Goal: Information Seeking & Learning: Learn about a topic

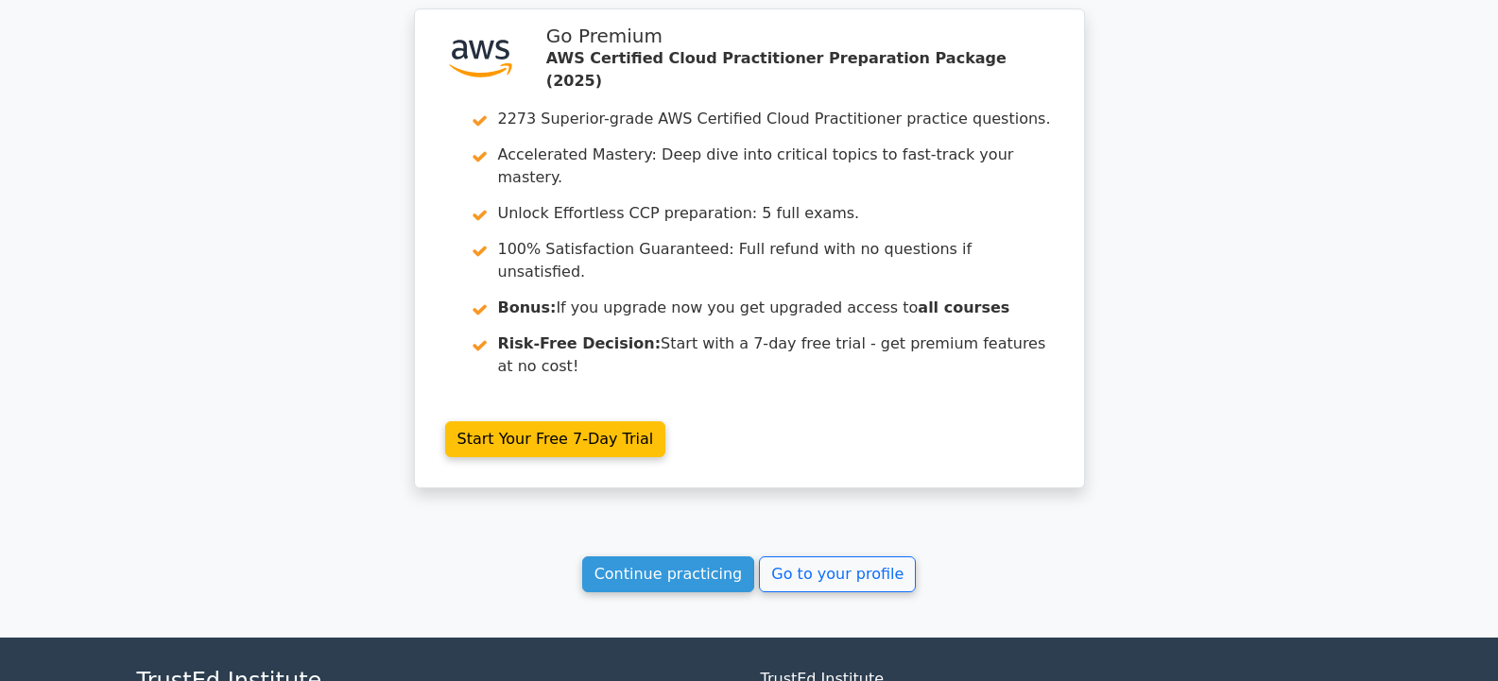
scroll to position [2569, 0]
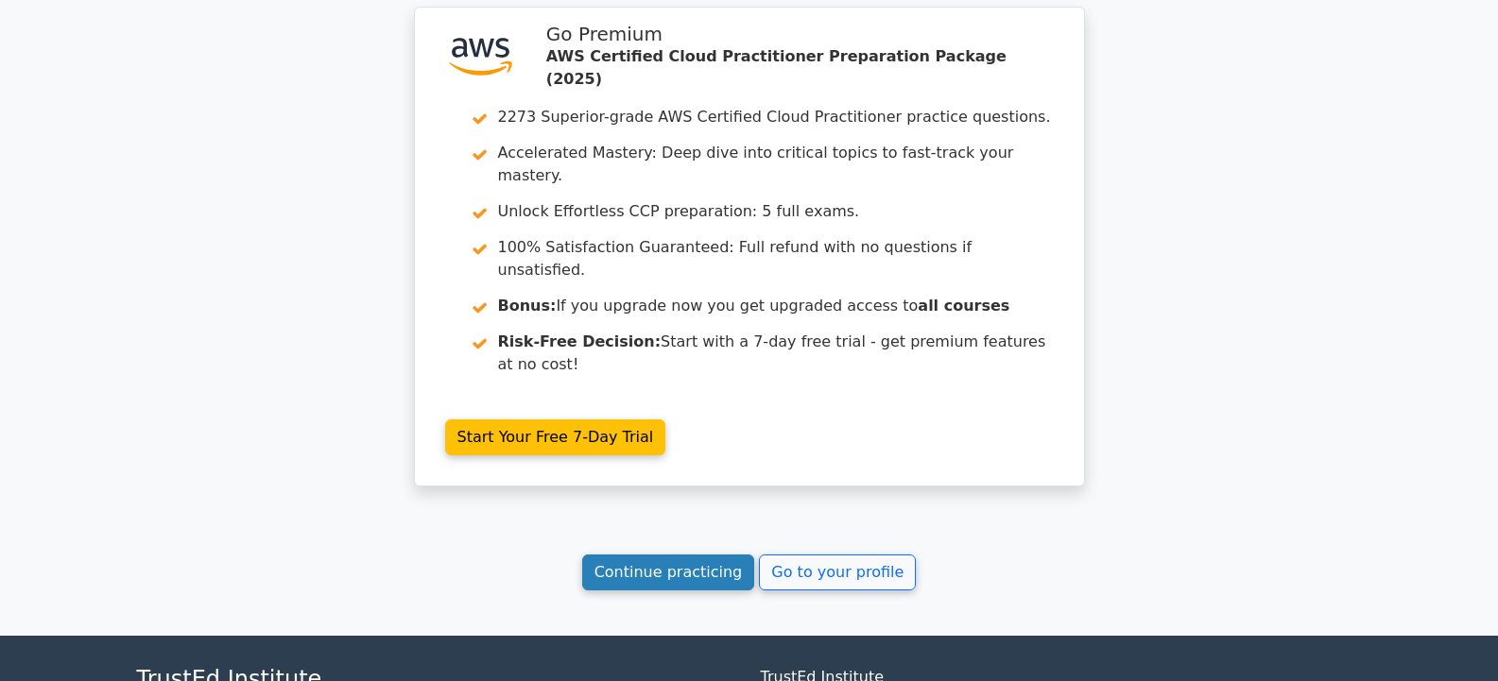
click at [644, 555] on link "Continue practicing" at bounding box center [668, 573] width 173 height 36
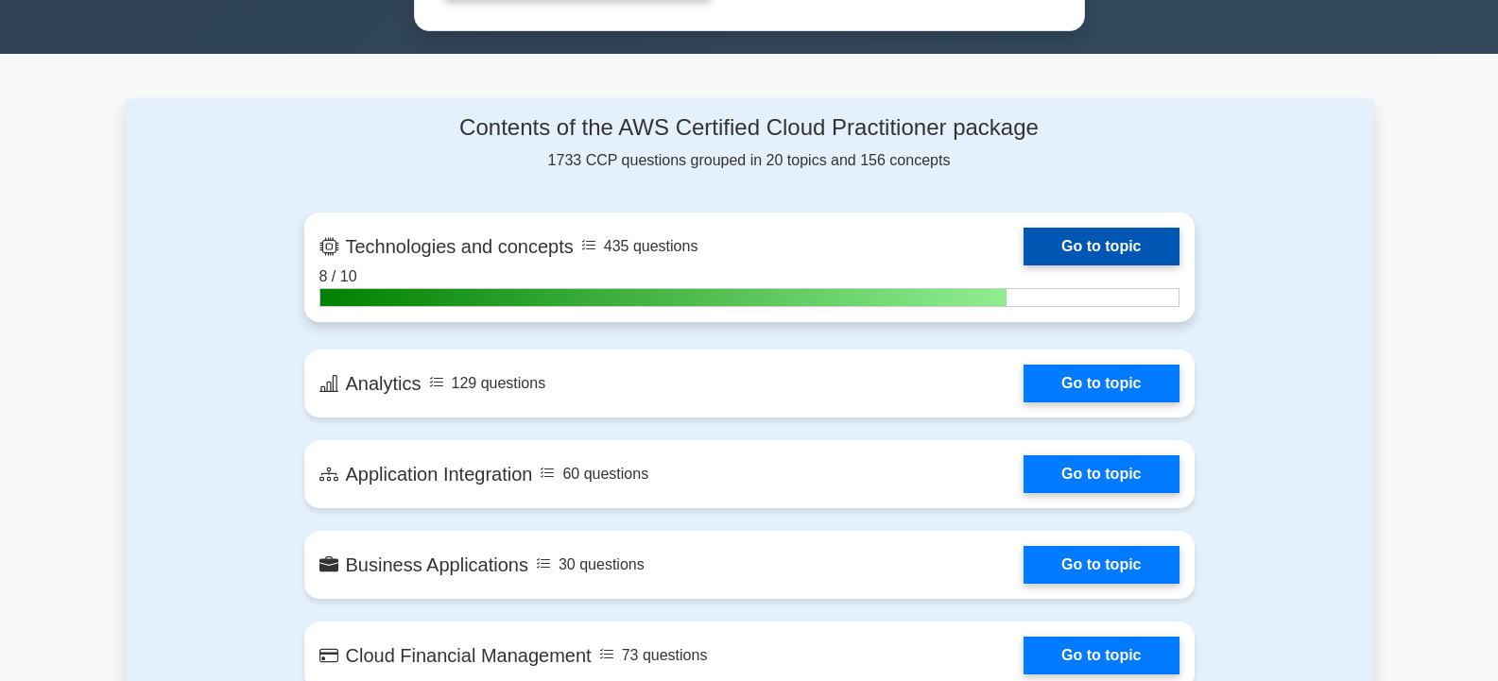
scroll to position [1134, 0]
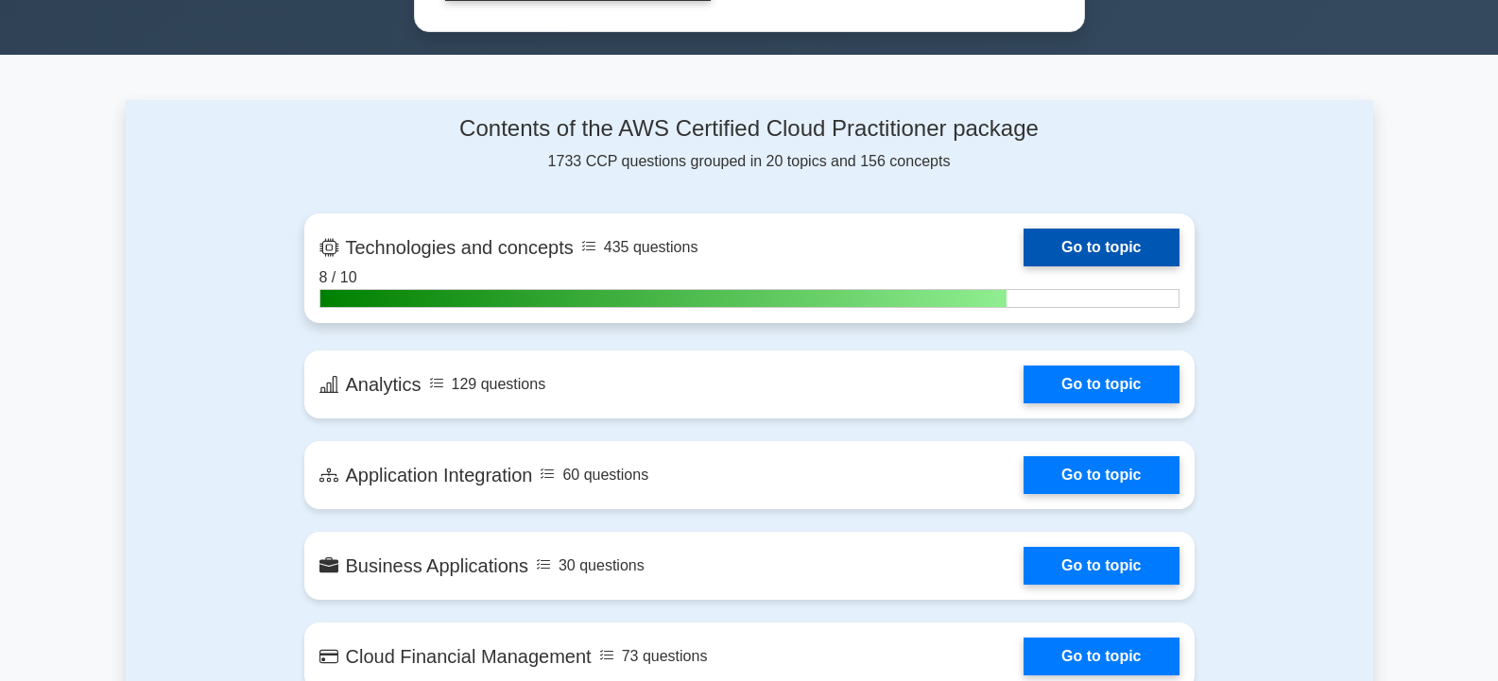
click at [1072, 249] on link "Go to topic" at bounding box center [1100, 248] width 155 height 38
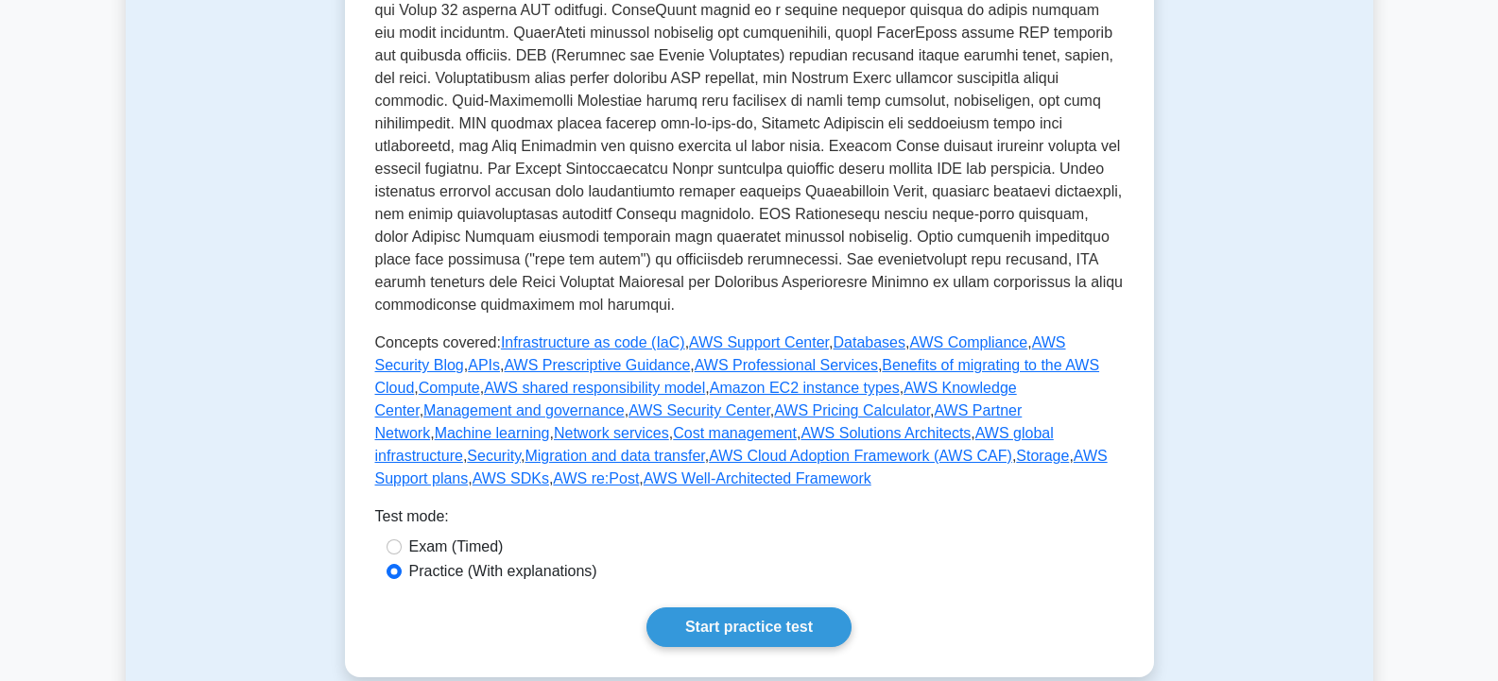
scroll to position [661, 0]
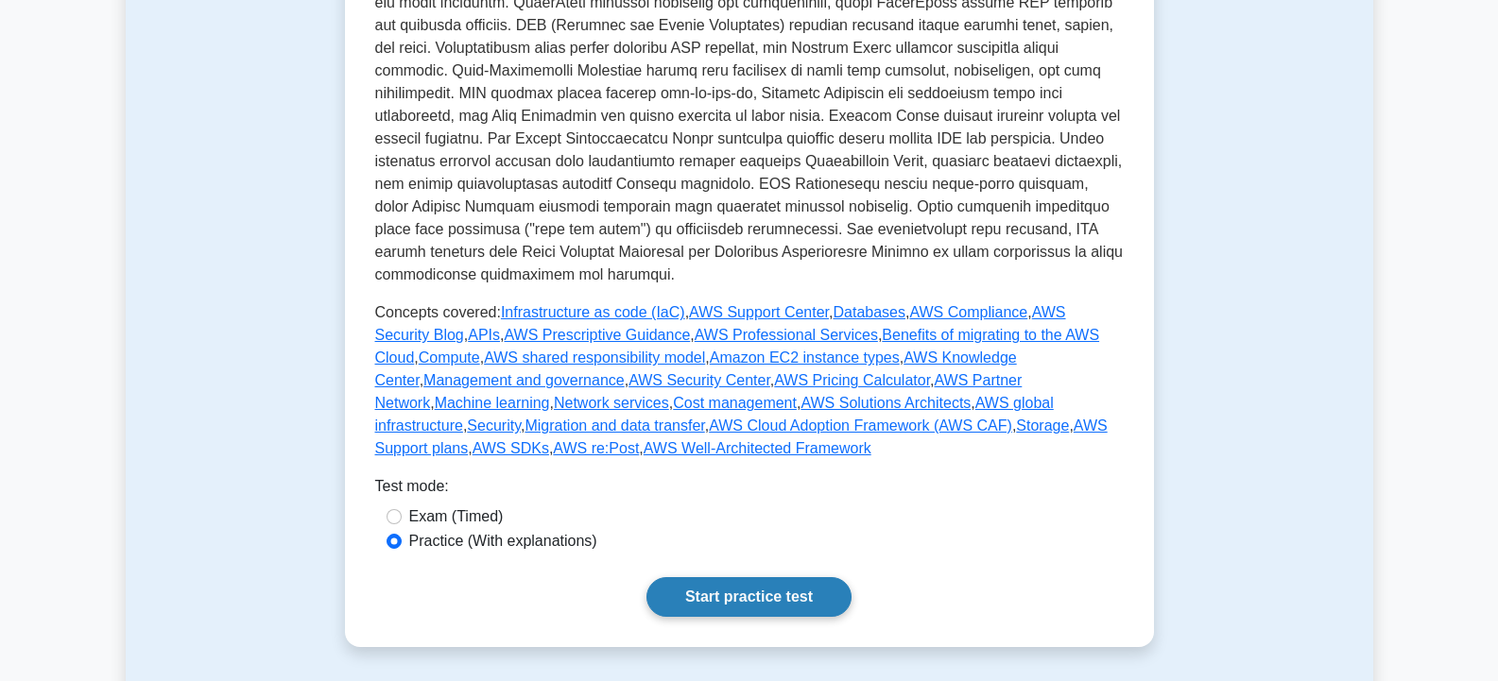
click at [676, 577] on link "Start practice test" at bounding box center [748, 597] width 205 height 40
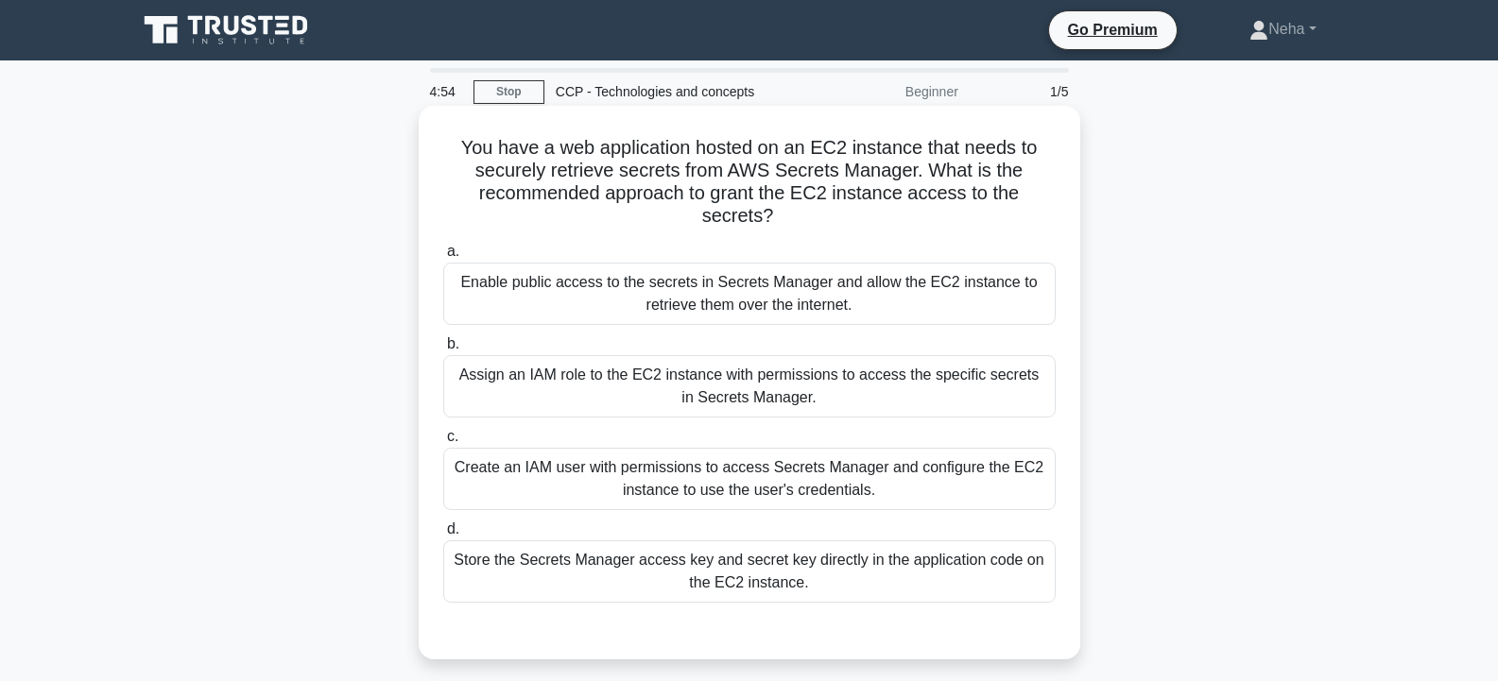
click at [706, 375] on div "Assign an IAM role to the EC2 instance with permissions to access the specific …" at bounding box center [749, 386] width 612 height 62
click at [443, 351] on input "b. Assign an IAM role to the EC2 instance with permissions to access the specif…" at bounding box center [443, 344] width 0 height 12
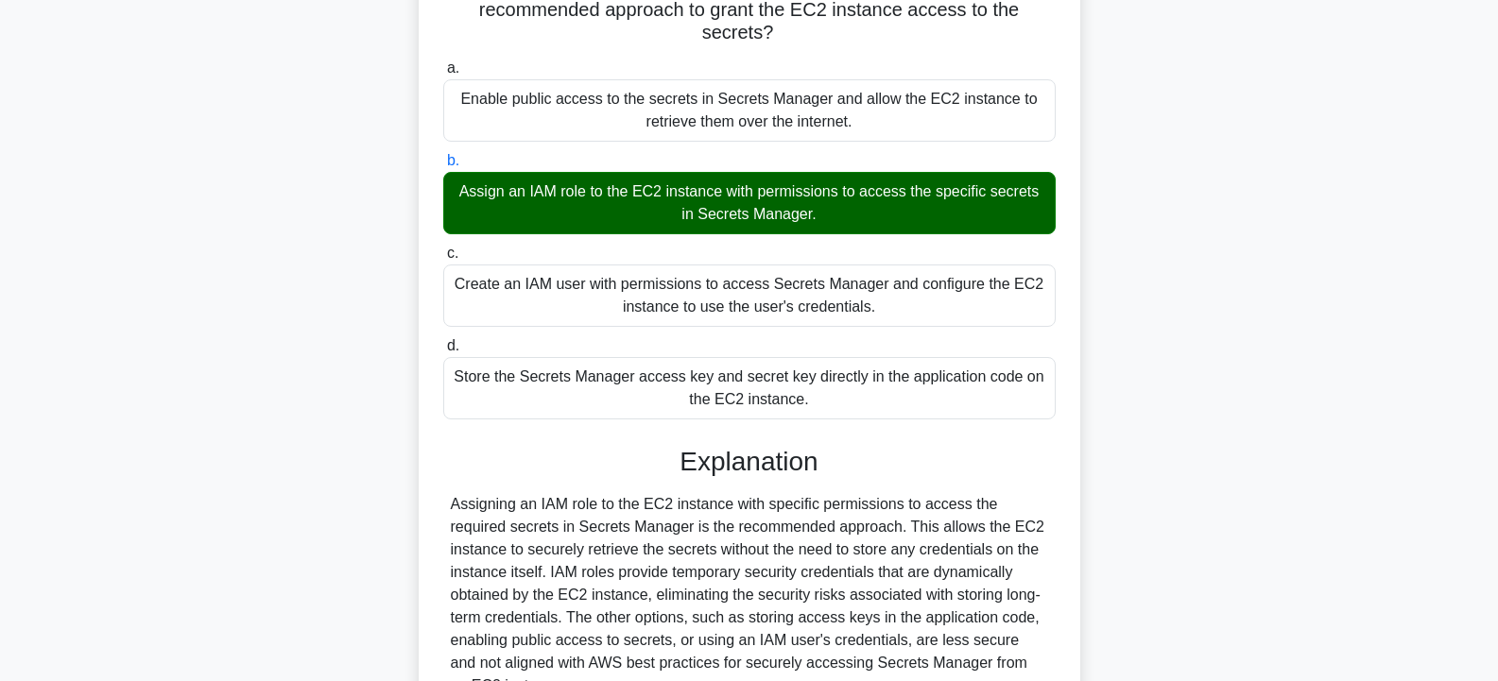
scroll to position [371, 0]
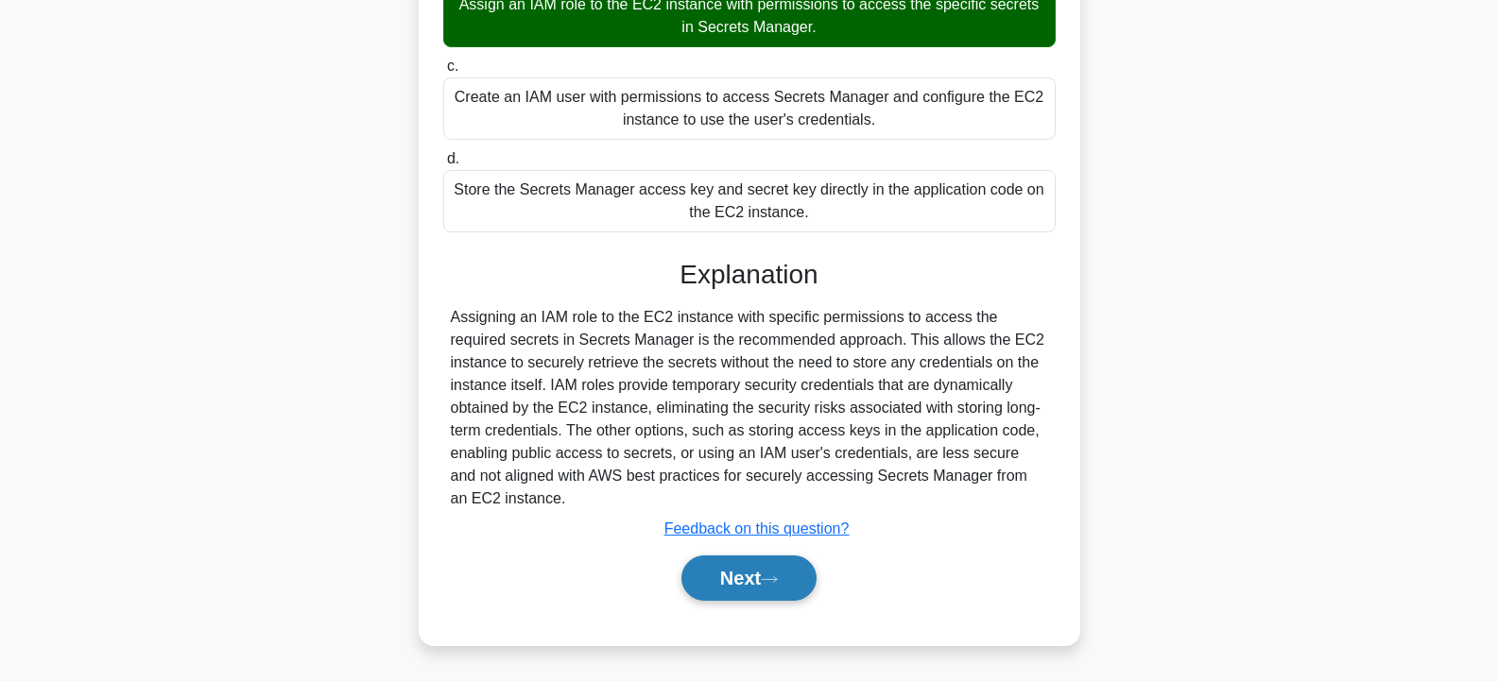
click at [711, 564] on button "Next" at bounding box center [748, 578] width 135 height 45
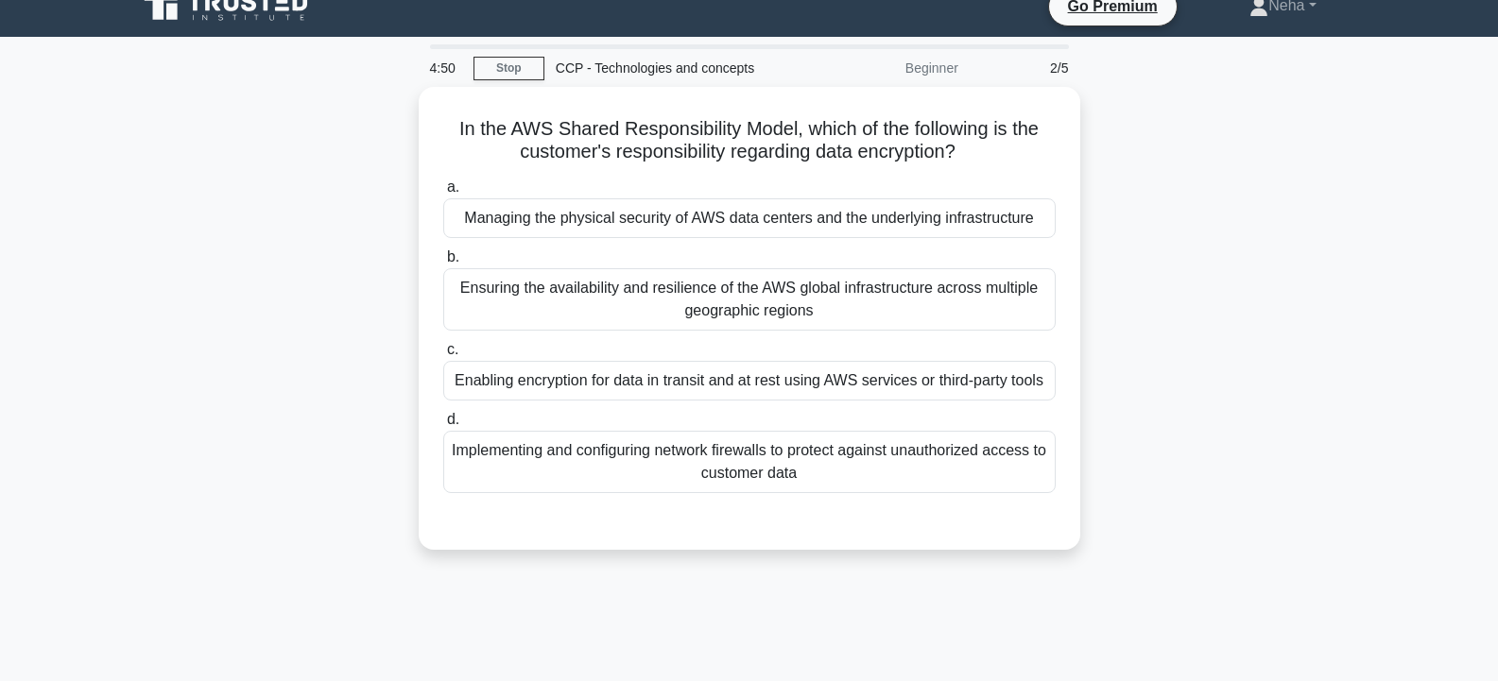
scroll to position [0, 0]
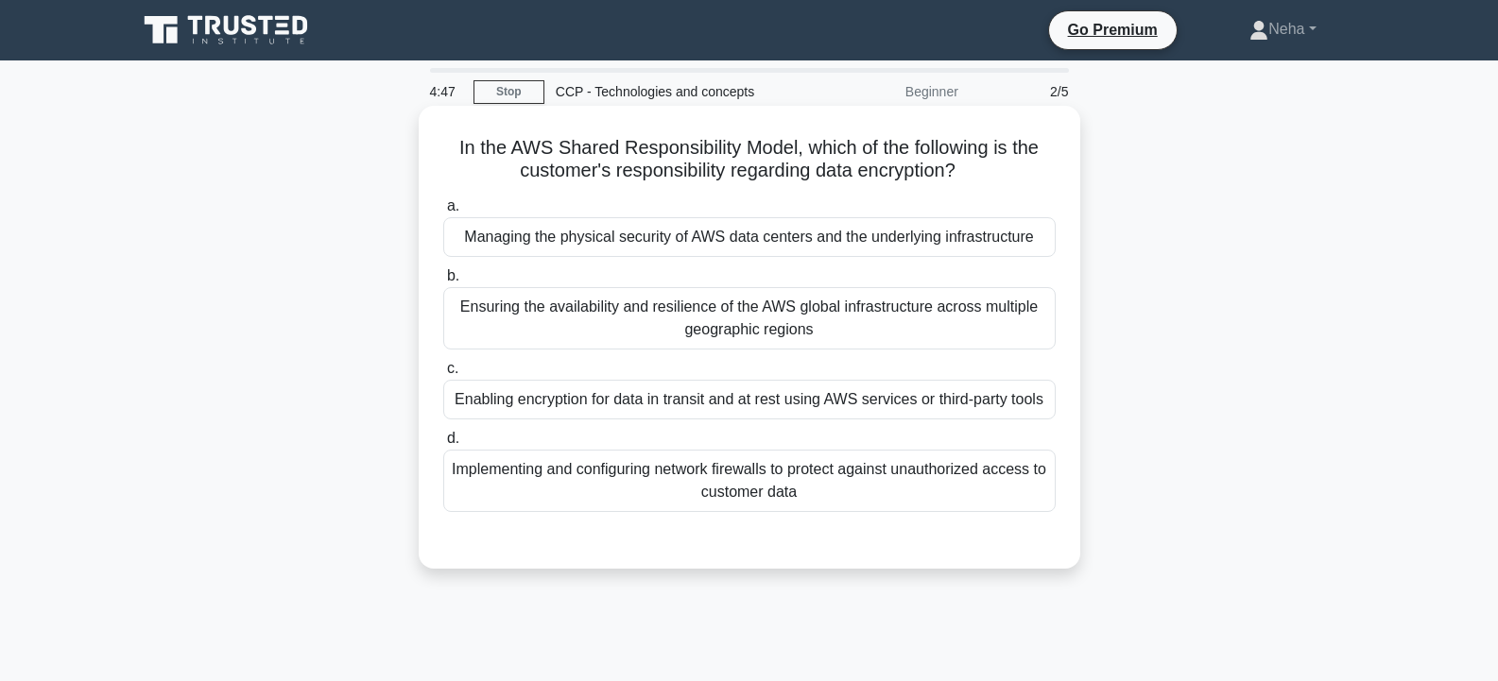
click at [808, 232] on div "Managing the physical security of AWS data centers and the underlying infrastru…" at bounding box center [749, 237] width 612 height 40
click at [443, 213] on input "a. Managing the physical security of AWS data centers and the underlying infras…" at bounding box center [443, 206] width 0 height 12
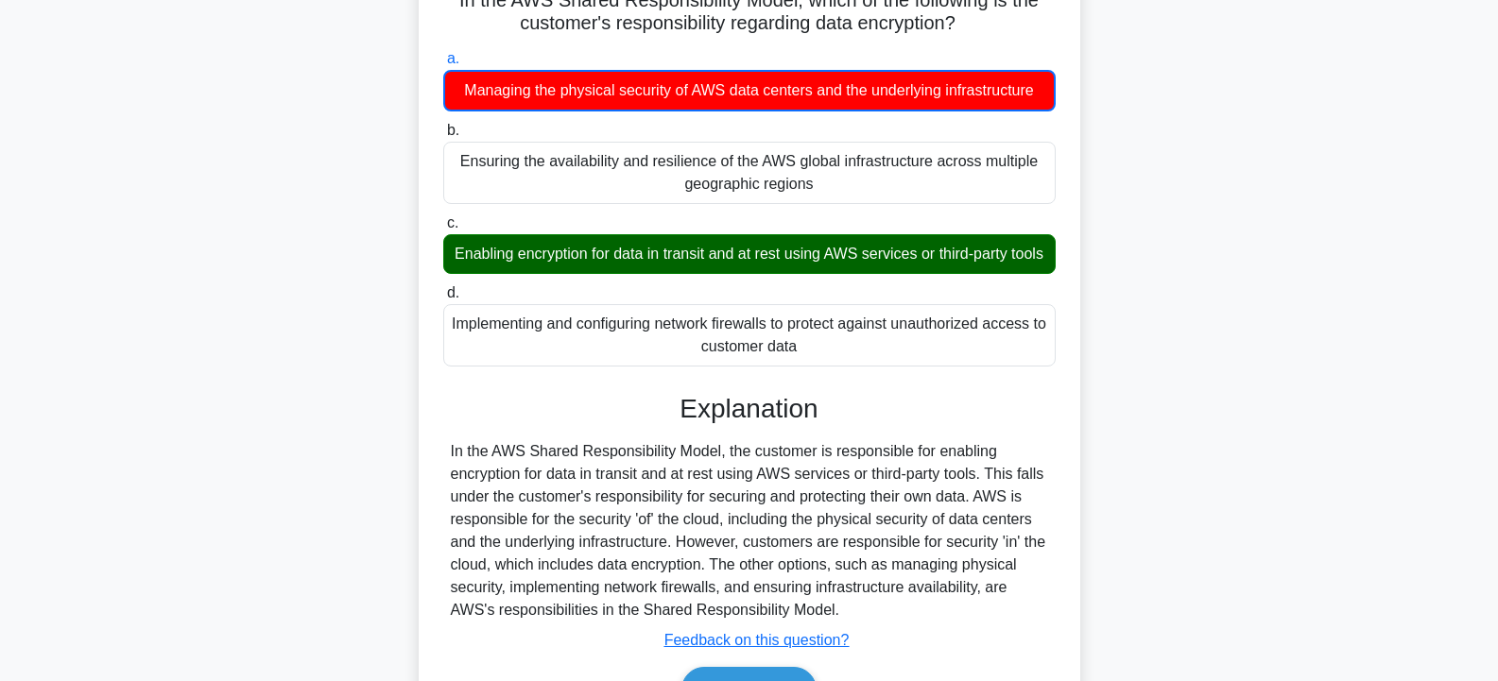
scroll to position [283, 0]
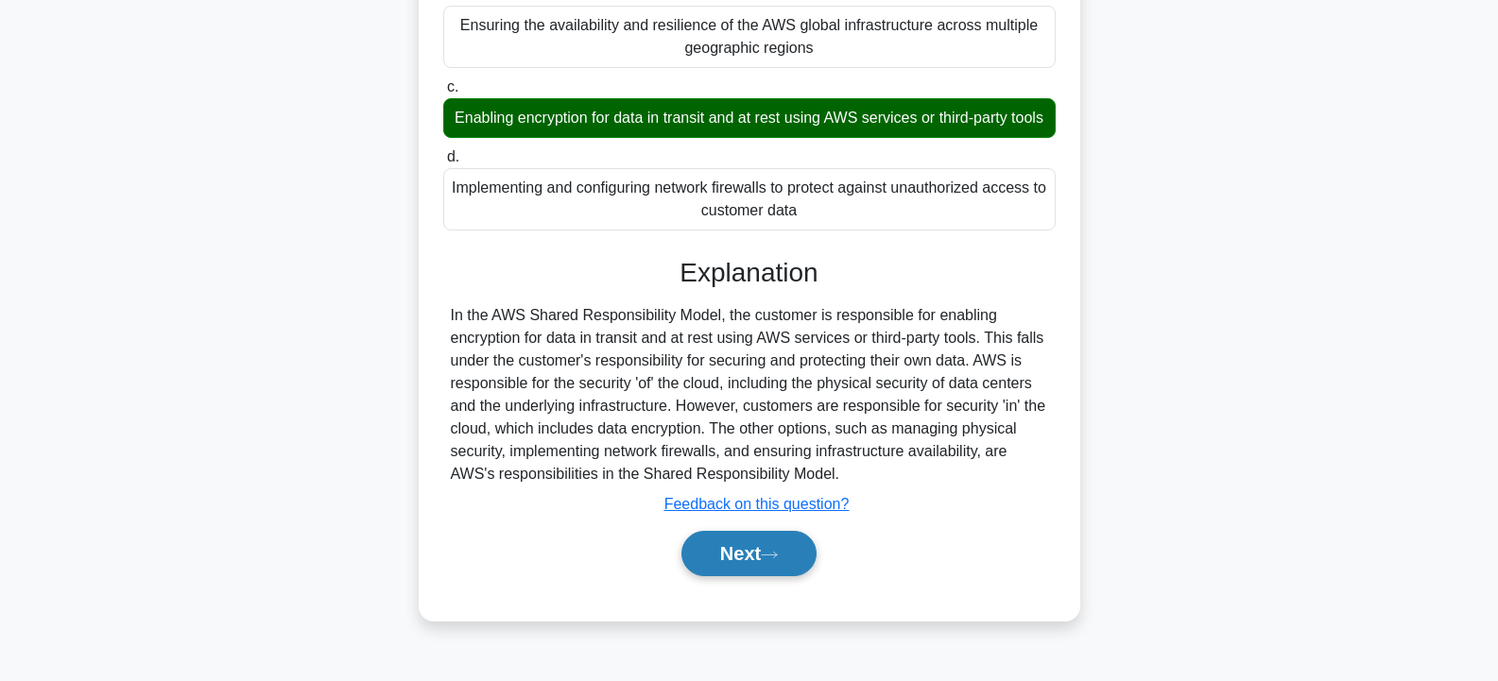
click at [755, 576] on button "Next" at bounding box center [748, 553] width 135 height 45
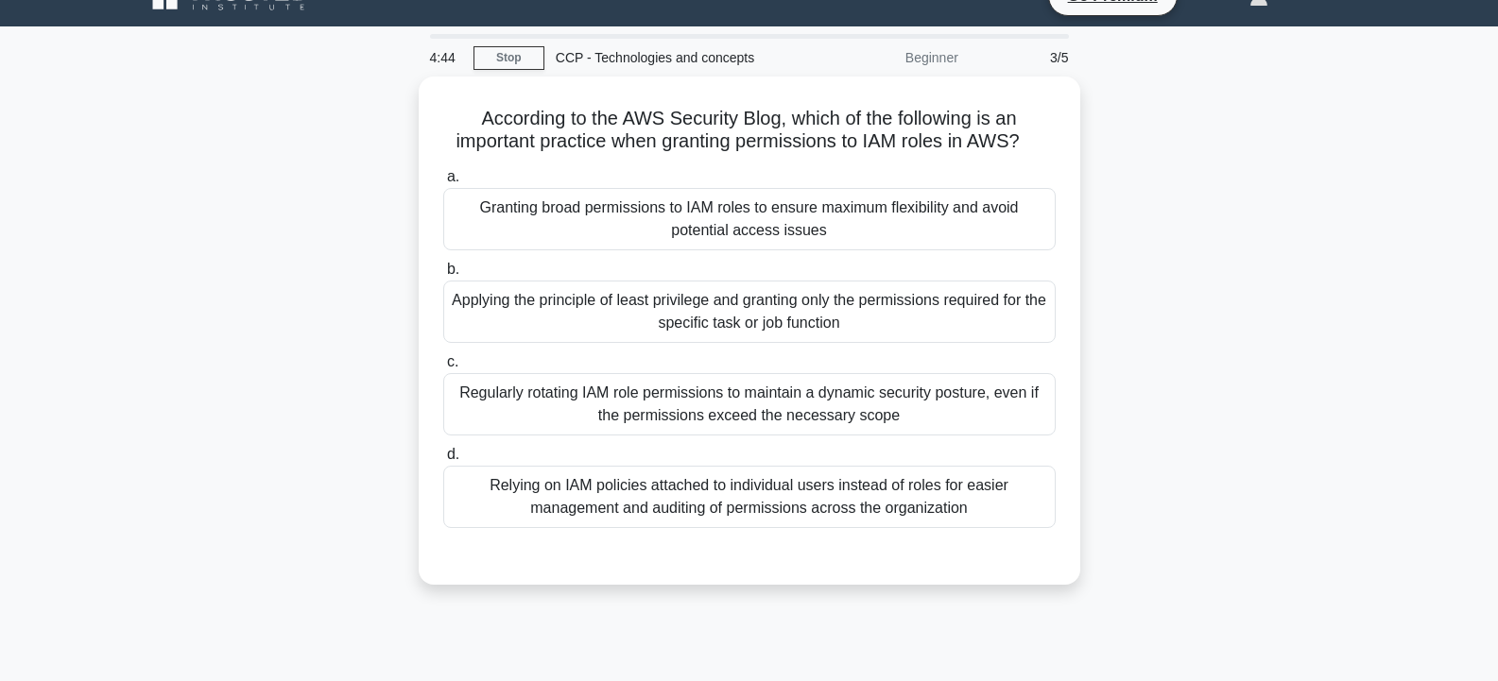
scroll to position [0, 0]
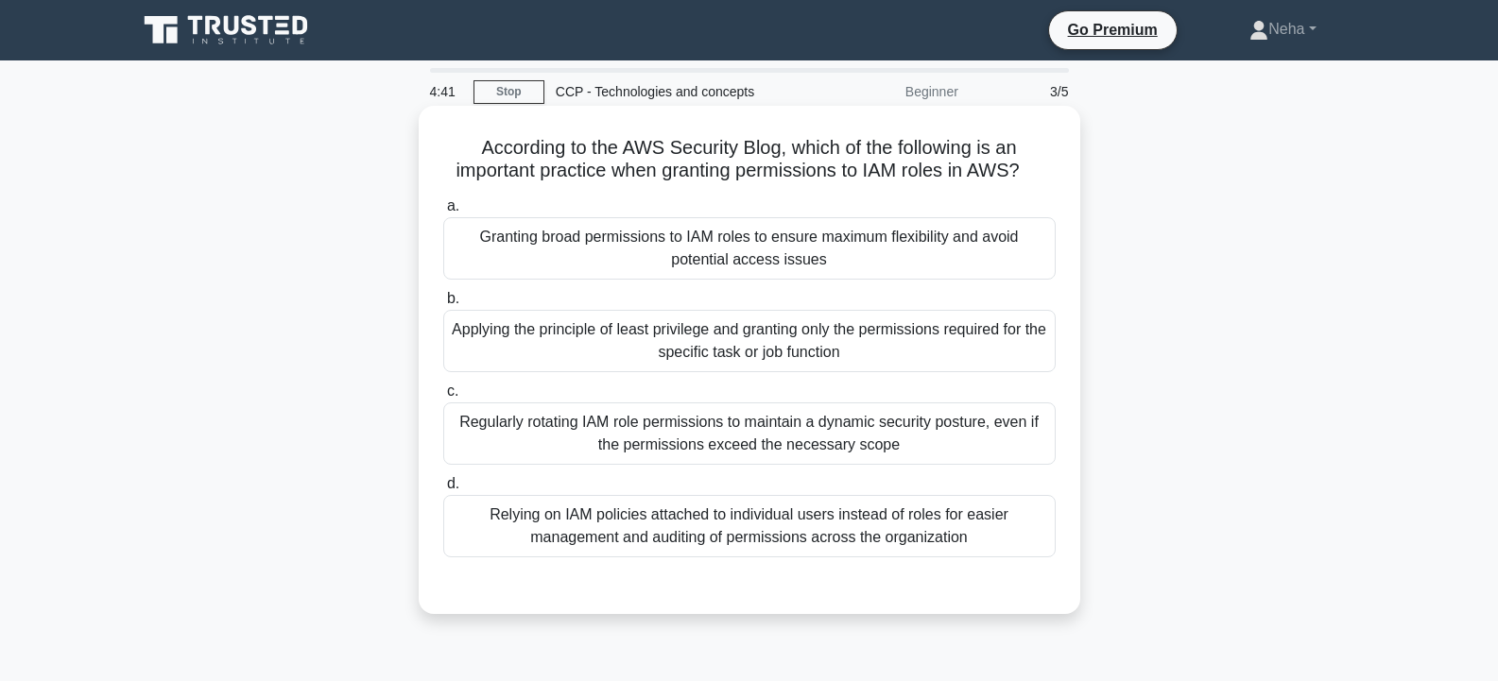
click at [722, 445] on div "Regularly rotating IAM role permissions to maintain a dynamic security posture,…" at bounding box center [749, 433] width 612 height 62
click at [443, 398] on input "c. Regularly rotating IAM role permissions to maintain a dynamic security postu…" at bounding box center [443, 391] width 0 height 12
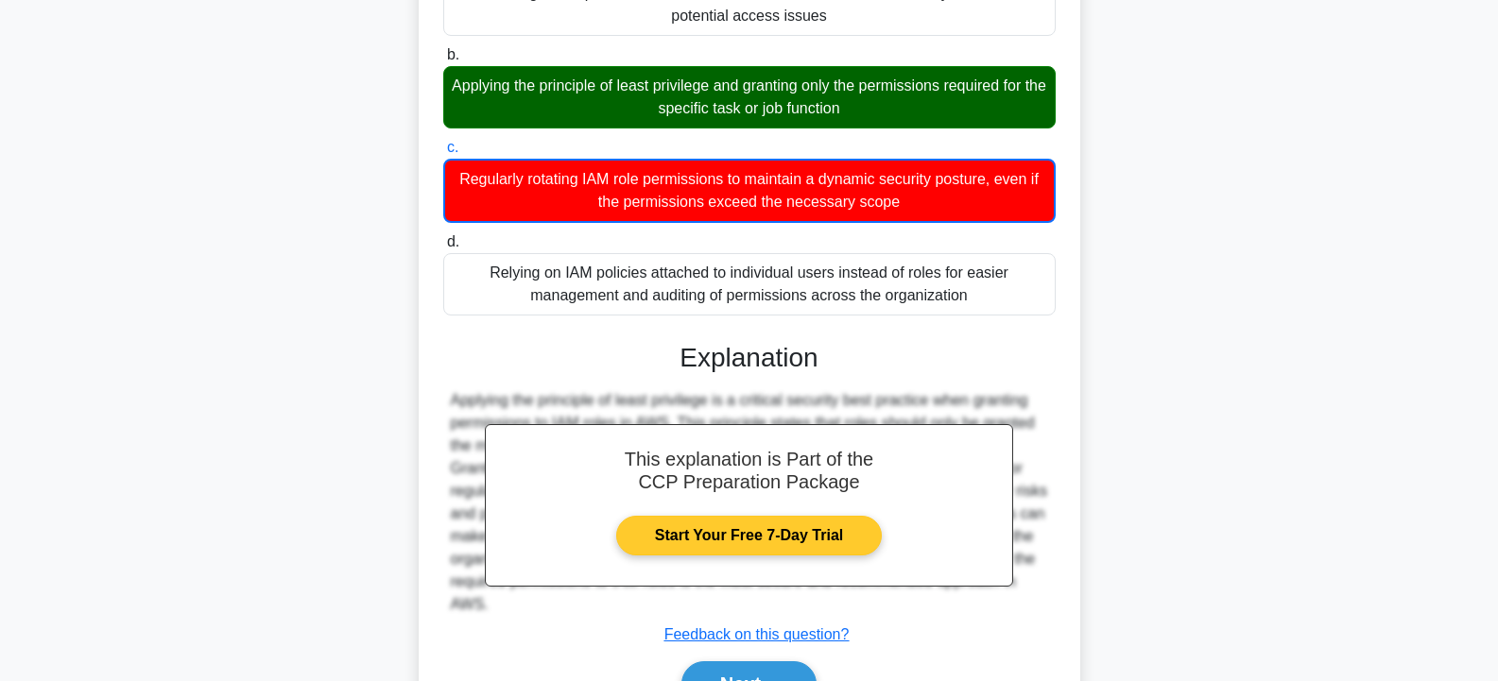
scroll to position [283, 0]
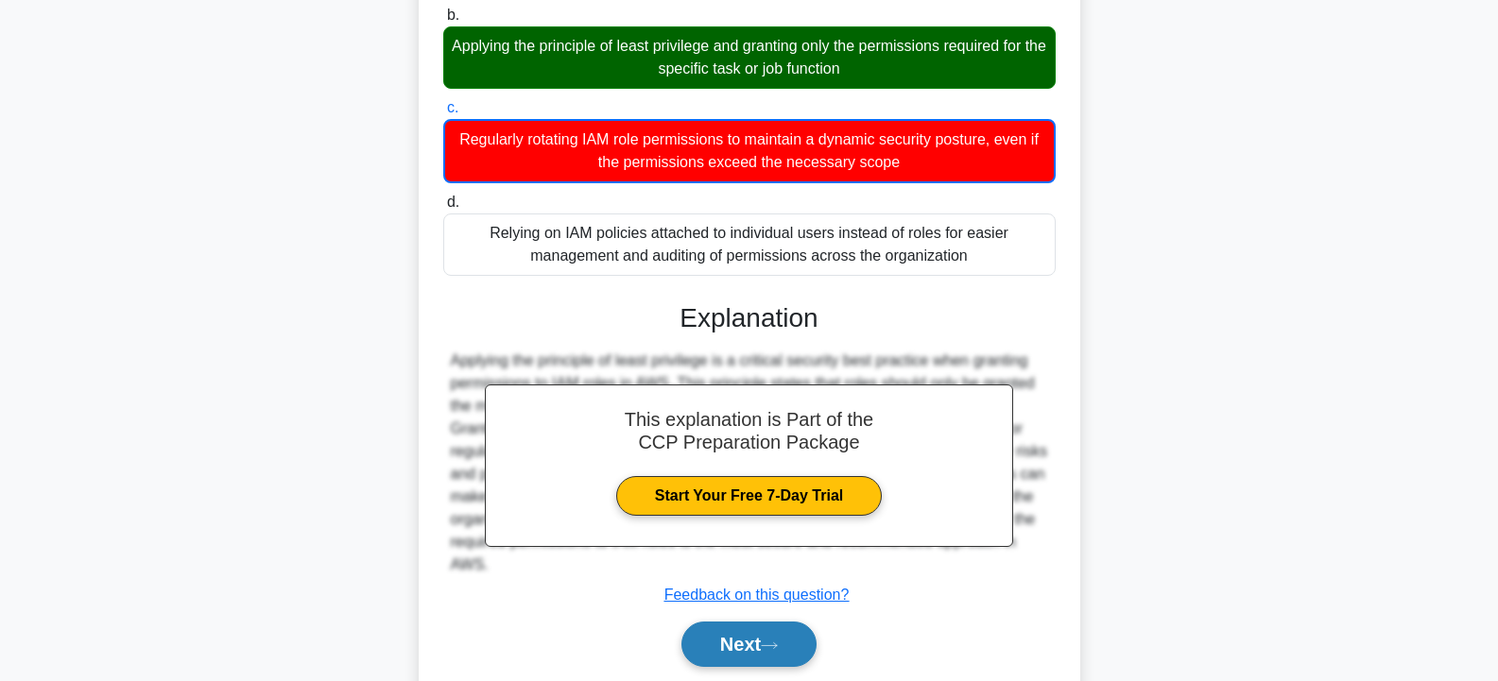
click at [722, 650] on button "Next" at bounding box center [748, 644] width 135 height 45
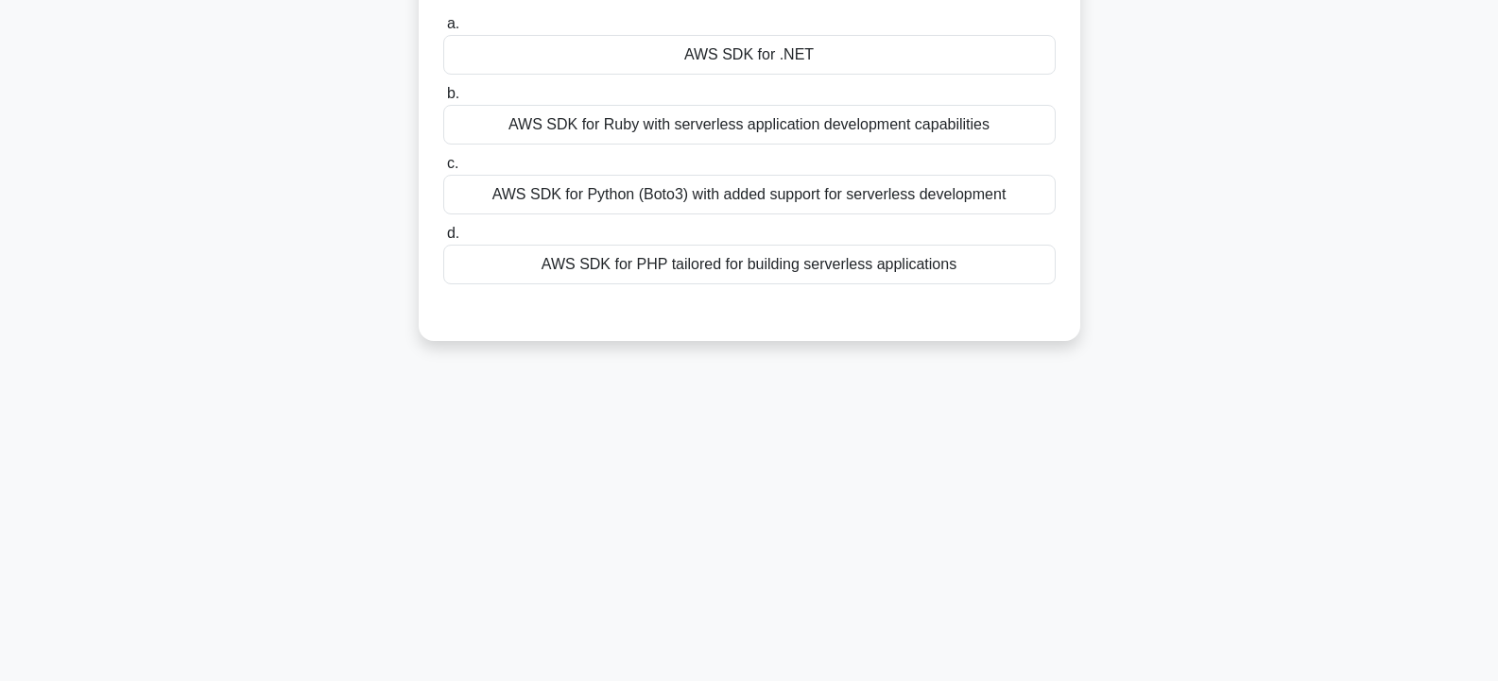
scroll to position [94, 0]
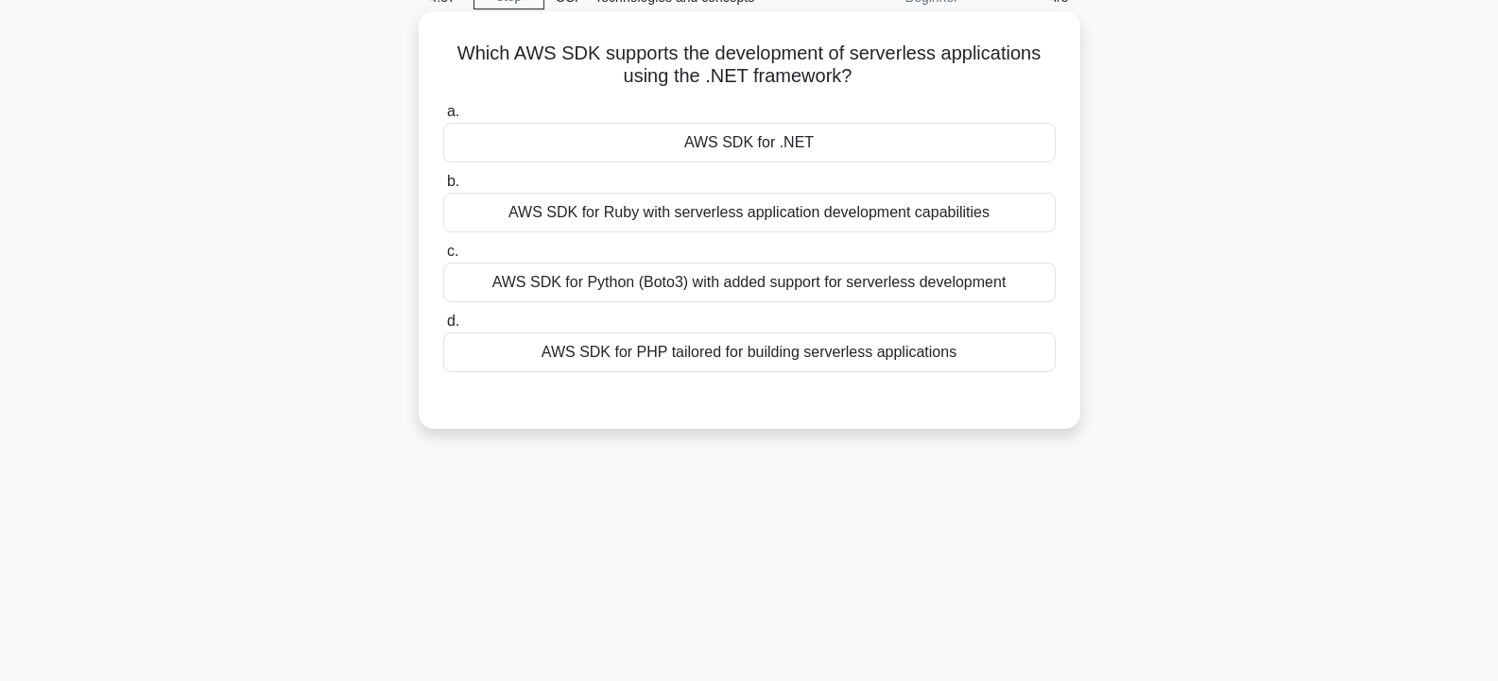
click at [733, 146] on div "AWS SDK for .NET" at bounding box center [749, 143] width 612 height 40
click at [443, 118] on input "a. AWS SDK for .NET" at bounding box center [443, 112] width 0 height 12
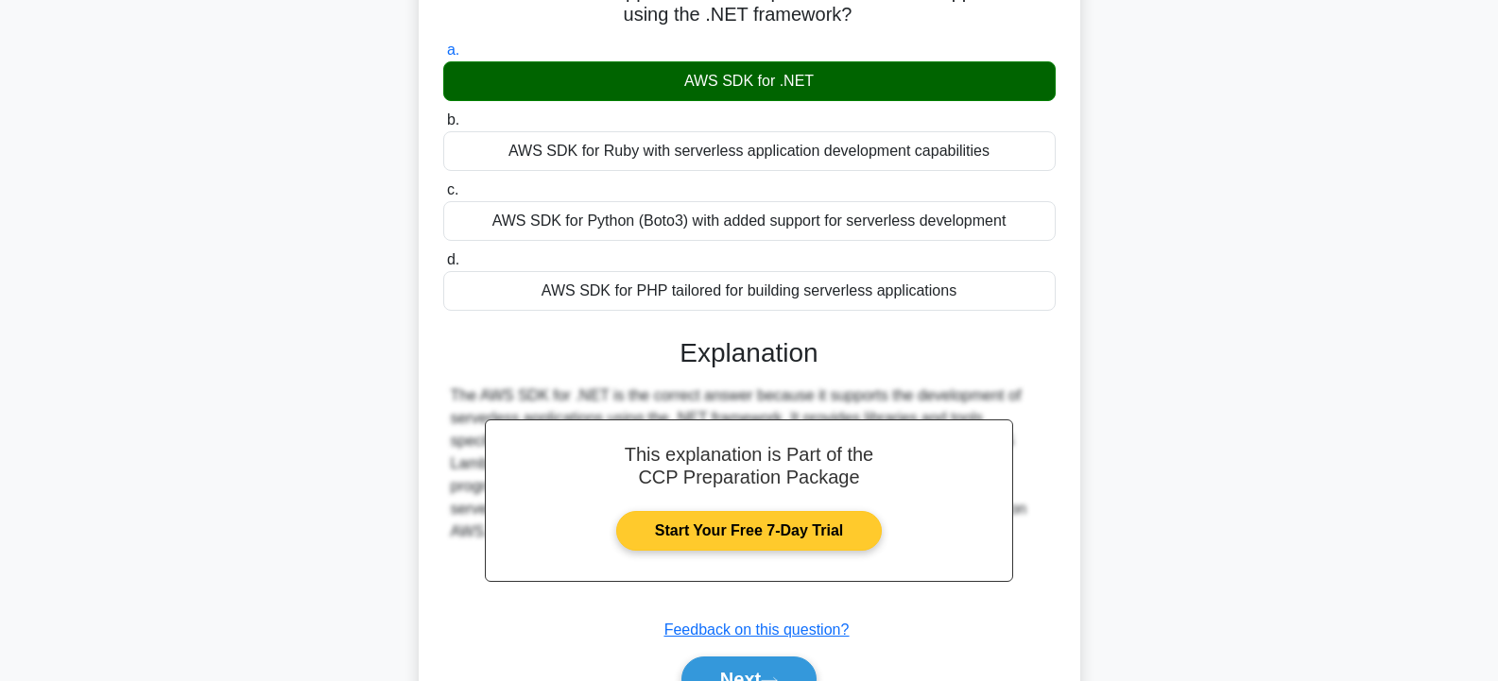
scroll to position [189, 0]
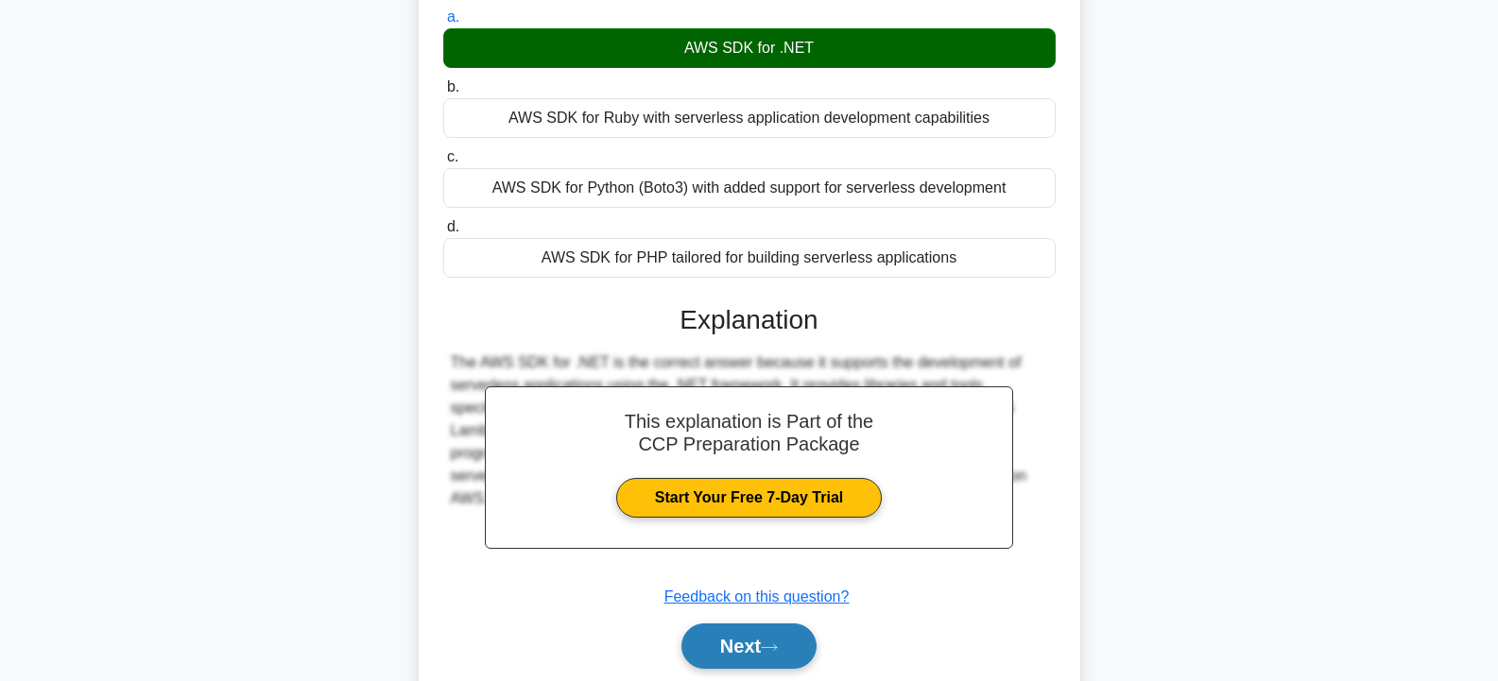
click at [725, 654] on button "Next" at bounding box center [748, 646] width 135 height 45
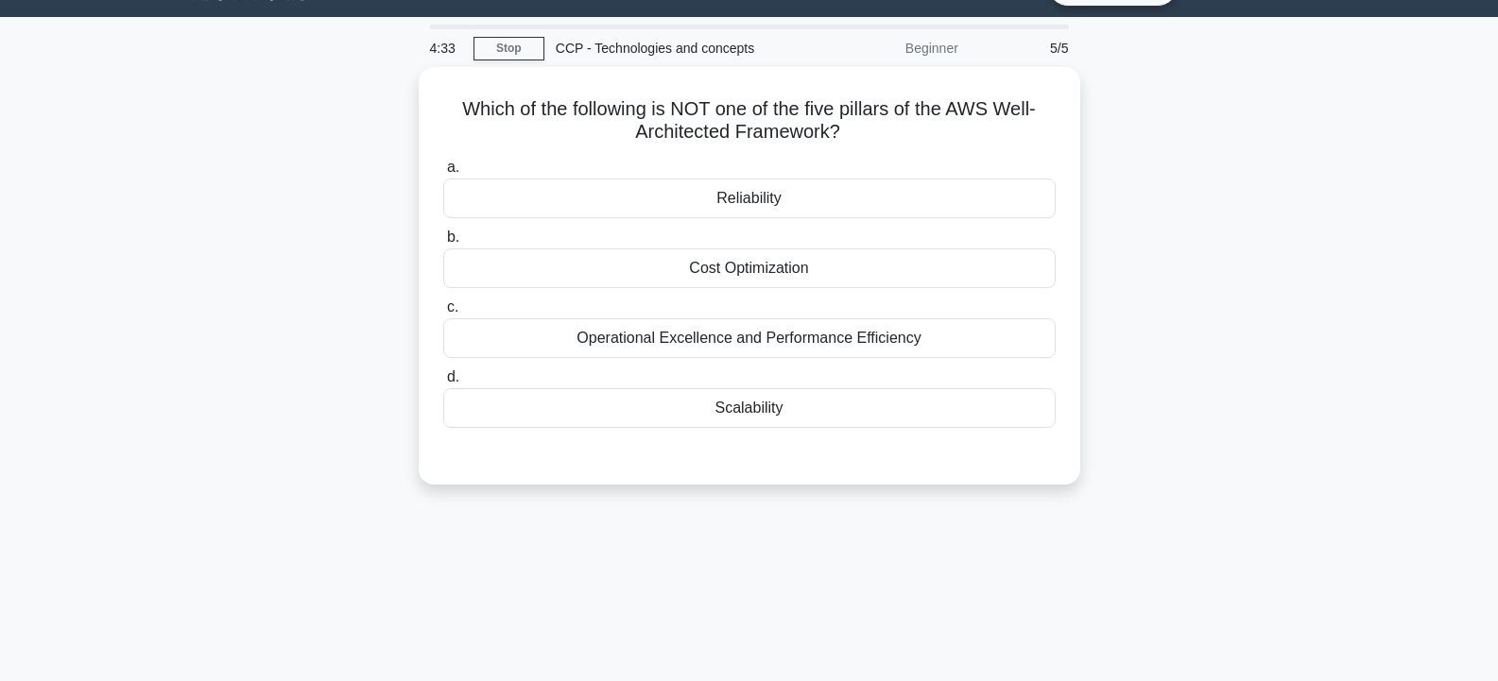
scroll to position [0, 0]
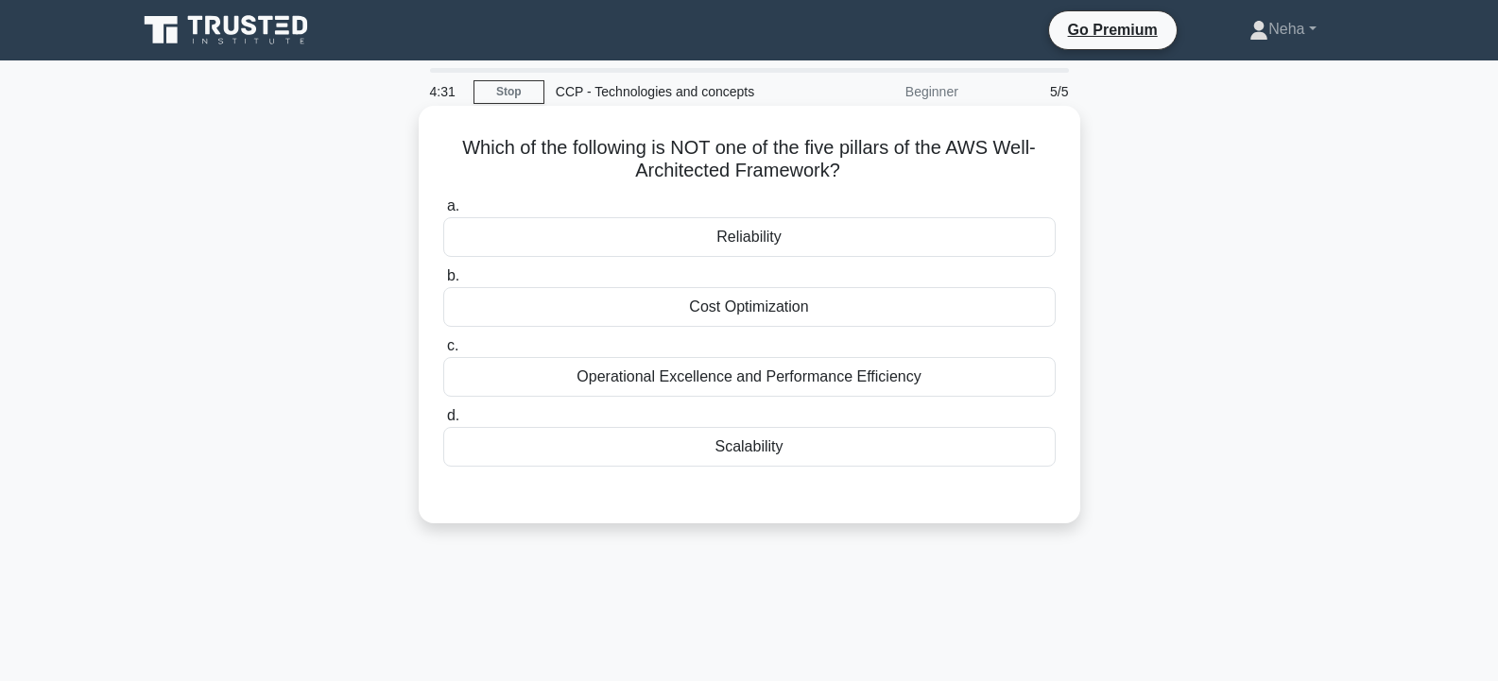
click at [773, 319] on div "Cost Optimization" at bounding box center [749, 307] width 612 height 40
click at [443, 283] on input "b. Cost Optimization" at bounding box center [443, 276] width 0 height 12
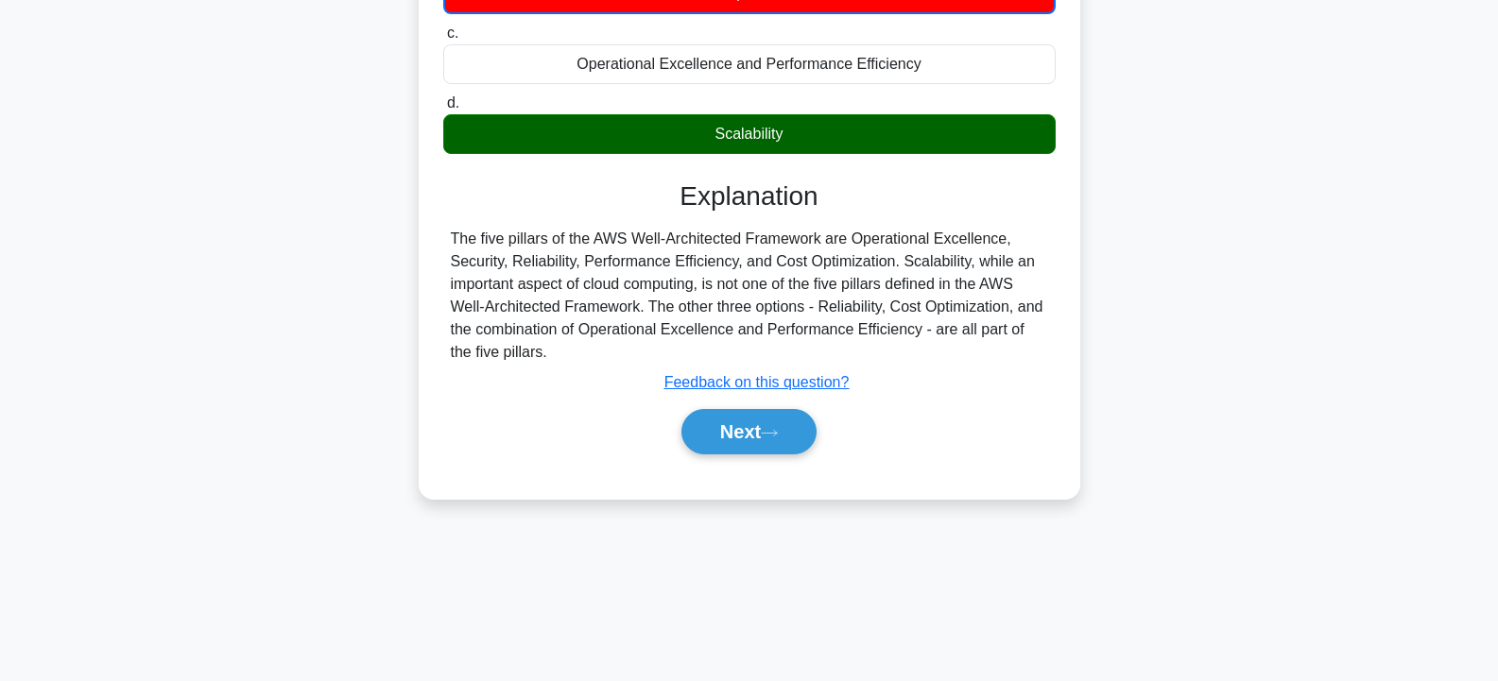
scroll to position [339, 0]
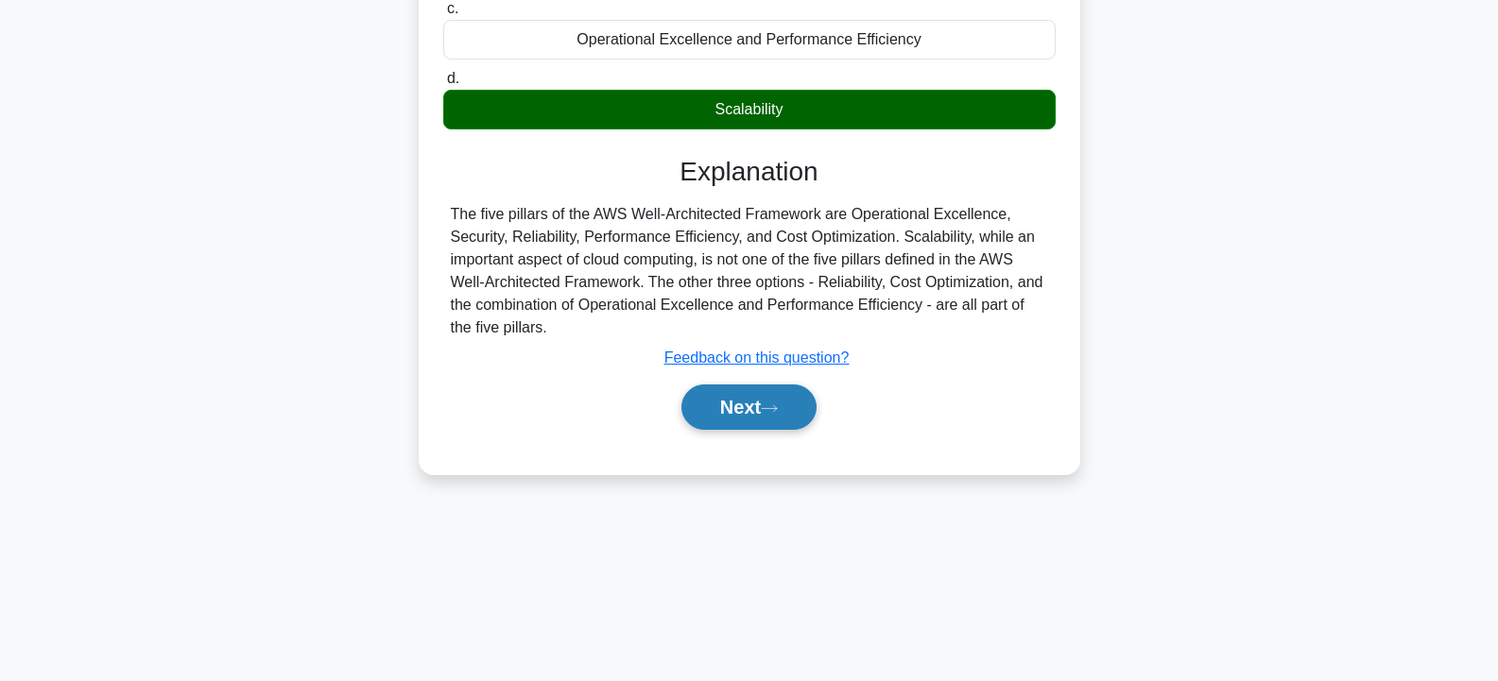
click at [760, 412] on button "Next" at bounding box center [748, 407] width 135 height 45
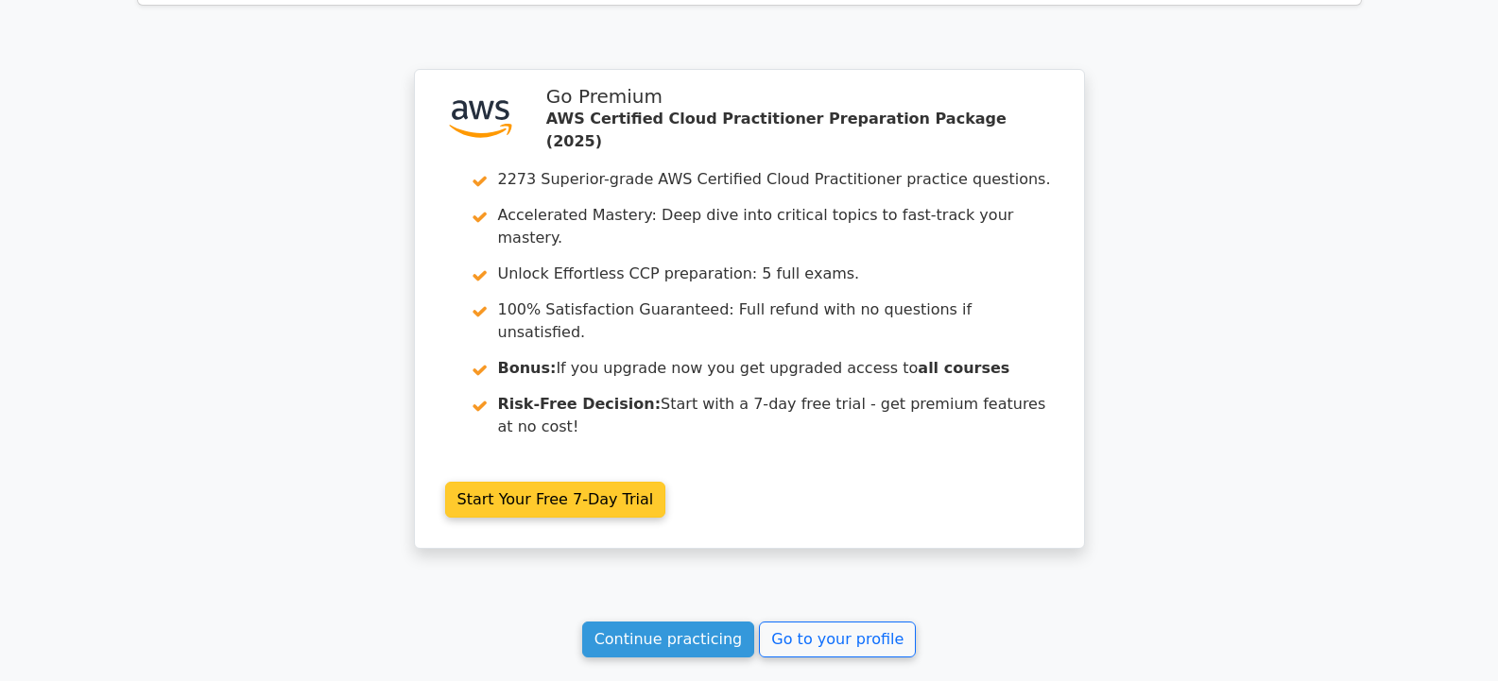
scroll to position [2731, 0]
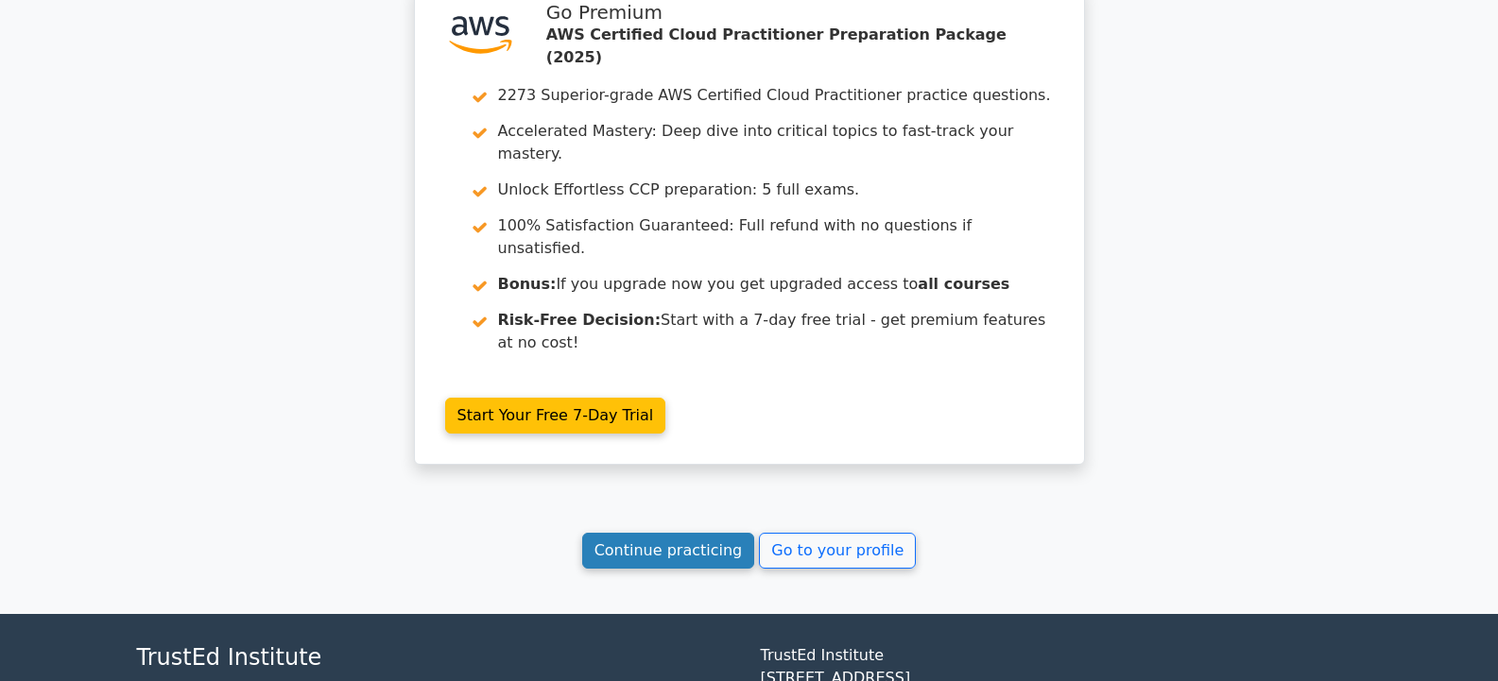
click at [684, 533] on link "Continue practicing" at bounding box center [668, 551] width 173 height 36
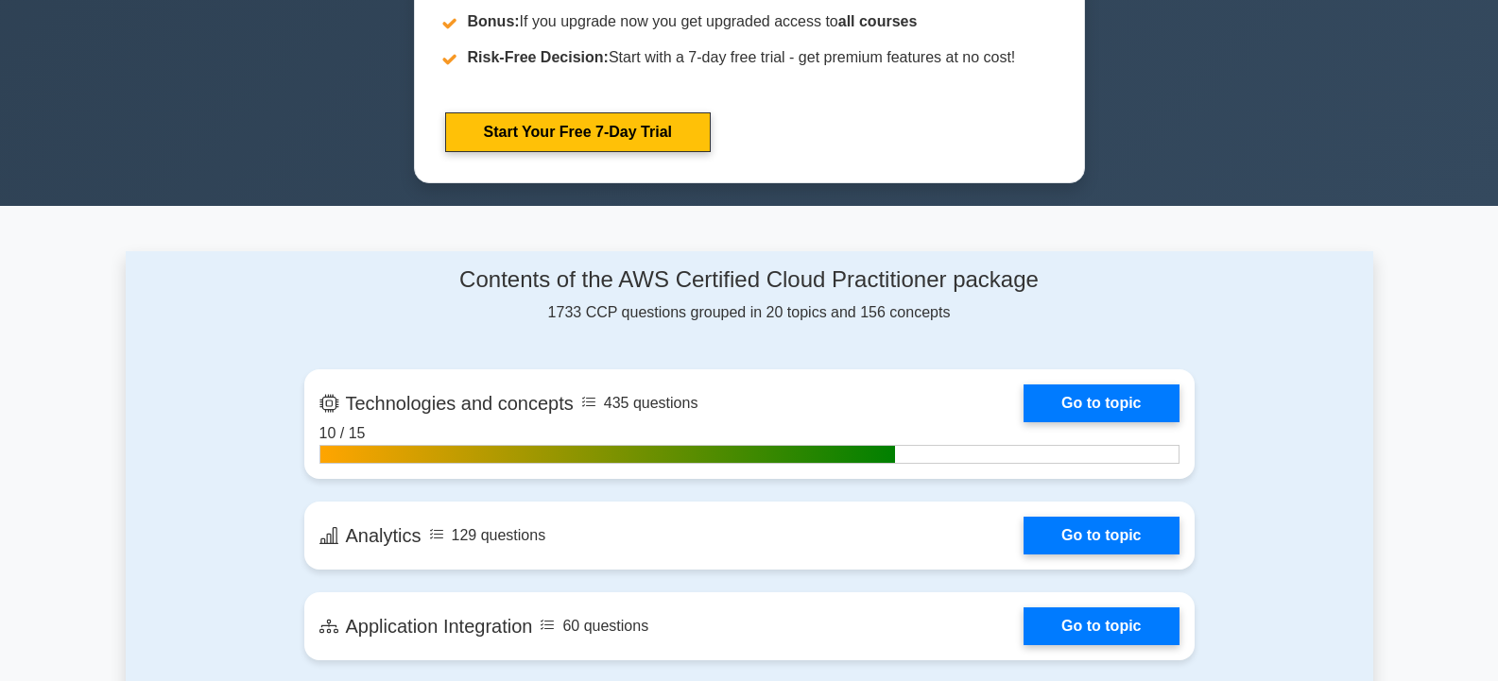
scroll to position [1039, 0]
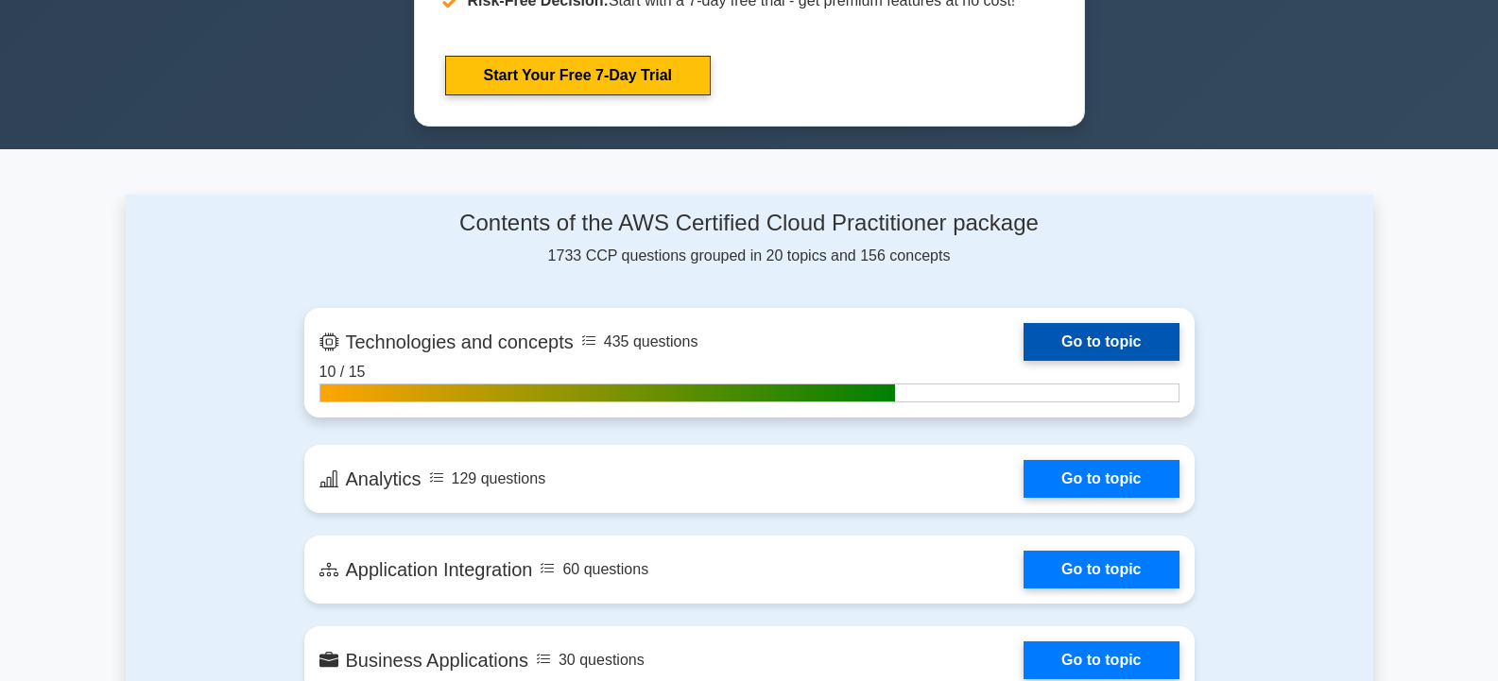
click at [1129, 346] on link "Go to topic" at bounding box center [1100, 342] width 155 height 38
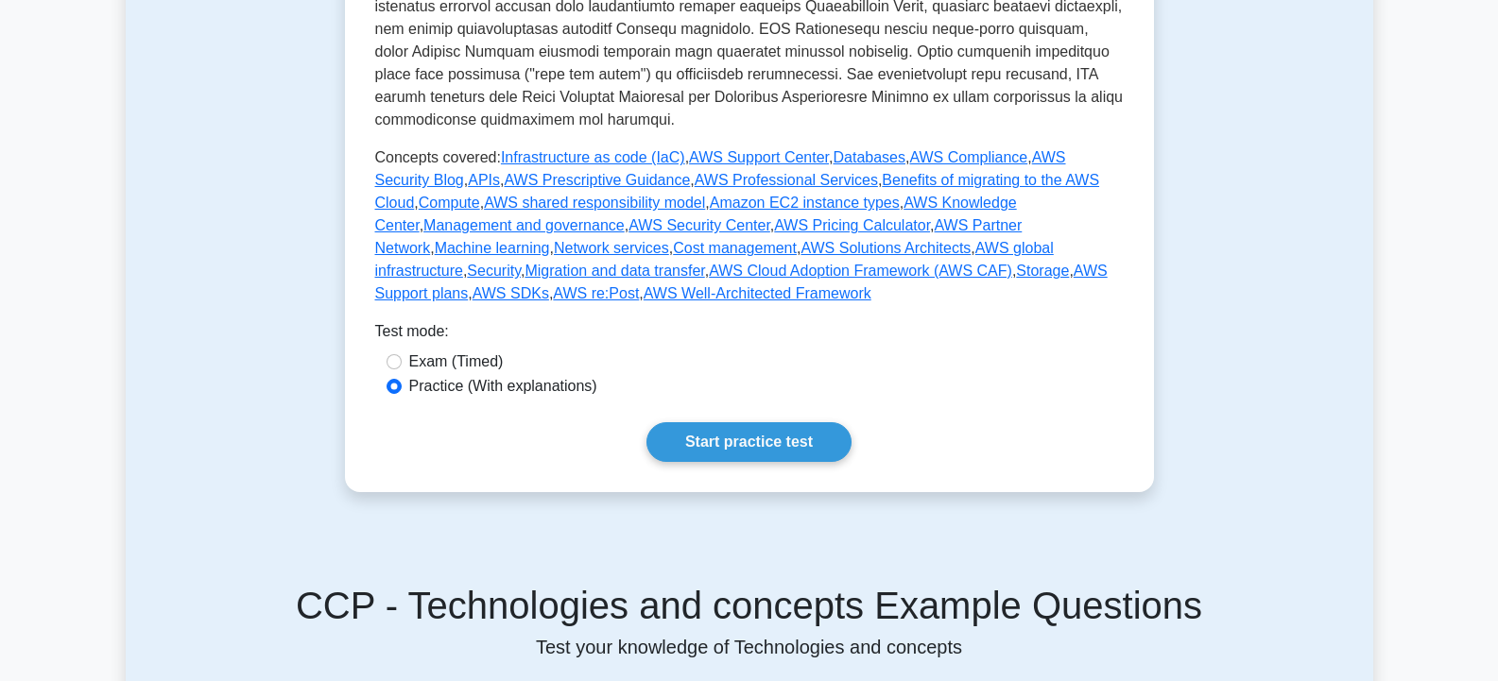
scroll to position [850, 0]
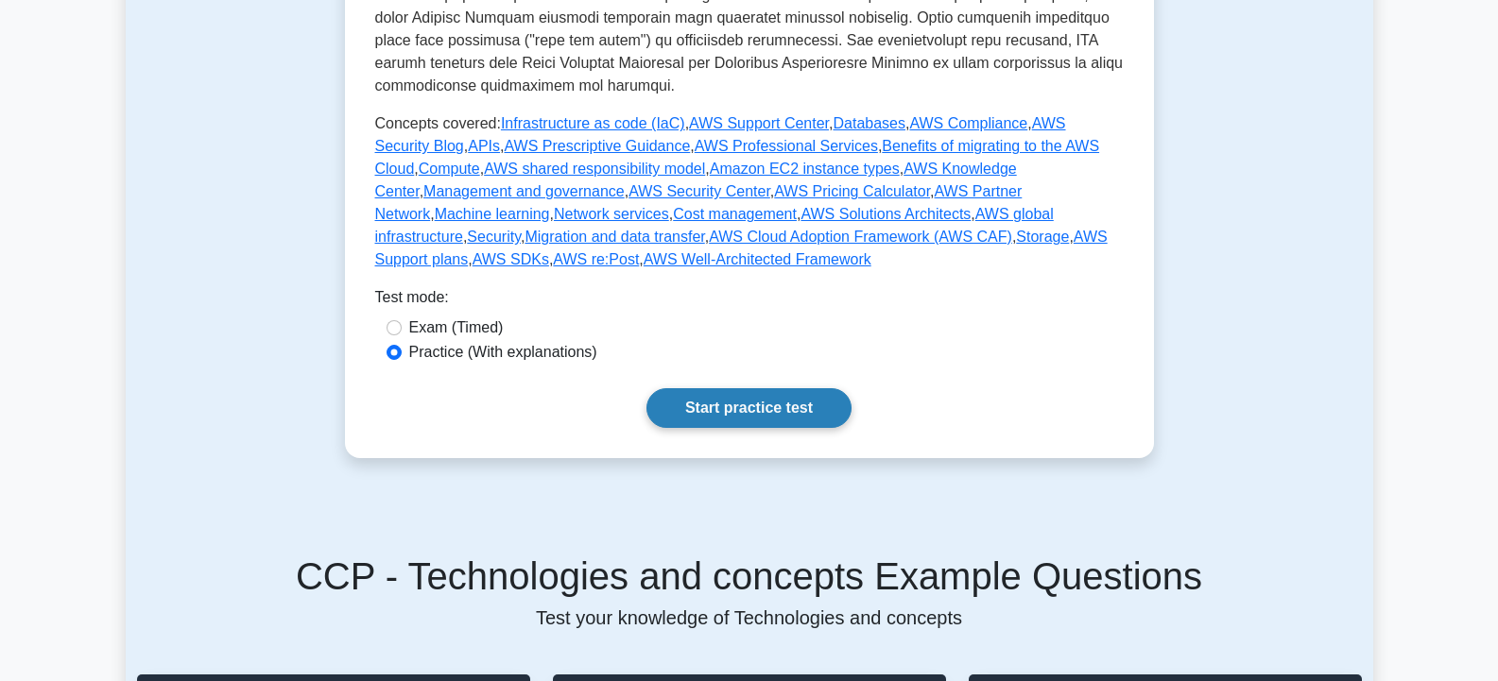
click at [803, 388] on link "Start practice test" at bounding box center [748, 408] width 205 height 40
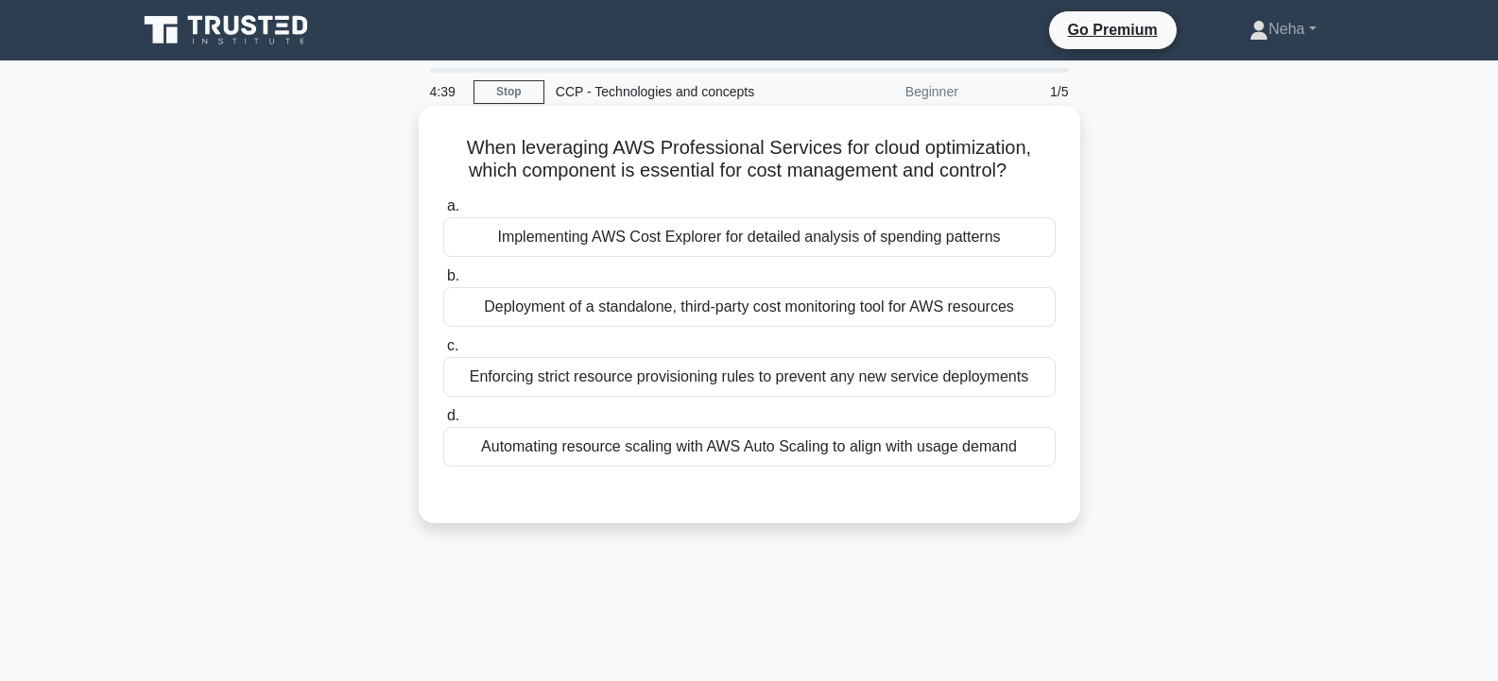
click at [644, 240] on div "Implementing AWS Cost Explorer for detailed analysis of spending patterns" at bounding box center [749, 237] width 612 height 40
click at [443, 213] on input "a. Implementing AWS Cost Explorer for detailed analysis of spending patterns" at bounding box center [443, 206] width 0 height 12
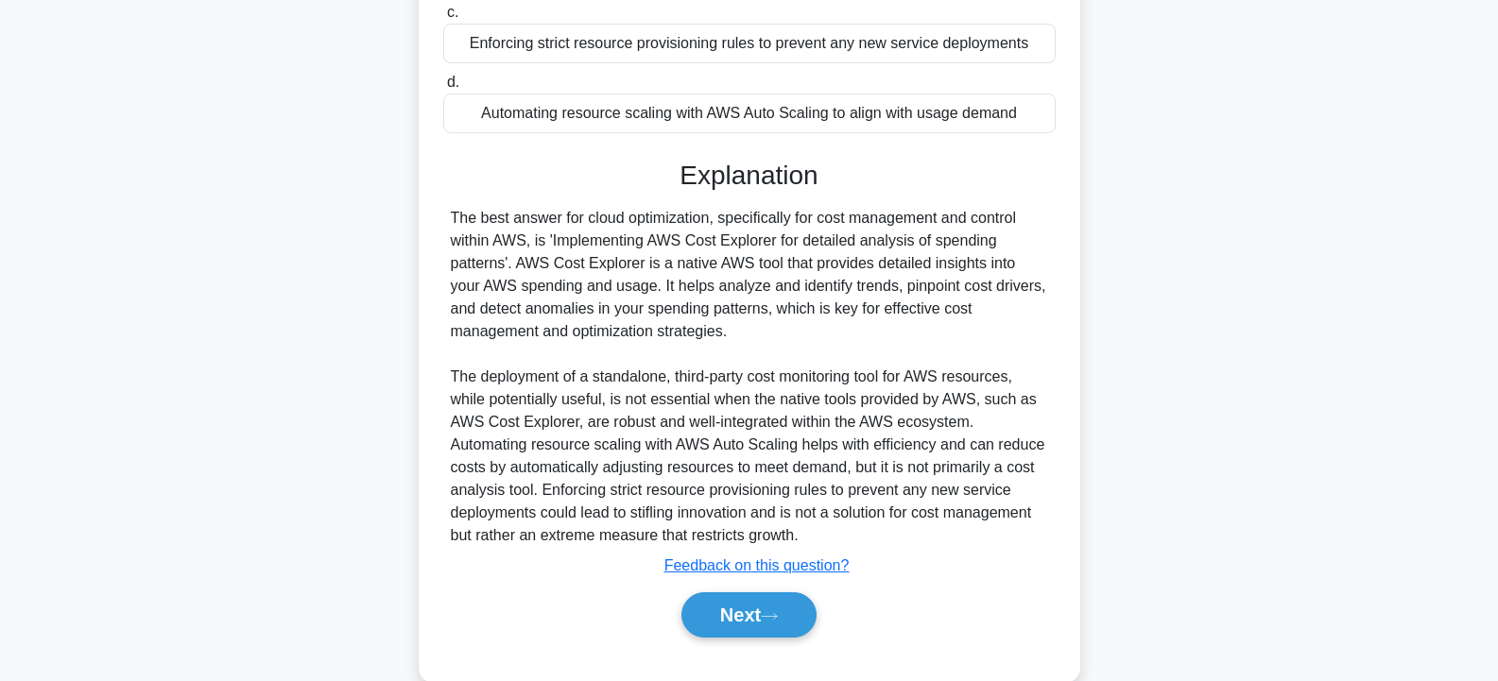
scroll to position [371, 0]
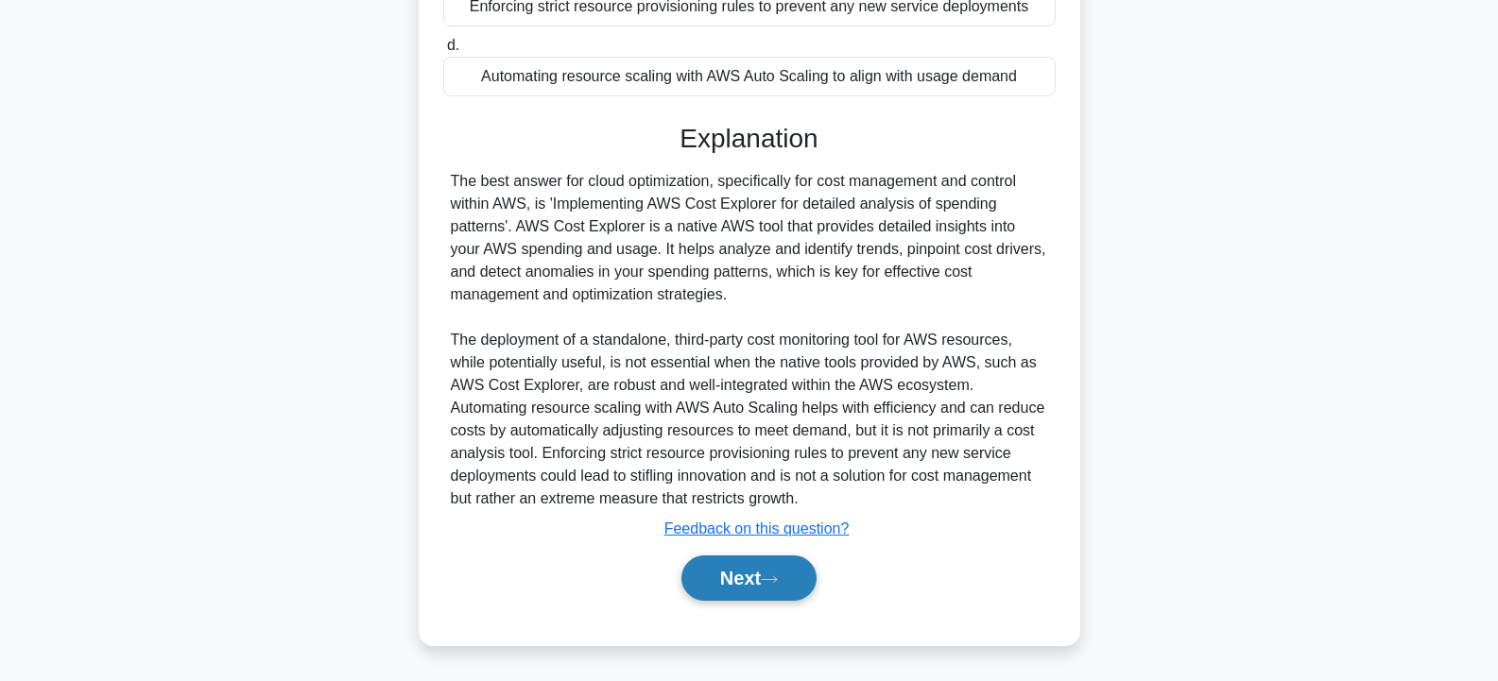
click at [719, 577] on button "Next" at bounding box center [748, 578] width 135 height 45
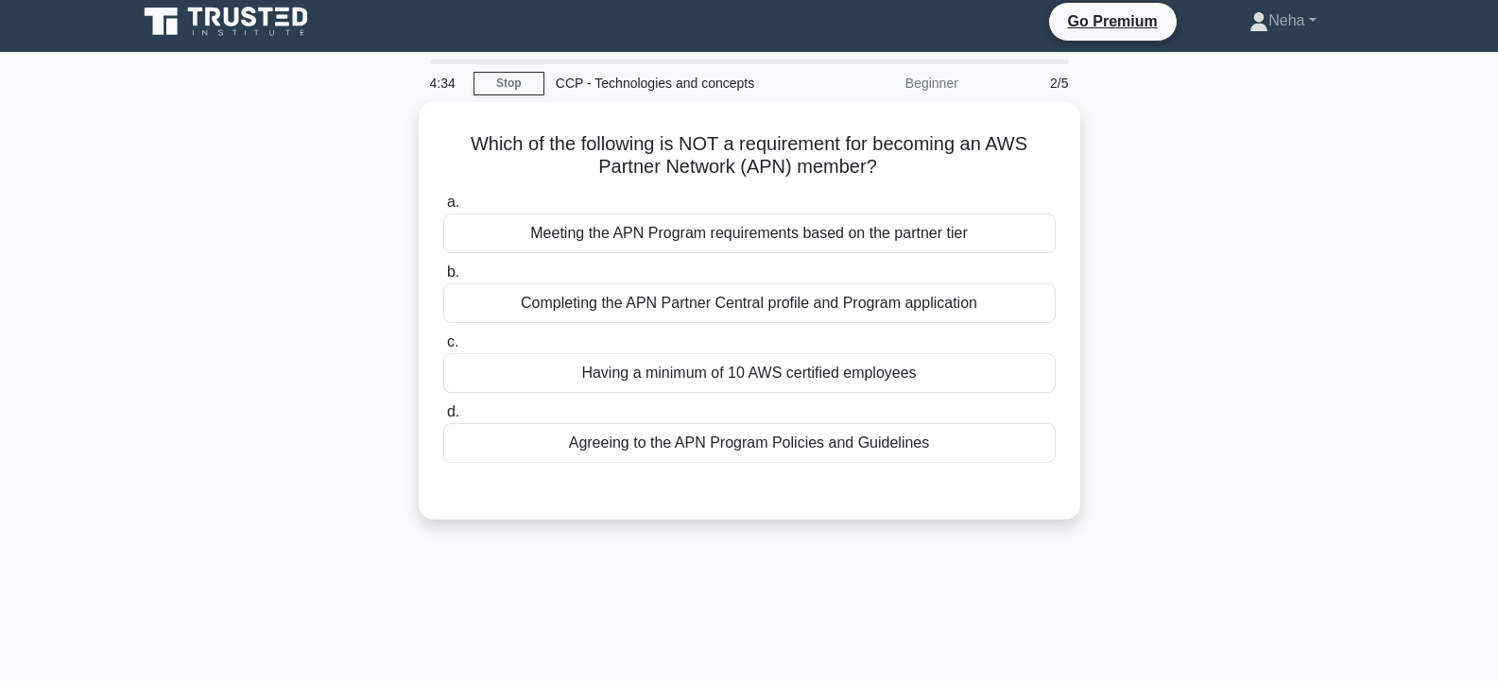
scroll to position [0, 0]
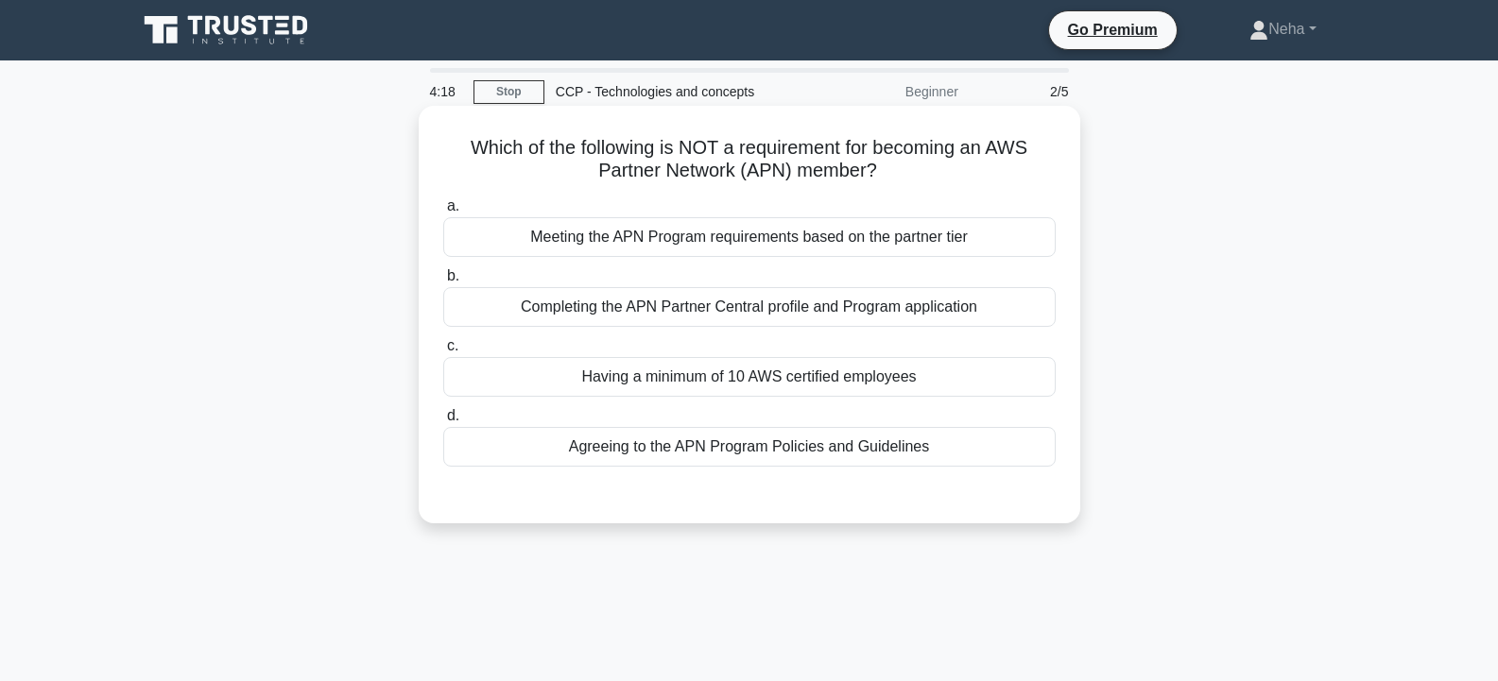
click at [798, 304] on div "Completing the APN Partner Central profile and Program application" at bounding box center [749, 307] width 612 height 40
click at [443, 283] on input "b. Completing the APN Partner Central profile and Program application" at bounding box center [443, 276] width 0 height 12
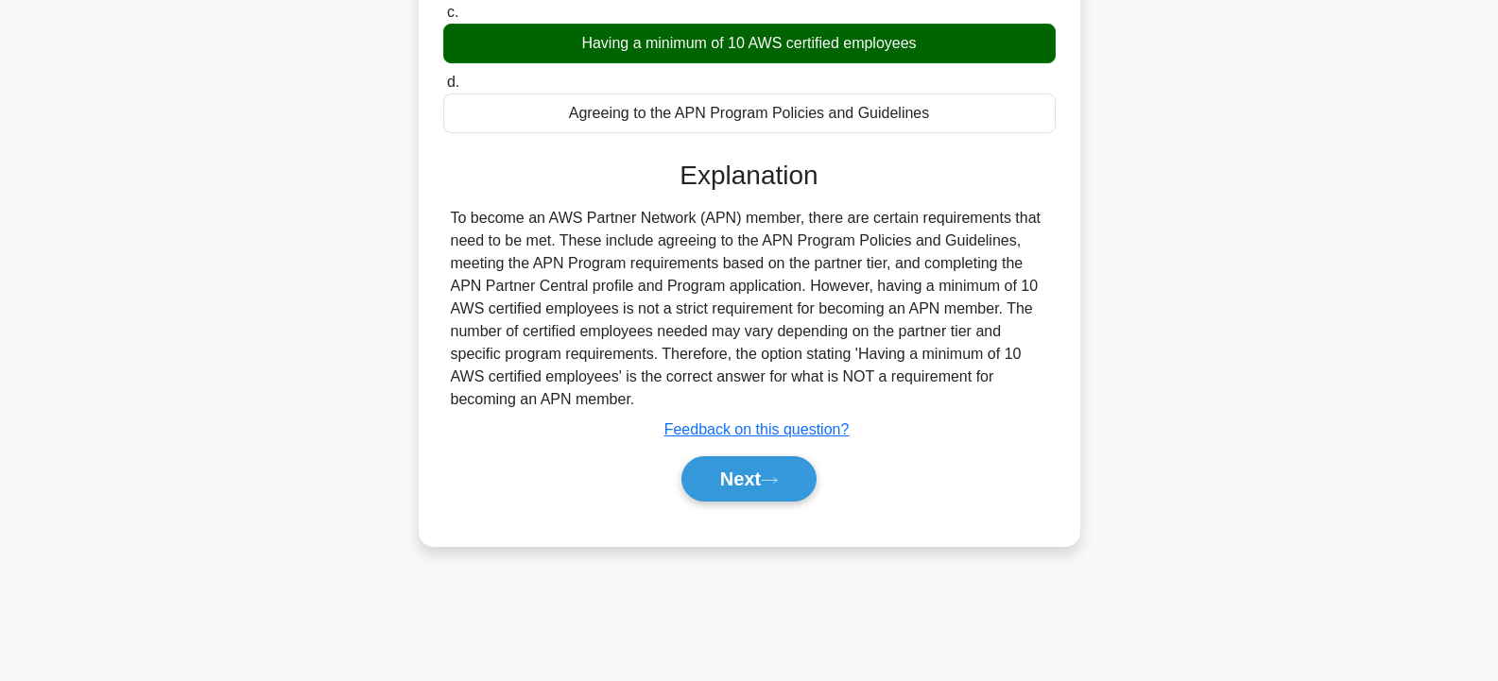
scroll to position [339, 0]
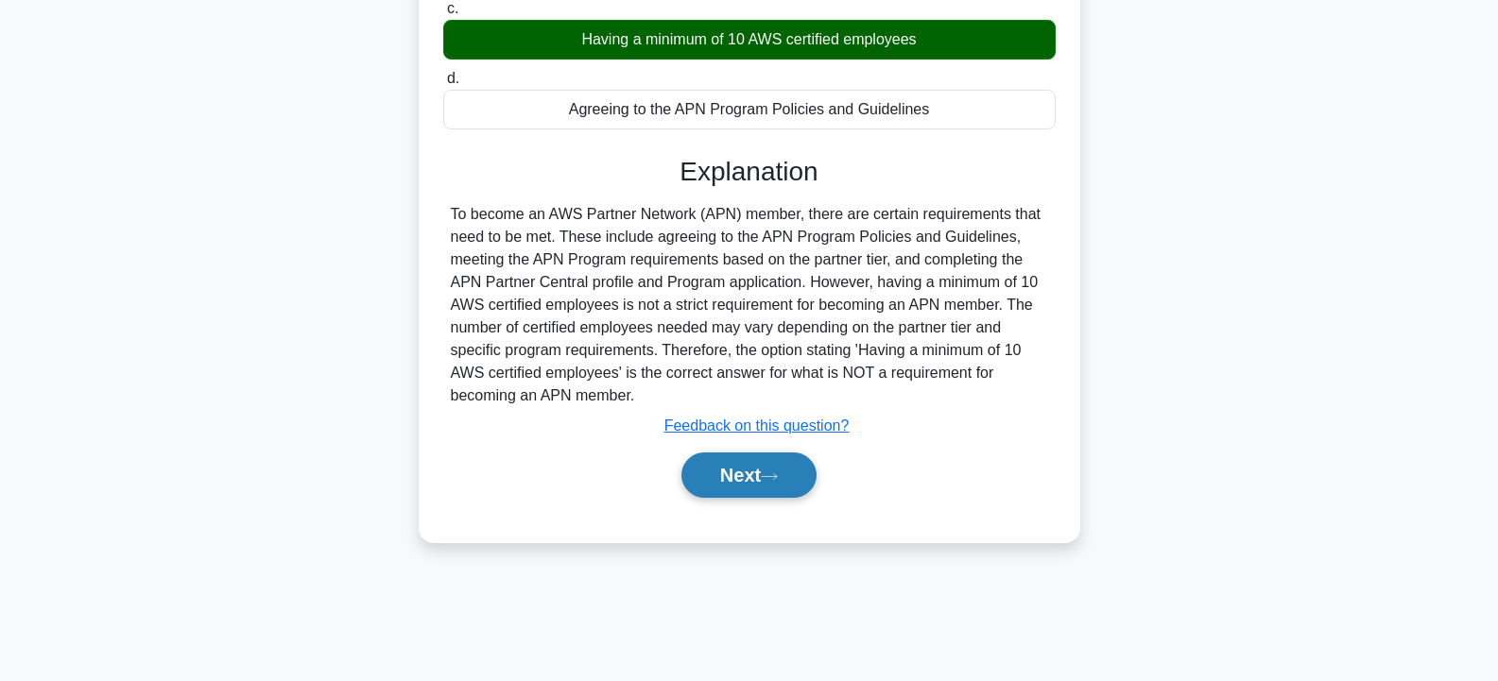
click at [762, 476] on button "Next" at bounding box center [748, 475] width 135 height 45
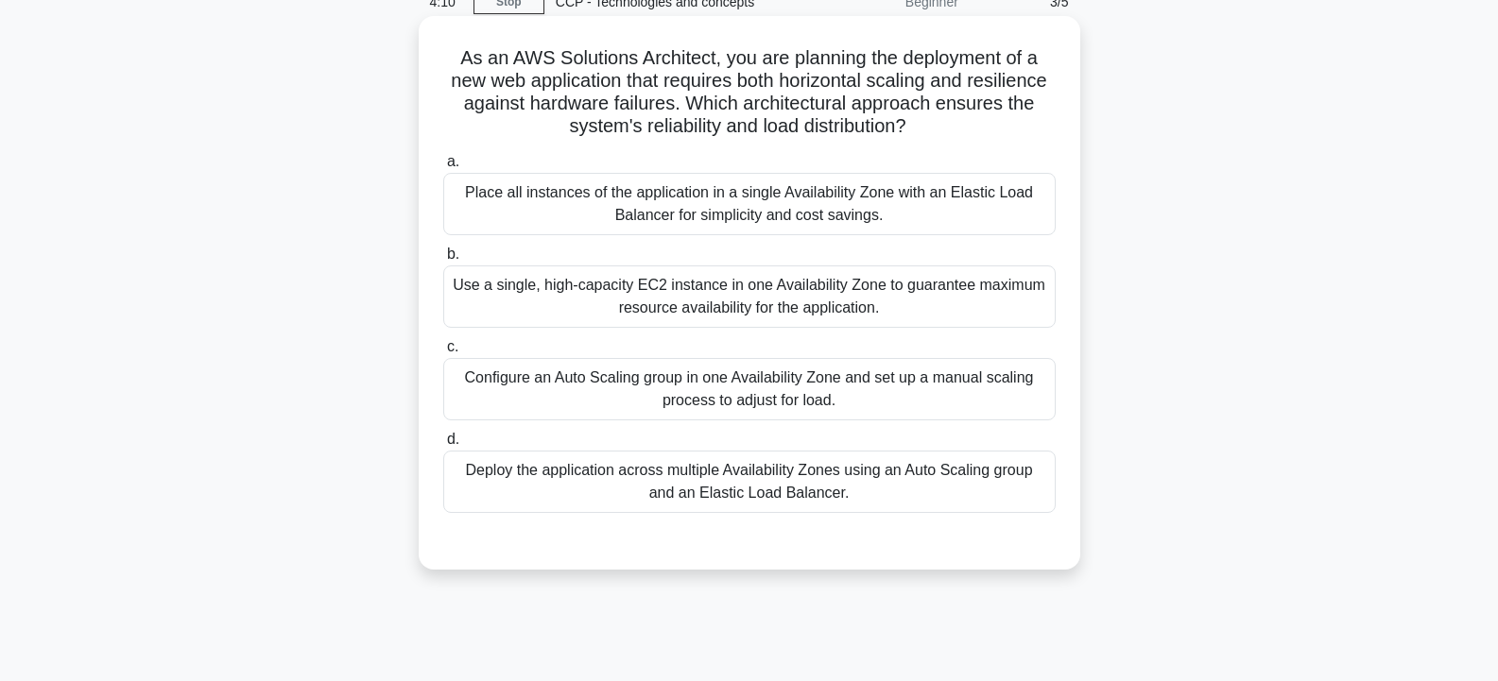
scroll to position [56, 0]
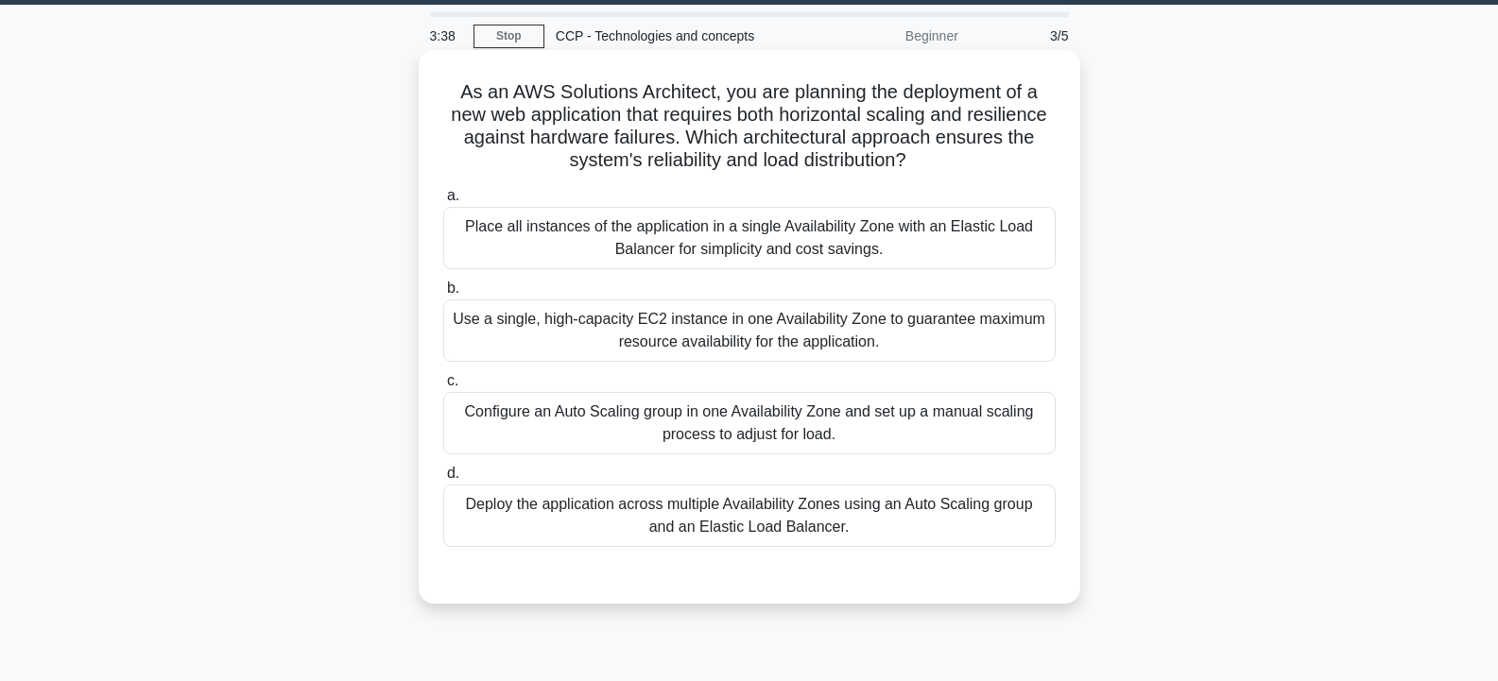
click at [715, 318] on div "Use a single, high-capacity EC2 instance in one Availability Zone to guarantee …" at bounding box center [749, 331] width 612 height 62
click at [443, 295] on input "b. Use a single, high-capacity EC2 instance in one Availability Zone to guarant…" at bounding box center [443, 289] width 0 height 12
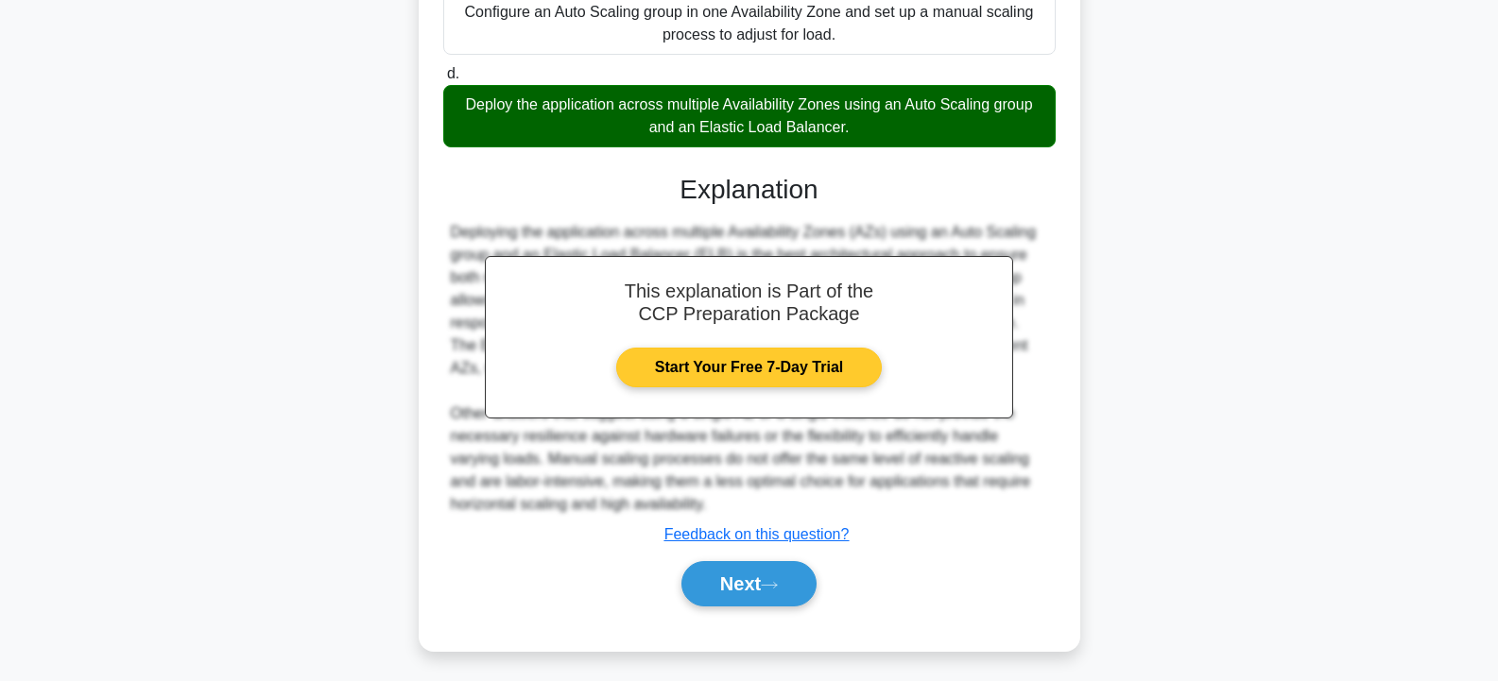
scroll to position [464, 0]
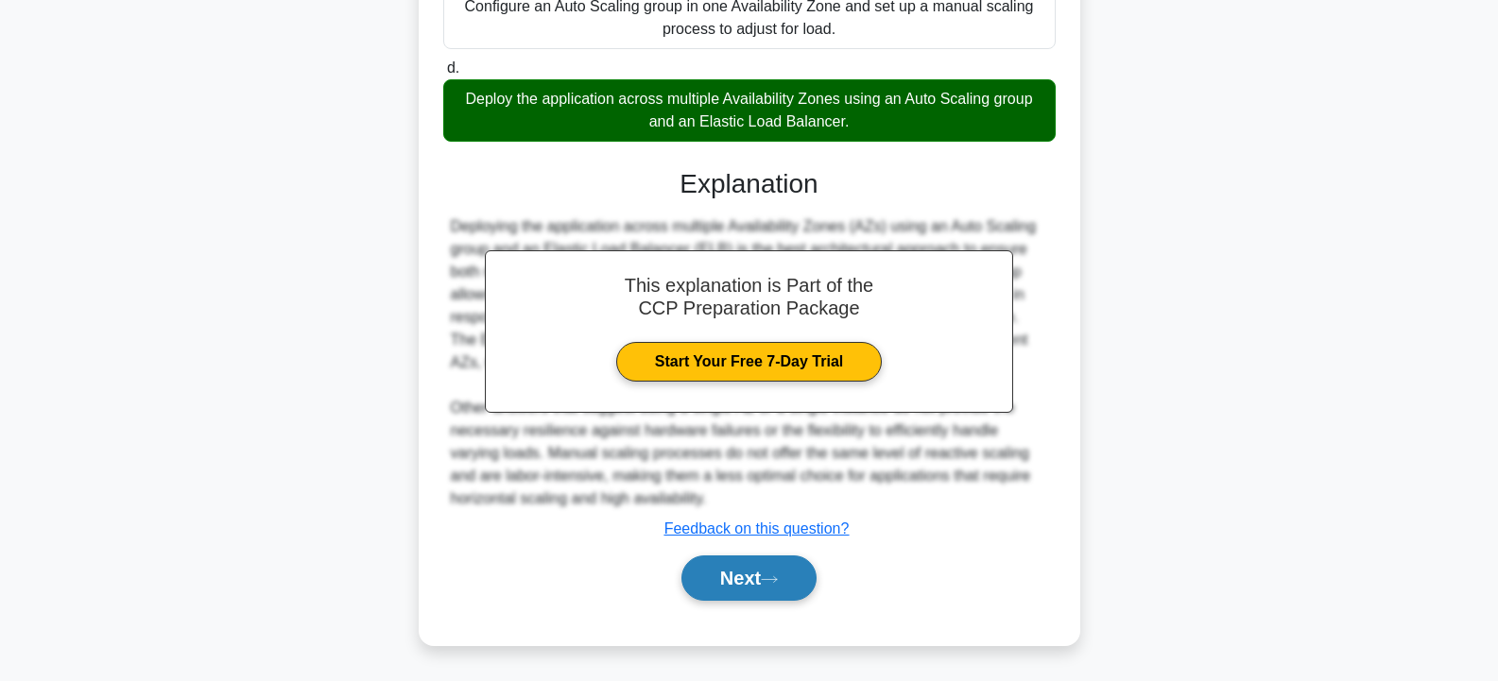
click at [763, 566] on button "Next" at bounding box center [748, 578] width 135 height 45
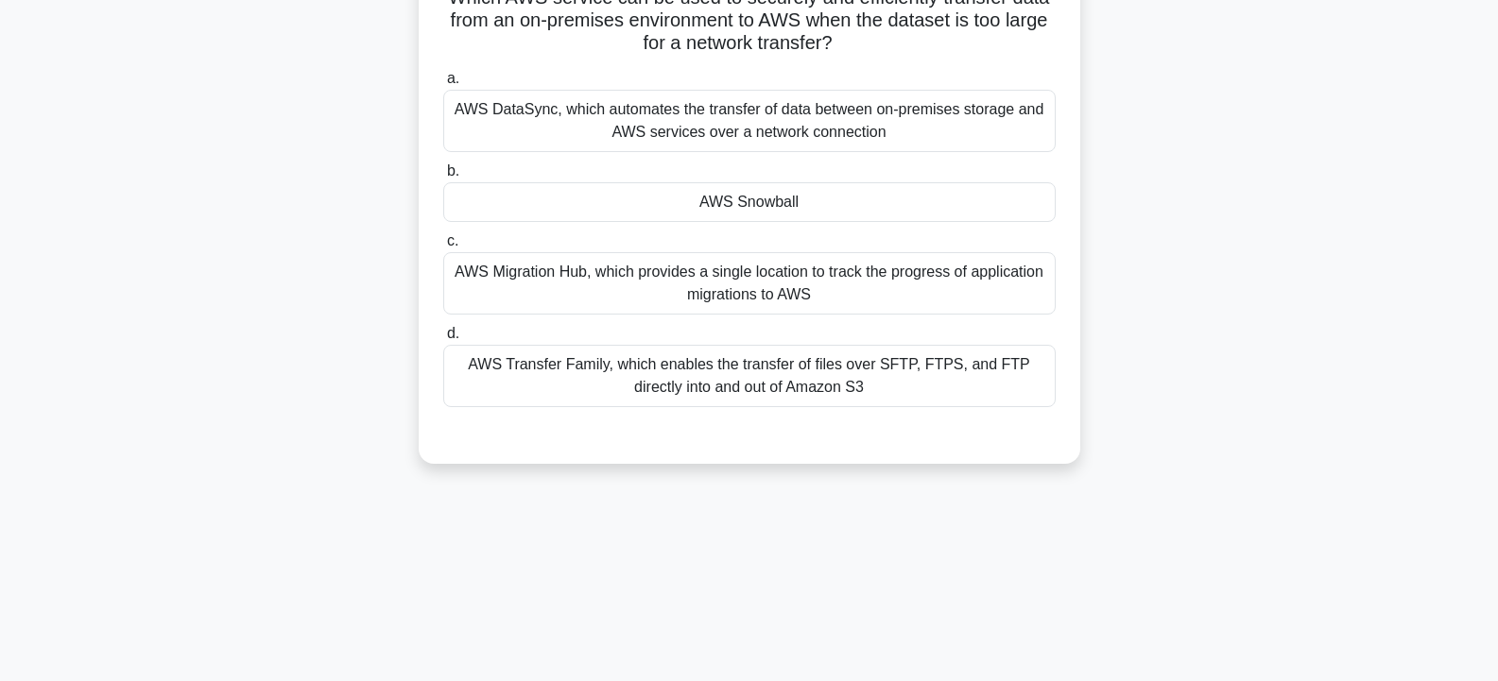
scroll to position [56, 0]
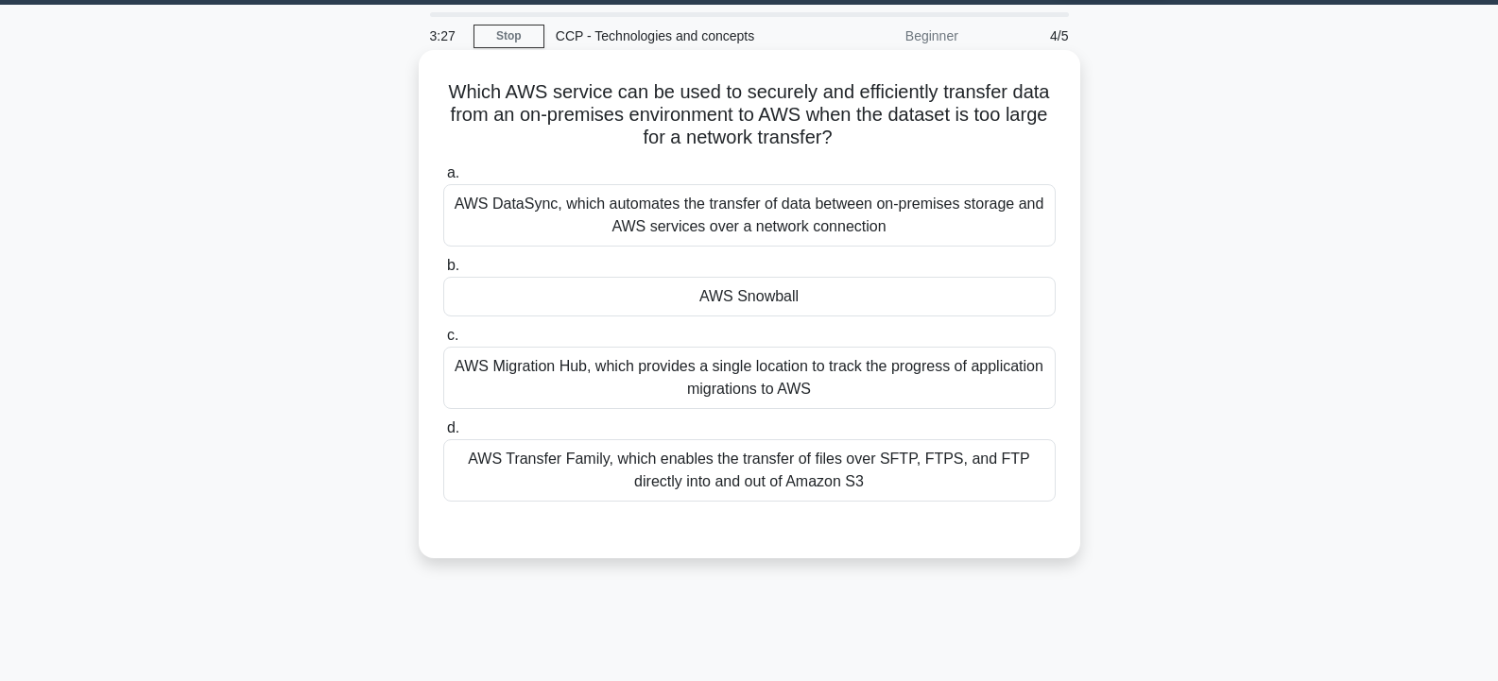
click at [810, 290] on div "AWS Snowball" at bounding box center [749, 297] width 612 height 40
click at [443, 272] on input "b. AWS Snowball" at bounding box center [443, 266] width 0 height 12
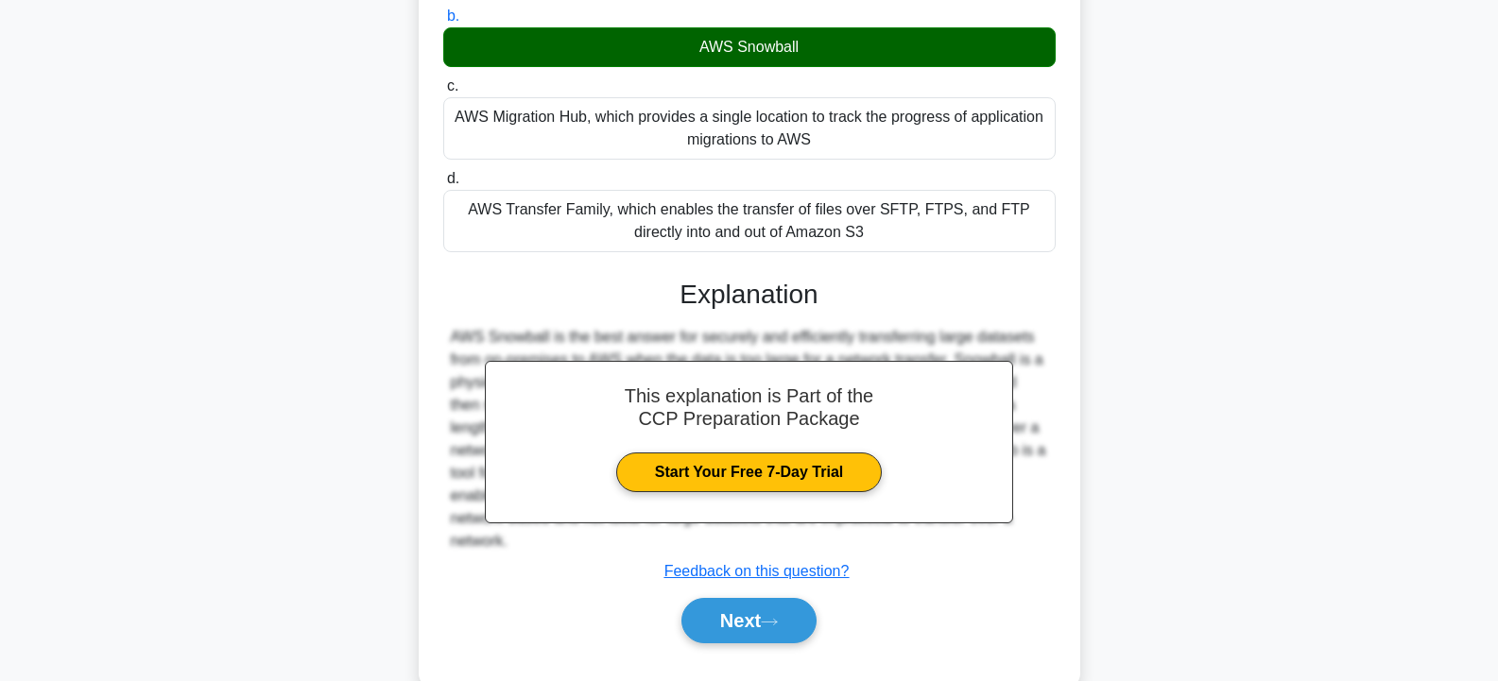
scroll to position [349, 0]
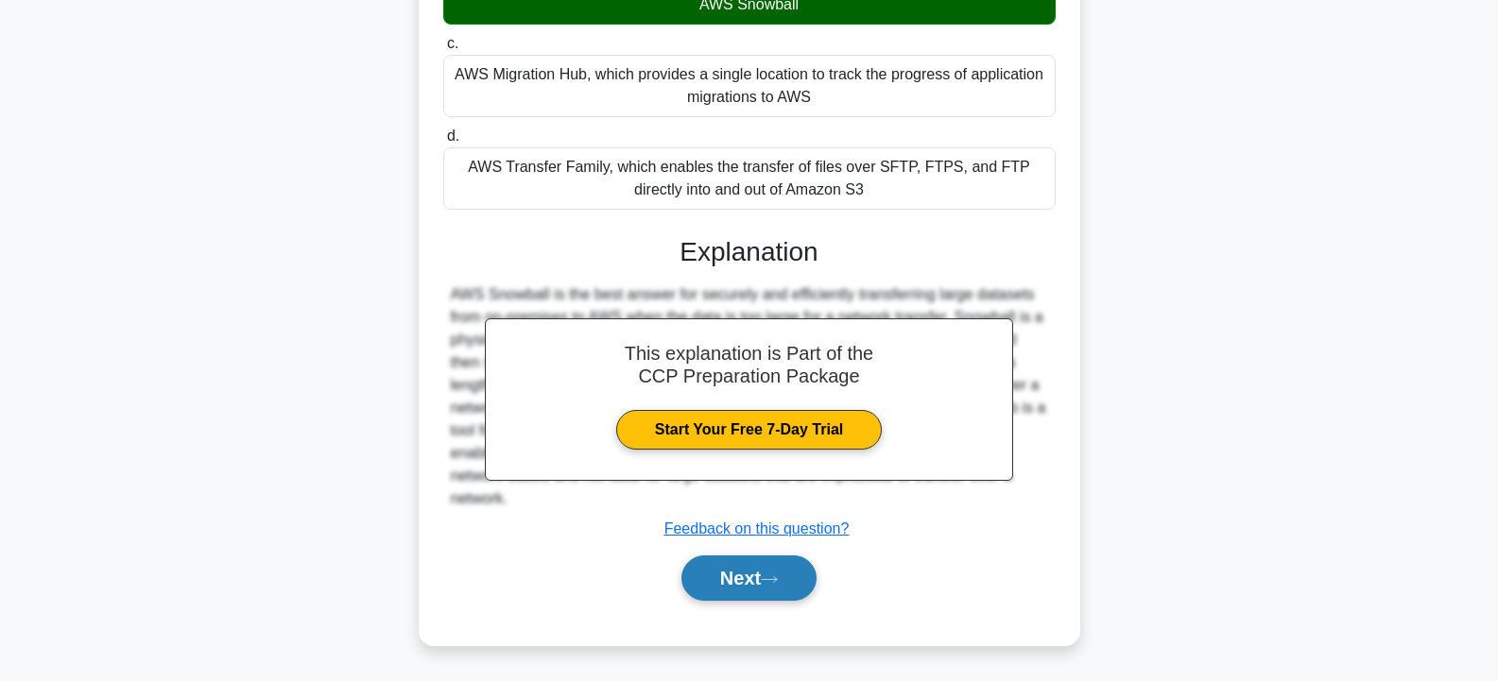
click at [796, 583] on button "Next" at bounding box center [748, 578] width 135 height 45
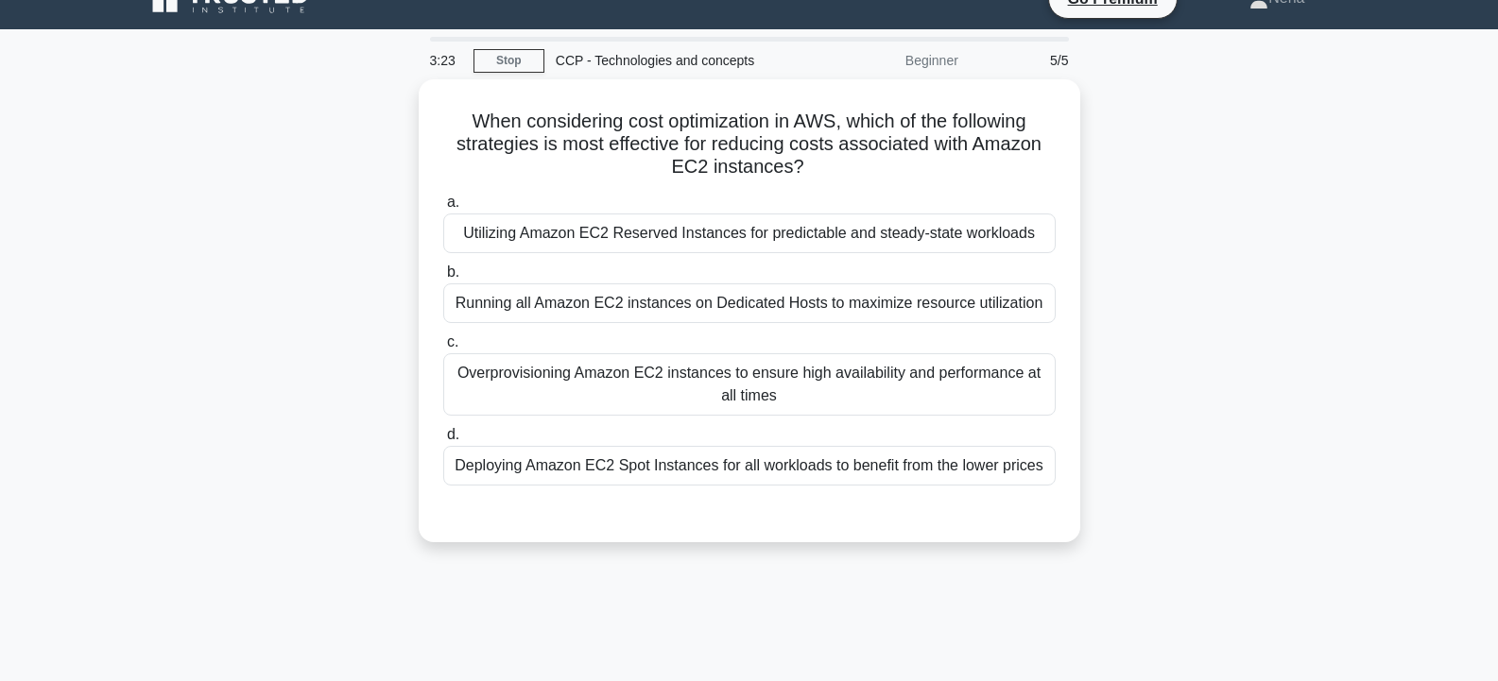
scroll to position [0, 0]
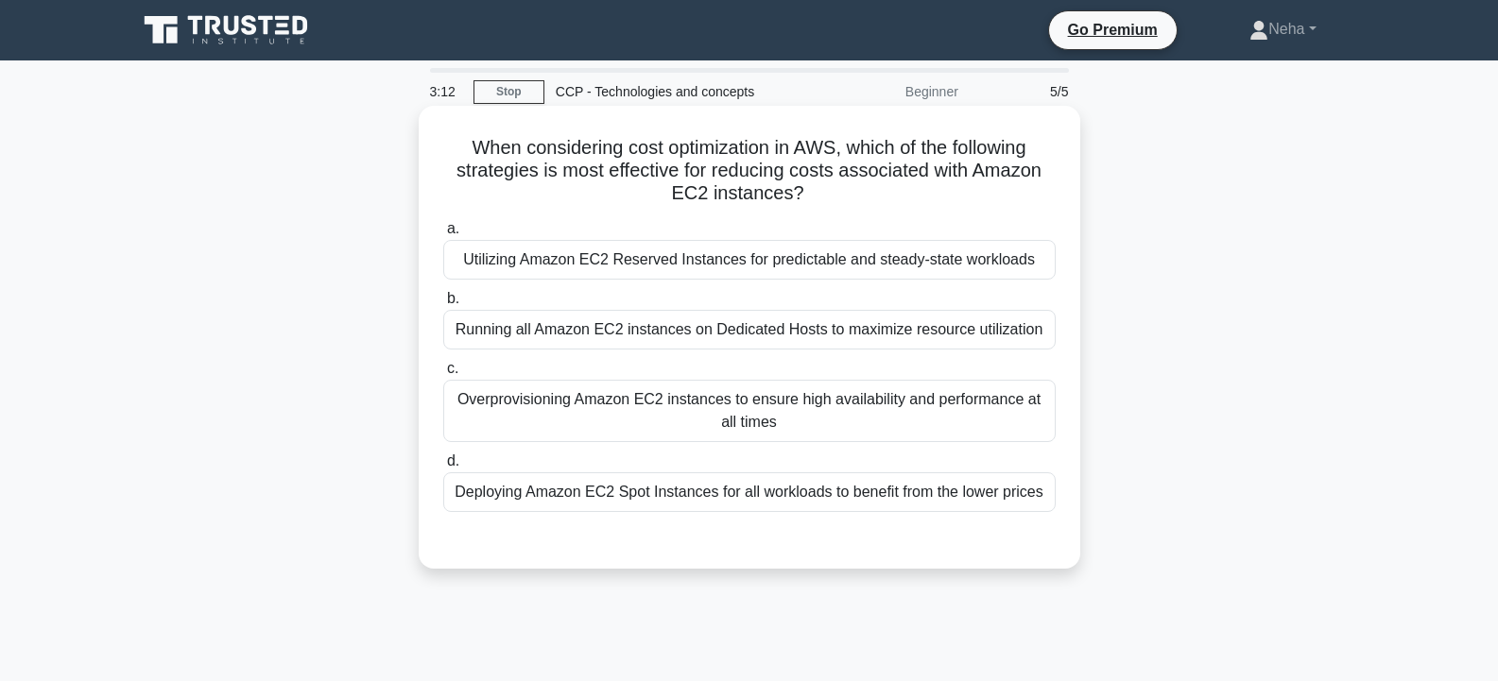
click at [749, 413] on div "Overprovisioning Amazon EC2 instances to ensure high availability and performan…" at bounding box center [749, 411] width 612 height 62
click at [443, 375] on input "c. Overprovisioning Amazon EC2 instances to ensure high availability and perfor…" at bounding box center [443, 369] width 0 height 12
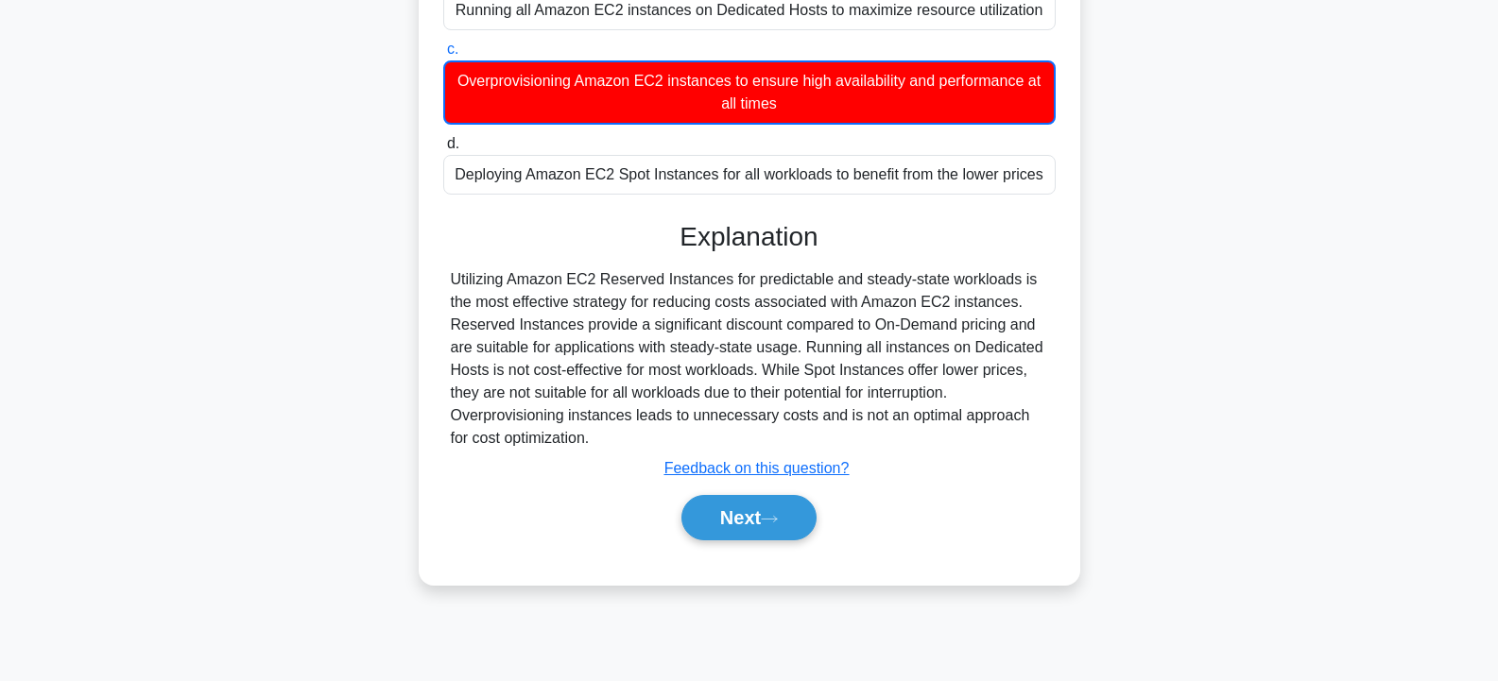
scroll to position [339, 0]
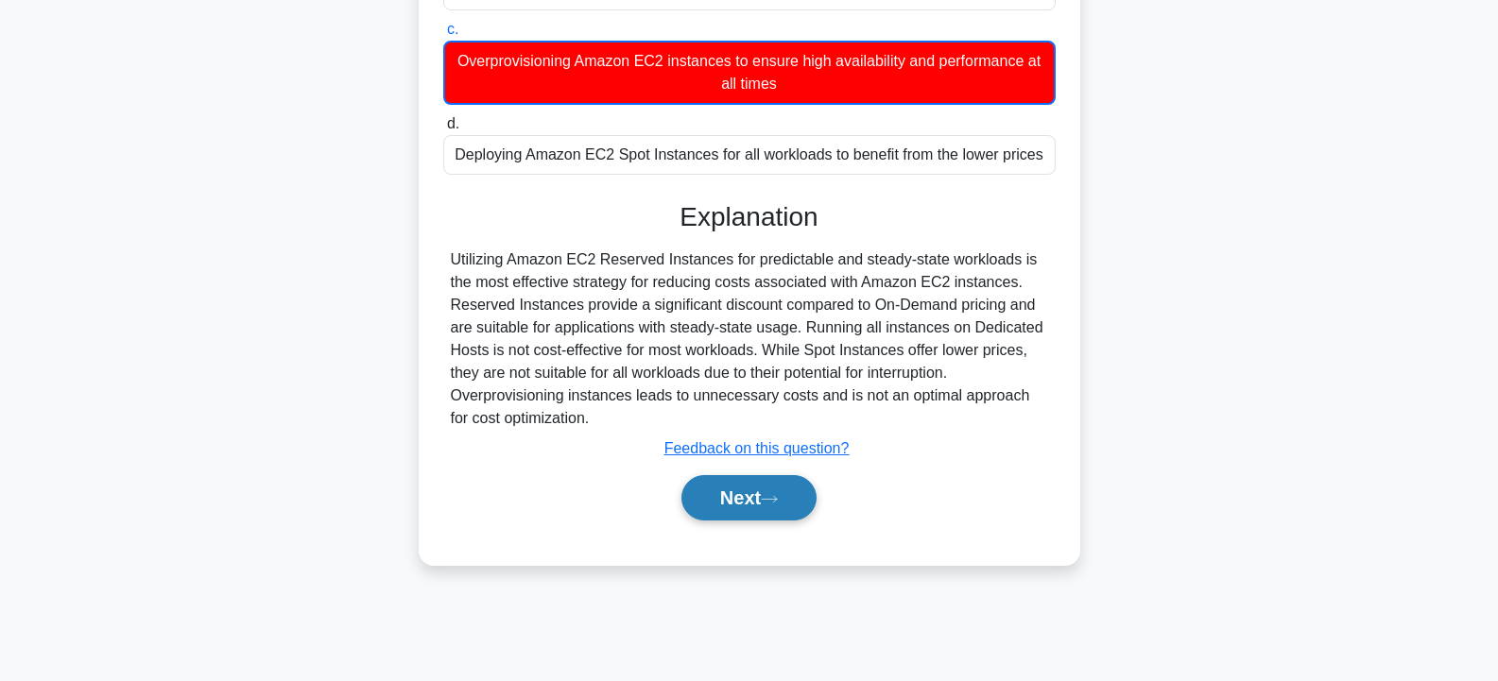
click at [761, 489] on button "Next" at bounding box center [748, 497] width 135 height 45
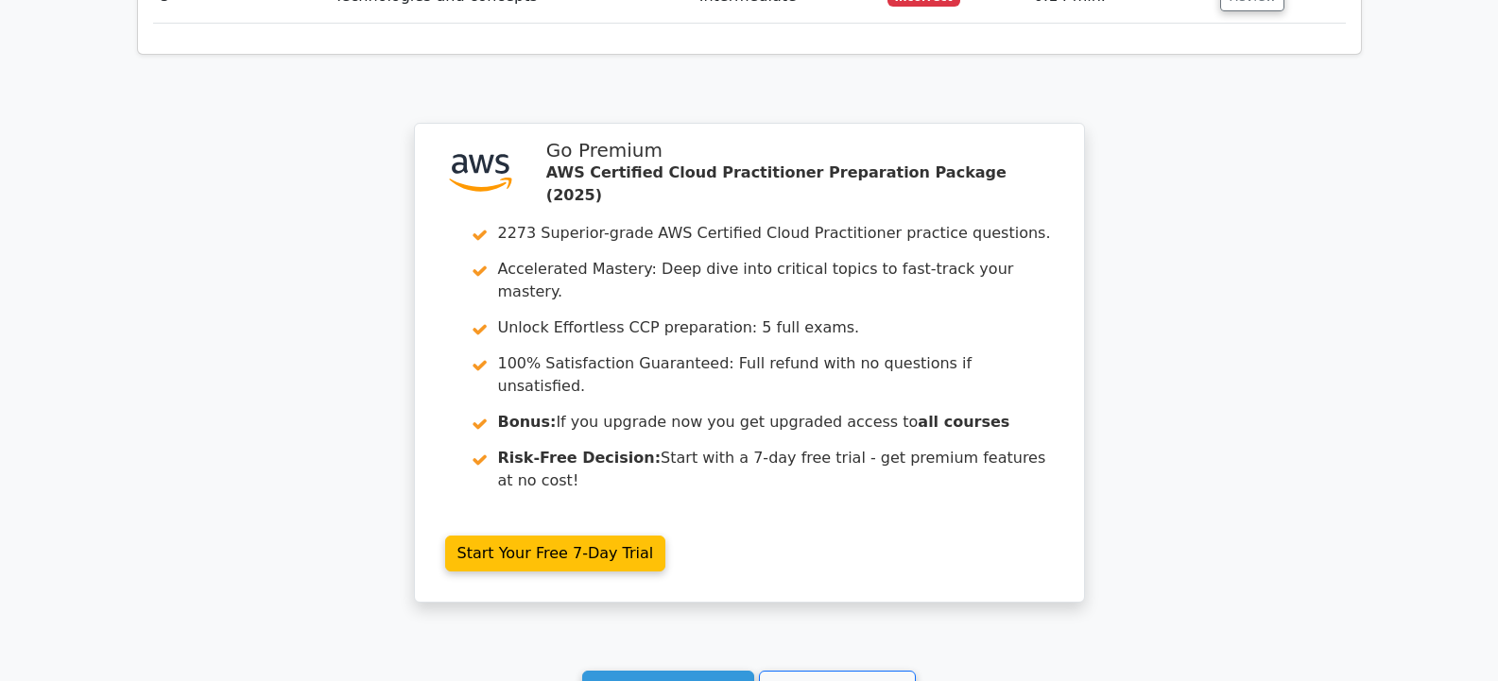
scroll to position [2726, 0]
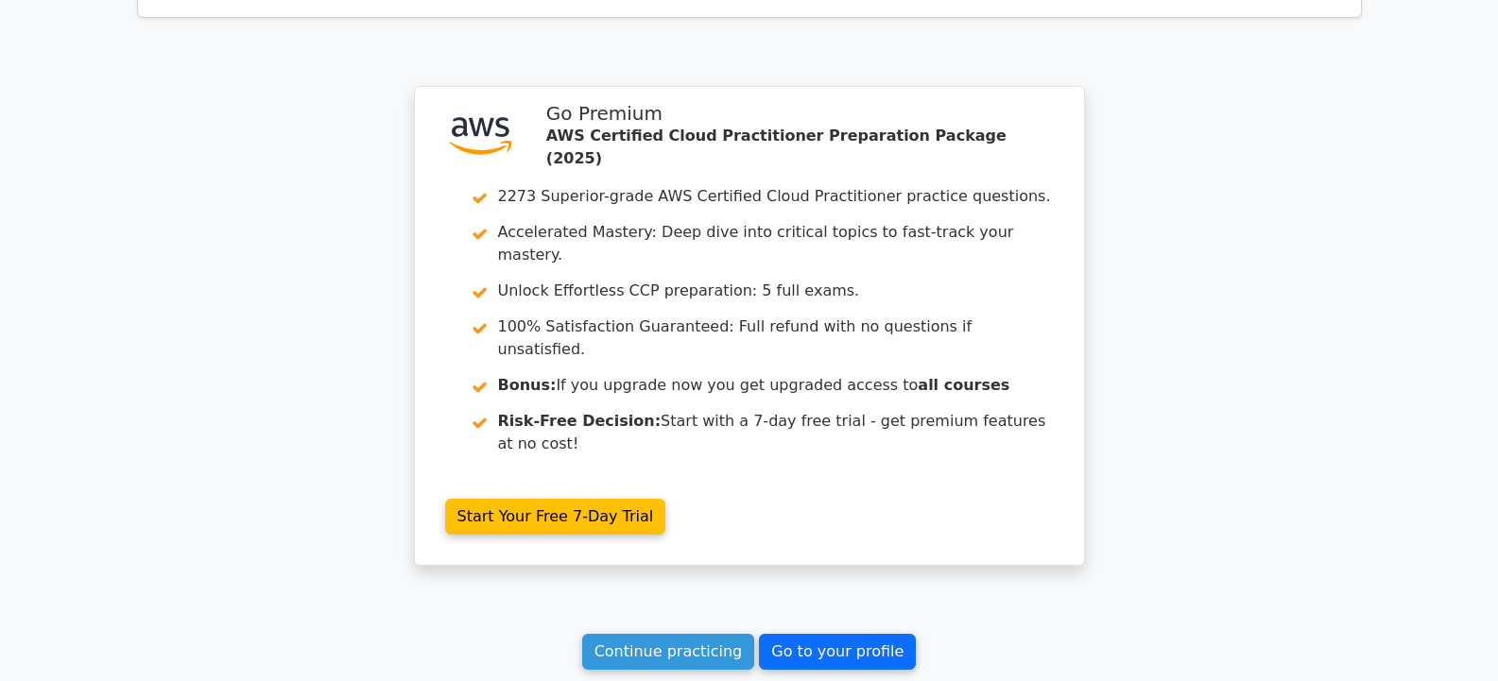
click at [828, 634] on link "Go to your profile" at bounding box center [837, 652] width 157 height 36
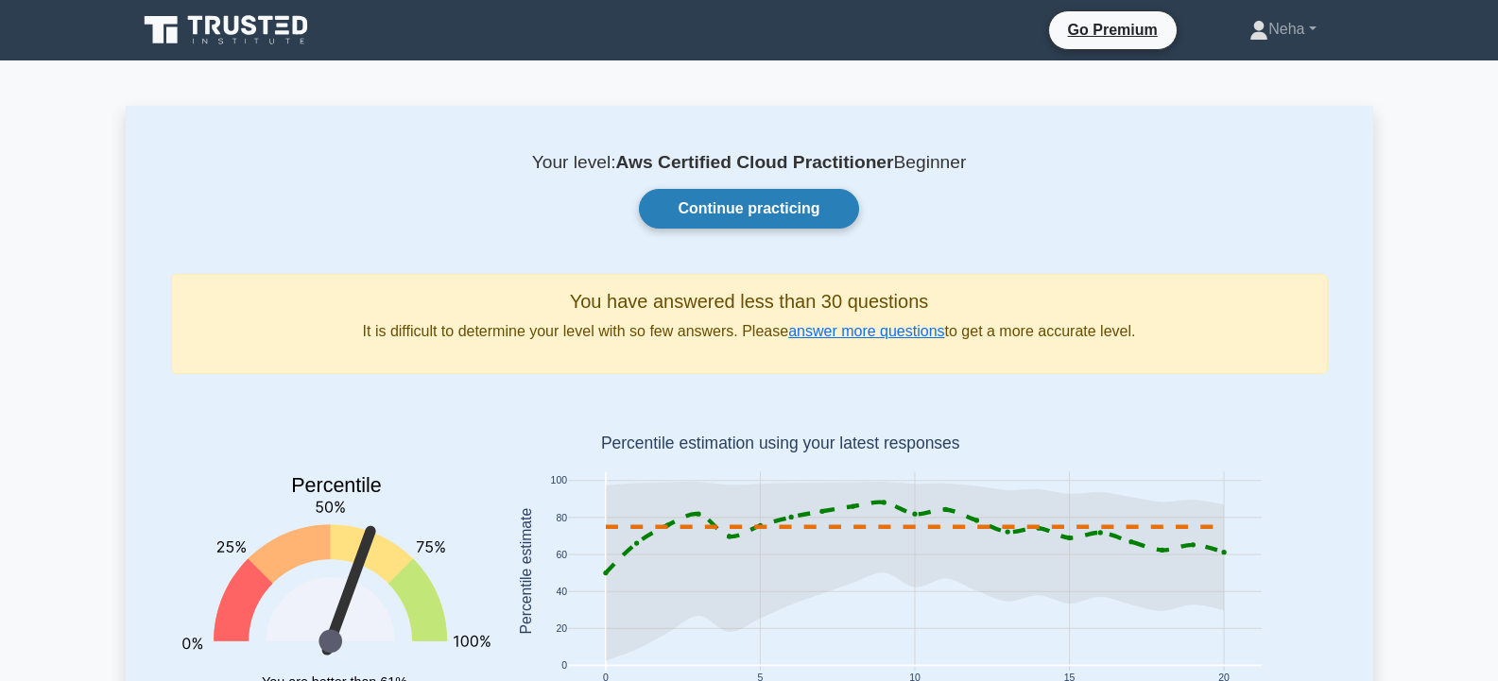
click at [706, 212] on link "Continue practicing" at bounding box center [748, 209] width 219 height 40
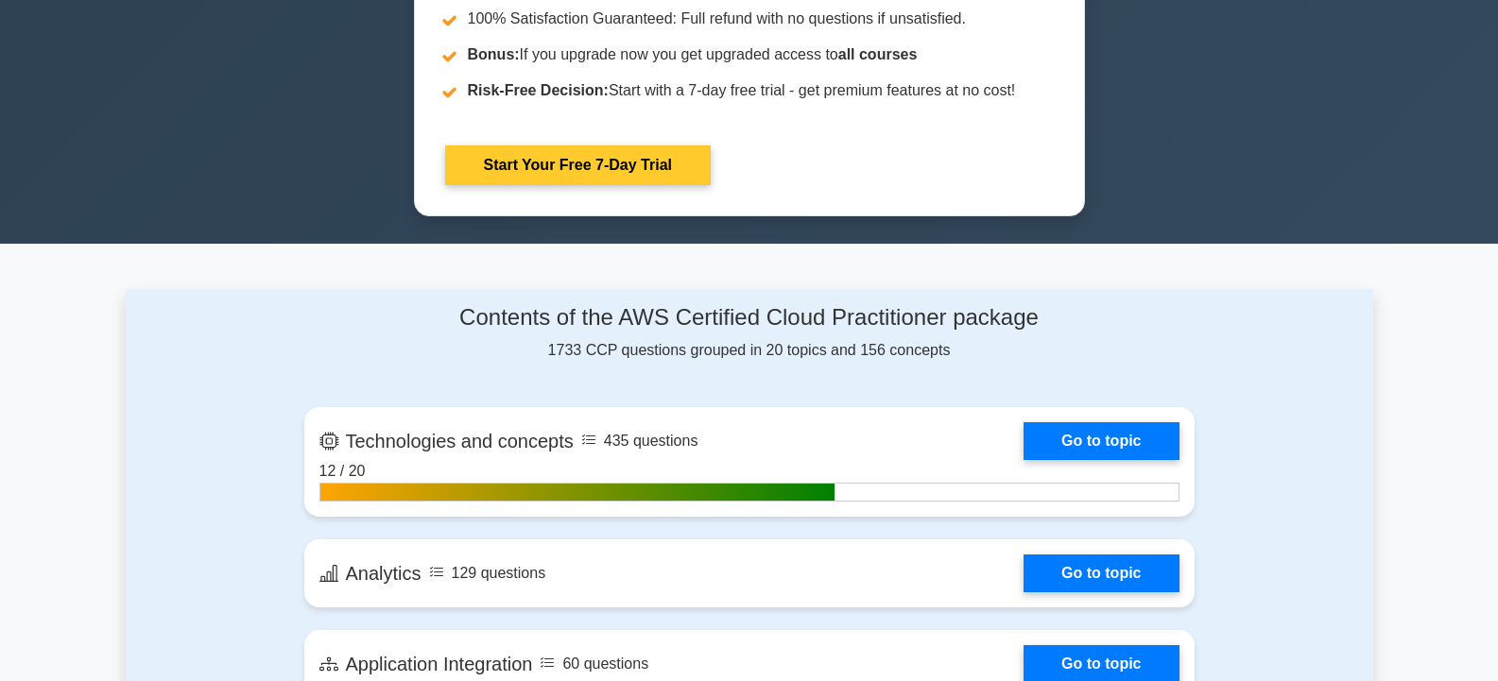
scroll to position [1134, 0]
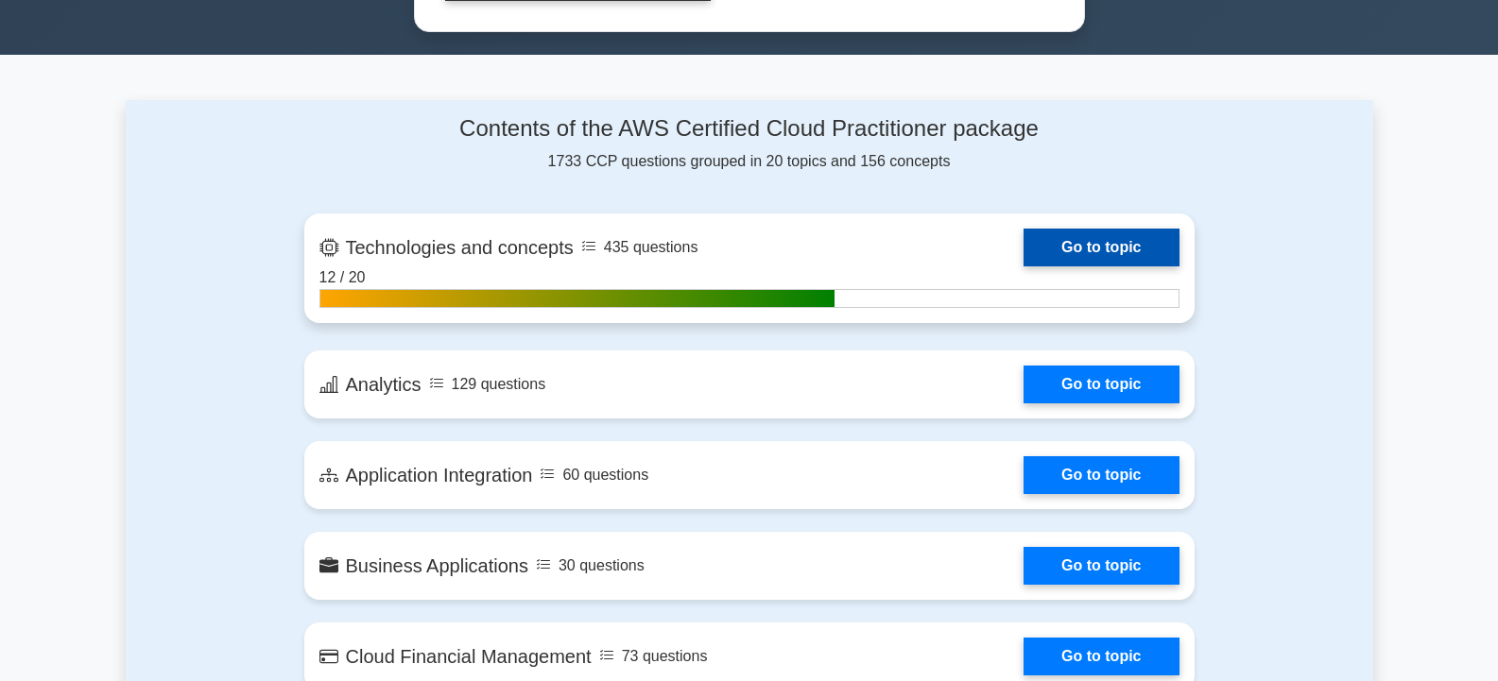
click at [1159, 244] on link "Go to topic" at bounding box center [1100, 248] width 155 height 38
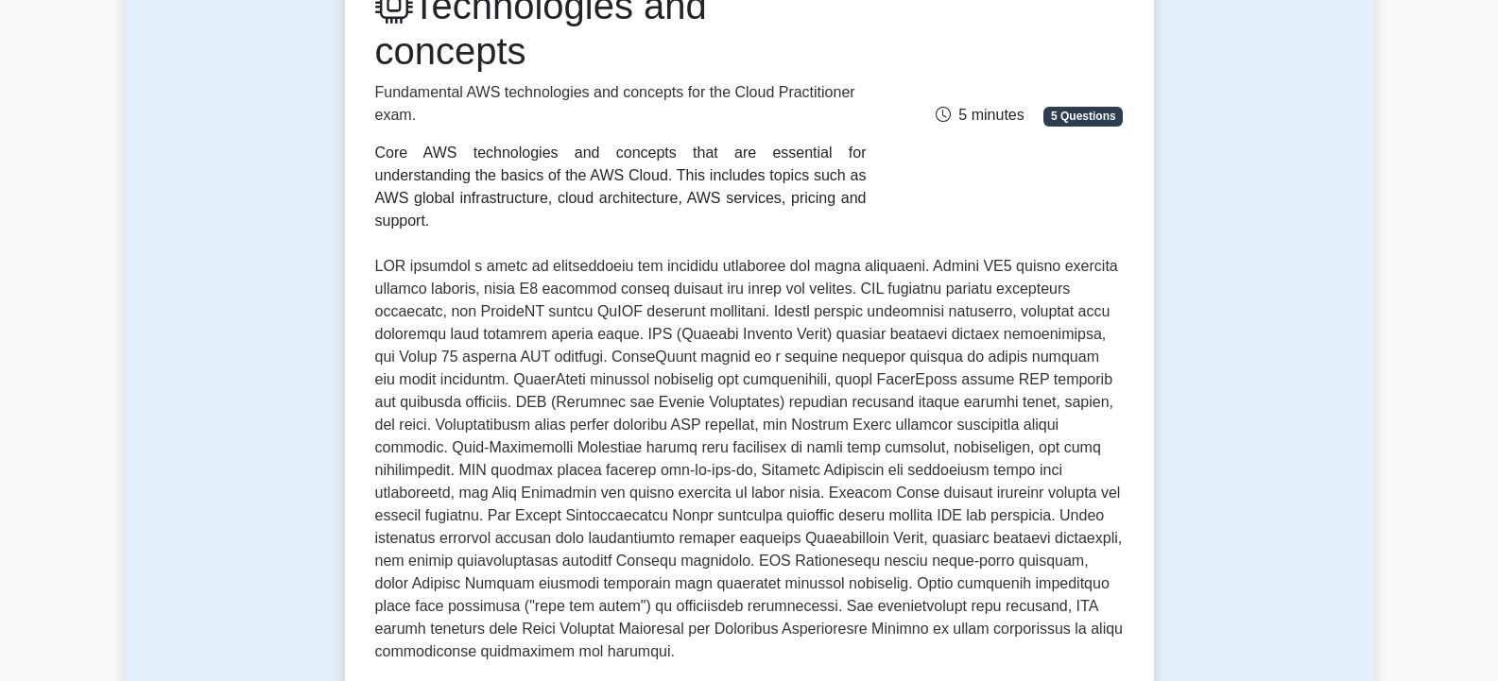
scroll to position [661, 0]
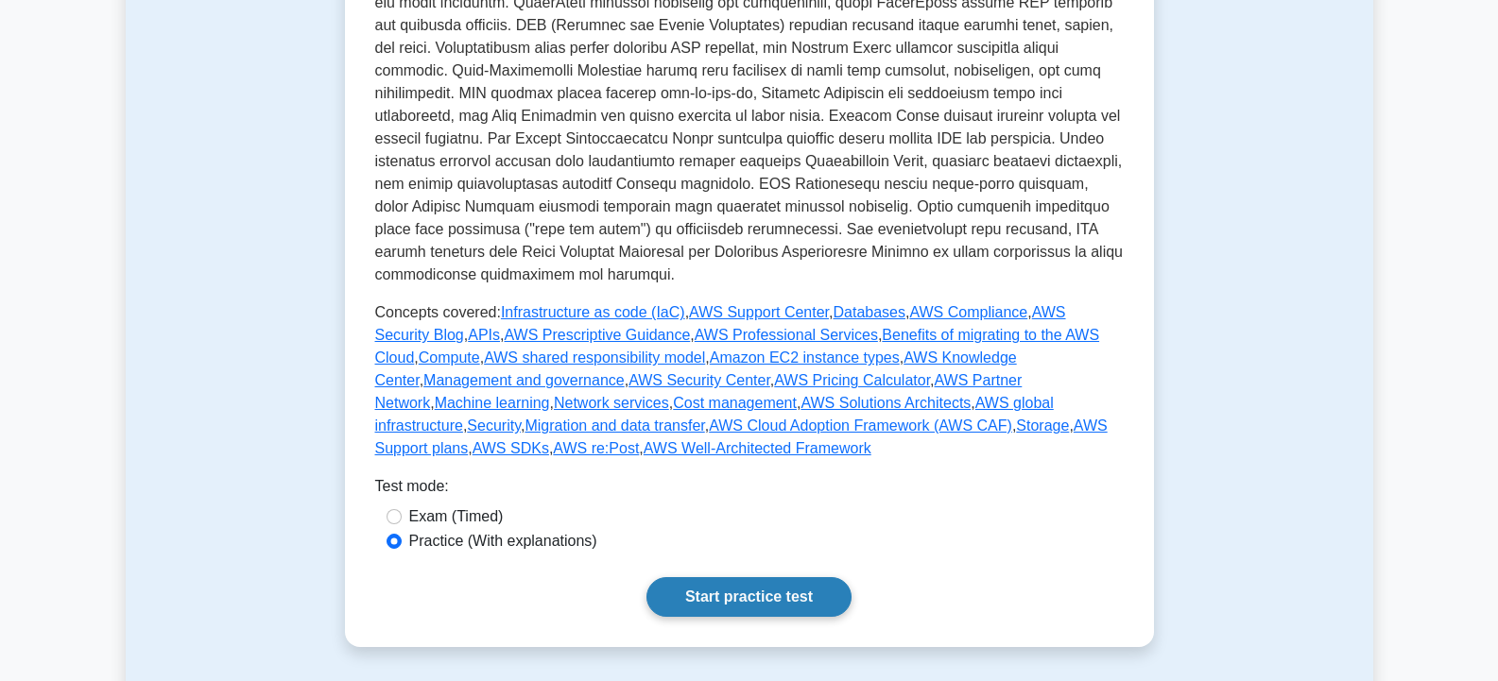
click at [703, 577] on link "Start practice test" at bounding box center [748, 597] width 205 height 40
click at [733, 577] on link "Start practice test" at bounding box center [748, 597] width 205 height 40
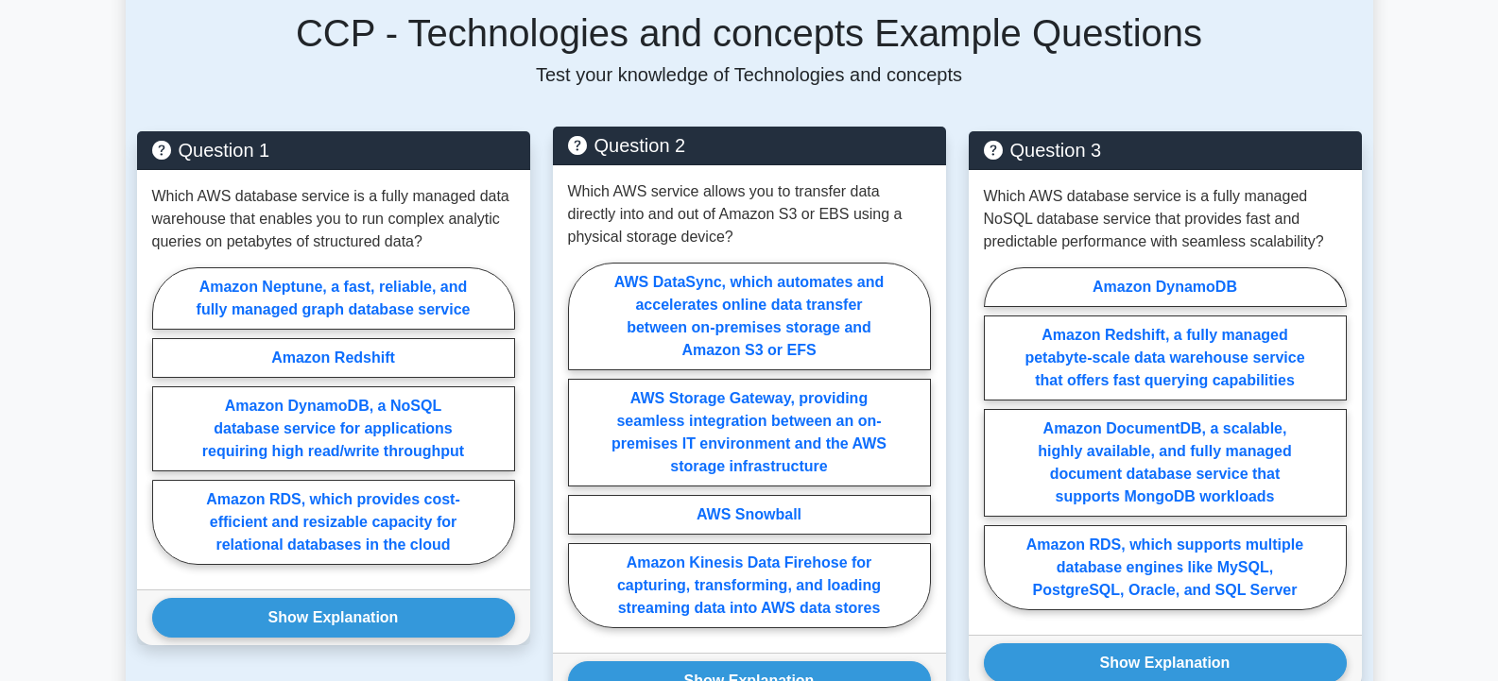
scroll to position [1361, 0]
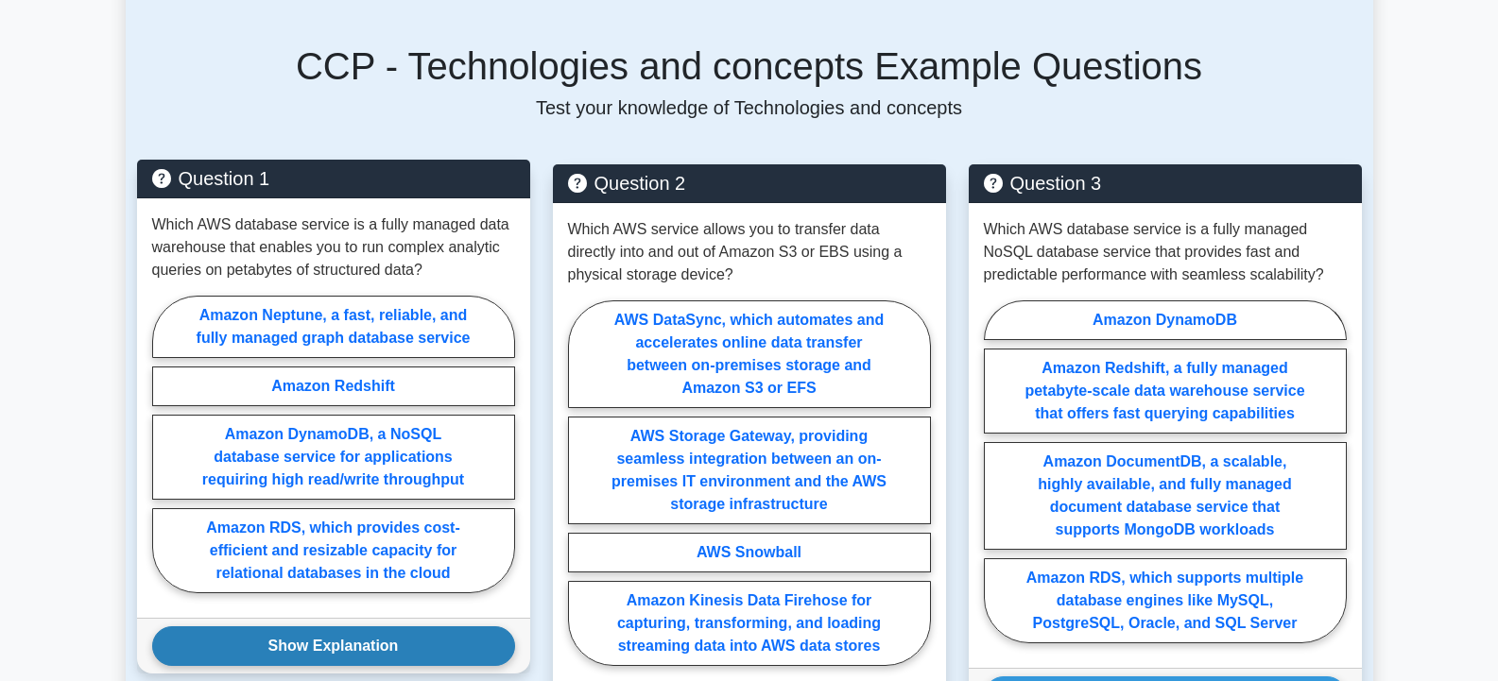
click at [341, 626] on button "Show Explanation" at bounding box center [333, 646] width 363 height 40
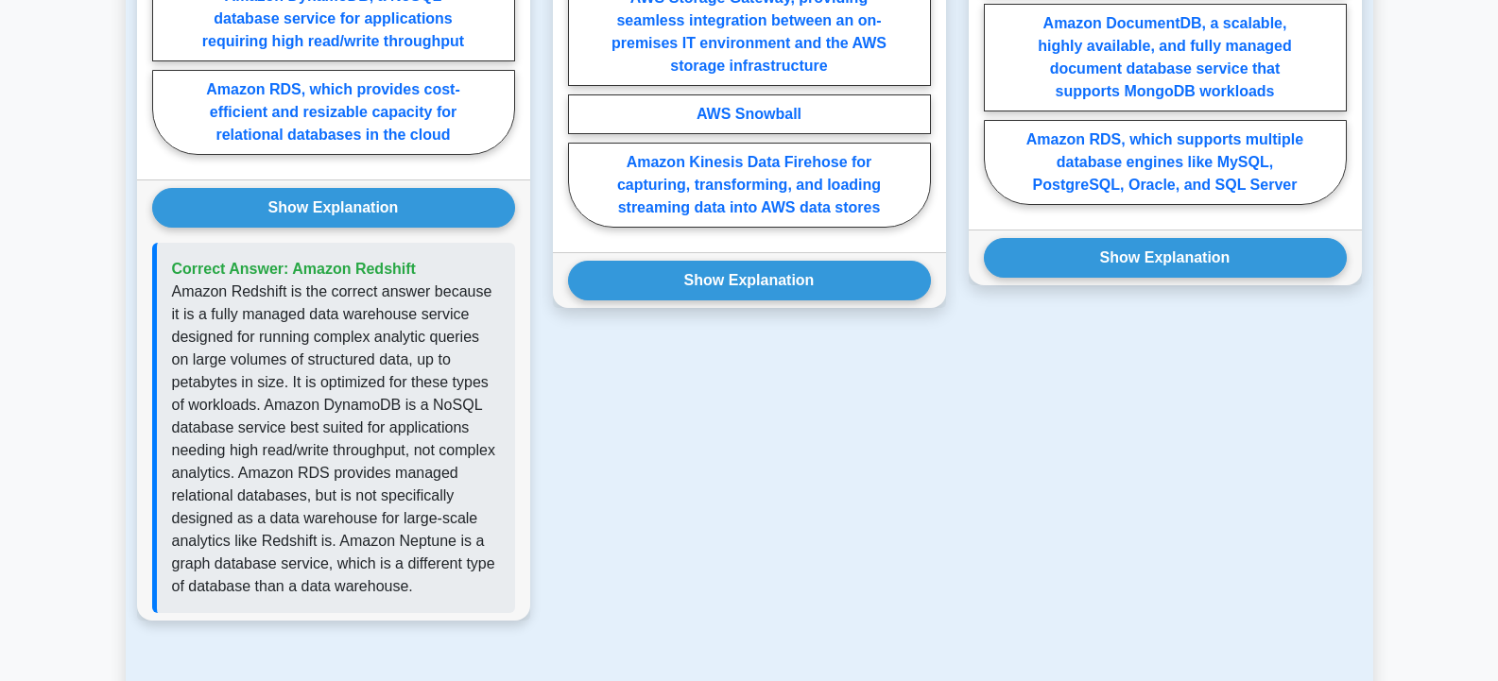
scroll to position [1833, 0]
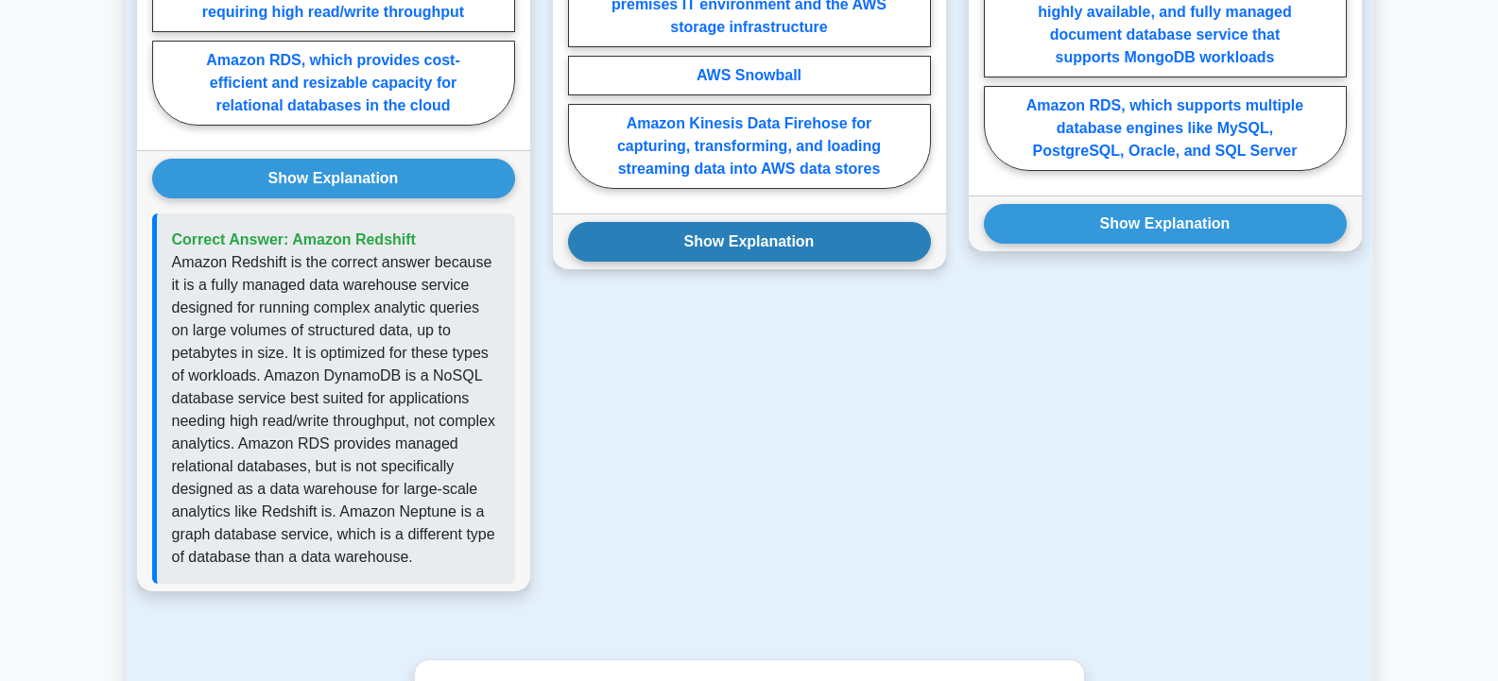
click at [761, 222] on button "Show Explanation" at bounding box center [749, 242] width 363 height 40
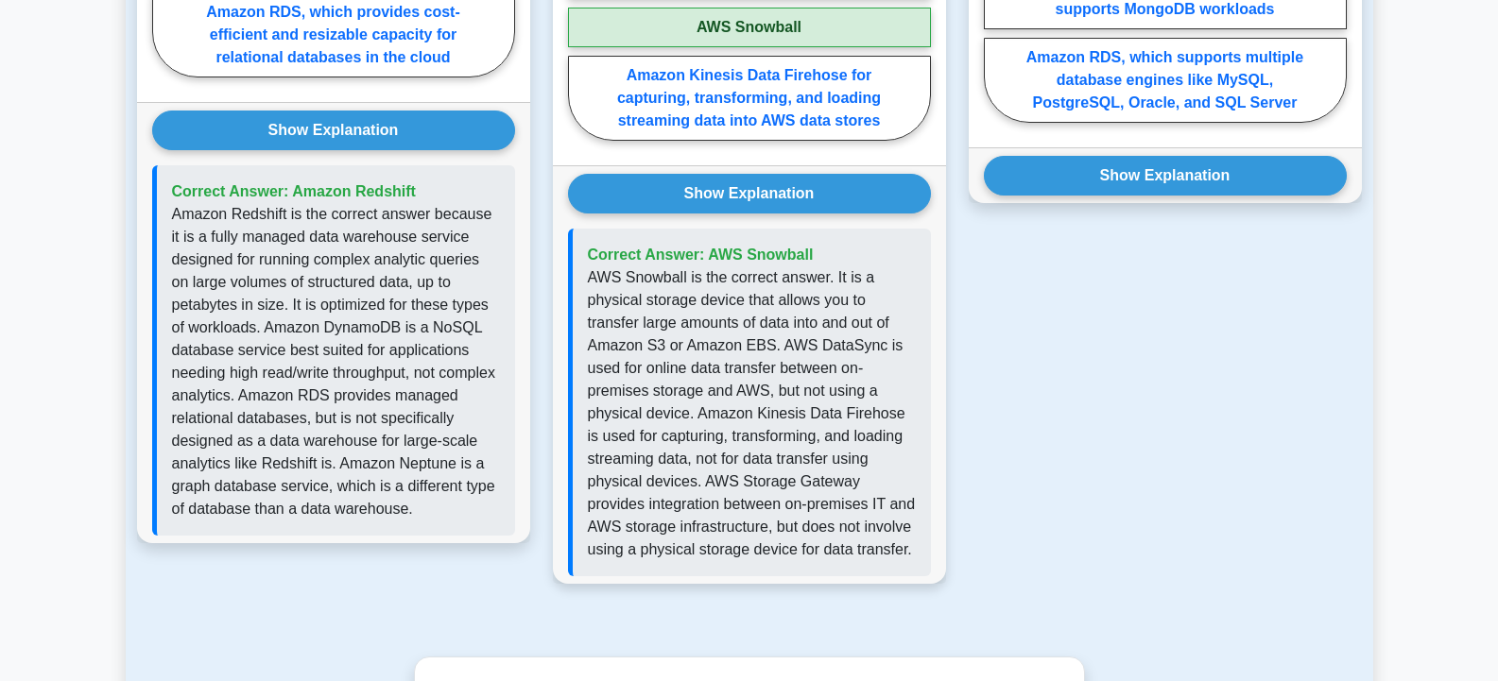
scroll to position [1927, 0]
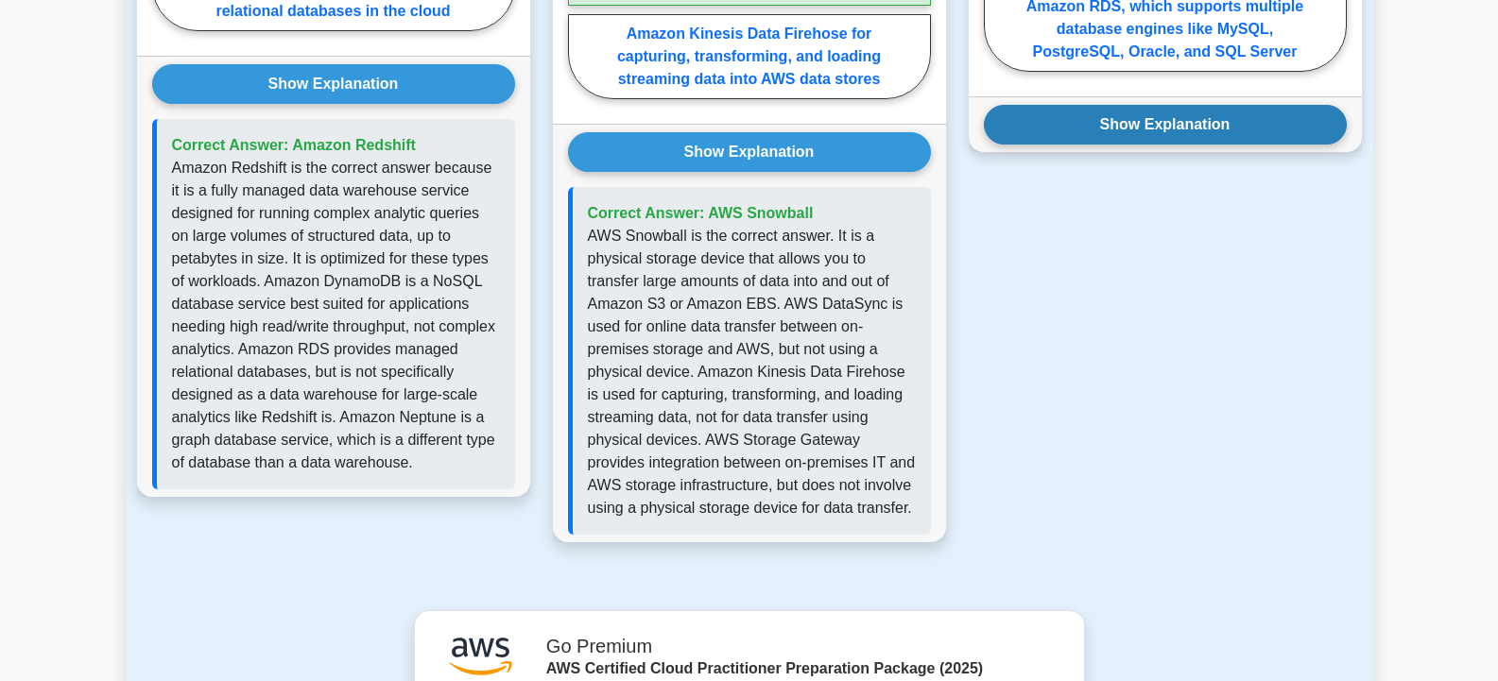
click at [1117, 105] on button "Show Explanation" at bounding box center [1165, 125] width 363 height 40
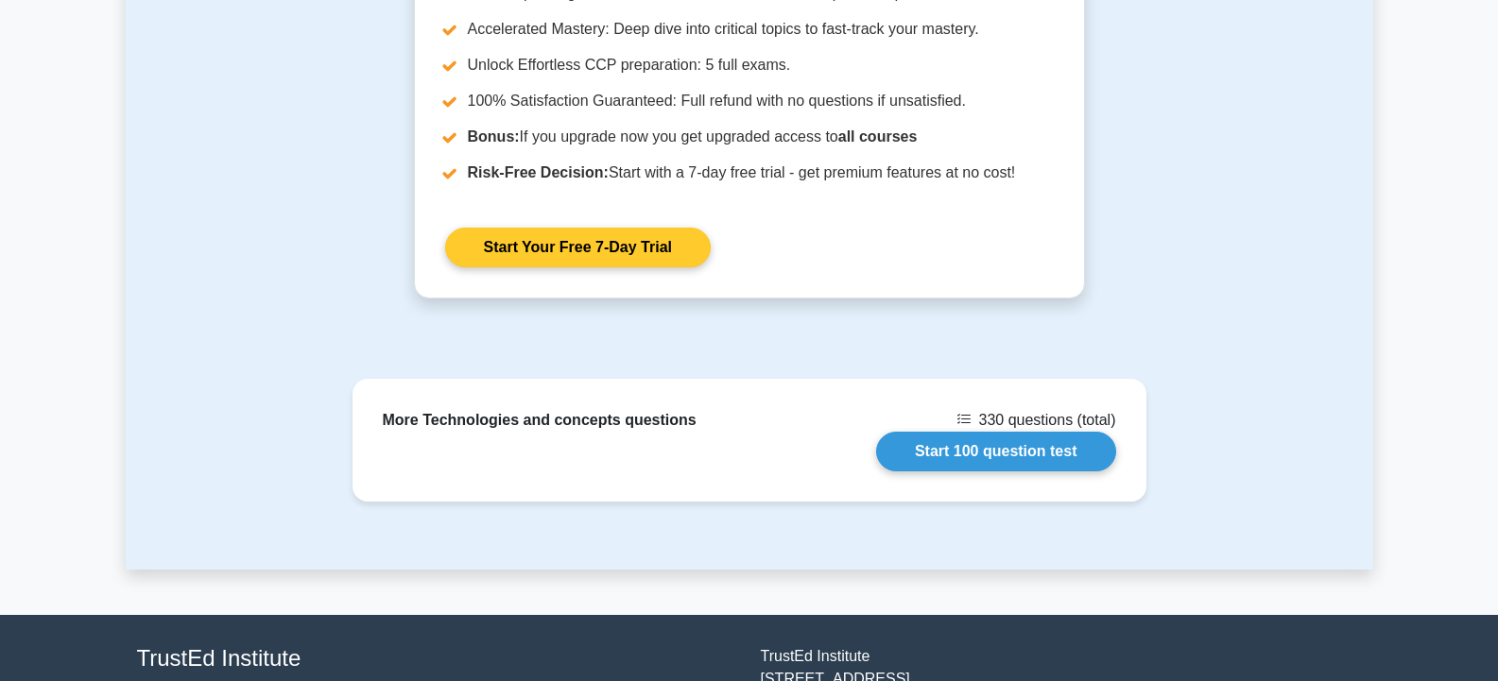
scroll to position [2623, 0]
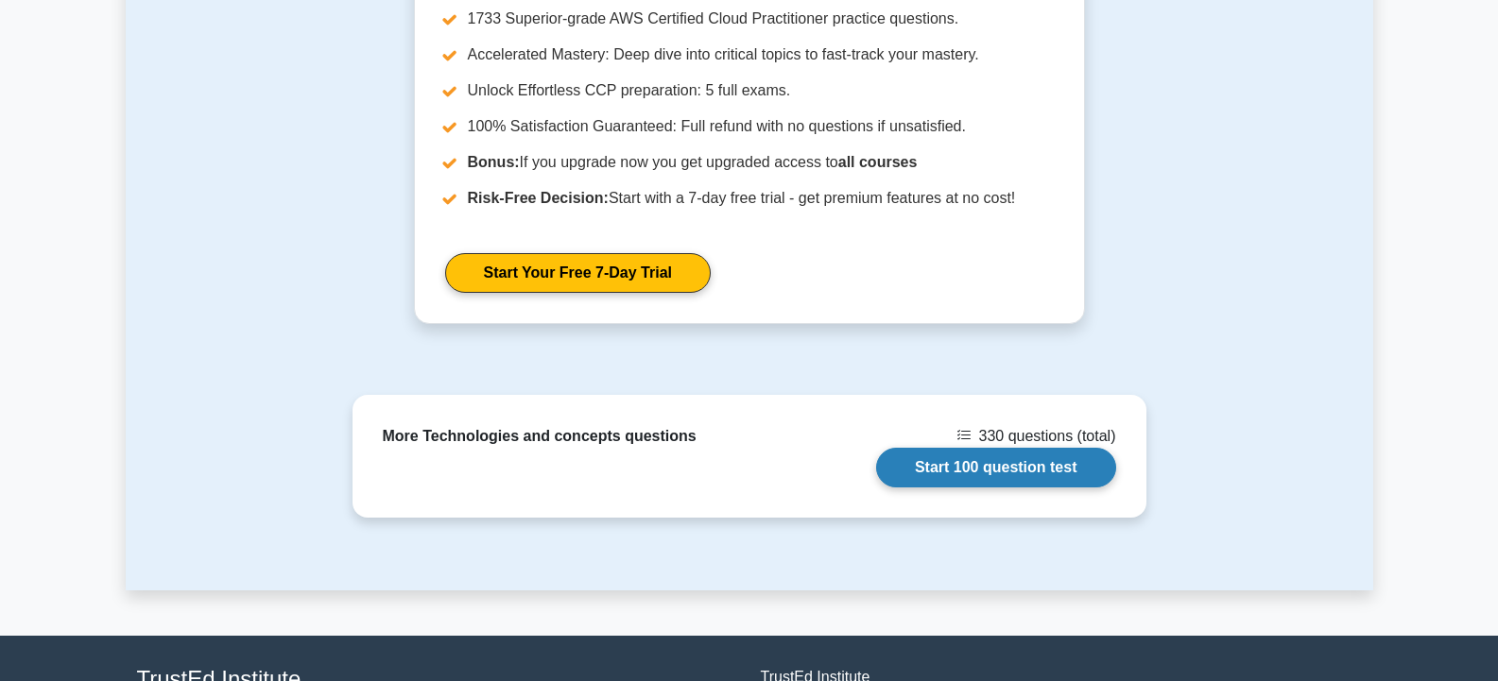
click at [930, 448] on link "Start 100 question test" at bounding box center [996, 468] width 240 height 40
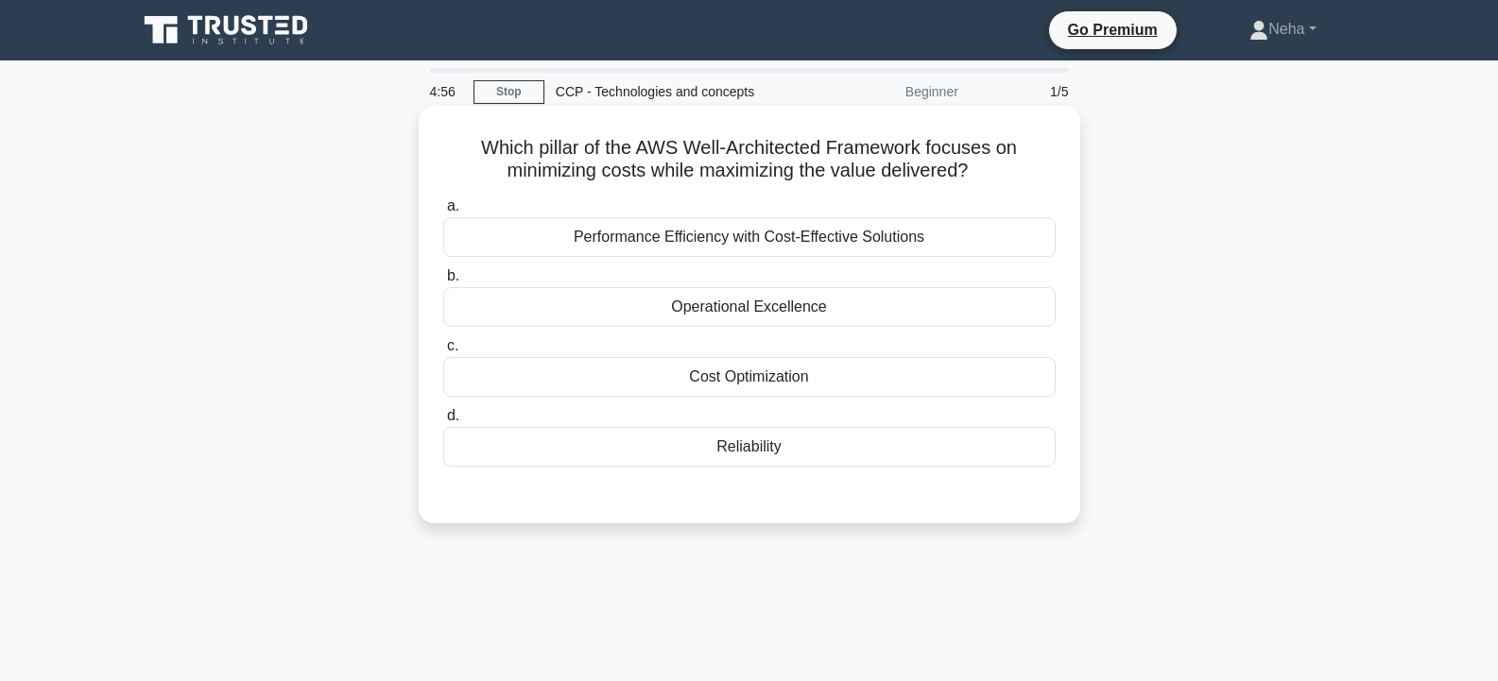
click at [731, 458] on div "Reliability" at bounding box center [749, 447] width 612 height 40
click at [443, 422] on input "d. Reliability" at bounding box center [443, 416] width 0 height 12
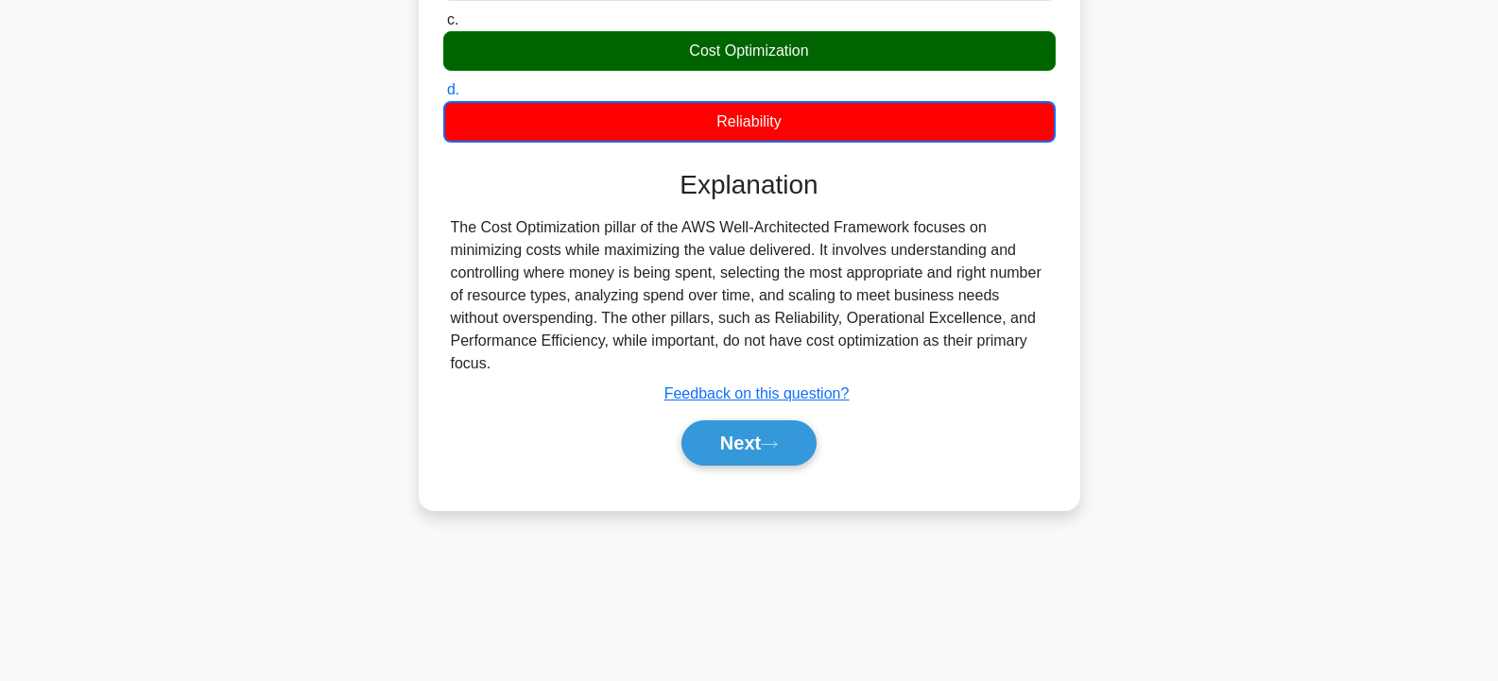
scroll to position [339, 0]
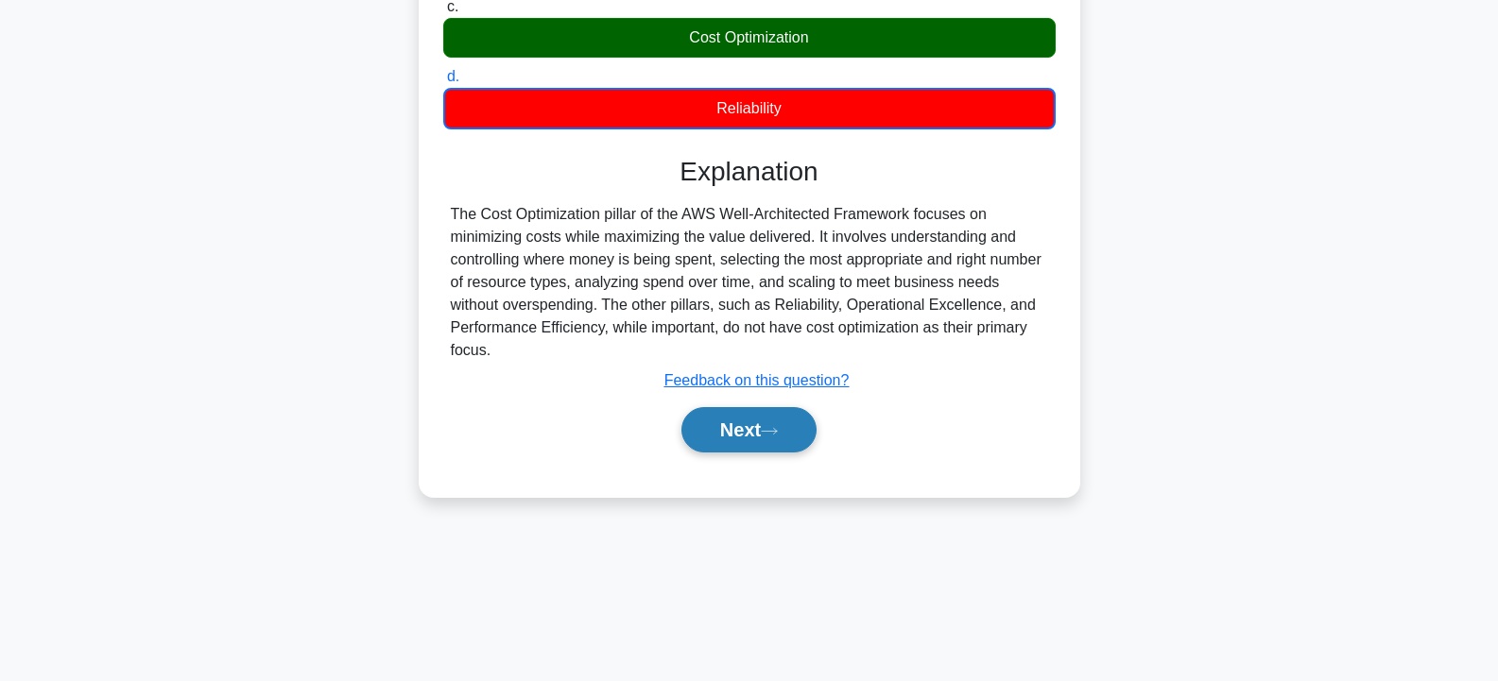
click at [731, 442] on button "Next" at bounding box center [748, 429] width 135 height 45
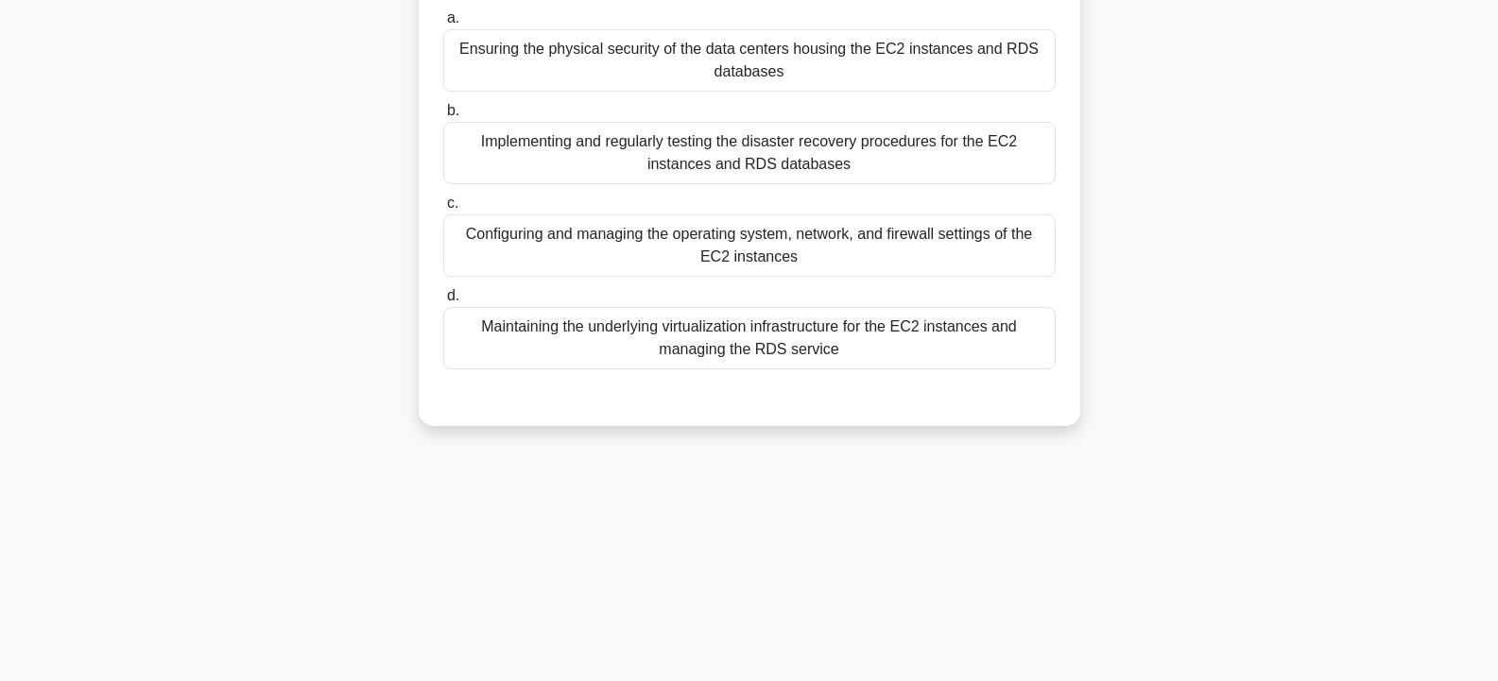
scroll to position [150, 0]
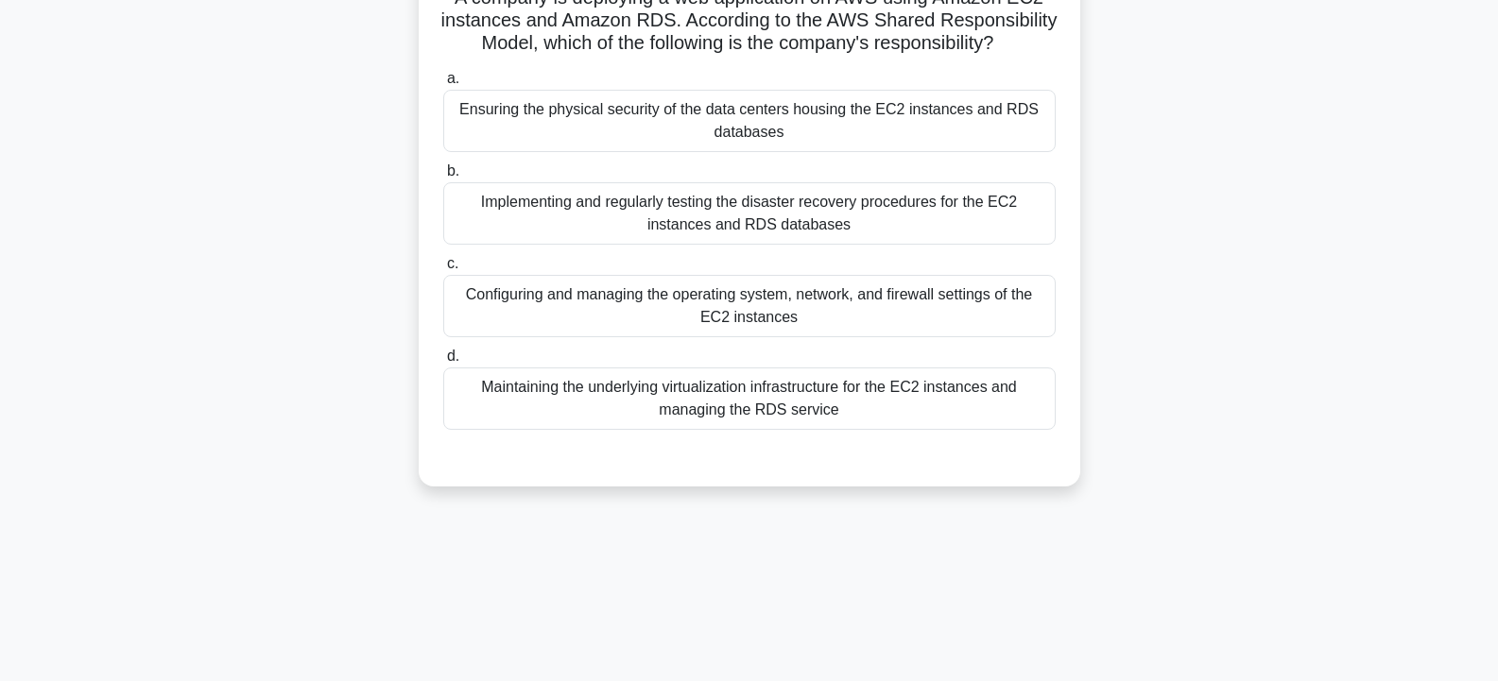
click at [729, 152] on div "Ensuring the physical security of the data centers housing the EC2 instances an…" at bounding box center [749, 121] width 612 height 62
click at [443, 85] on input "a. Ensuring the physical security of the data centers housing the EC2 instances…" at bounding box center [443, 79] width 0 height 12
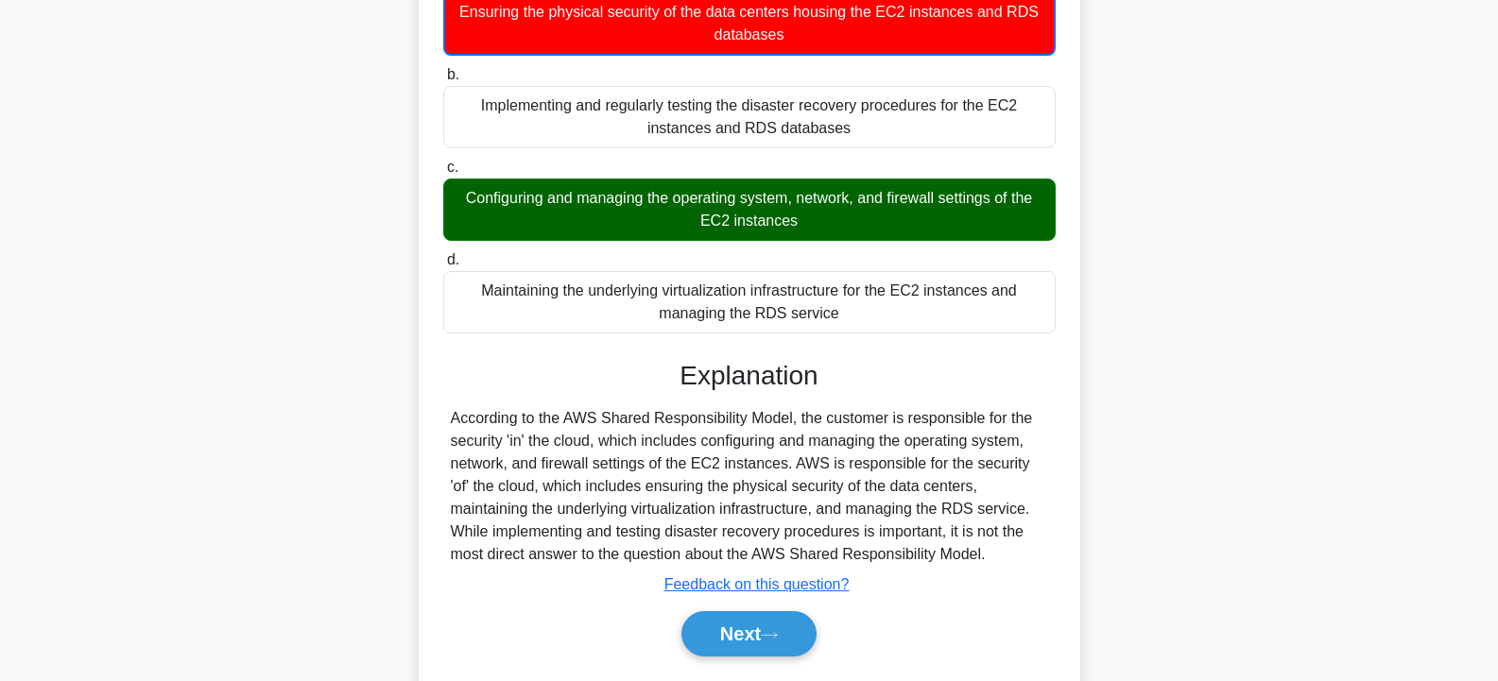
scroll to position [339, 0]
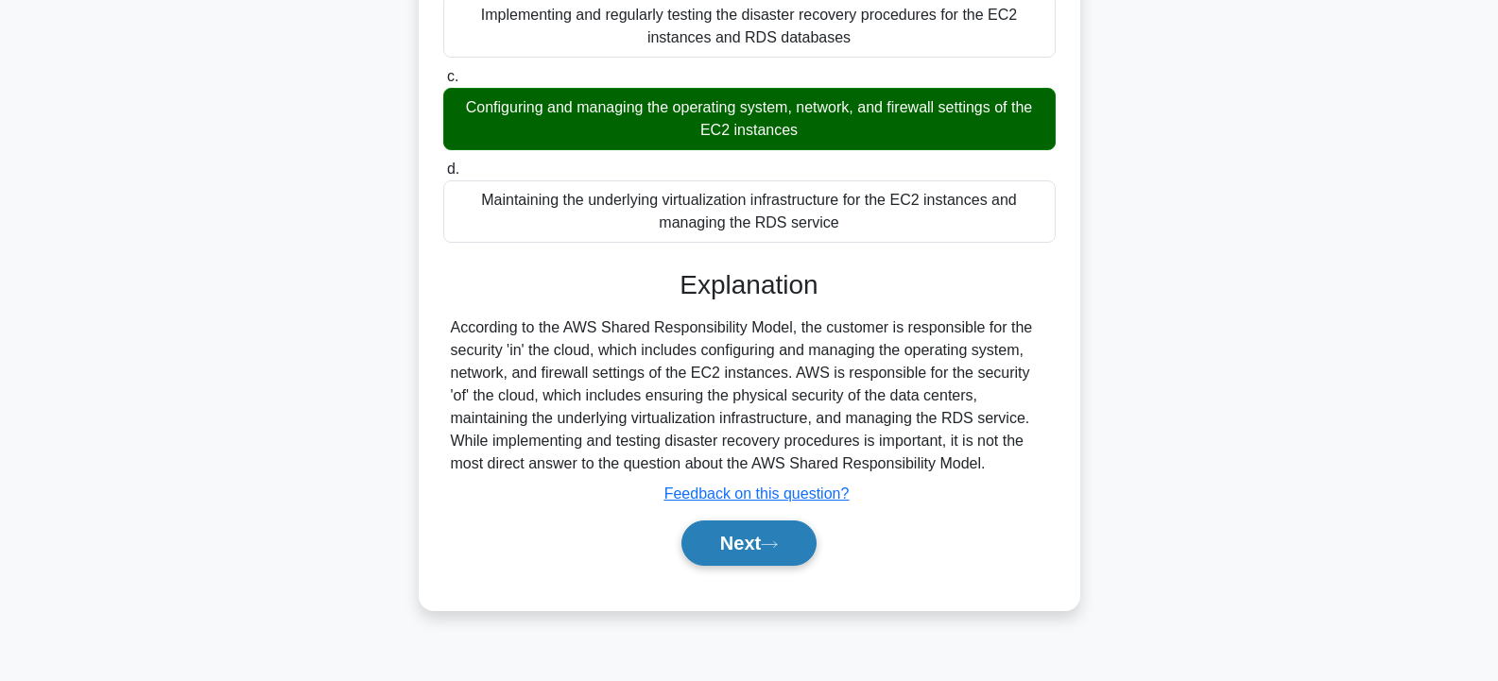
click at [725, 566] on button "Next" at bounding box center [748, 543] width 135 height 45
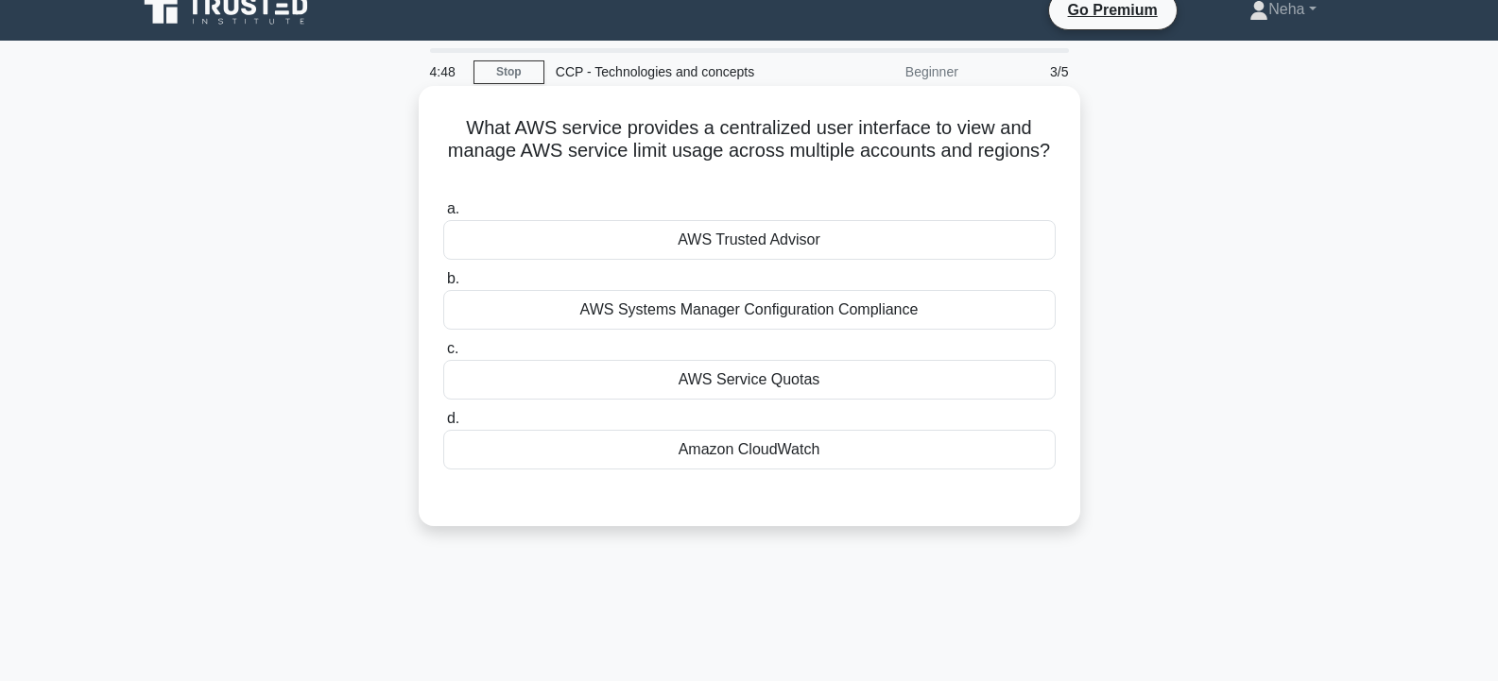
scroll to position [0, 0]
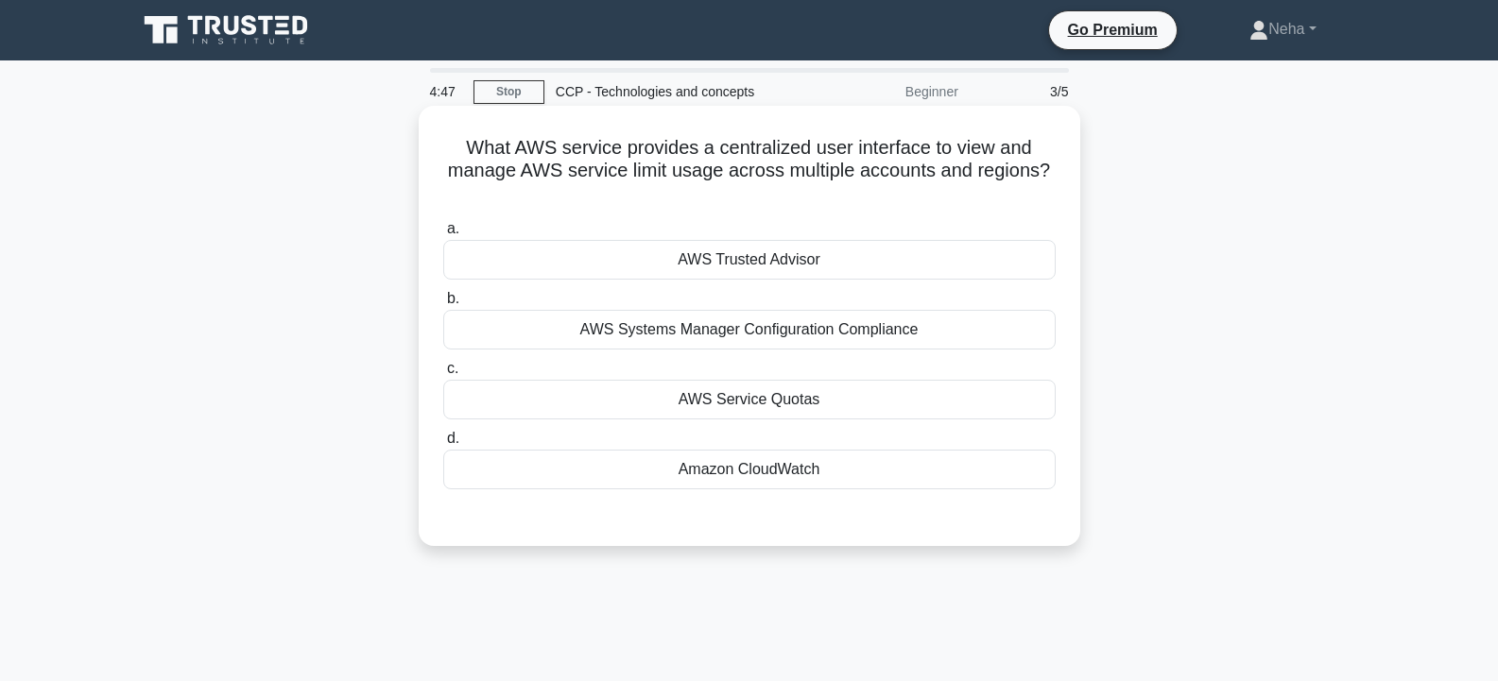
click at [756, 341] on div "AWS Systems Manager Configuration Compliance" at bounding box center [749, 330] width 612 height 40
click at [443, 305] on input "b. AWS Systems Manager Configuration Compliance" at bounding box center [443, 299] width 0 height 12
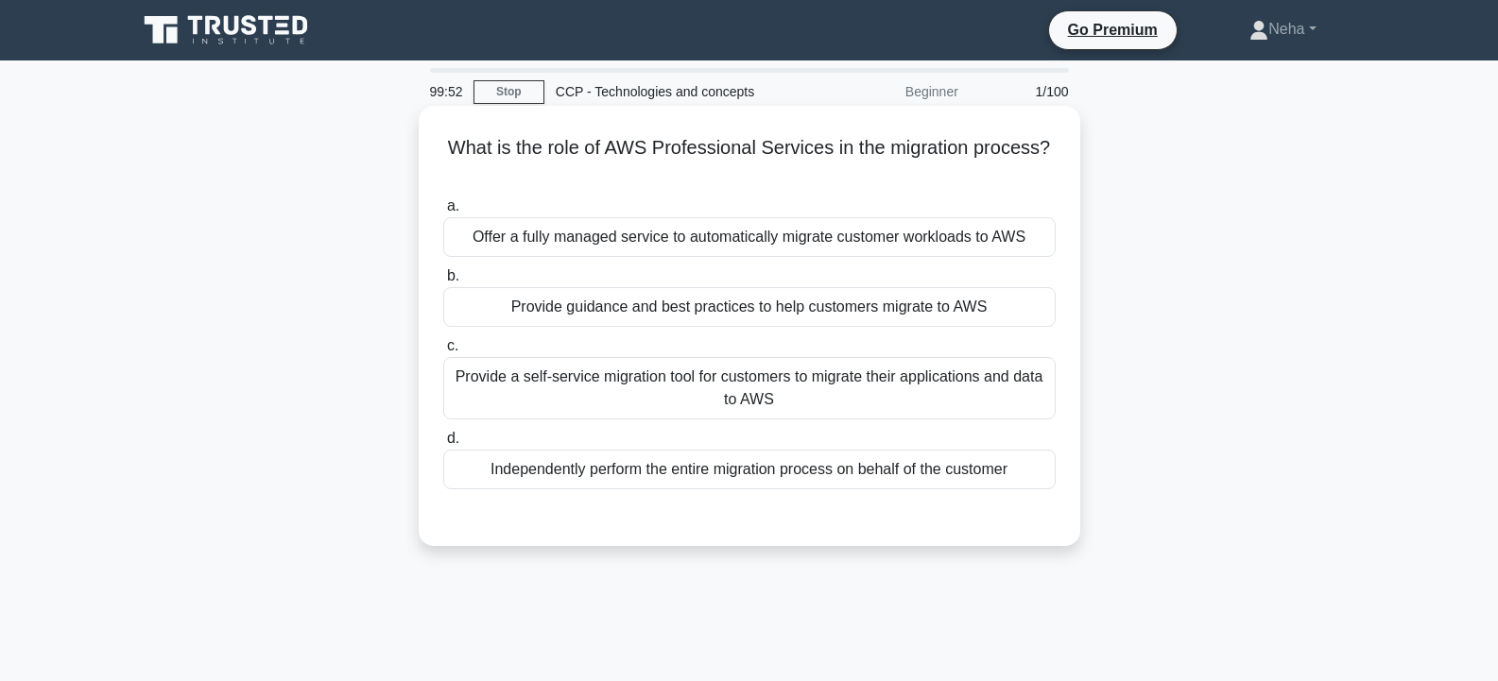
click at [807, 309] on div "Provide guidance and best practices to help customers migrate to AWS" at bounding box center [749, 307] width 612 height 40
click at [443, 283] on input "b. Provide guidance and best practices to help customers migrate to AWS" at bounding box center [443, 276] width 0 height 12
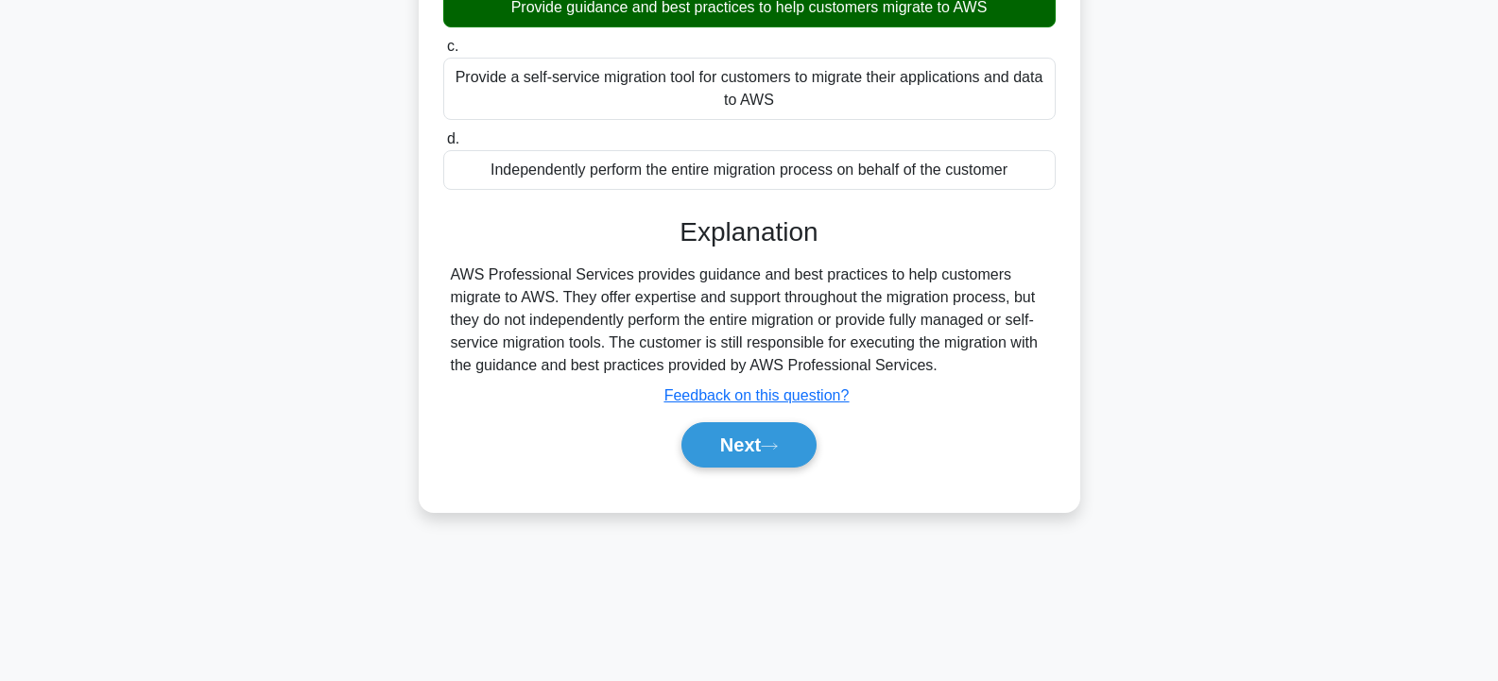
scroll to position [339, 0]
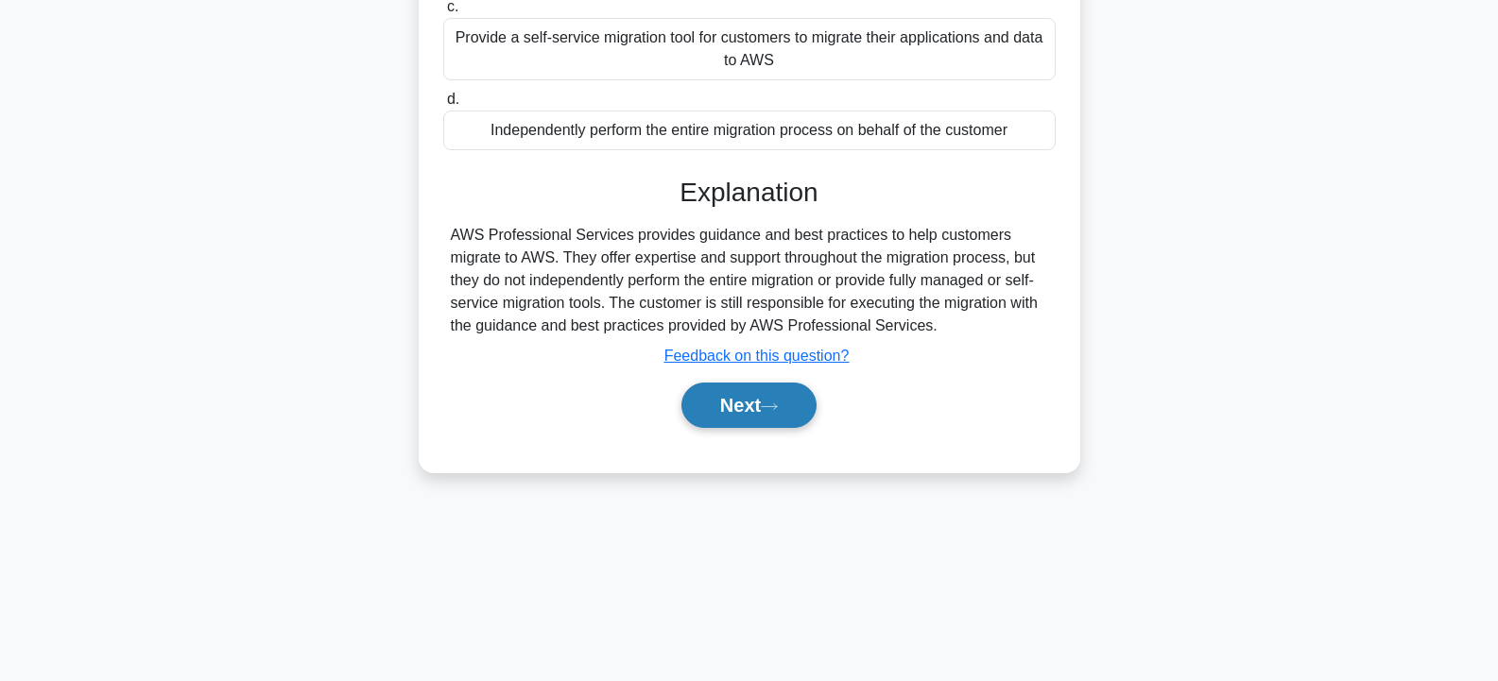
click at [786, 415] on button "Next" at bounding box center [748, 405] width 135 height 45
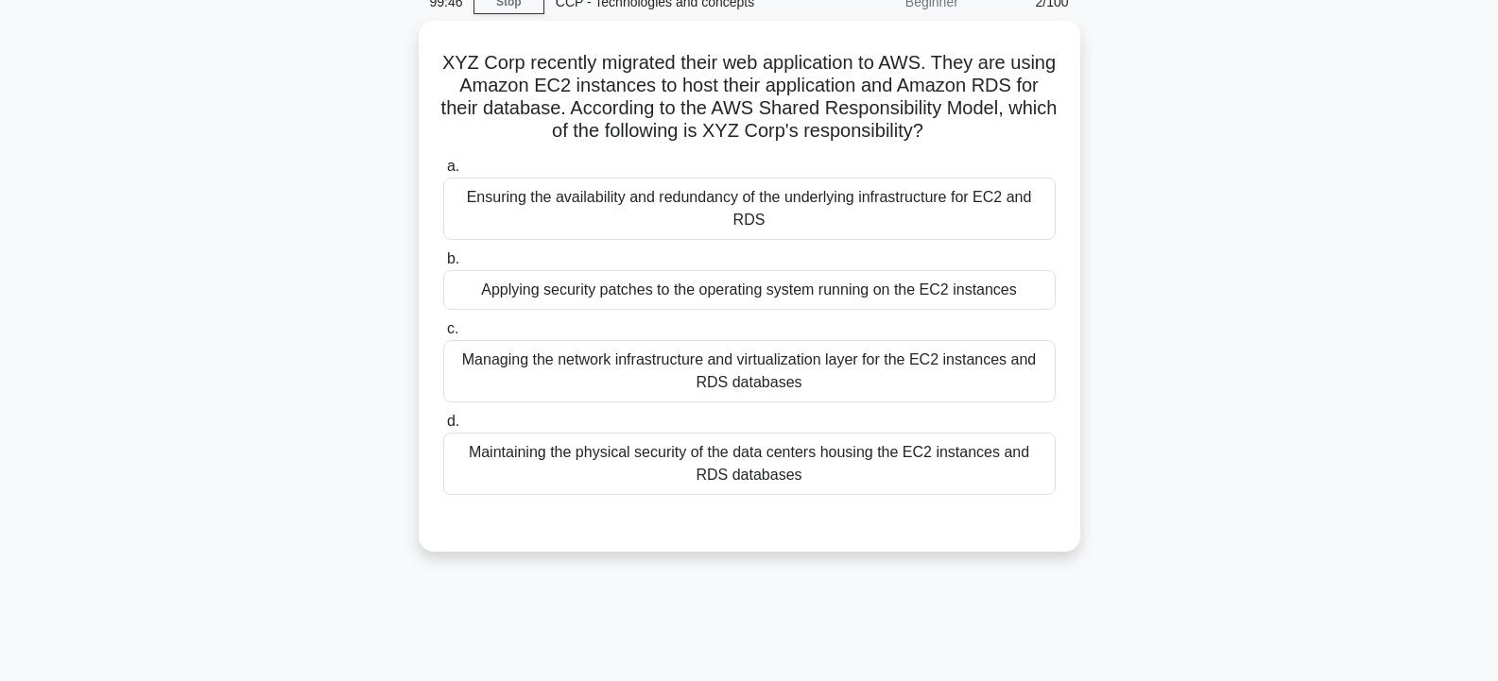
scroll to position [56, 0]
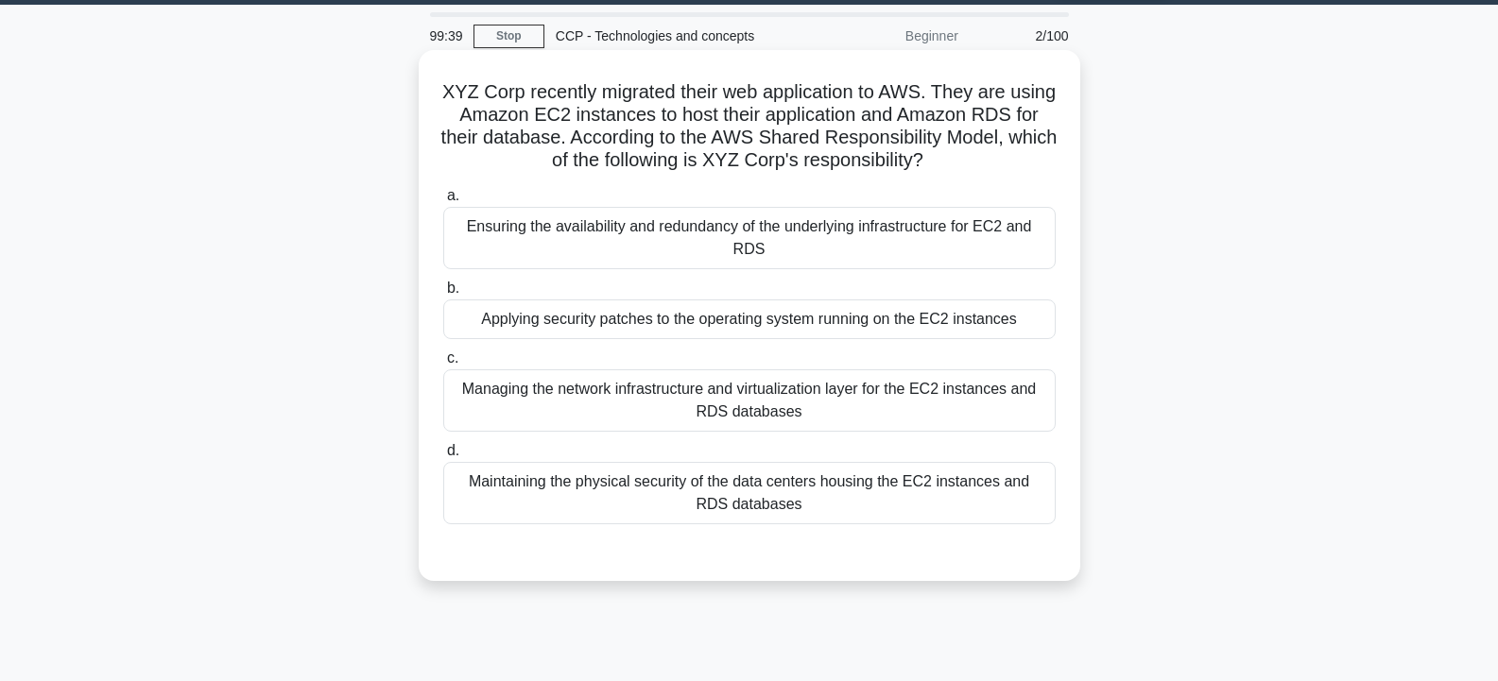
click at [786, 300] on div "Applying security patches to the operating system running on the EC2 instances" at bounding box center [749, 320] width 612 height 40
click at [443, 295] on input "b. Applying security patches to the operating system running on the EC2 instanc…" at bounding box center [443, 289] width 0 height 12
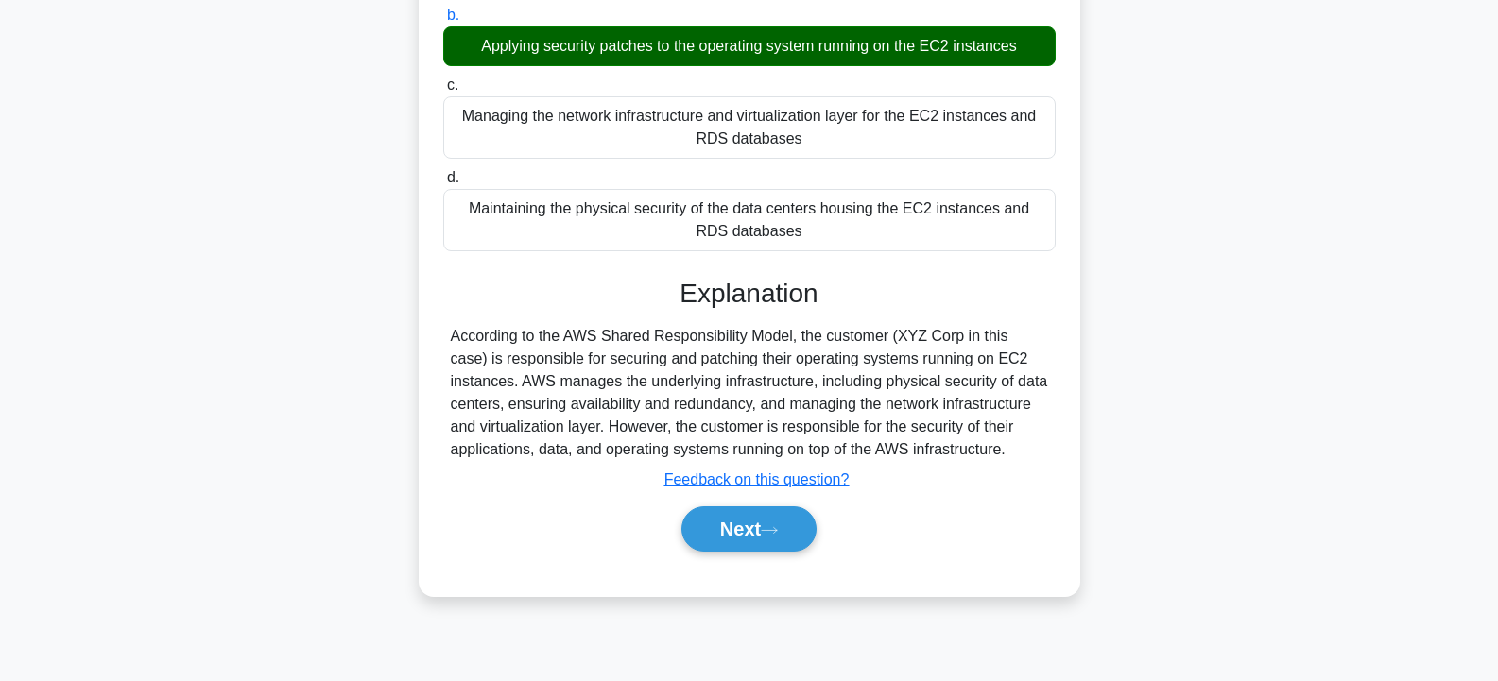
scroll to position [339, 0]
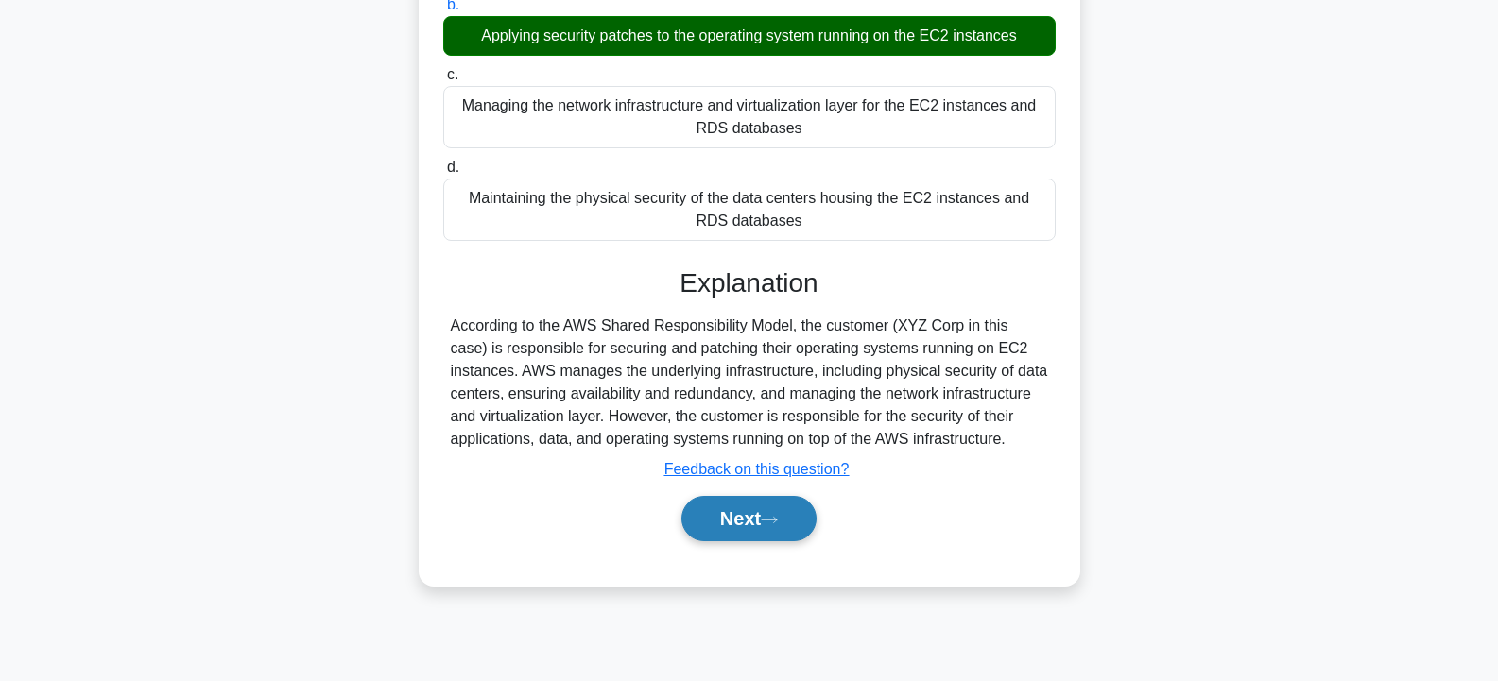
click at [762, 496] on button "Next" at bounding box center [748, 518] width 135 height 45
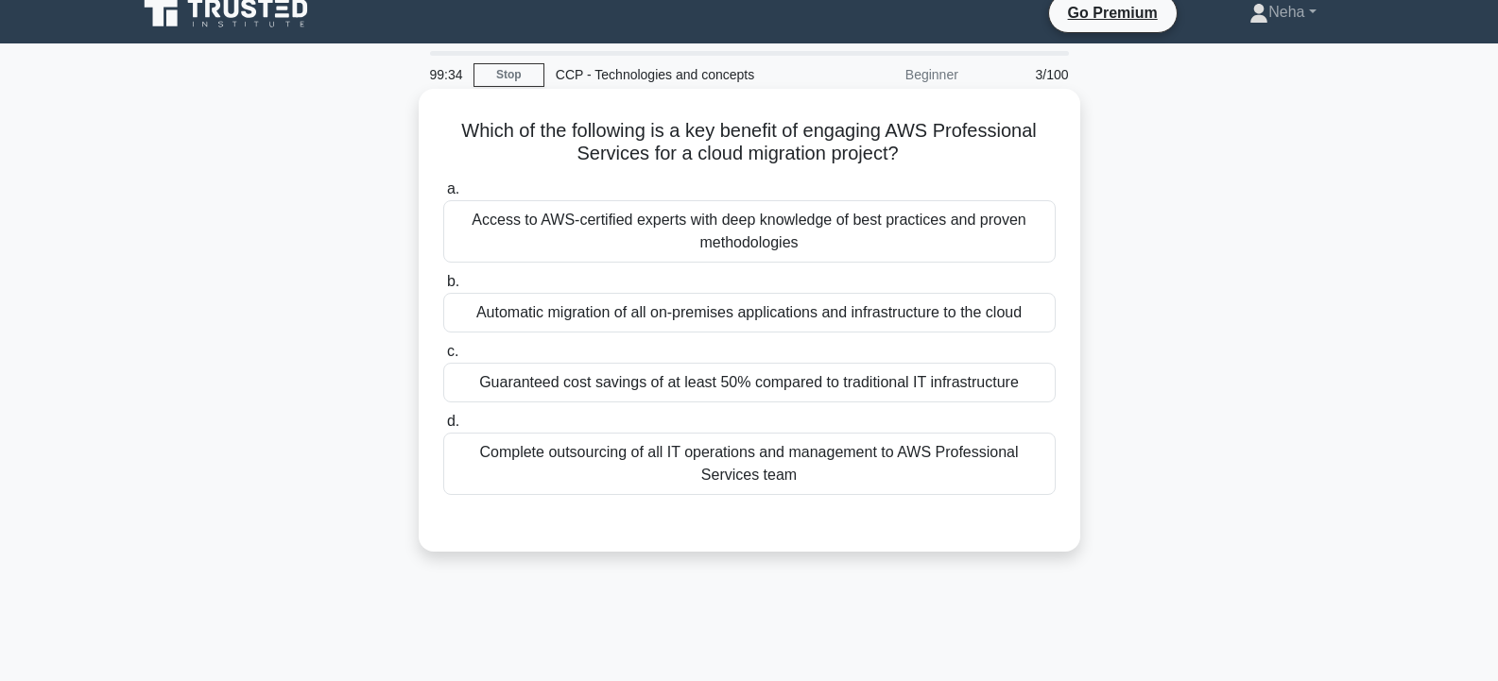
scroll to position [0, 0]
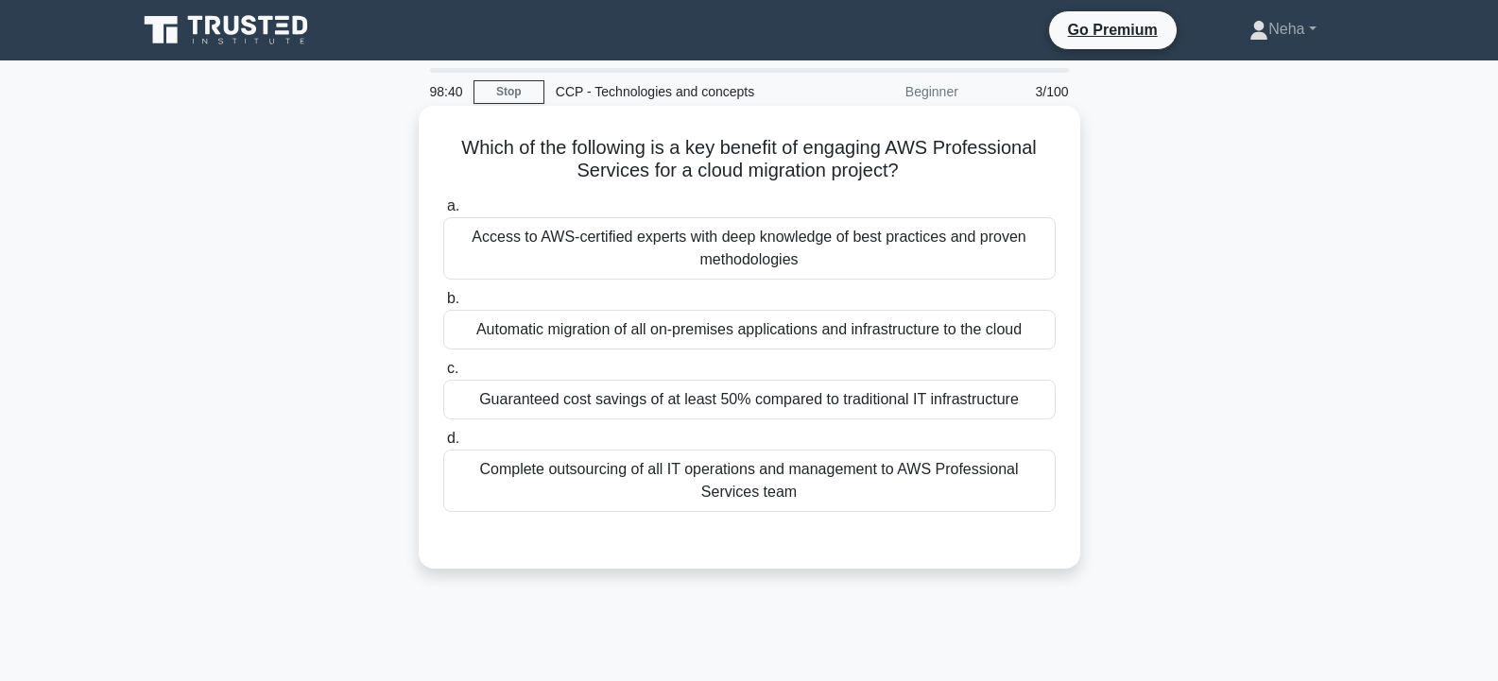
click at [767, 400] on div "Guaranteed cost savings of at least 50% compared to traditional IT infrastructu…" at bounding box center [749, 400] width 612 height 40
click at [443, 375] on input "c. Guaranteed cost savings of at least 50% compared to traditional IT infrastru…" at bounding box center [443, 369] width 0 height 12
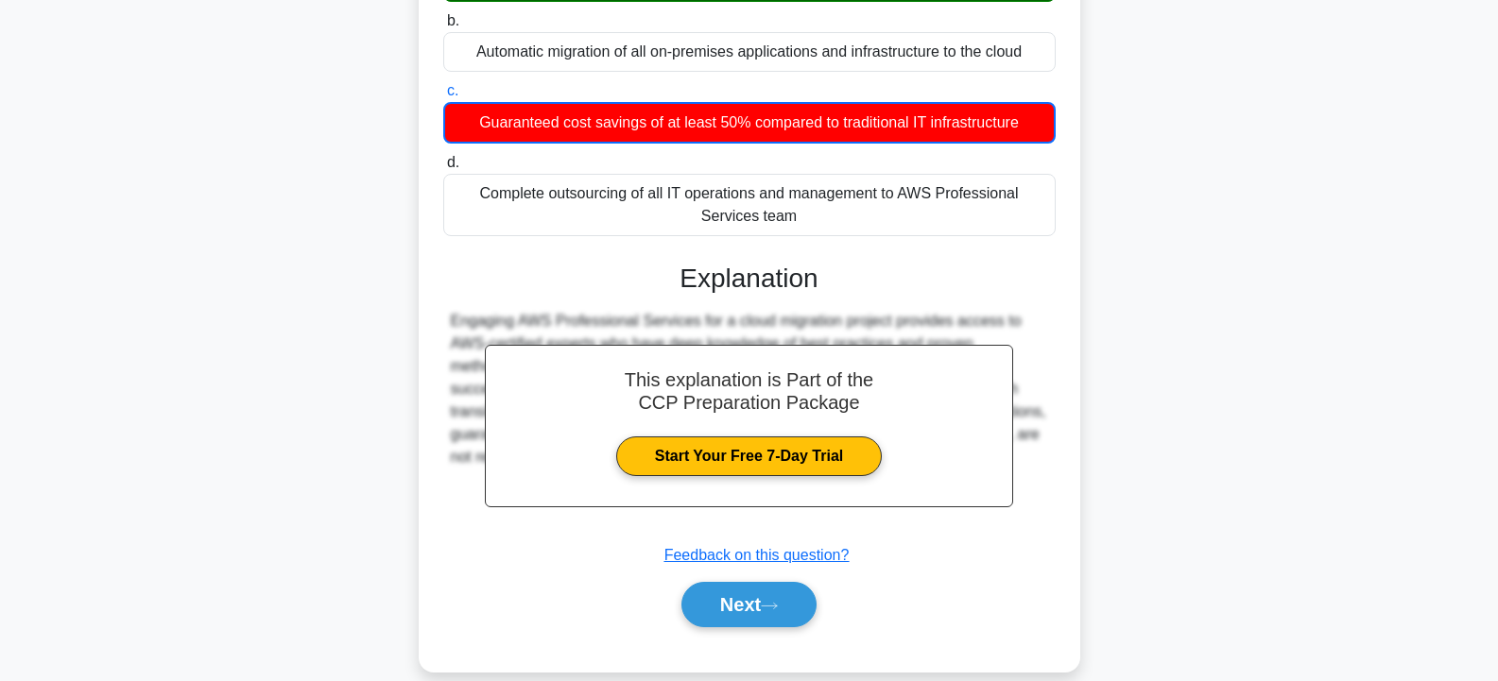
scroll to position [339, 0]
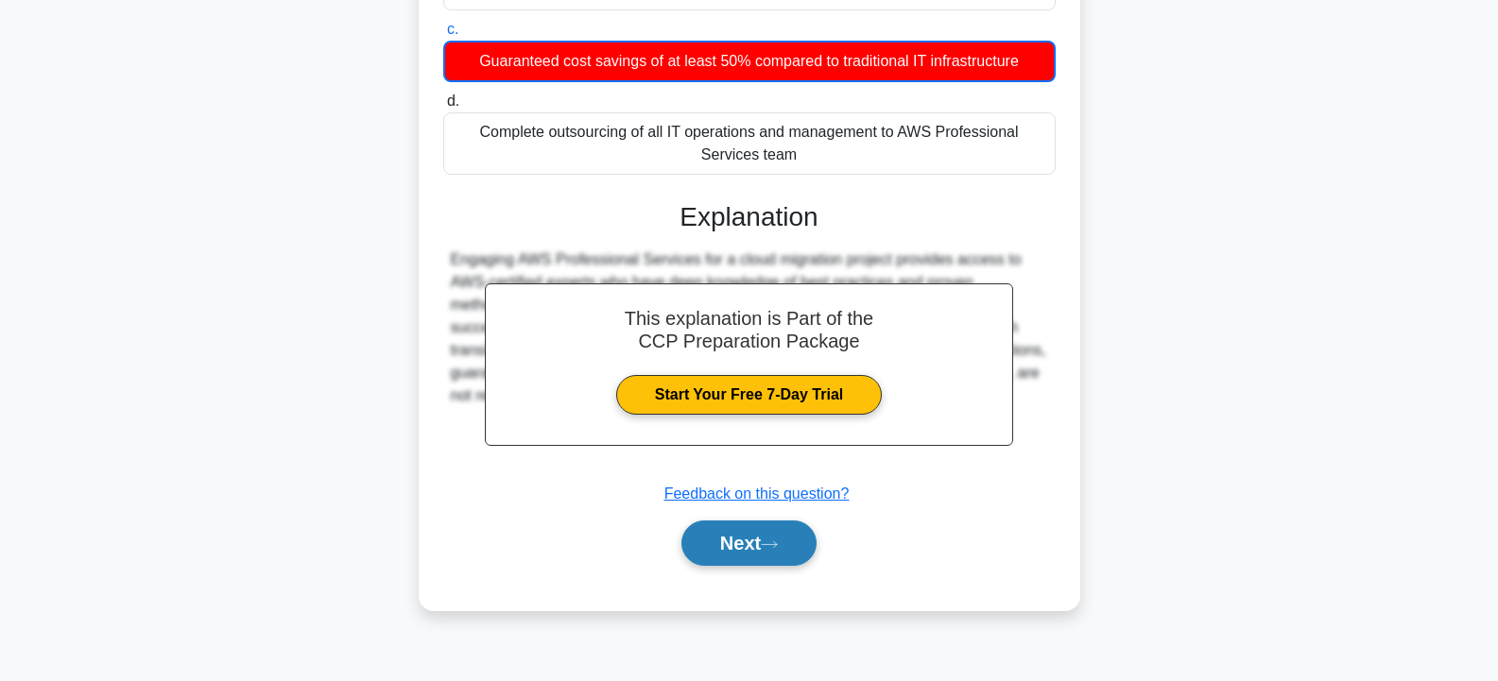
click at [778, 550] on icon at bounding box center [769, 544] width 17 height 10
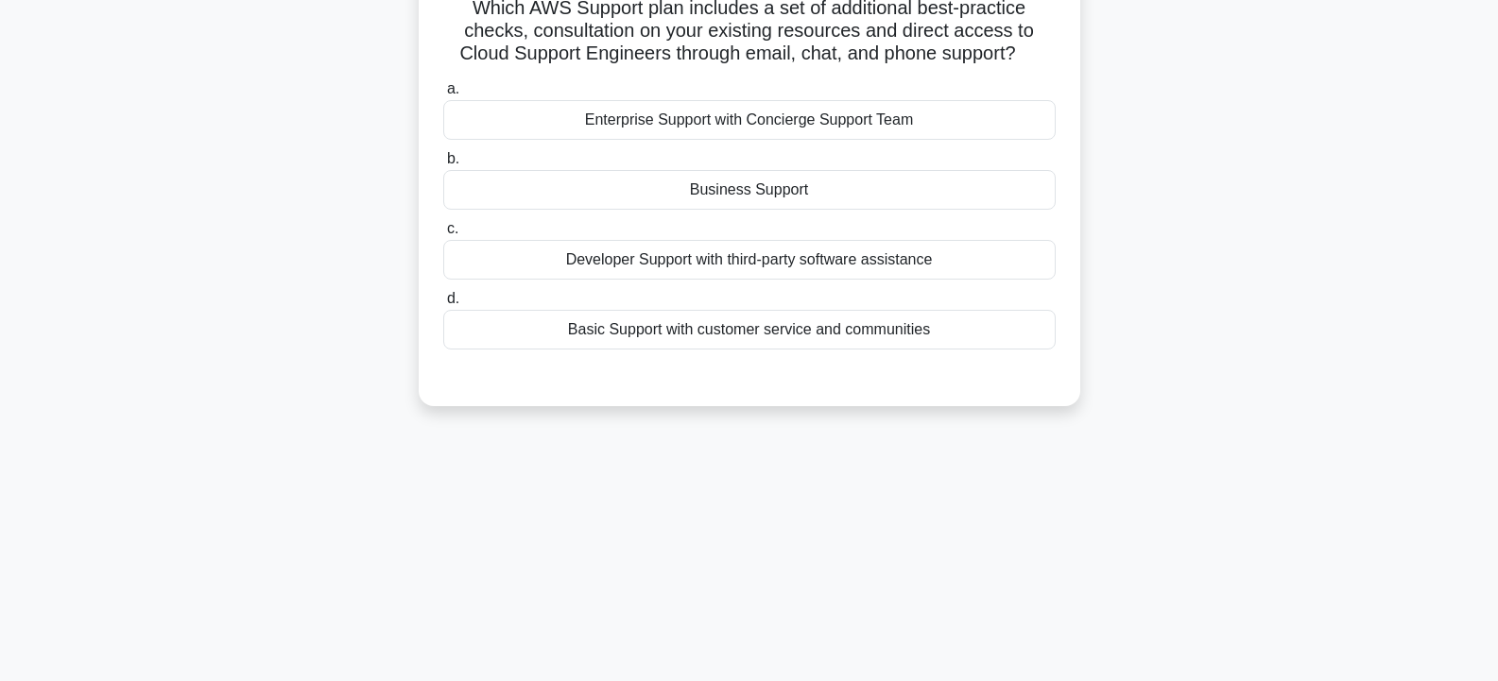
scroll to position [56, 0]
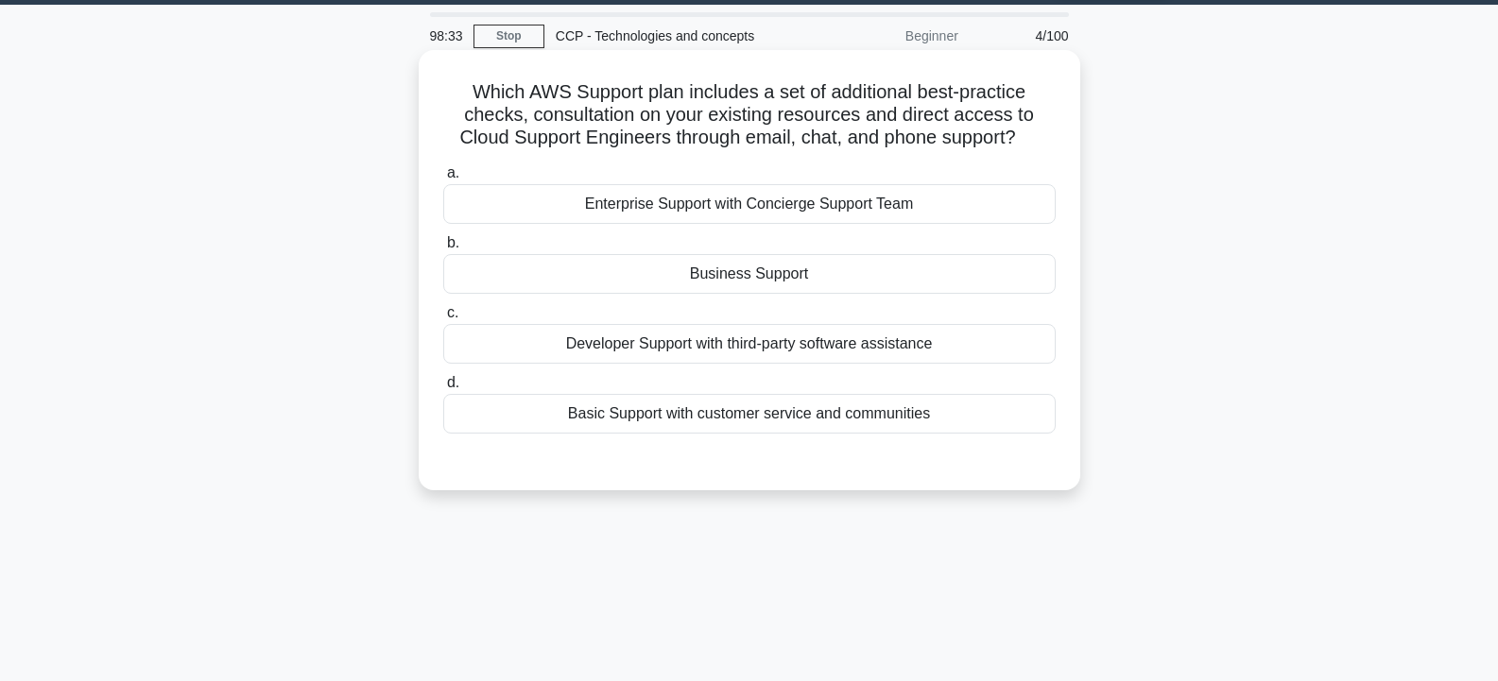
click at [745, 270] on div "Business Support" at bounding box center [749, 274] width 612 height 40
click at [443, 249] on input "b. Business Support" at bounding box center [443, 243] width 0 height 12
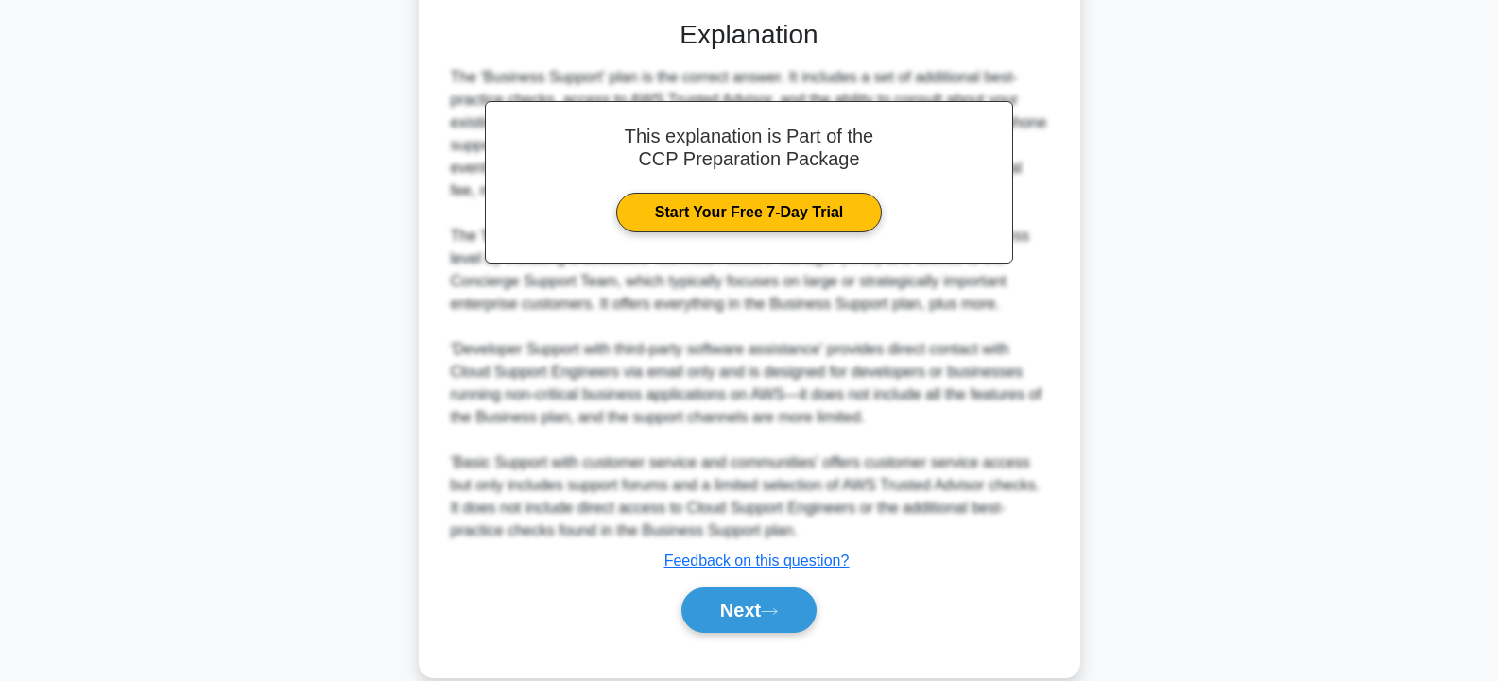
scroll to position [530, 0]
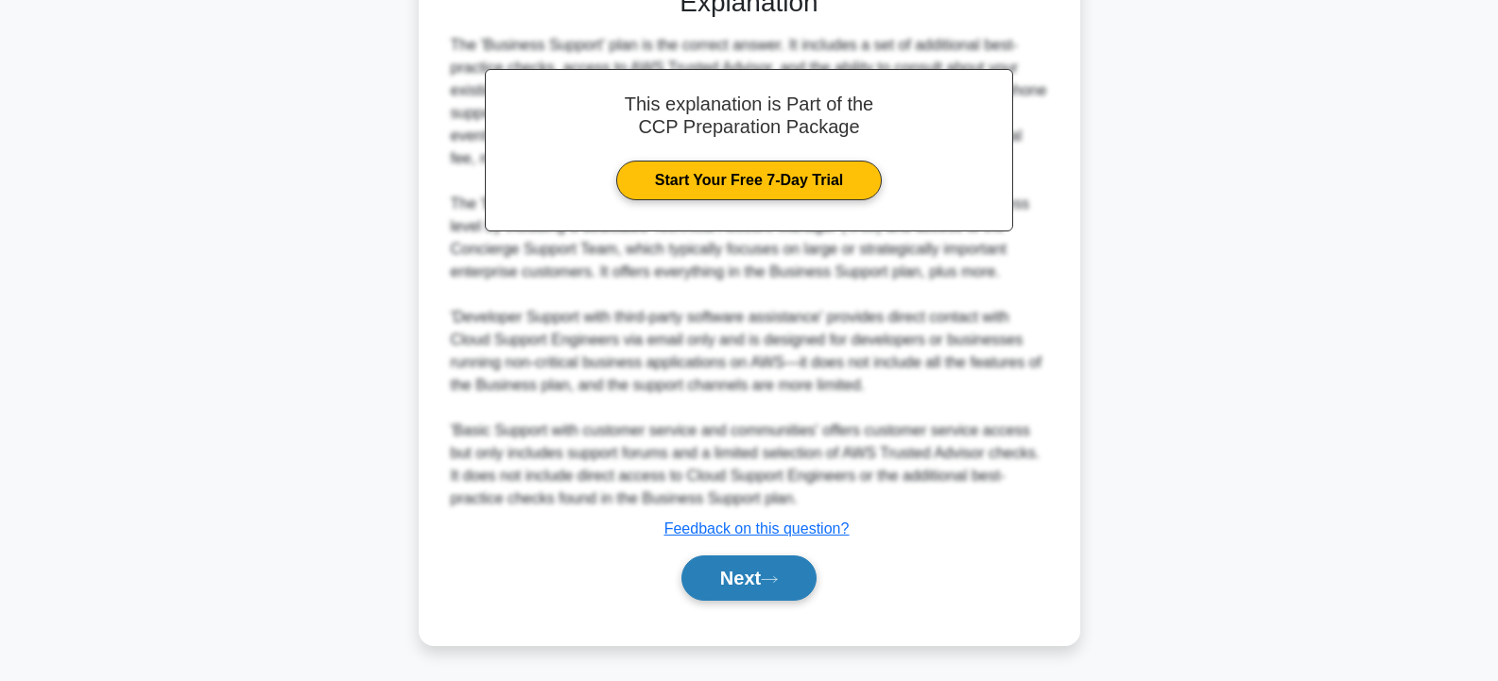
click at [733, 583] on button "Next" at bounding box center [748, 578] width 135 height 45
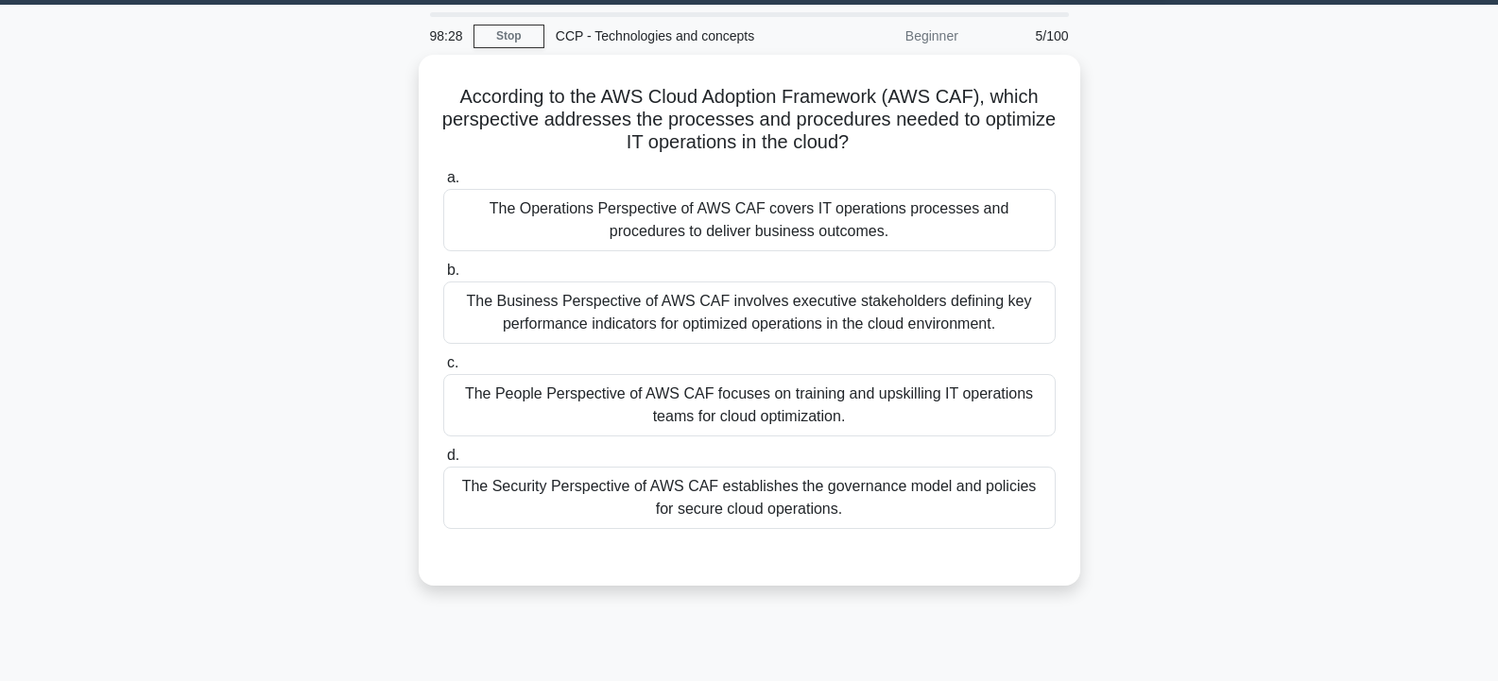
scroll to position [0, 0]
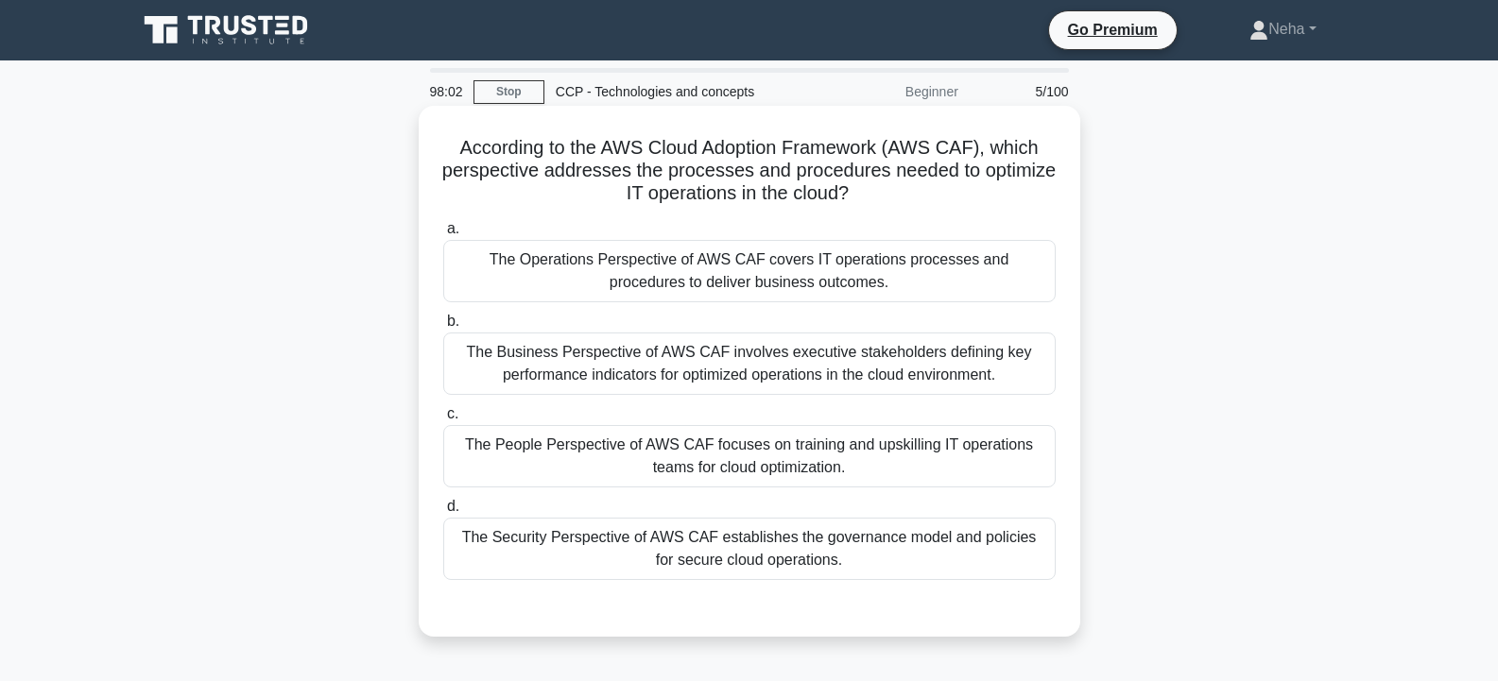
click at [736, 383] on div "The Business Perspective of AWS CAF involves executive stakeholders defining ke…" at bounding box center [749, 364] width 612 height 62
click at [443, 328] on input "b. The Business Perspective of AWS CAF involves executive stakeholders defining…" at bounding box center [443, 322] width 0 height 12
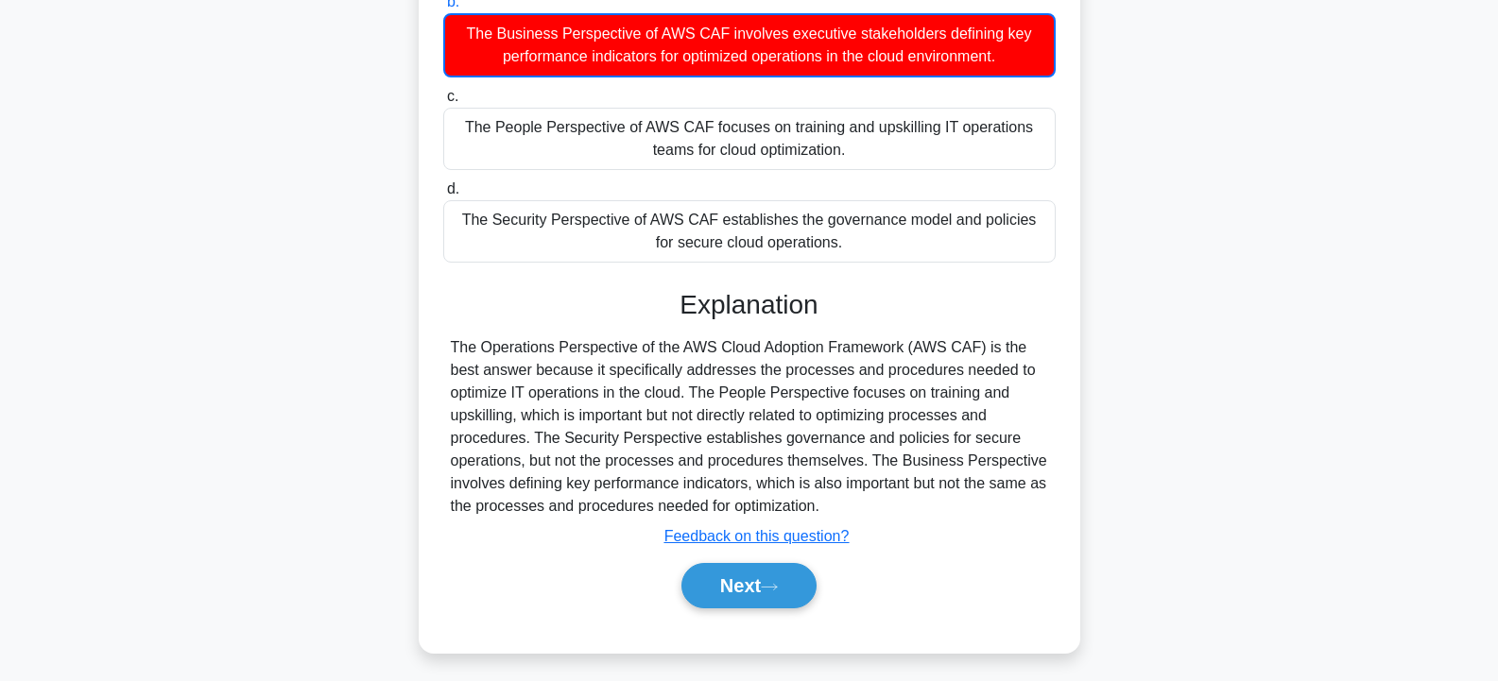
scroll to position [339, 0]
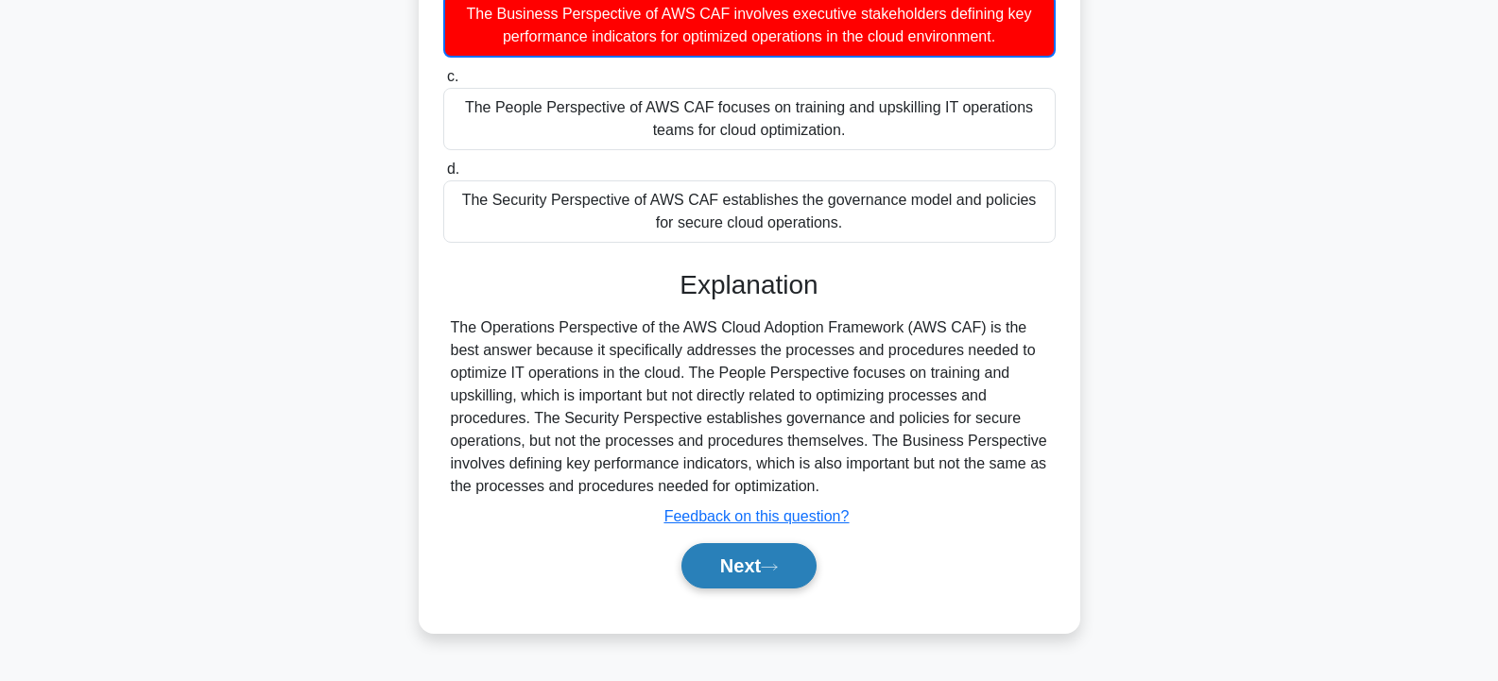
click at [752, 560] on button "Next" at bounding box center [748, 565] width 135 height 45
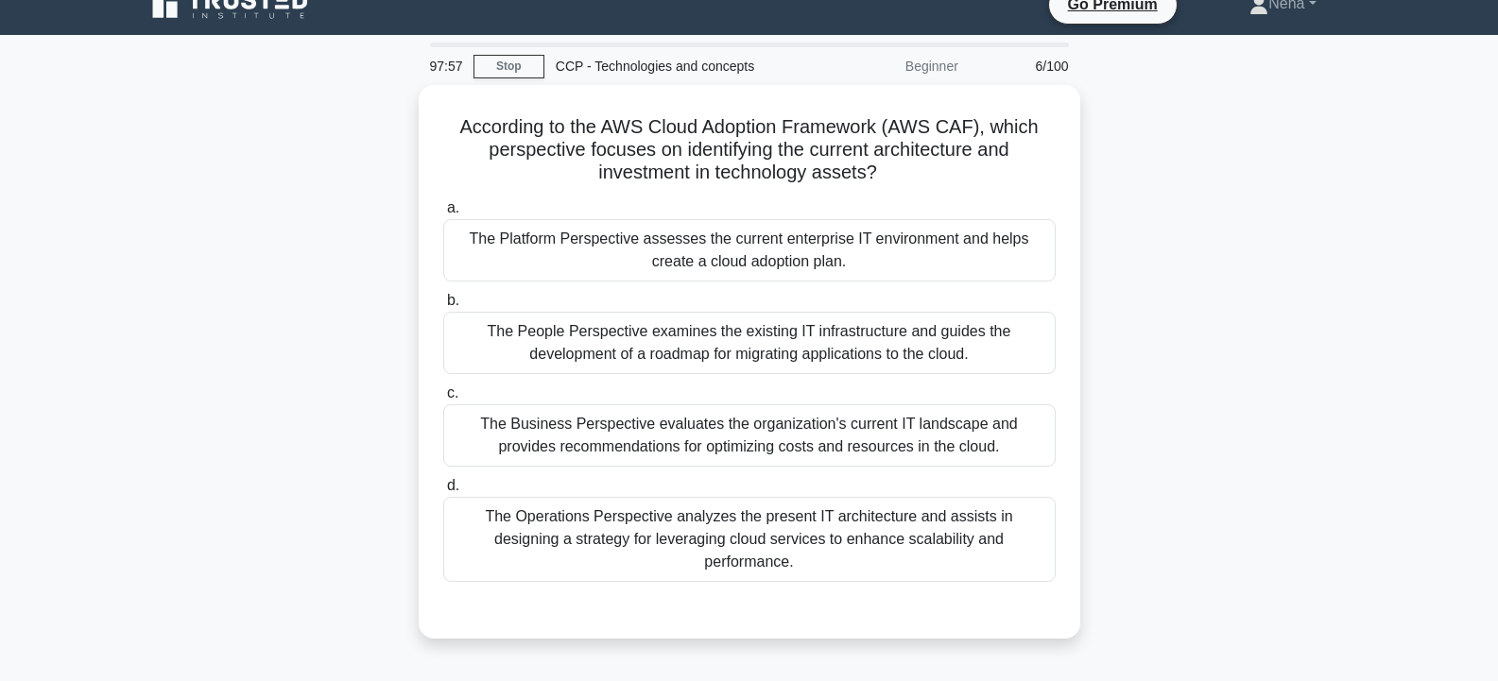
scroll to position [0, 0]
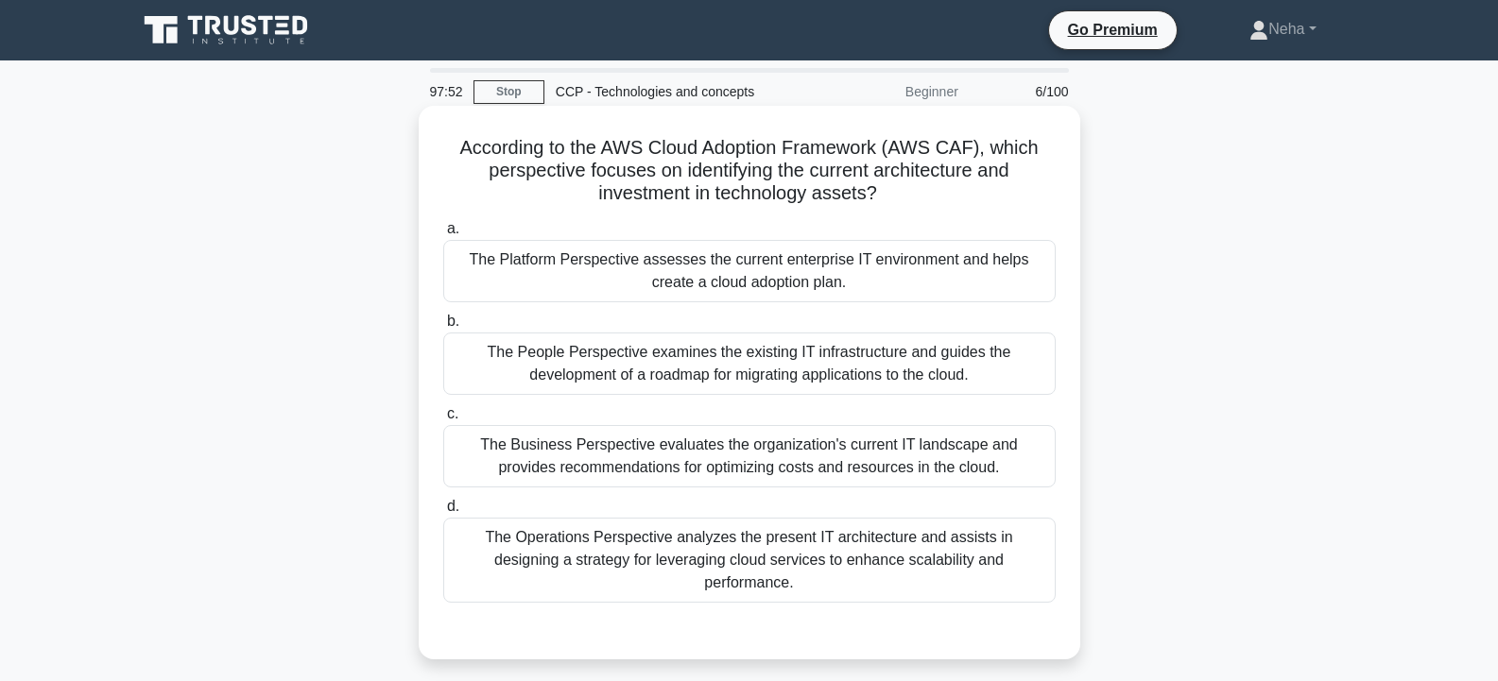
click at [747, 283] on div "The Platform Perspective assesses the current enterprise IT environment and hel…" at bounding box center [749, 271] width 612 height 62
click at [443, 235] on input "a. The Platform Perspective assesses the current enterprise IT environment and …" at bounding box center [443, 229] width 0 height 12
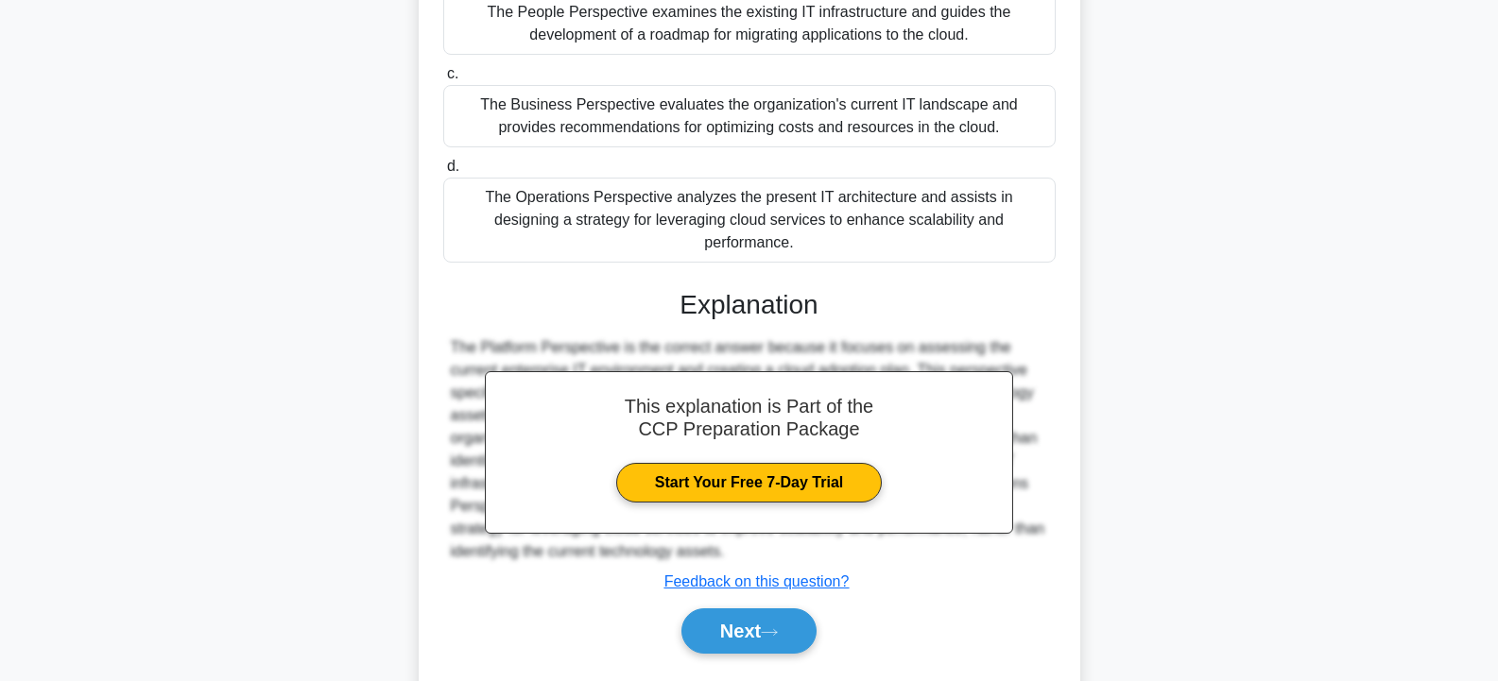
scroll to position [371, 0]
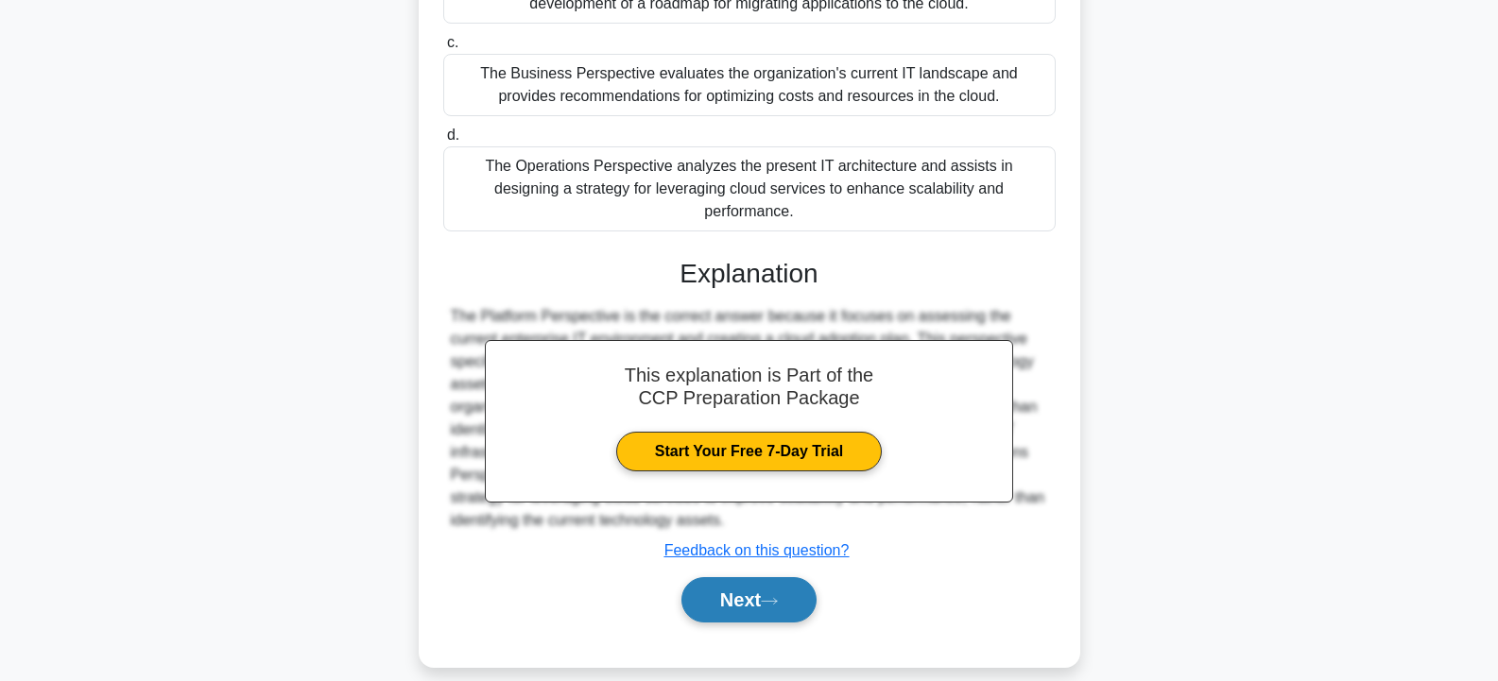
click at [813, 577] on button "Next" at bounding box center [748, 599] width 135 height 45
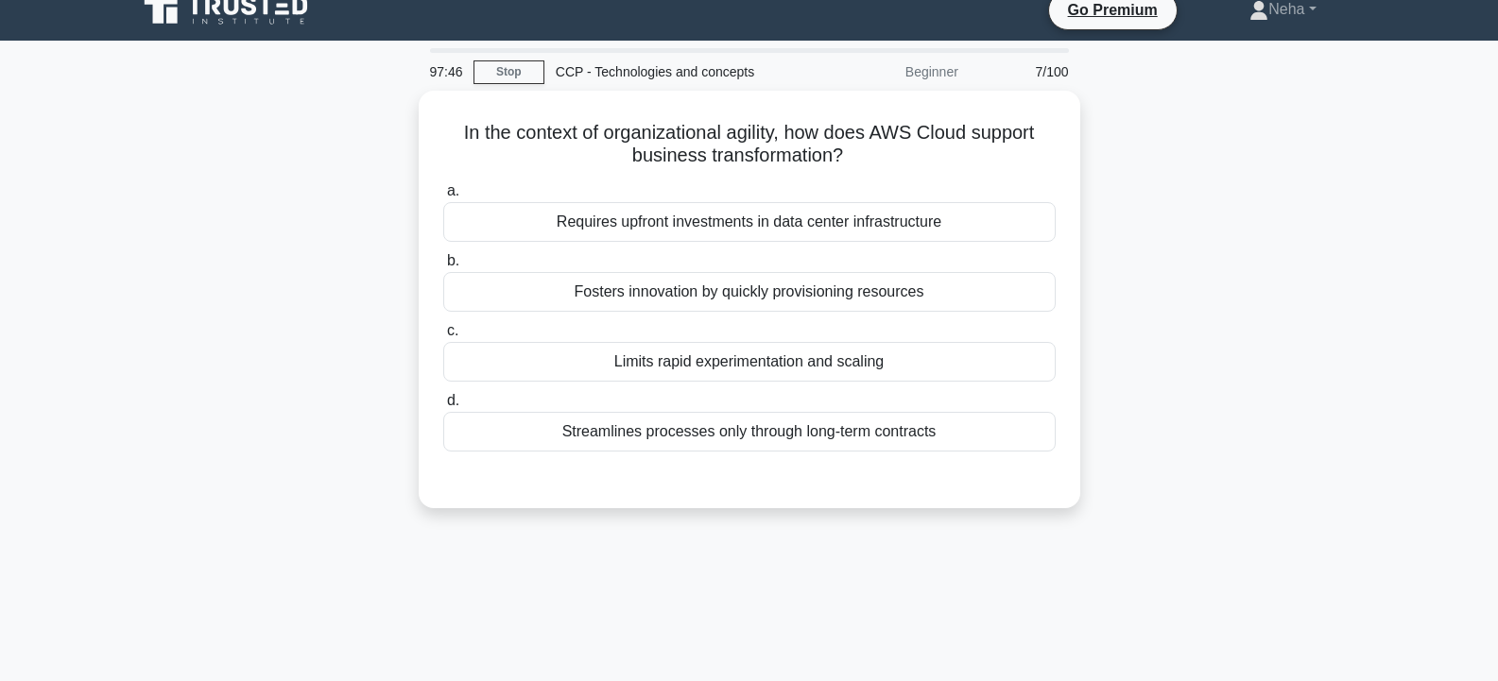
scroll to position [0, 0]
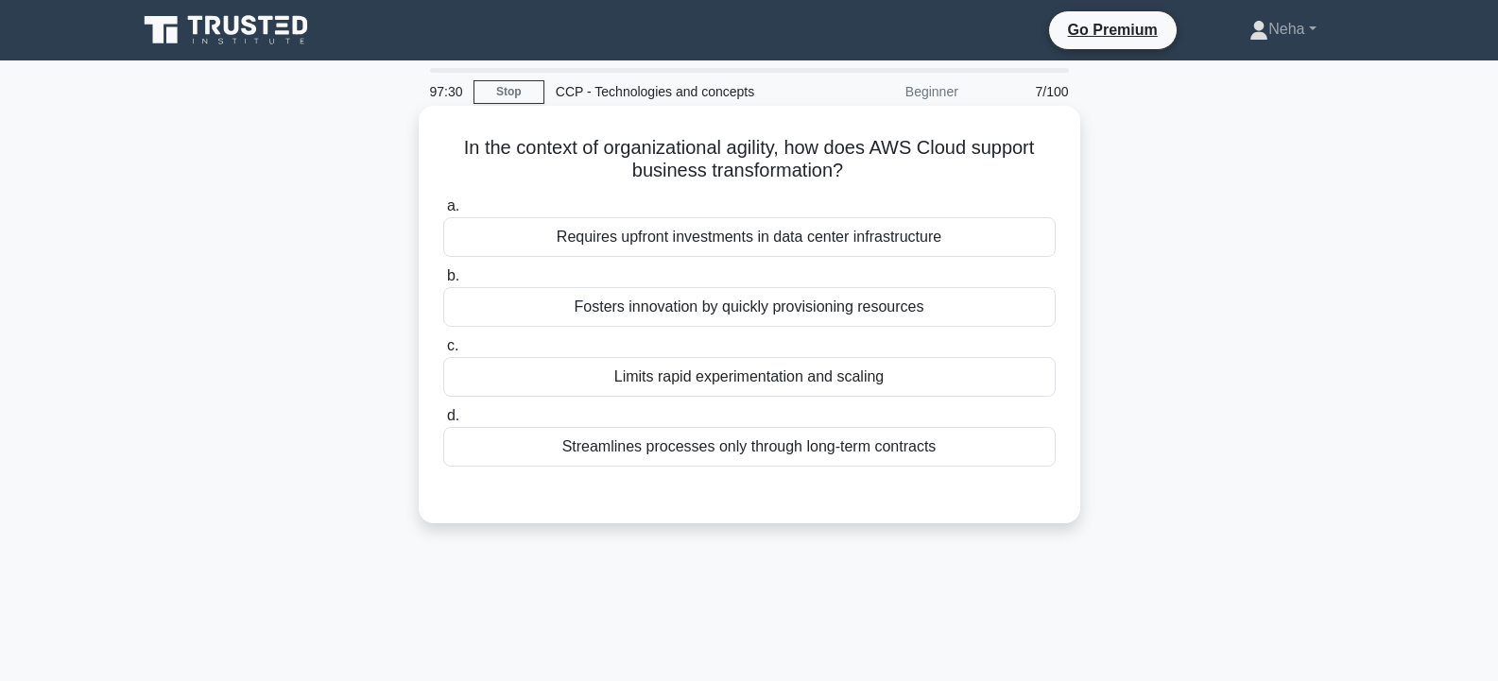
click at [830, 389] on div "Limits rapid experimentation and scaling" at bounding box center [749, 377] width 612 height 40
click at [443, 352] on input "c. Limits rapid experimentation and scaling" at bounding box center [443, 346] width 0 height 12
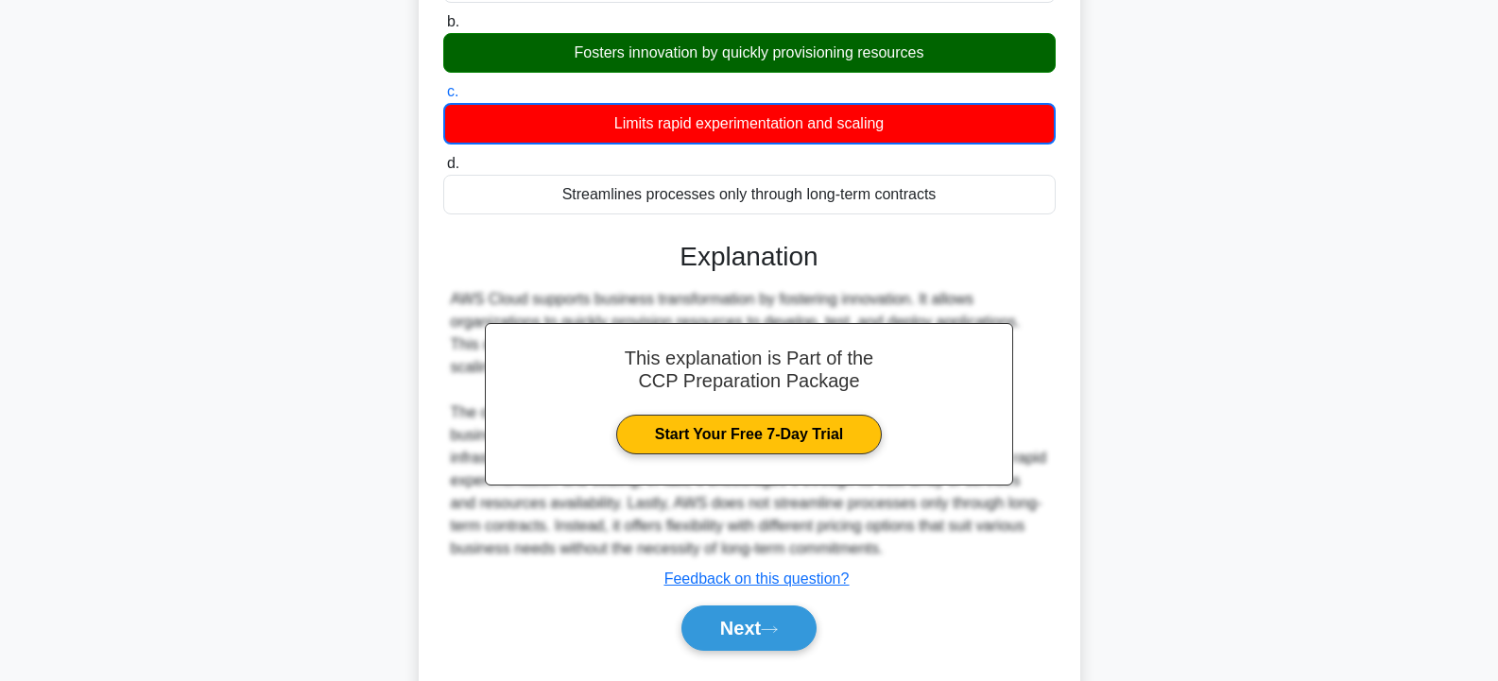
scroll to position [339, 0]
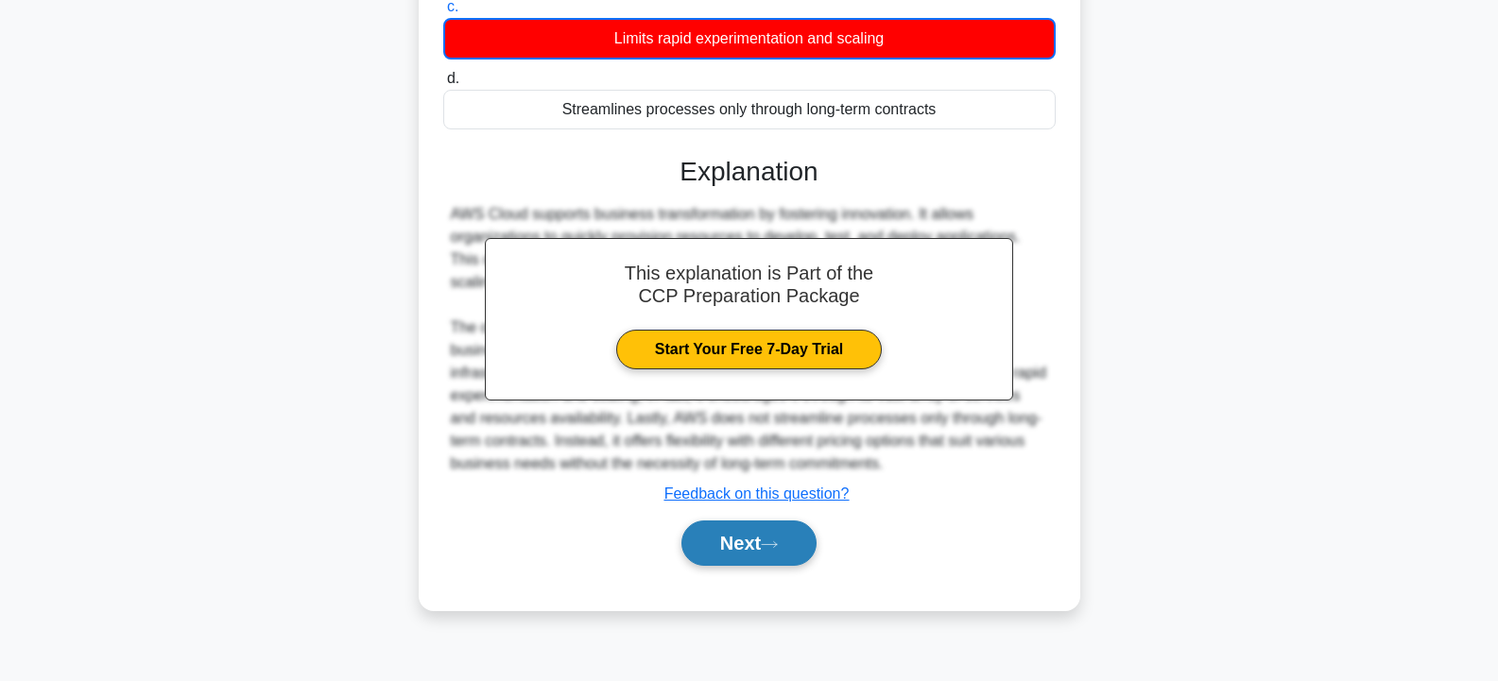
click at [787, 536] on button "Next" at bounding box center [748, 543] width 135 height 45
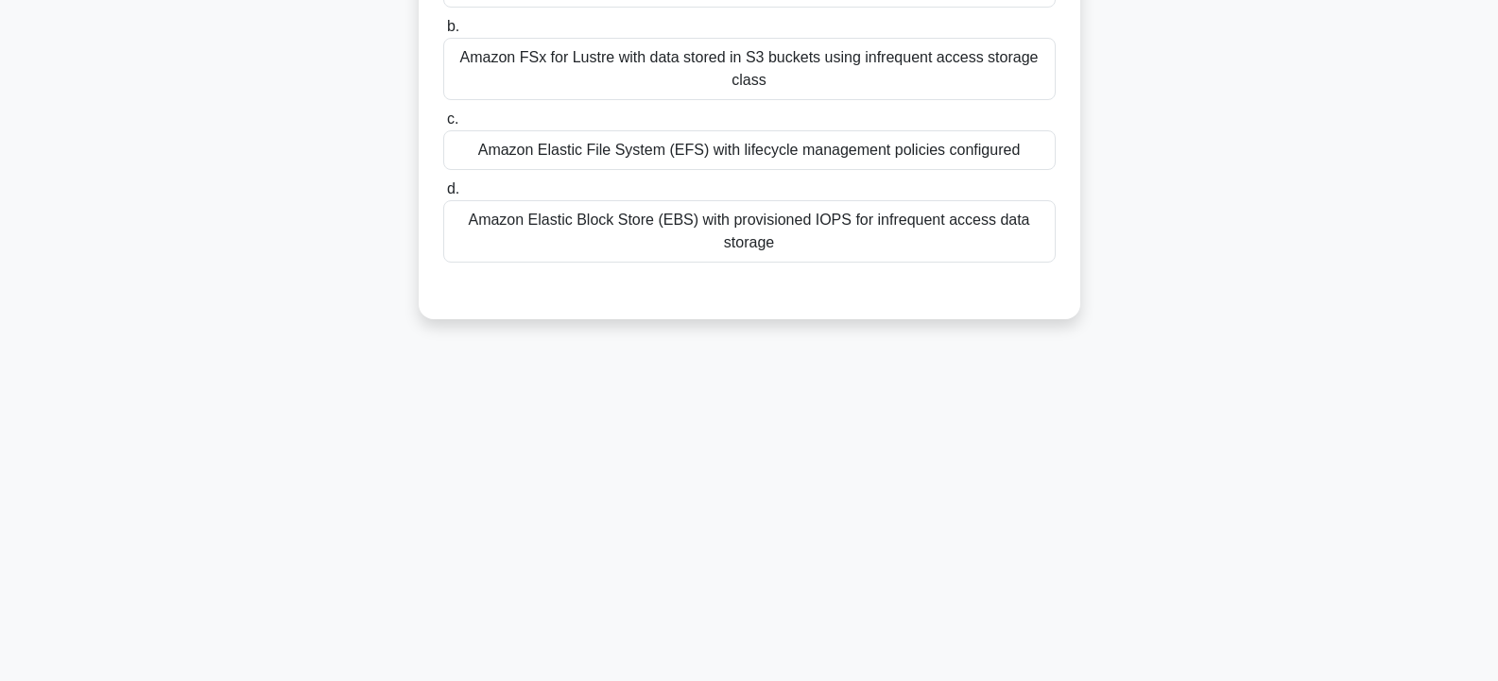
scroll to position [0, 0]
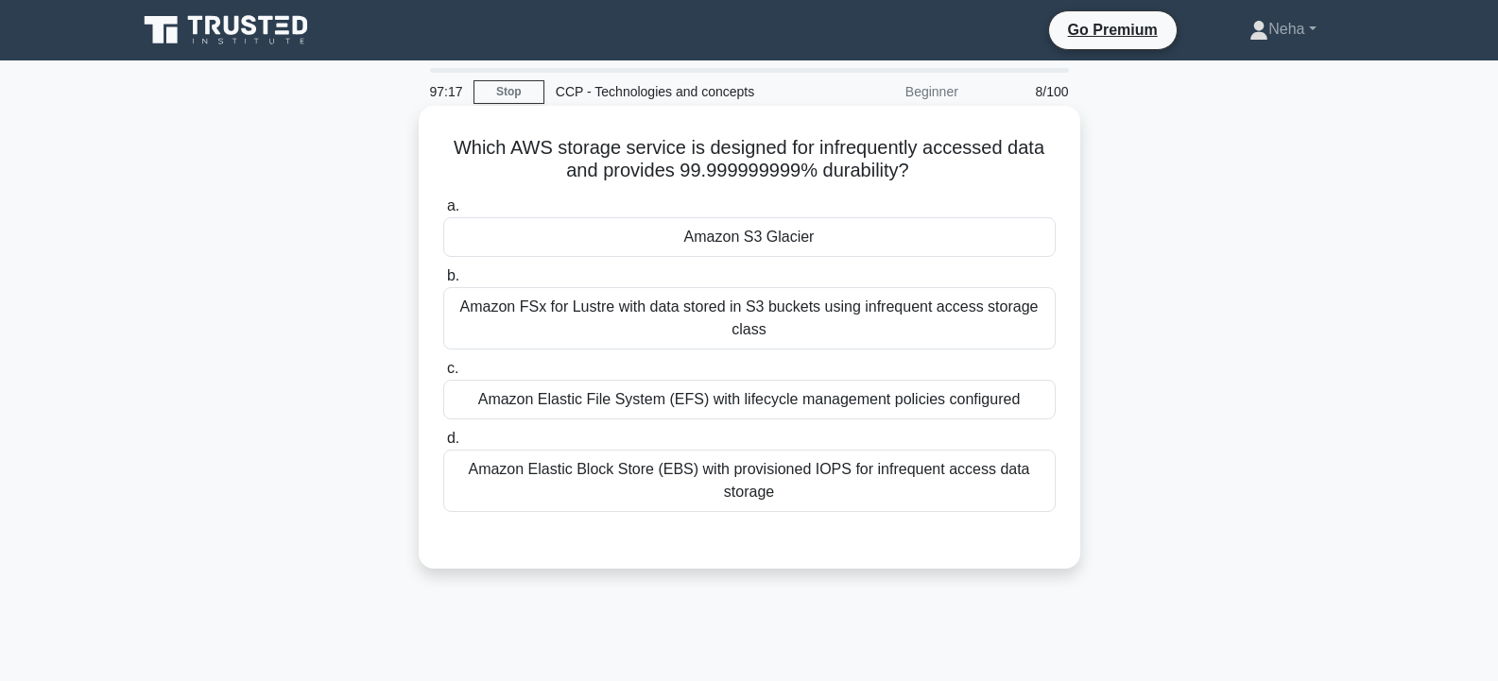
click at [742, 237] on div "Amazon S3 Glacier" at bounding box center [749, 237] width 612 height 40
click at [443, 213] on input "a. Amazon S3 Glacier" at bounding box center [443, 206] width 0 height 12
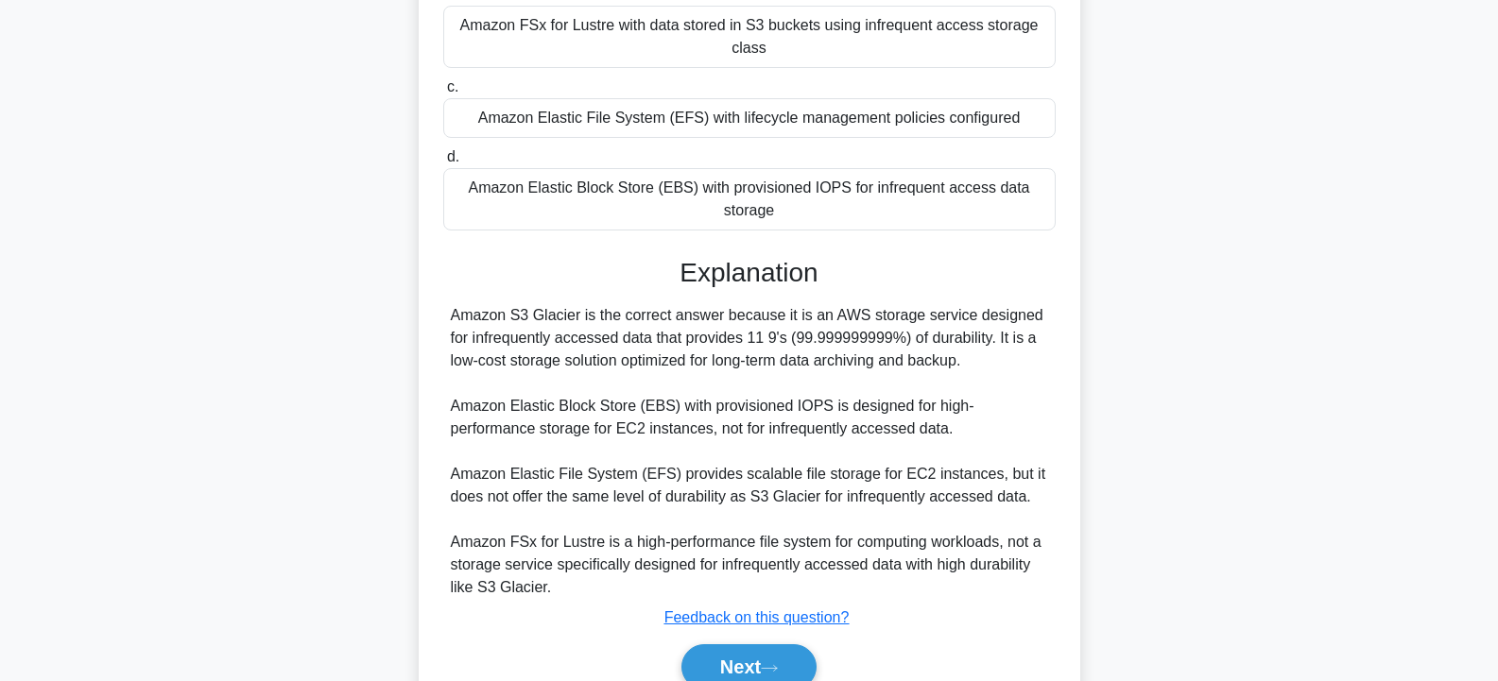
scroll to position [371, 0]
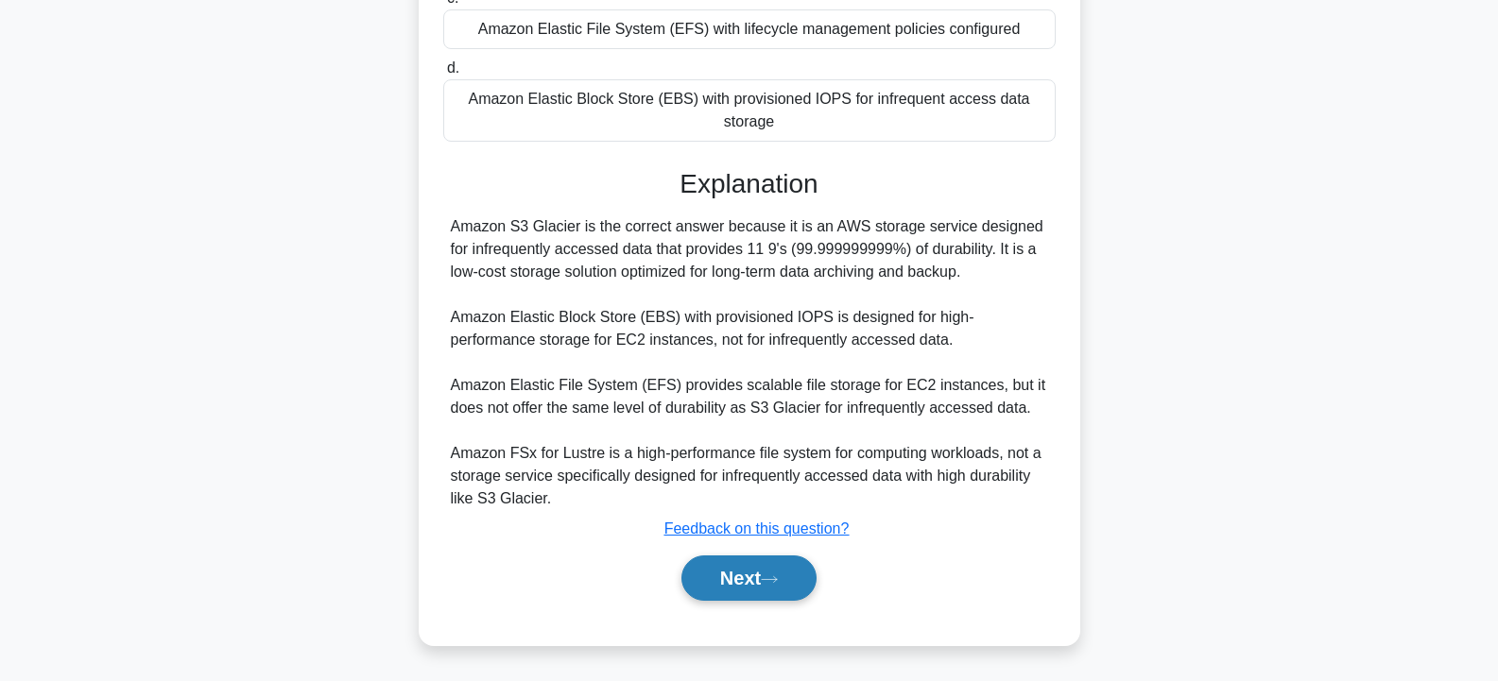
click at [792, 572] on button "Next" at bounding box center [748, 578] width 135 height 45
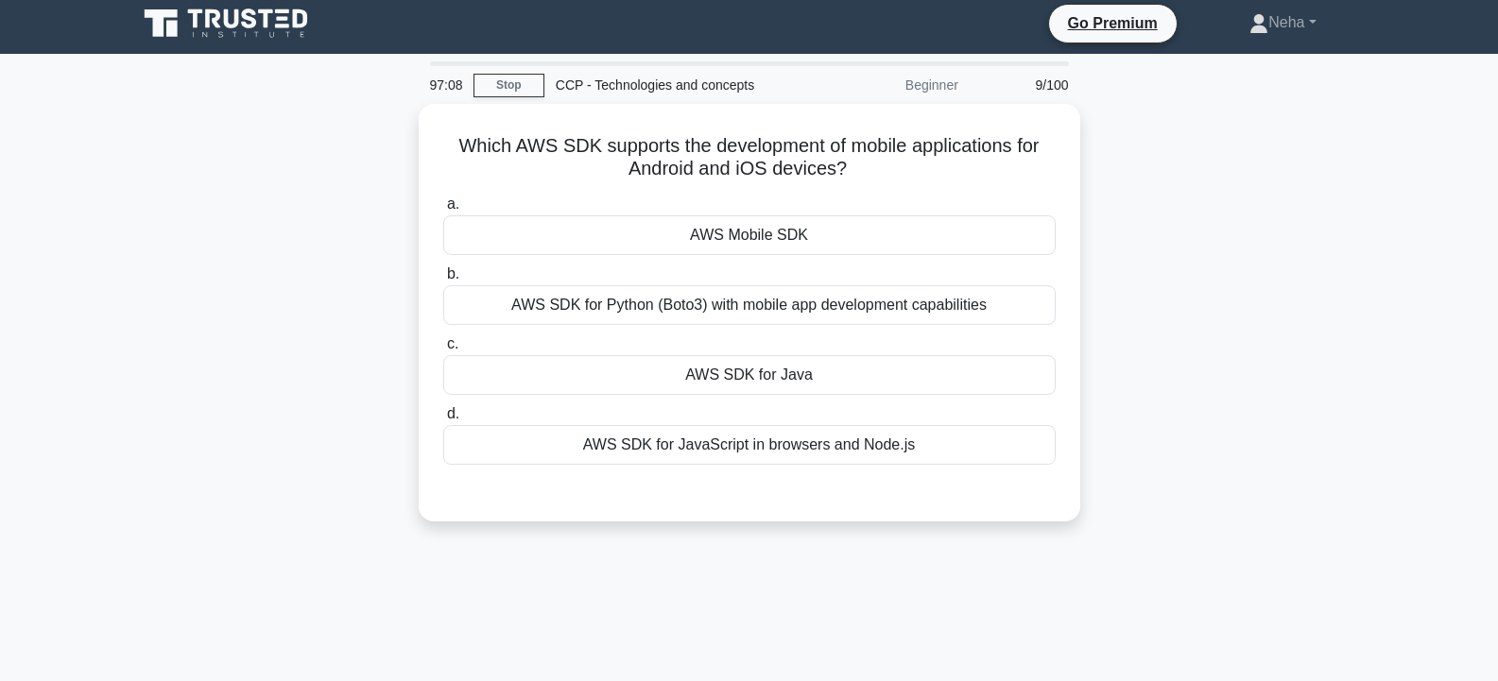
scroll to position [0, 0]
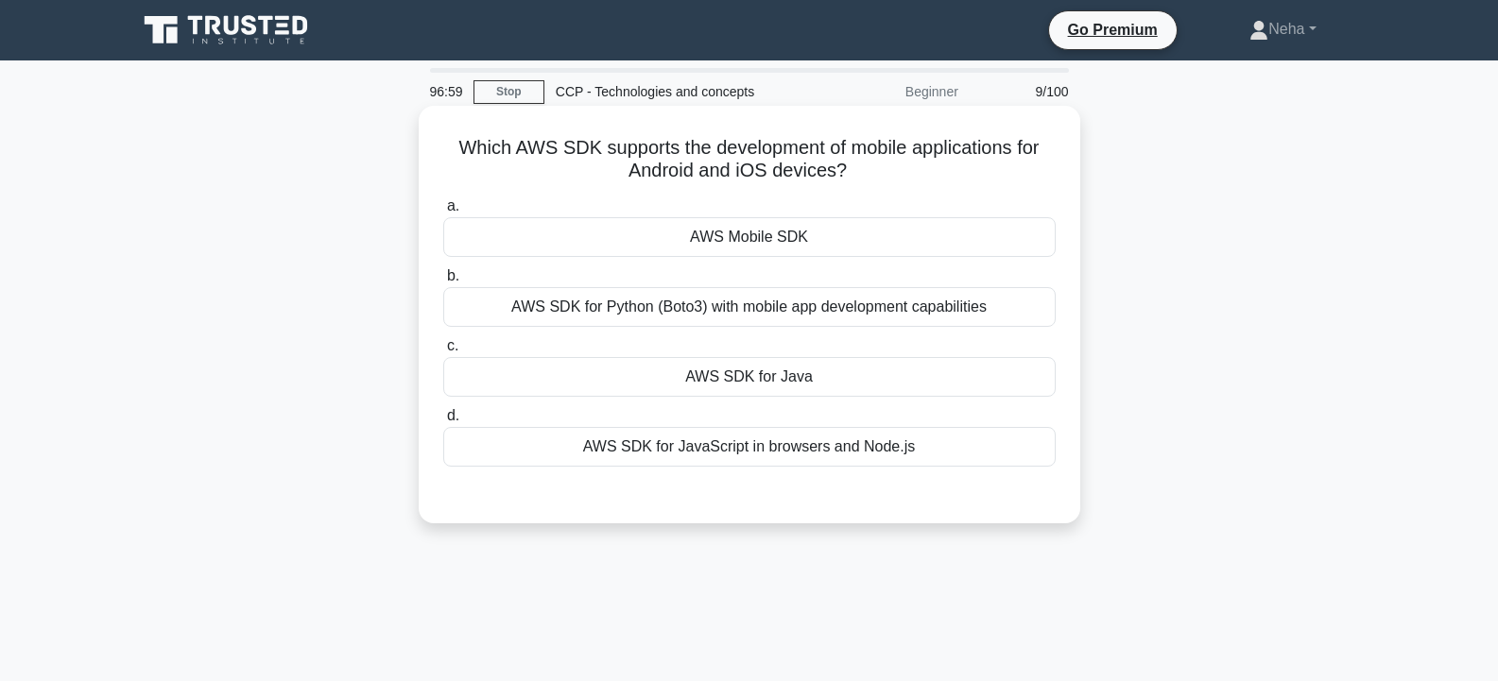
drag, startPoint x: 792, startPoint y: 246, endPoint x: 747, endPoint y: 249, distance: 44.6
click at [747, 249] on div "AWS Mobile SDK" at bounding box center [749, 237] width 612 height 40
click at [443, 213] on input "a. AWS Mobile SDK" at bounding box center [443, 206] width 0 height 12
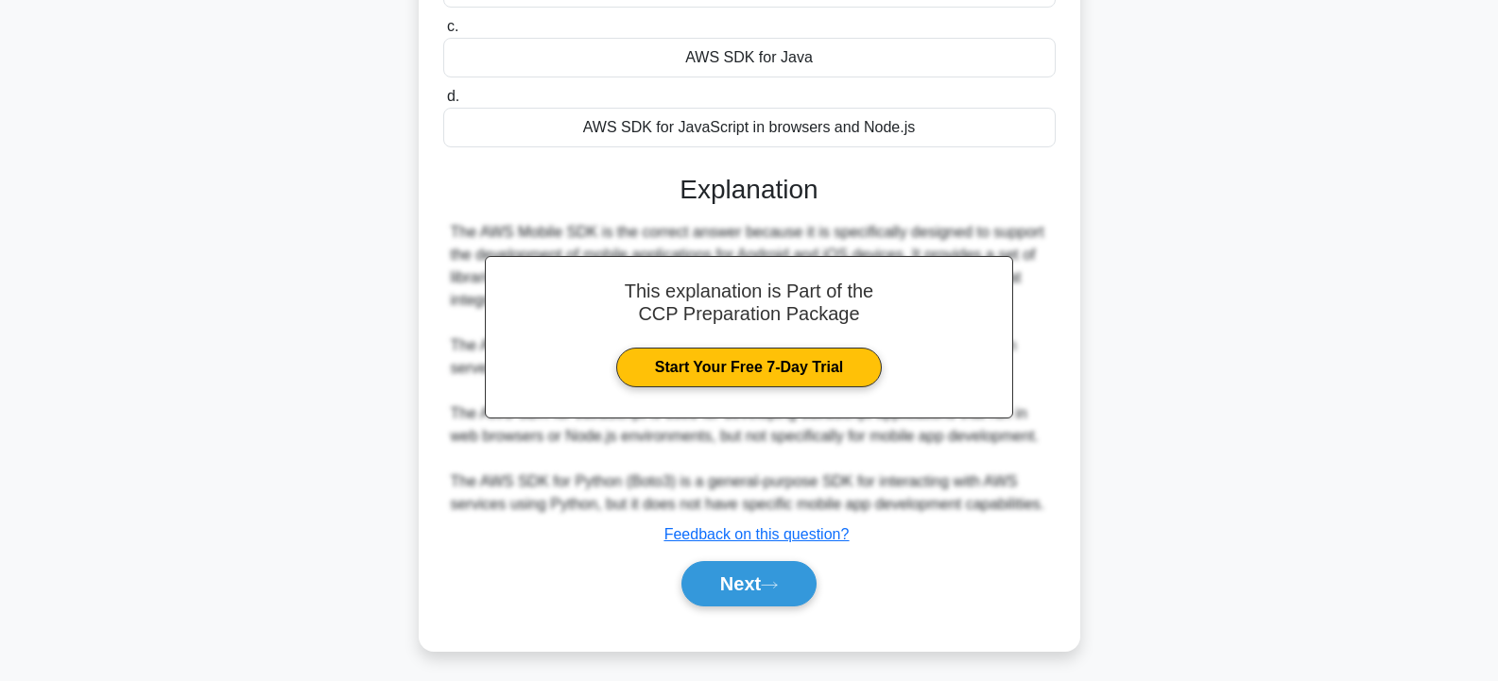
scroll to position [339, 0]
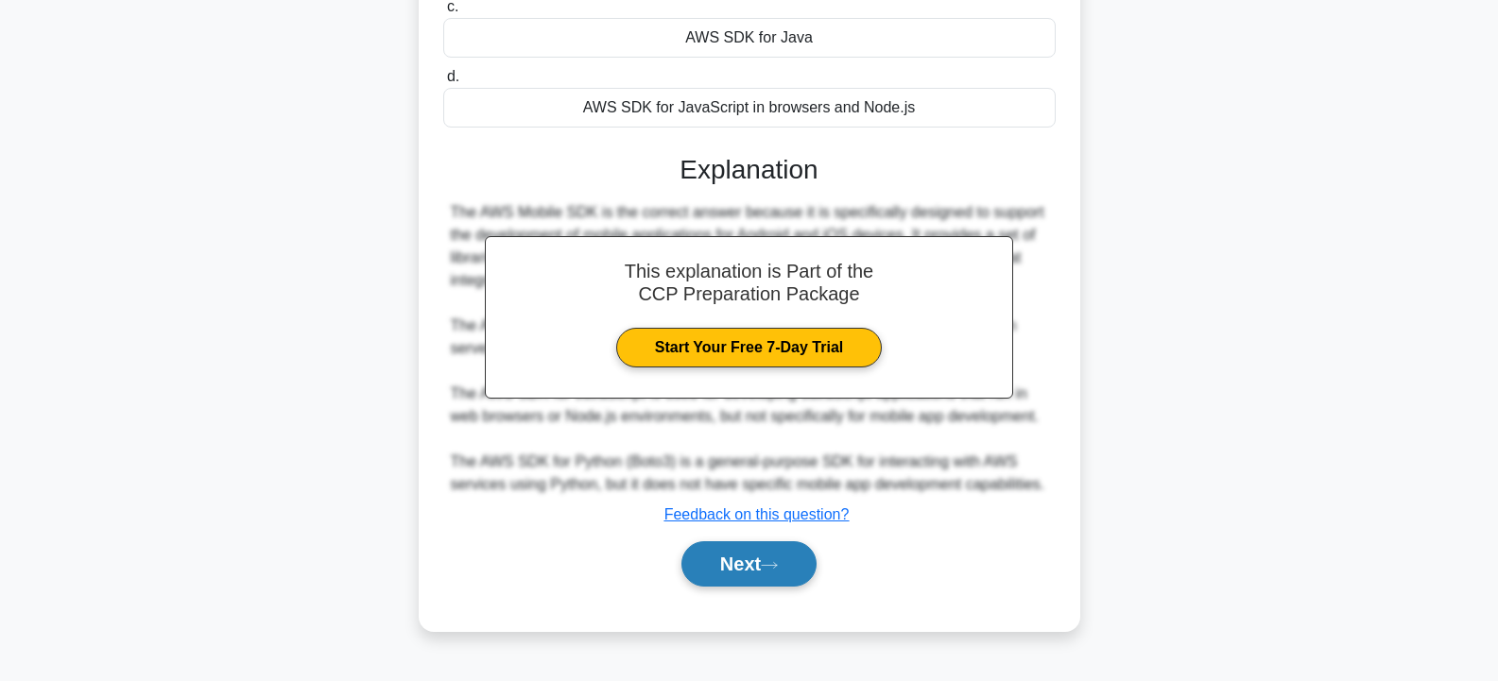
click at [794, 571] on button "Next" at bounding box center [748, 563] width 135 height 45
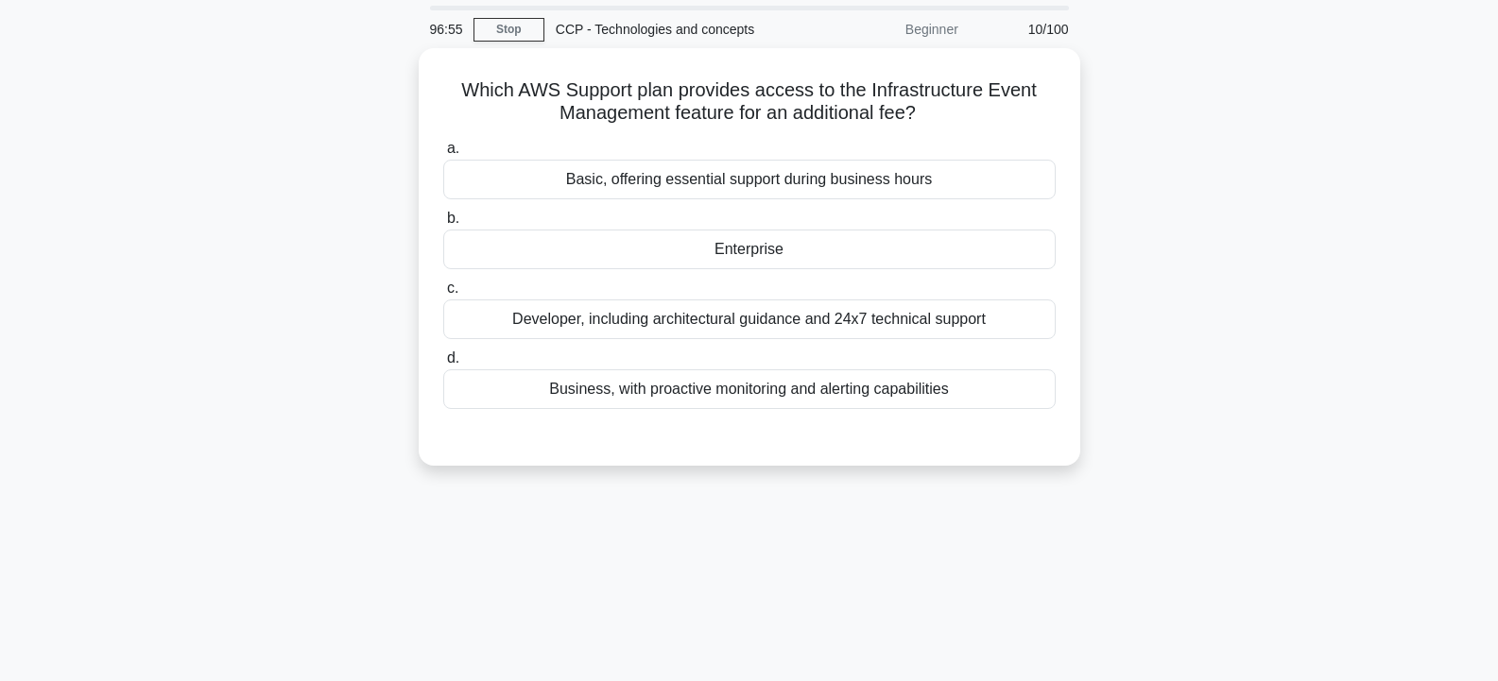
scroll to position [0, 0]
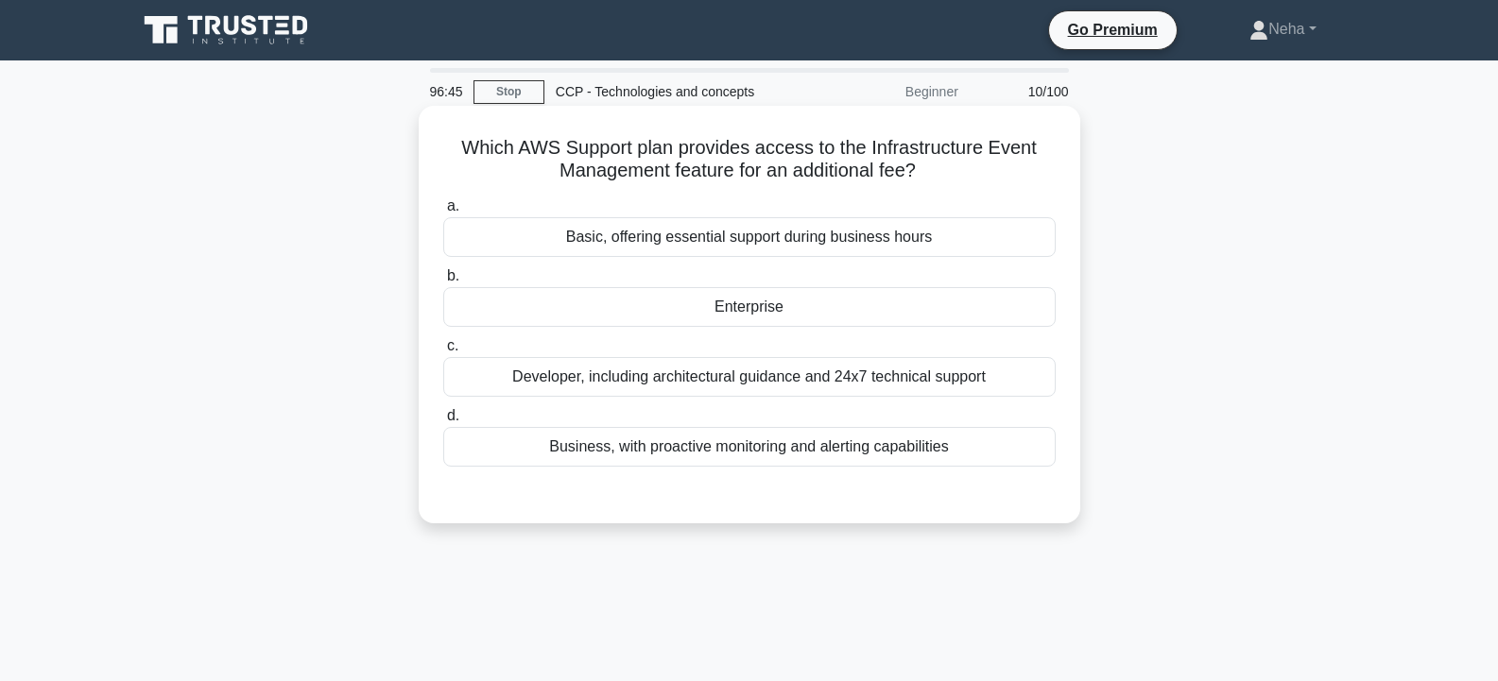
click at [765, 320] on div "Enterprise" at bounding box center [749, 307] width 612 height 40
click at [443, 283] on input "b. Enterprise" at bounding box center [443, 276] width 0 height 12
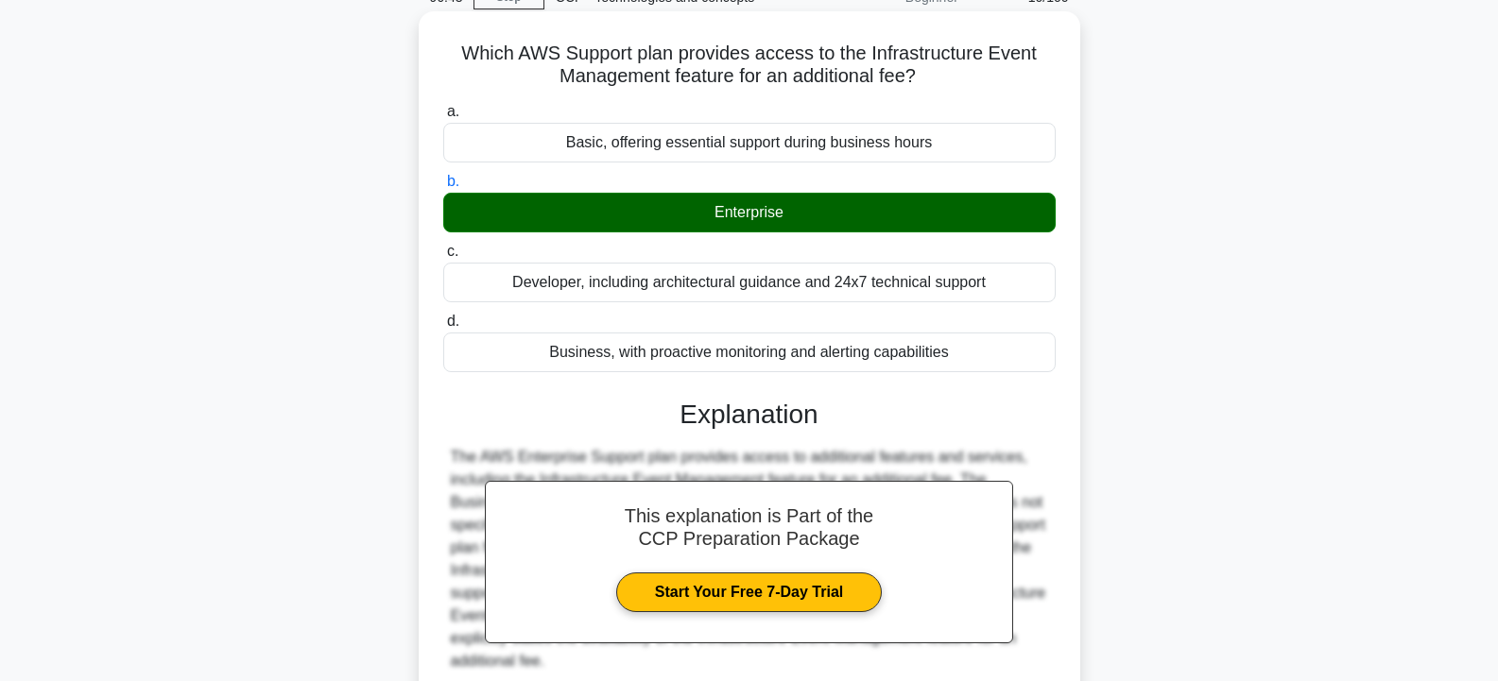
scroll to position [339, 0]
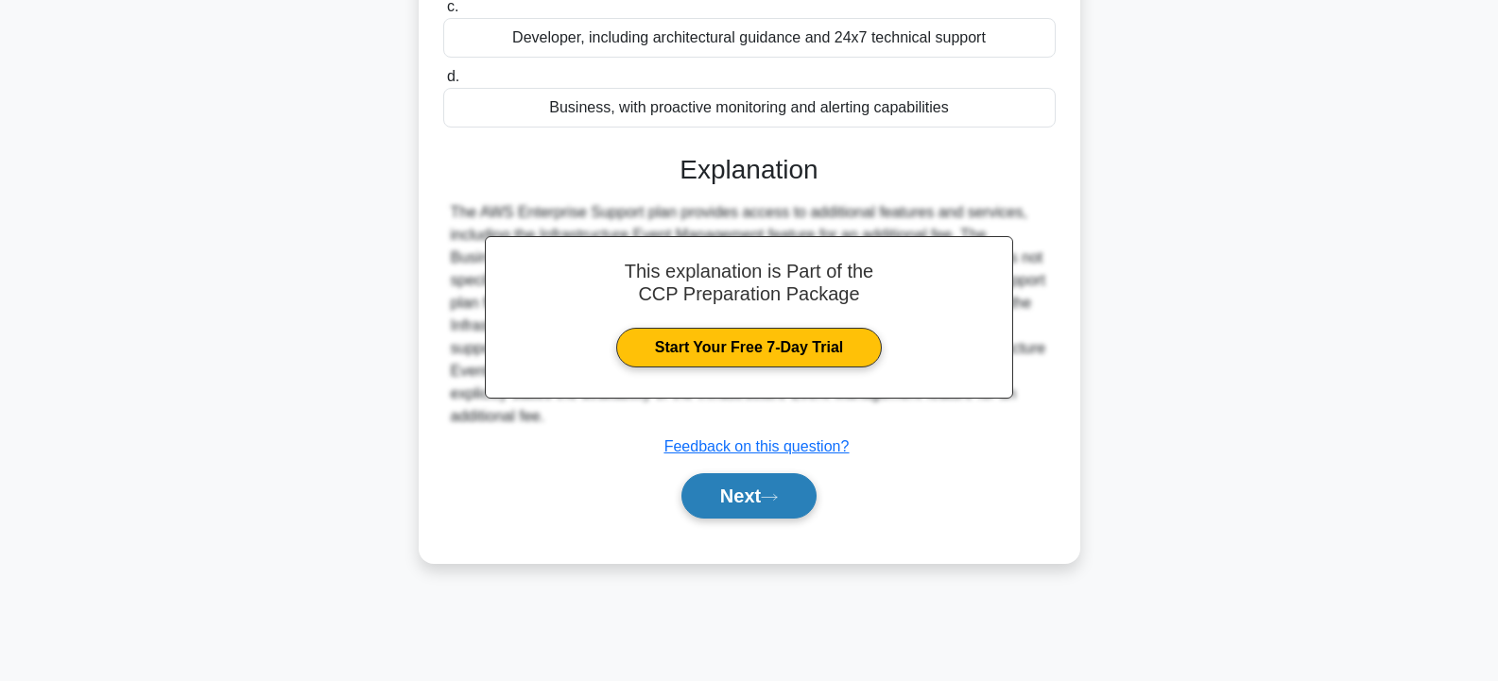
click at [770, 486] on button "Next" at bounding box center [748, 495] width 135 height 45
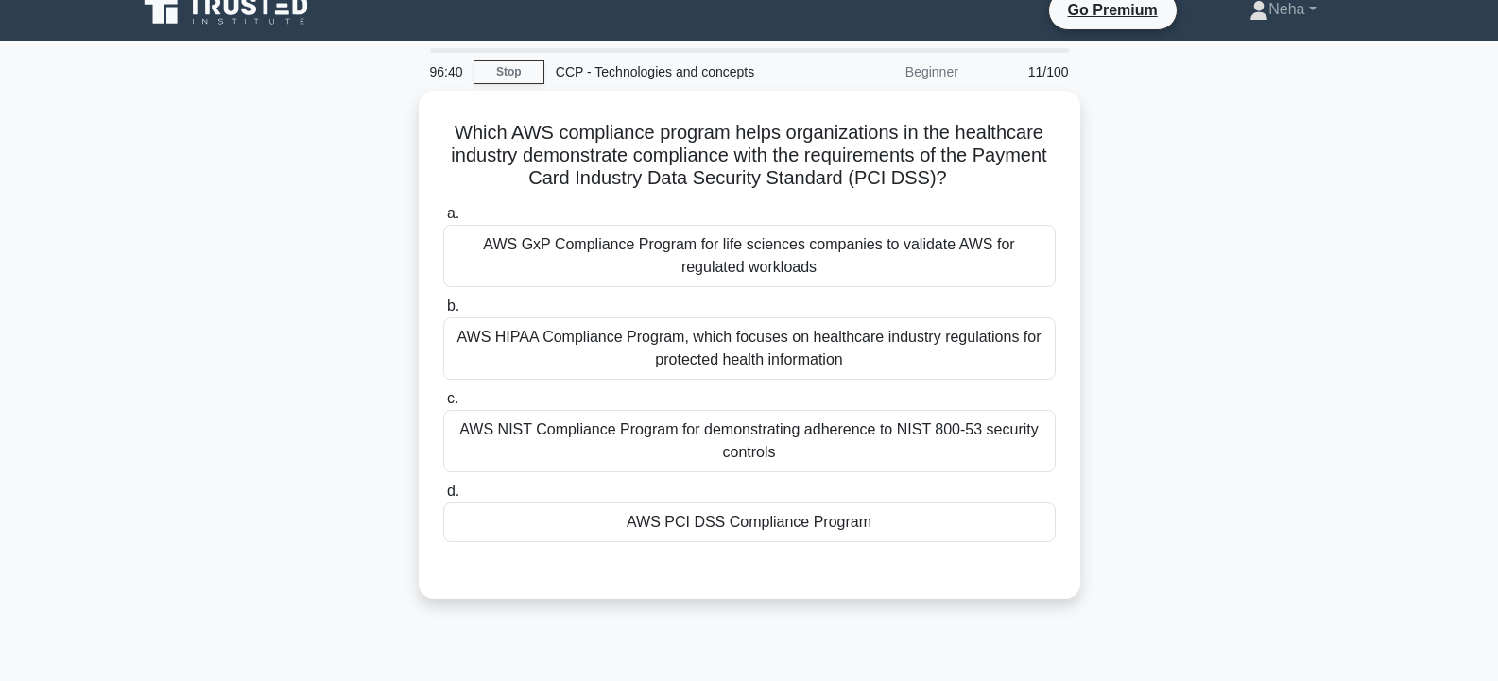
scroll to position [0, 0]
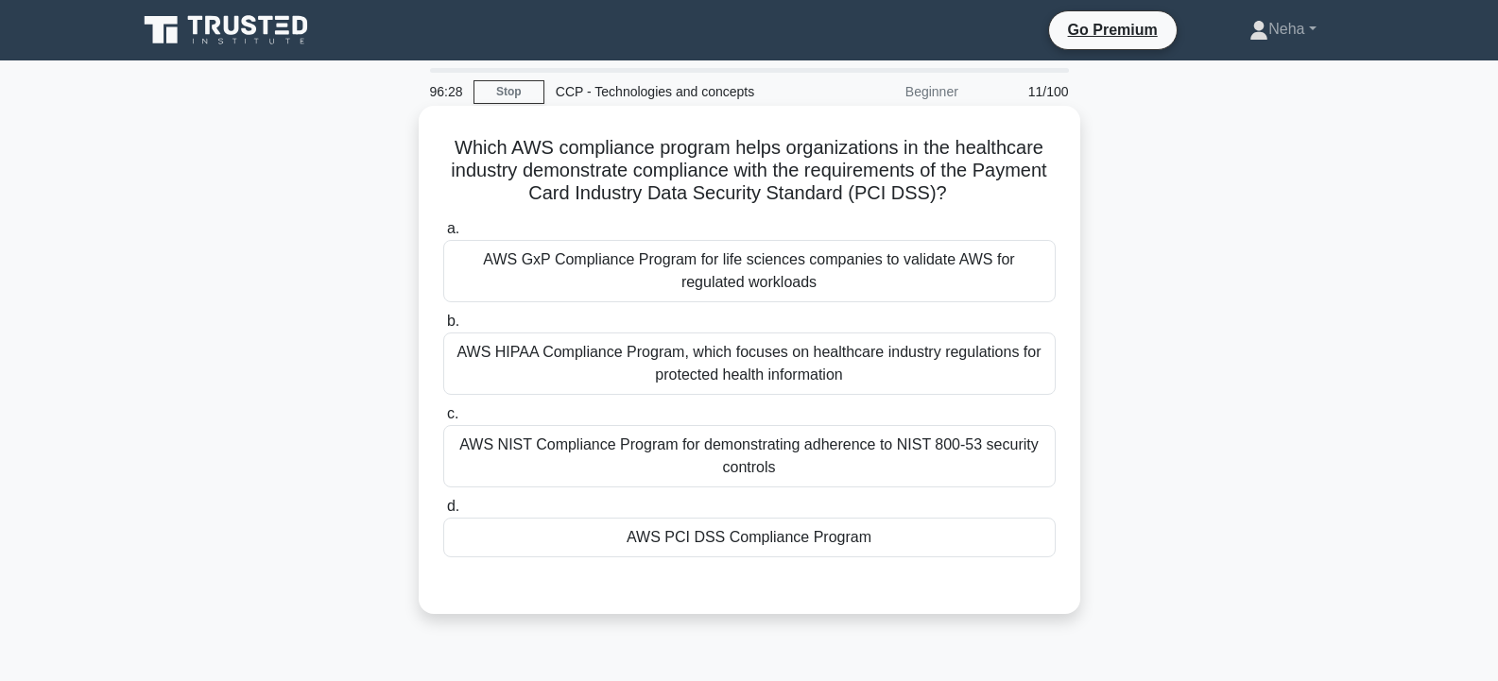
click at [798, 527] on div "AWS PCI DSS Compliance Program" at bounding box center [749, 538] width 612 height 40
click at [443, 513] on input "d. AWS PCI DSS Compliance Program" at bounding box center [443, 507] width 0 height 12
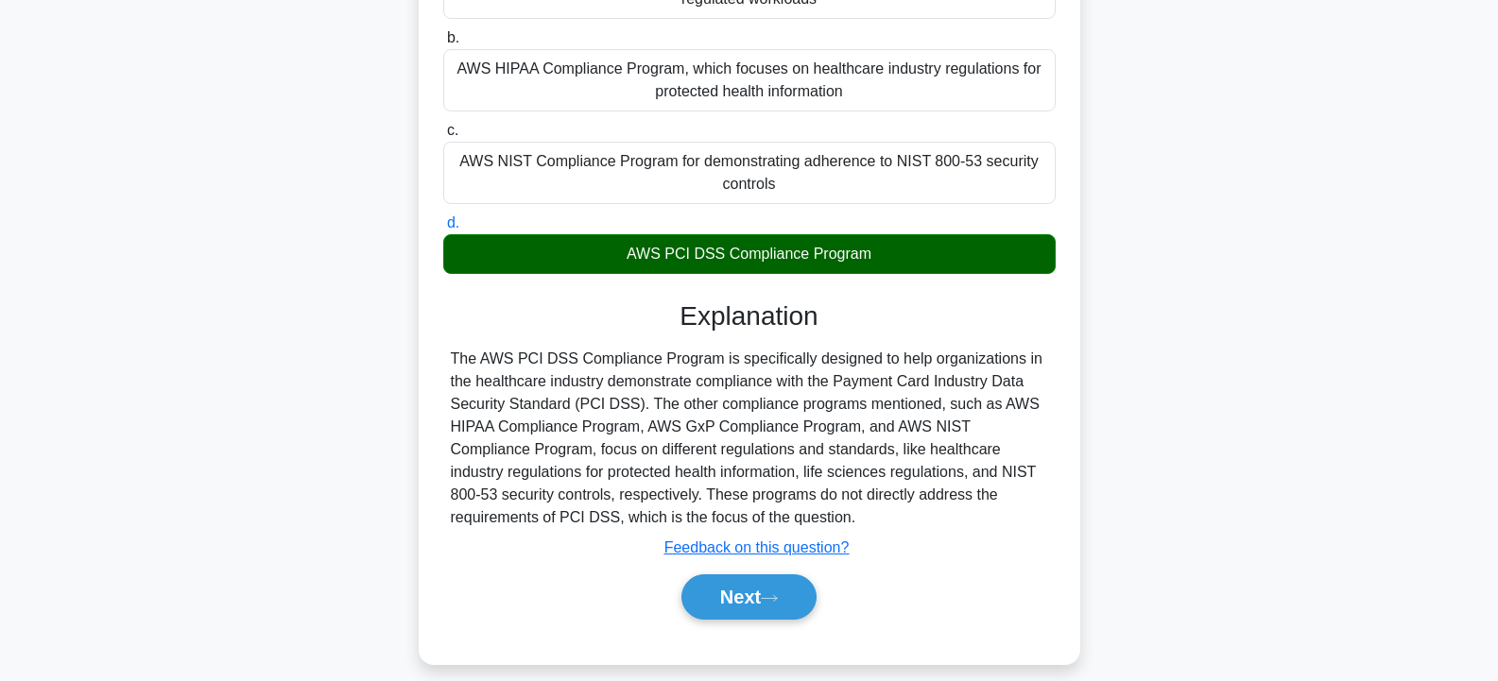
scroll to position [339, 0]
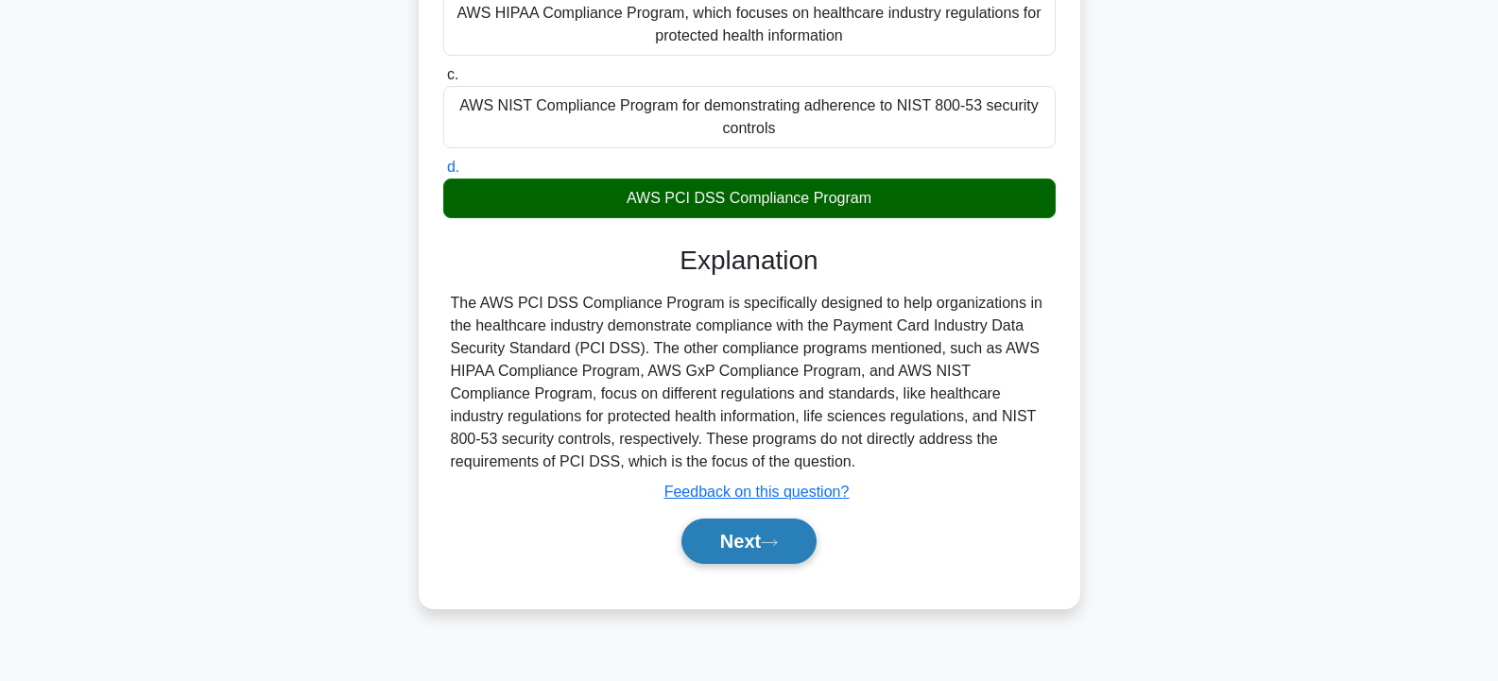
click at [790, 547] on button "Next" at bounding box center [748, 541] width 135 height 45
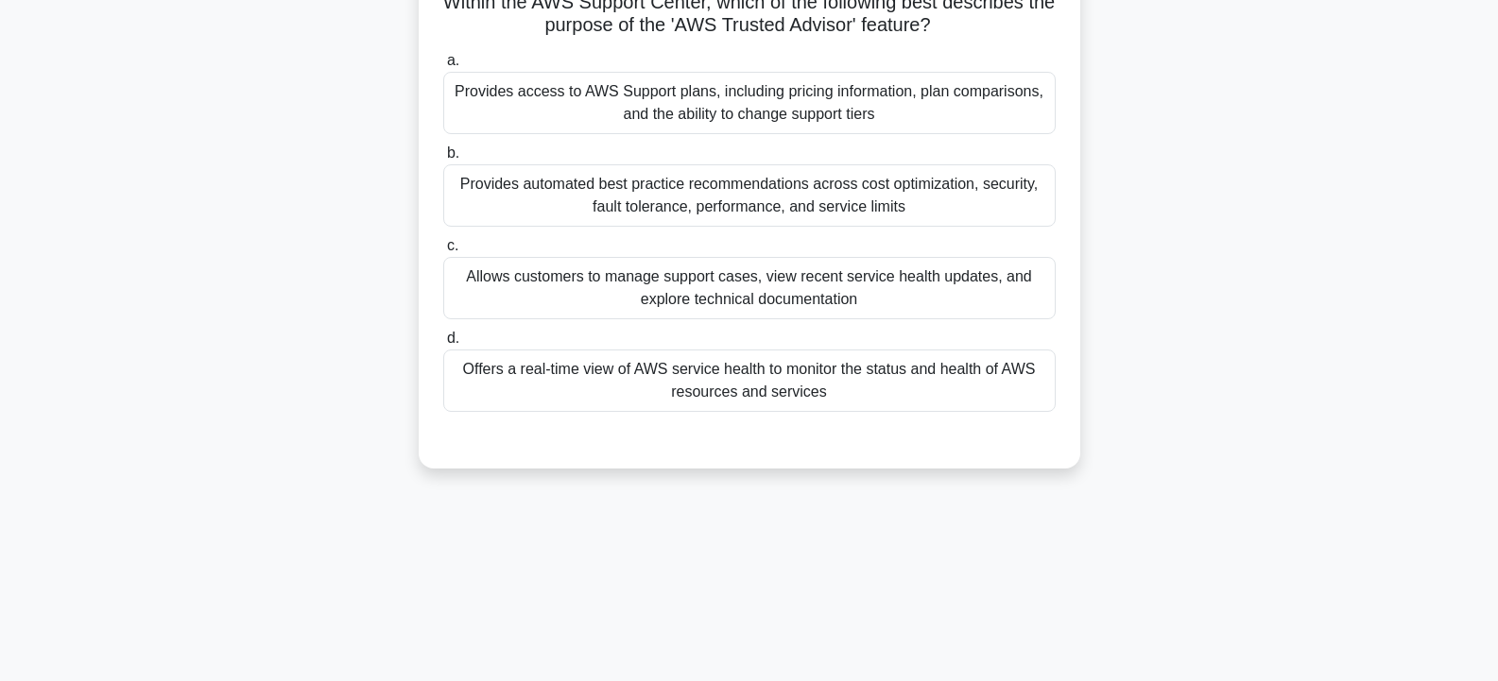
scroll to position [56, 0]
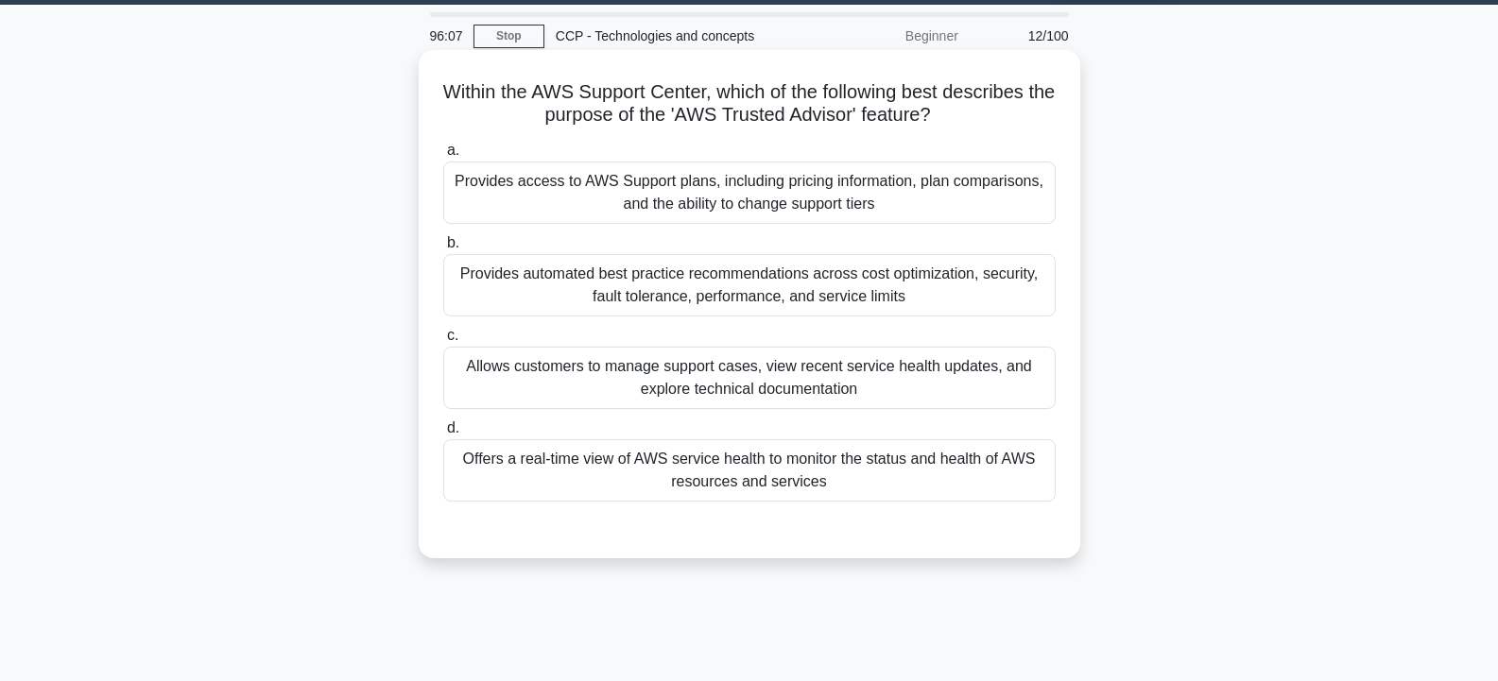
click at [770, 370] on div "Allows customers to manage support cases, view recent service health updates, a…" at bounding box center [749, 378] width 612 height 62
click at [443, 342] on input "c. Allows customers to manage support cases, view recent service health updates…" at bounding box center [443, 336] width 0 height 12
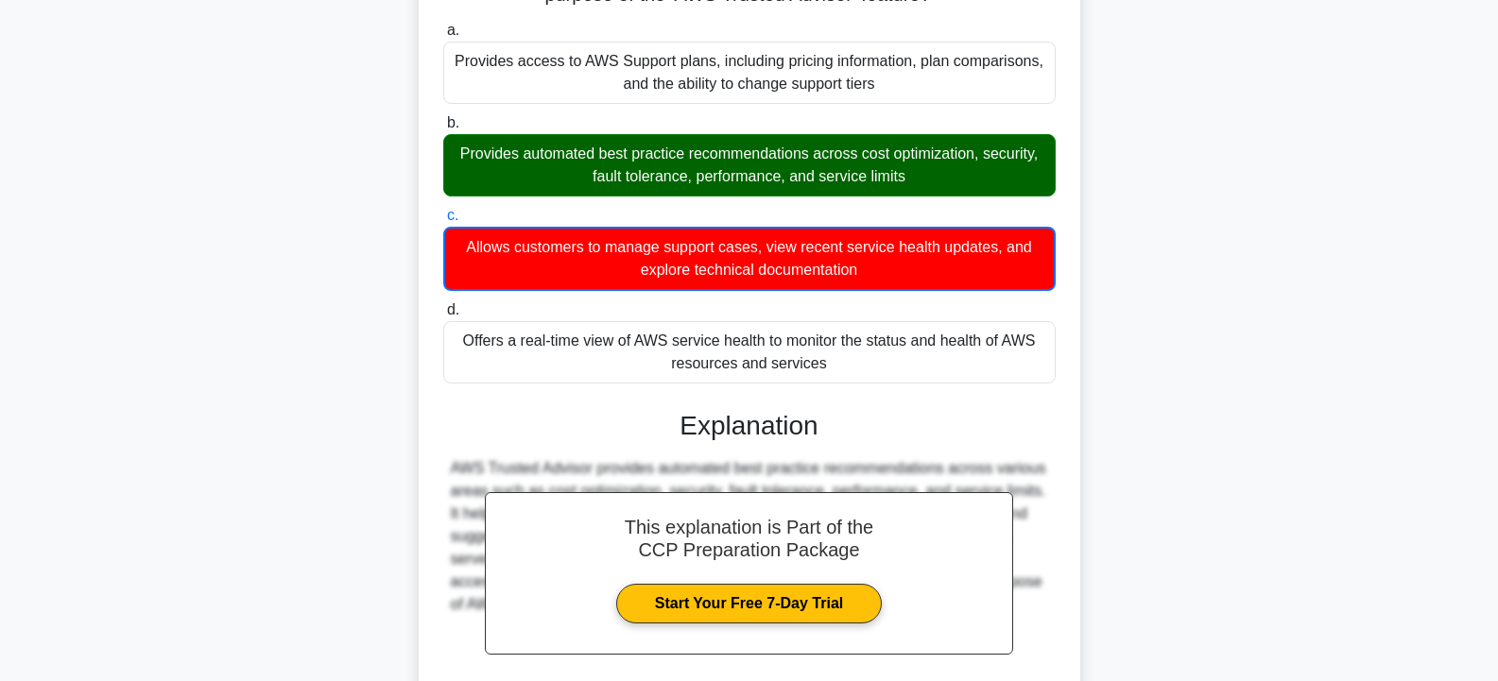
scroll to position [351, 0]
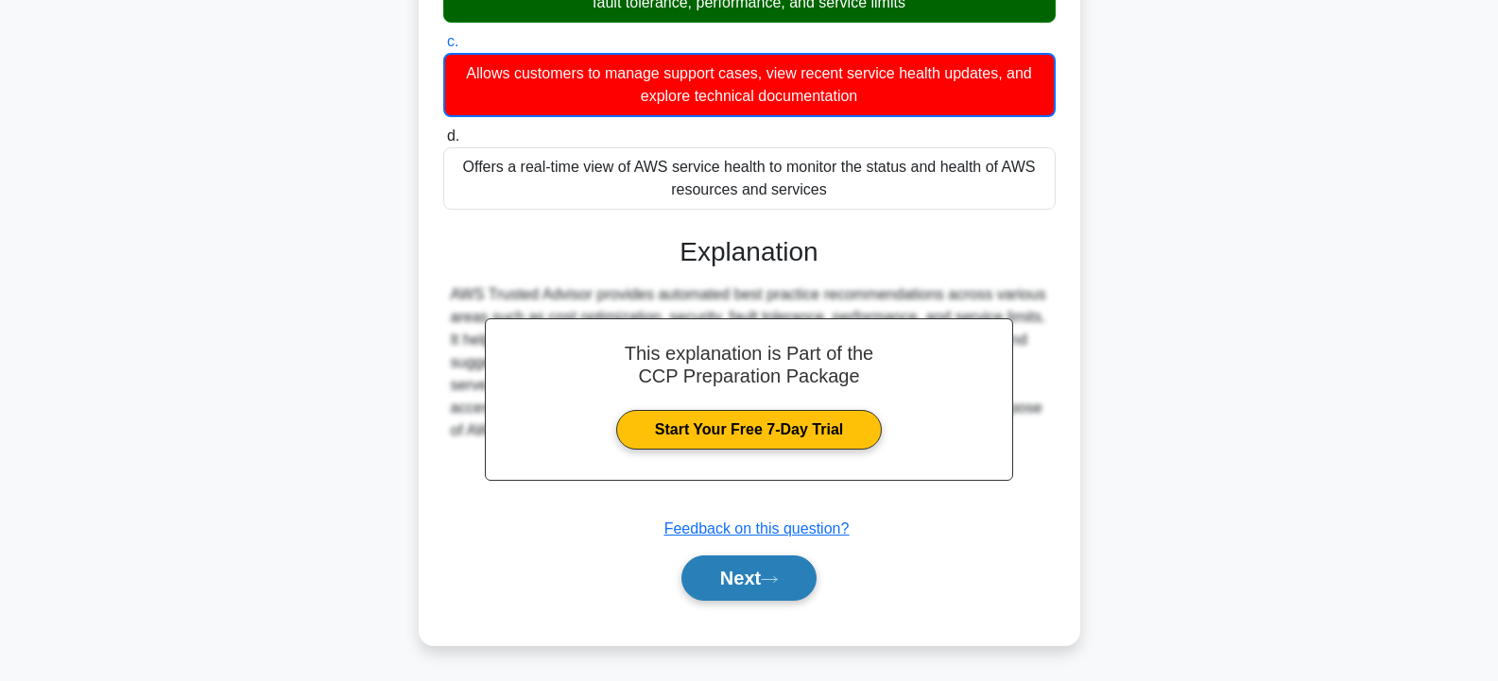
click at [784, 570] on button "Next" at bounding box center [748, 578] width 135 height 45
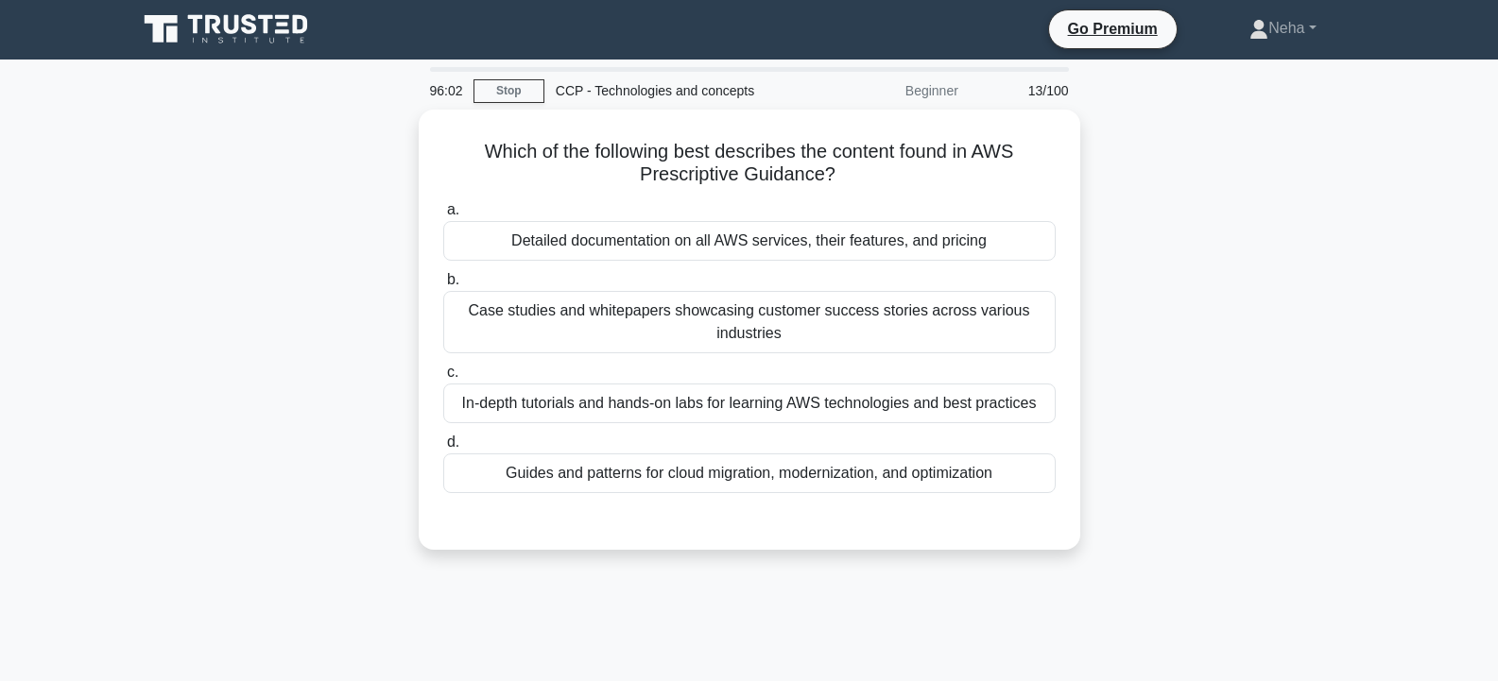
scroll to position [0, 0]
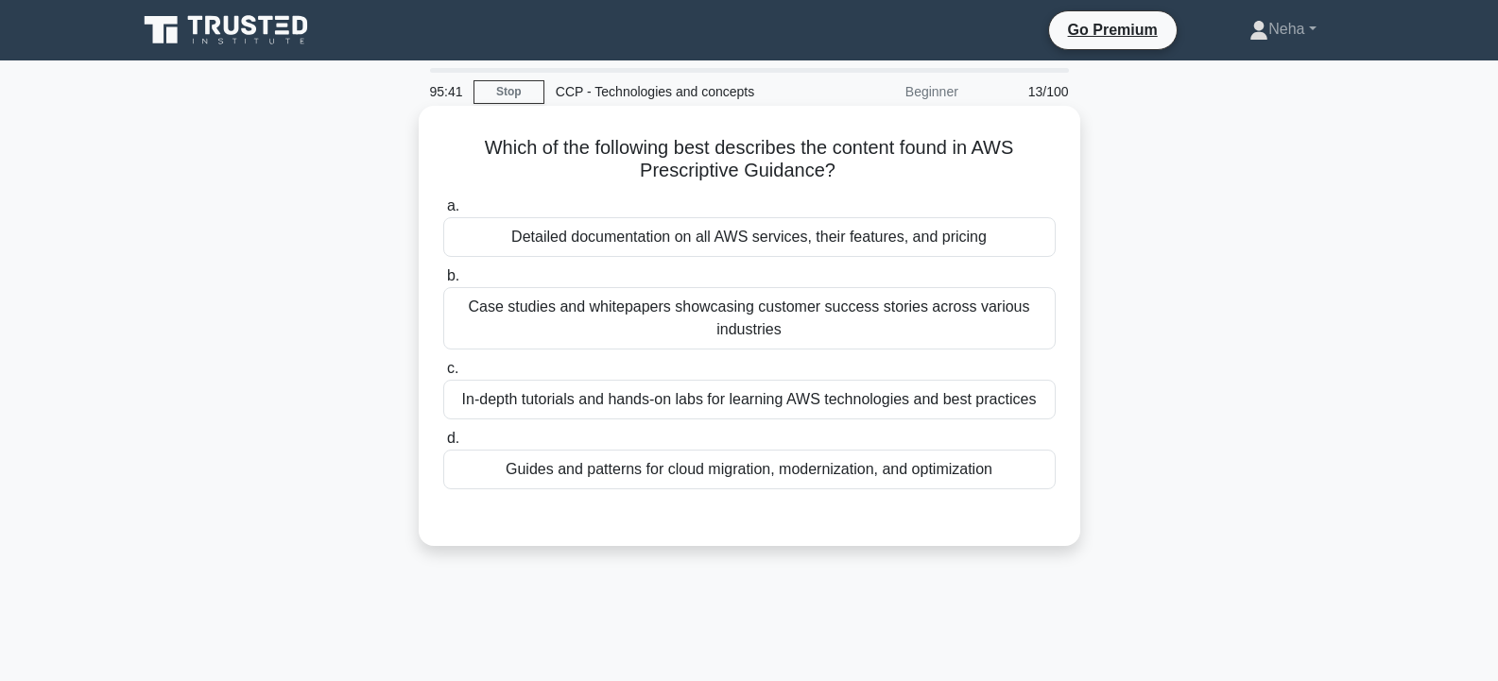
click at [610, 246] on div "Detailed documentation on all AWS services, their features, and pricing" at bounding box center [749, 237] width 612 height 40
click at [443, 213] on input "a. Detailed documentation on all AWS services, their features, and pricing" at bounding box center [443, 206] width 0 height 12
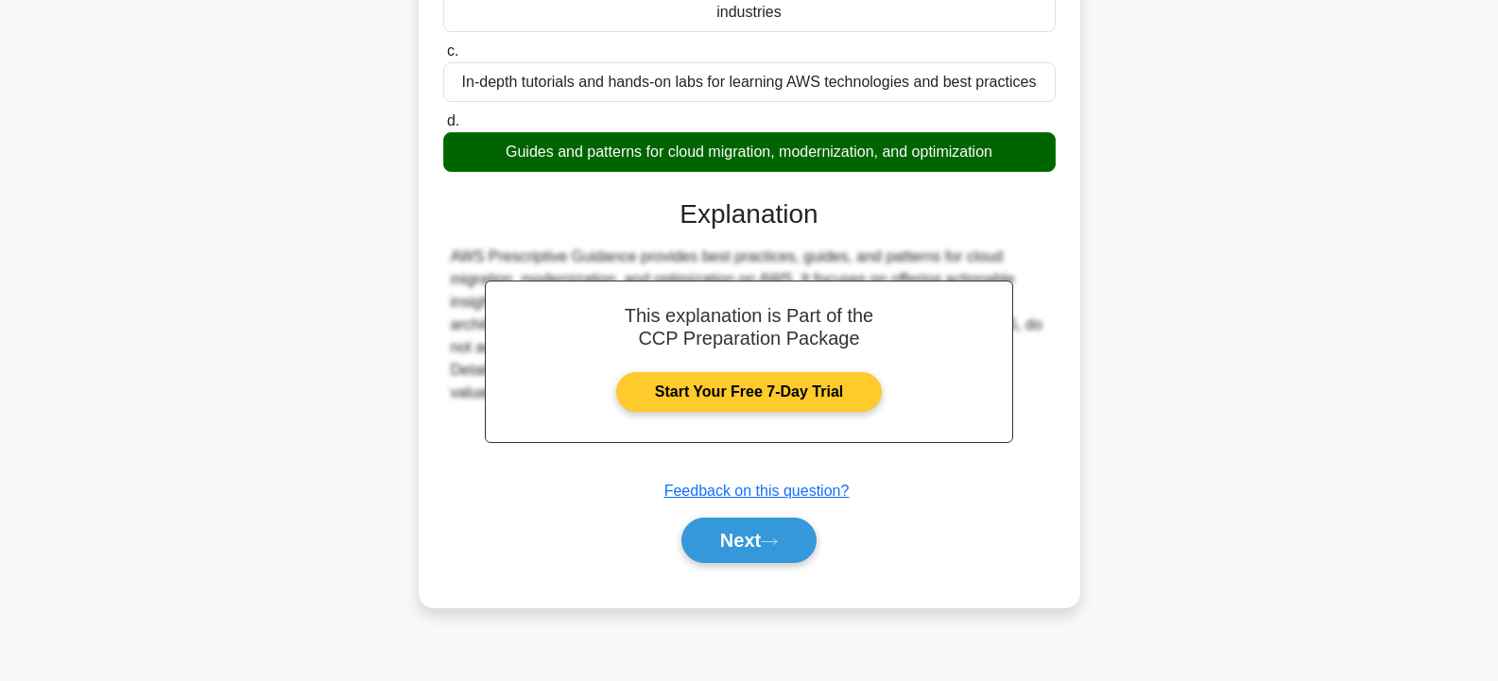
scroll to position [339, 0]
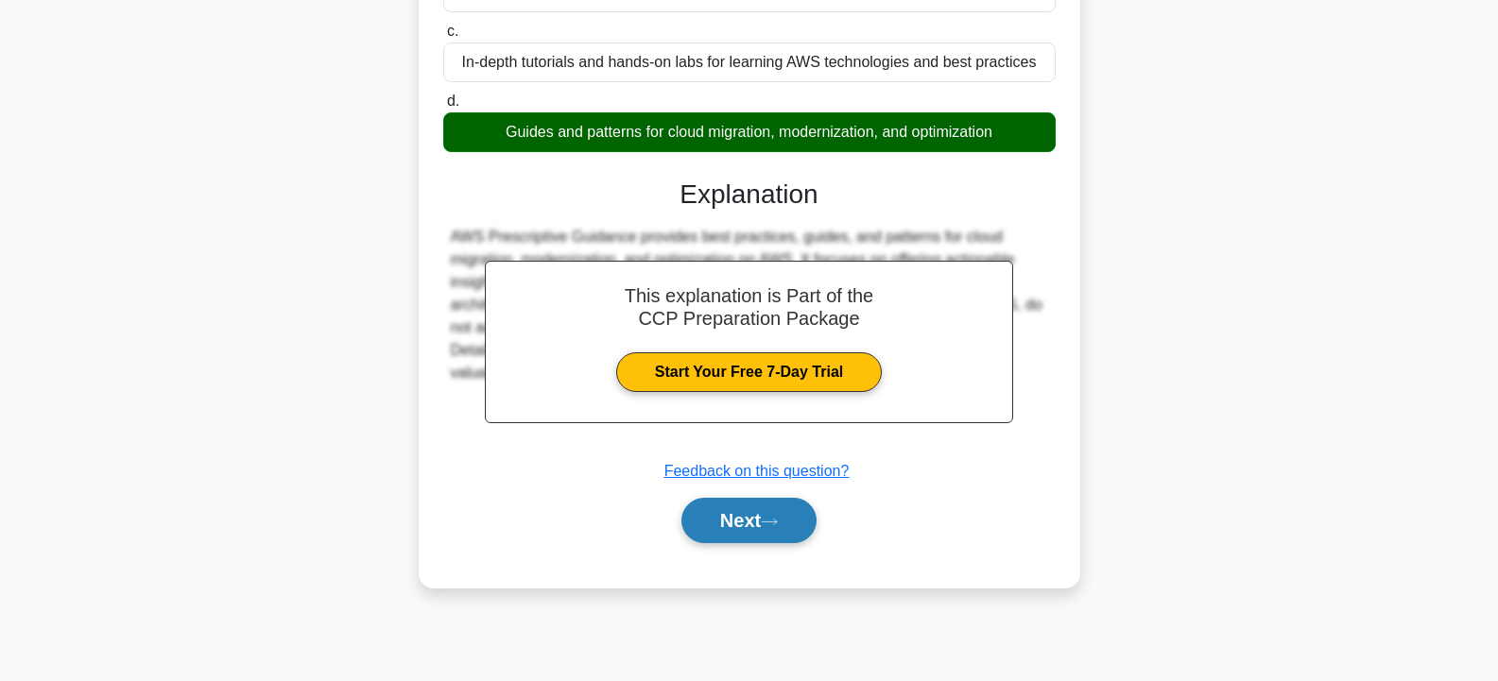
click at [742, 516] on button "Next" at bounding box center [748, 520] width 135 height 45
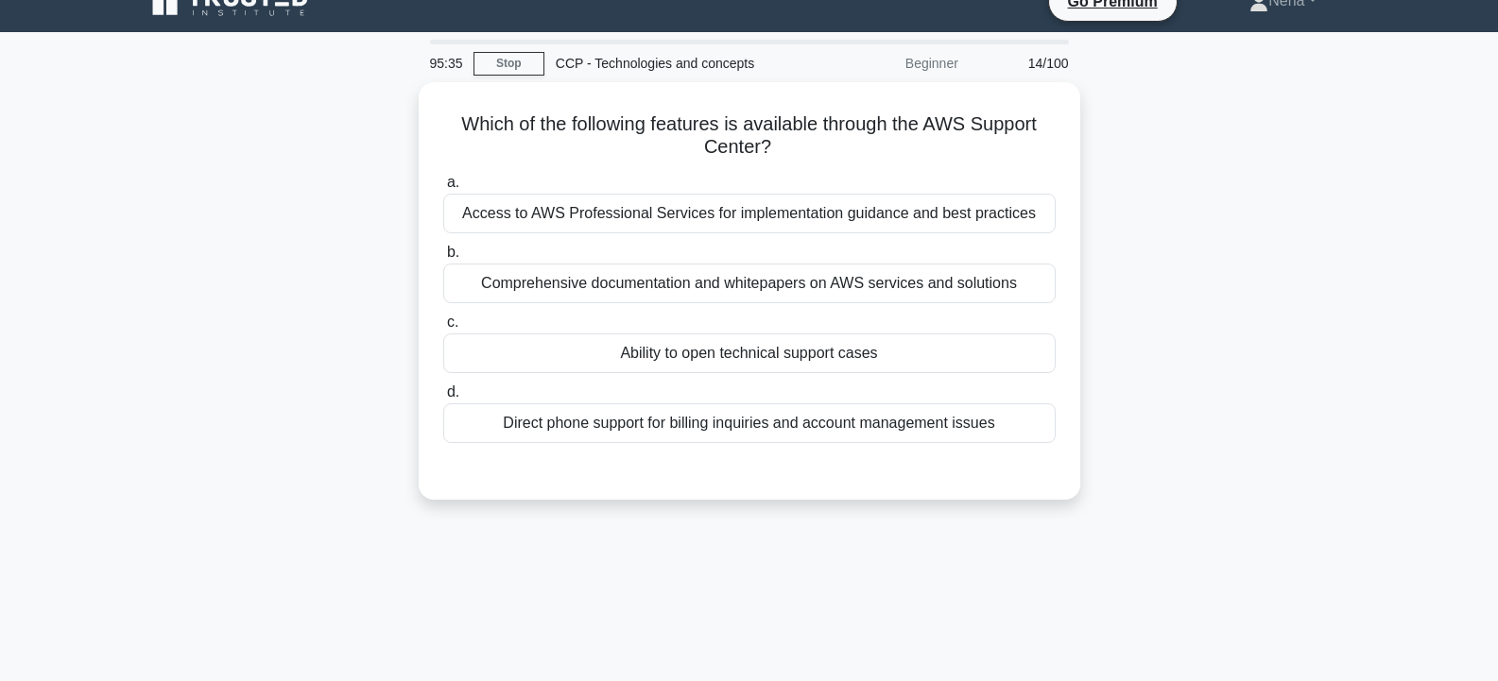
scroll to position [0, 0]
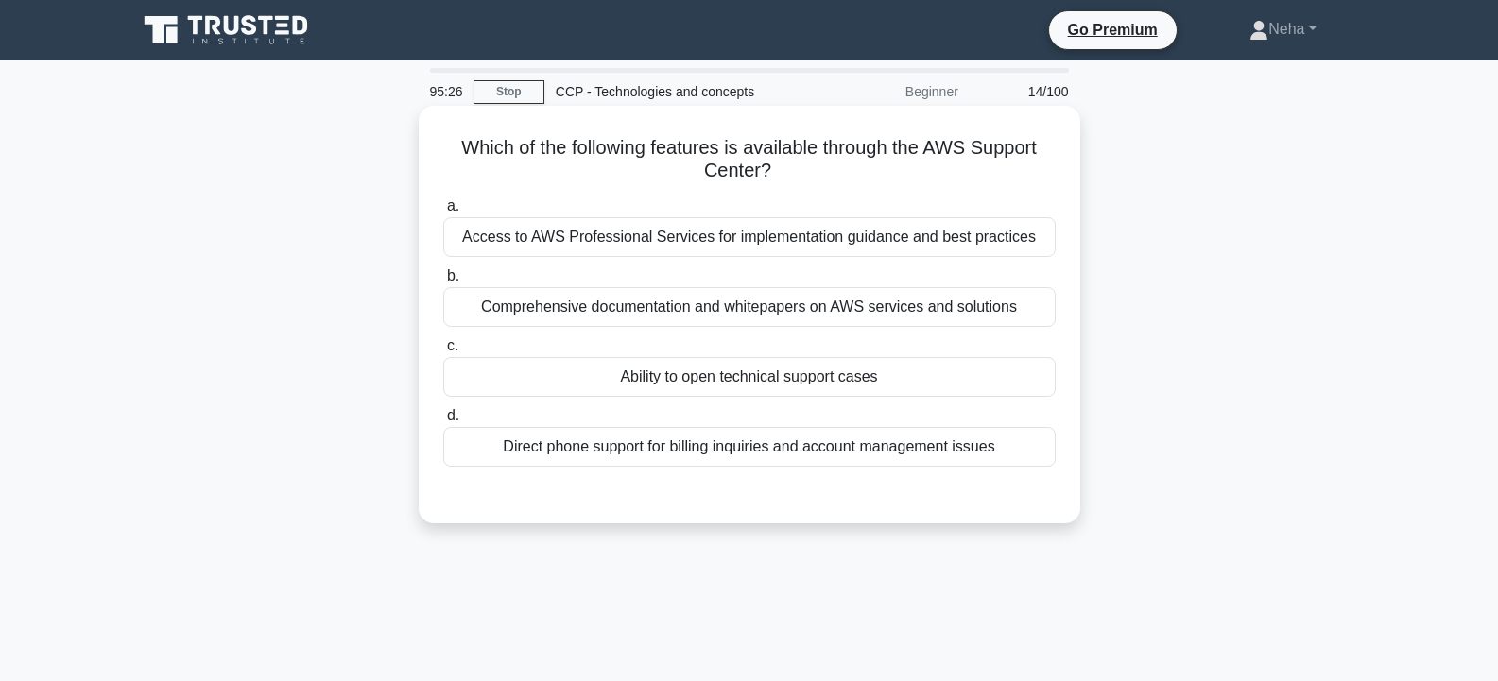
click at [848, 387] on div "Ability to open technical support cases" at bounding box center [749, 377] width 612 height 40
click at [443, 352] on input "c. Ability to open technical support cases" at bounding box center [443, 346] width 0 height 12
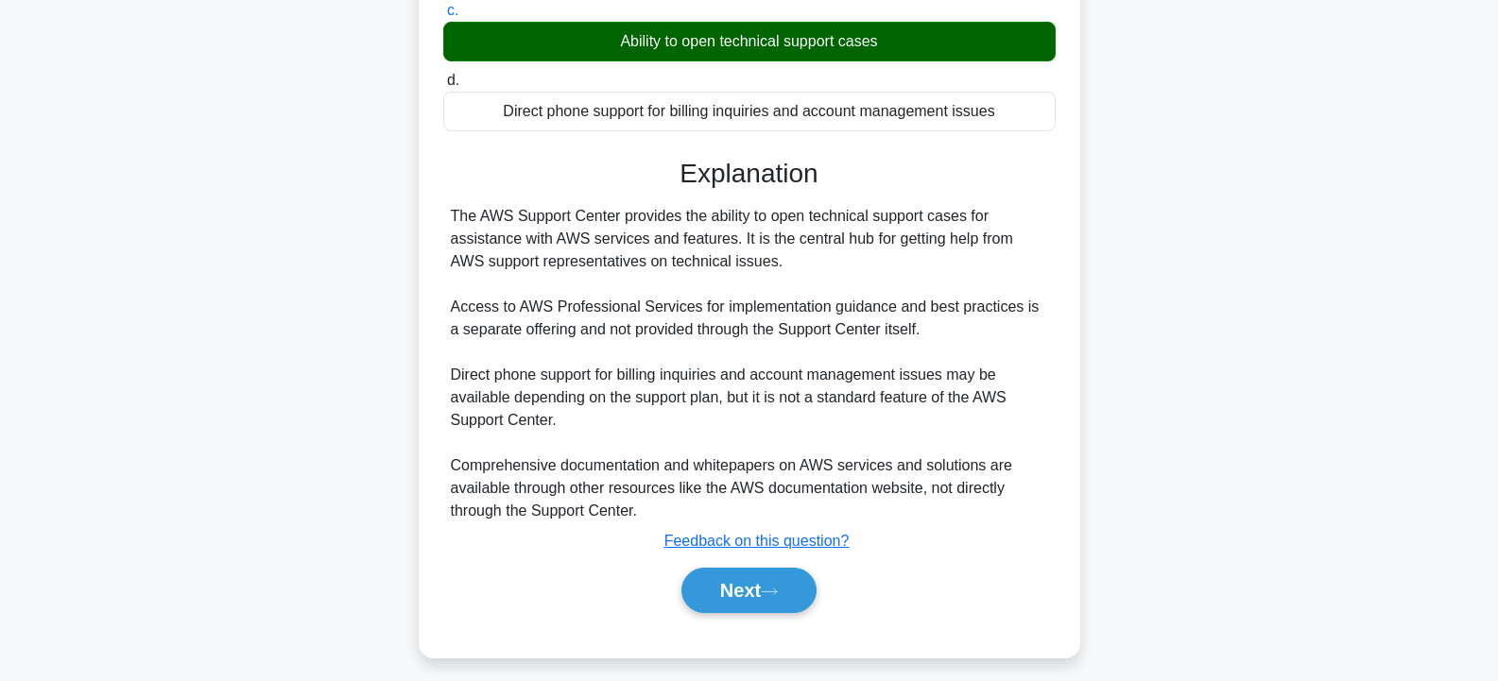
scroll to position [349, 0]
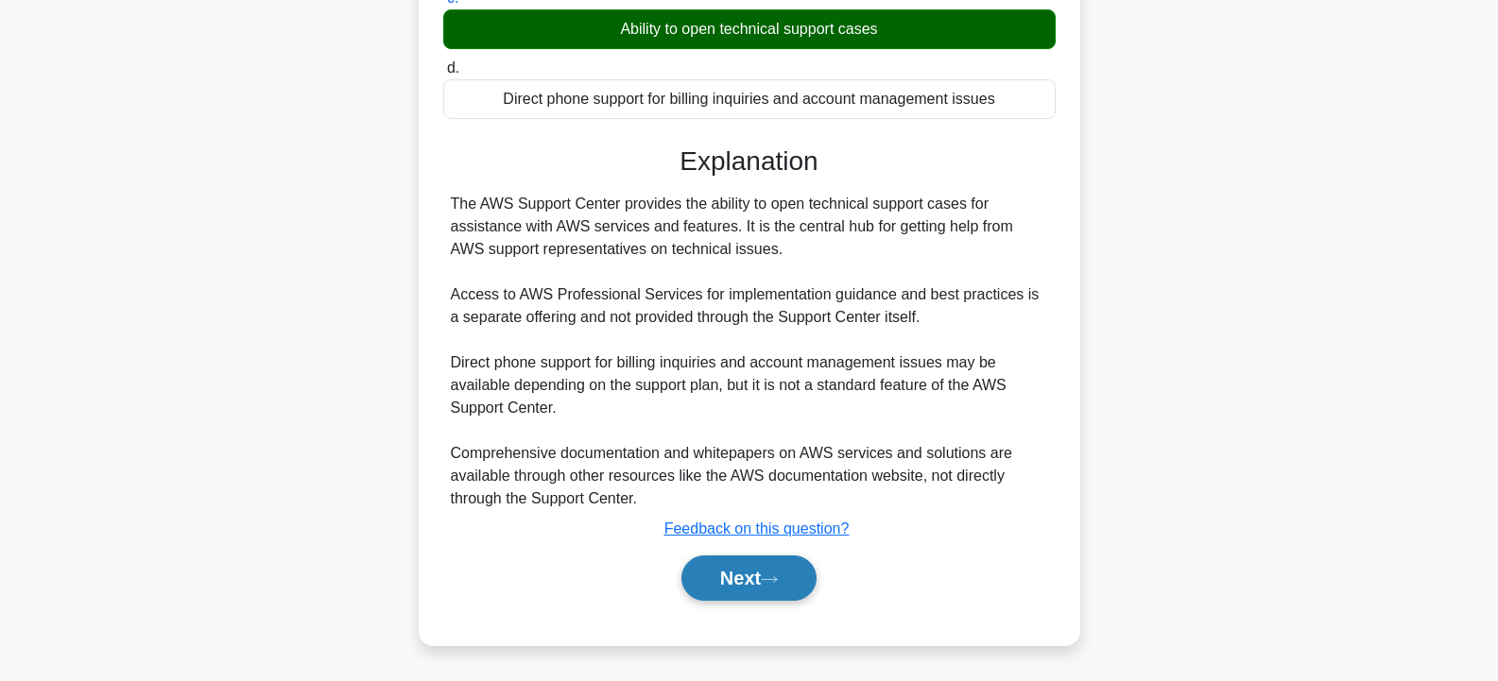
click at [800, 565] on button "Next" at bounding box center [748, 578] width 135 height 45
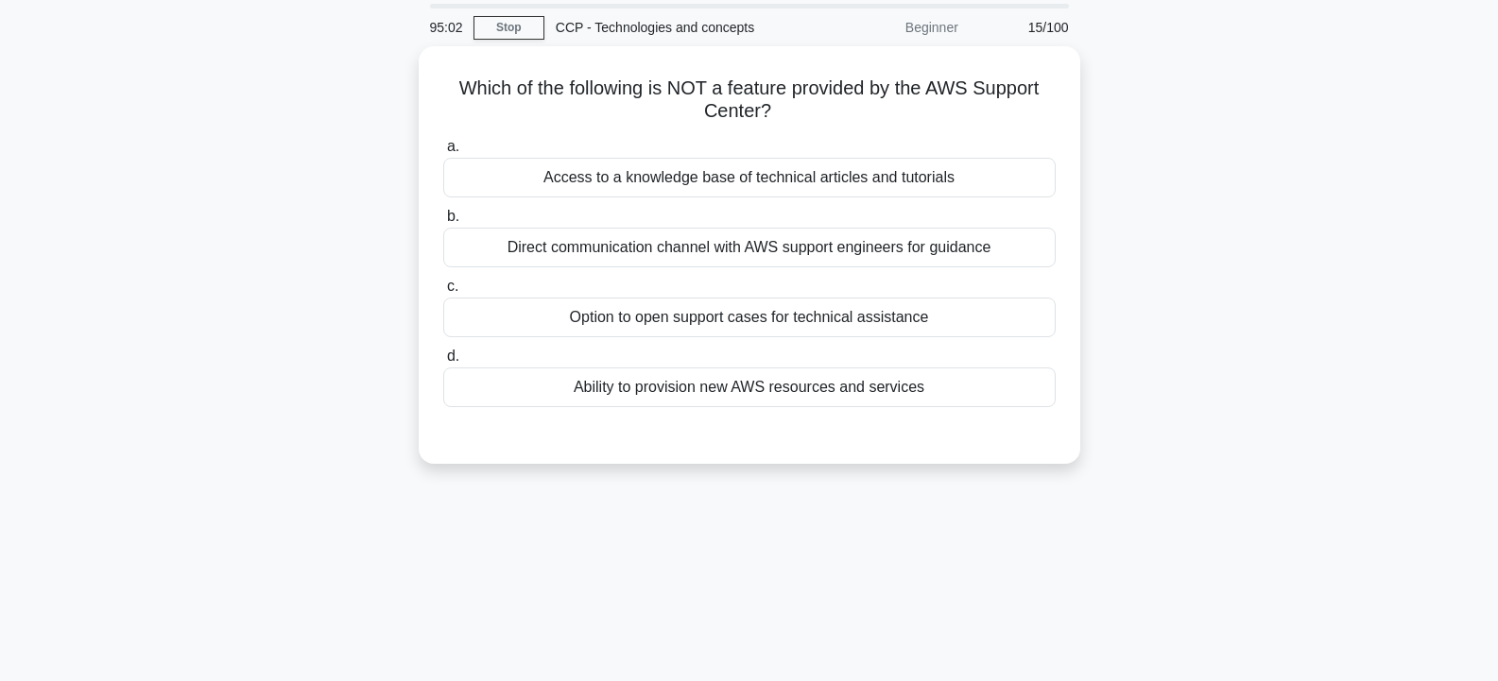
scroll to position [0, 0]
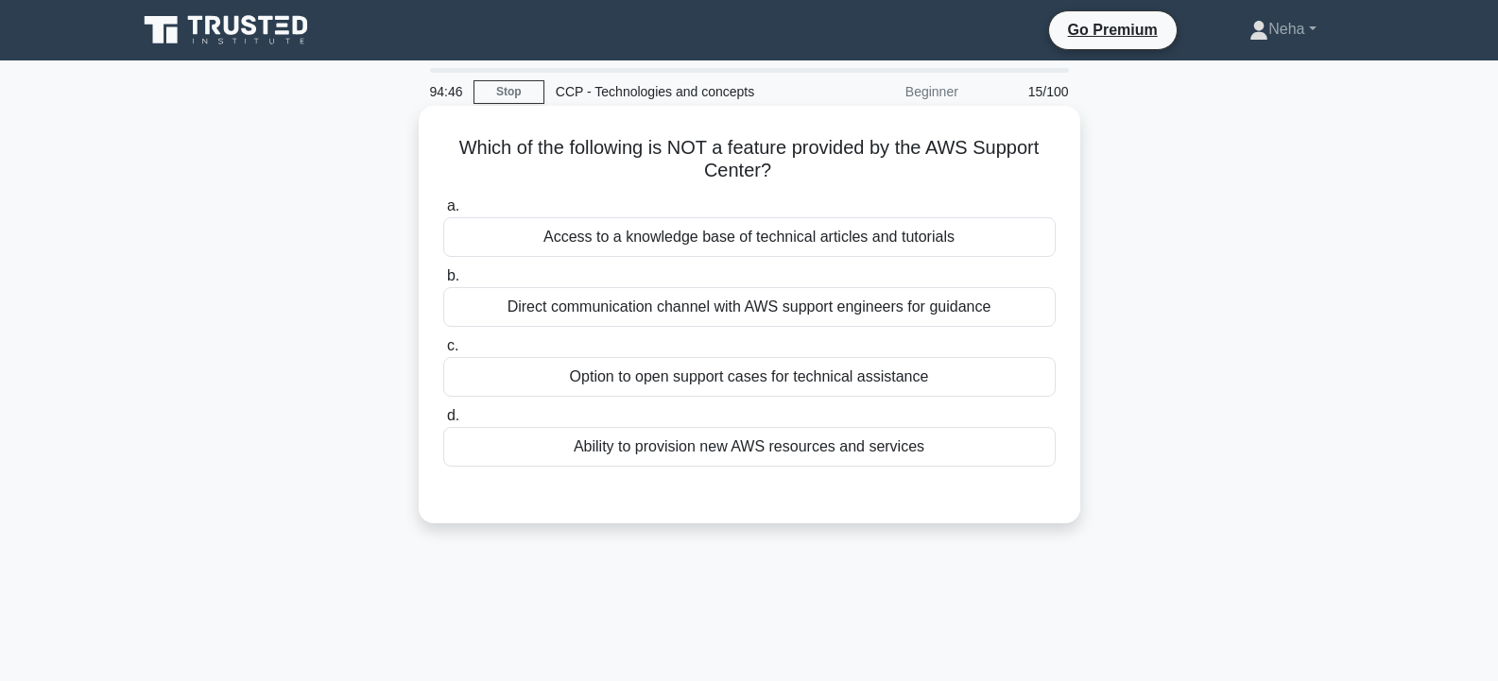
click at [773, 442] on div "Ability to provision new AWS resources and services" at bounding box center [749, 447] width 612 height 40
click at [443, 422] on input "d. Ability to provision new AWS resources and services" at bounding box center [443, 416] width 0 height 12
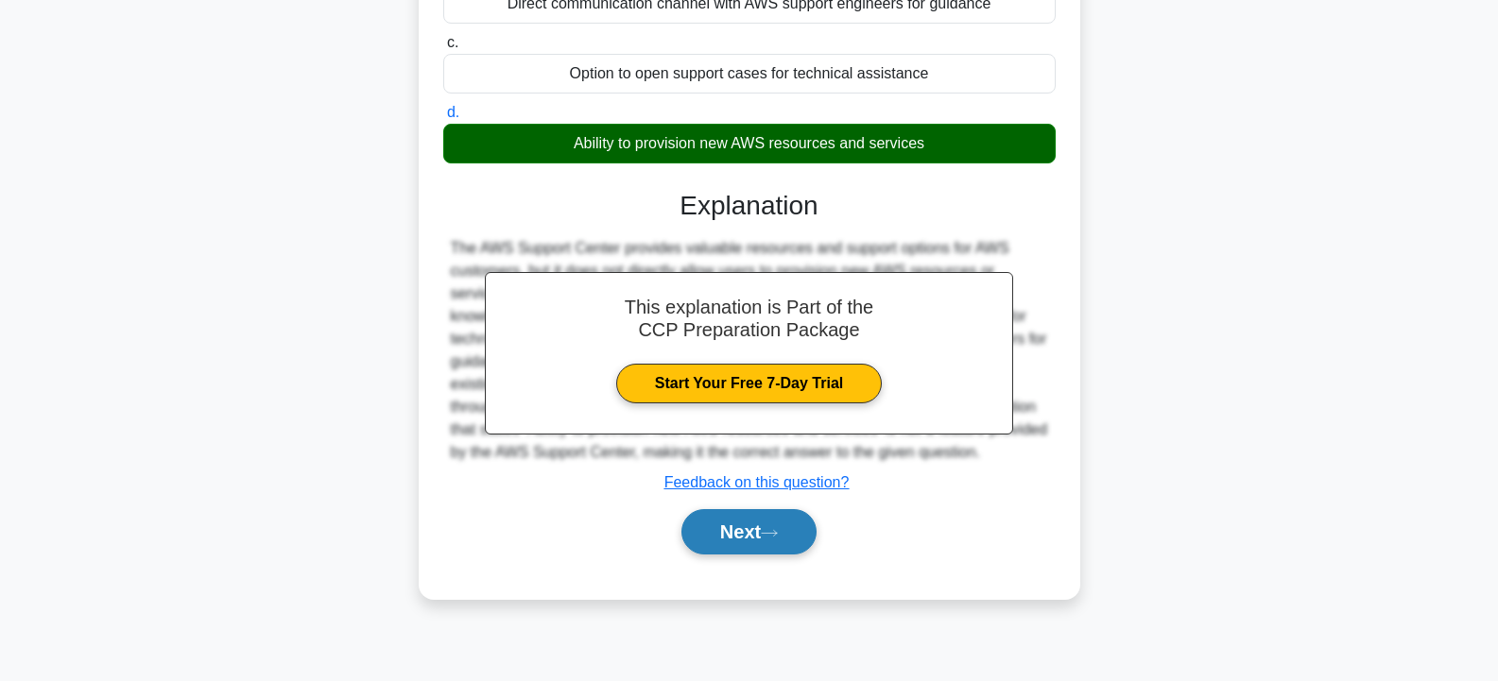
scroll to position [339, 0]
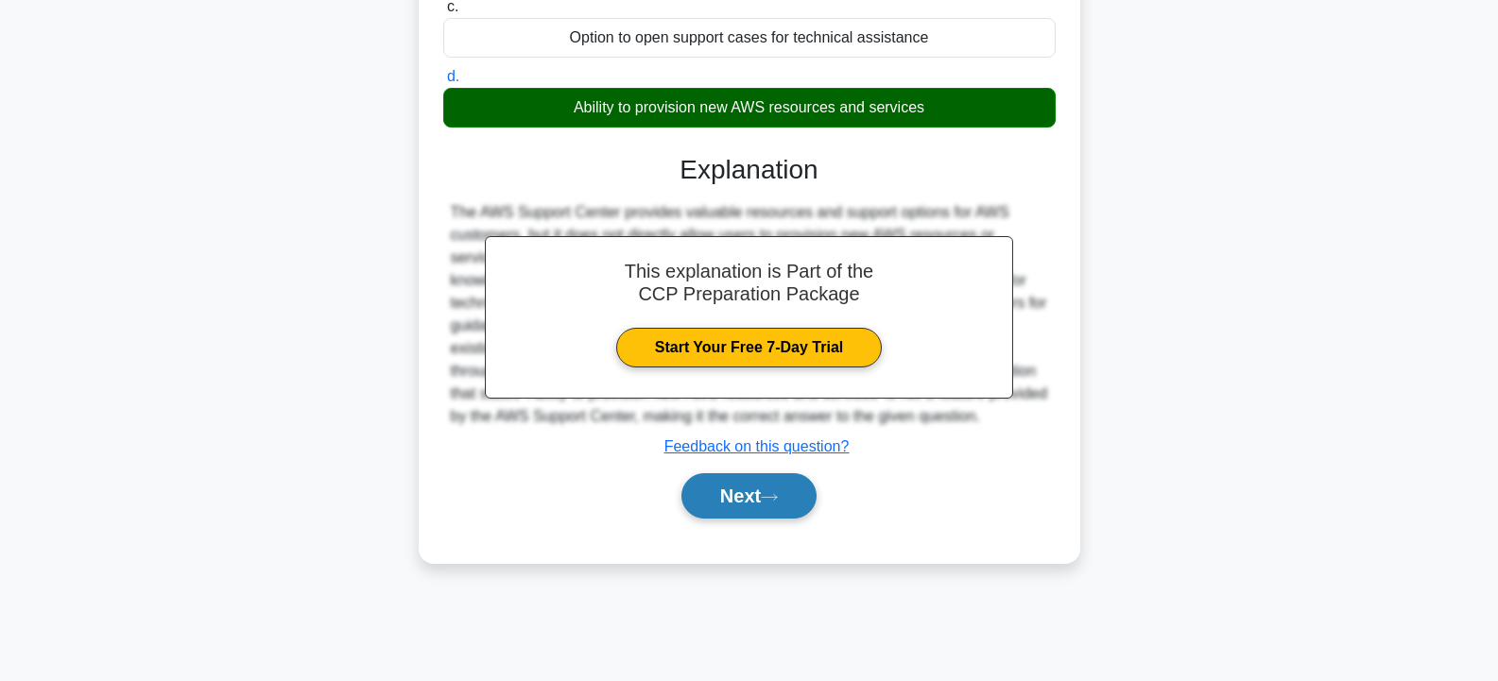
click at [778, 497] on icon at bounding box center [769, 497] width 17 height 10
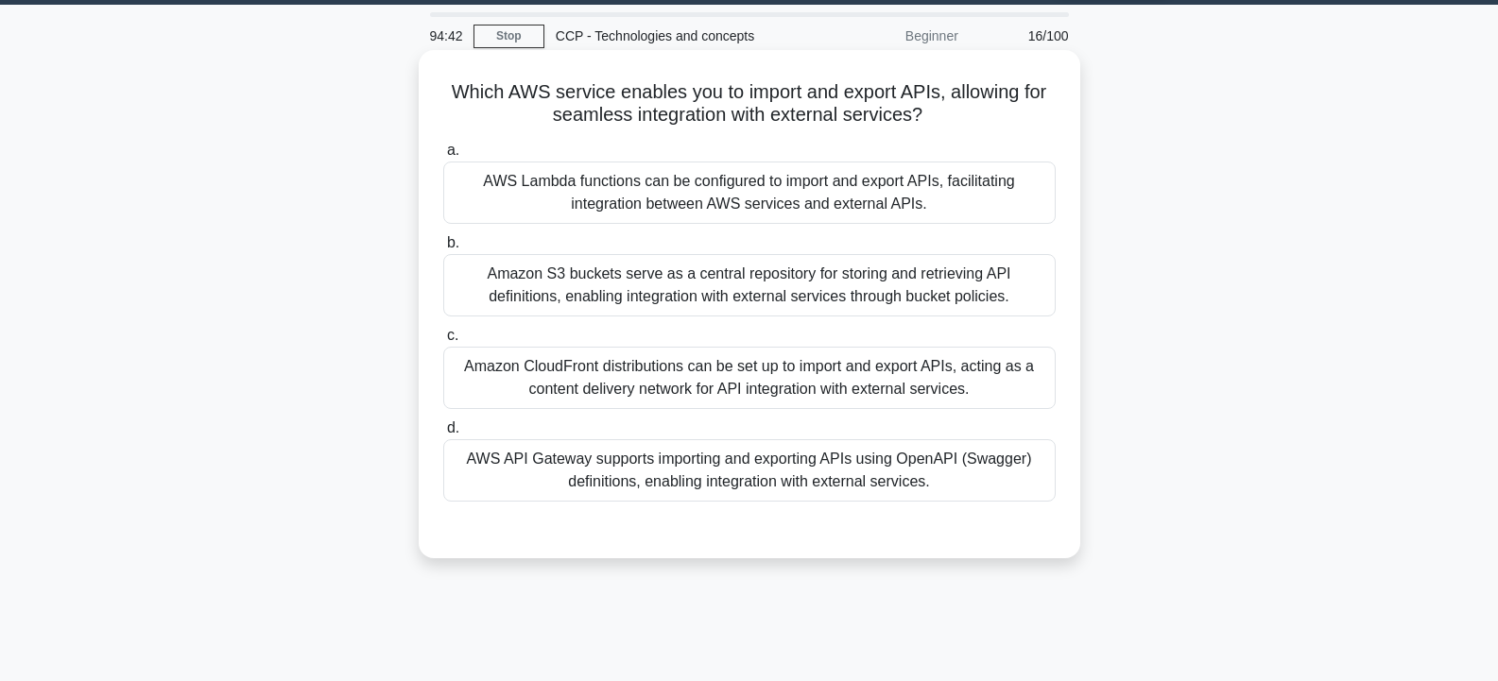
scroll to position [0, 0]
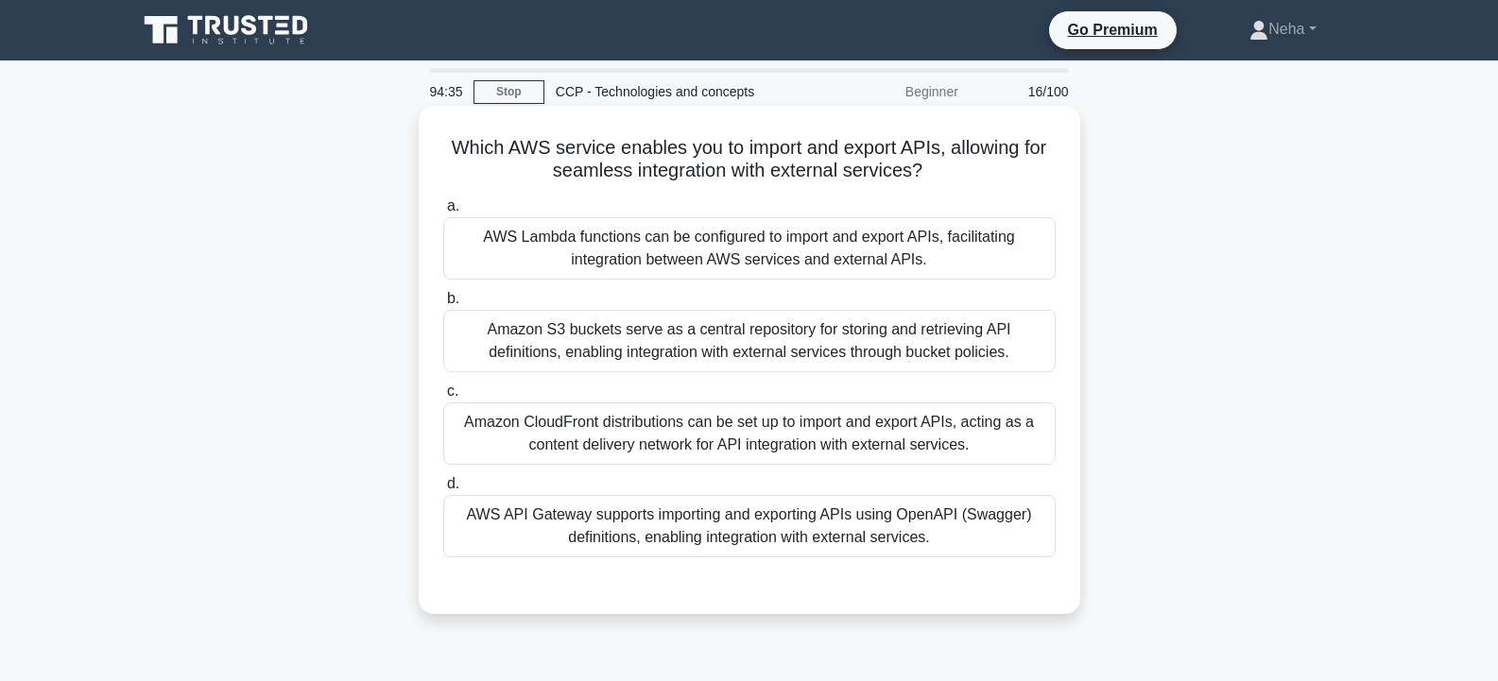
click at [709, 248] on div "AWS Lambda functions can be configured to import and export APIs, facilitating …" at bounding box center [749, 248] width 612 height 62
click at [443, 213] on input "a. AWS Lambda functions can be configured to import and export APIs, facilitati…" at bounding box center [443, 206] width 0 height 12
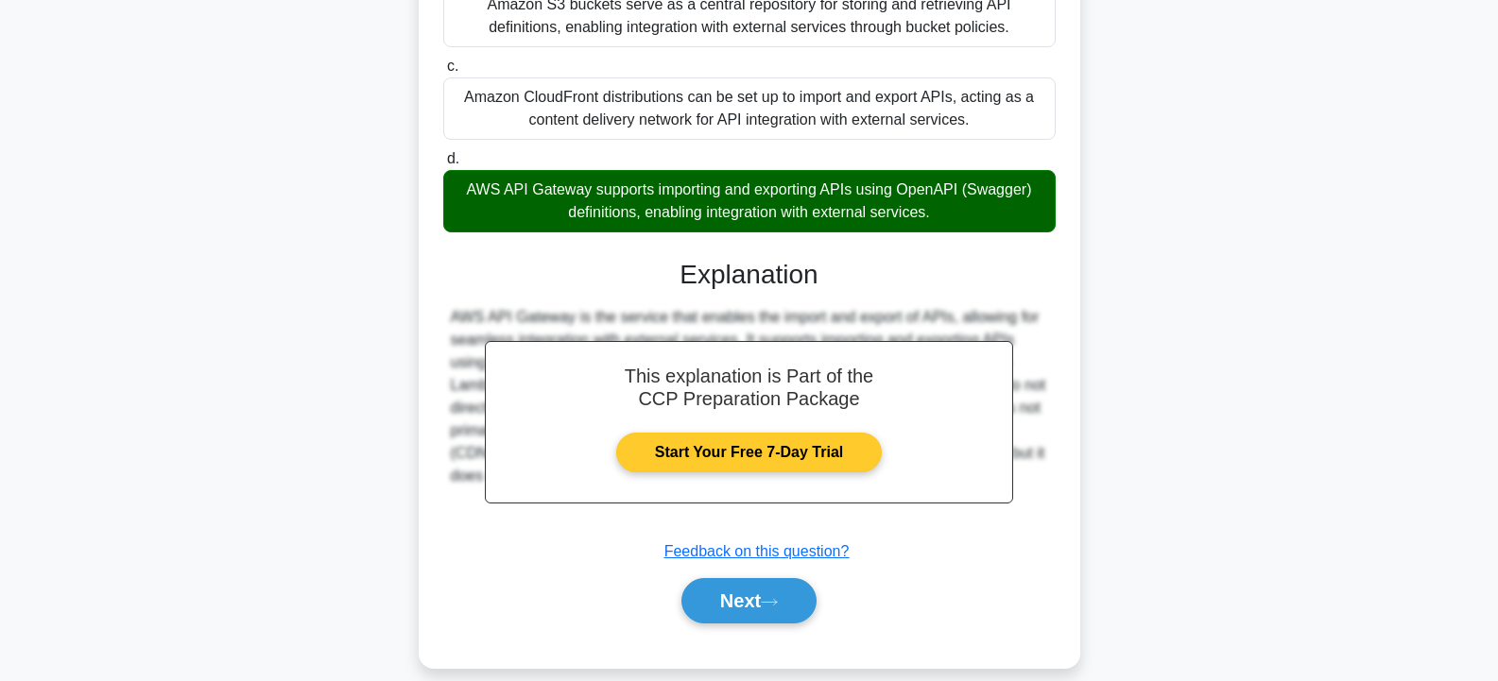
scroll to position [351, 0]
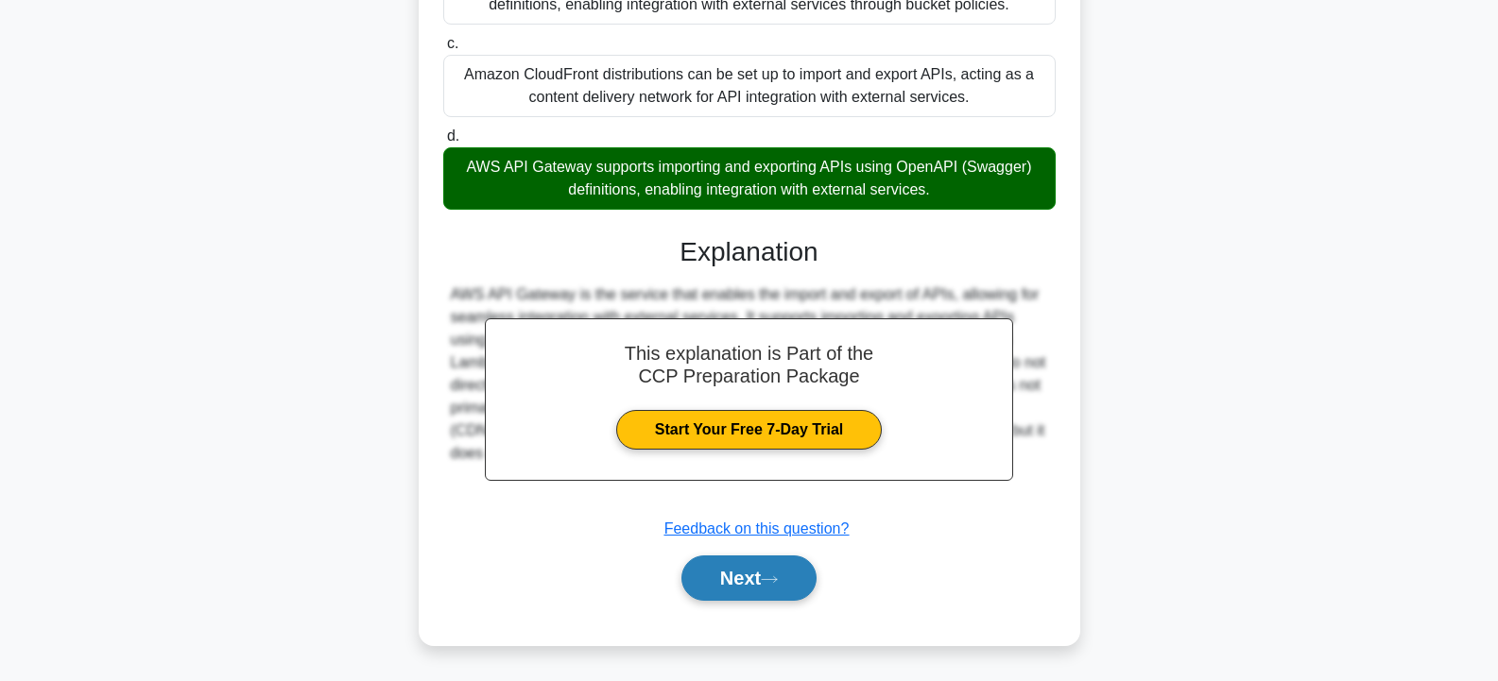
click at [785, 588] on button "Next" at bounding box center [748, 578] width 135 height 45
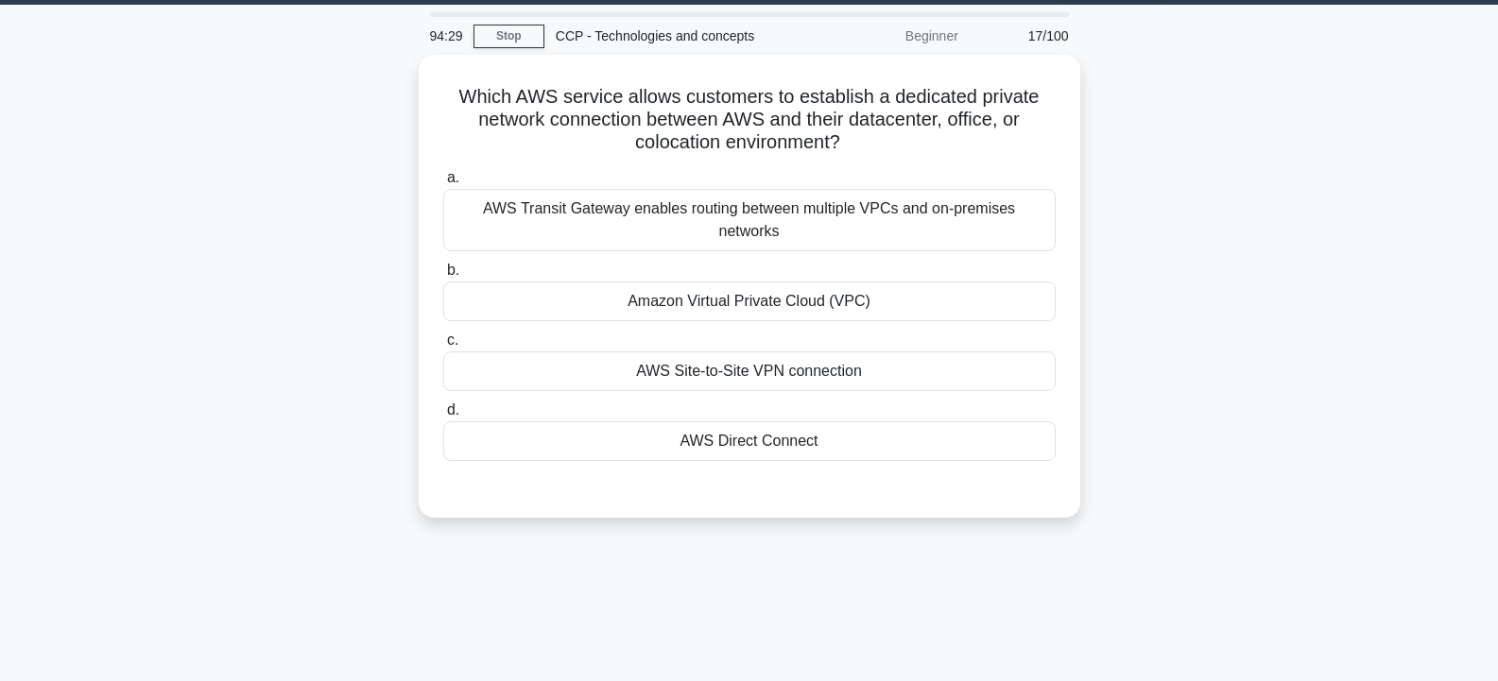
scroll to position [0, 0]
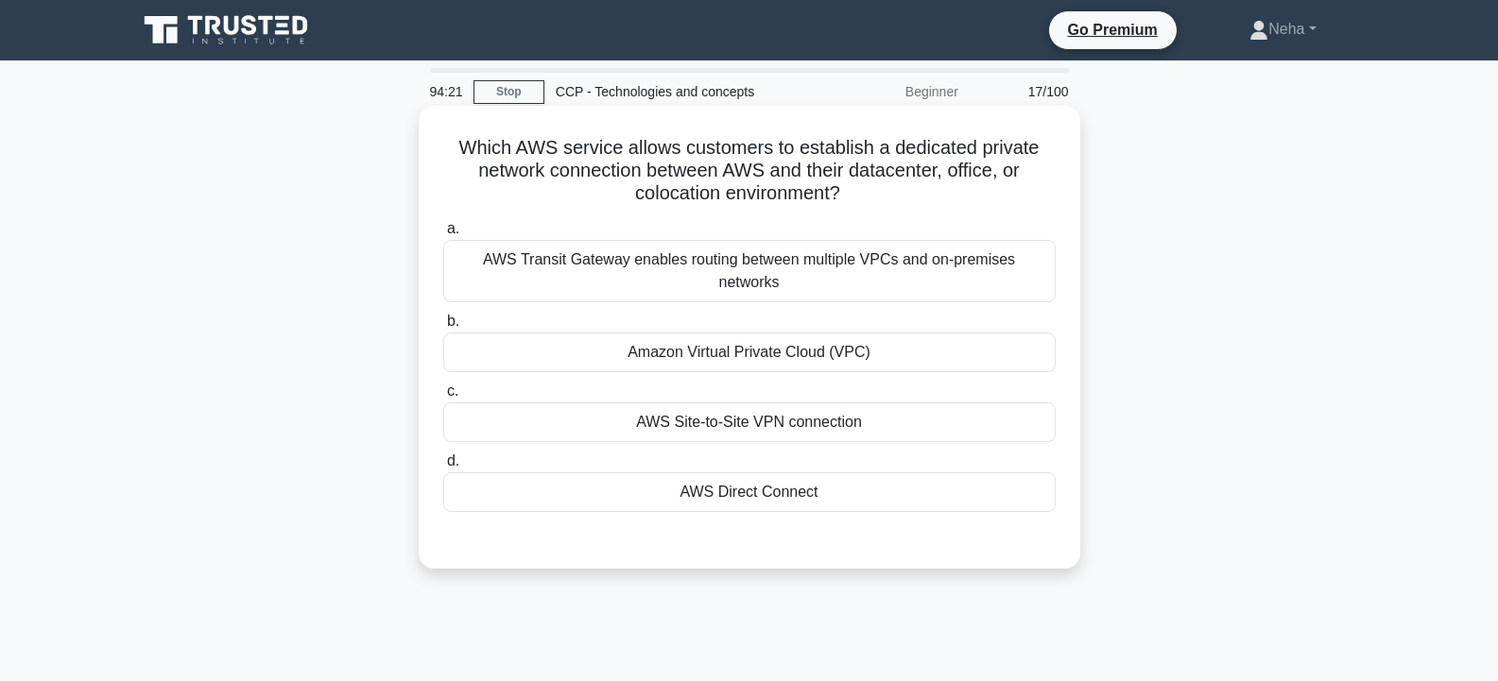
click at [832, 333] on div "Amazon Virtual Private Cloud (VPC)" at bounding box center [749, 353] width 612 height 40
click at [443, 325] on input "b. Amazon Virtual Private Cloud (VPC)" at bounding box center [443, 322] width 0 height 12
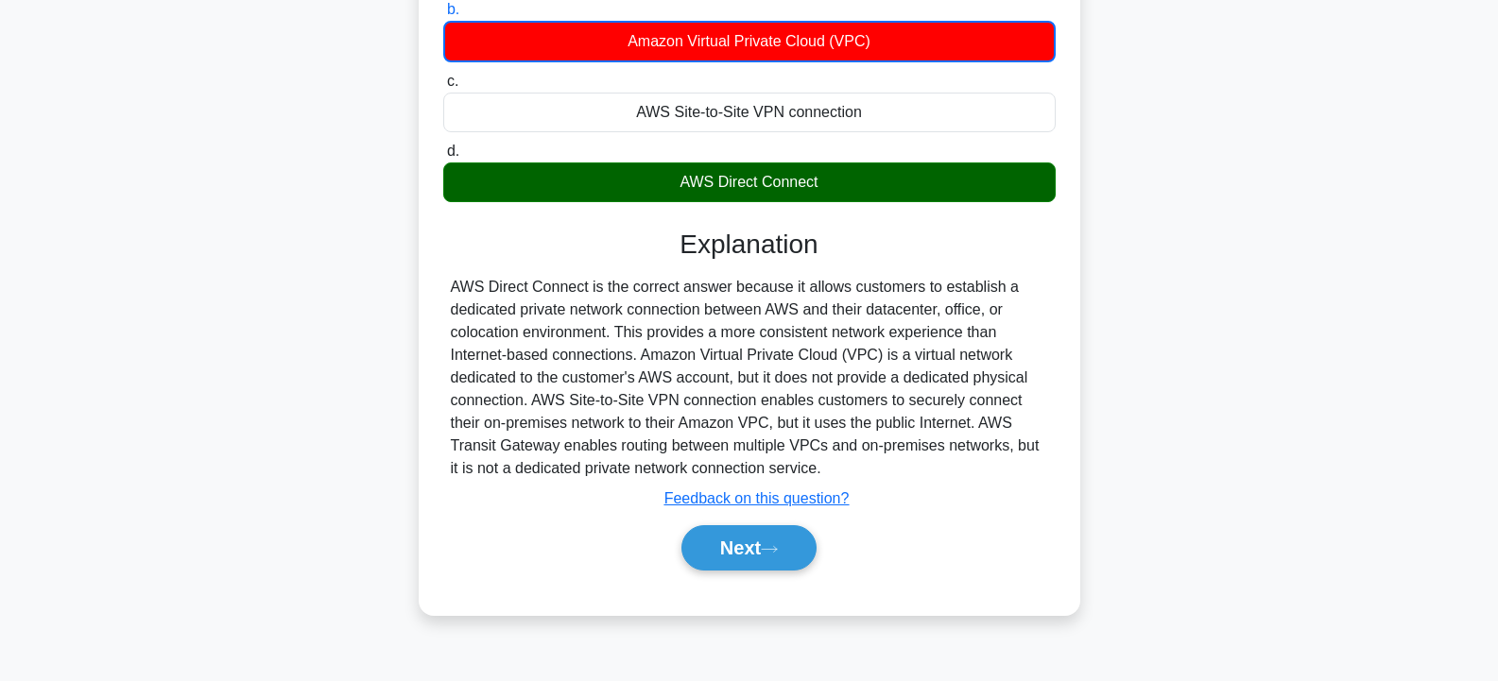
scroll to position [339, 0]
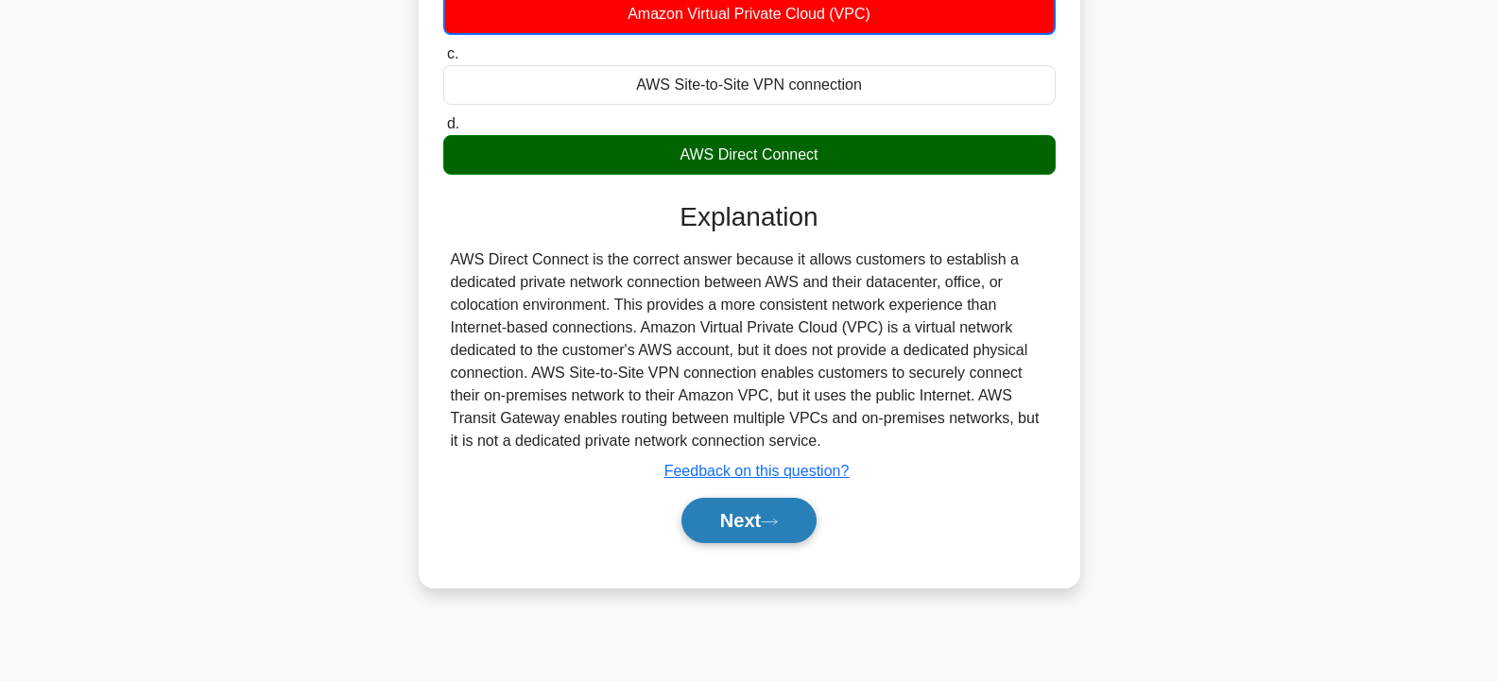
click at [782, 498] on button "Next" at bounding box center [748, 520] width 135 height 45
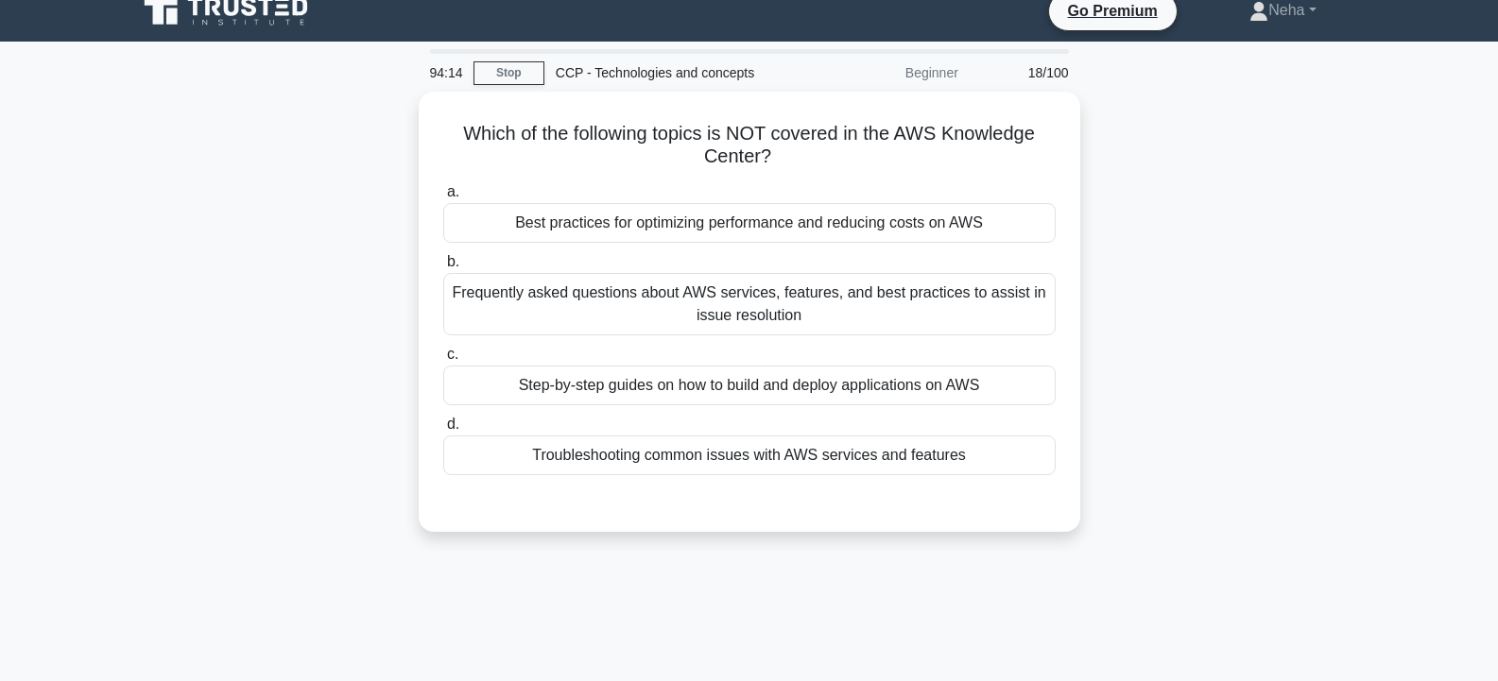
scroll to position [0, 0]
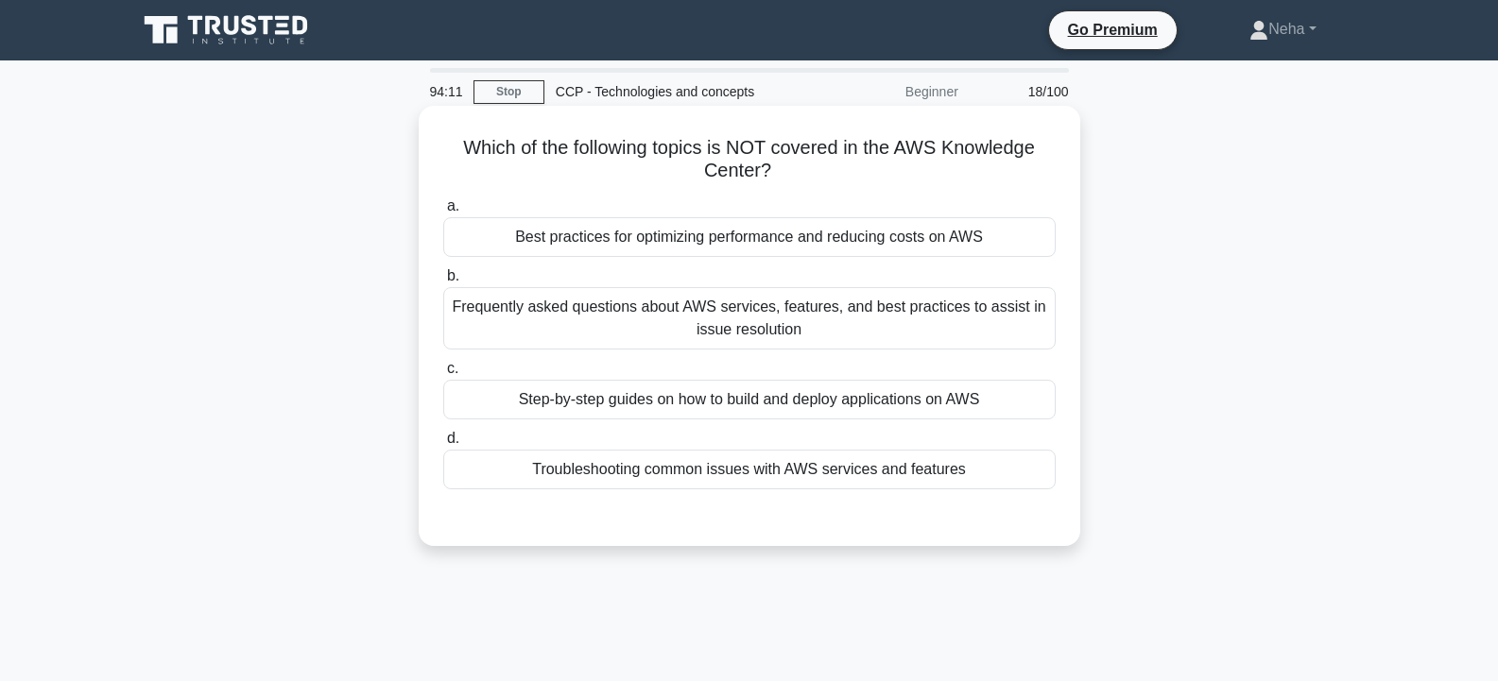
click at [833, 240] on div "Best practices for optimizing performance and reducing costs on AWS" at bounding box center [749, 237] width 612 height 40
click at [443, 213] on input "a. Best practices for optimizing performance and reducing costs on AWS" at bounding box center [443, 206] width 0 height 12
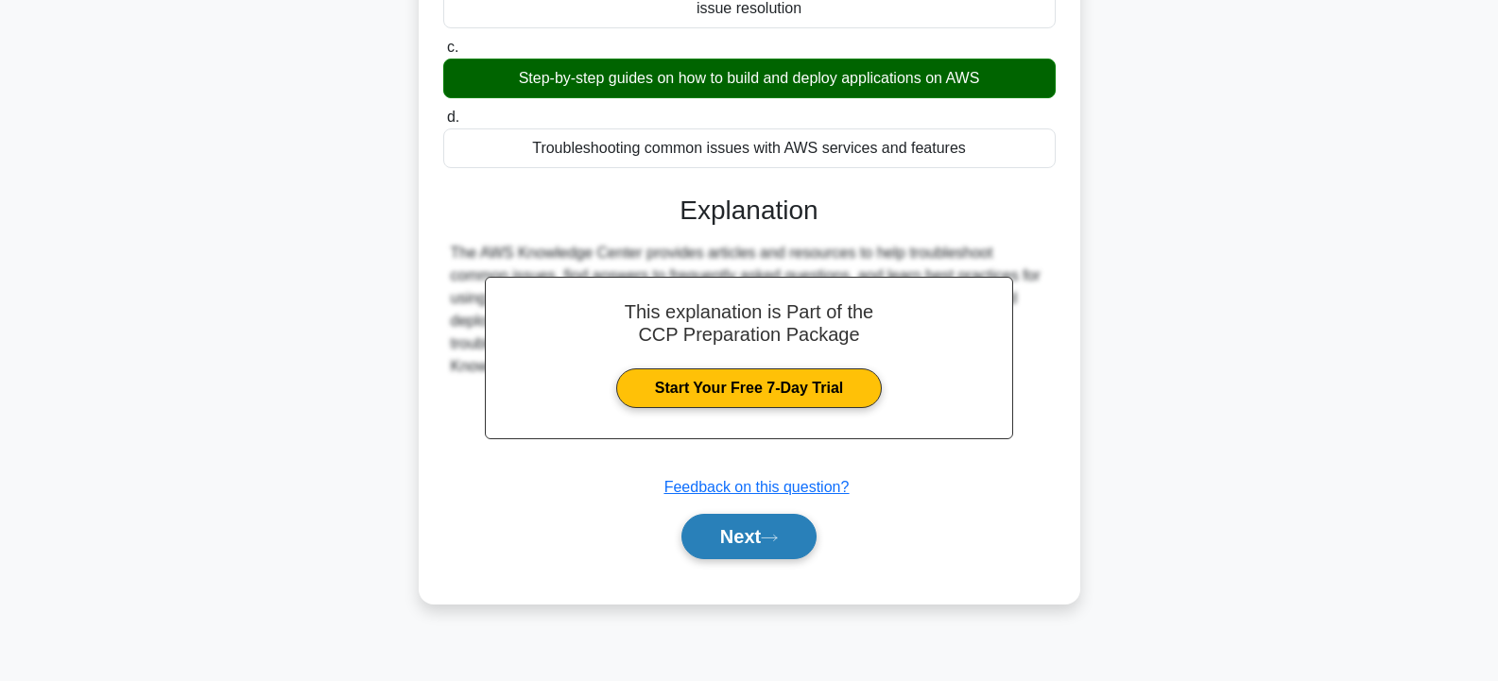
scroll to position [339, 0]
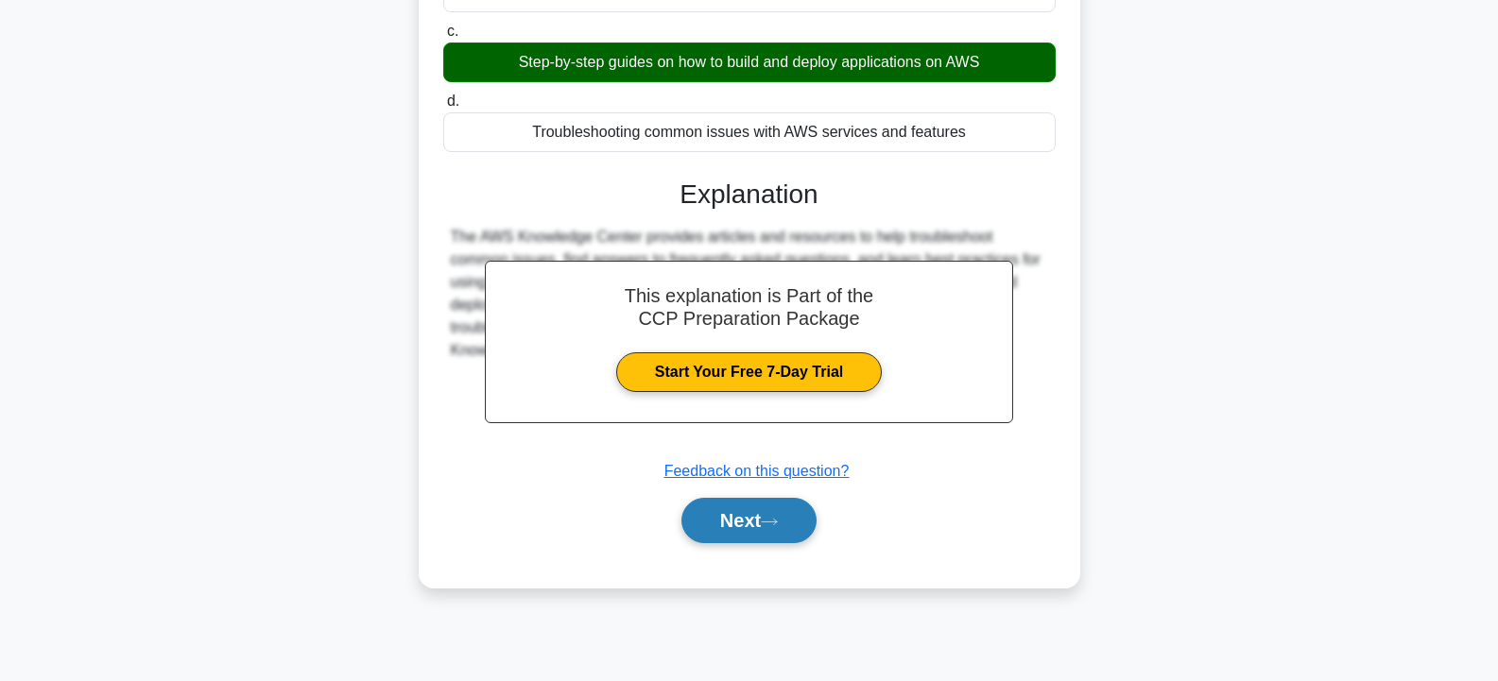
click at [792, 532] on button "Next" at bounding box center [748, 520] width 135 height 45
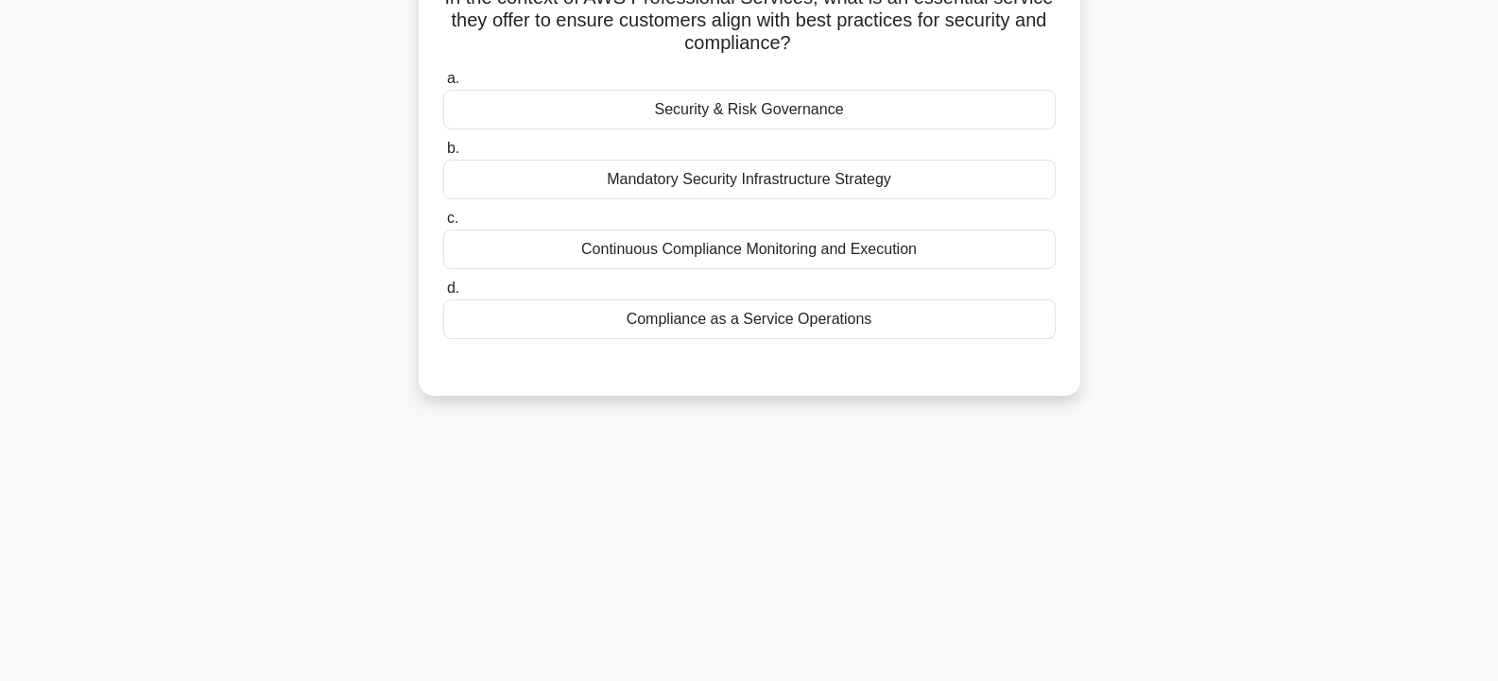
scroll to position [56, 0]
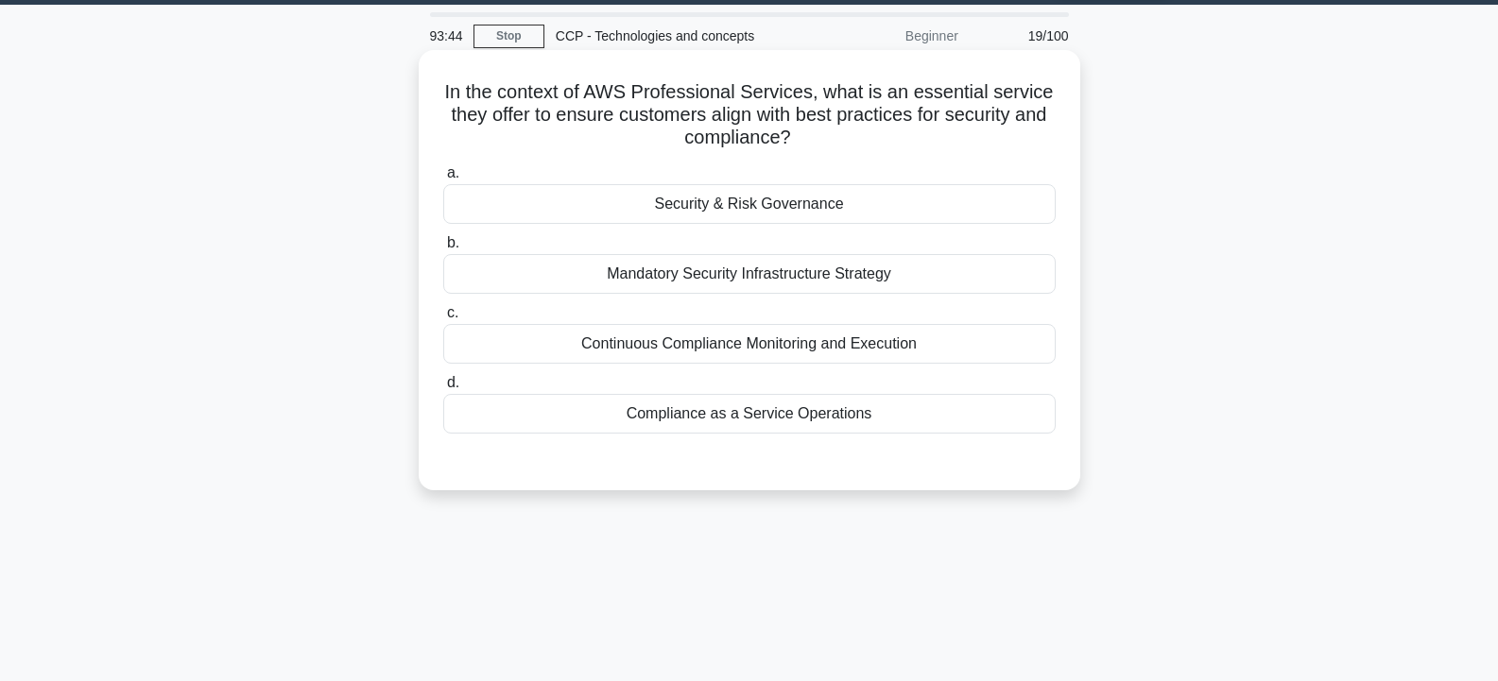
click at [733, 214] on div "Security & Risk Governance" at bounding box center [749, 204] width 612 height 40
click at [443, 180] on input "a. Security & Risk Governance" at bounding box center [443, 173] width 0 height 12
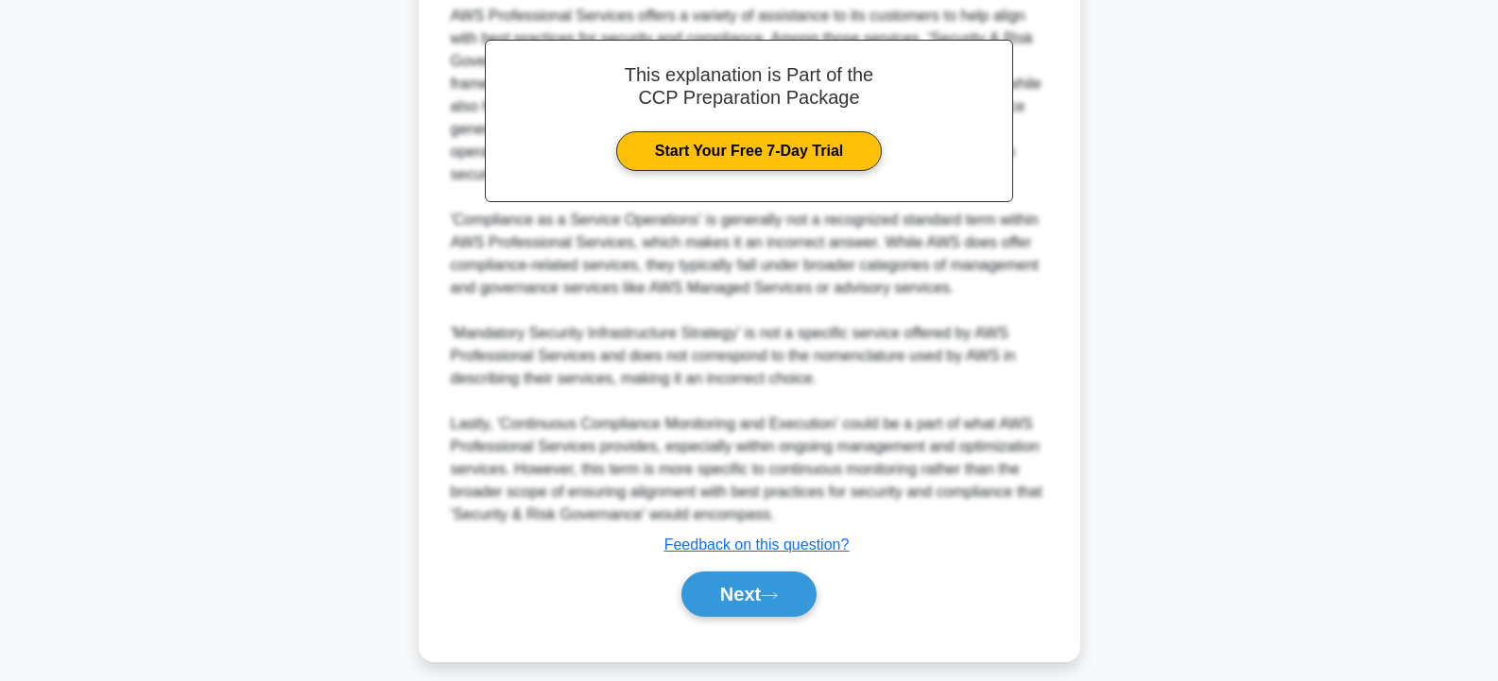
scroll to position [575, 0]
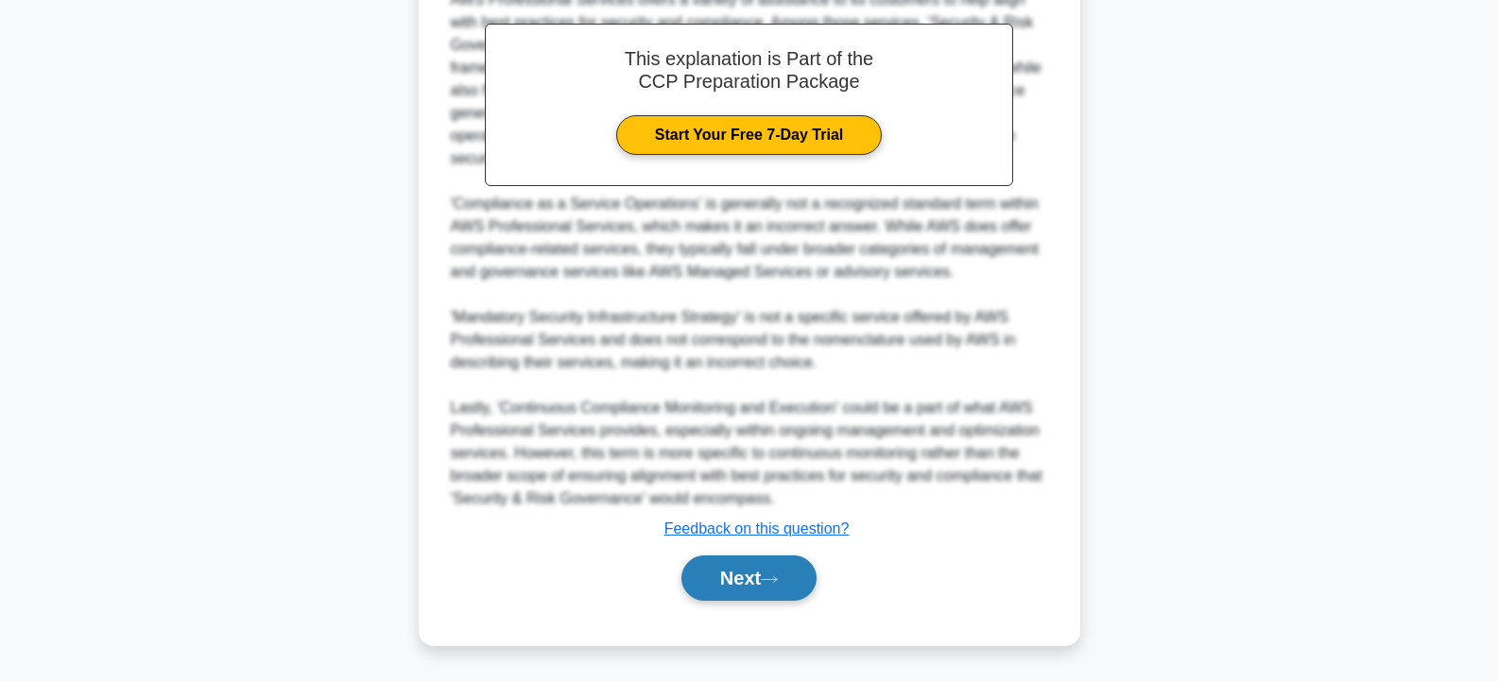
click at [794, 574] on button "Next" at bounding box center [748, 578] width 135 height 45
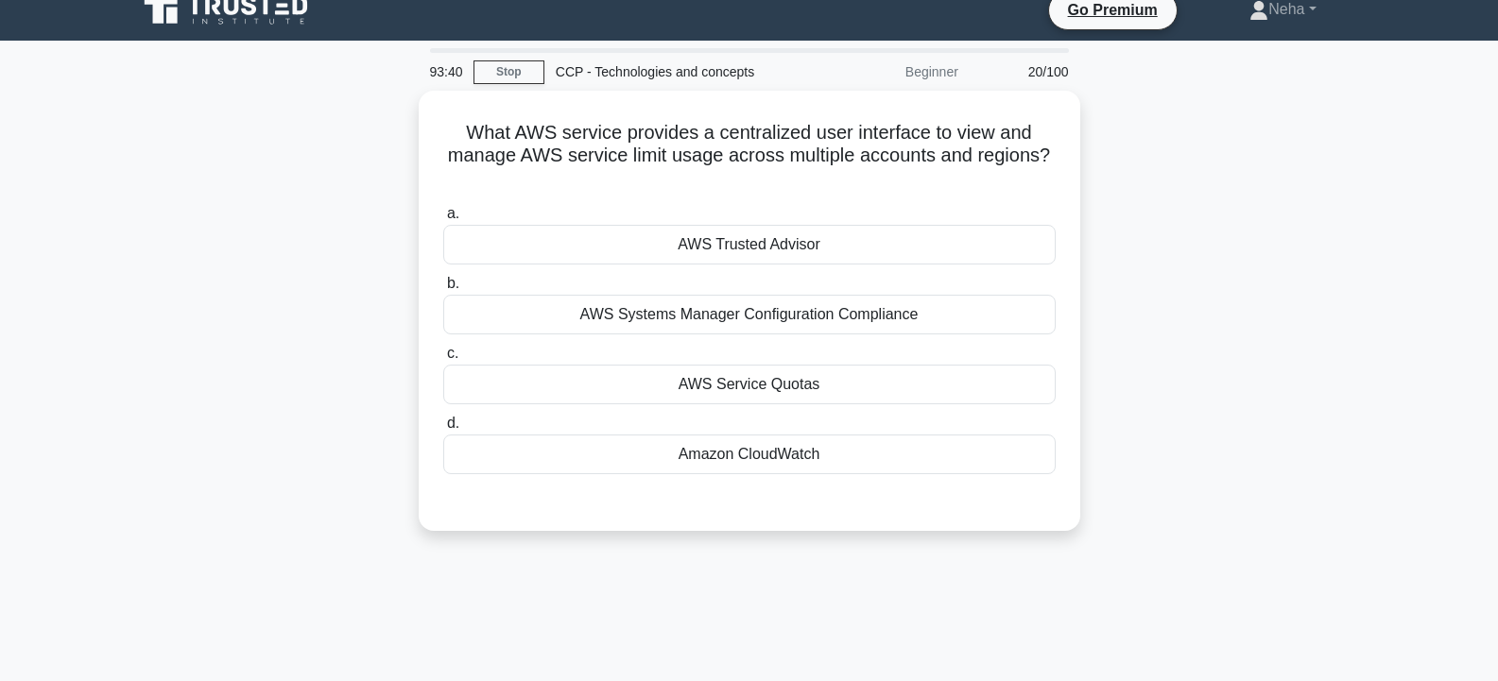
scroll to position [0, 0]
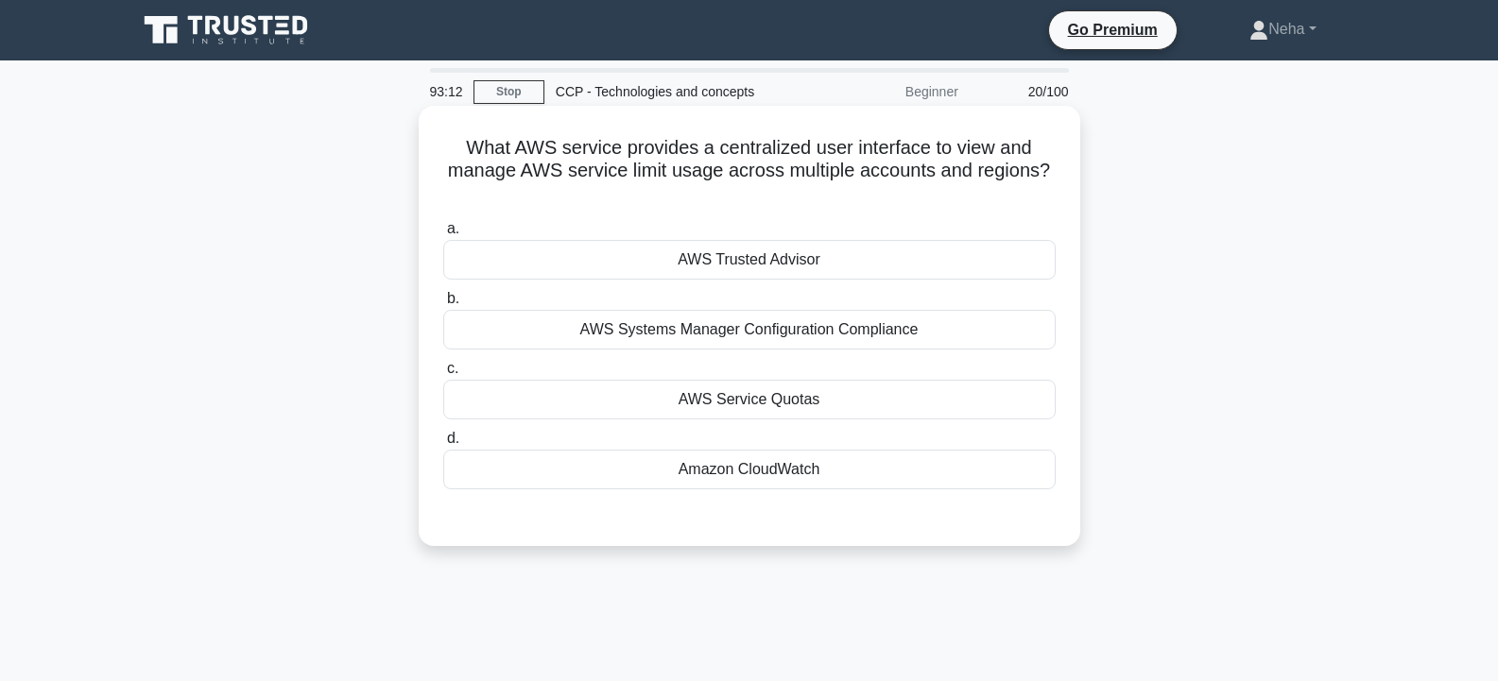
click at [780, 399] on div "AWS Service Quotas" at bounding box center [749, 400] width 612 height 40
click at [443, 375] on input "c. AWS Service Quotas" at bounding box center [443, 369] width 0 height 12
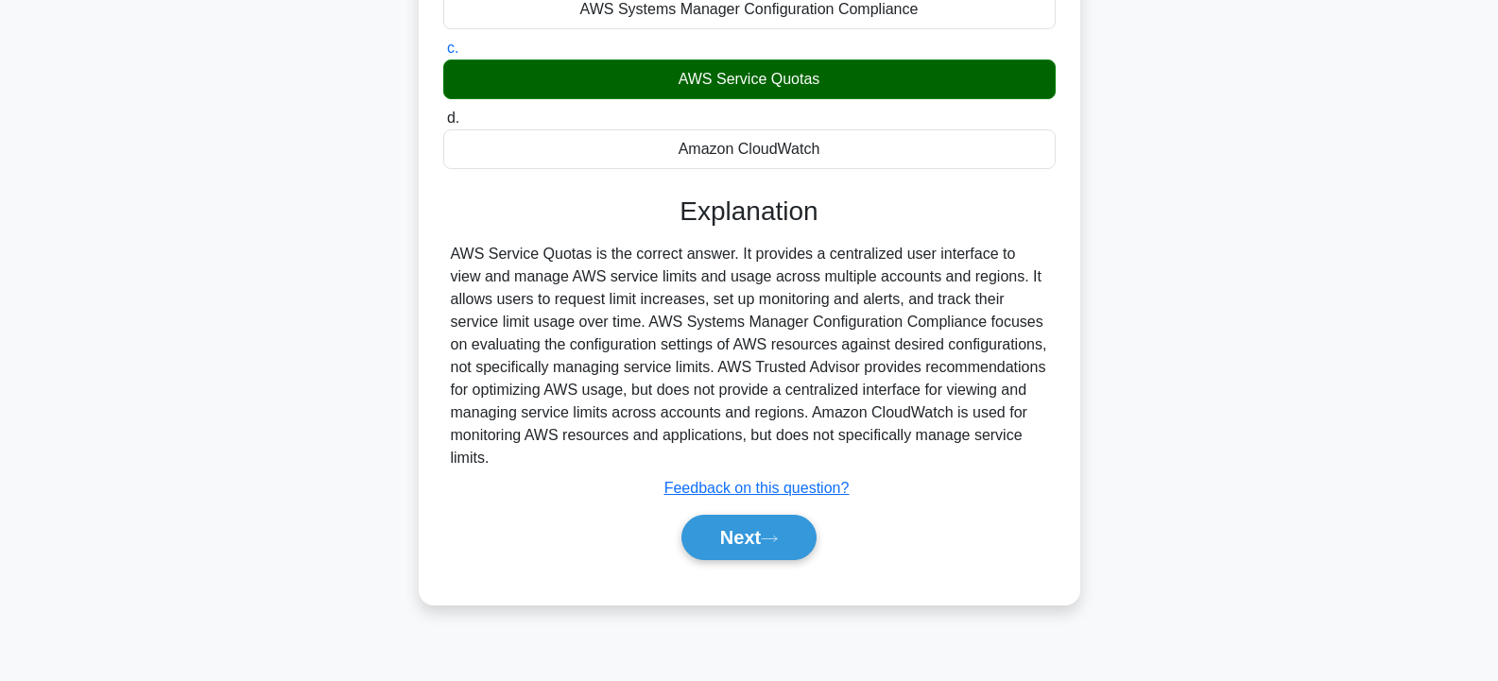
scroll to position [339, 0]
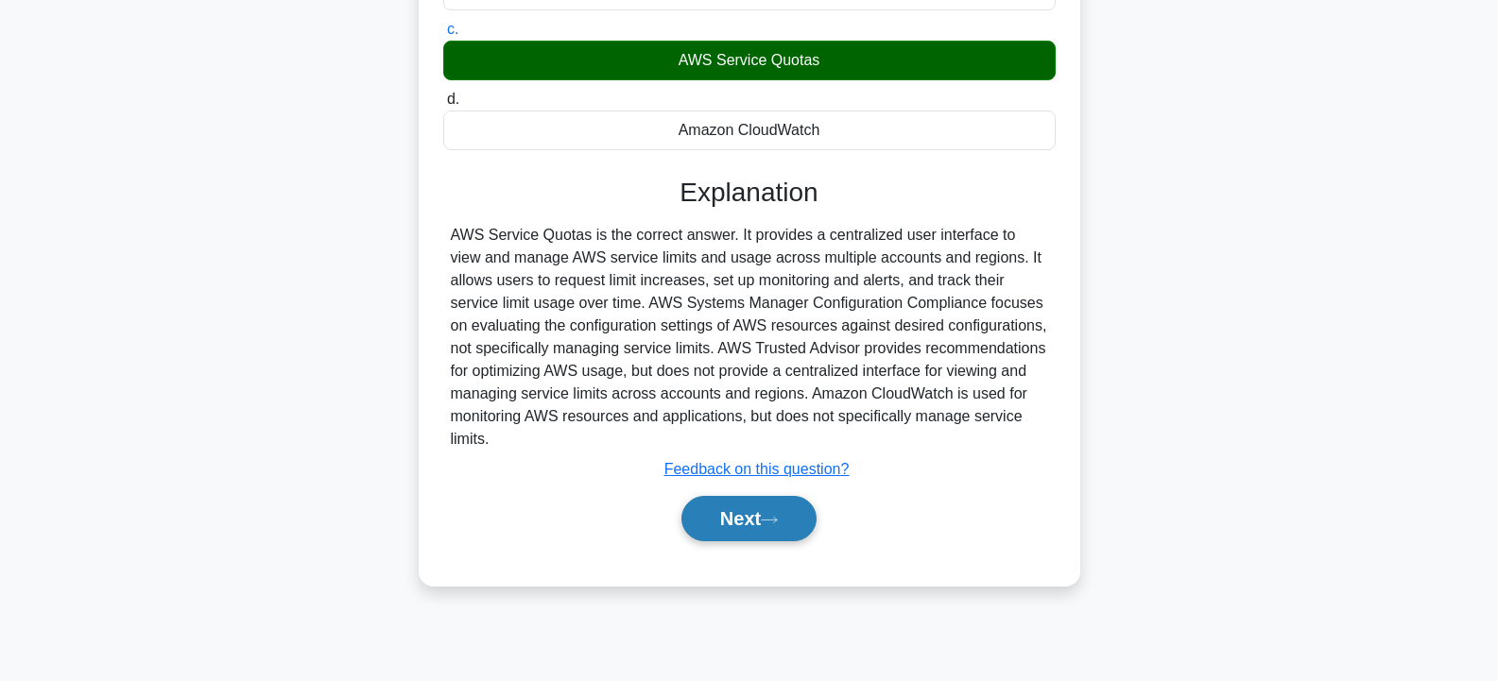
click at [762, 511] on button "Next" at bounding box center [748, 518] width 135 height 45
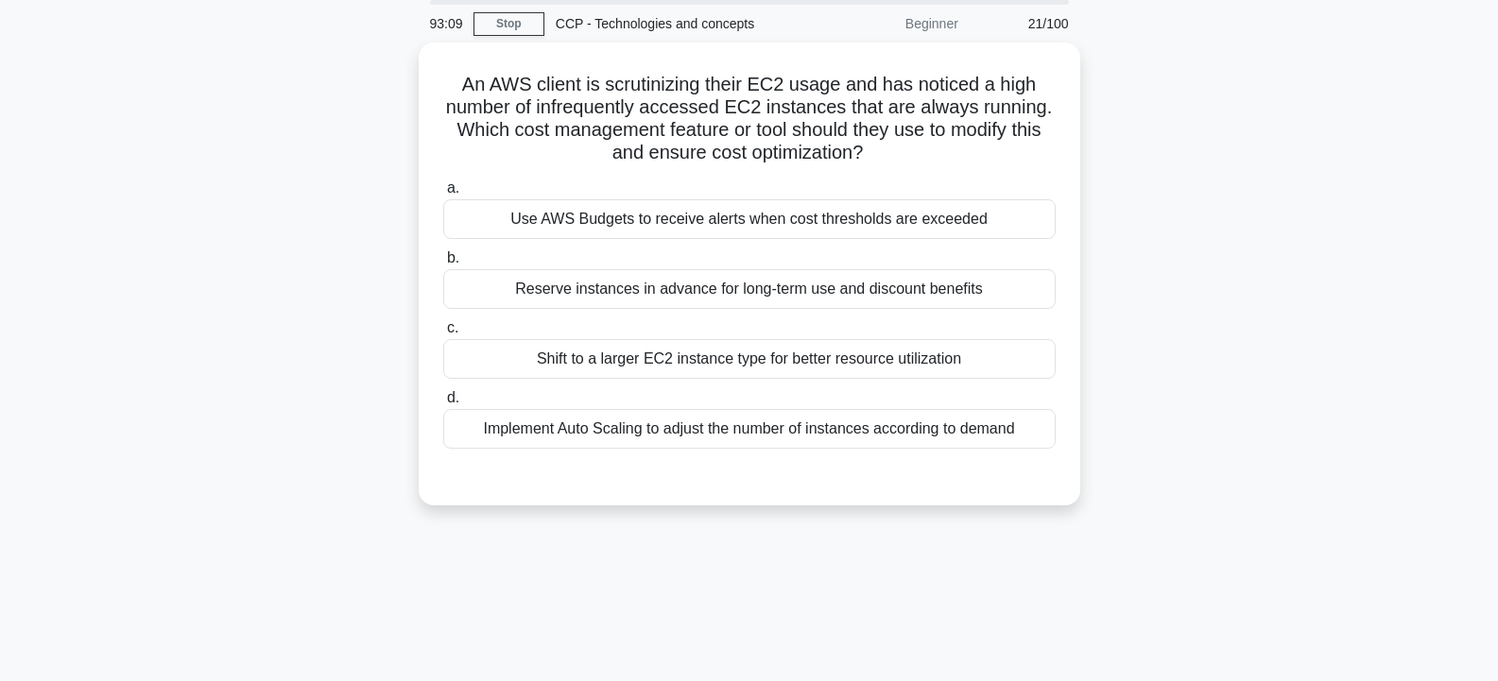
scroll to position [0, 0]
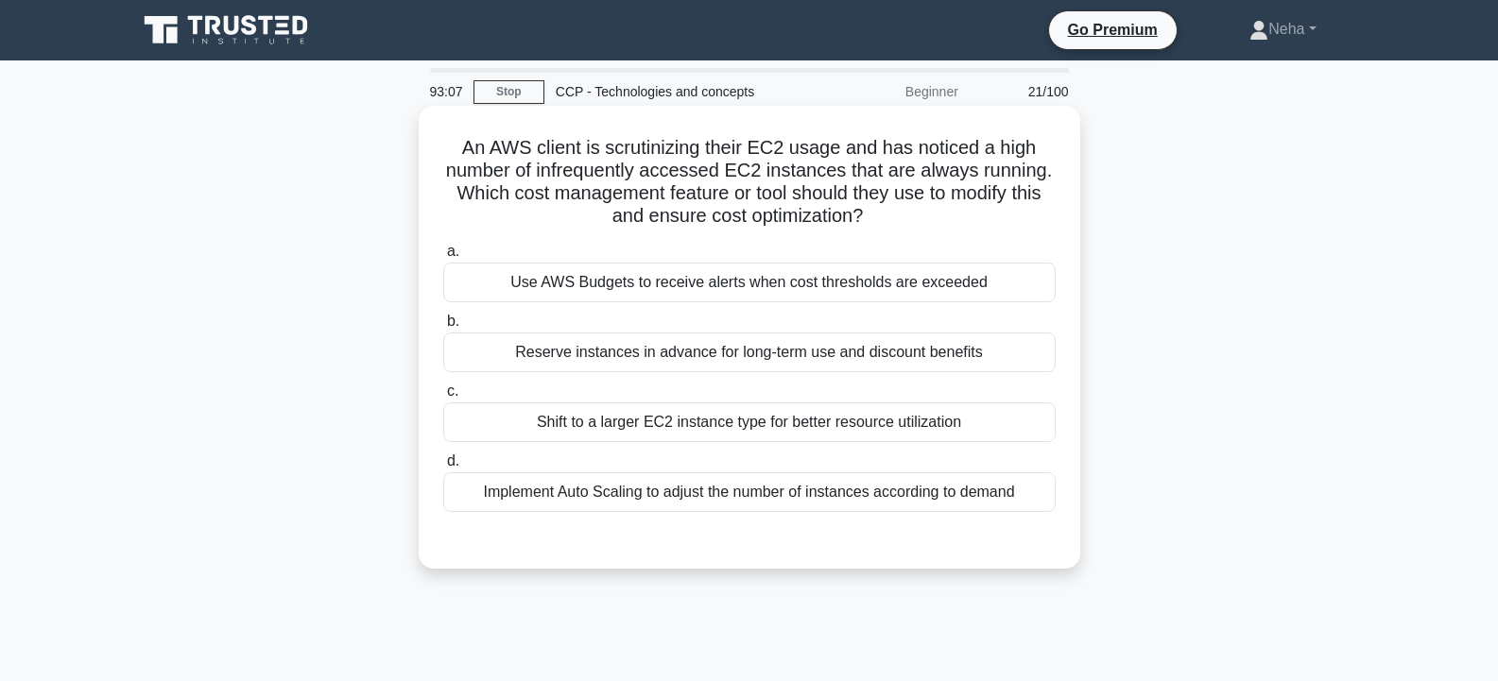
click at [735, 429] on div "Shift to a larger EC2 instance type for better resource utilization" at bounding box center [749, 422] width 612 height 40
click at [443, 398] on input "c. Shift to a larger EC2 instance type for better resource utilization" at bounding box center [443, 391] width 0 height 12
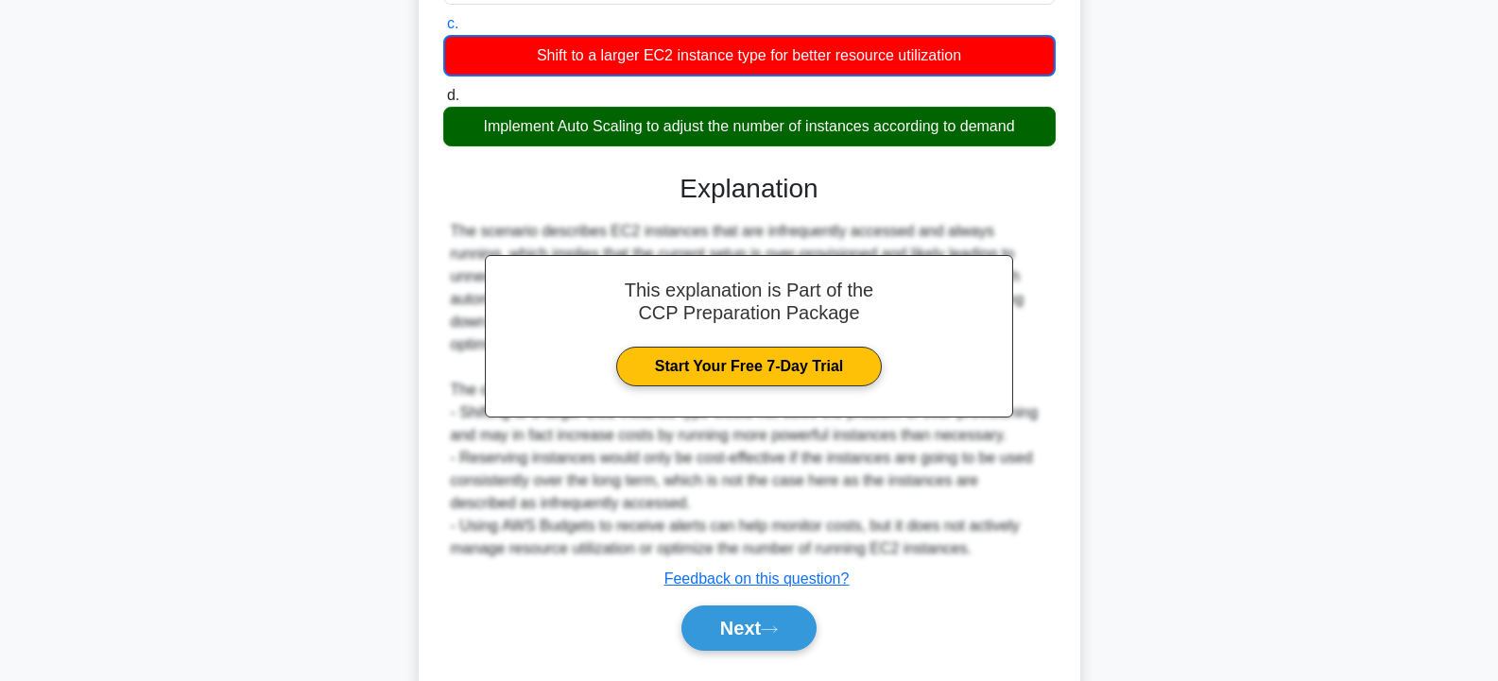
scroll to position [378, 0]
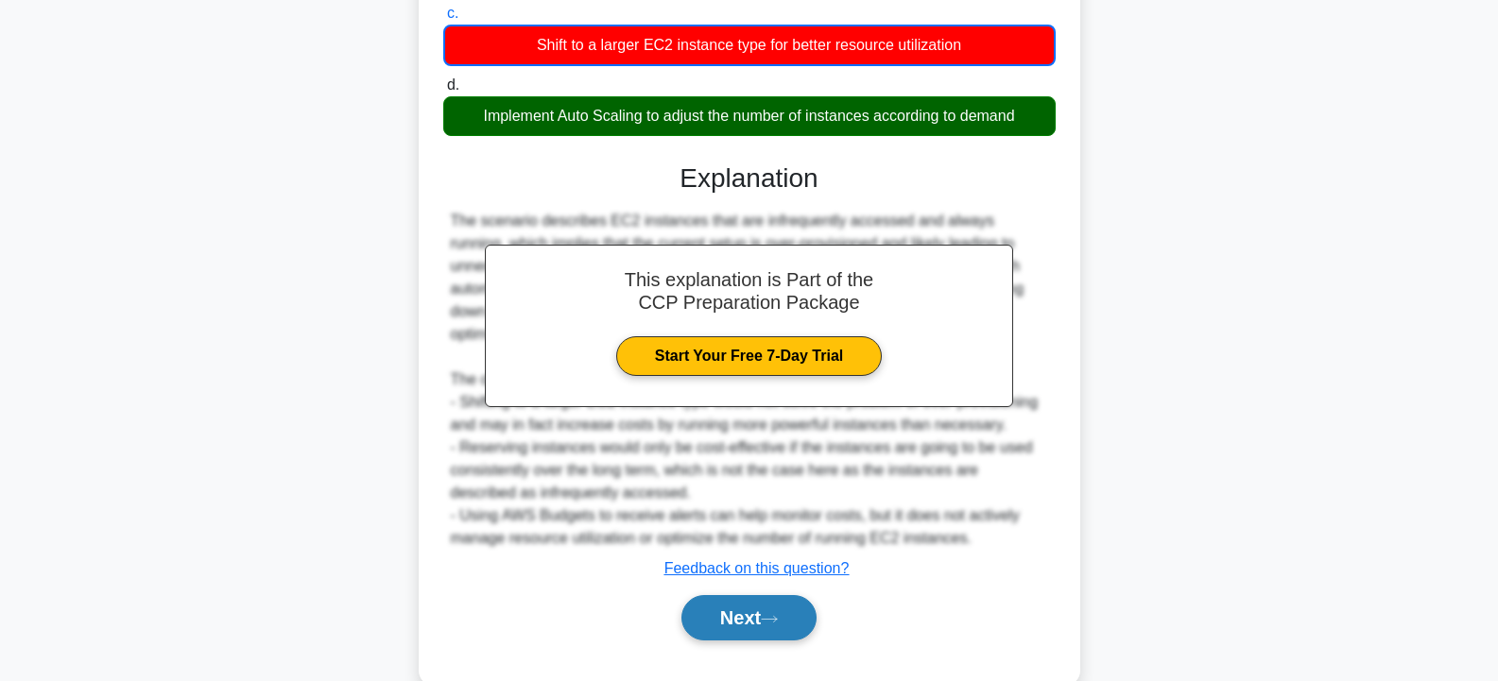
click at [741, 595] on button "Next" at bounding box center [748, 617] width 135 height 45
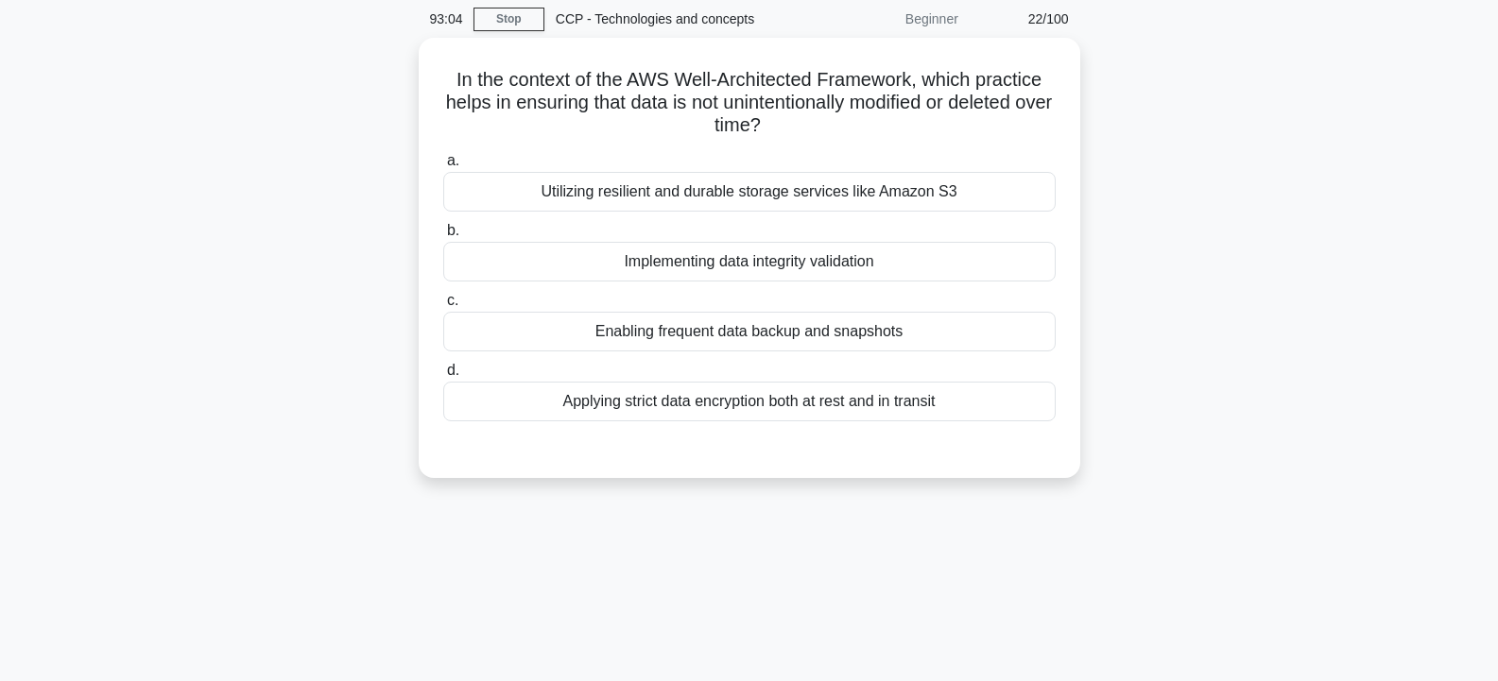
scroll to position [0, 0]
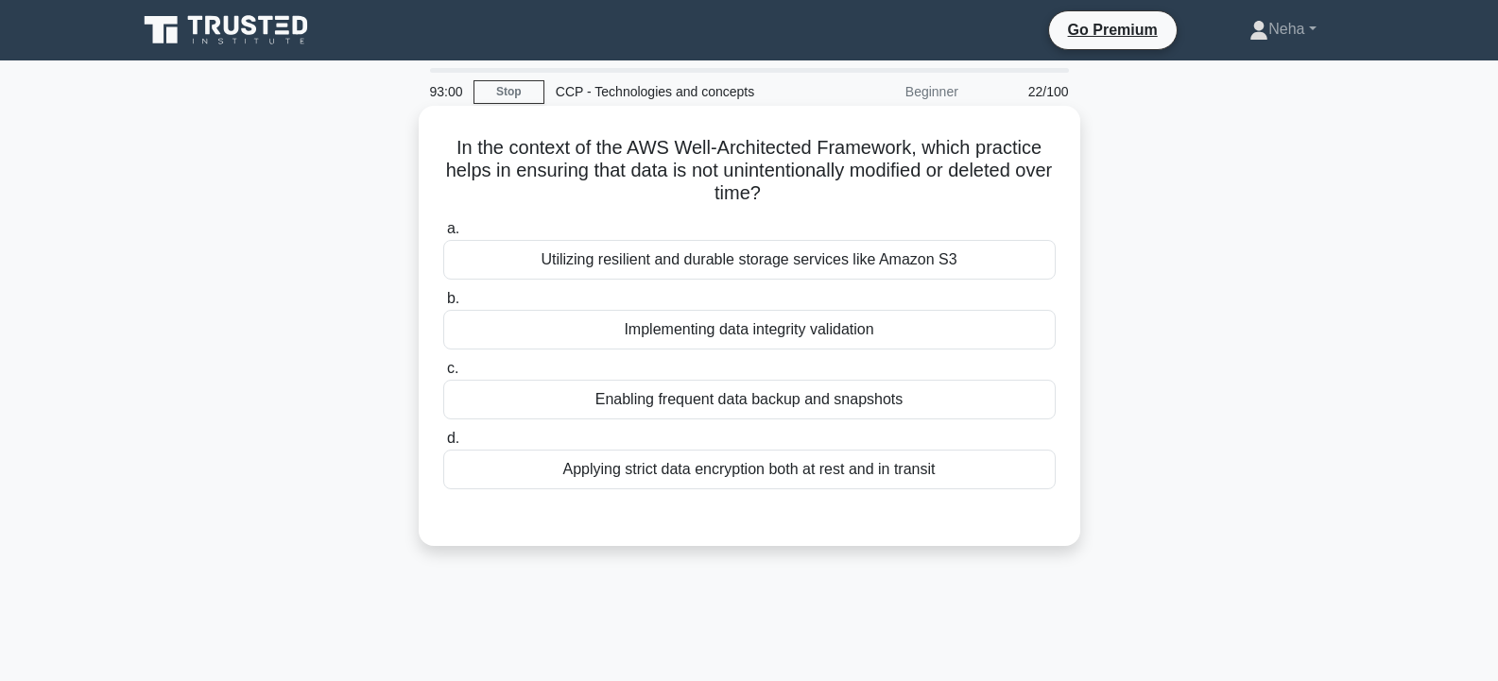
click at [856, 334] on div "Implementing data integrity validation" at bounding box center [749, 330] width 612 height 40
click at [443, 305] on input "b. Implementing data integrity validation" at bounding box center [443, 299] width 0 height 12
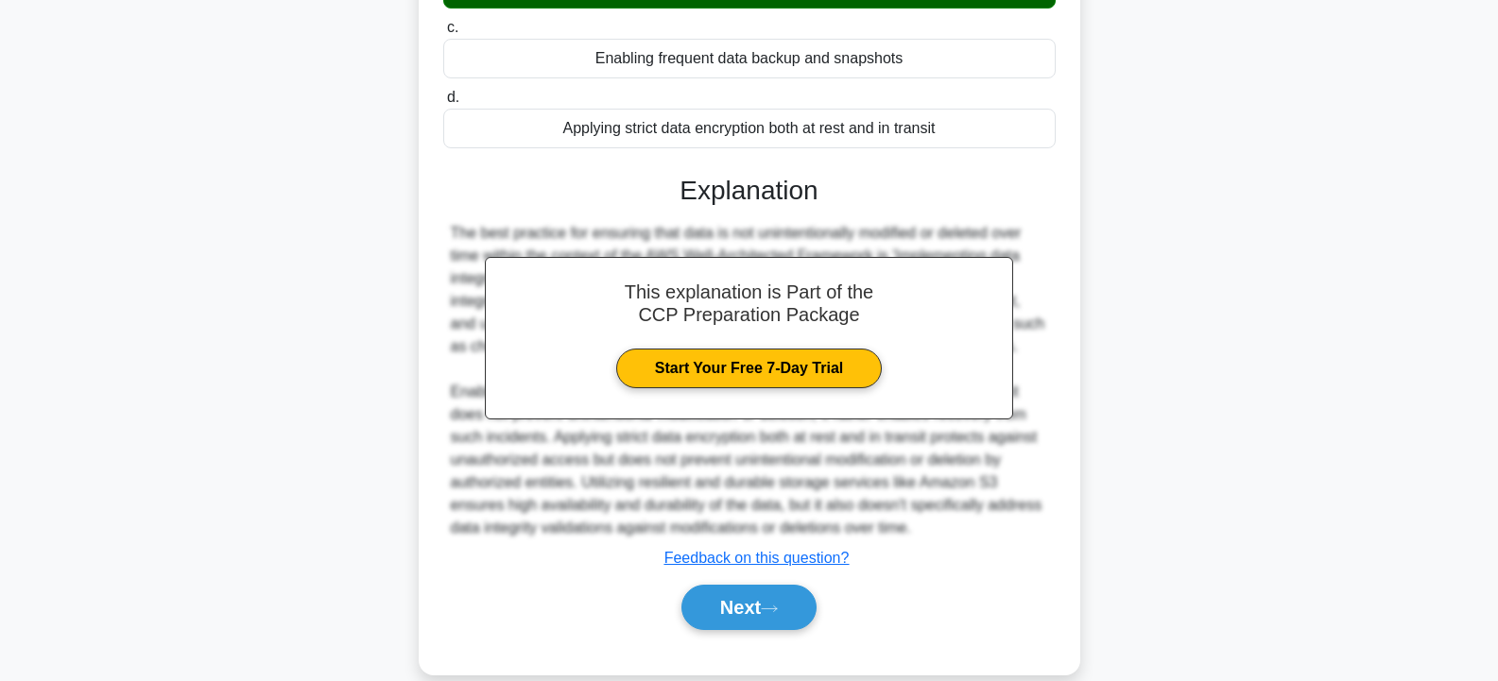
scroll to position [371, 0]
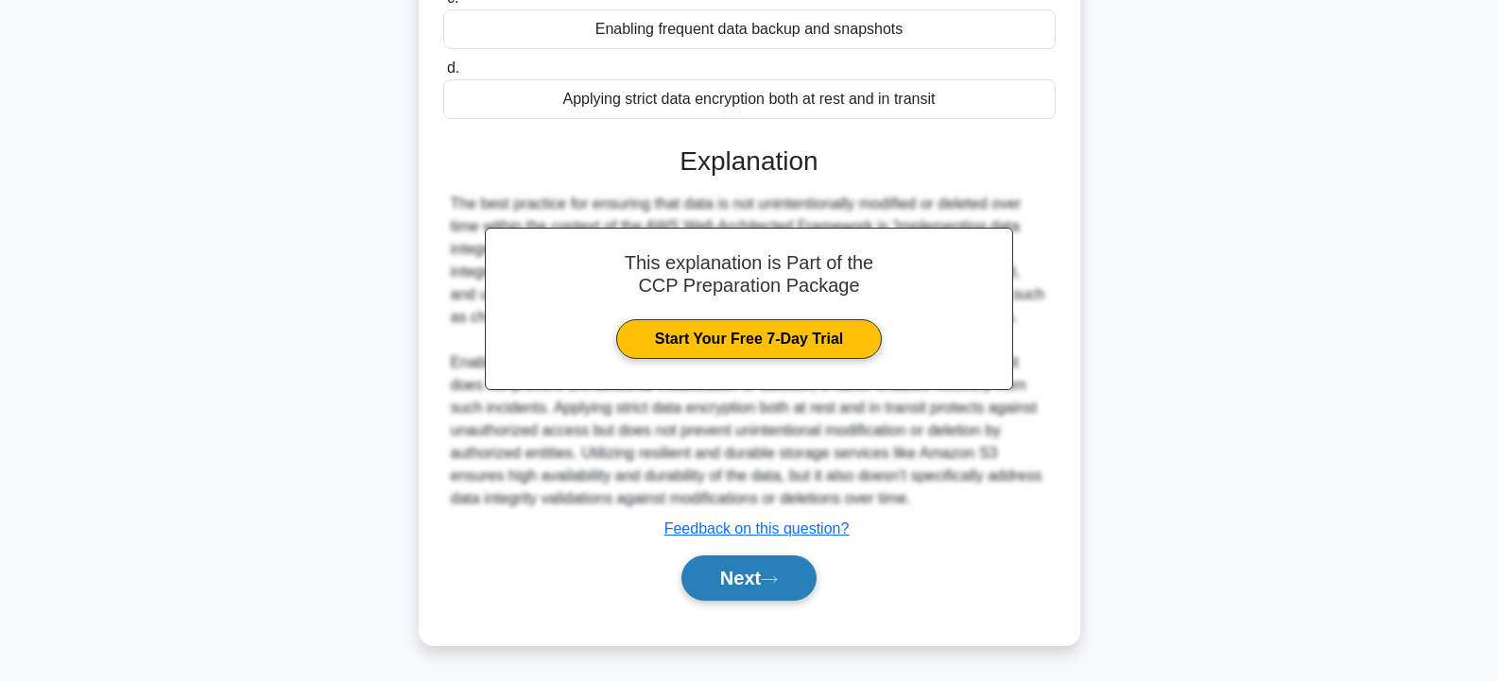
click at [751, 584] on button "Next" at bounding box center [748, 578] width 135 height 45
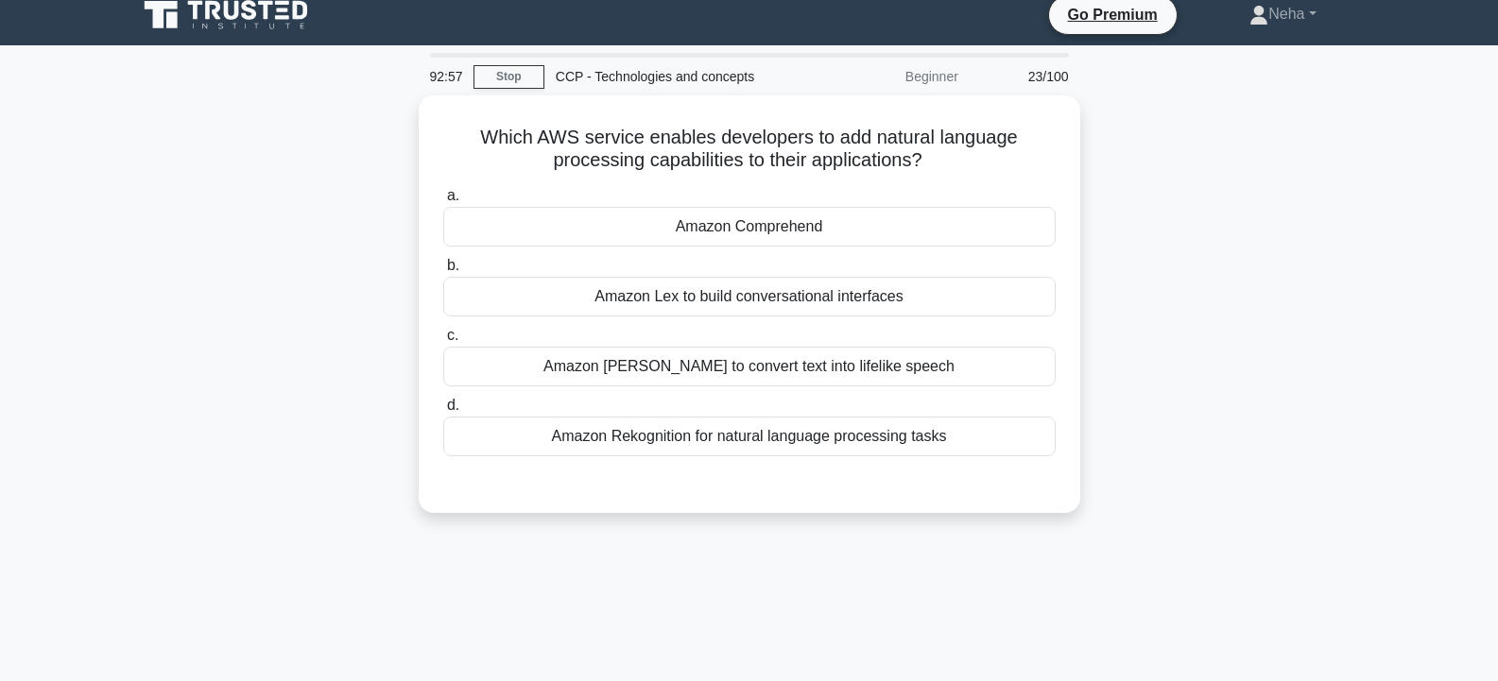
scroll to position [0, 0]
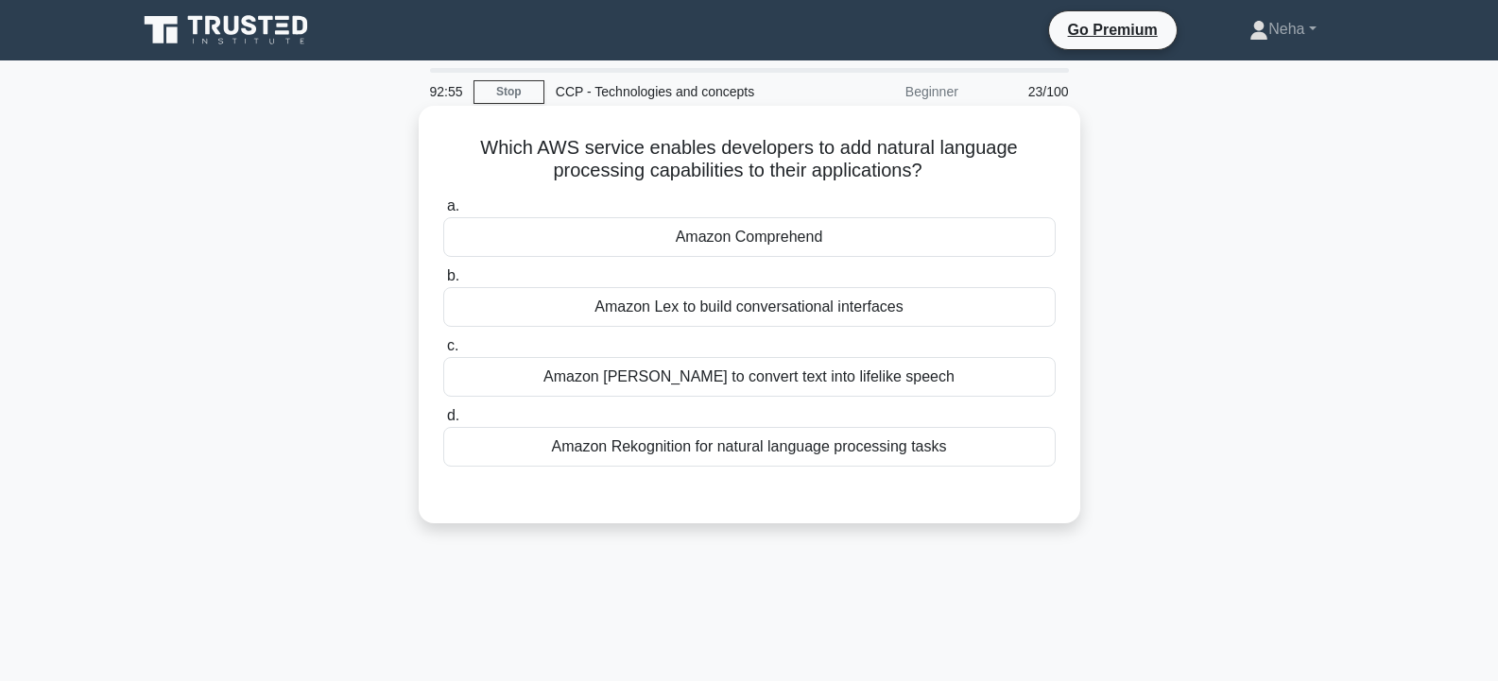
click at [821, 234] on div "Amazon Comprehend" at bounding box center [749, 237] width 612 height 40
click at [443, 213] on input "a. Amazon Comprehend" at bounding box center [443, 206] width 0 height 12
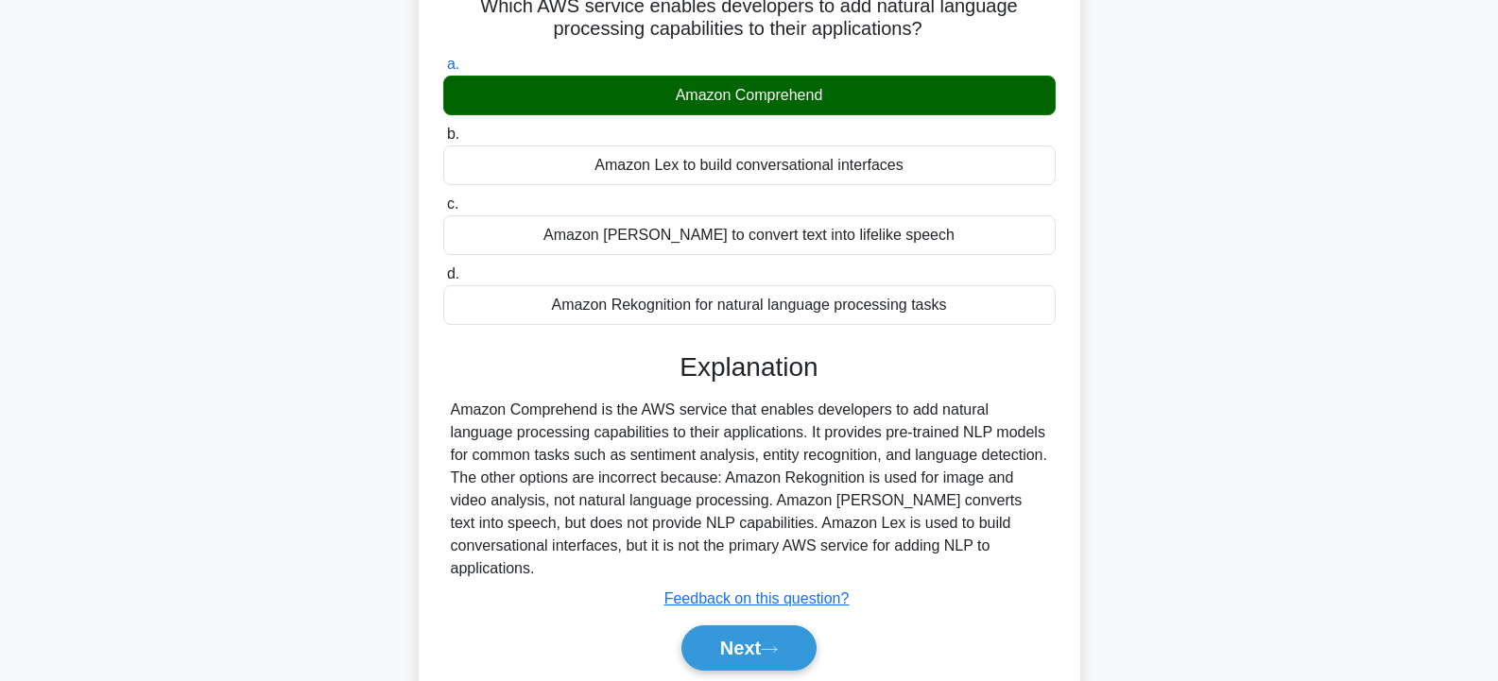
scroll to position [283, 0]
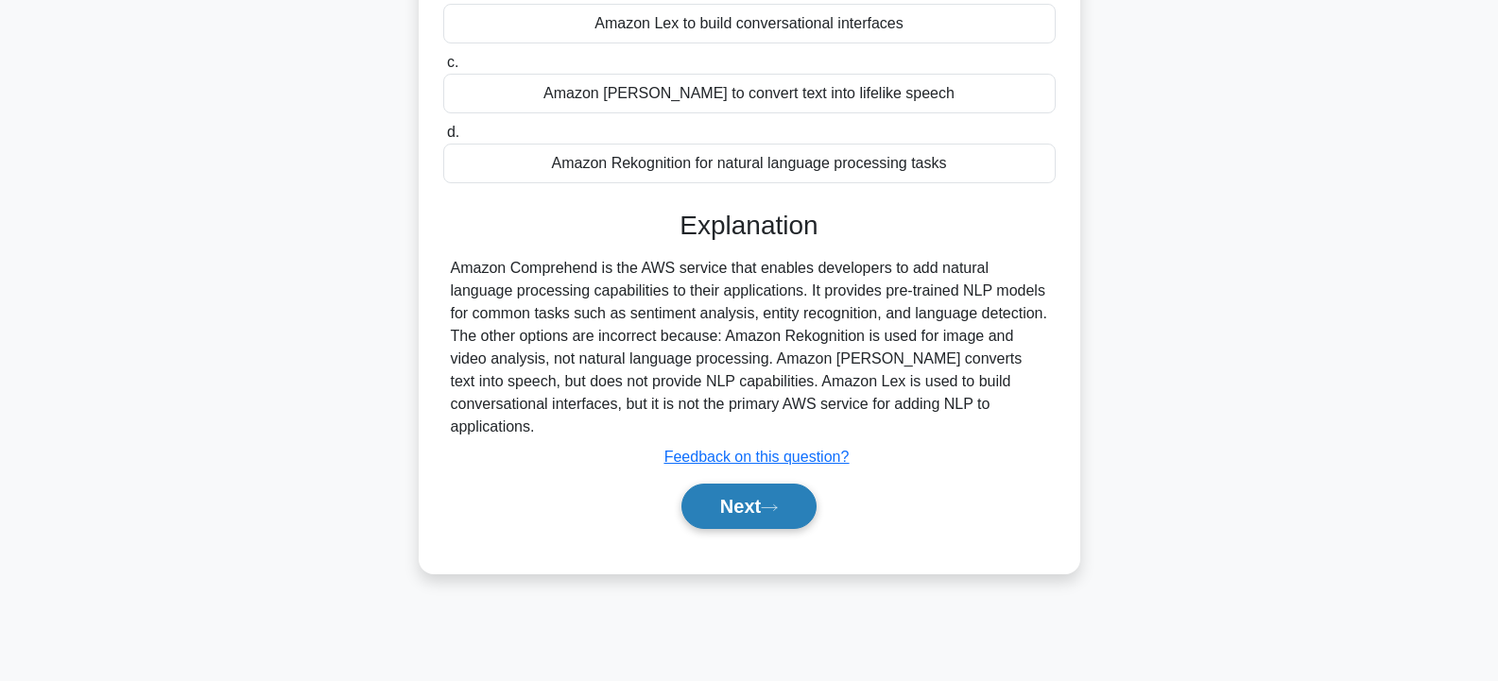
click at [791, 484] on button "Next" at bounding box center [748, 506] width 135 height 45
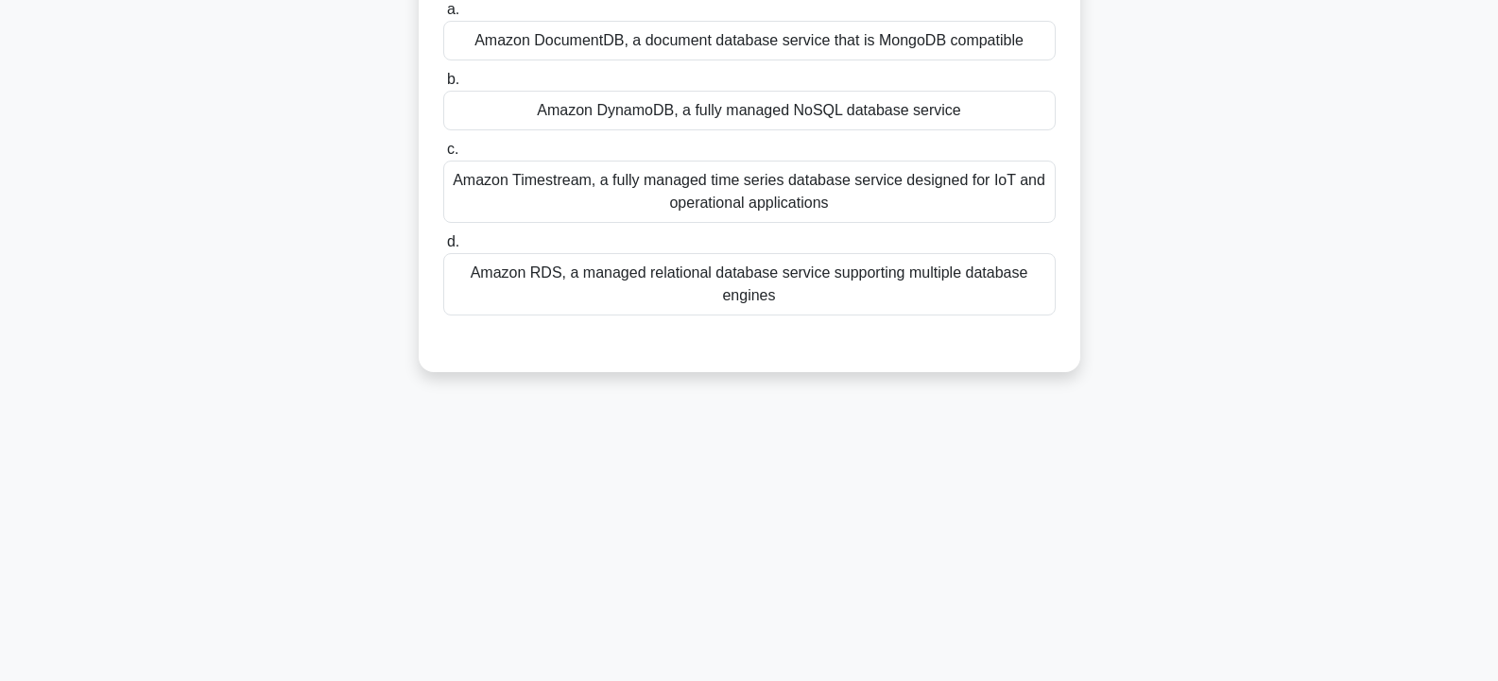
scroll to position [0, 0]
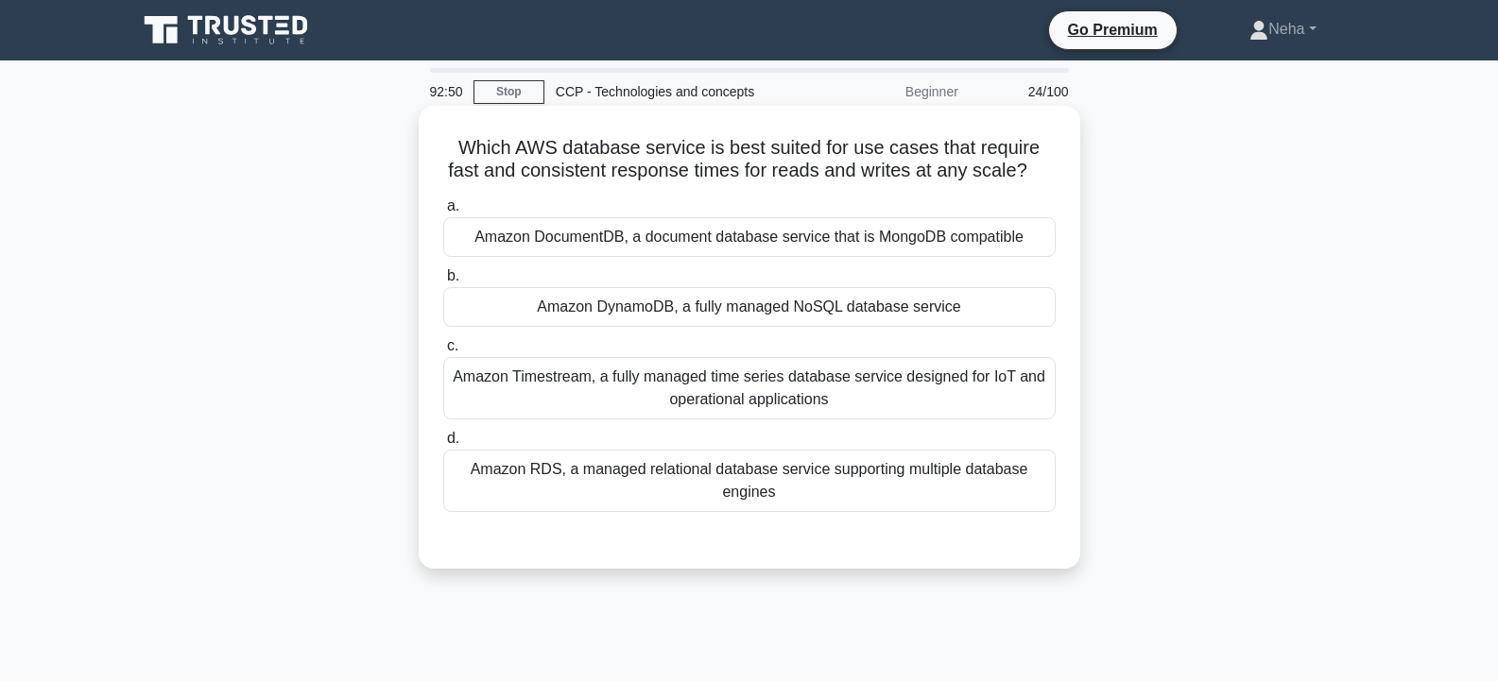
click at [832, 299] on div "Amazon DynamoDB, a fully managed NoSQL database service" at bounding box center [749, 307] width 612 height 40
click at [443, 283] on input "b. Amazon DynamoDB, a fully managed NoSQL database service" at bounding box center [443, 276] width 0 height 12
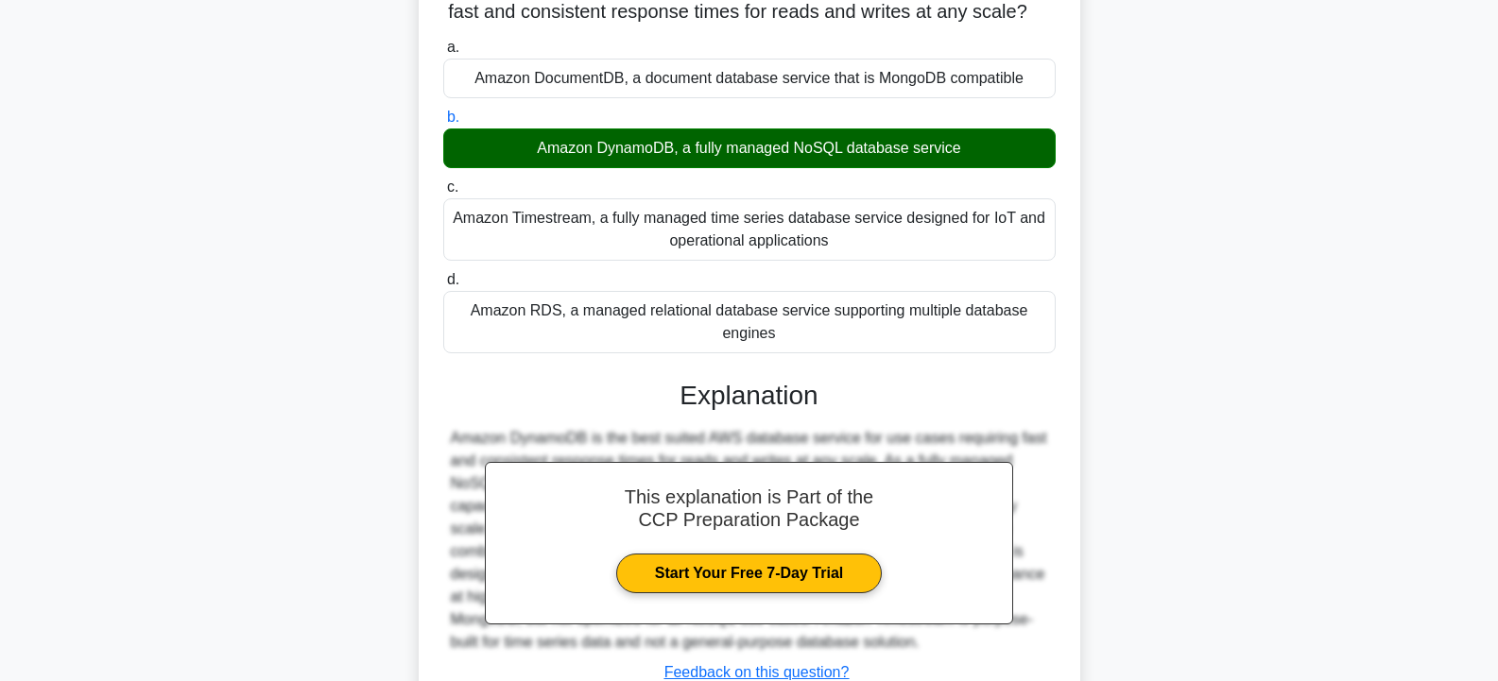
scroll to position [283, 0]
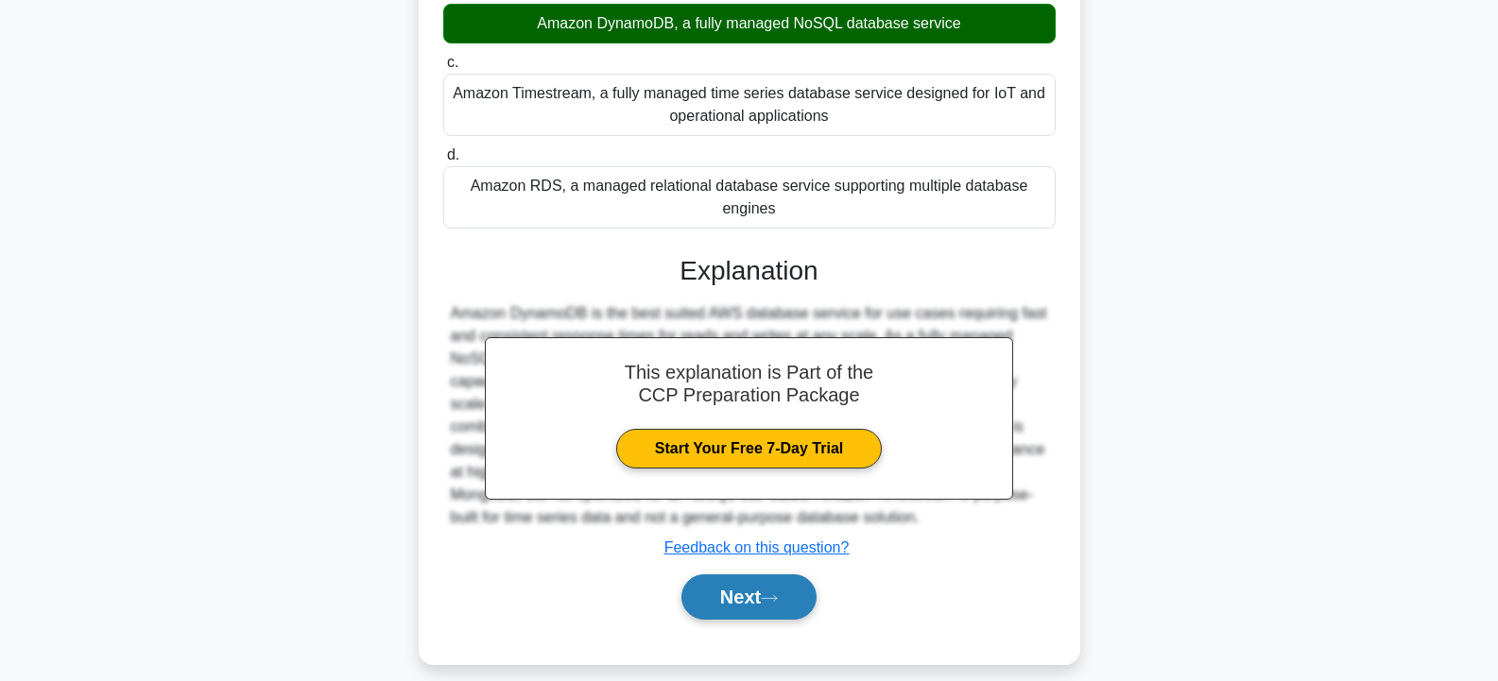
click at [760, 598] on button "Next" at bounding box center [748, 596] width 135 height 45
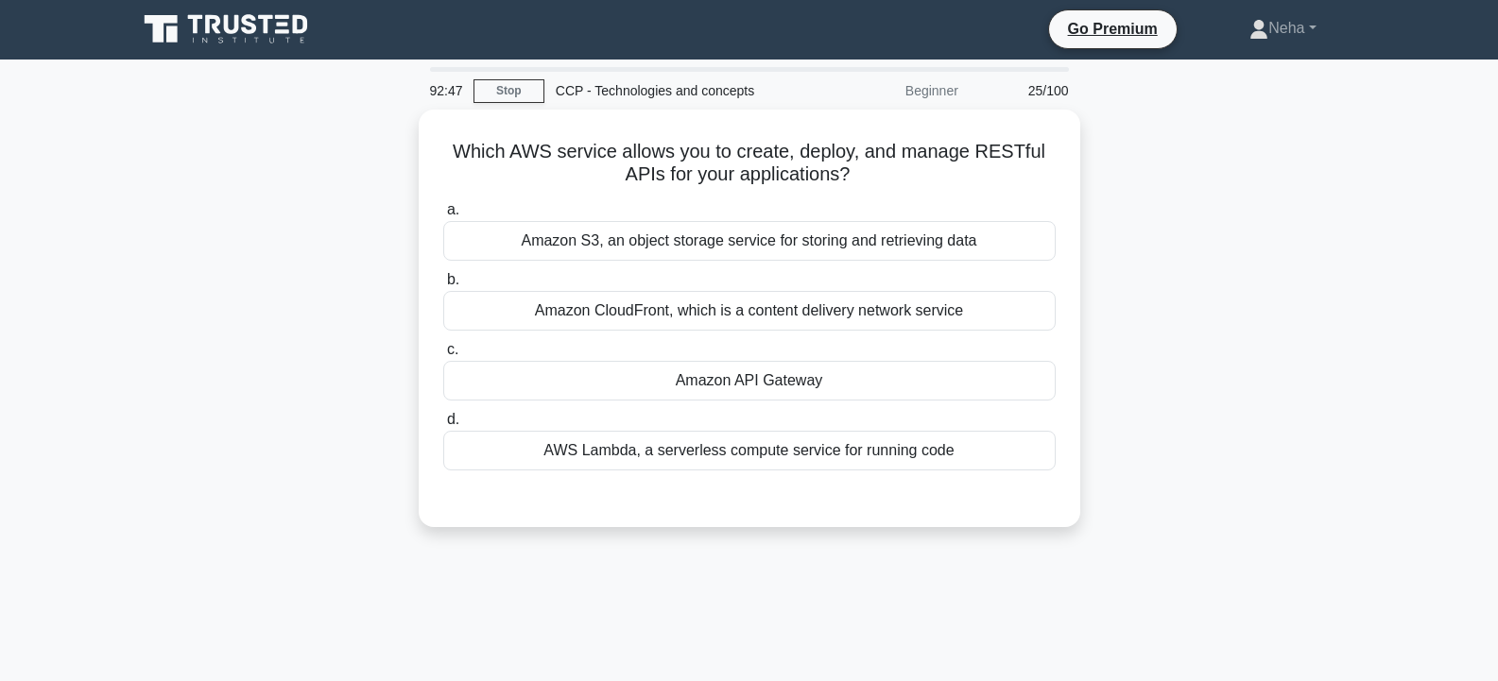
scroll to position [0, 0]
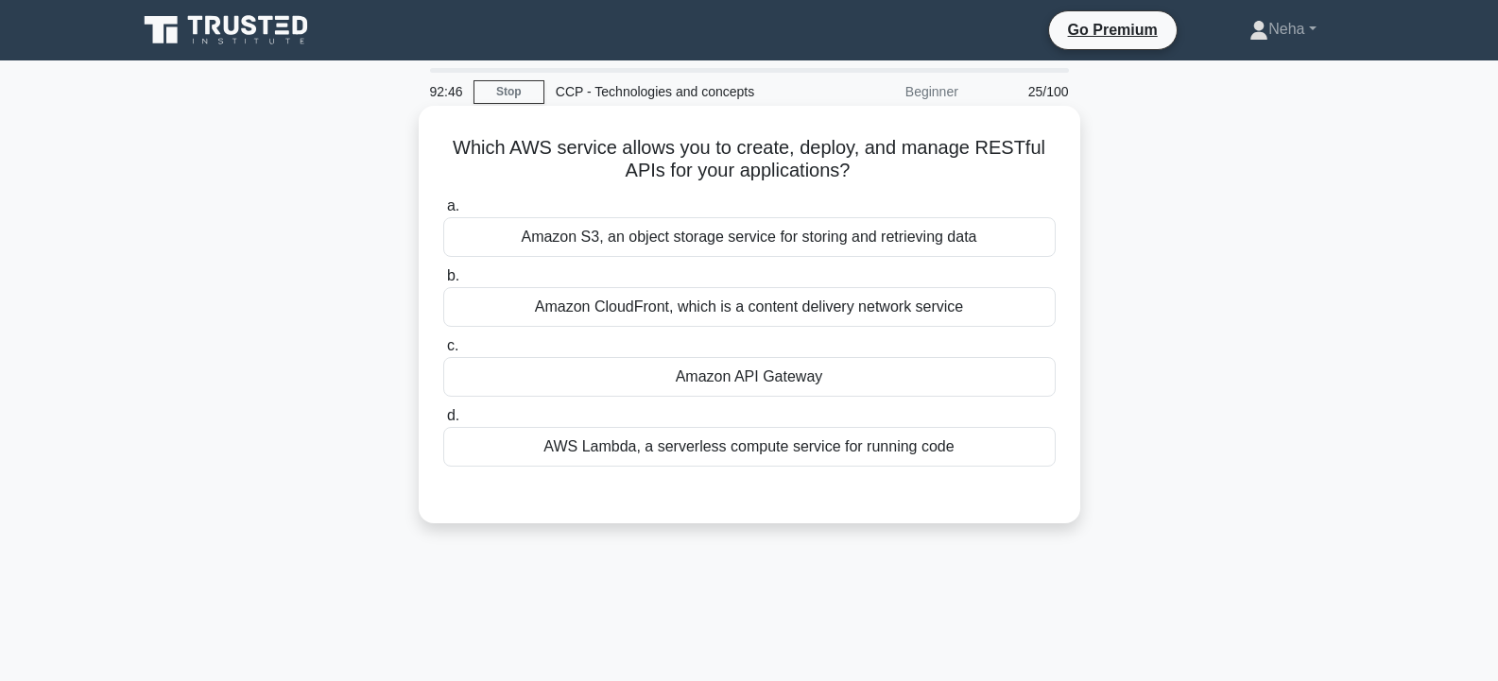
click at [816, 377] on div "Amazon API Gateway" at bounding box center [749, 377] width 612 height 40
click at [443, 352] on input "c. Amazon API Gateway" at bounding box center [443, 346] width 0 height 12
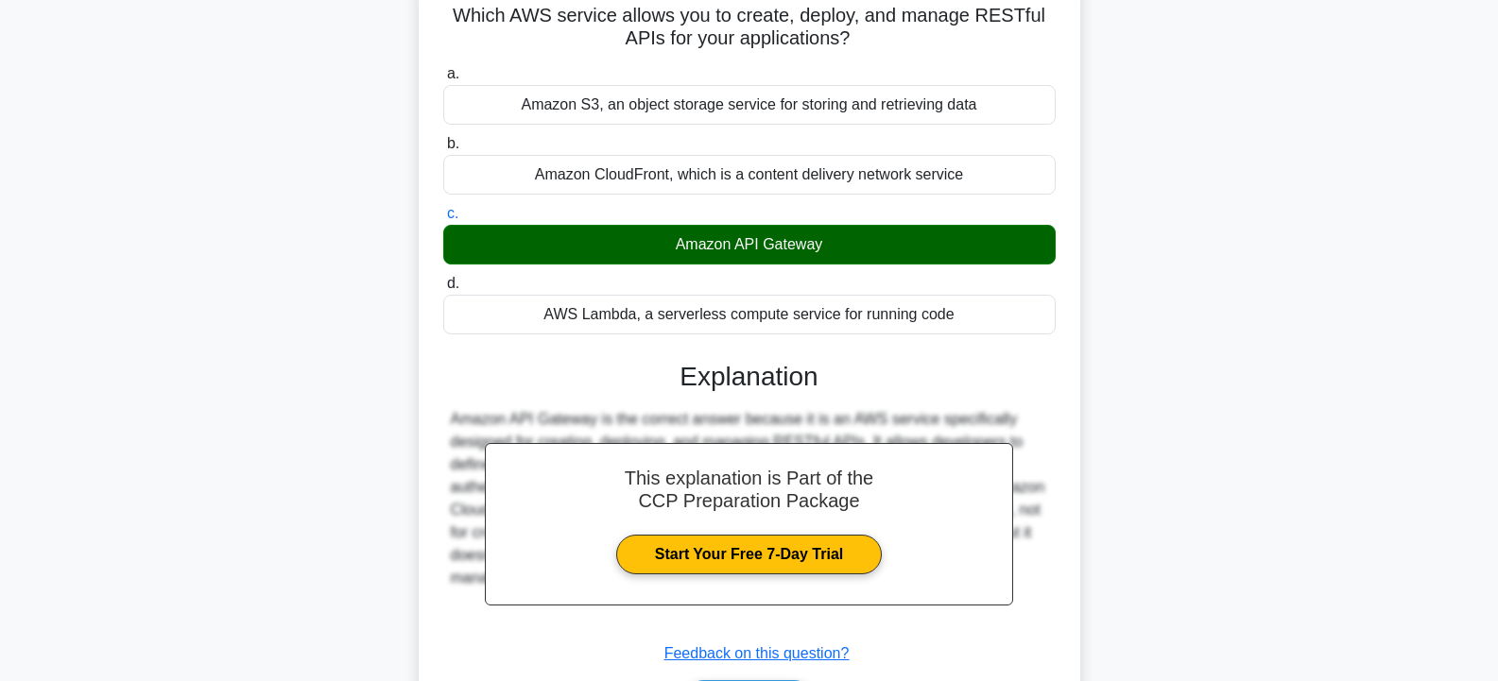
scroll to position [283, 0]
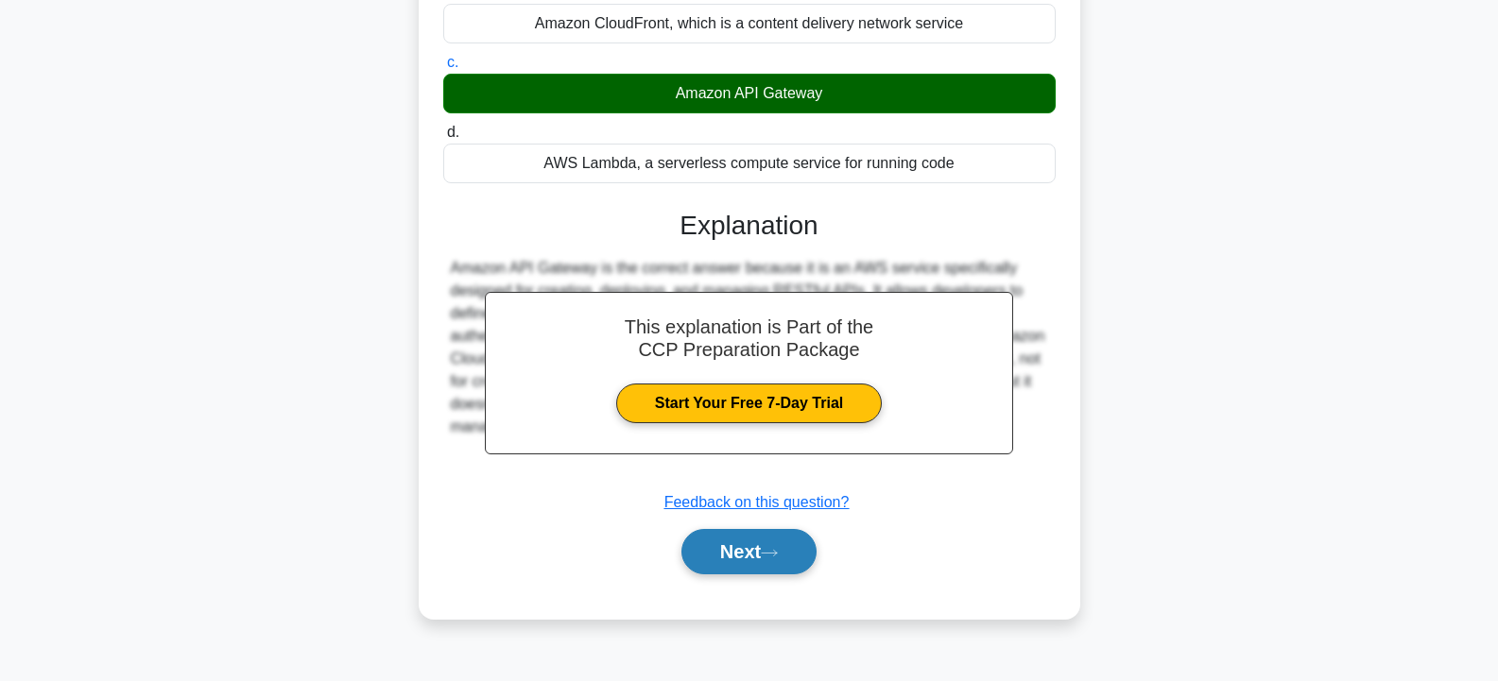
click at [796, 548] on button "Next" at bounding box center [748, 551] width 135 height 45
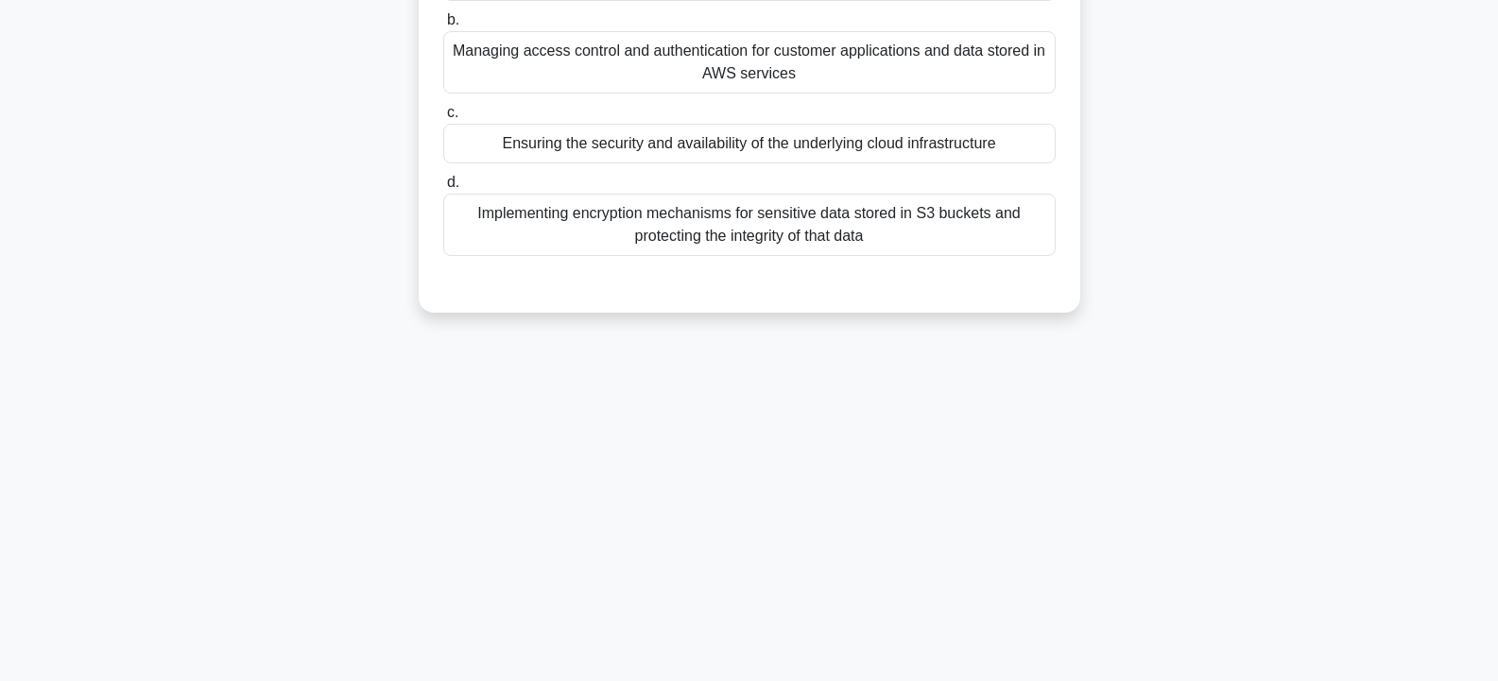
scroll to position [0, 0]
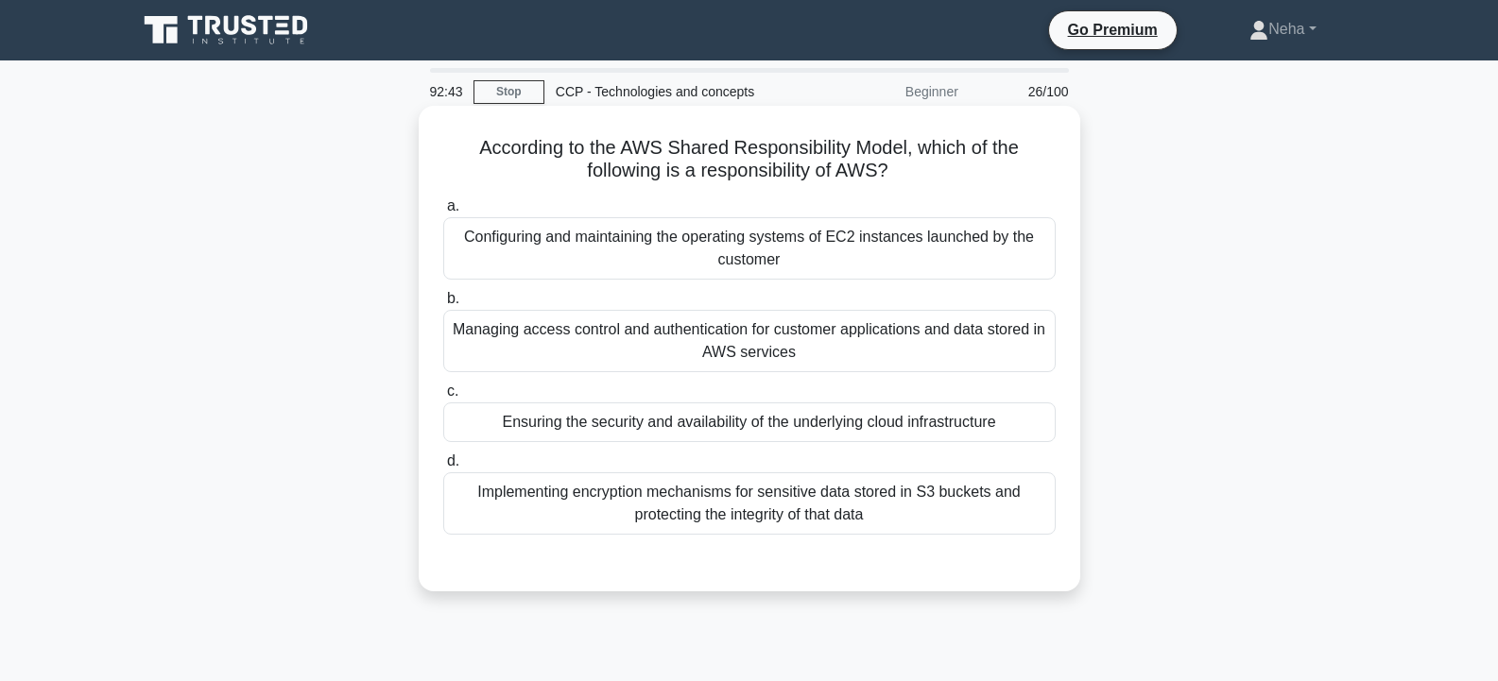
click at [819, 419] on div "Ensuring the security and availability of the underlying cloud infrastructure" at bounding box center [749, 422] width 612 height 40
click at [443, 398] on input "c. Ensuring the security and availability of the underlying cloud infrastructure" at bounding box center [443, 391] width 0 height 12
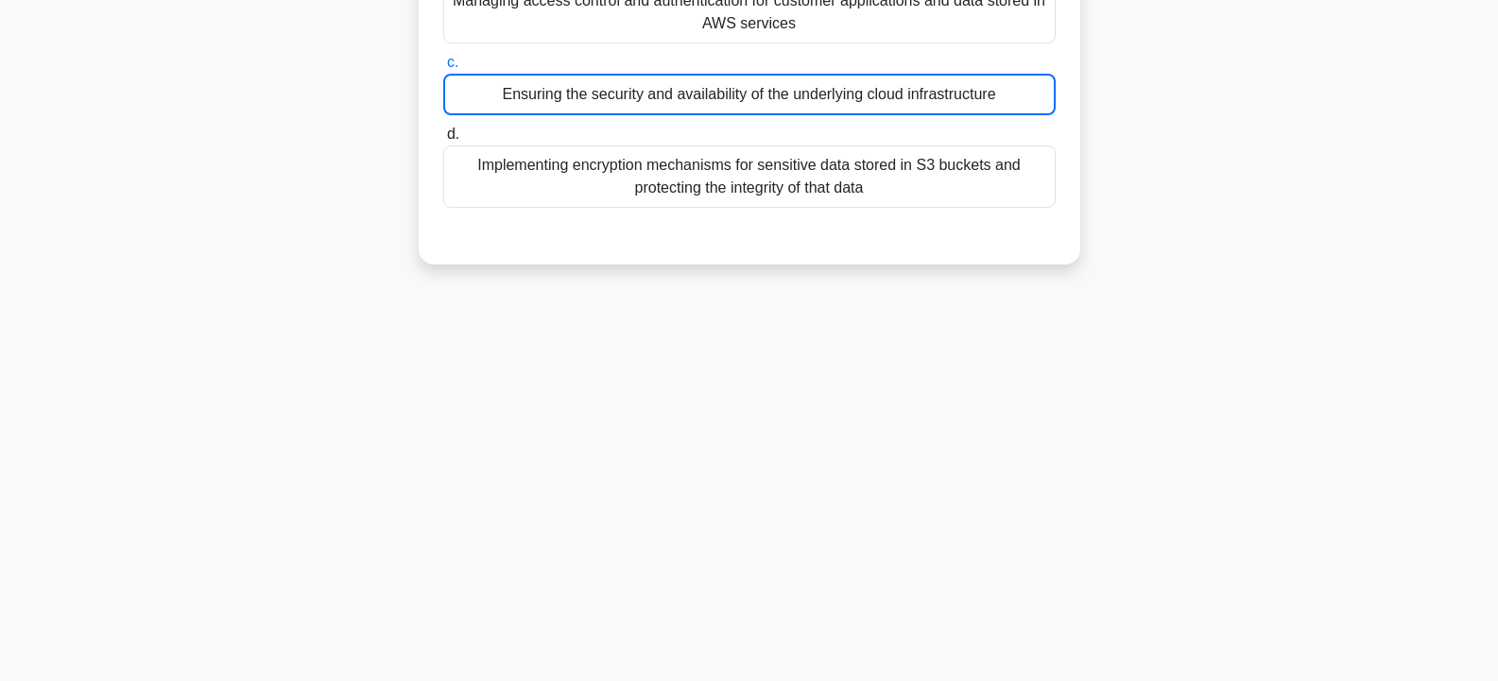
scroll to position [339, 0]
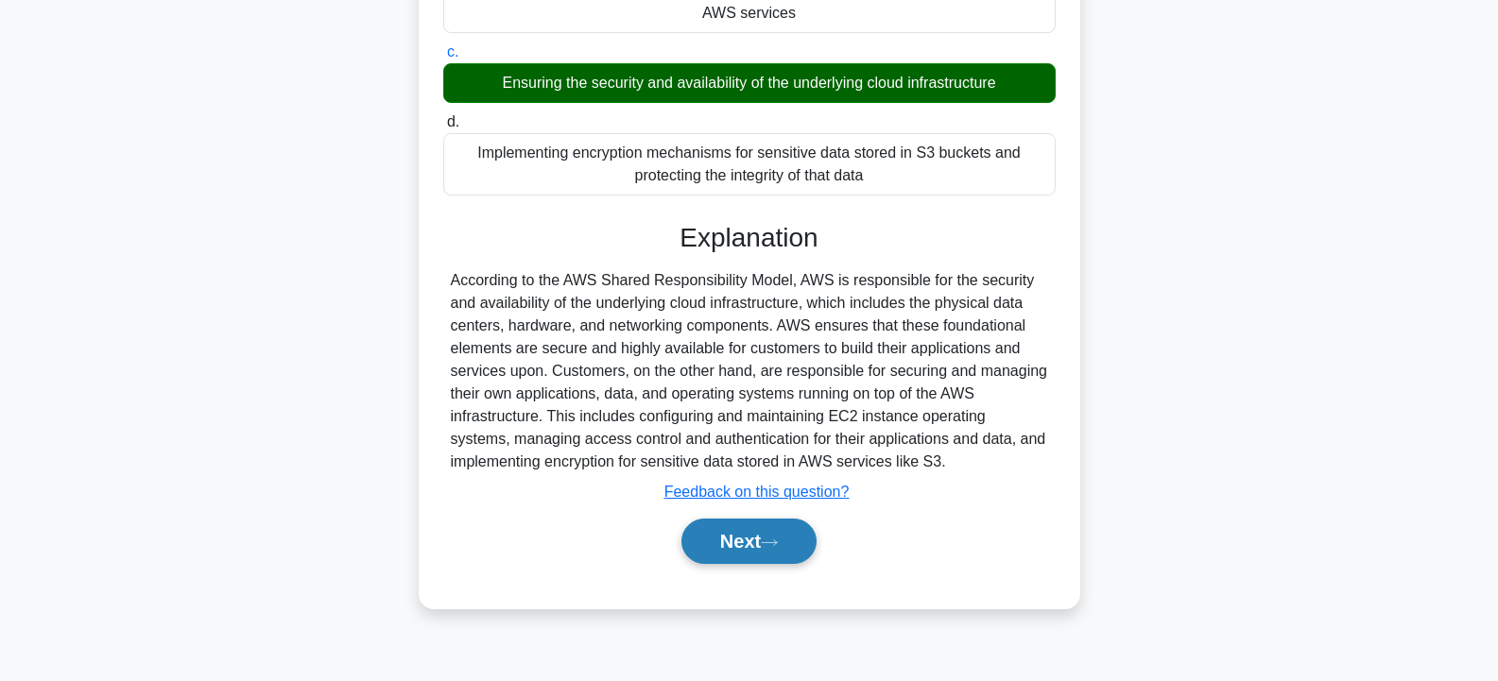
click at [767, 539] on button "Next" at bounding box center [748, 541] width 135 height 45
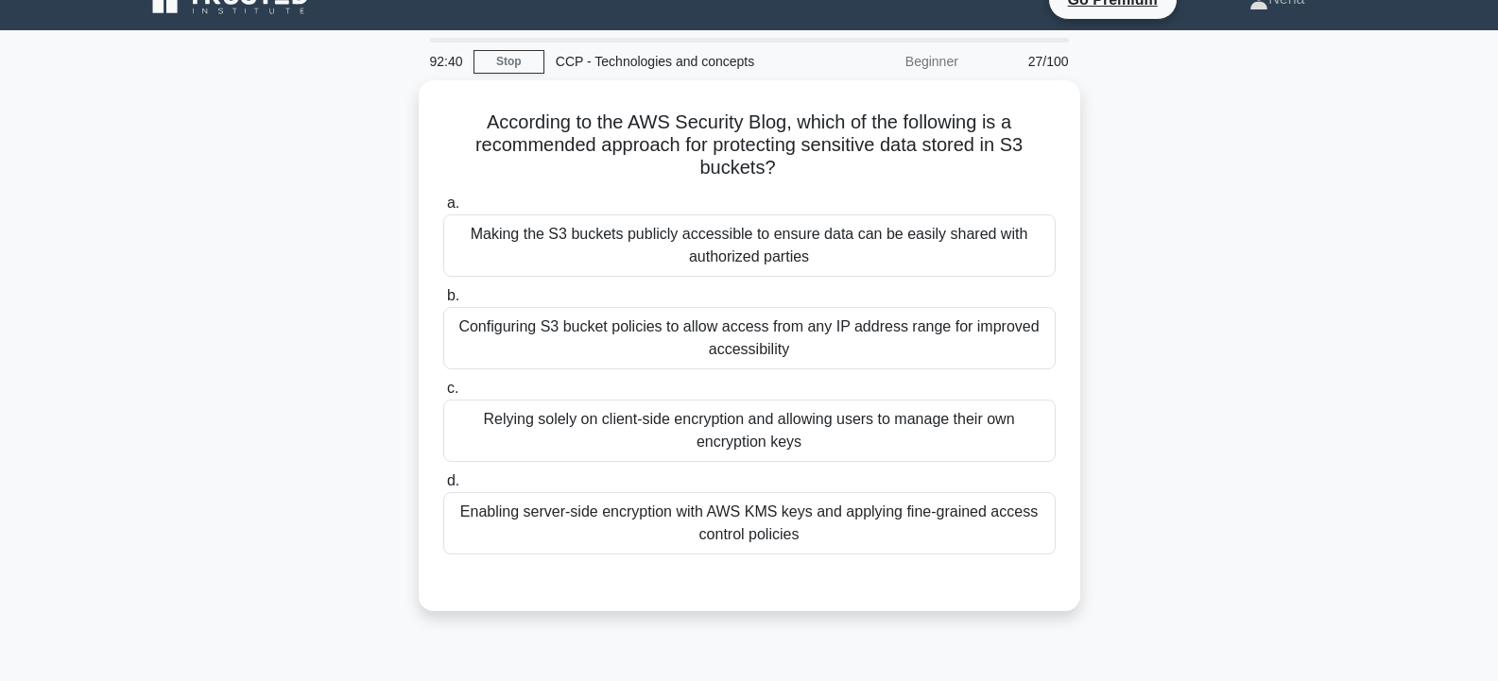
scroll to position [0, 0]
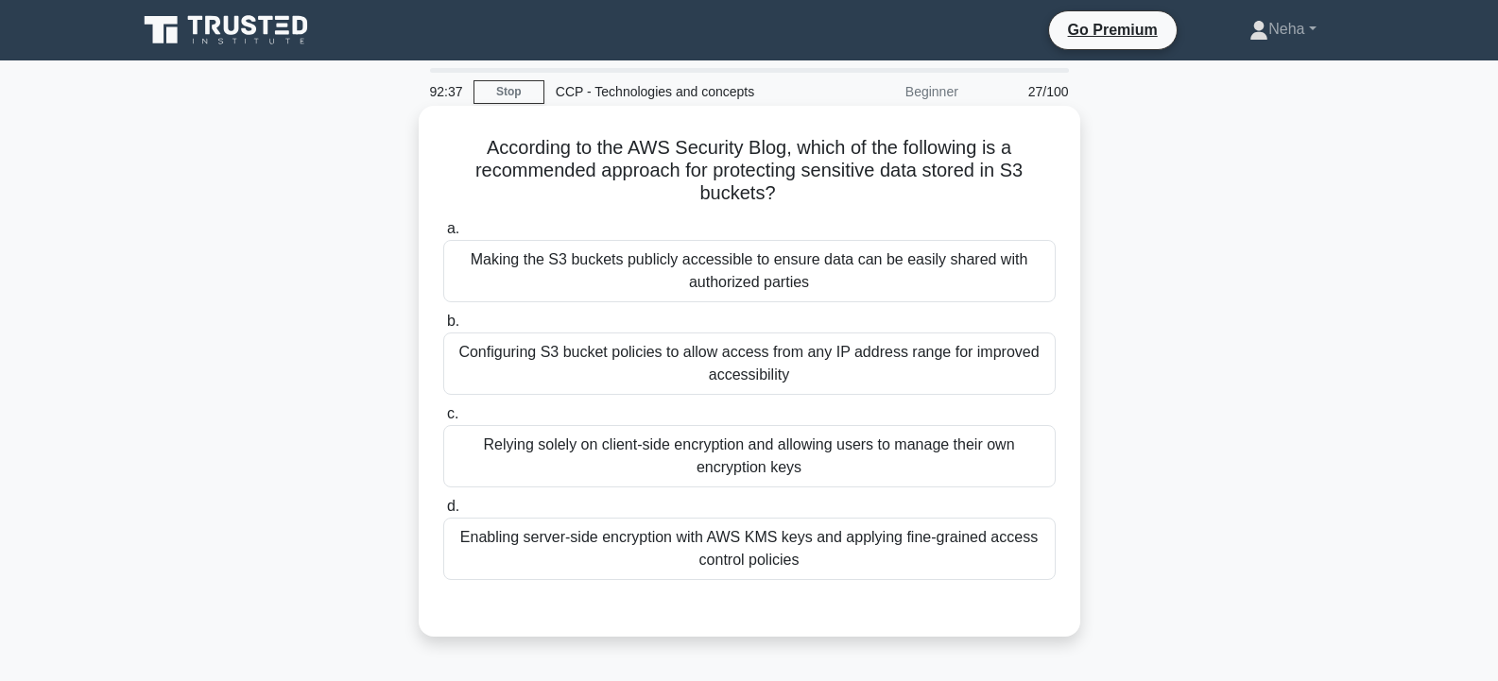
click at [789, 276] on div "Making the S3 buckets publicly accessible to ensure data can be easily shared w…" at bounding box center [749, 271] width 612 height 62
click at [443, 235] on input "a. Making the S3 buckets publicly accessible to ensure data can be easily share…" at bounding box center [443, 229] width 0 height 12
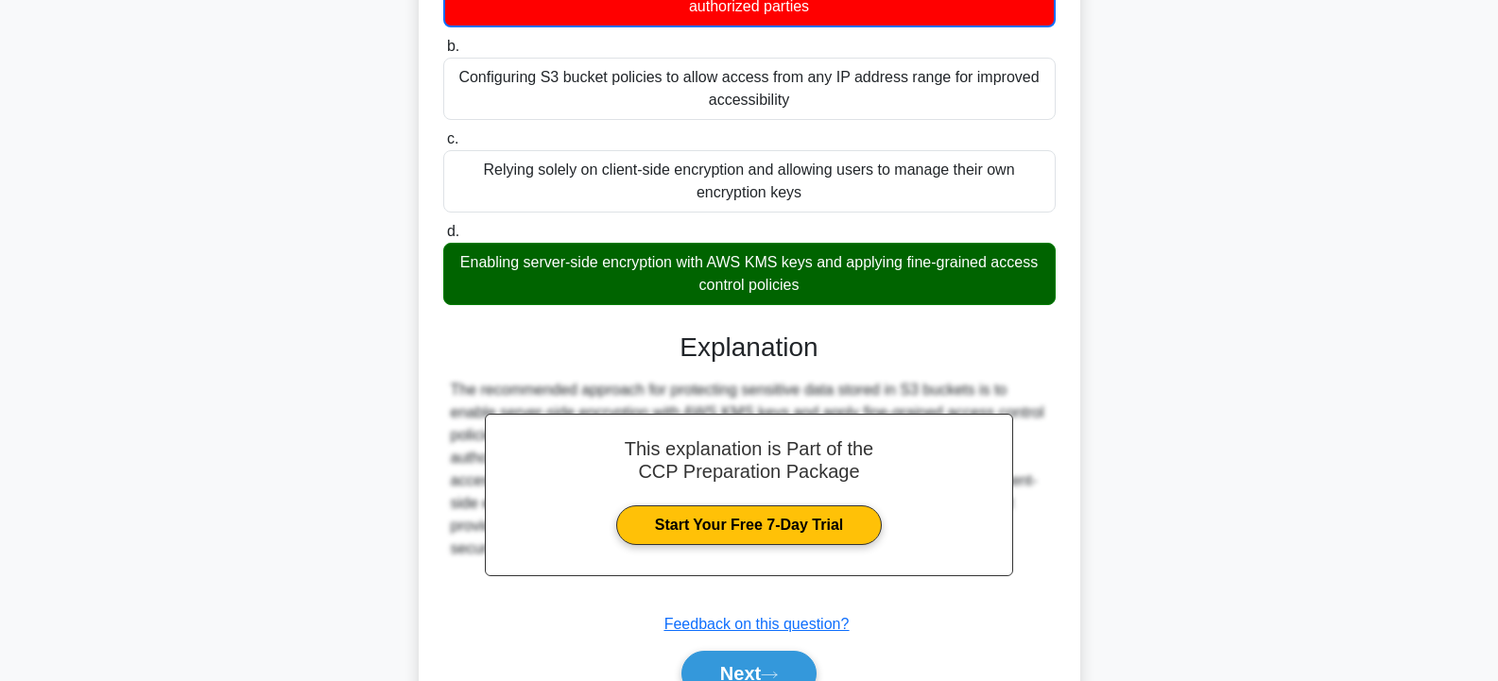
scroll to position [283, 0]
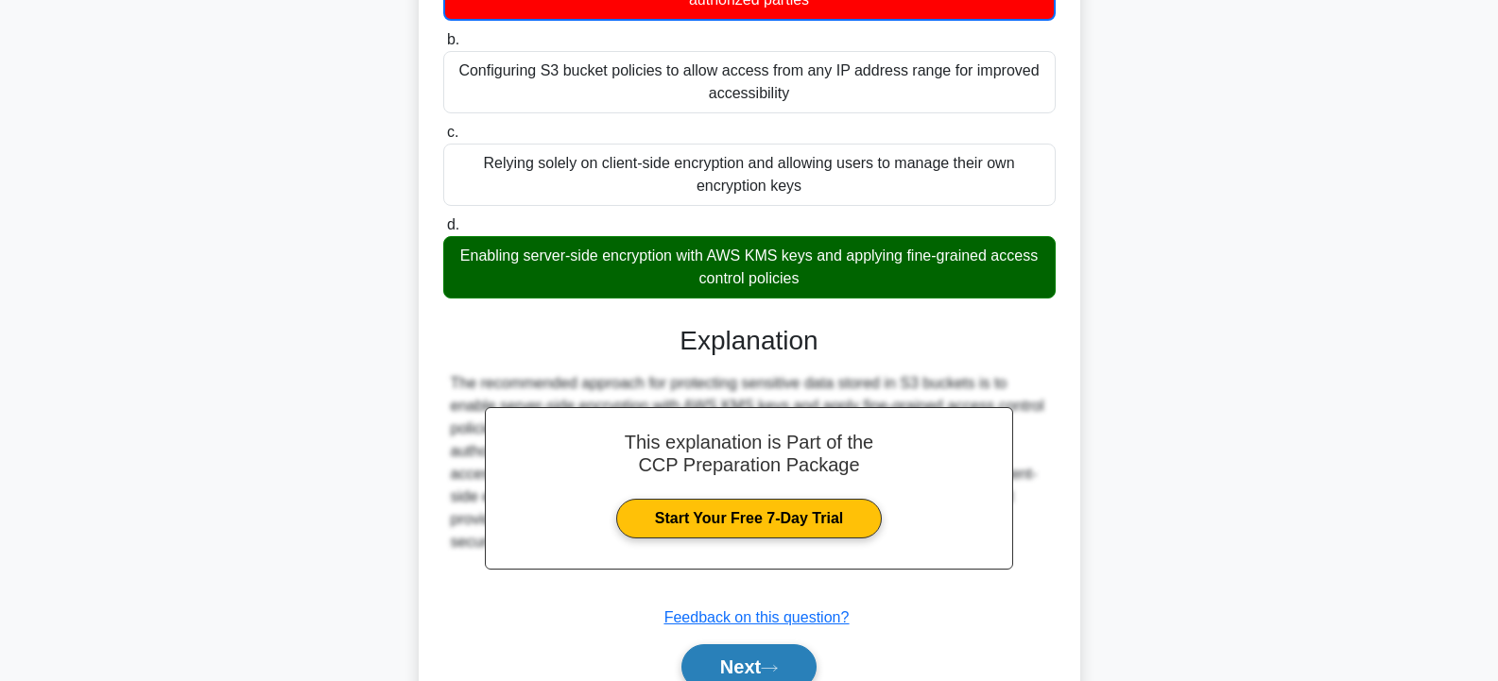
click at [780, 653] on button "Next" at bounding box center [748, 666] width 135 height 45
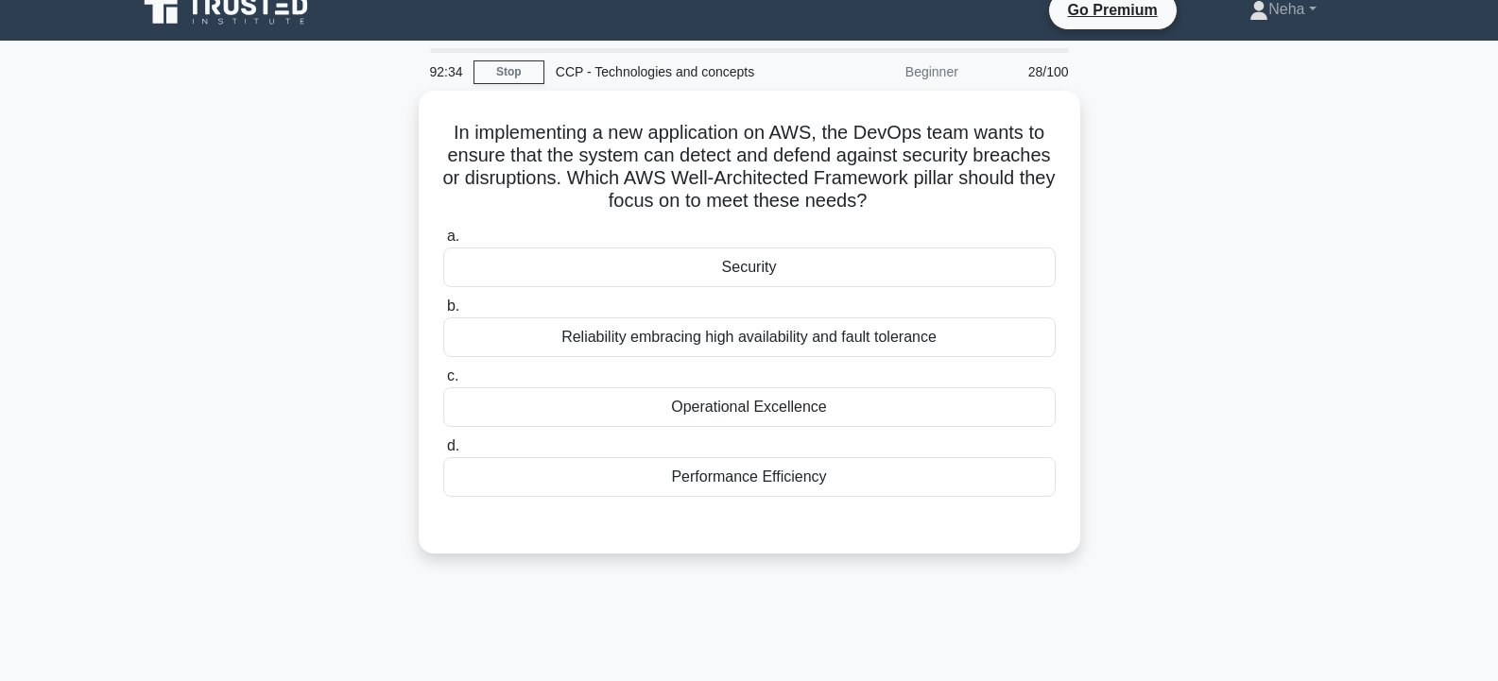
scroll to position [0, 0]
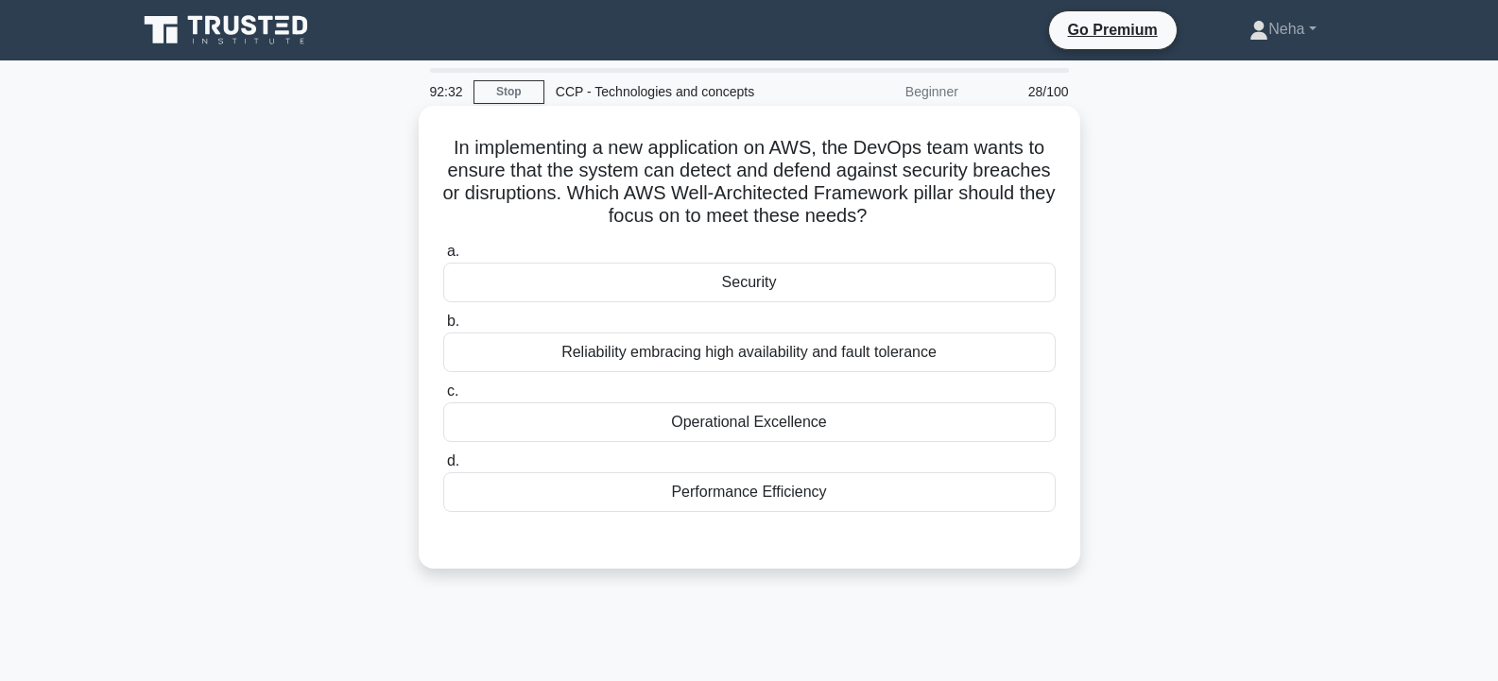
click at [803, 274] on div "Security" at bounding box center [749, 283] width 612 height 40
click at [443, 258] on input "a. Security" at bounding box center [443, 252] width 0 height 12
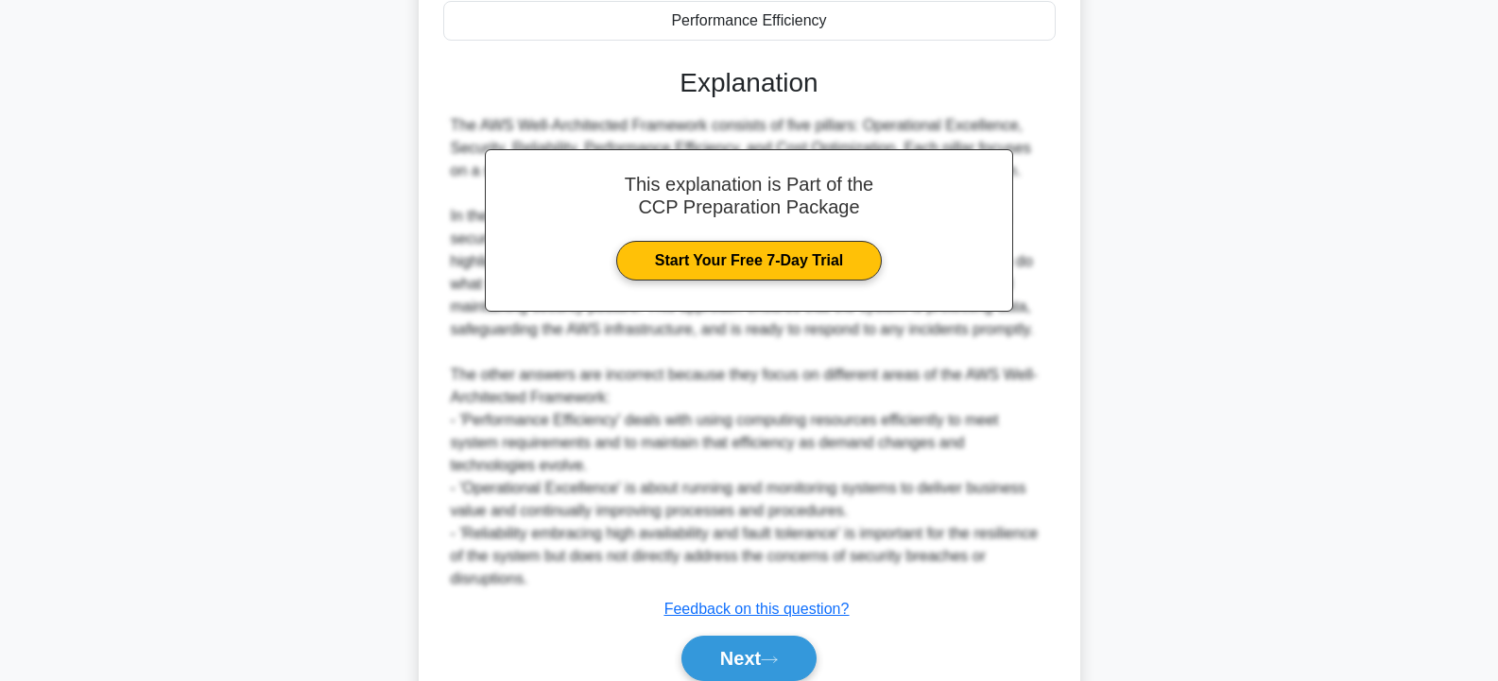
scroll to position [472, 0]
click at [758, 652] on button "Next" at bounding box center [748, 657] width 135 height 45
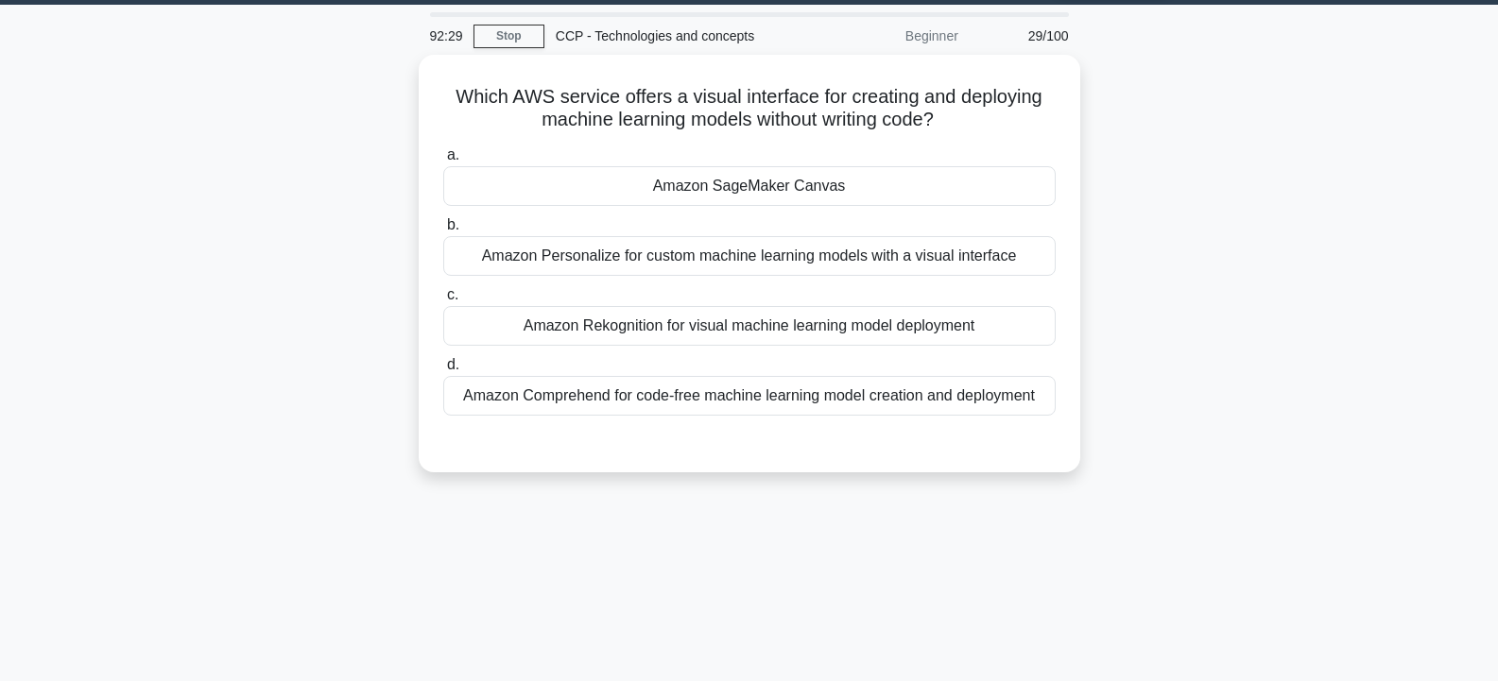
scroll to position [0, 0]
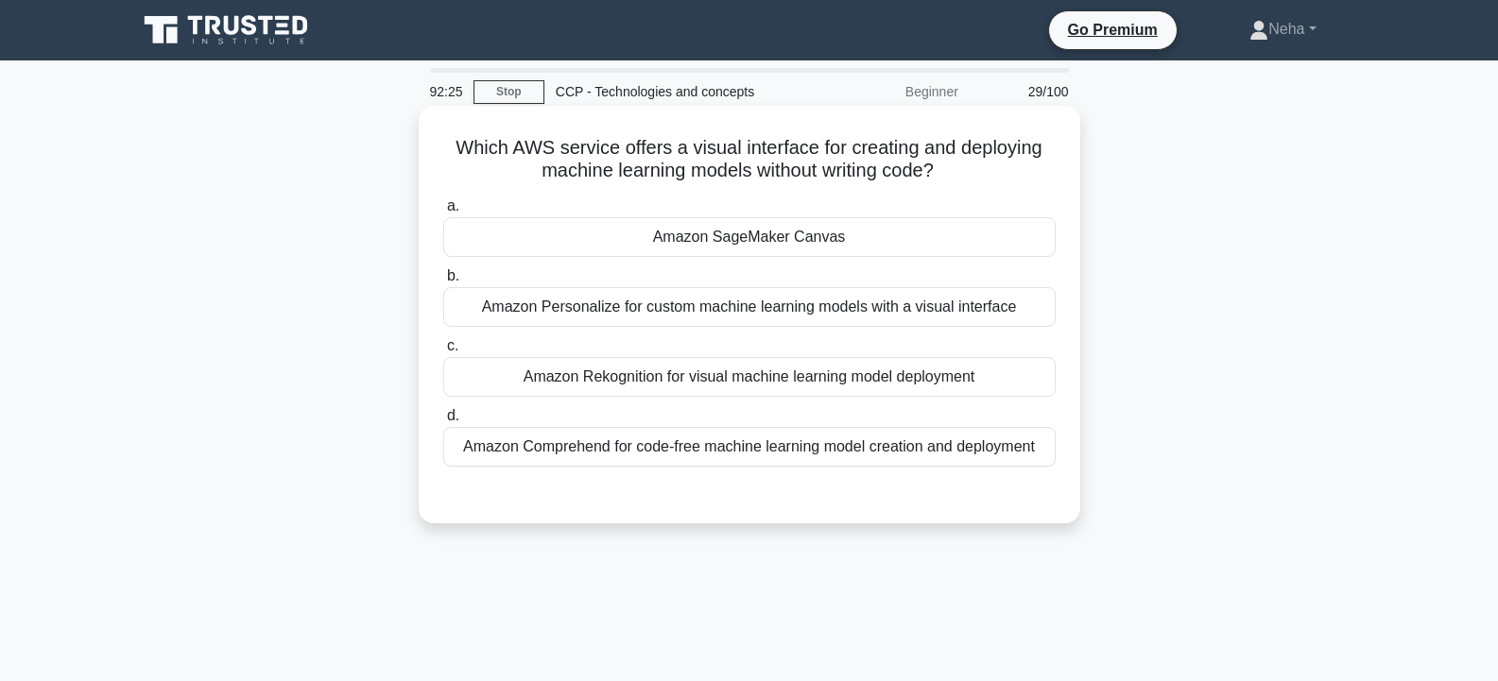
click at [782, 239] on div "Amazon SageMaker Canvas" at bounding box center [749, 237] width 612 height 40
click at [443, 213] on input "a. Amazon SageMaker Canvas" at bounding box center [443, 206] width 0 height 12
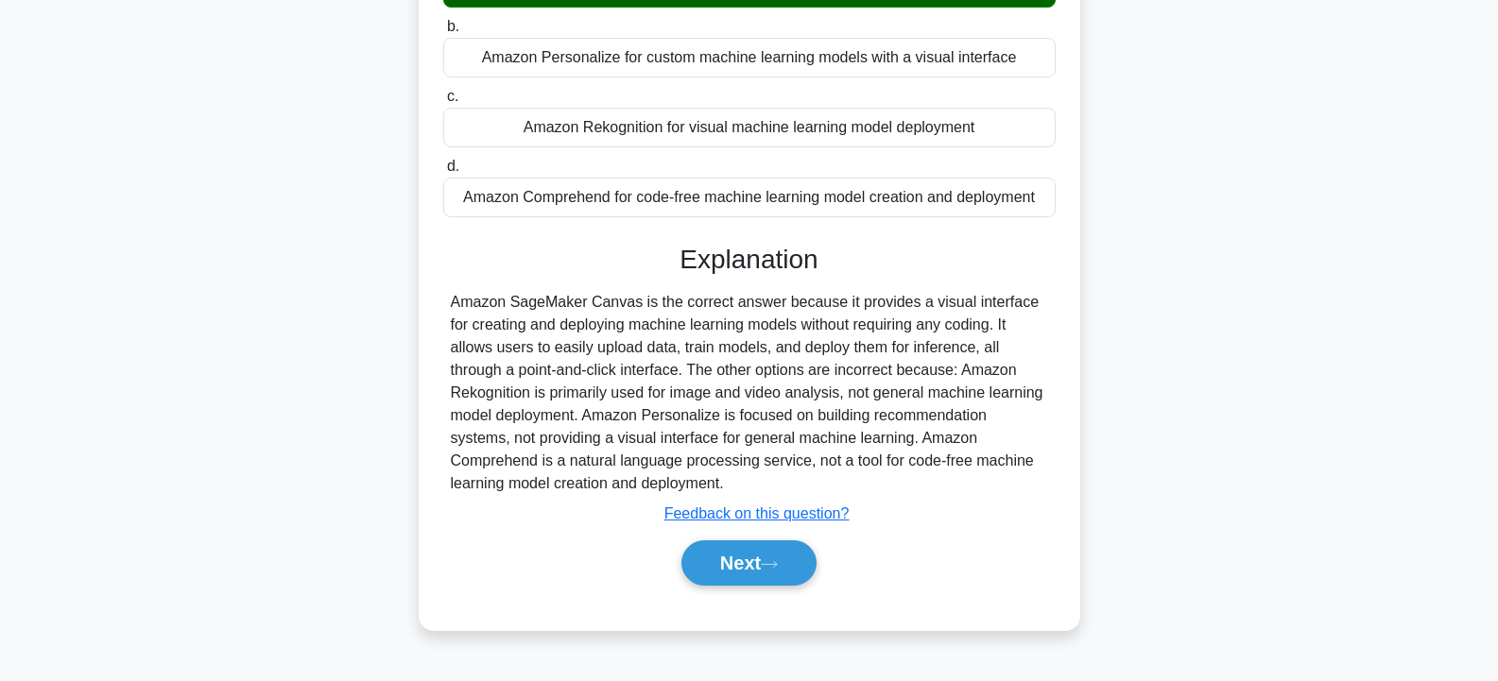
scroll to position [283, 0]
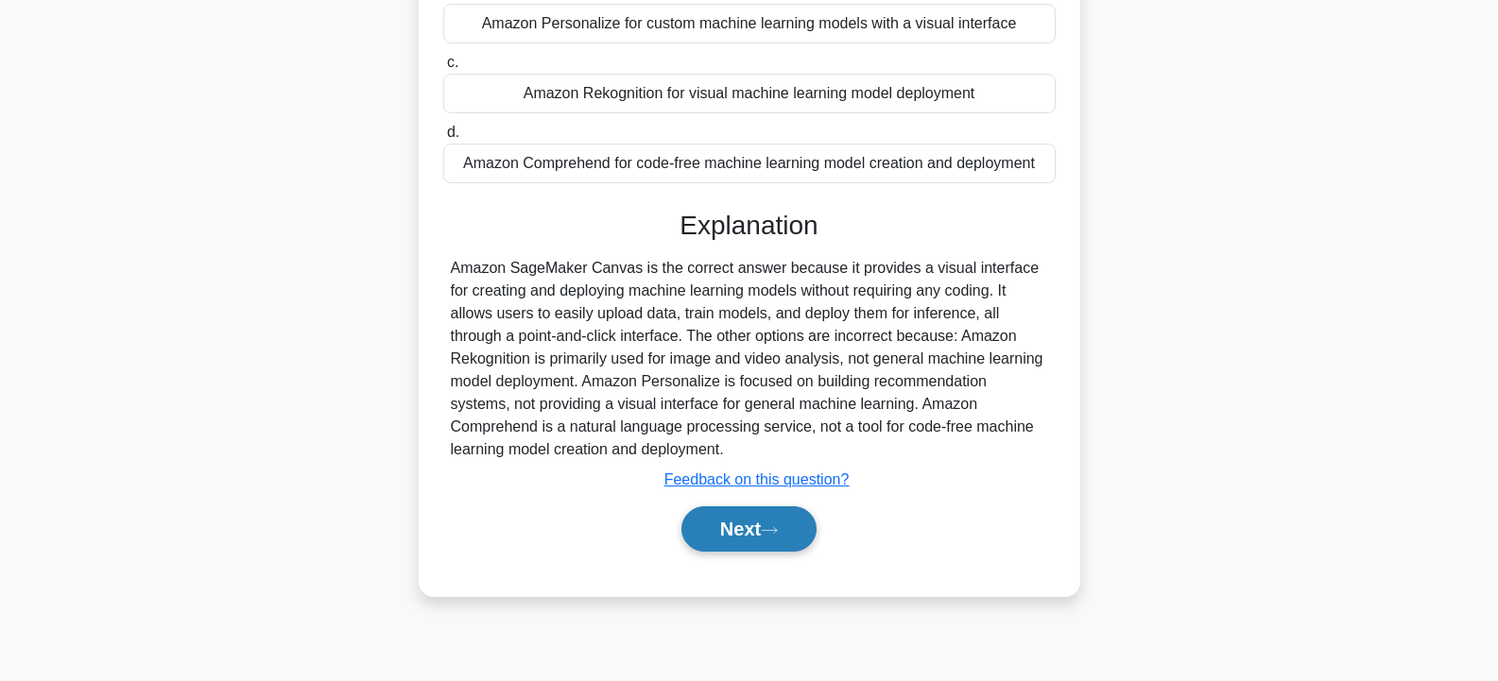
click at [796, 524] on button "Next" at bounding box center [748, 528] width 135 height 45
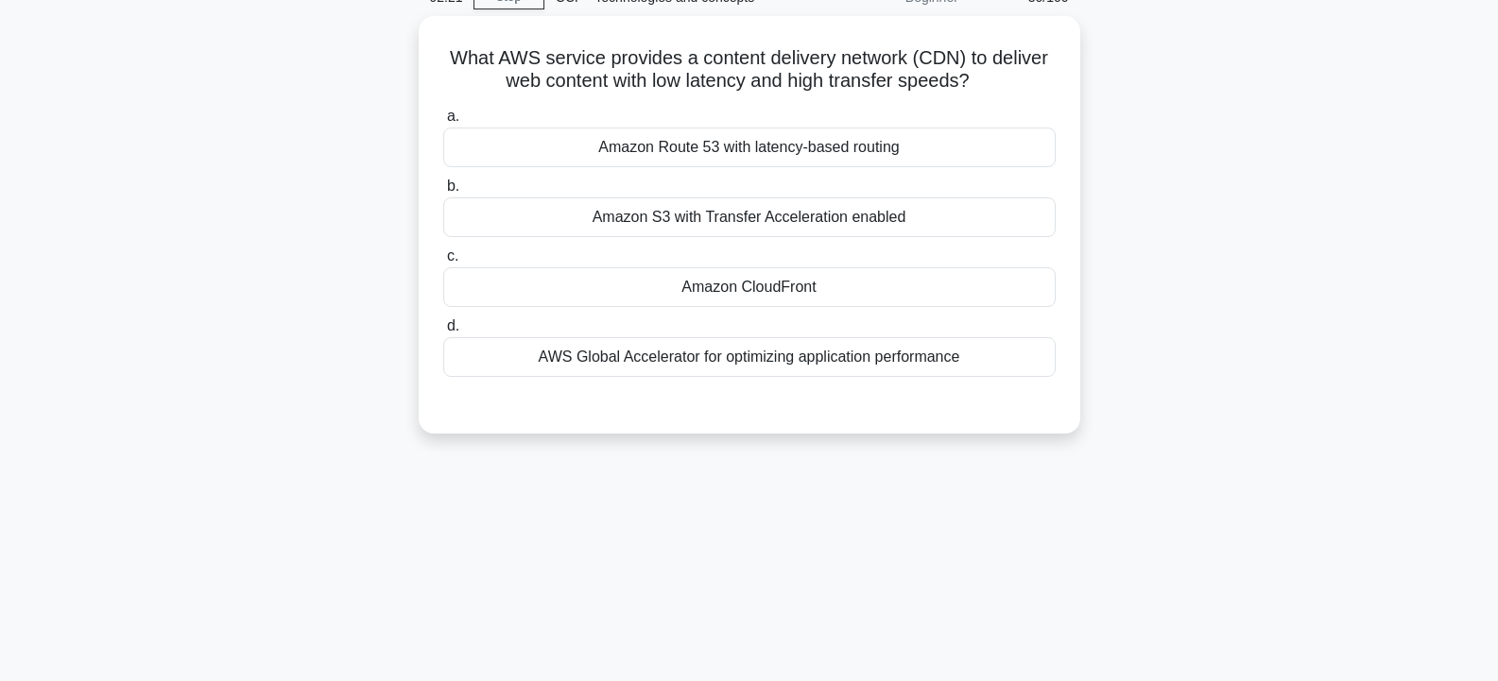
scroll to position [0, 0]
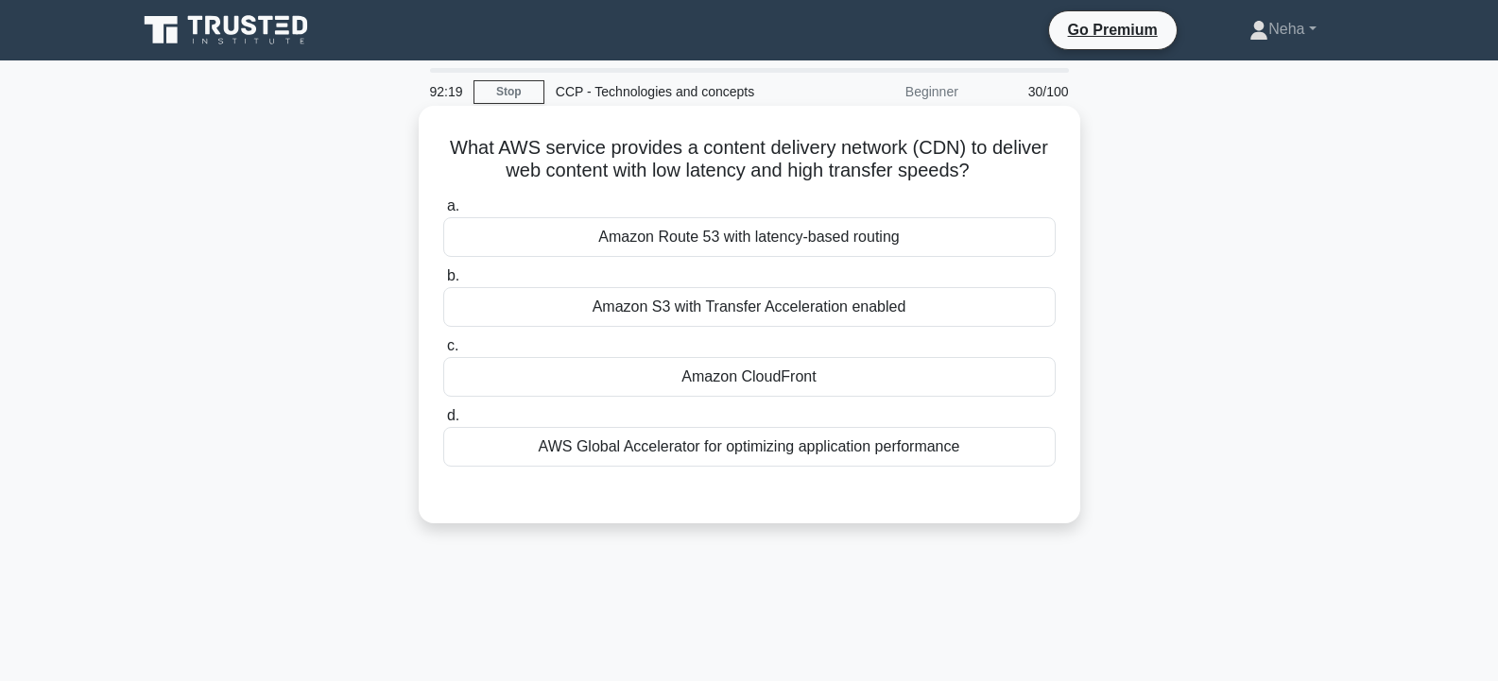
click at [853, 389] on div "Amazon CloudFront" at bounding box center [749, 377] width 612 height 40
click at [443, 352] on input "c. Amazon CloudFront" at bounding box center [443, 346] width 0 height 12
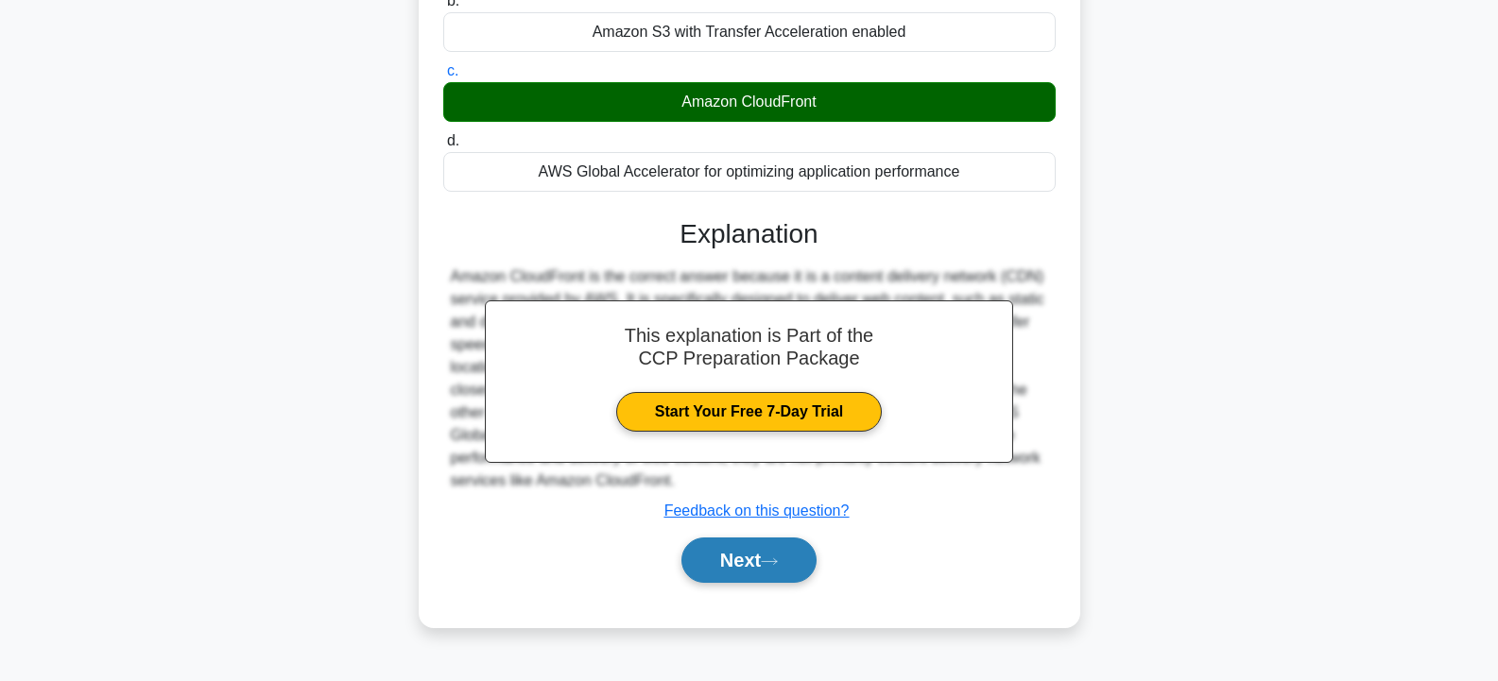
scroll to position [283, 0]
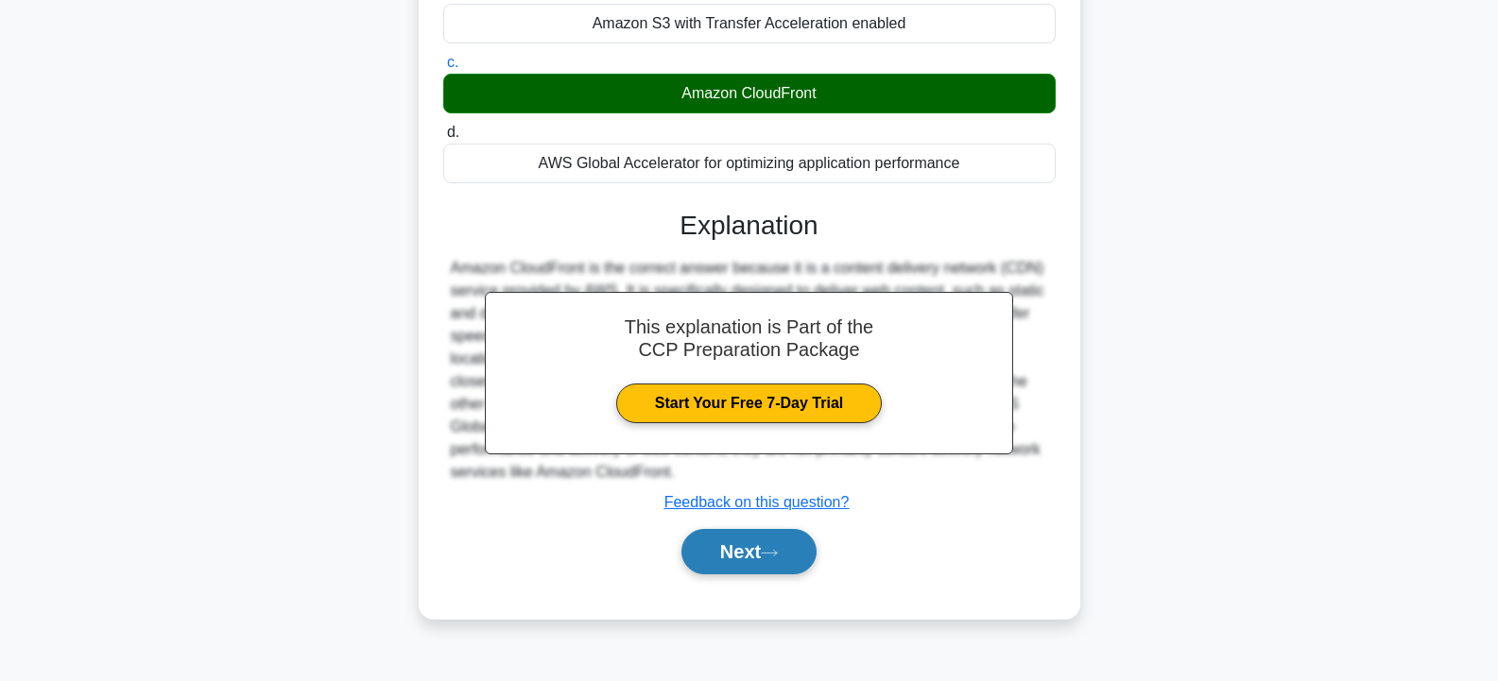
click at [792, 556] on button "Next" at bounding box center [748, 551] width 135 height 45
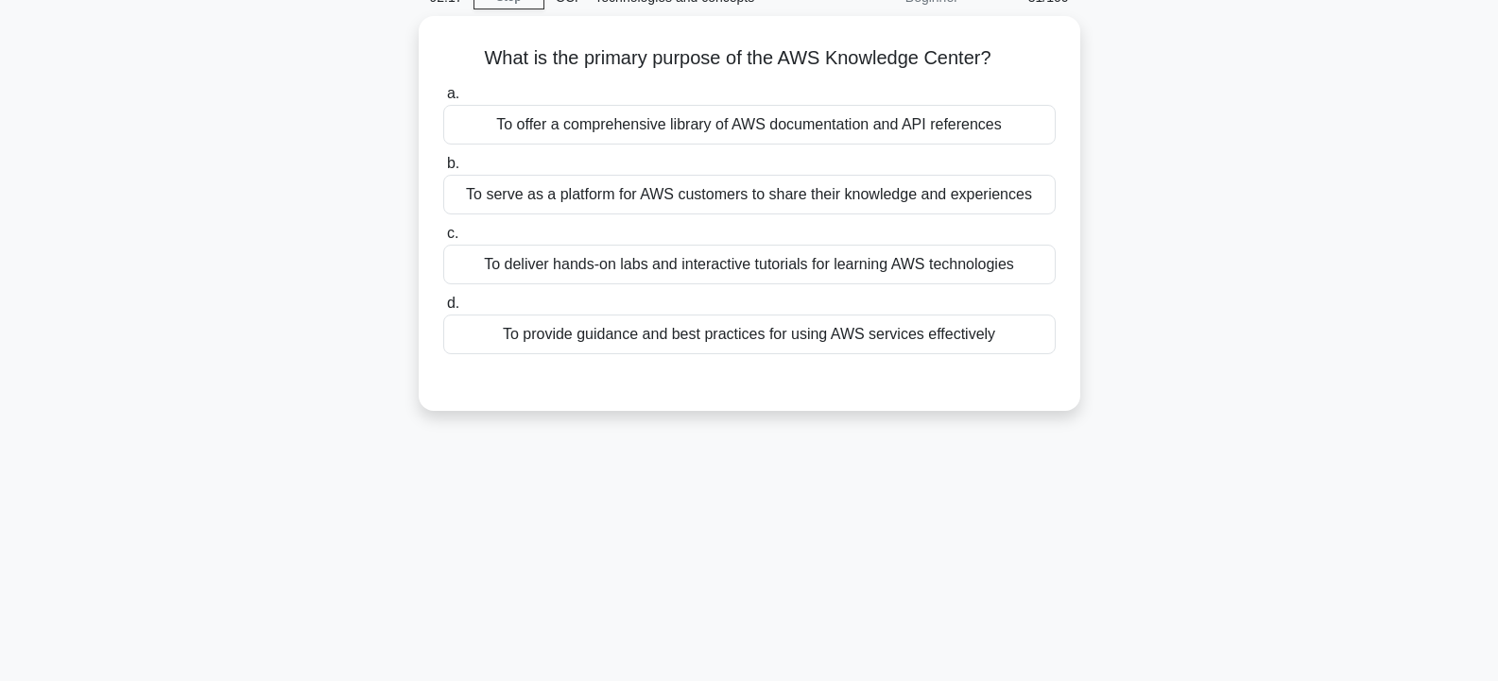
scroll to position [0, 0]
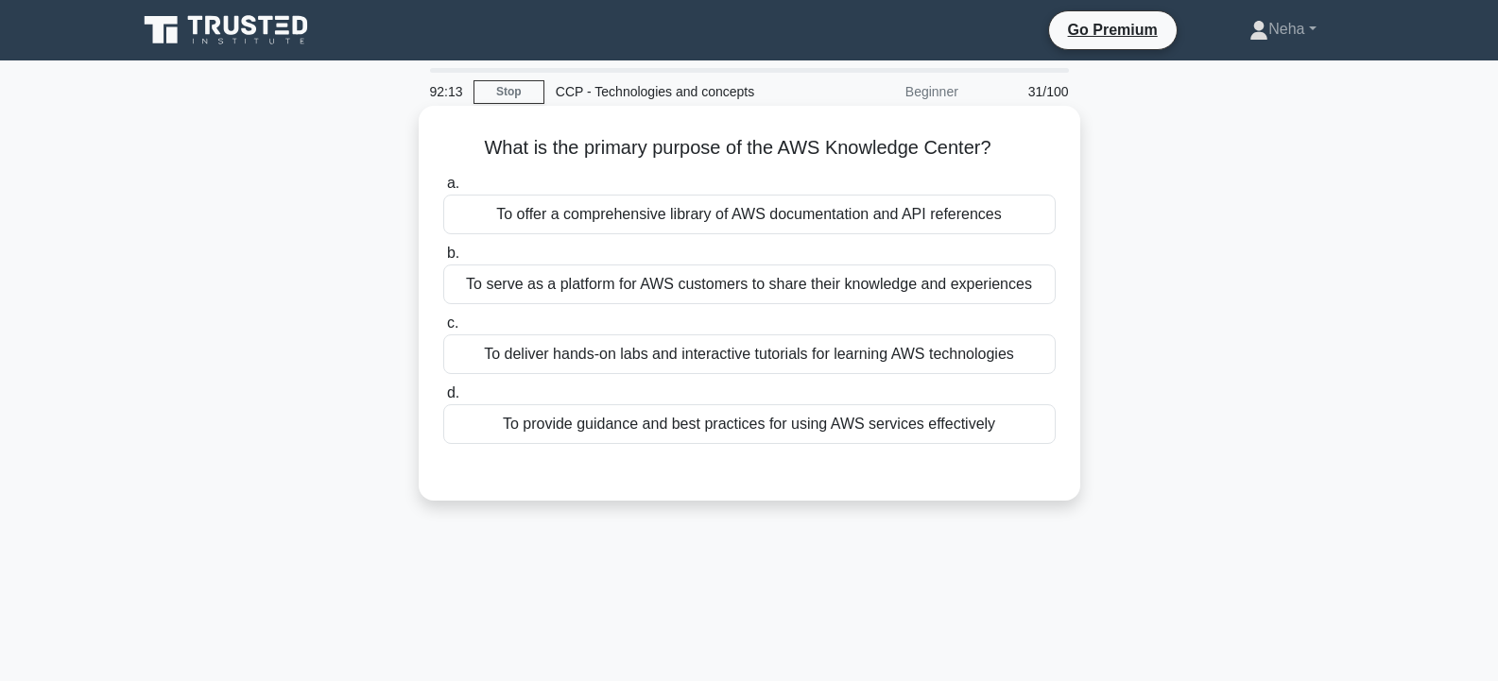
click at [784, 220] on div "To offer a comprehensive library of AWS documentation and API references" at bounding box center [749, 215] width 612 height 40
click at [443, 190] on input "a. To offer a comprehensive library of AWS documentation and API references" at bounding box center [443, 184] width 0 height 12
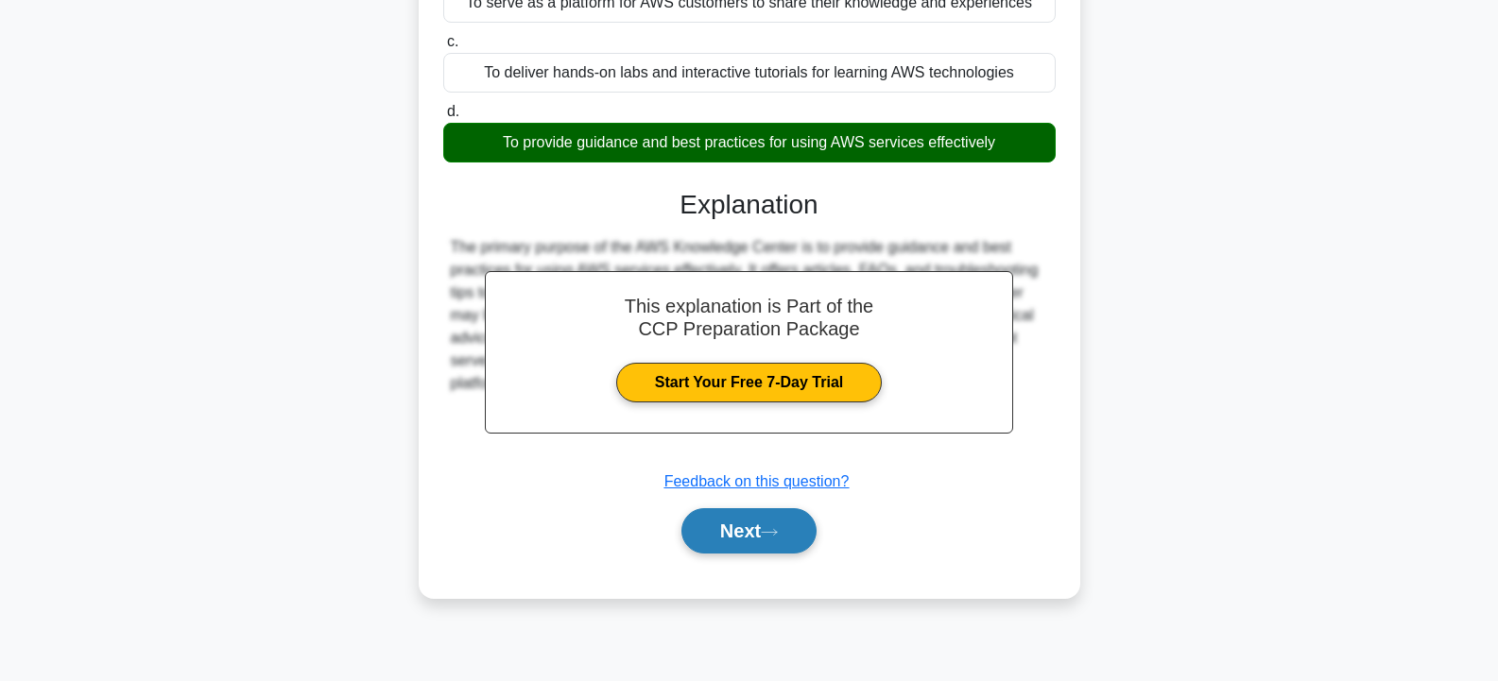
click at [779, 544] on button "Next" at bounding box center [748, 530] width 135 height 45
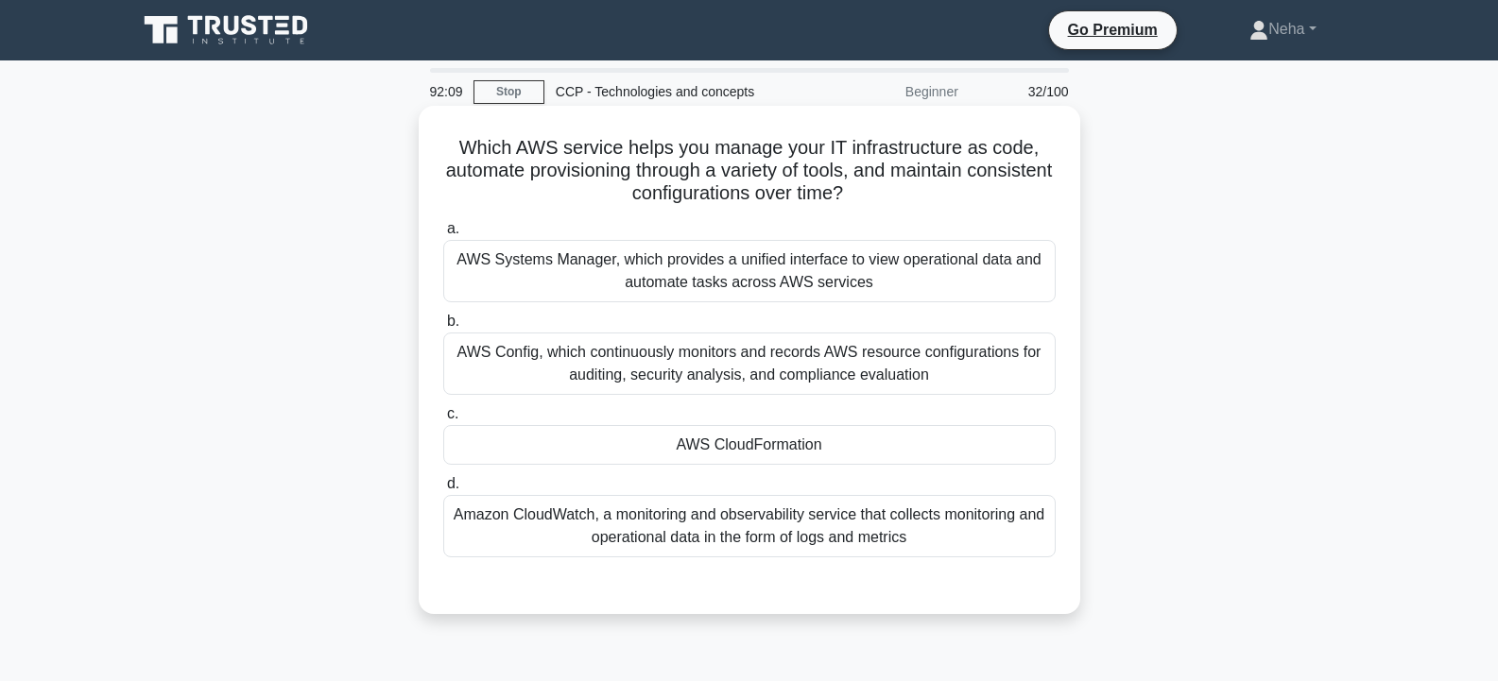
click at [789, 440] on div "AWS CloudFormation" at bounding box center [749, 445] width 612 height 40
click at [443, 420] on input "c. AWS CloudFormation" at bounding box center [443, 414] width 0 height 12
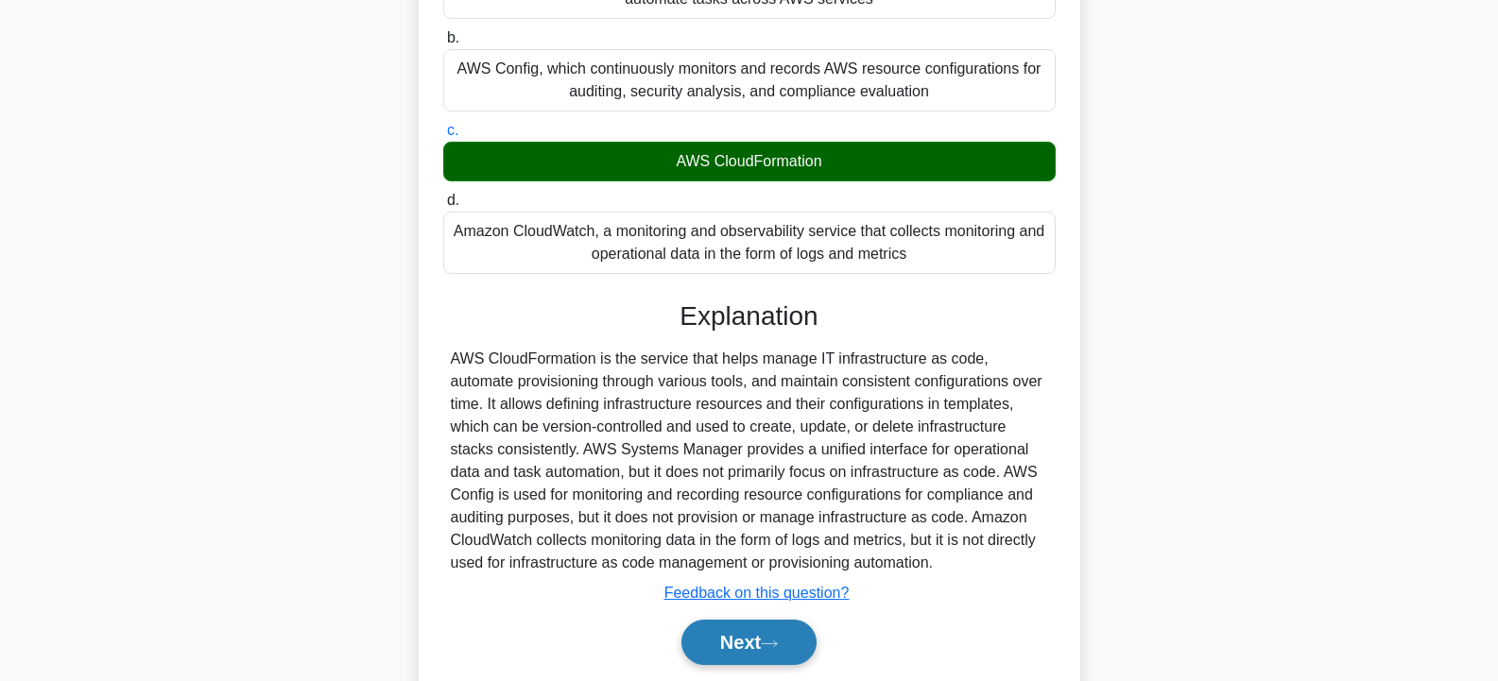
click at [761, 627] on button "Next" at bounding box center [748, 642] width 135 height 45
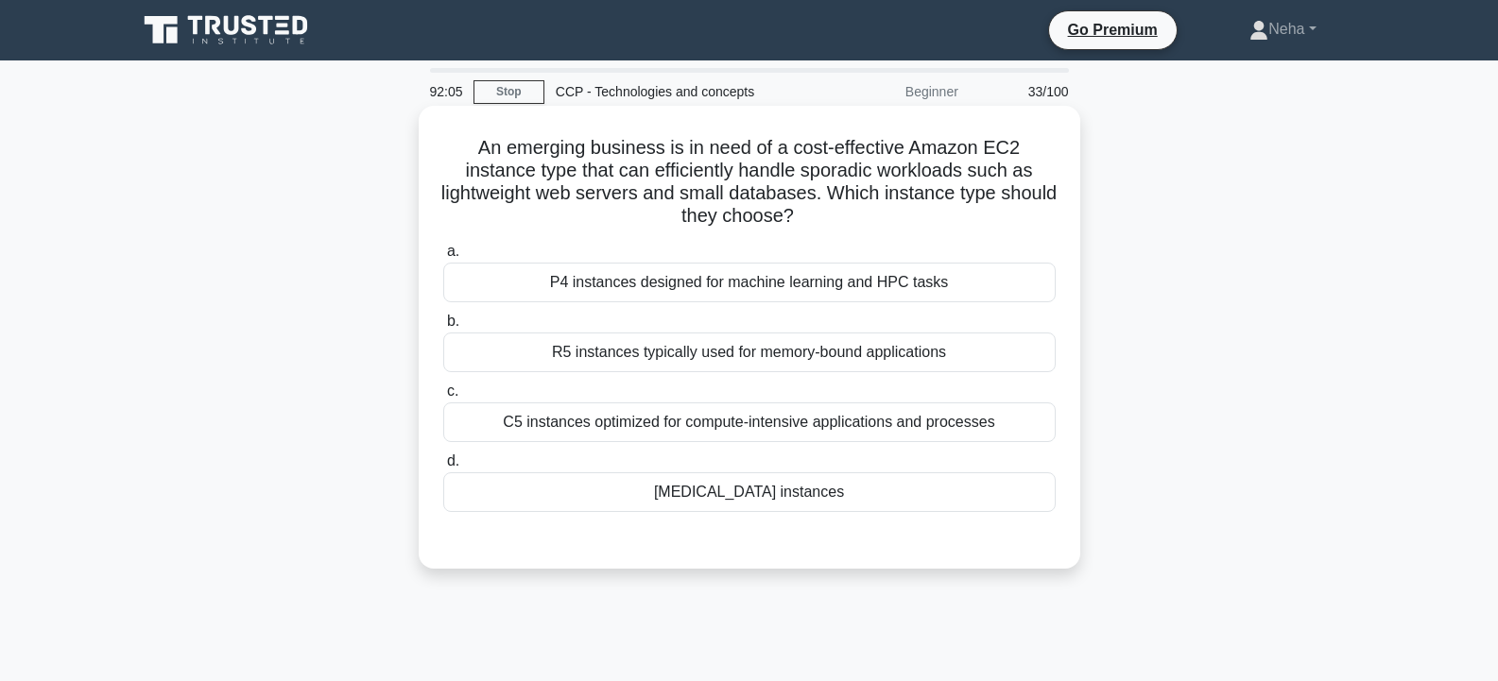
click at [779, 499] on div "T3 instances" at bounding box center [749, 492] width 612 height 40
click at [443, 468] on input "d. T3 instances" at bounding box center [443, 461] width 0 height 12
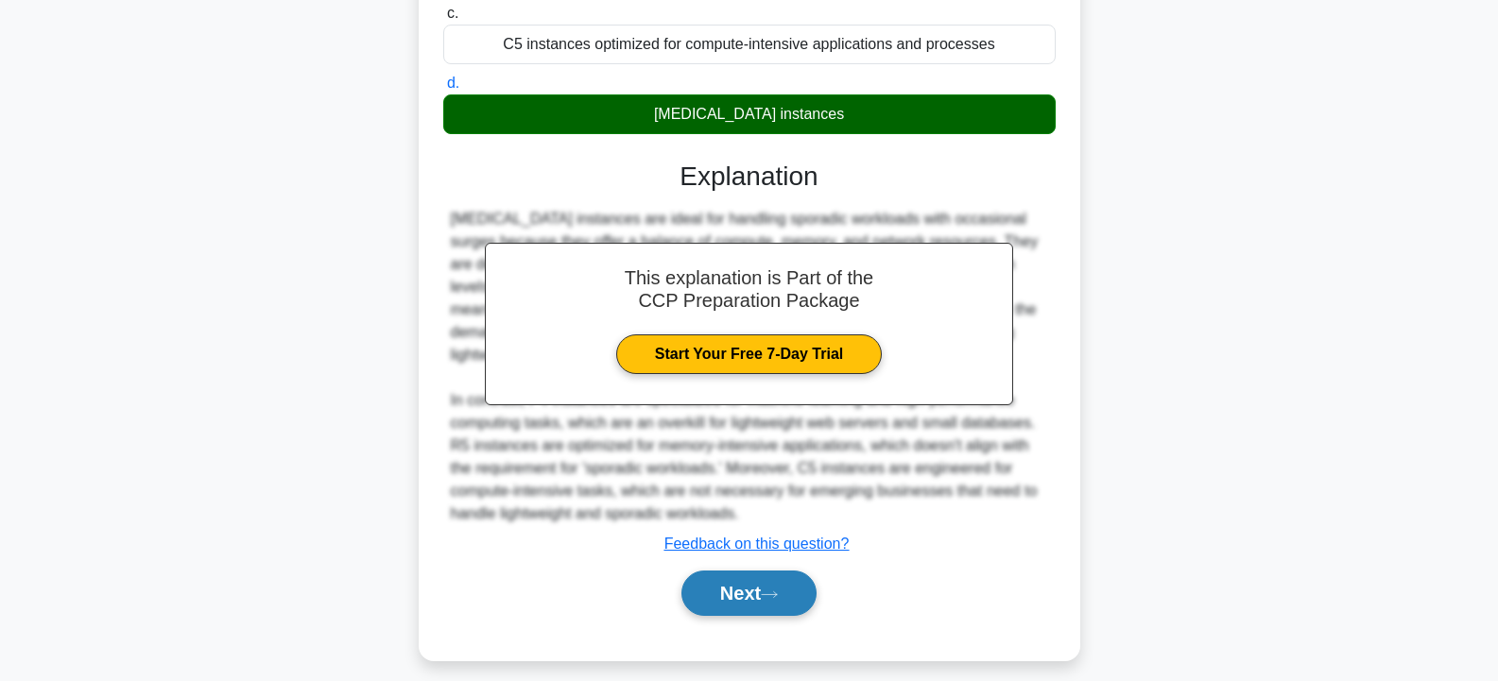
click at [766, 603] on button "Next" at bounding box center [748, 593] width 135 height 45
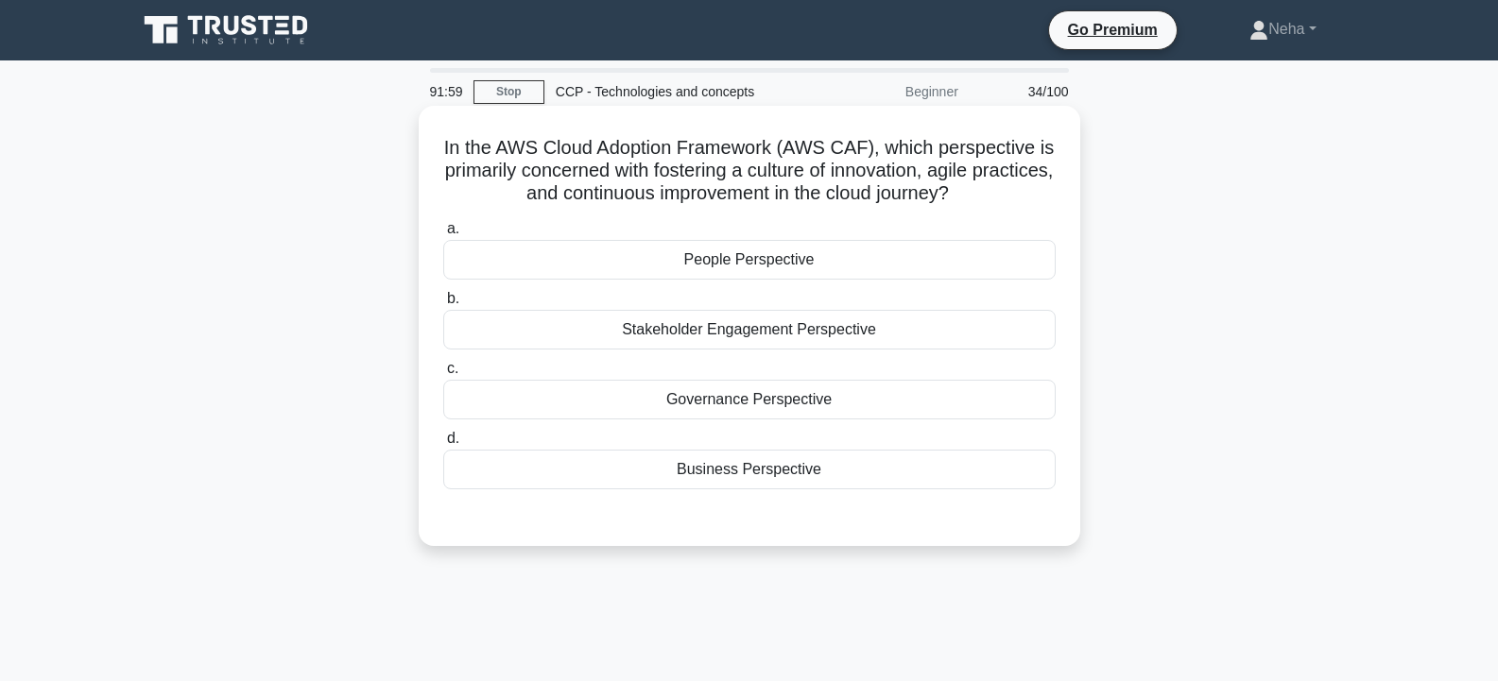
click at [745, 479] on div "Business Perspective" at bounding box center [749, 470] width 612 height 40
click at [443, 445] on input "d. Business Perspective" at bounding box center [443, 439] width 0 height 12
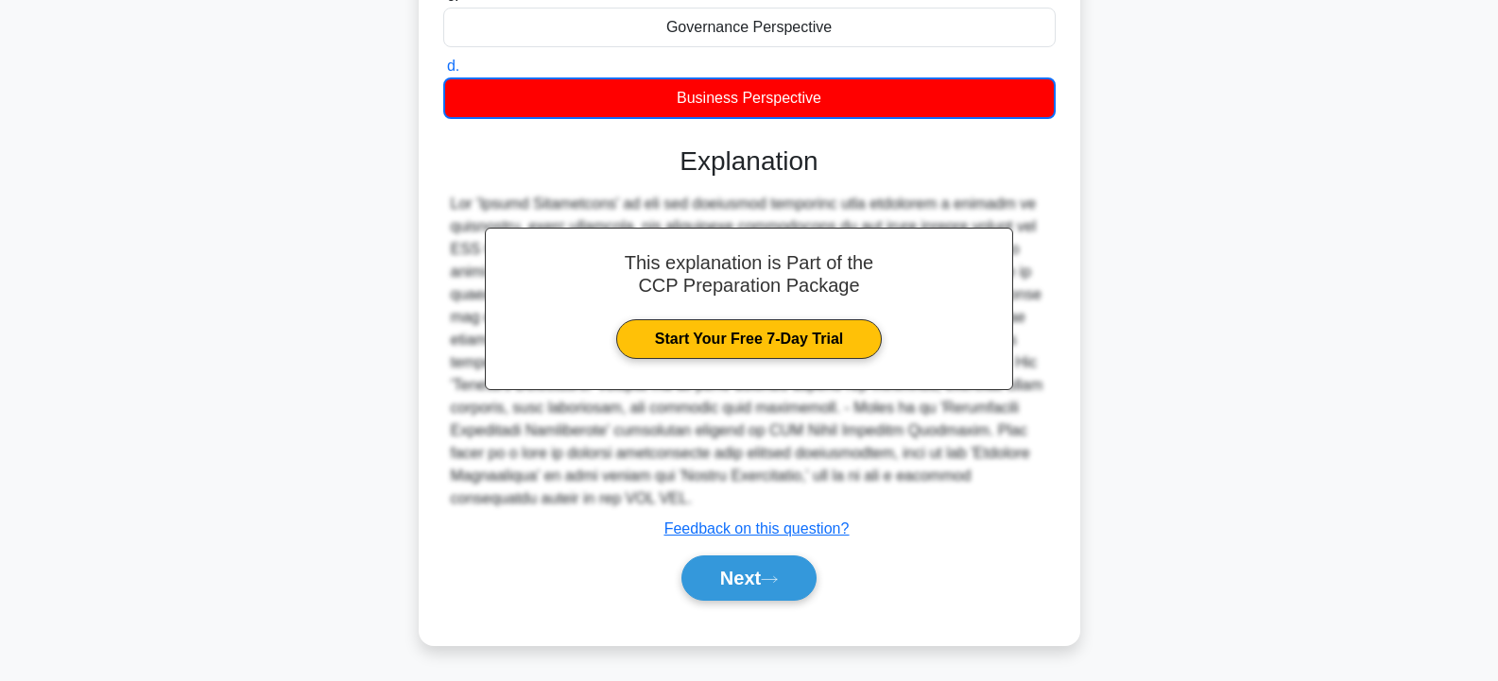
click at [745, 590] on button "Next" at bounding box center [748, 578] width 135 height 45
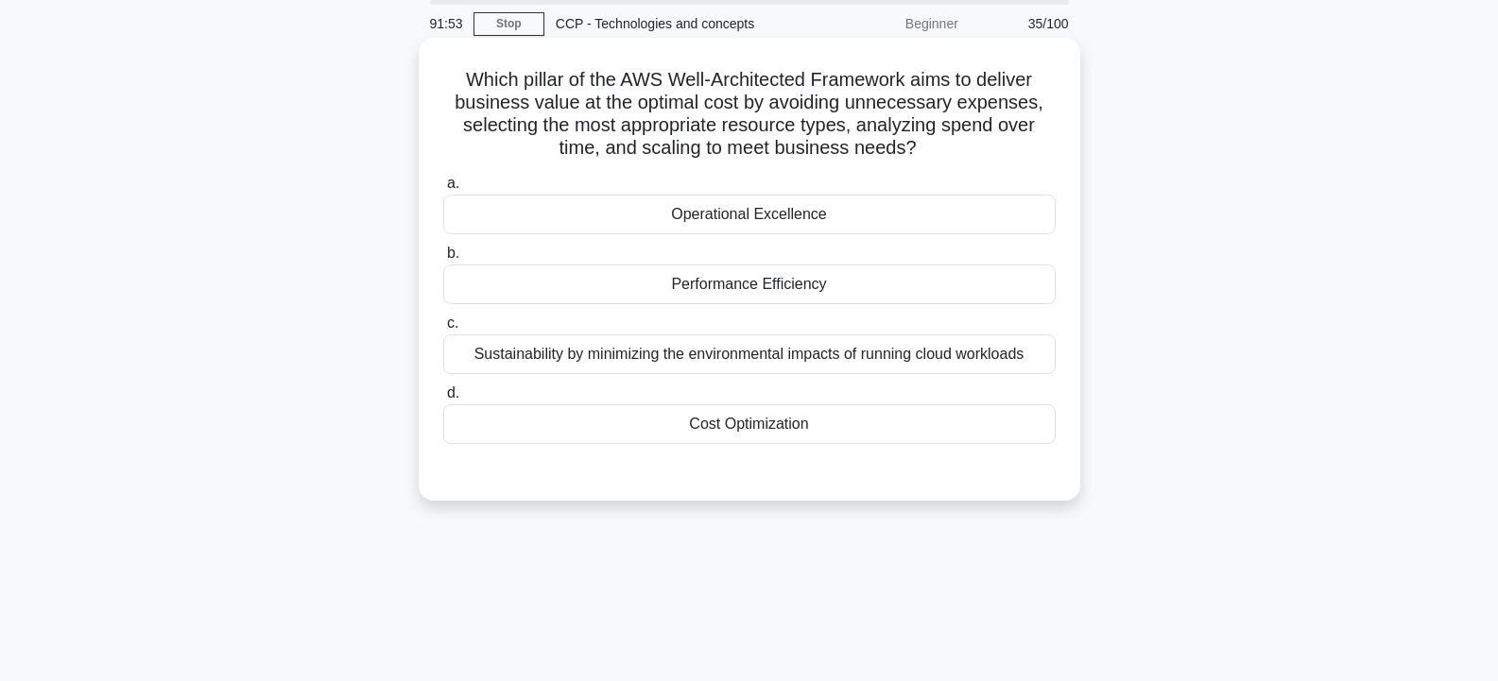
click at [762, 278] on div "Performance Efficiency" at bounding box center [749, 285] width 612 height 40
click at [443, 260] on input "b. Performance Efficiency" at bounding box center [443, 254] width 0 height 12
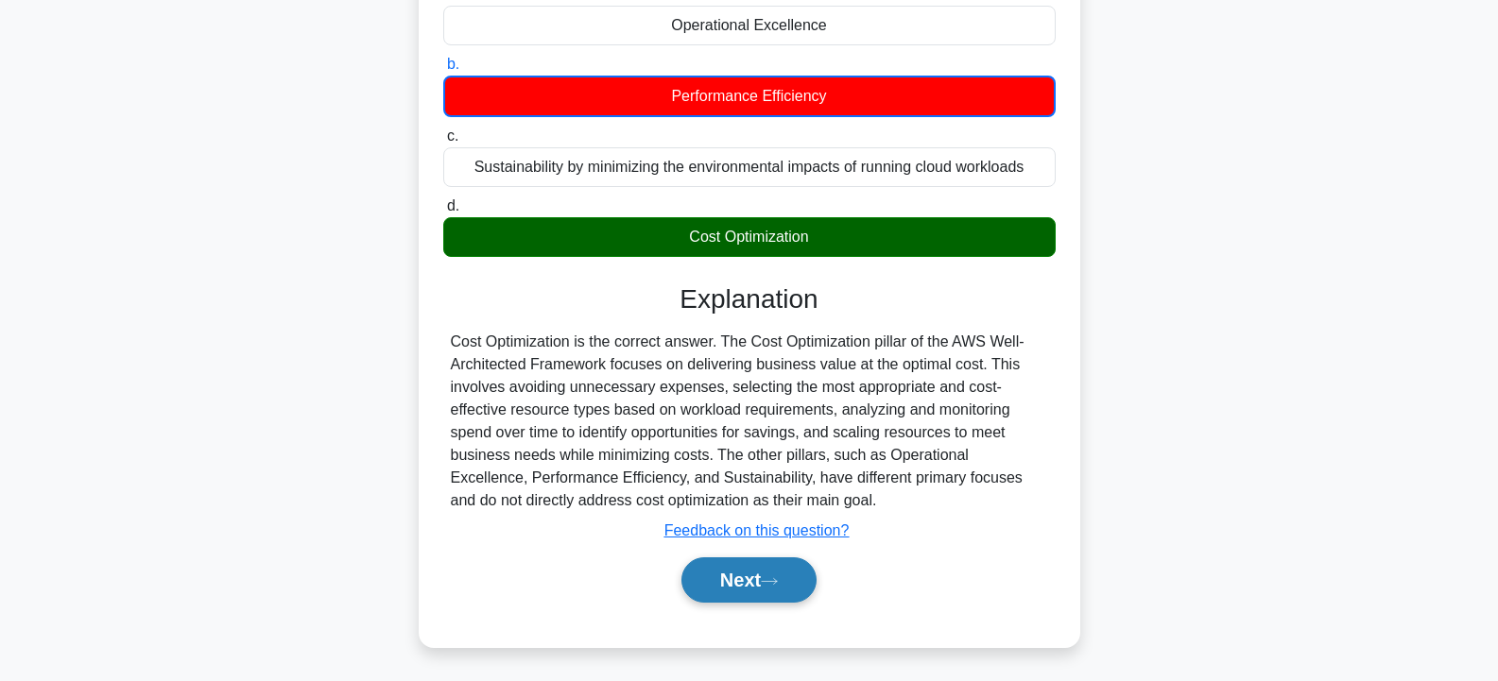
click at [737, 589] on button "Next" at bounding box center [748, 579] width 135 height 45
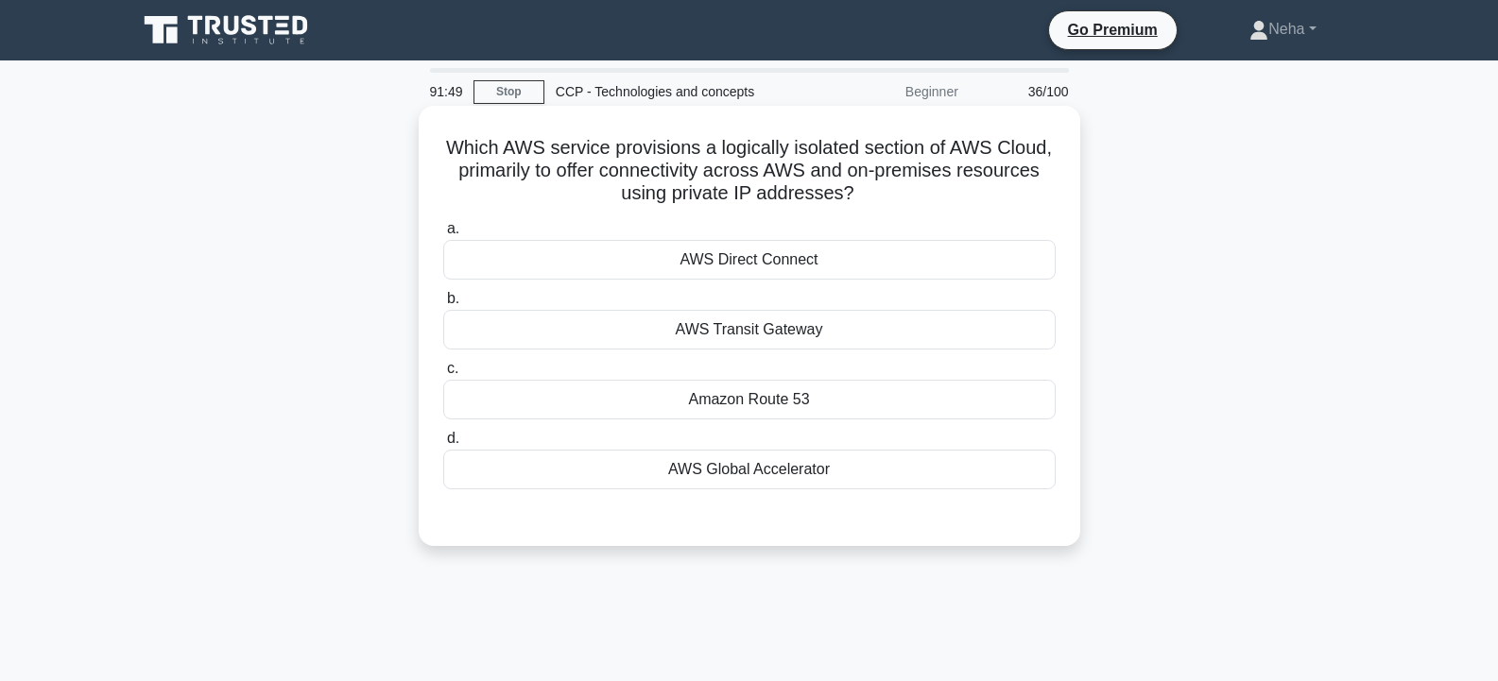
click at [755, 402] on div "Amazon Route 53" at bounding box center [749, 400] width 612 height 40
click at [443, 375] on input "c. Amazon Route 53" at bounding box center [443, 369] width 0 height 12
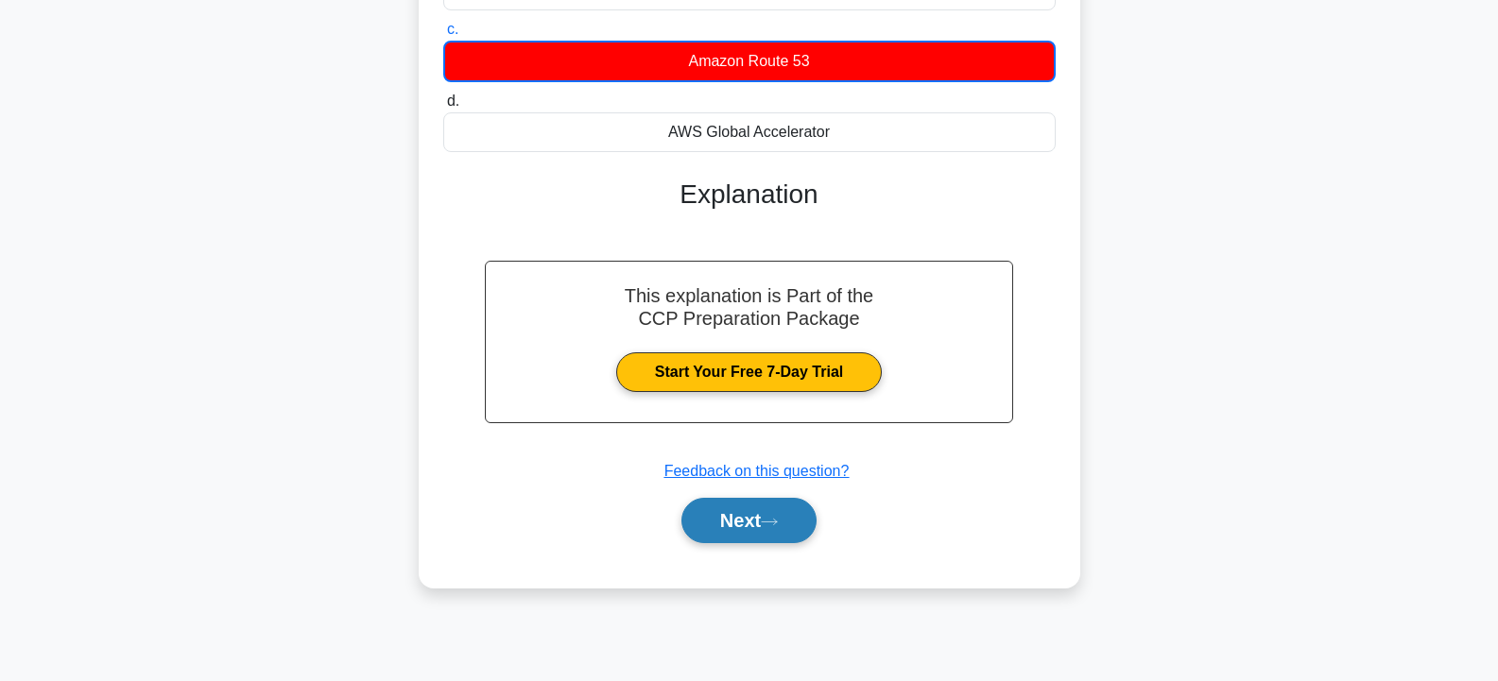
click at [755, 522] on button "Next" at bounding box center [748, 520] width 135 height 45
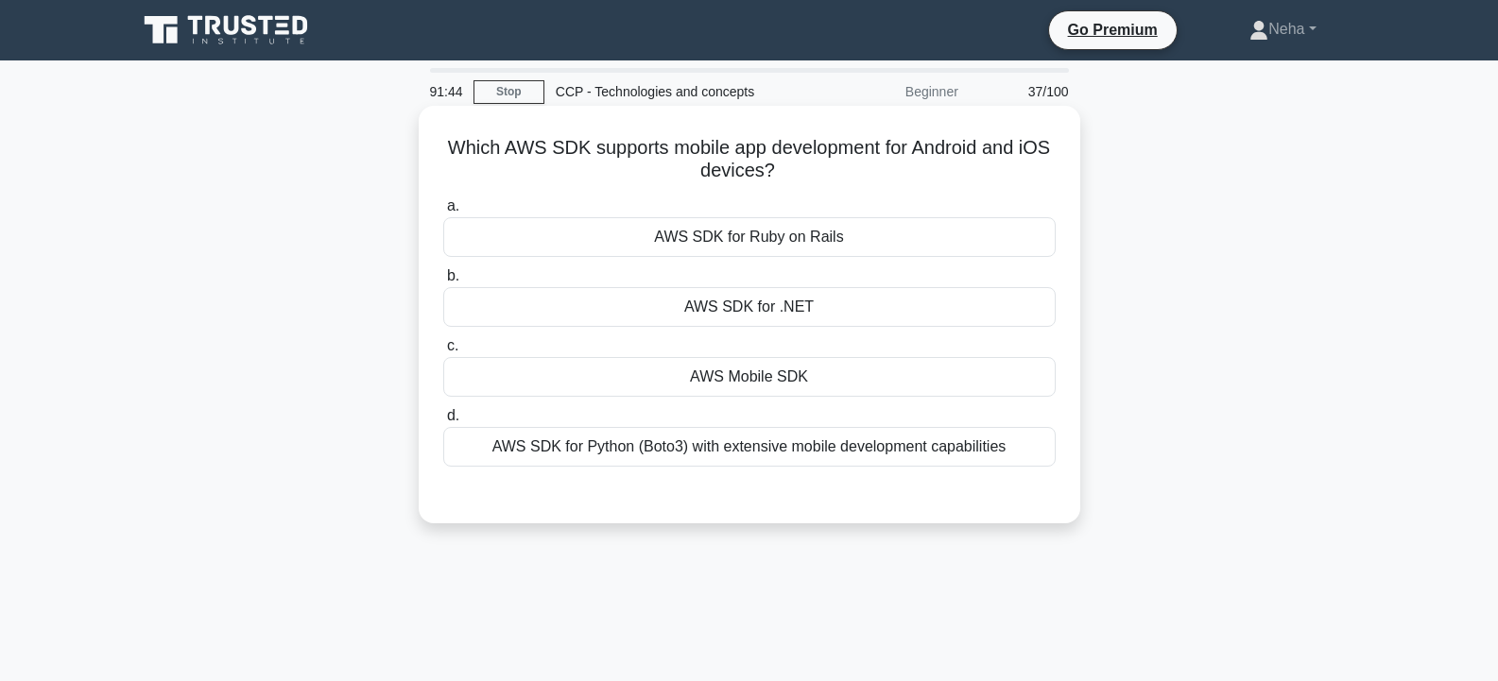
click at [769, 367] on div "AWS Mobile SDK" at bounding box center [749, 377] width 612 height 40
click at [443, 352] on input "c. AWS Mobile SDK" at bounding box center [443, 346] width 0 height 12
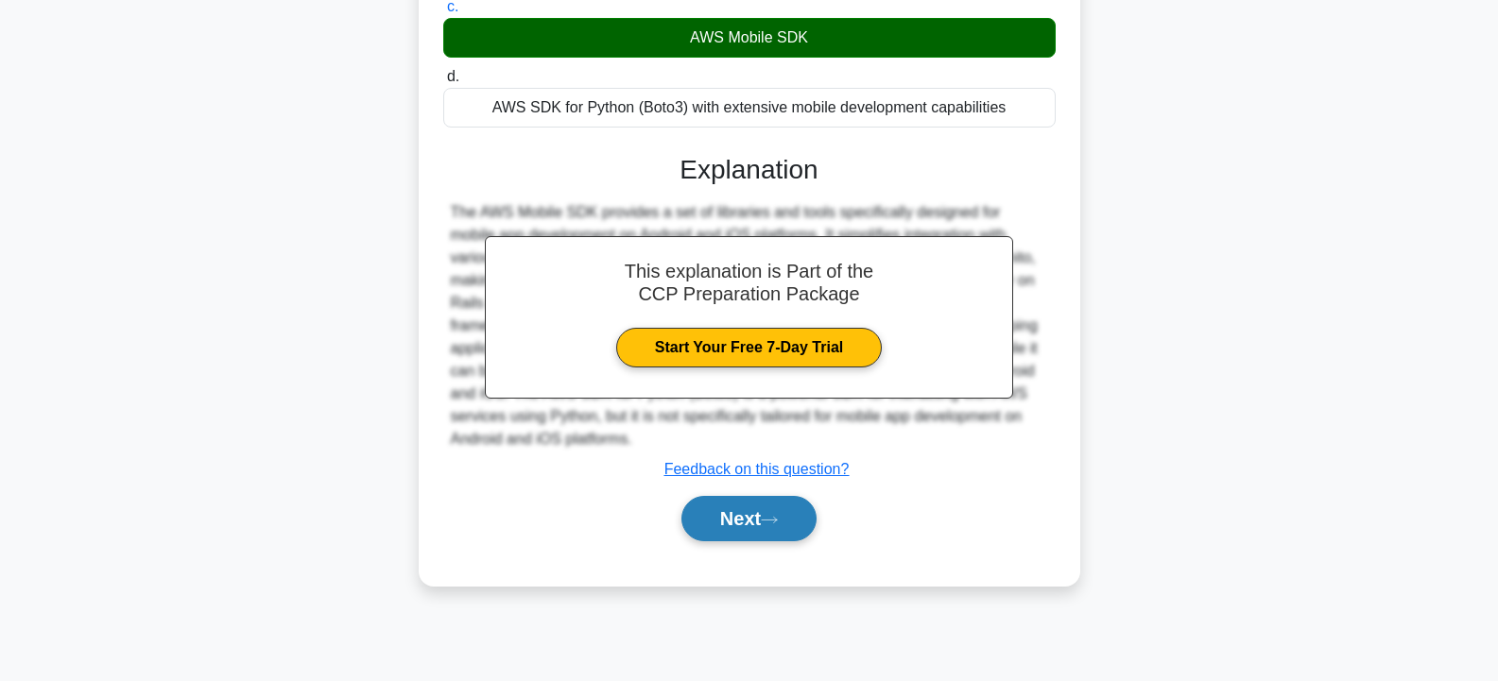
click at [797, 514] on button "Next" at bounding box center [748, 518] width 135 height 45
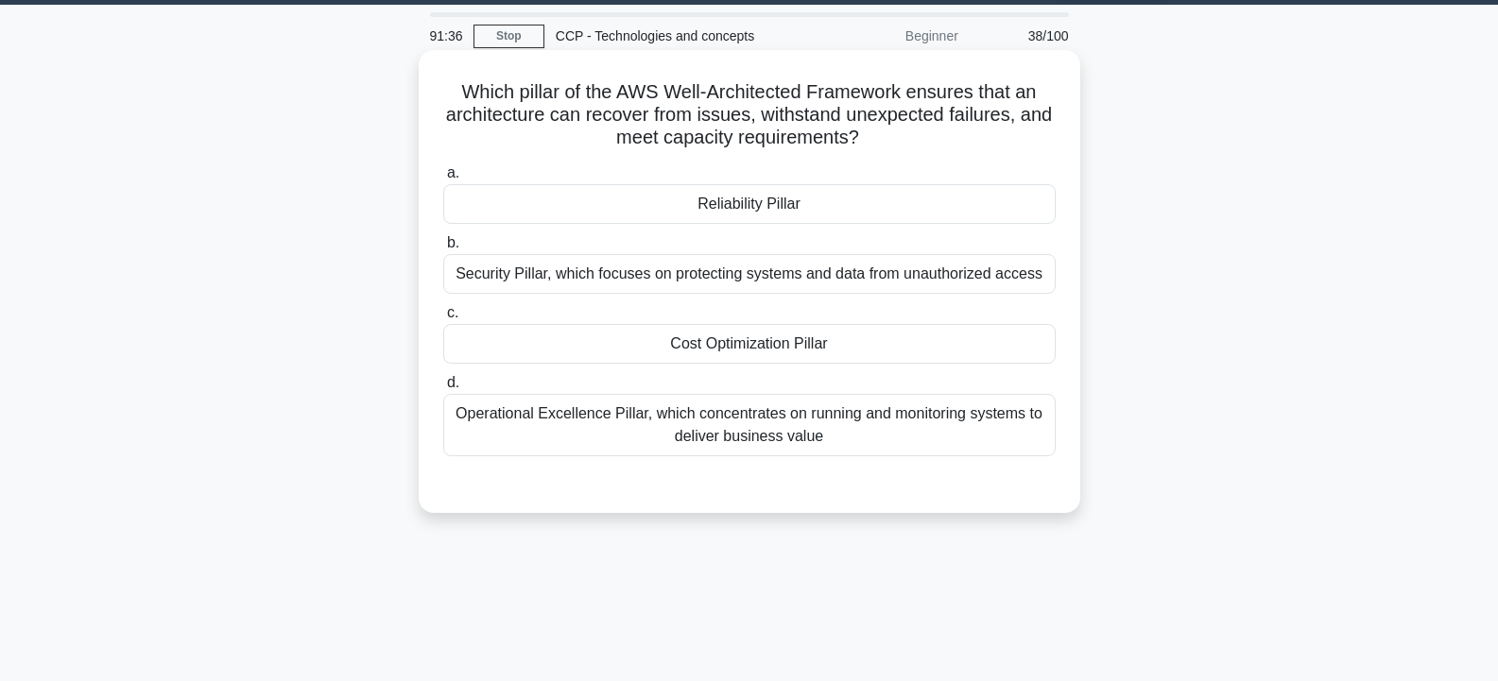
click at [802, 344] on div "Cost Optimization Pillar" at bounding box center [749, 344] width 612 height 40
click at [443, 319] on input "c. Cost Optimization Pillar" at bounding box center [443, 313] width 0 height 12
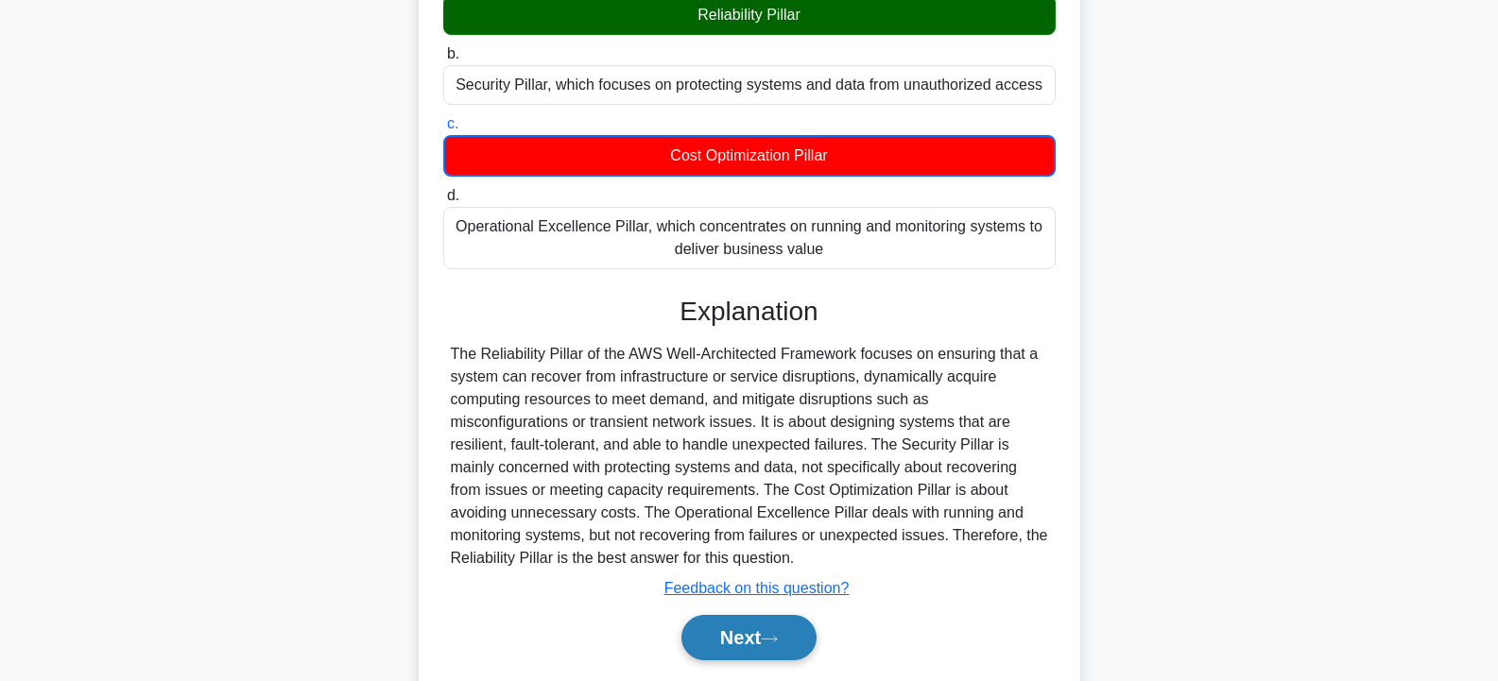
click at [766, 630] on button "Next" at bounding box center [748, 637] width 135 height 45
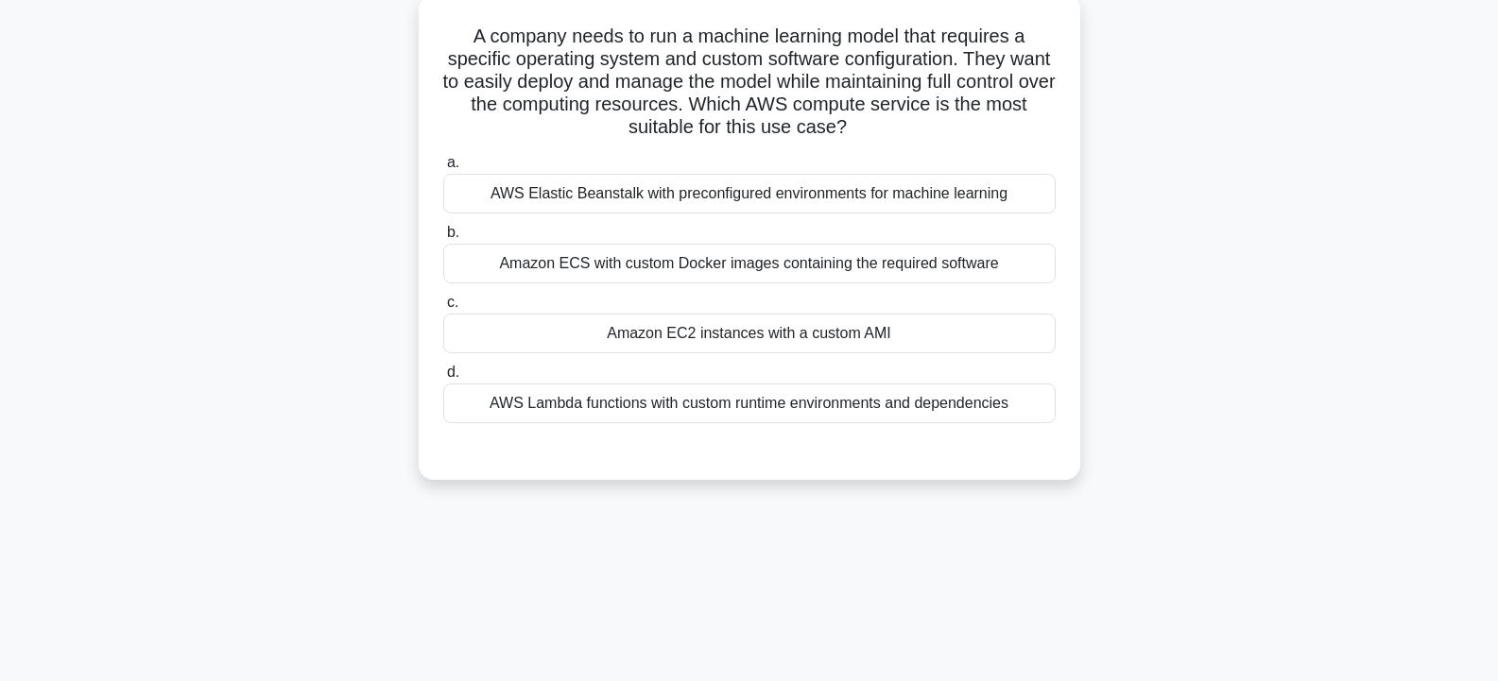
scroll to position [17, 0]
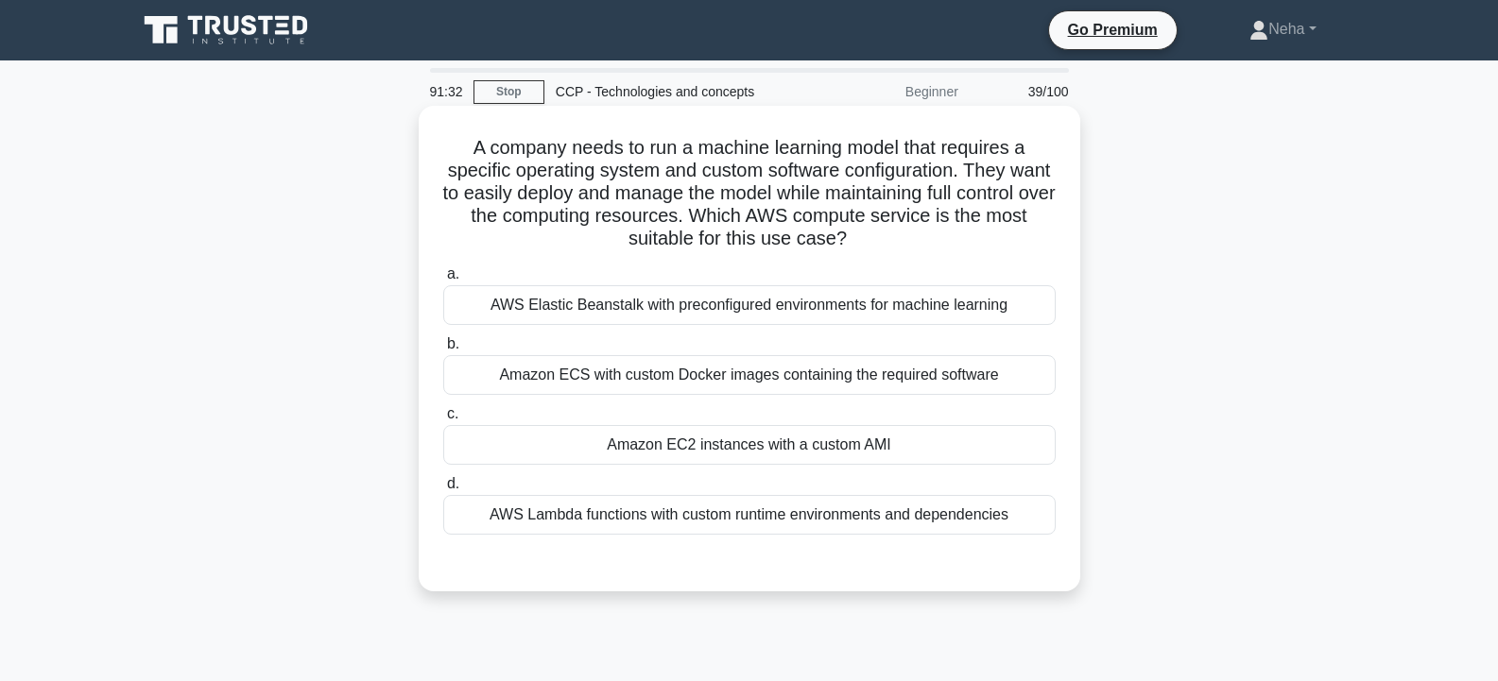
click at [789, 436] on div "Amazon EC2 instances with a custom AMI" at bounding box center [749, 445] width 612 height 40
click at [443, 420] on input "c. Amazon EC2 instances with a custom AMI" at bounding box center [443, 414] width 0 height 12
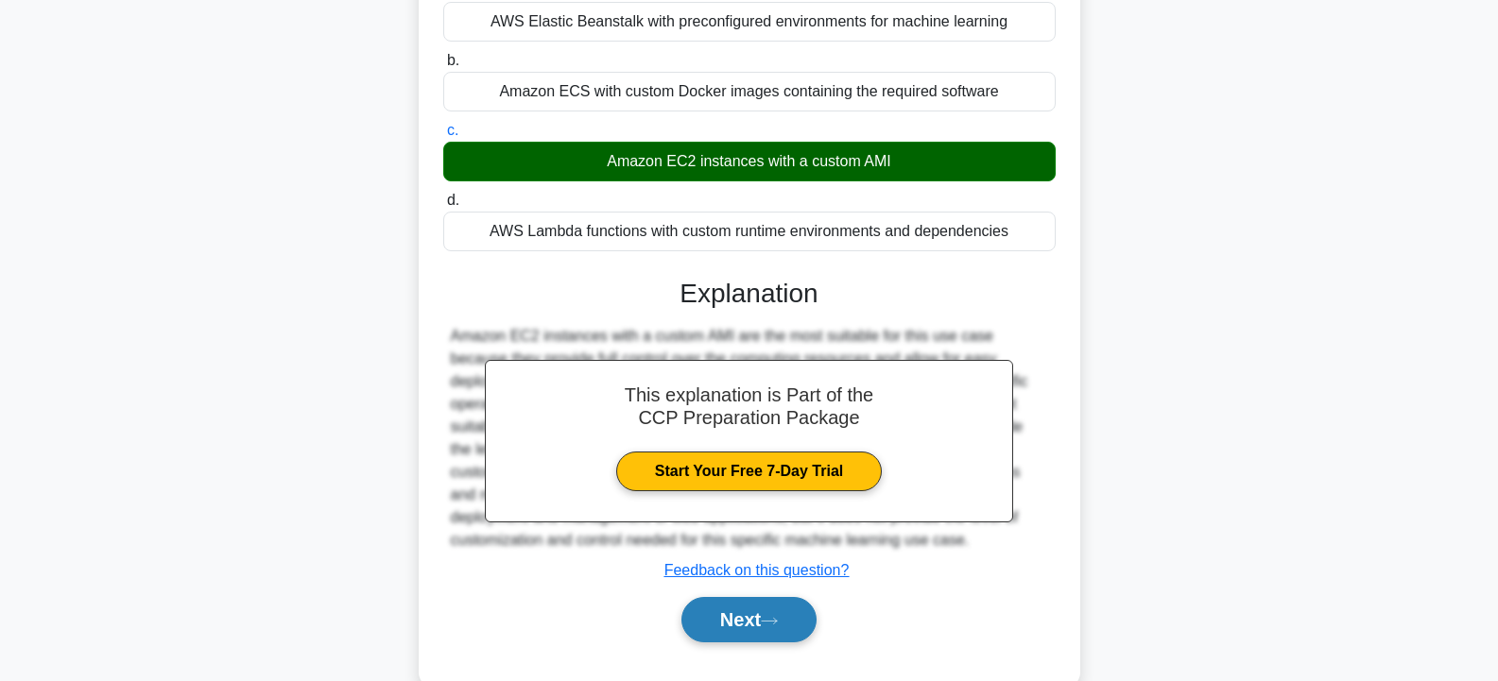
click at [759, 613] on button "Next" at bounding box center [748, 619] width 135 height 45
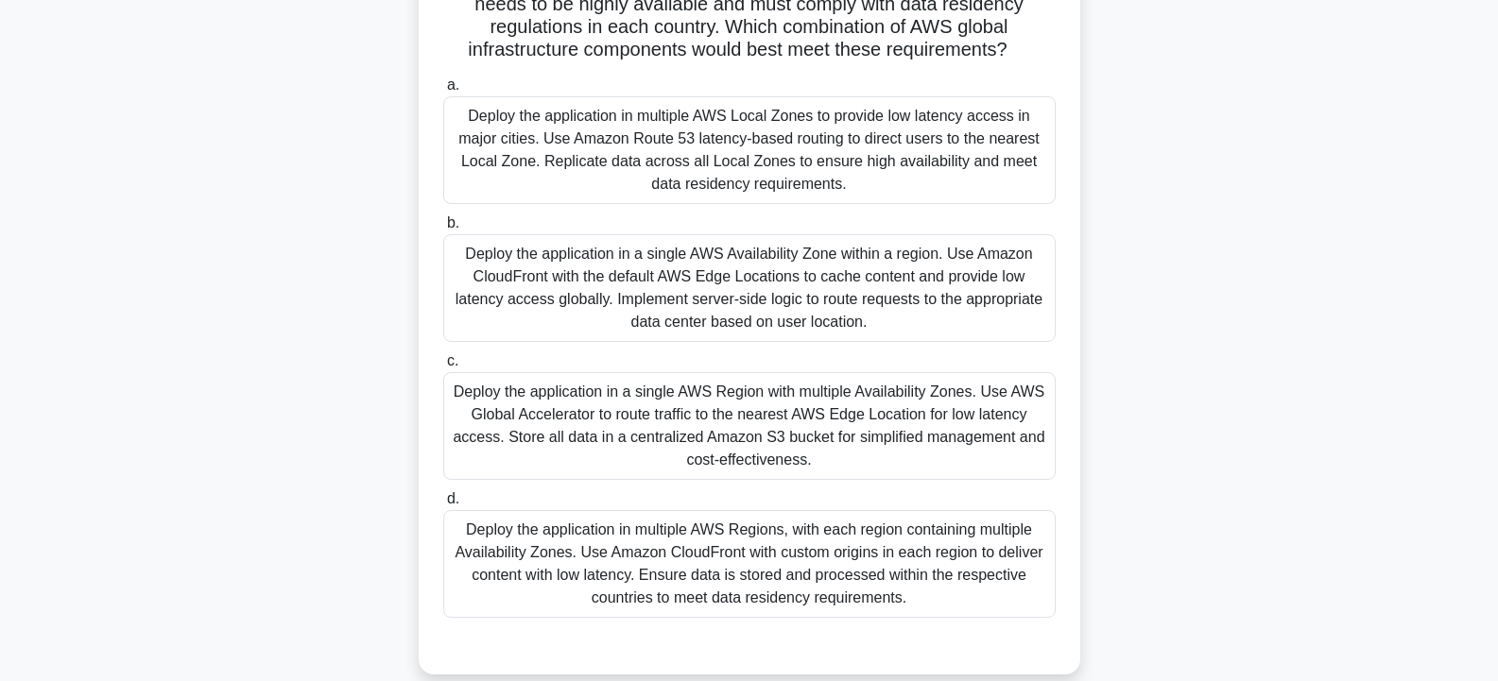
click at [815, 331] on div "Deploy the application in a single AWS Availability Zone within a region. Use A…" at bounding box center [749, 288] width 612 height 108
click at [443, 230] on input "b. Deploy the application in a single AWS Availability Zone within a region. Us…" at bounding box center [443, 223] width 0 height 12
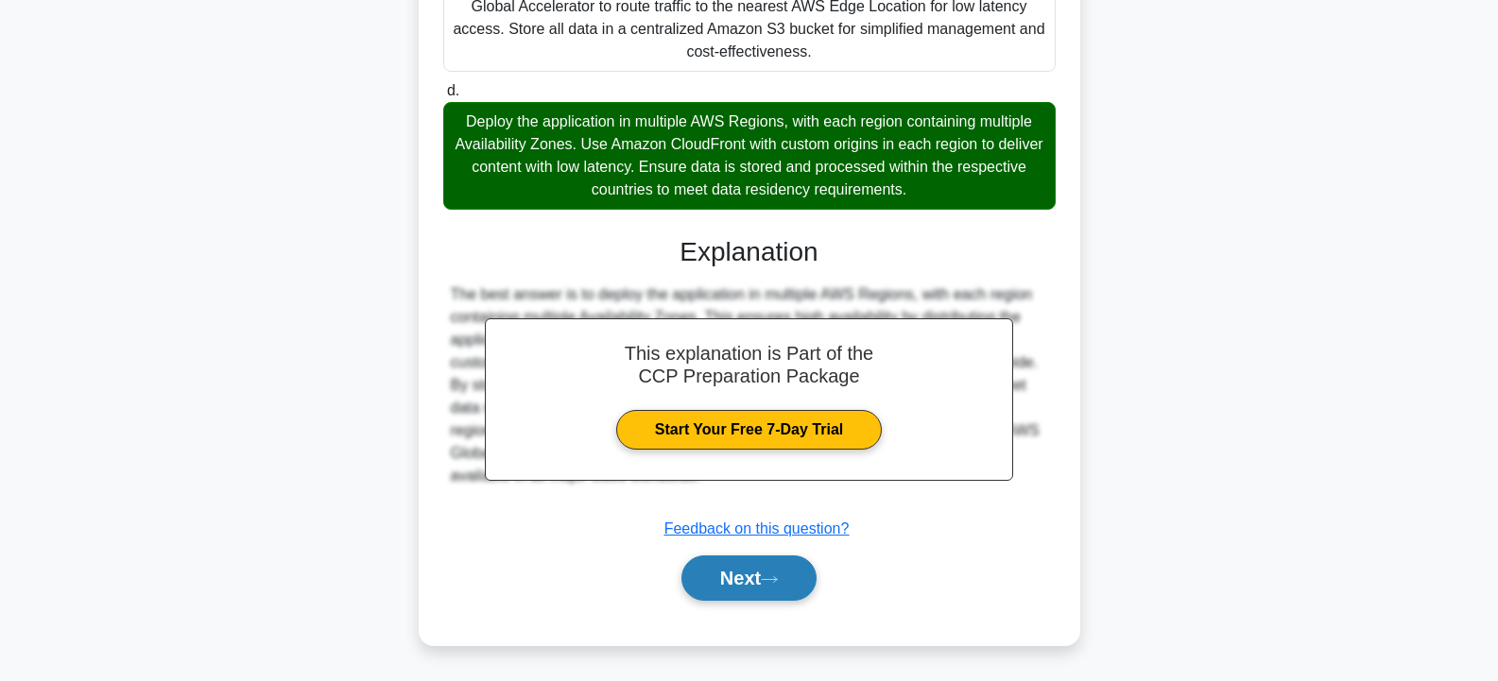
click at [762, 580] on button "Next" at bounding box center [748, 578] width 135 height 45
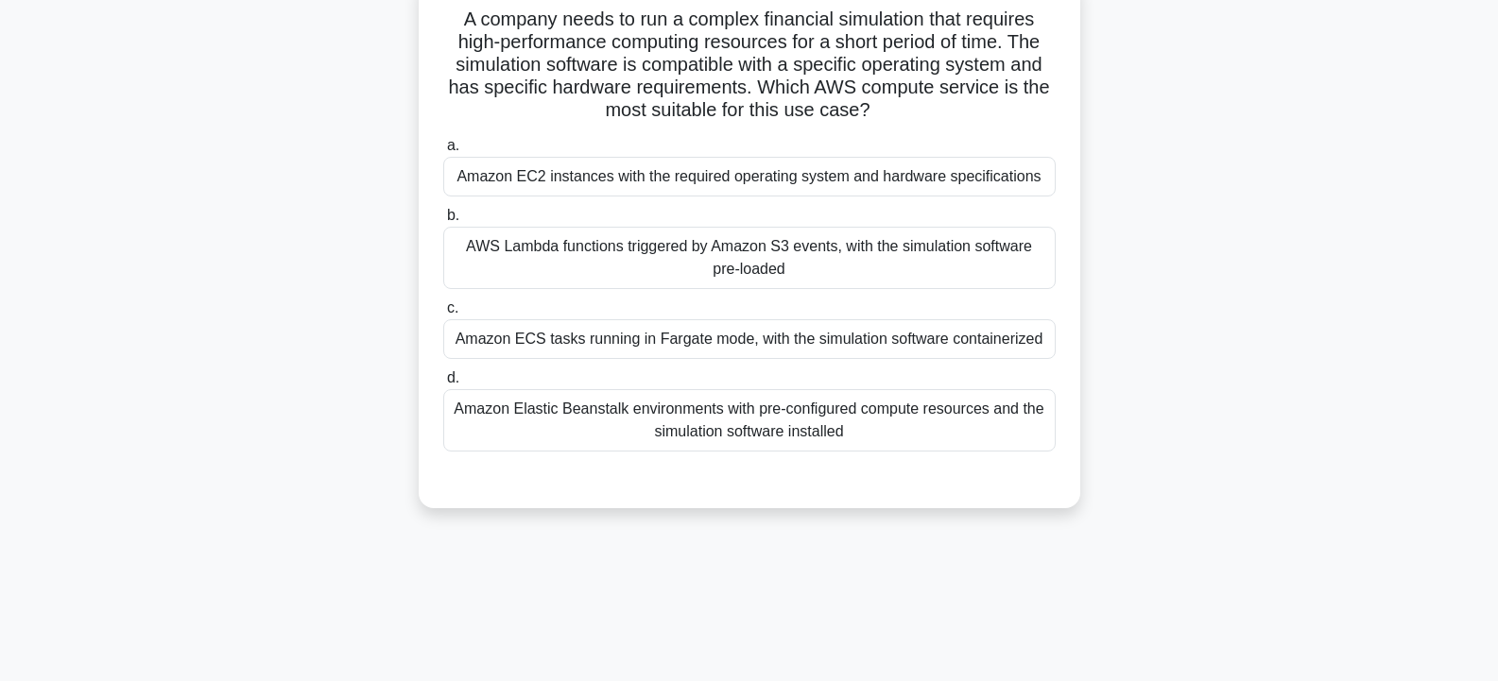
scroll to position [2, 0]
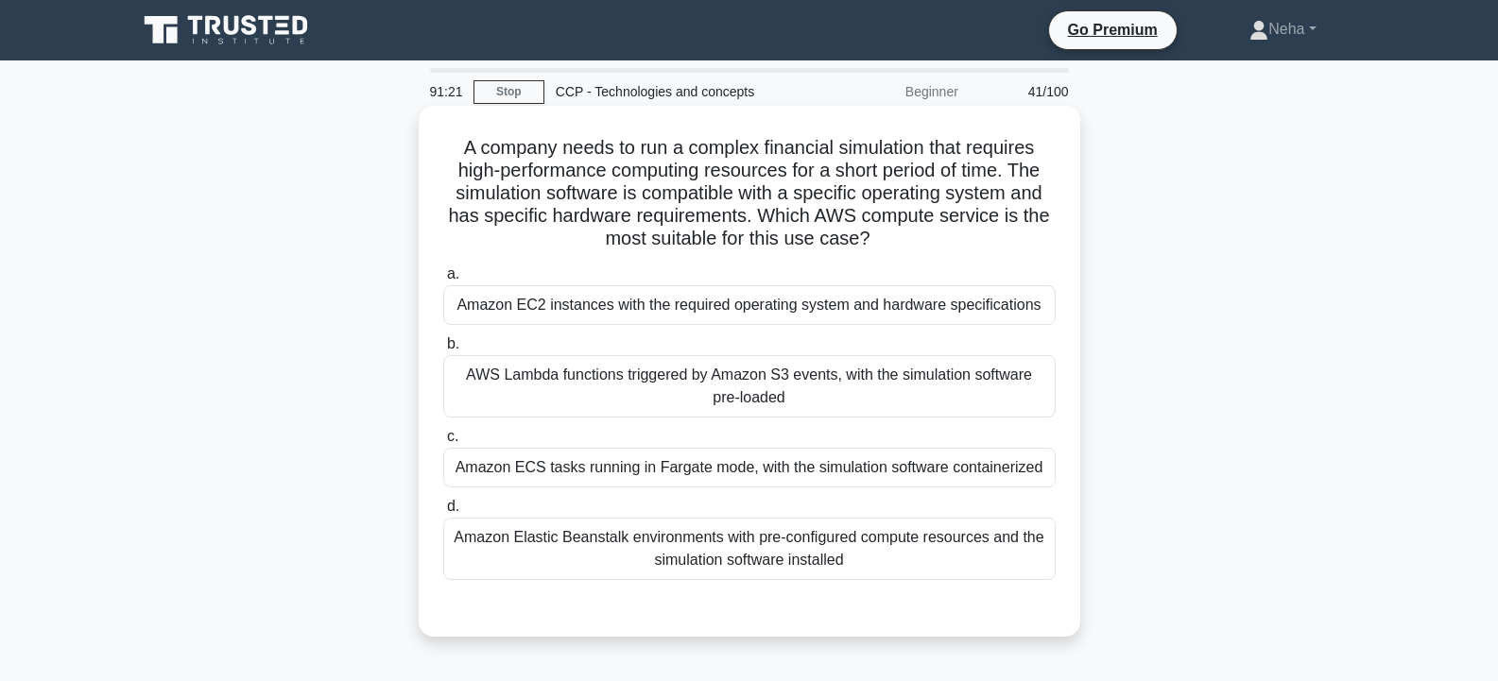
click at [784, 472] on div "Amazon ECS tasks running in Fargate mode, with the simulation software containe…" at bounding box center [749, 468] width 612 height 40
click at [443, 443] on input "c. Amazon ECS tasks running in Fargate mode, with the simulation software conta…" at bounding box center [443, 437] width 0 height 12
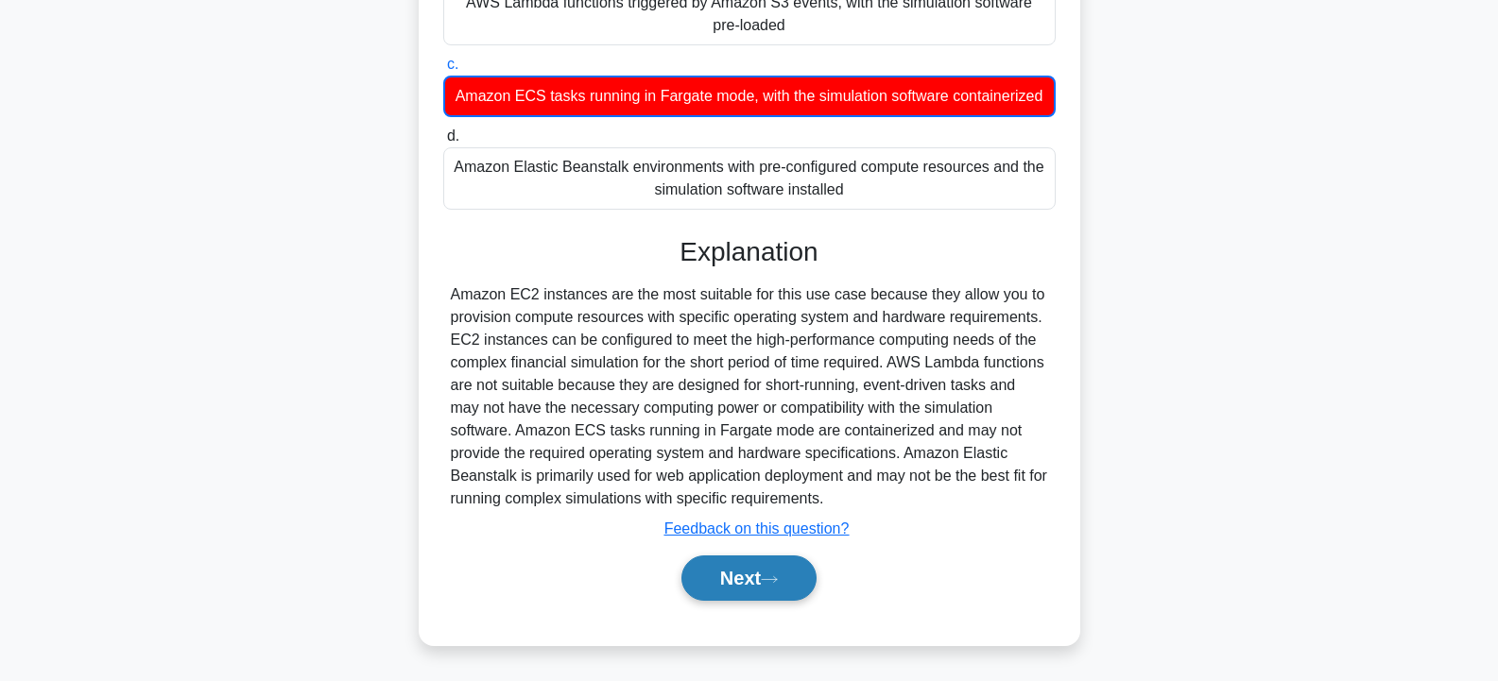
click at [752, 565] on button "Next" at bounding box center [748, 578] width 135 height 45
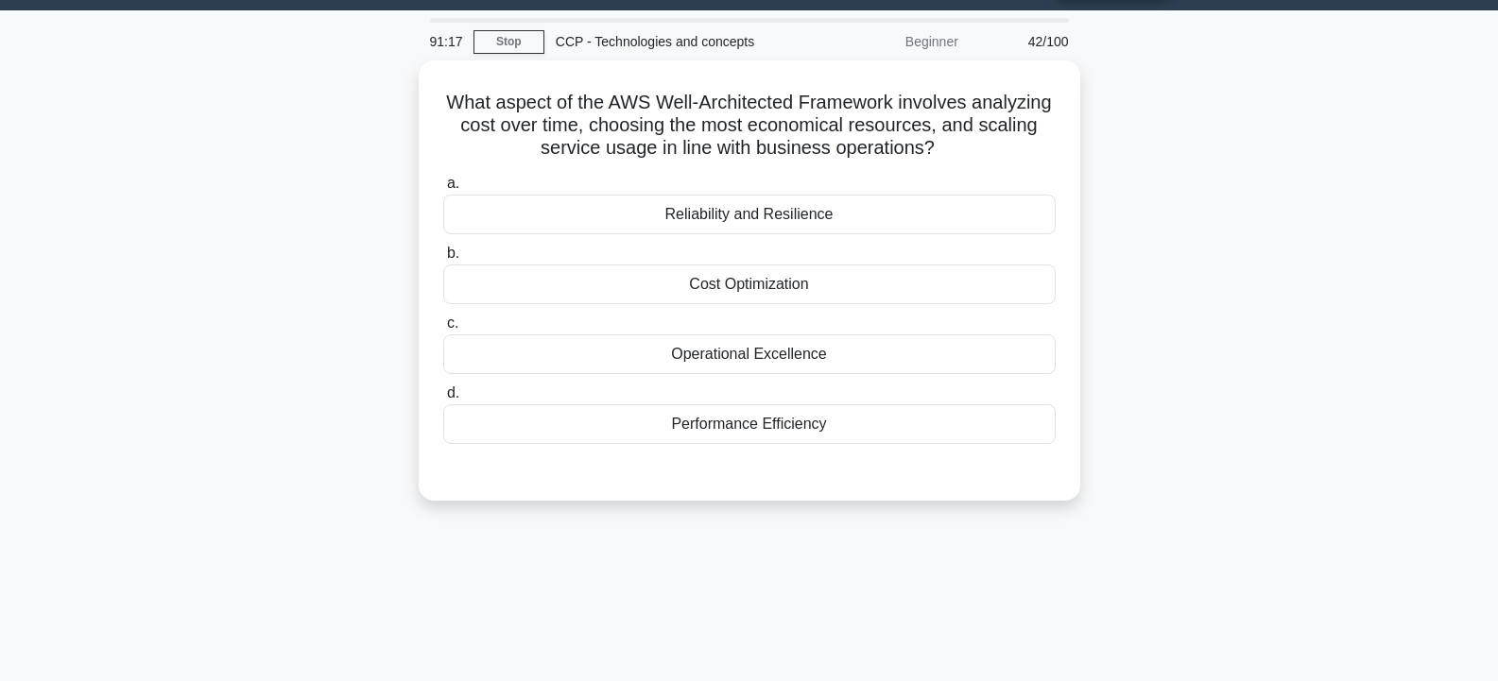
scroll to position [6, 0]
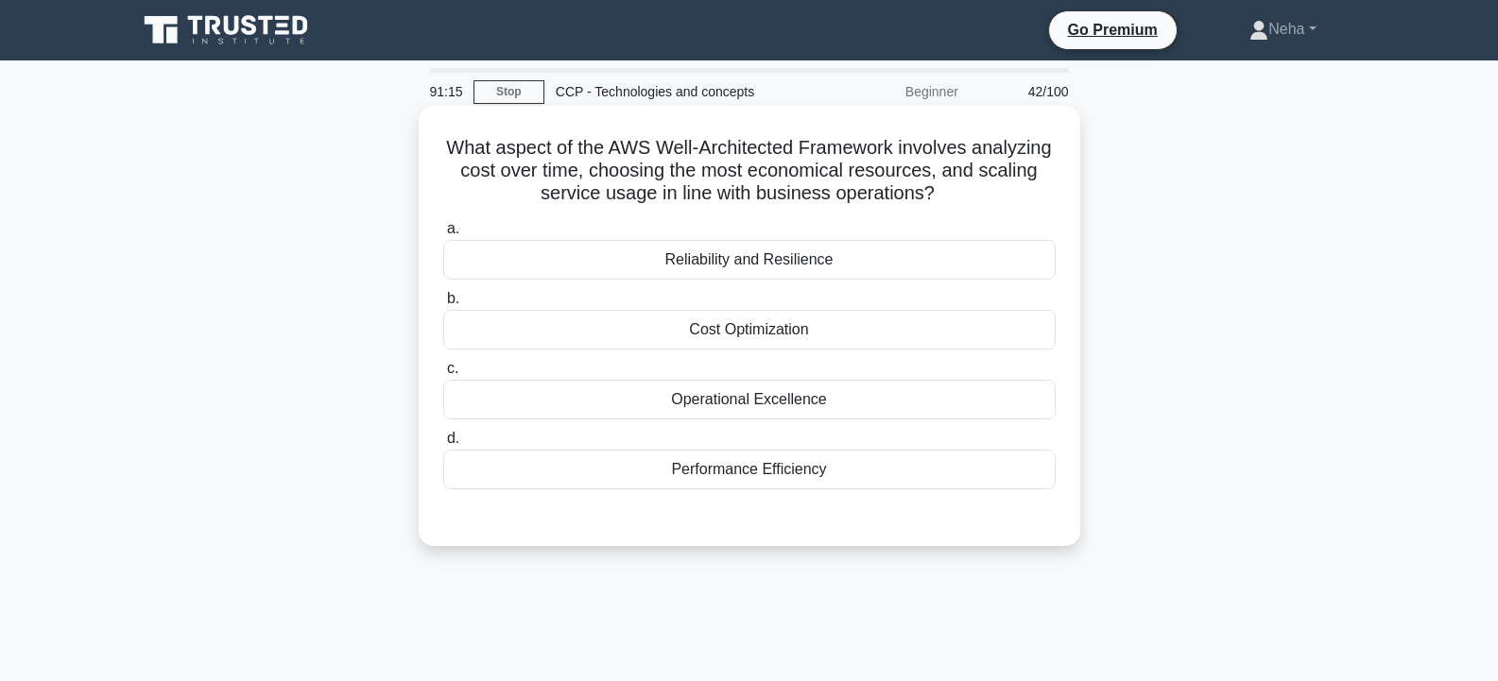
click at [725, 341] on div "Cost Optimization" at bounding box center [749, 330] width 612 height 40
click at [443, 305] on input "b. Cost Optimization" at bounding box center [443, 299] width 0 height 12
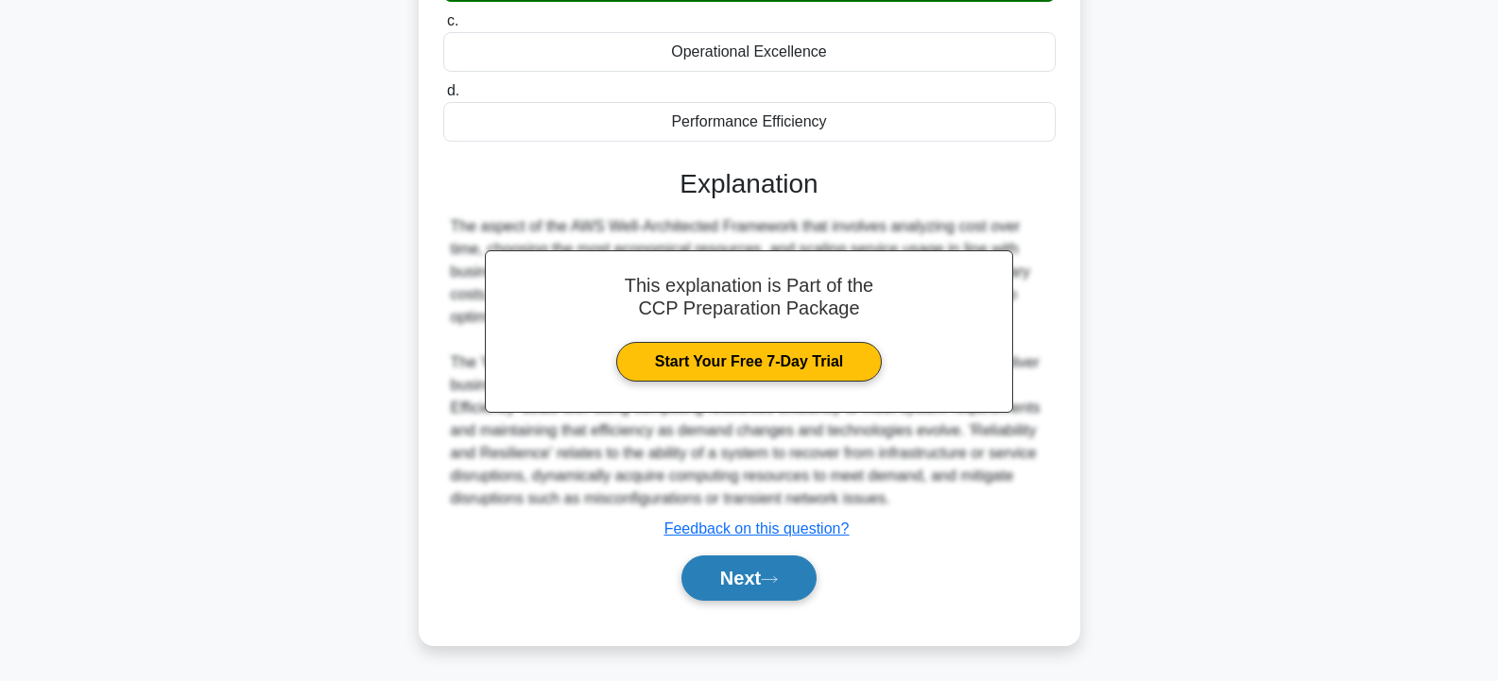
click at [779, 568] on button "Next" at bounding box center [748, 578] width 135 height 45
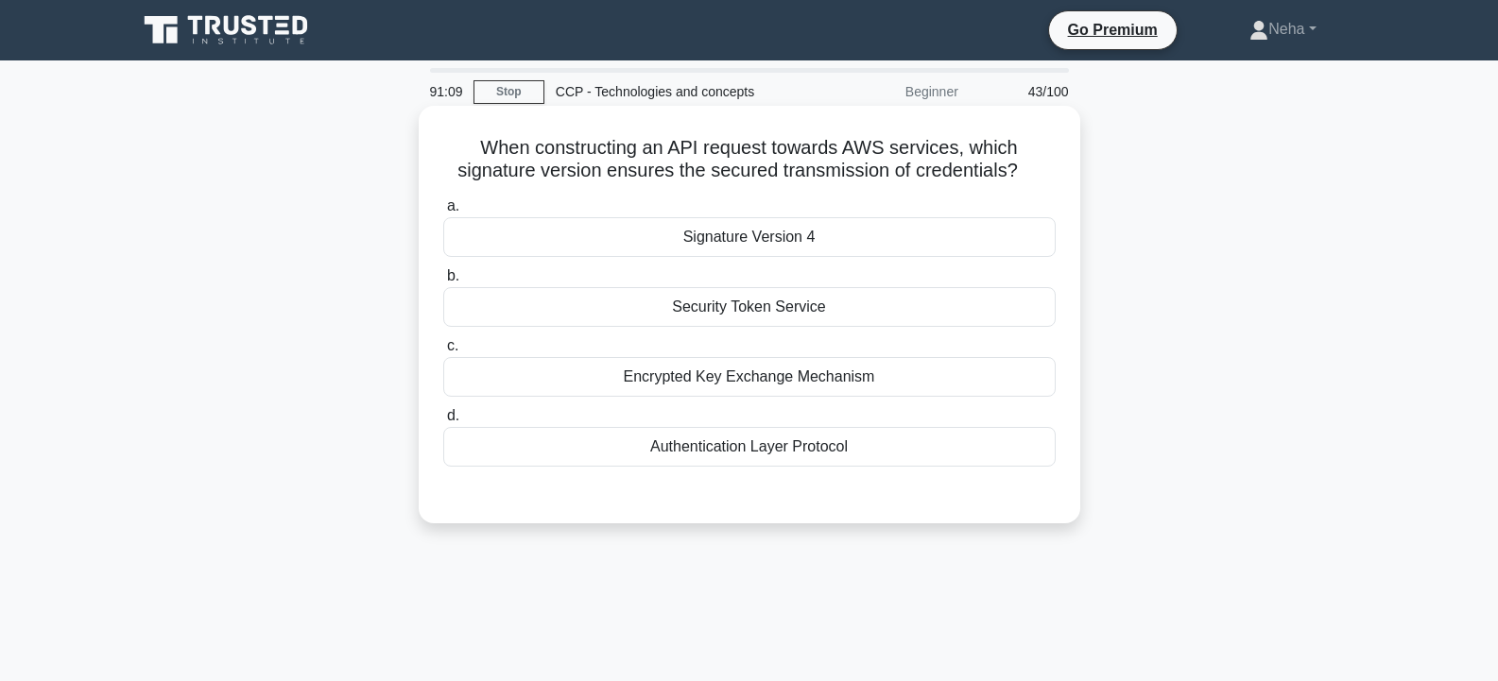
click at [837, 230] on div "Signature Version 4" at bounding box center [749, 237] width 612 height 40
click at [443, 213] on input "a. Signature Version 4" at bounding box center [443, 206] width 0 height 12
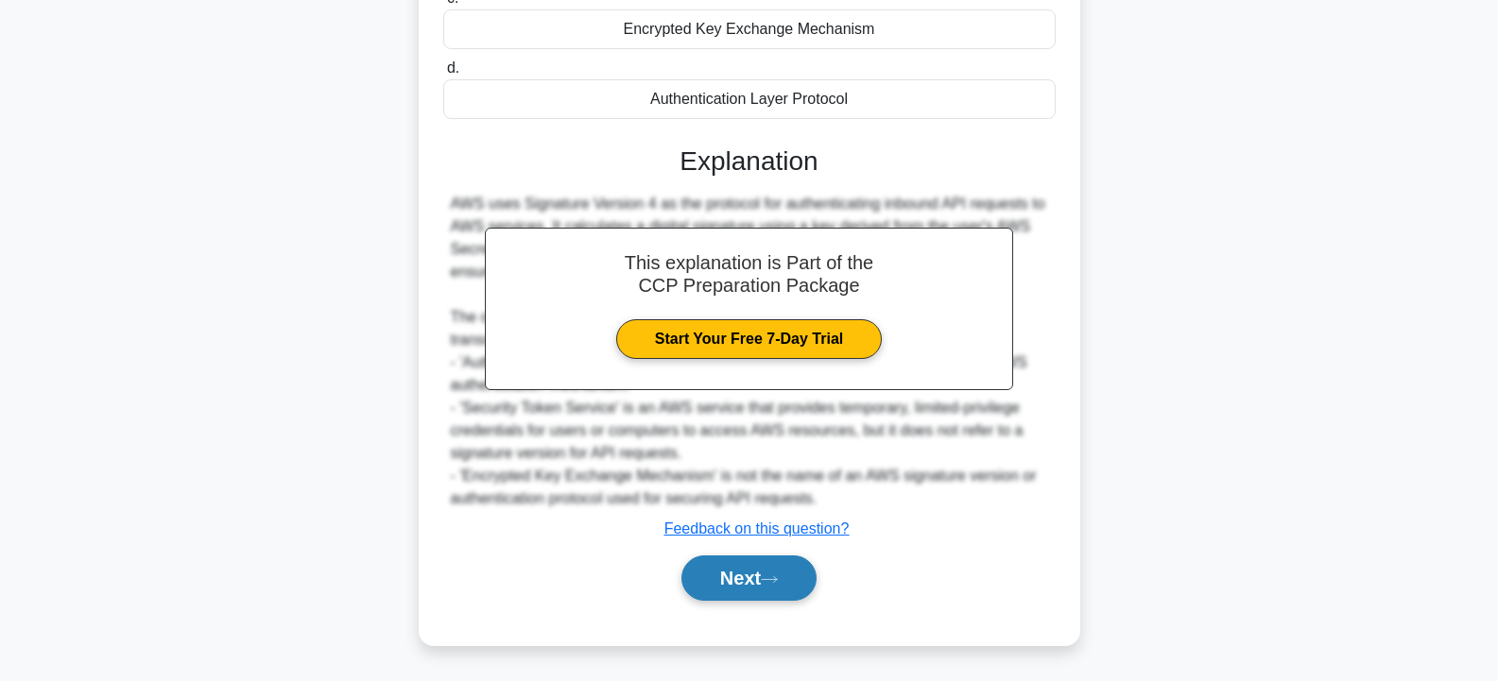
drag, startPoint x: 738, startPoint y: 597, endPoint x: 743, endPoint y: 585, distance: 13.2
click at [741, 592] on button "Next" at bounding box center [748, 578] width 135 height 45
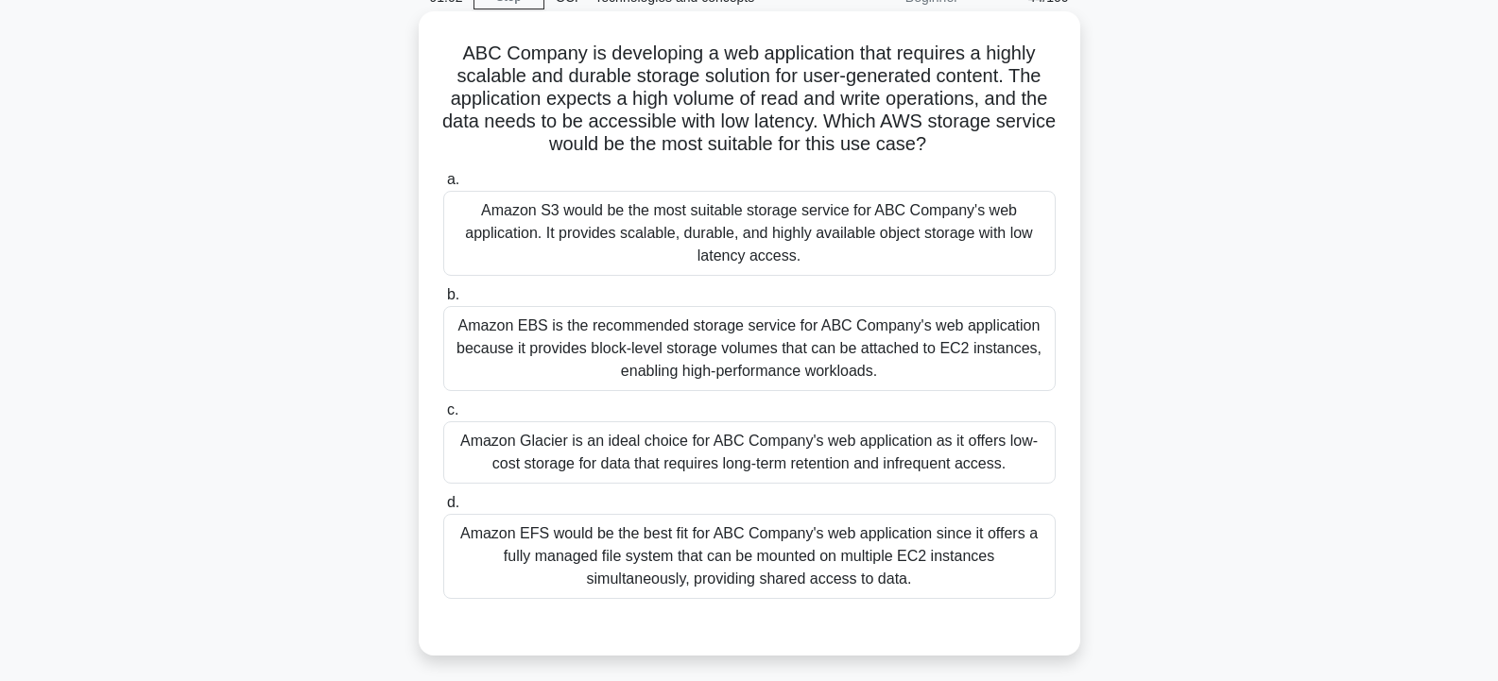
click at [848, 351] on div "Amazon EBS is the recommended storage service for ABC Company's web application…" at bounding box center [749, 348] width 612 height 85
click at [443, 301] on input "b. Amazon EBS is the recommended storage service for ABC Company's web applicat…" at bounding box center [443, 295] width 0 height 12
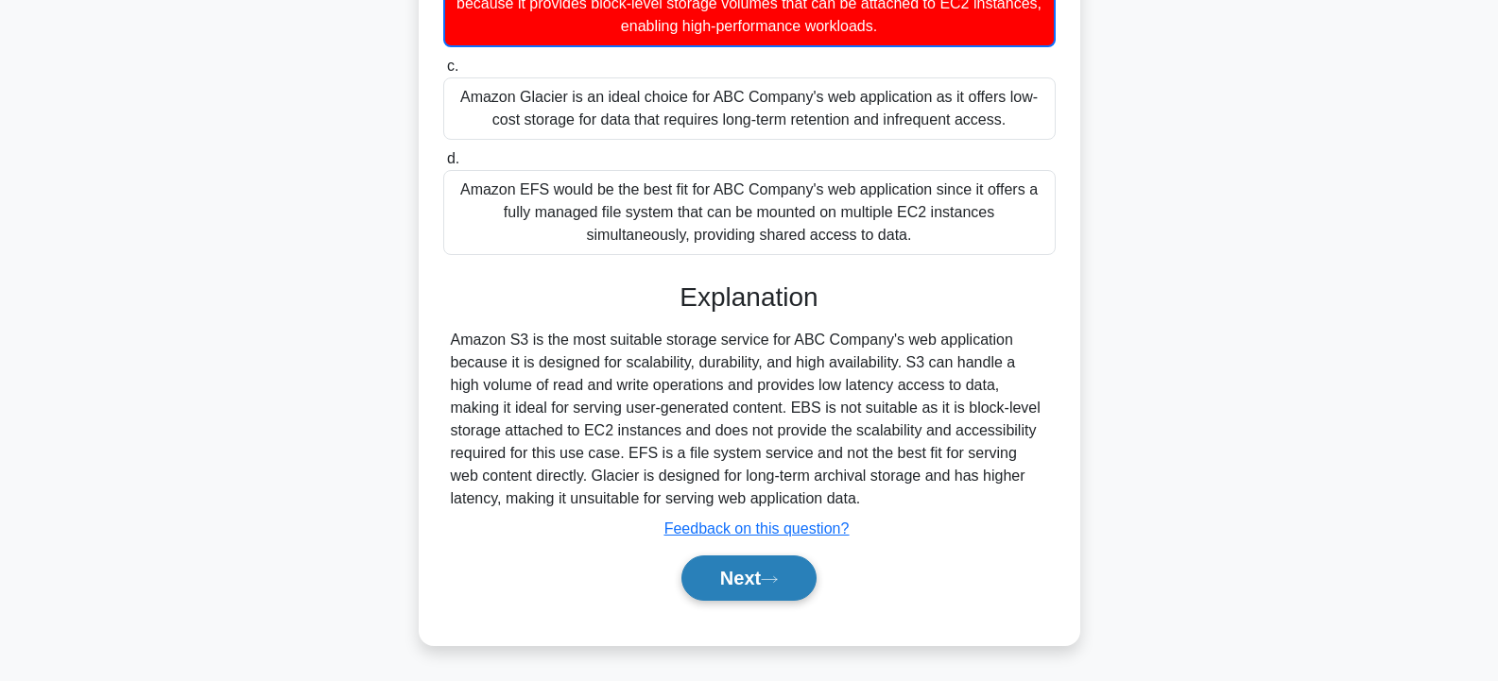
click at [775, 570] on button "Next" at bounding box center [748, 578] width 135 height 45
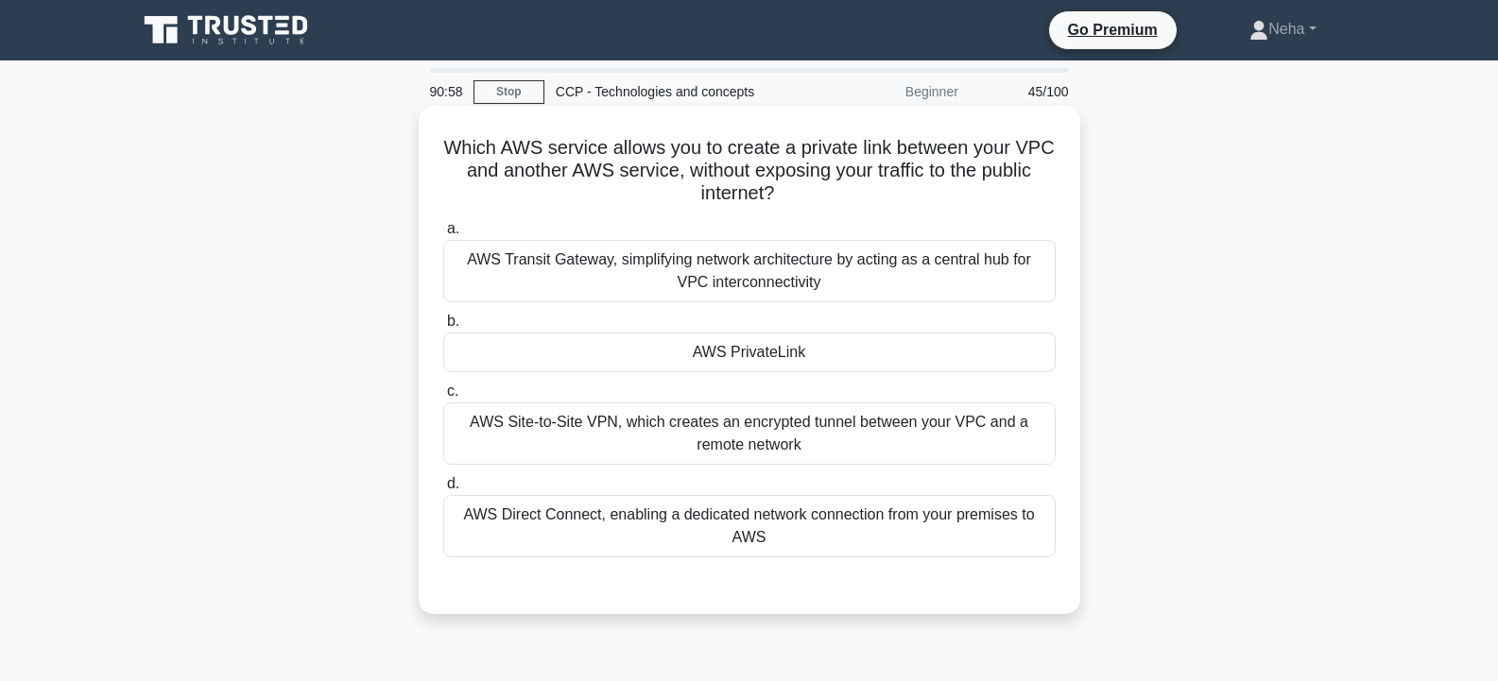
click at [788, 359] on div "AWS PrivateLink" at bounding box center [749, 353] width 612 height 40
click at [443, 328] on input "b. AWS PrivateLink" at bounding box center [443, 322] width 0 height 12
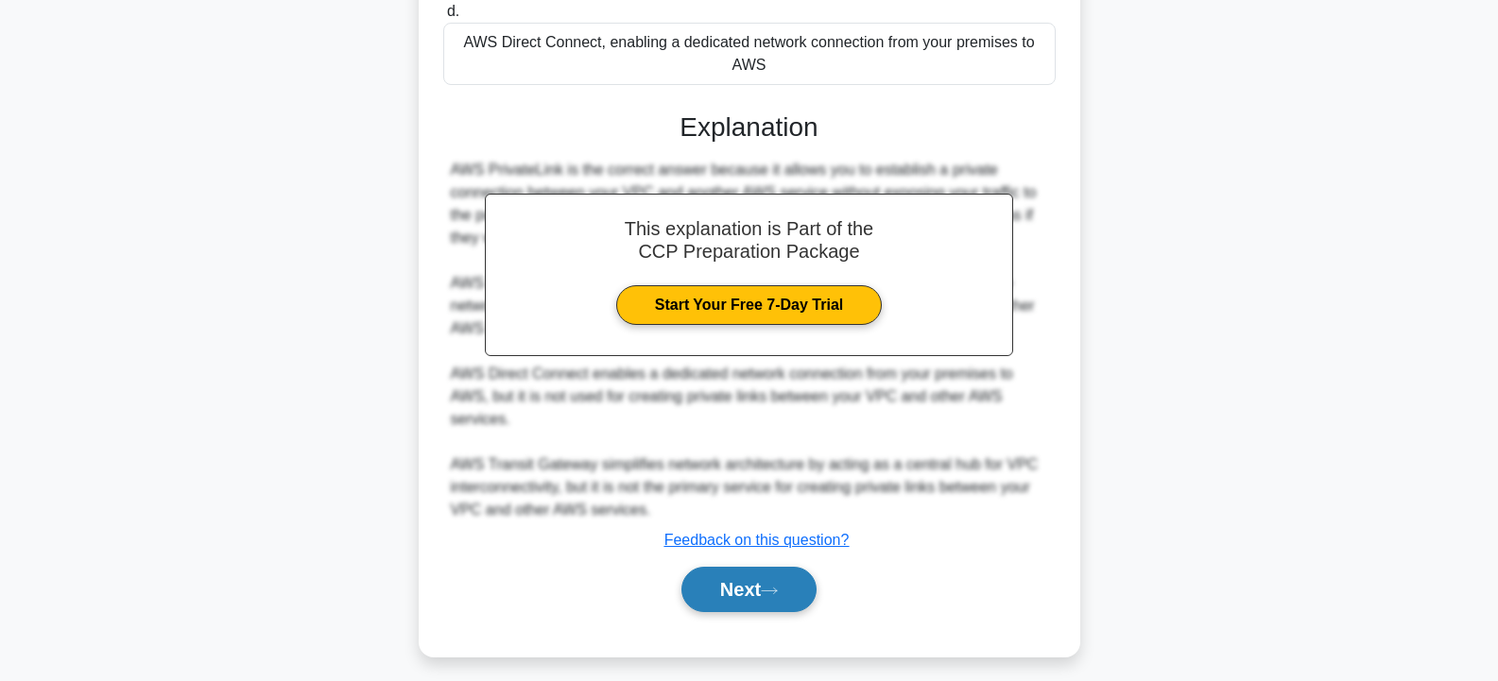
click at [742, 580] on button "Next" at bounding box center [748, 589] width 135 height 45
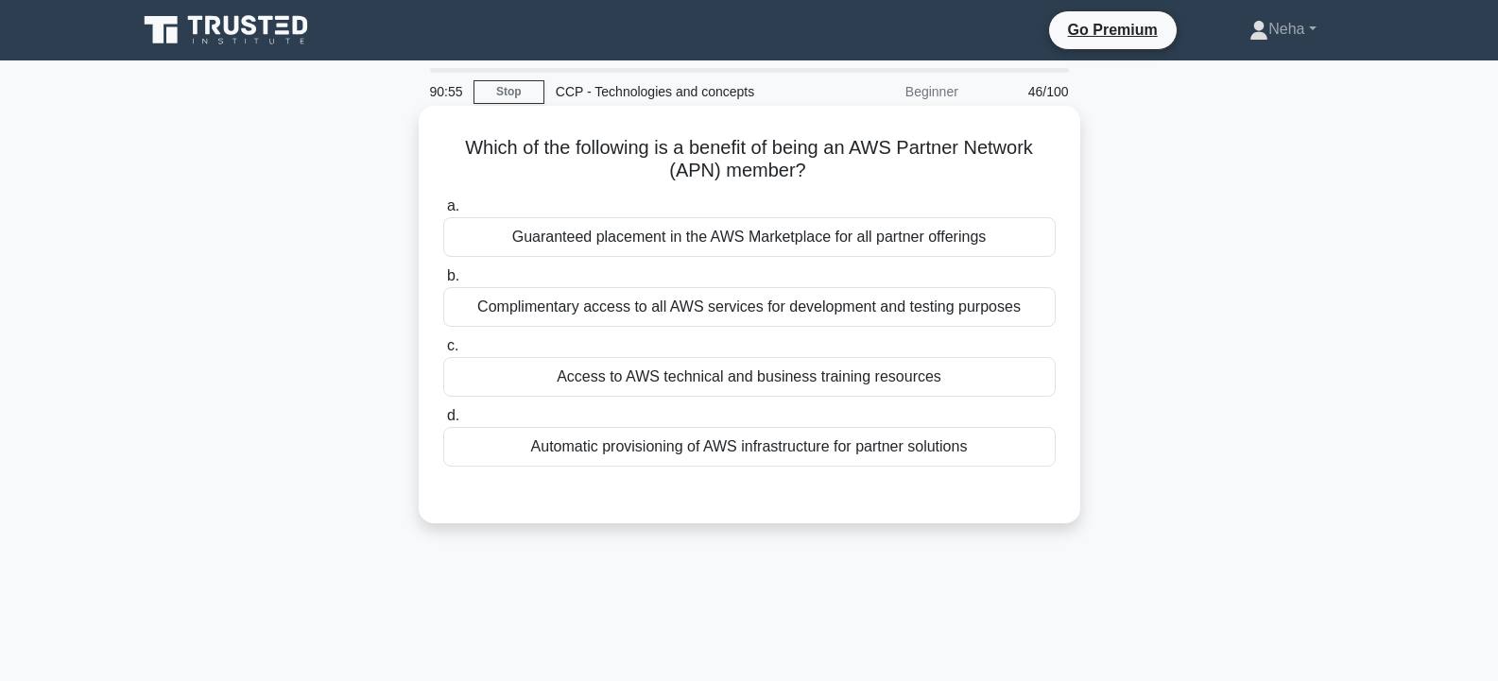
click at [728, 385] on div "Access to AWS technical and business training resources" at bounding box center [749, 377] width 612 height 40
click at [443, 352] on input "c. Access to AWS technical and business training resources" at bounding box center [443, 346] width 0 height 12
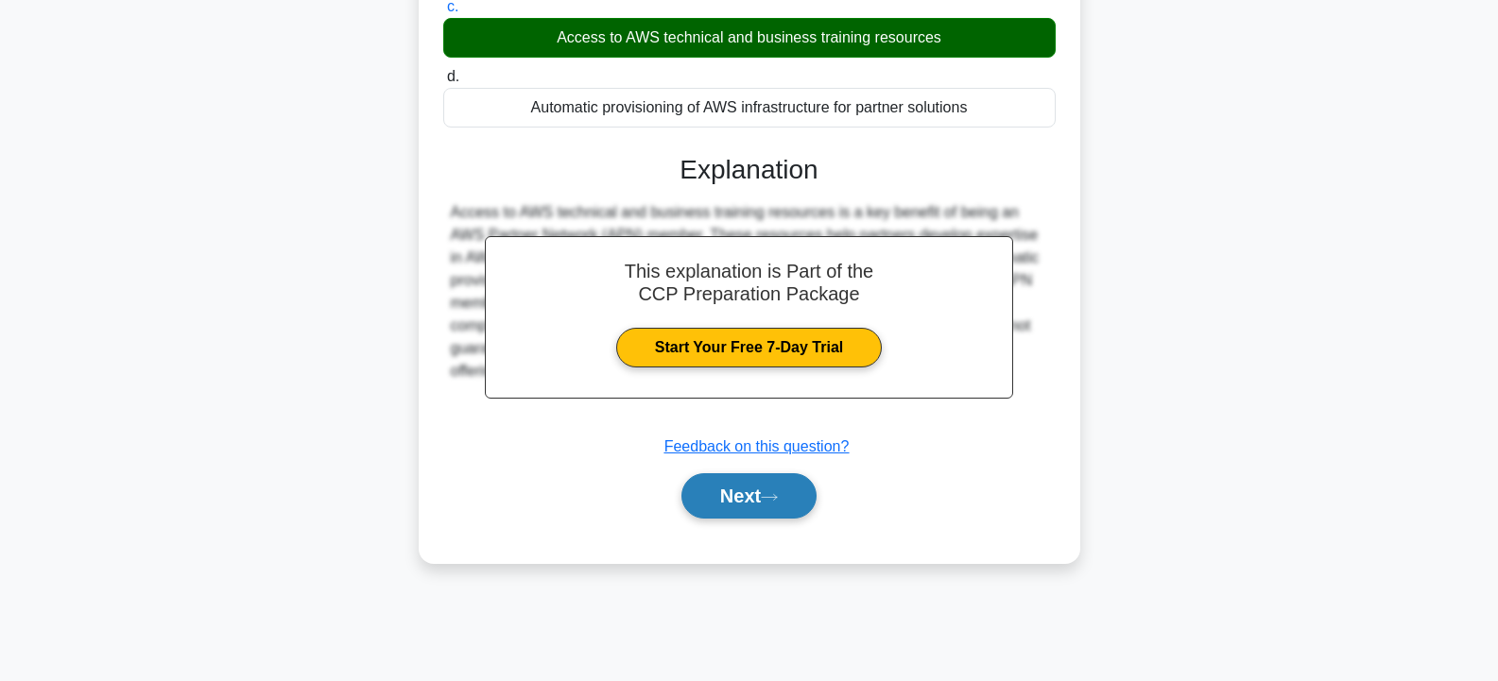
click at [720, 493] on button "Next" at bounding box center [748, 495] width 135 height 45
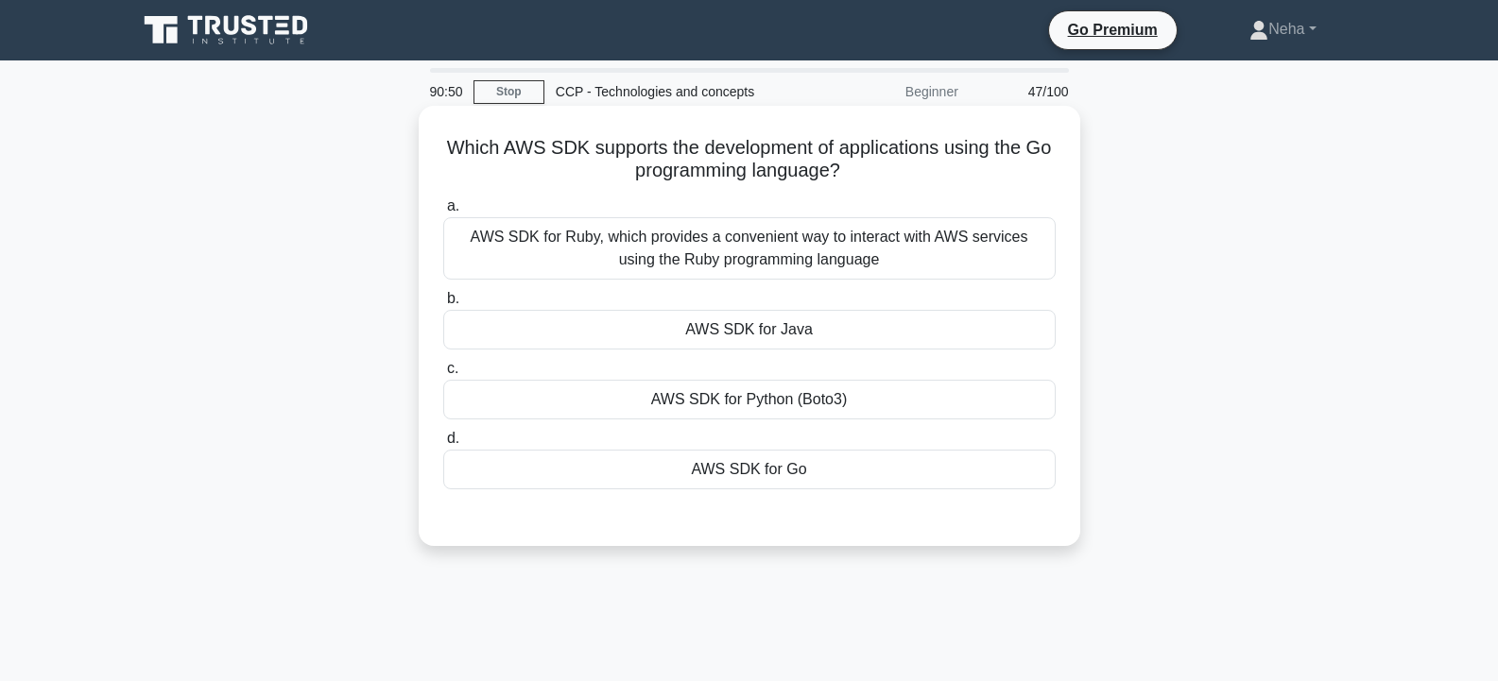
click at [746, 475] on div "AWS SDK for Go" at bounding box center [749, 470] width 612 height 40
click at [443, 445] on input "d. AWS SDK for Go" at bounding box center [443, 439] width 0 height 12
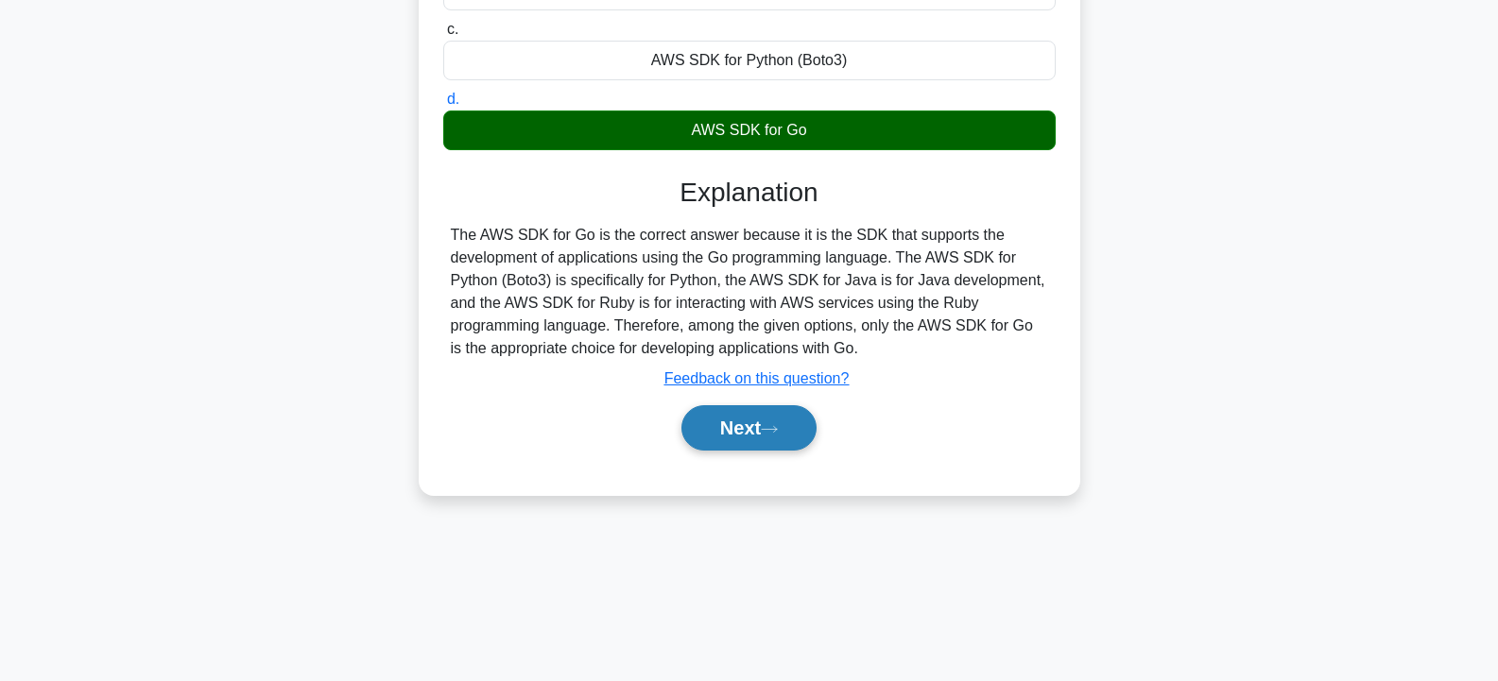
click at [753, 440] on button "Next" at bounding box center [748, 427] width 135 height 45
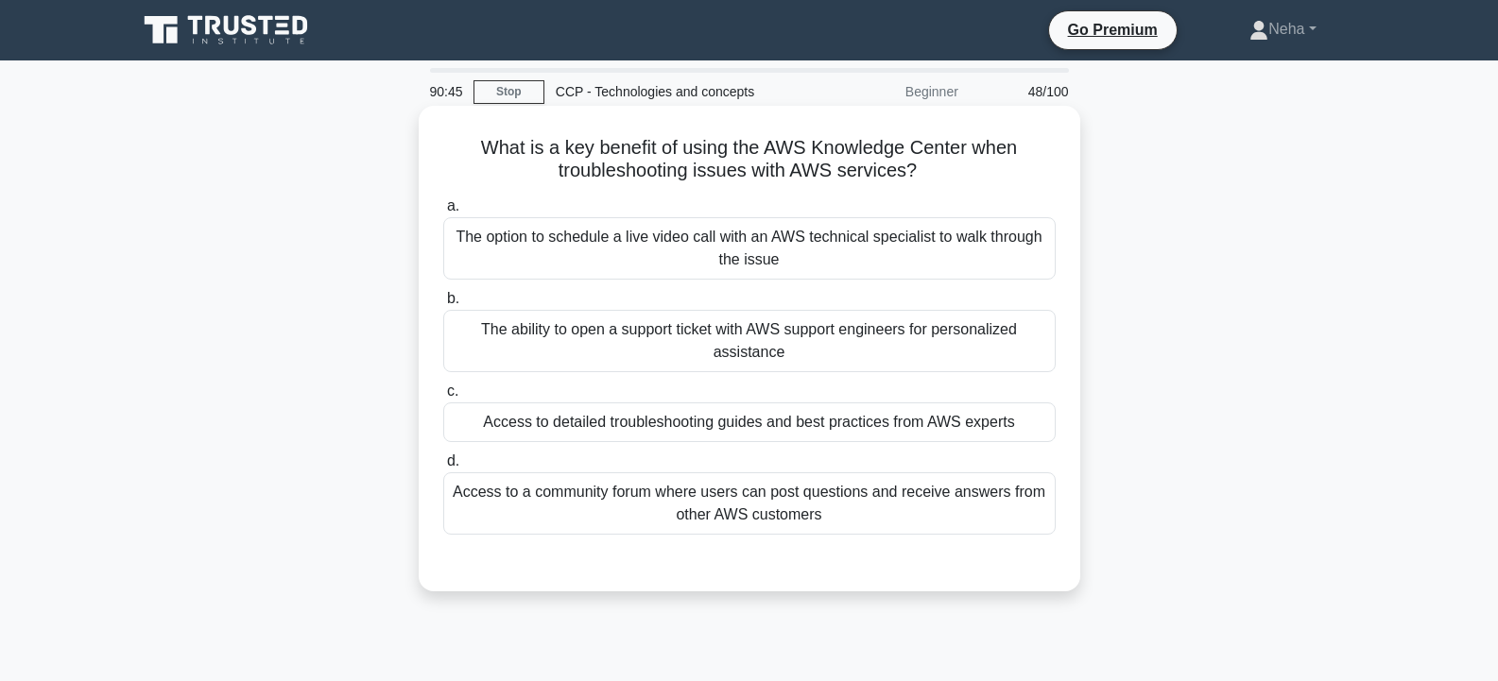
click at [756, 428] on div "Access to detailed troubleshooting guides and best practices from AWS experts" at bounding box center [749, 422] width 612 height 40
click at [443, 398] on input "c. Access to detailed troubleshooting guides and best practices from AWS experts" at bounding box center [443, 391] width 0 height 12
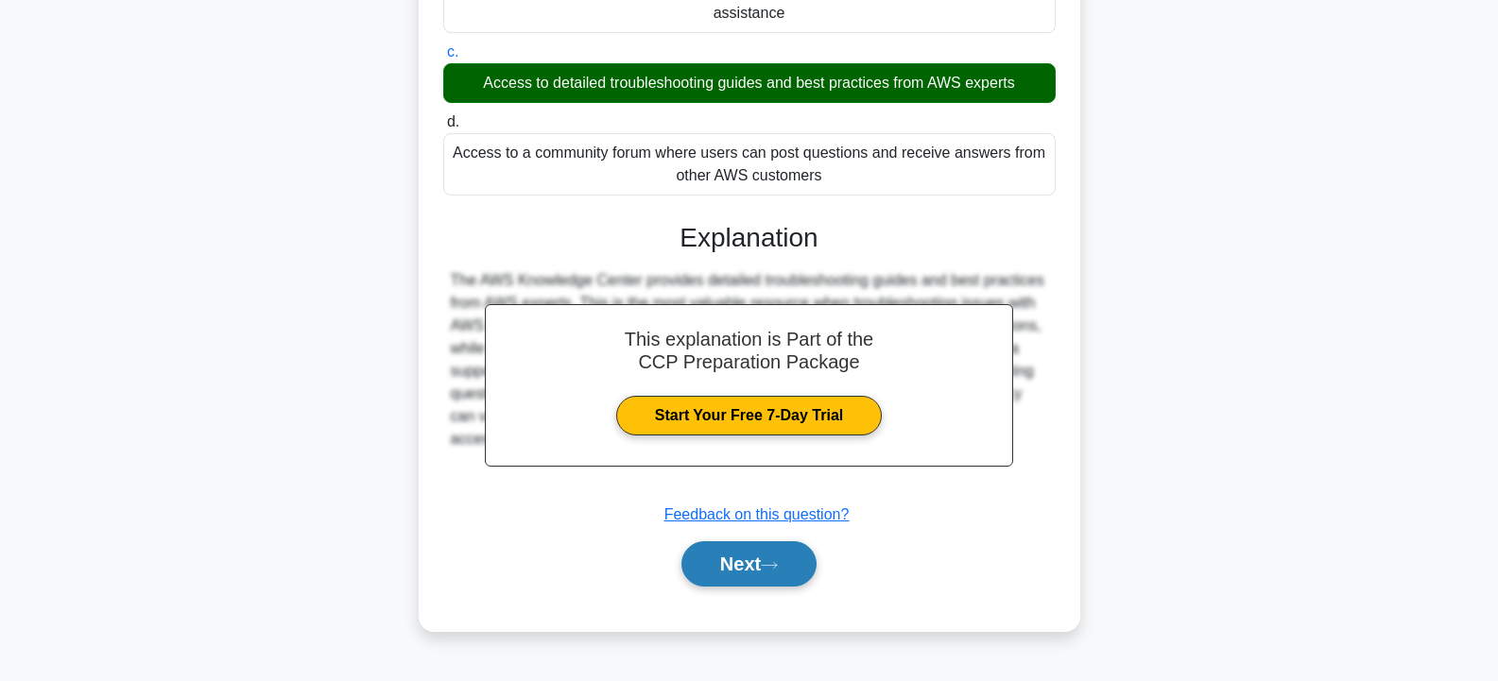
click at [744, 557] on button "Next" at bounding box center [748, 563] width 135 height 45
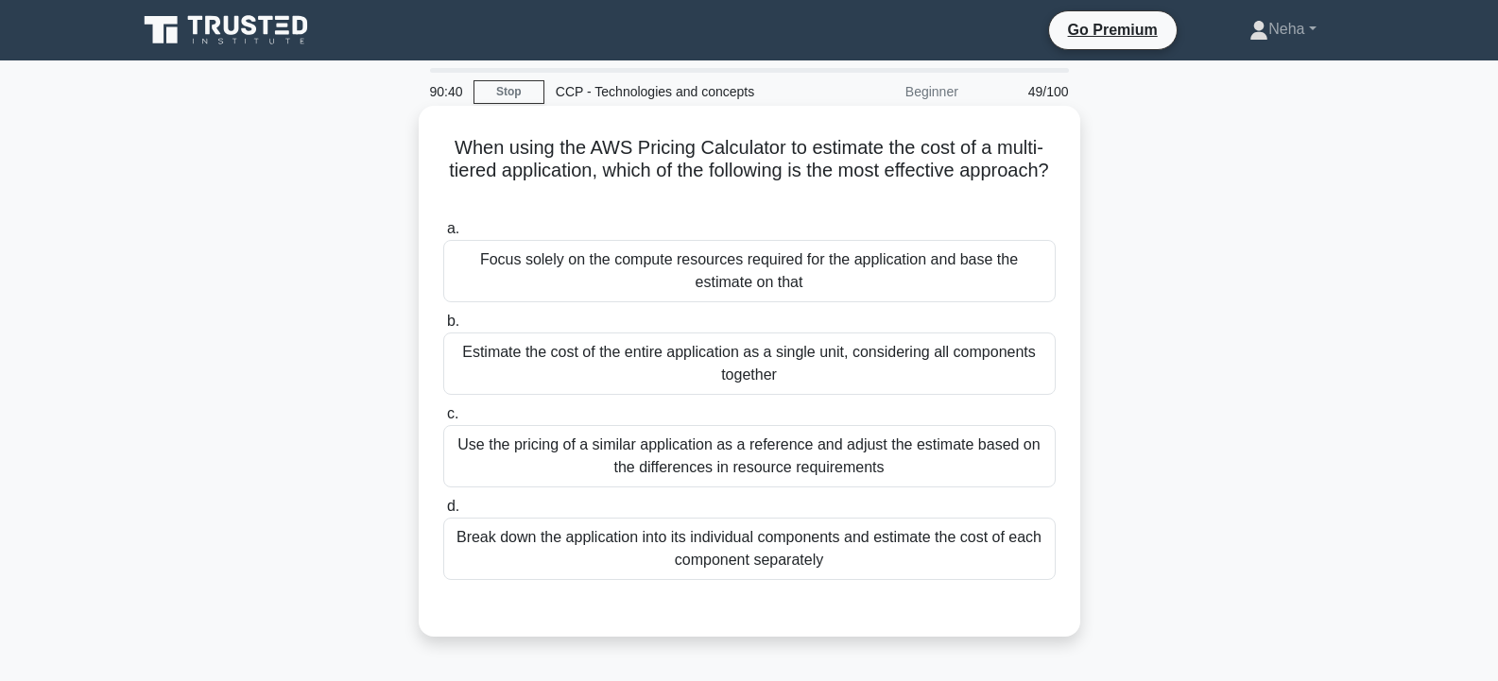
click at [753, 561] on div "Break down the application into its individual components and estimate the cost…" at bounding box center [749, 549] width 612 height 62
click at [443, 513] on input "d. Break down the application into its individual components and estimate the c…" at bounding box center [443, 507] width 0 height 12
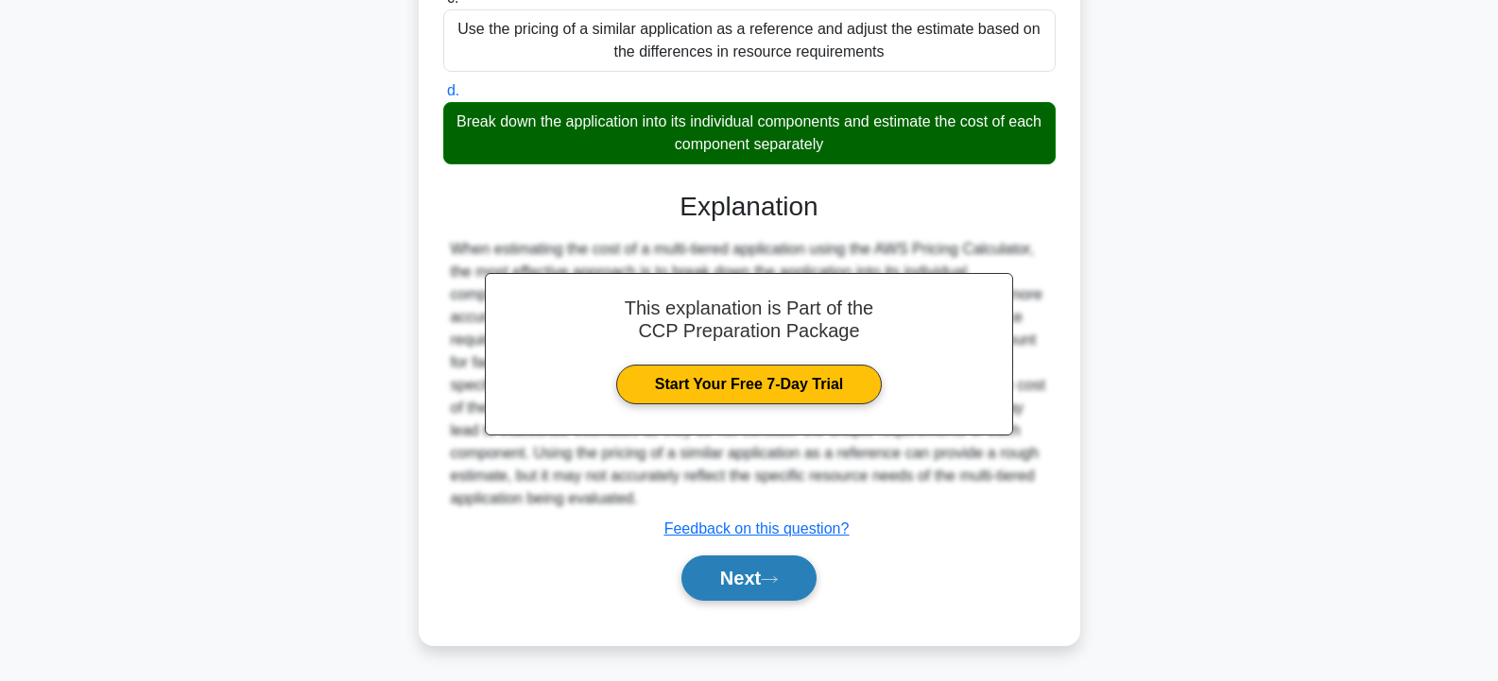
click at [750, 576] on button "Next" at bounding box center [748, 578] width 135 height 45
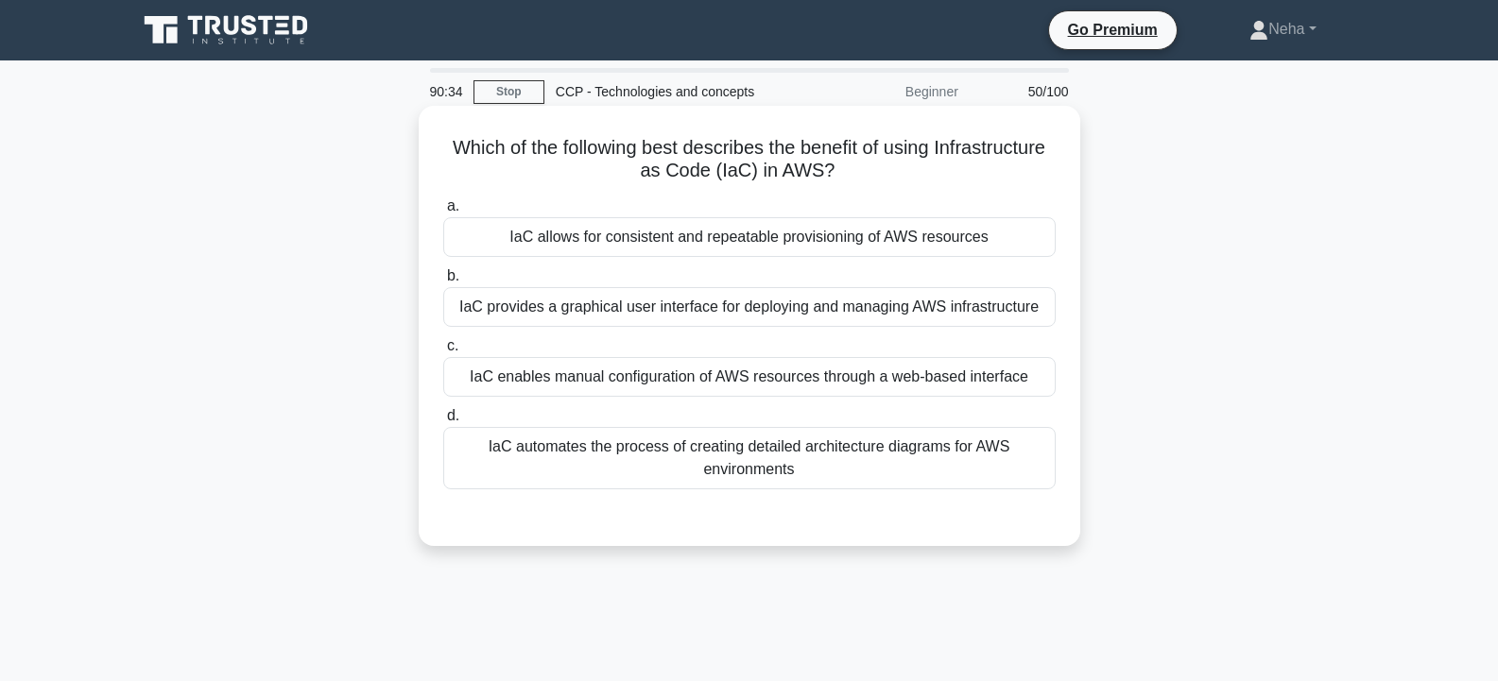
click at [793, 238] on div "IaC allows for consistent and repeatable provisioning of AWS resources" at bounding box center [749, 237] width 612 height 40
click at [443, 213] on input "a. IaC allows for consistent and repeatable provisioning of AWS resources" at bounding box center [443, 206] width 0 height 12
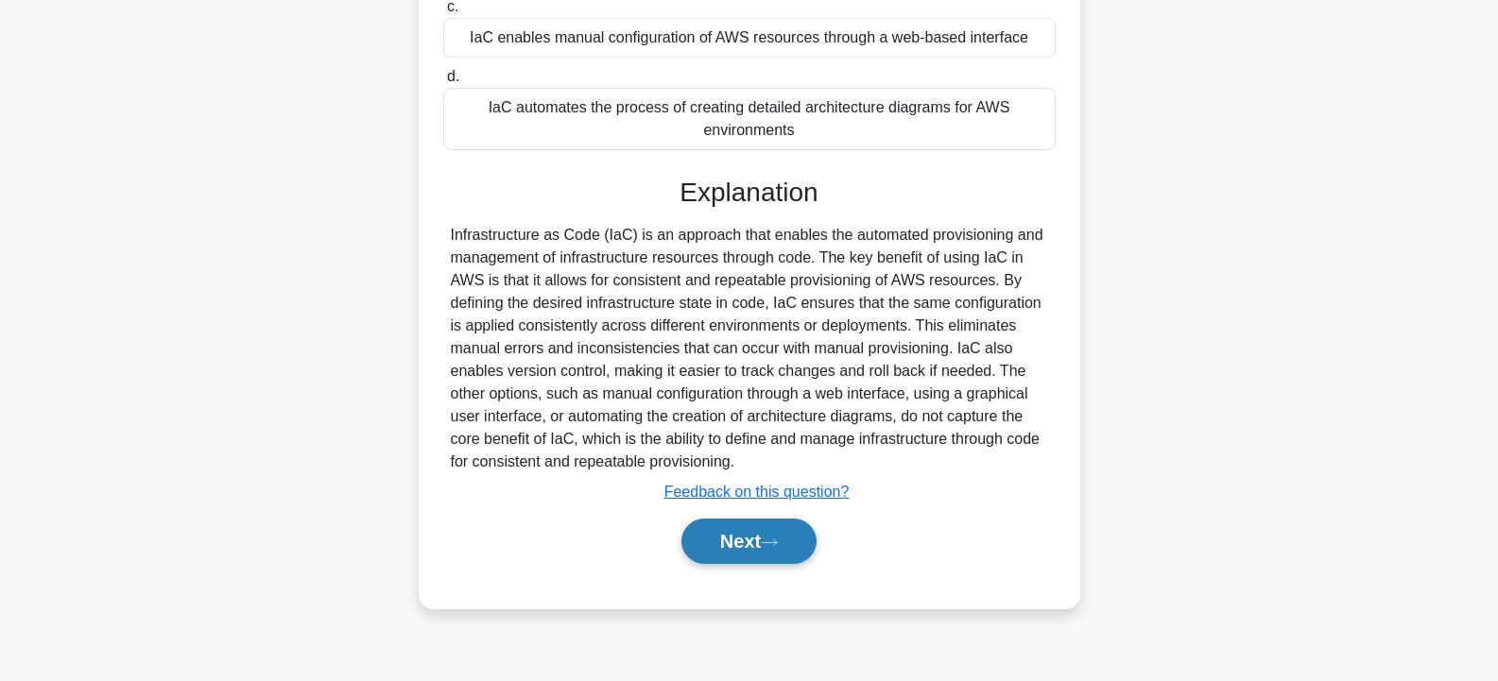
click at [748, 533] on button "Next" at bounding box center [748, 541] width 135 height 45
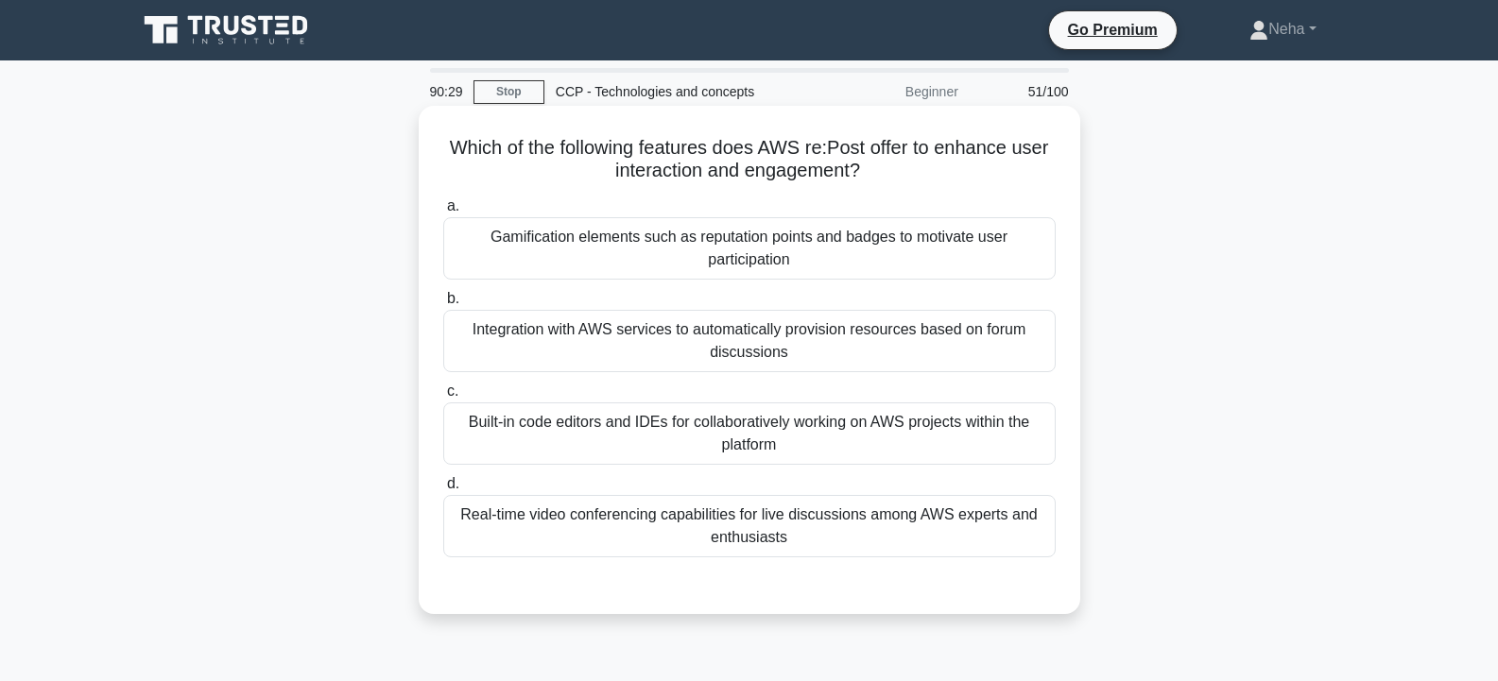
click at [770, 437] on div "Built-in code editors and IDEs for collaboratively working on AWS projects with…" at bounding box center [749, 433] width 612 height 62
click at [443, 398] on input "c. Built-in code editors and IDEs for collaboratively working on AWS projects w…" at bounding box center [443, 391] width 0 height 12
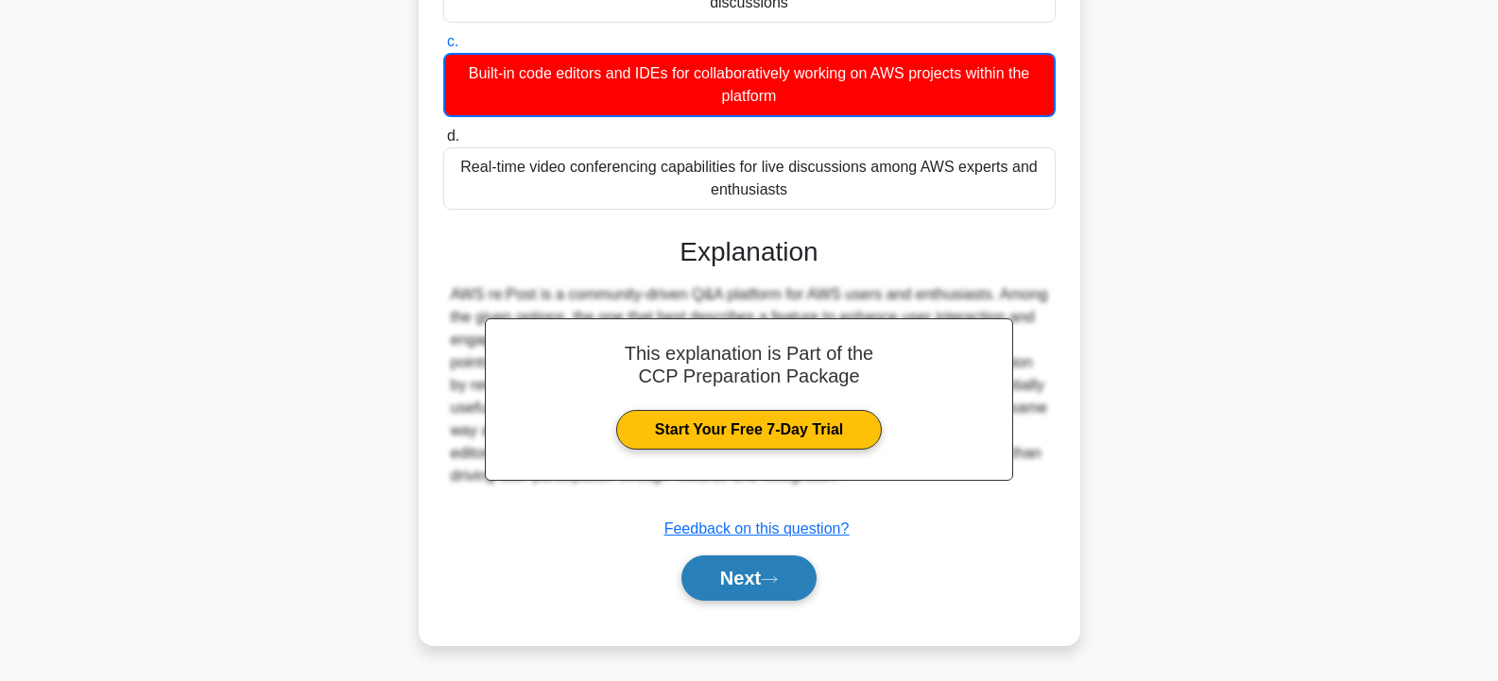
click at [758, 575] on button "Next" at bounding box center [748, 578] width 135 height 45
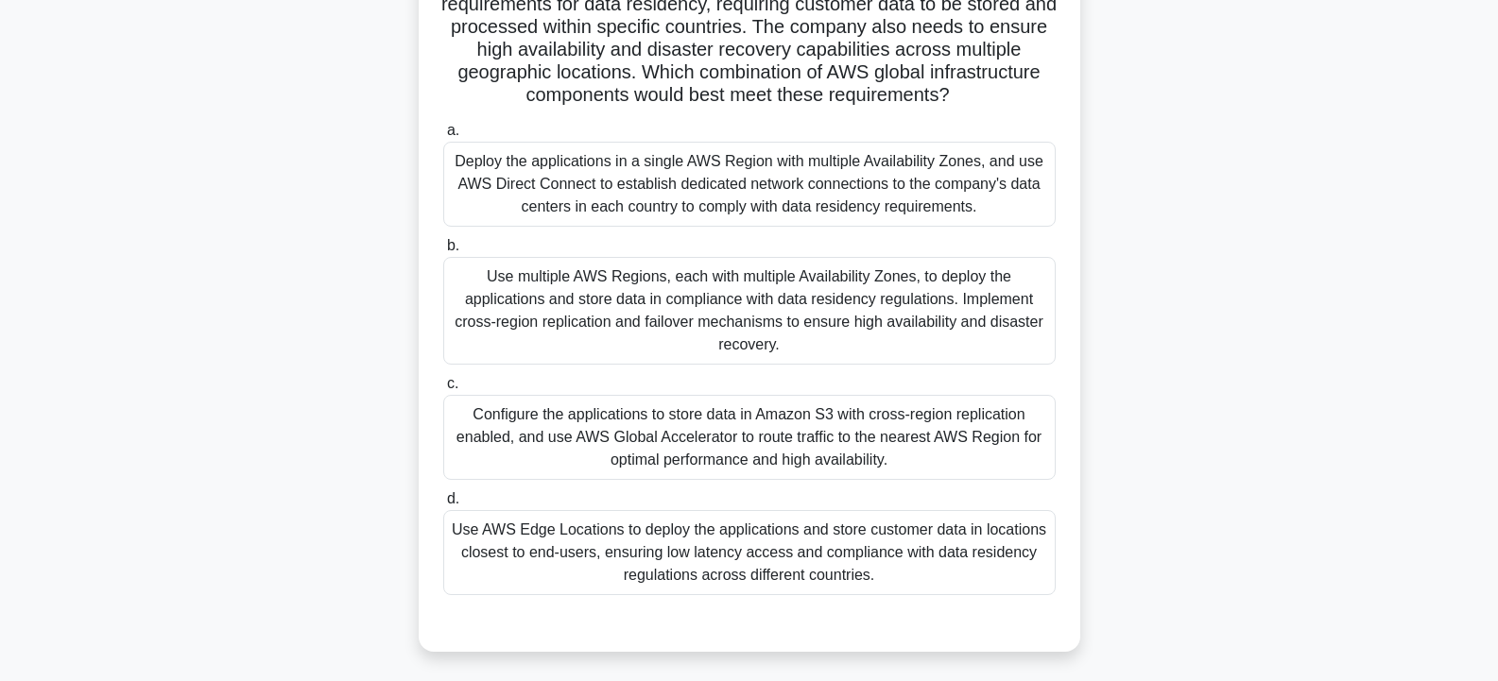
click at [884, 206] on div "Deploy the applications in a single AWS Region with multiple Availability Zones…" at bounding box center [749, 184] width 612 height 85
click at [443, 137] on input "a. Deploy the applications in a single AWS Region with multiple Availability Zo…" at bounding box center [443, 131] width 0 height 12
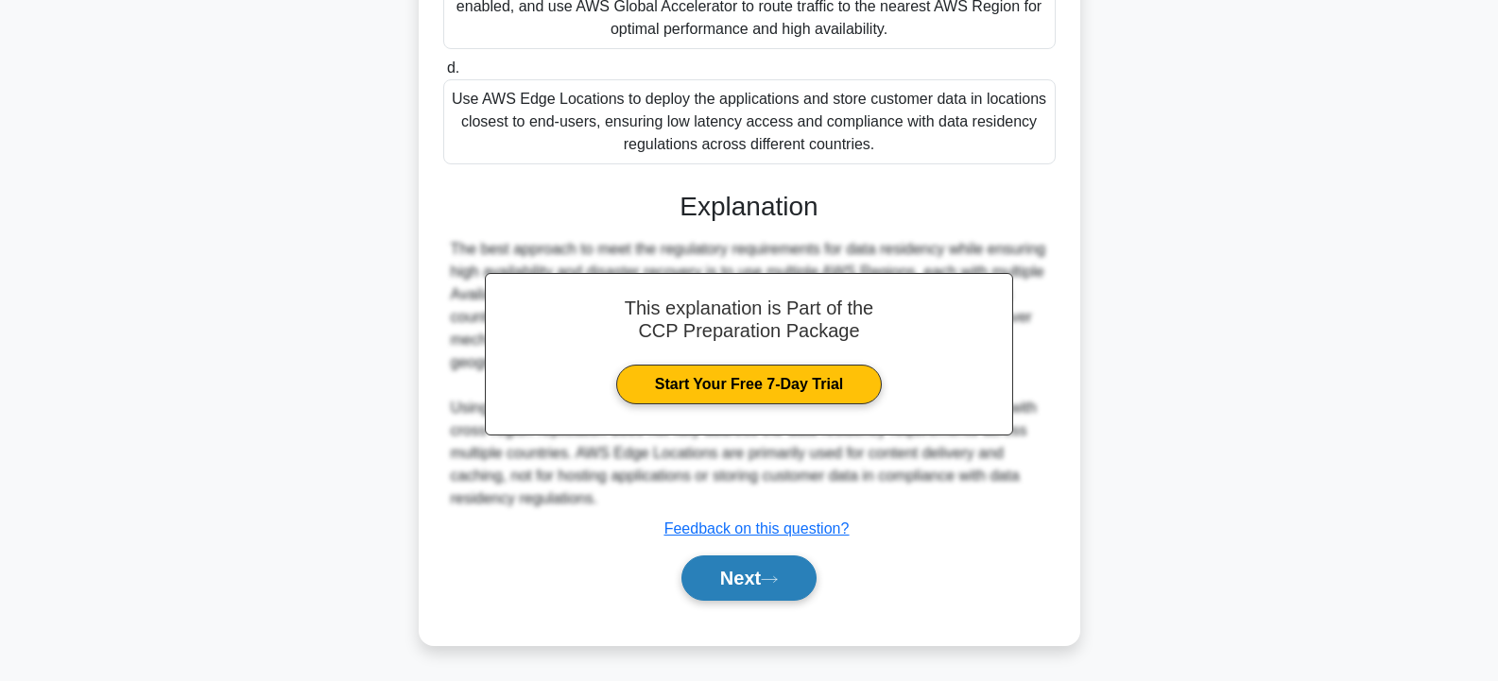
click at [749, 567] on button "Next" at bounding box center [748, 578] width 135 height 45
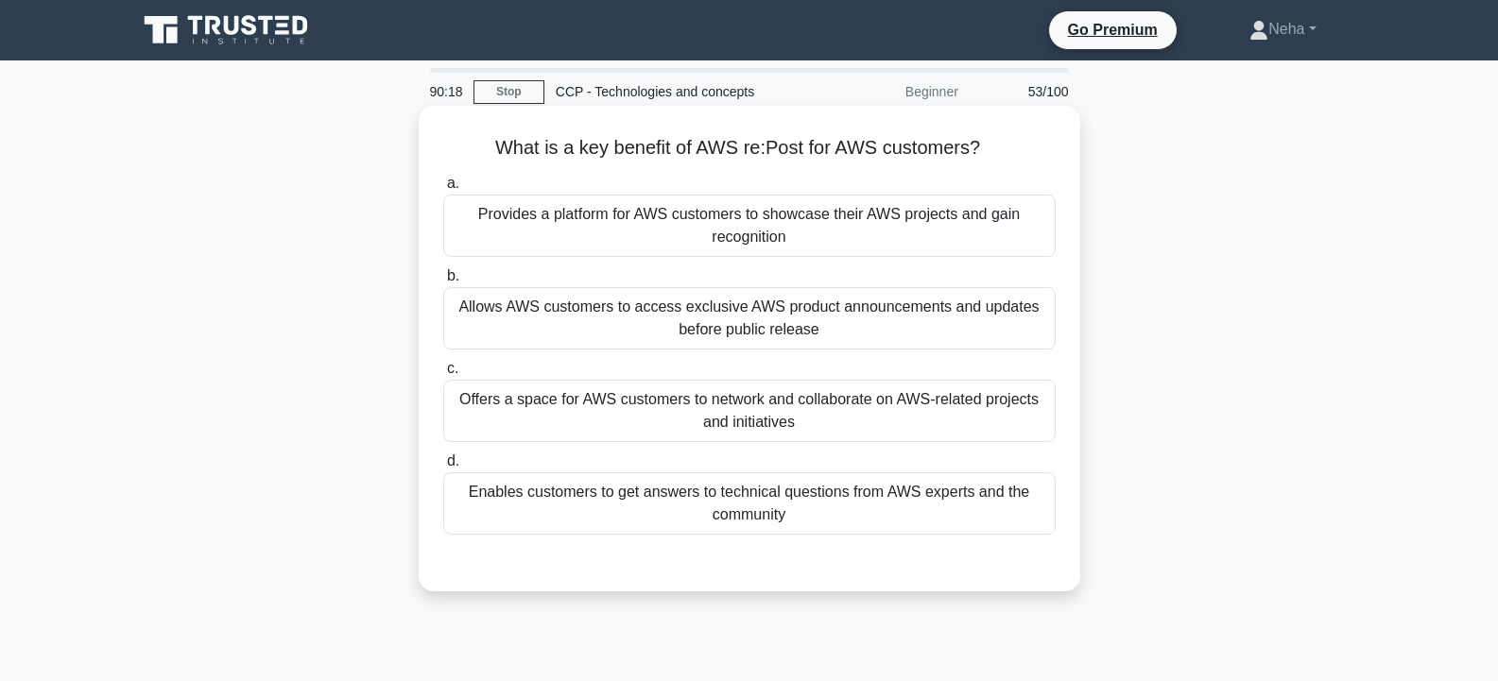
click at [753, 495] on div "Enables customers to get answers to technical questions from AWS experts and th…" at bounding box center [749, 503] width 612 height 62
click at [443, 468] on input "d. Enables customers to get answers to technical questions from AWS experts and…" at bounding box center [443, 461] width 0 height 12
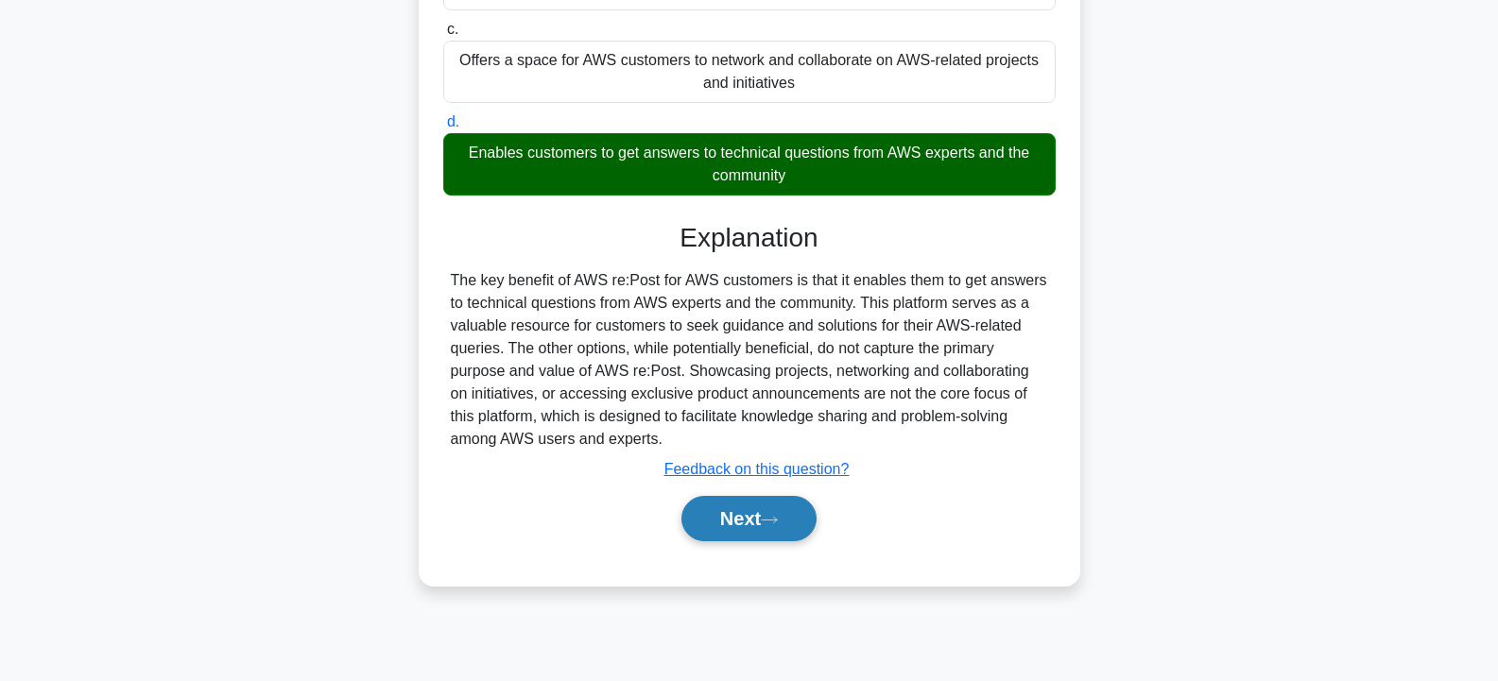
click at [767, 520] on button "Next" at bounding box center [748, 518] width 135 height 45
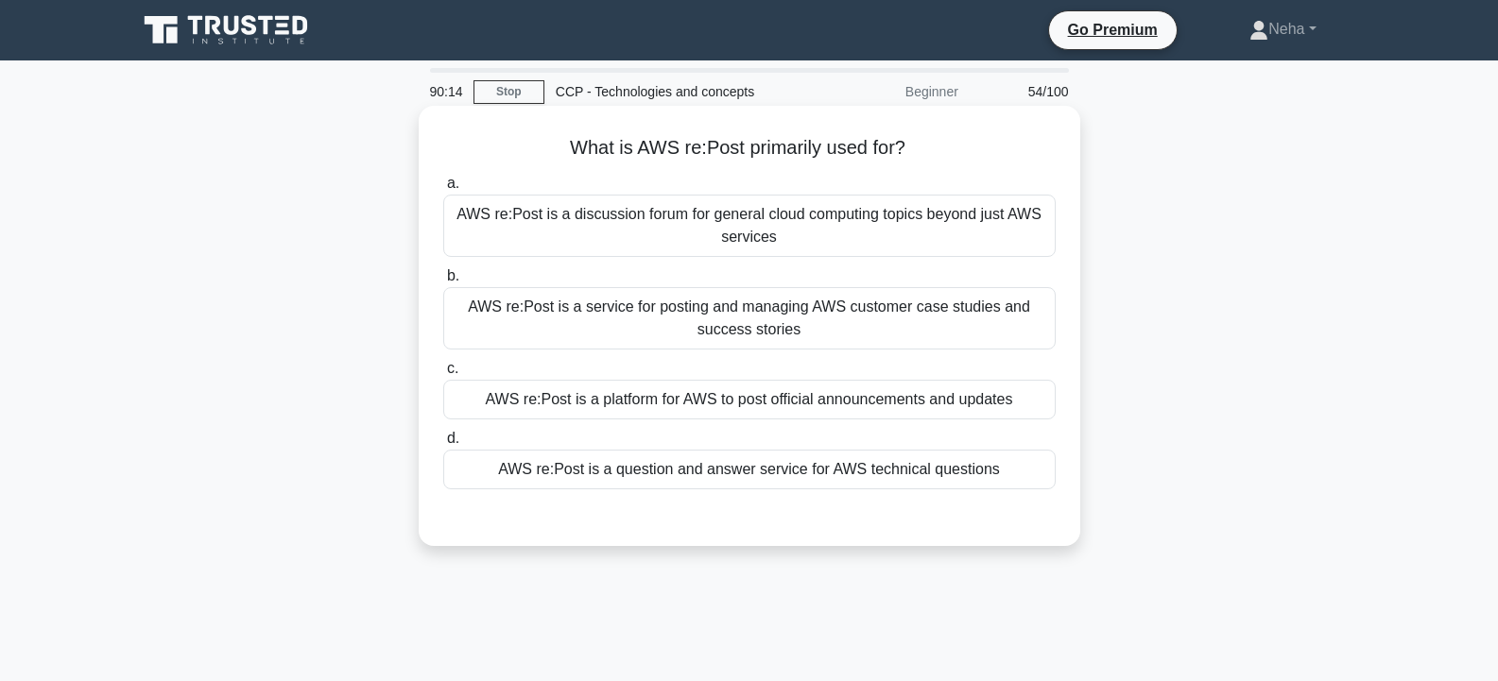
click at [761, 468] on div "AWS re:Post is a question and answer service for AWS technical questions" at bounding box center [749, 470] width 612 height 40
click at [443, 445] on input "d. AWS re:Post is a question and answer service for AWS technical questions" at bounding box center [443, 439] width 0 height 12
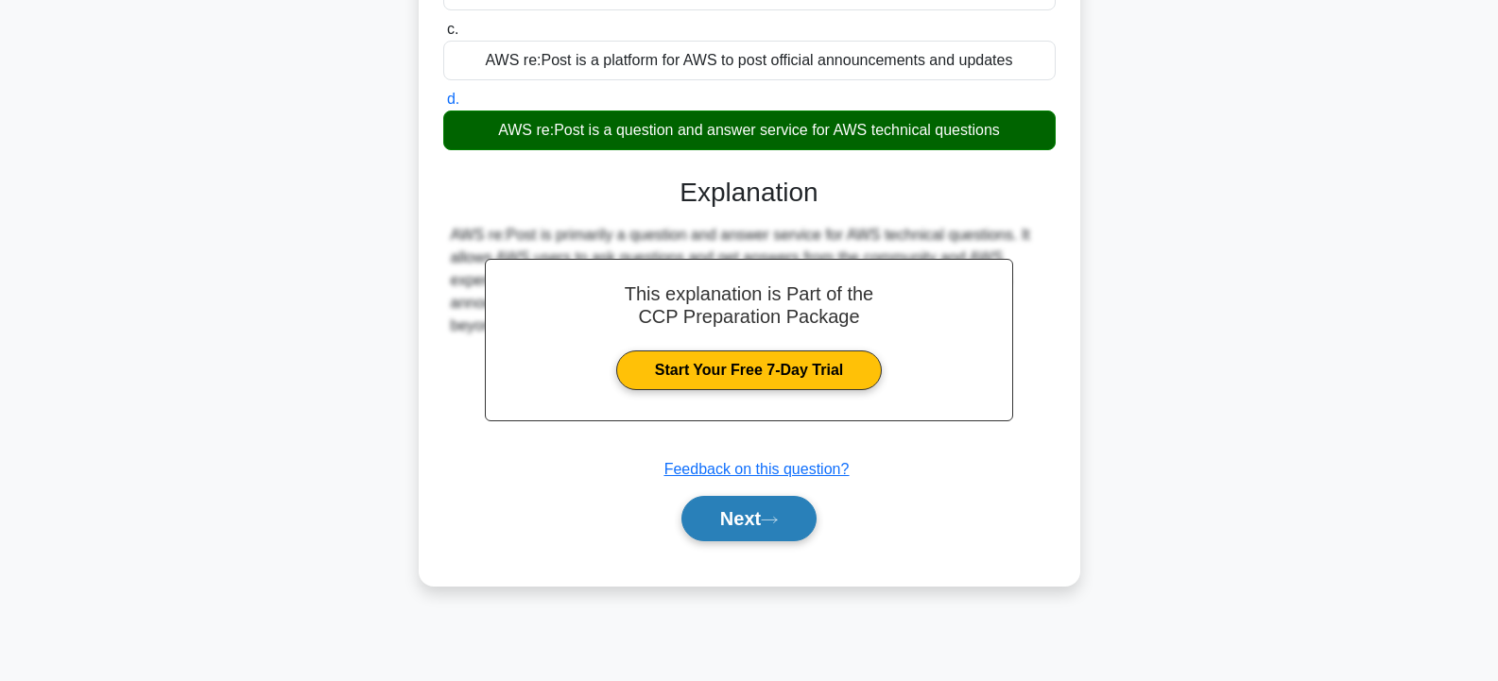
click at [753, 513] on button "Next" at bounding box center [748, 518] width 135 height 45
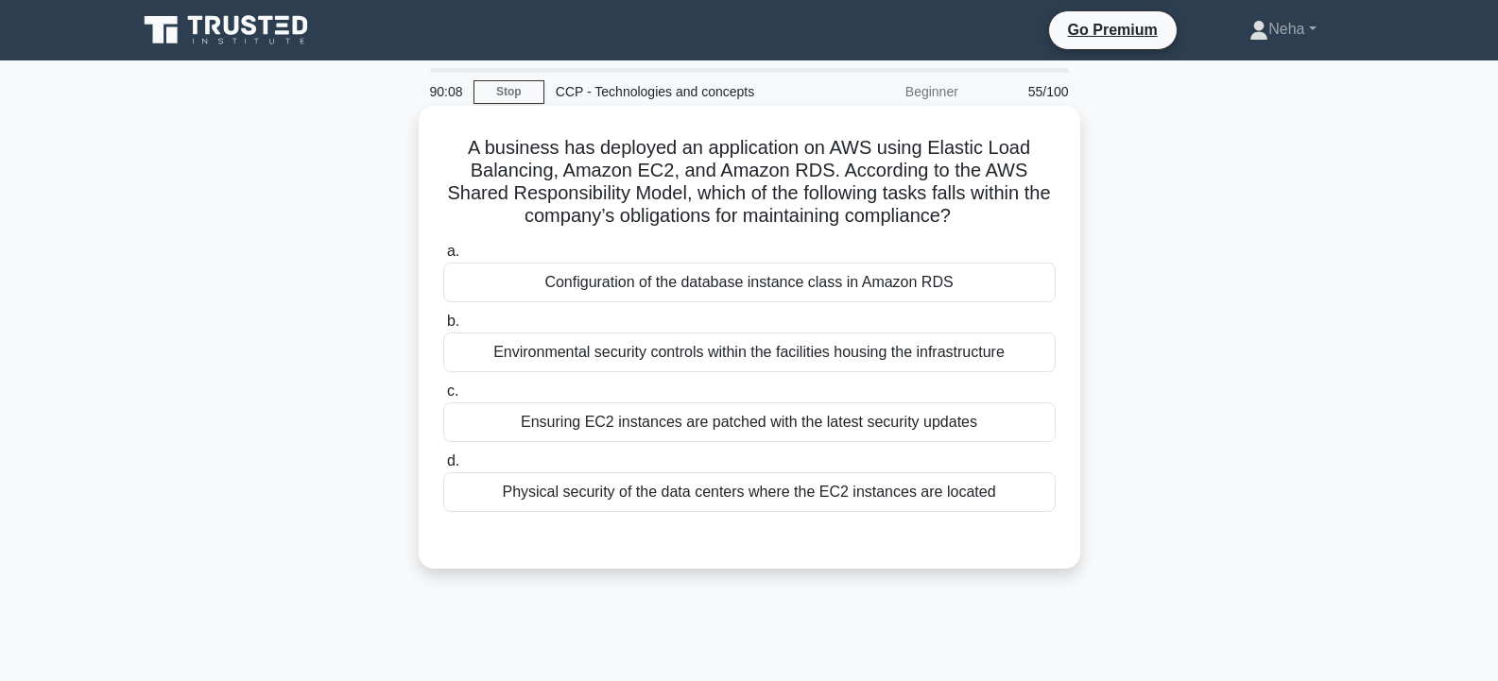
click at [819, 283] on div "Configuration of the database instance class in Amazon RDS" at bounding box center [749, 283] width 612 height 40
click at [443, 258] on input "a. Configuration of the database instance class in Amazon RDS" at bounding box center [443, 252] width 0 height 12
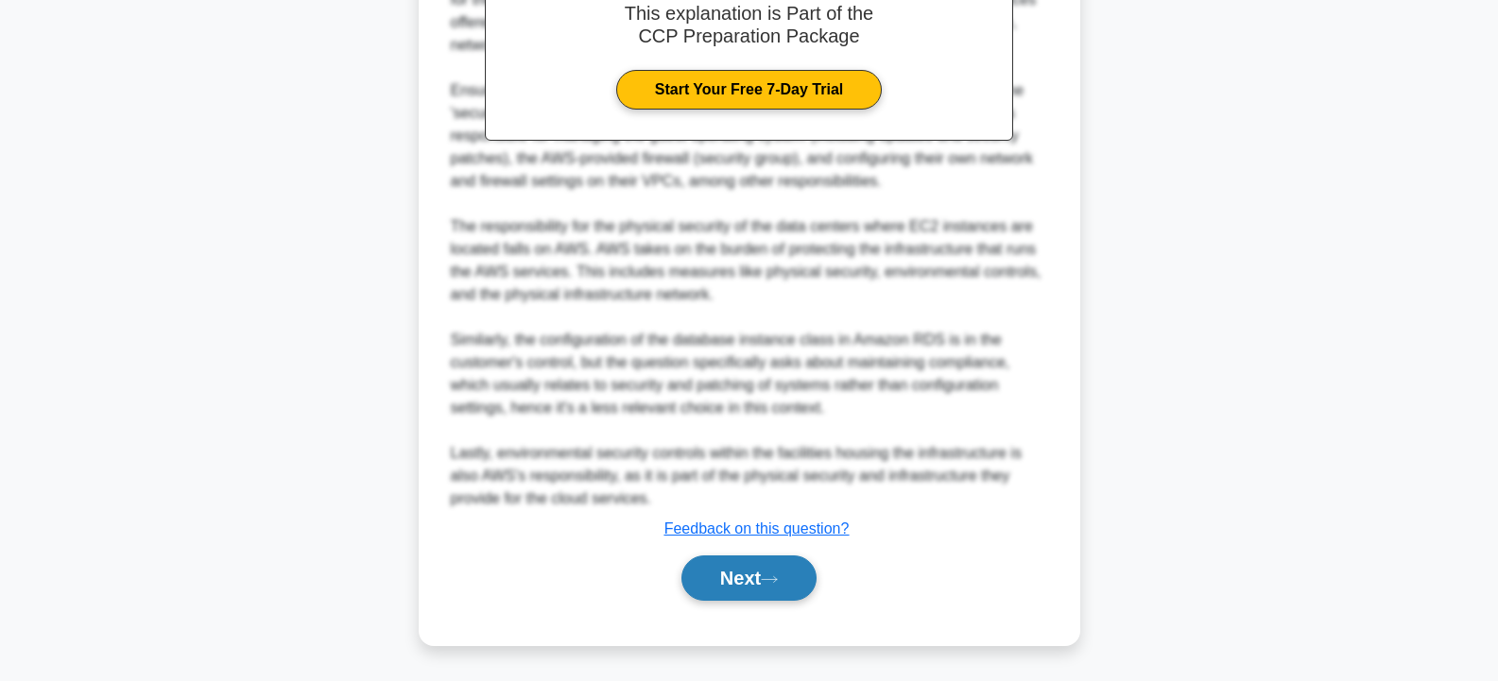
click at [745, 569] on button "Next" at bounding box center [748, 578] width 135 height 45
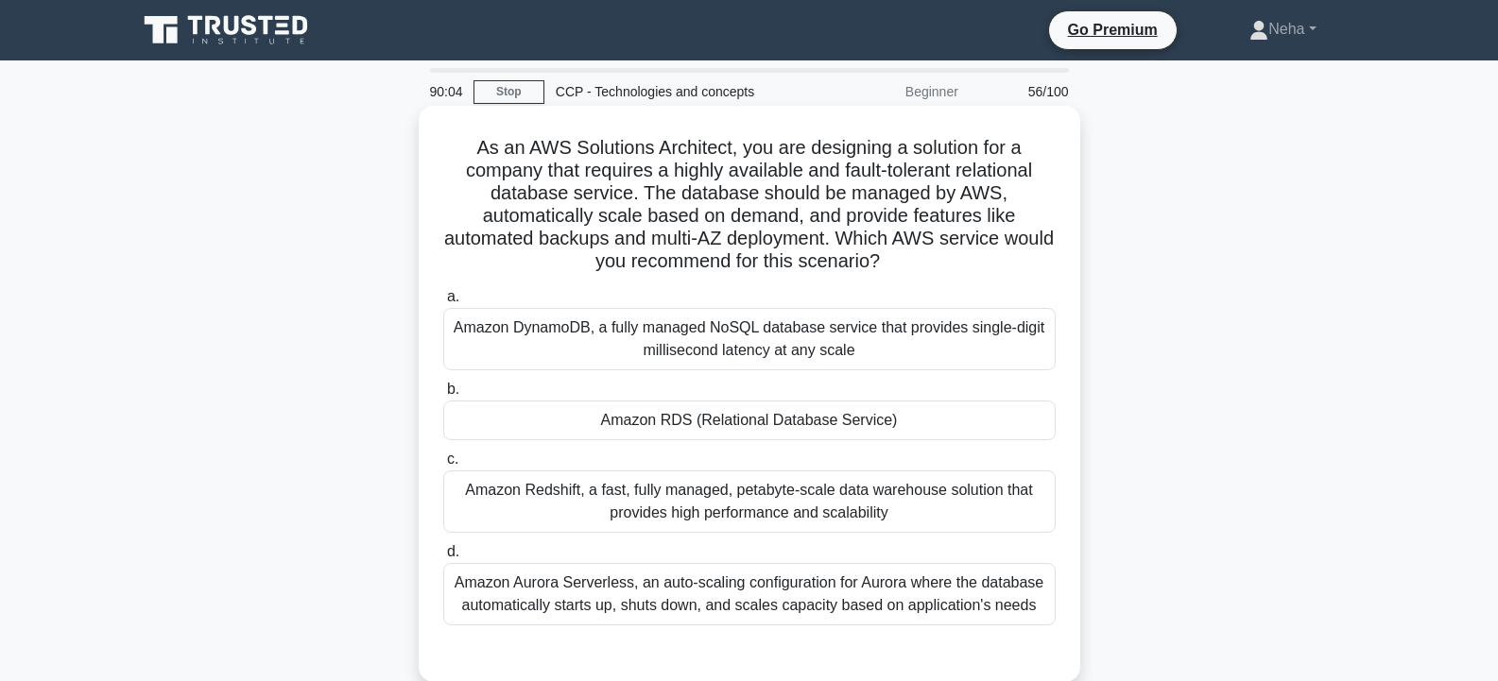
click at [769, 414] on div "Amazon RDS (Relational Database Service)" at bounding box center [749, 421] width 612 height 40
click at [443, 396] on input "b. Amazon RDS (Relational Database Service)" at bounding box center [443, 390] width 0 height 12
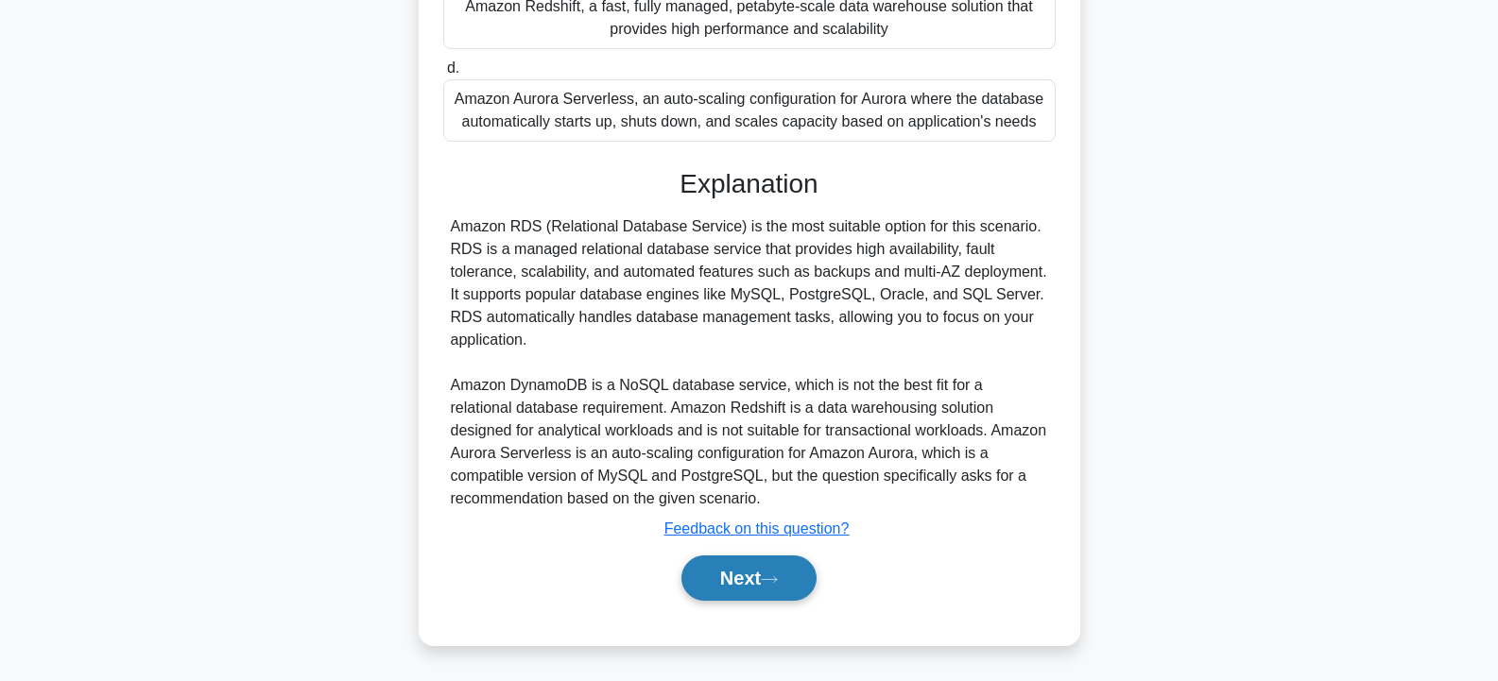
click at [739, 586] on button "Next" at bounding box center [748, 578] width 135 height 45
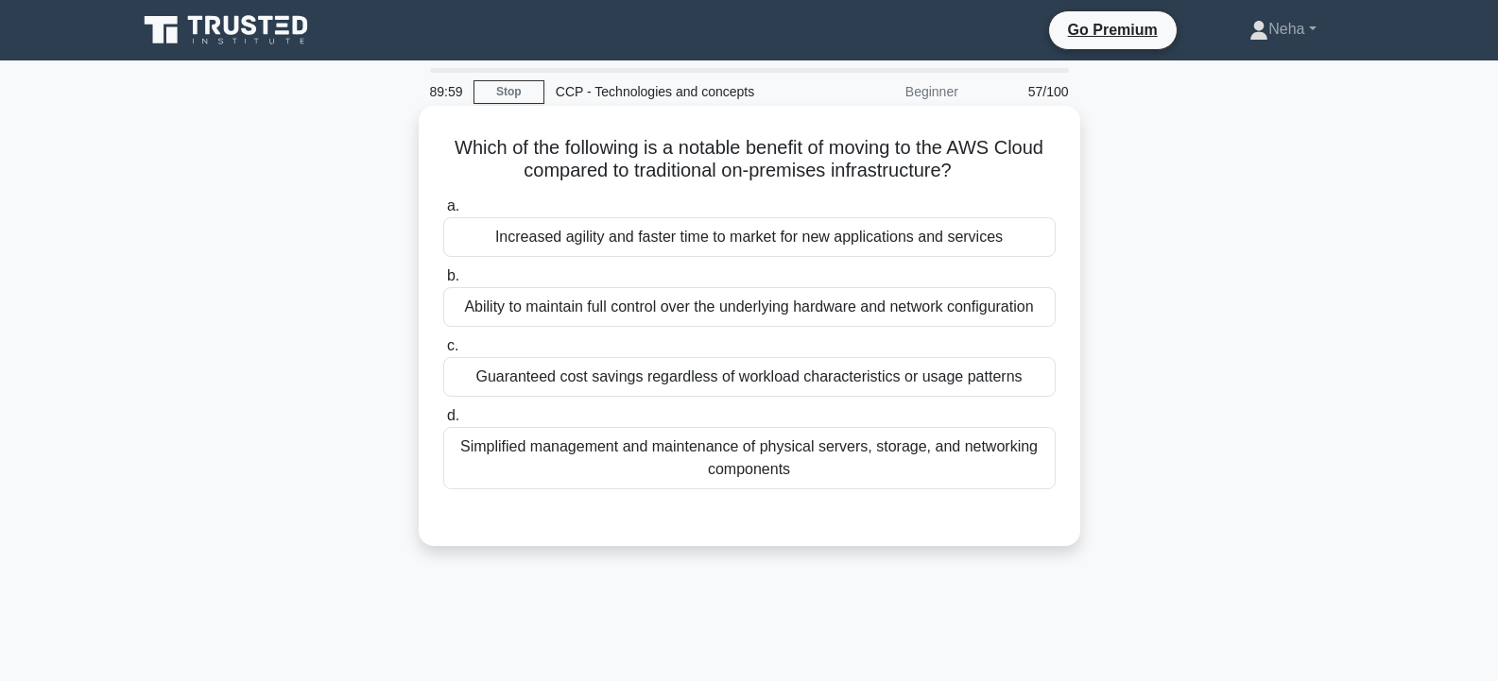
click at [813, 251] on div "Increased agility and faster time to market for new applications and services" at bounding box center [749, 237] width 612 height 40
click at [443, 213] on input "a. Increased agility and faster time to market for new applications and services" at bounding box center [443, 206] width 0 height 12
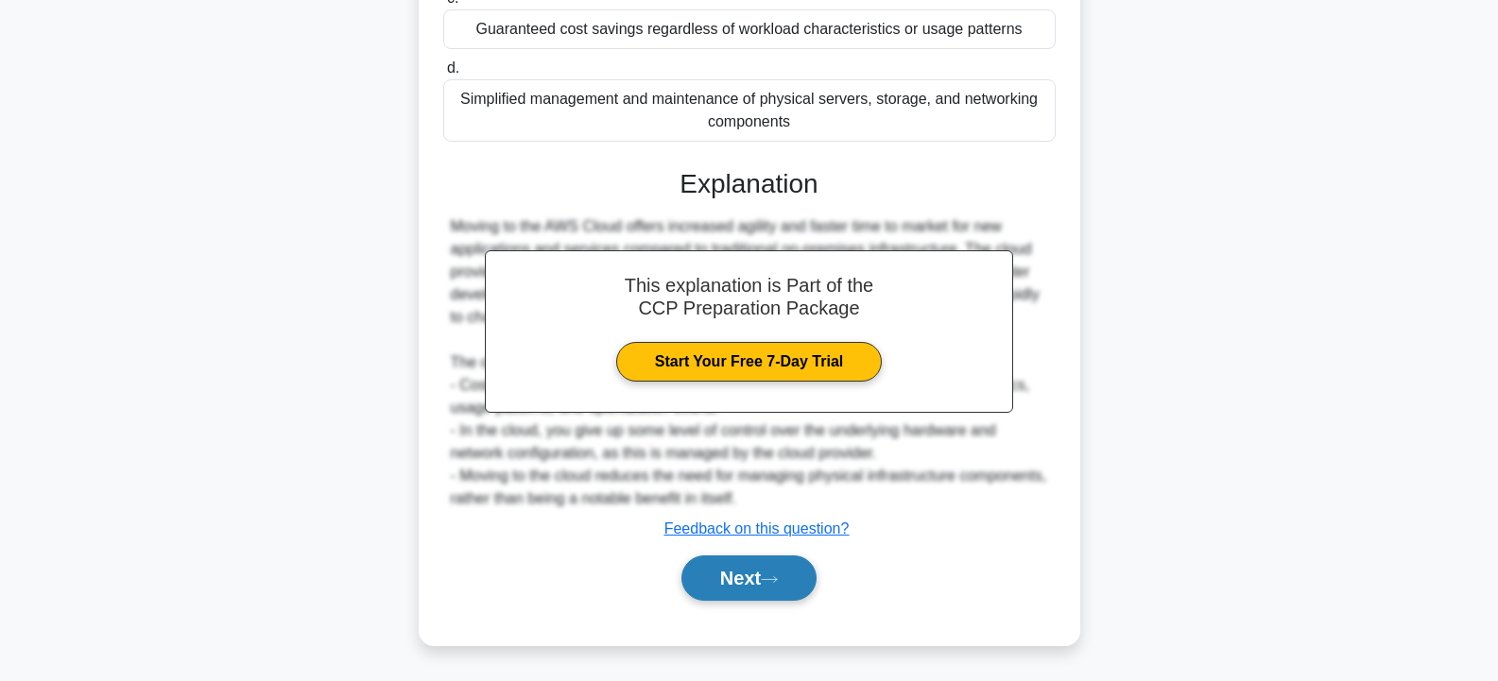
click at [716, 570] on button "Next" at bounding box center [748, 578] width 135 height 45
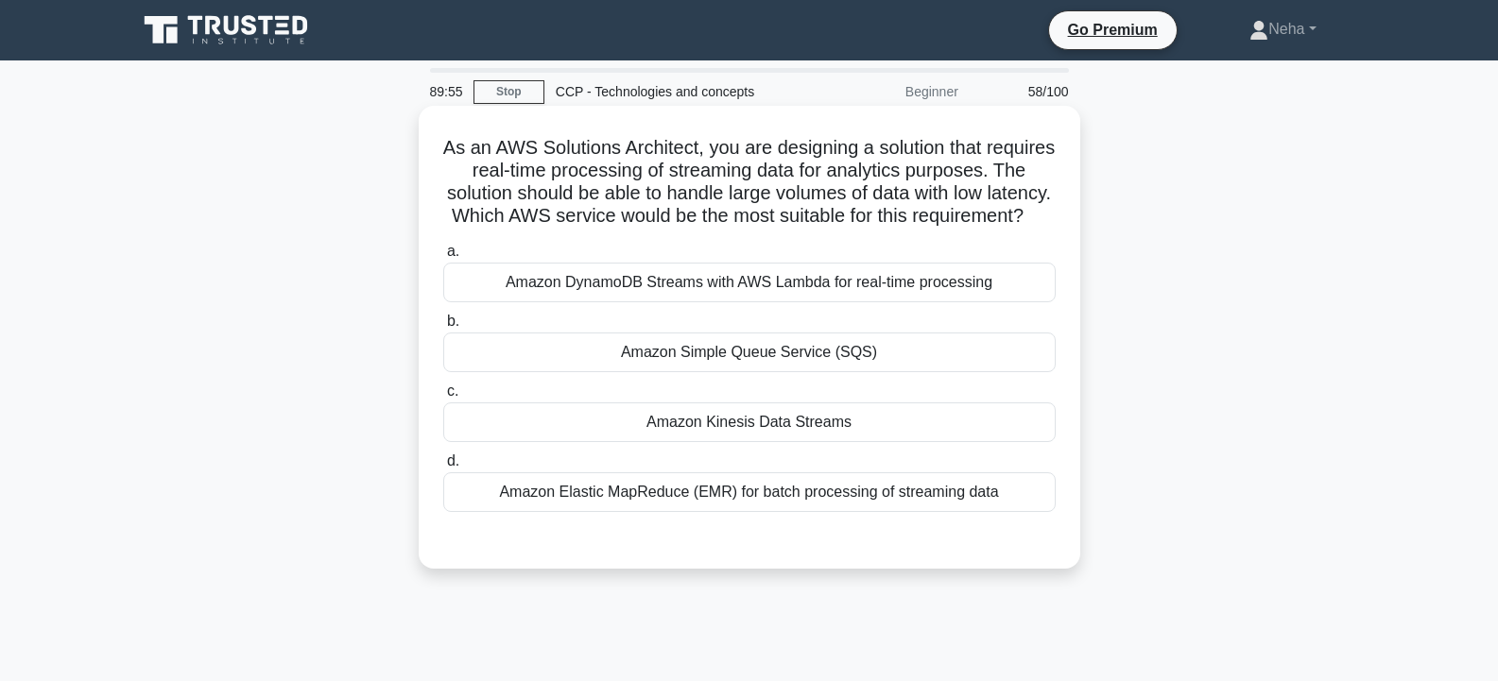
click at [749, 442] on div "Amazon Kinesis Data Streams" at bounding box center [749, 422] width 612 height 40
click at [443, 398] on input "c. Amazon Kinesis Data Streams" at bounding box center [443, 391] width 0 height 12
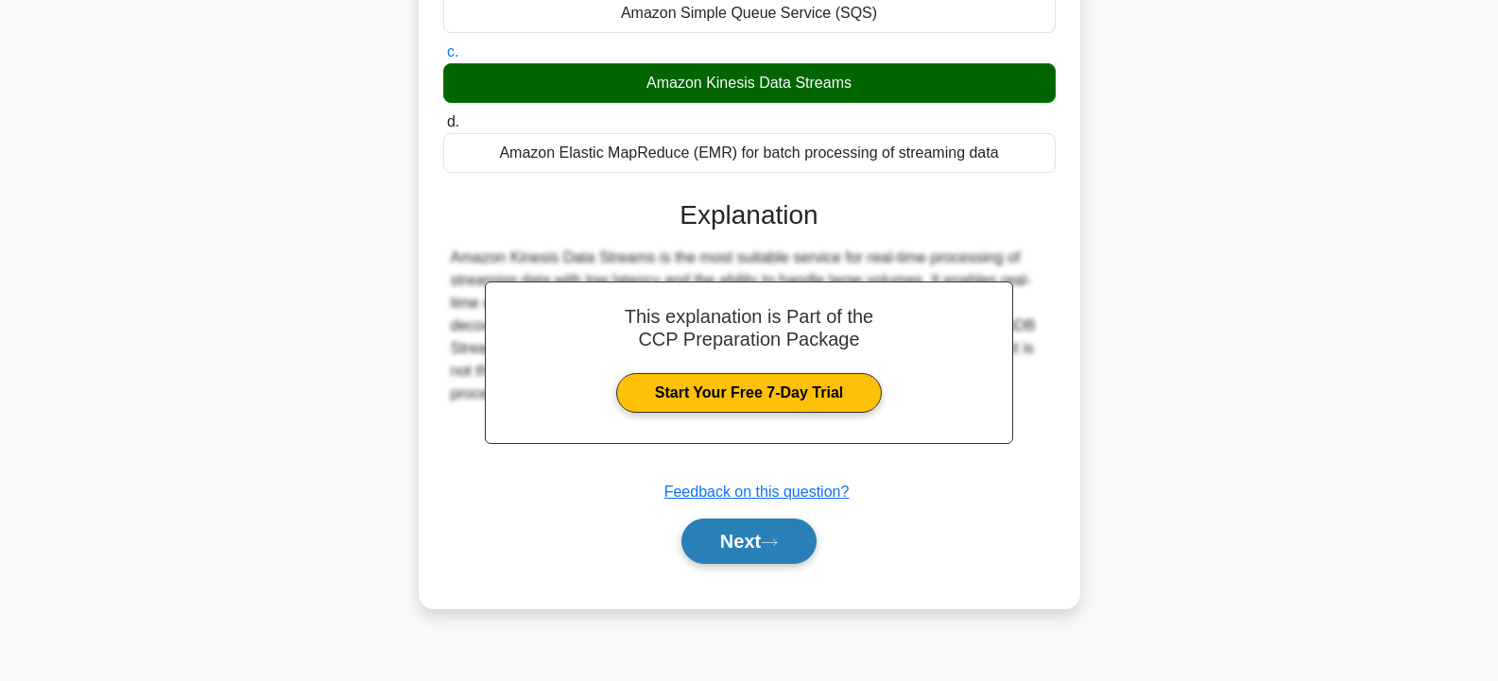
click at [723, 564] on button "Next" at bounding box center [748, 541] width 135 height 45
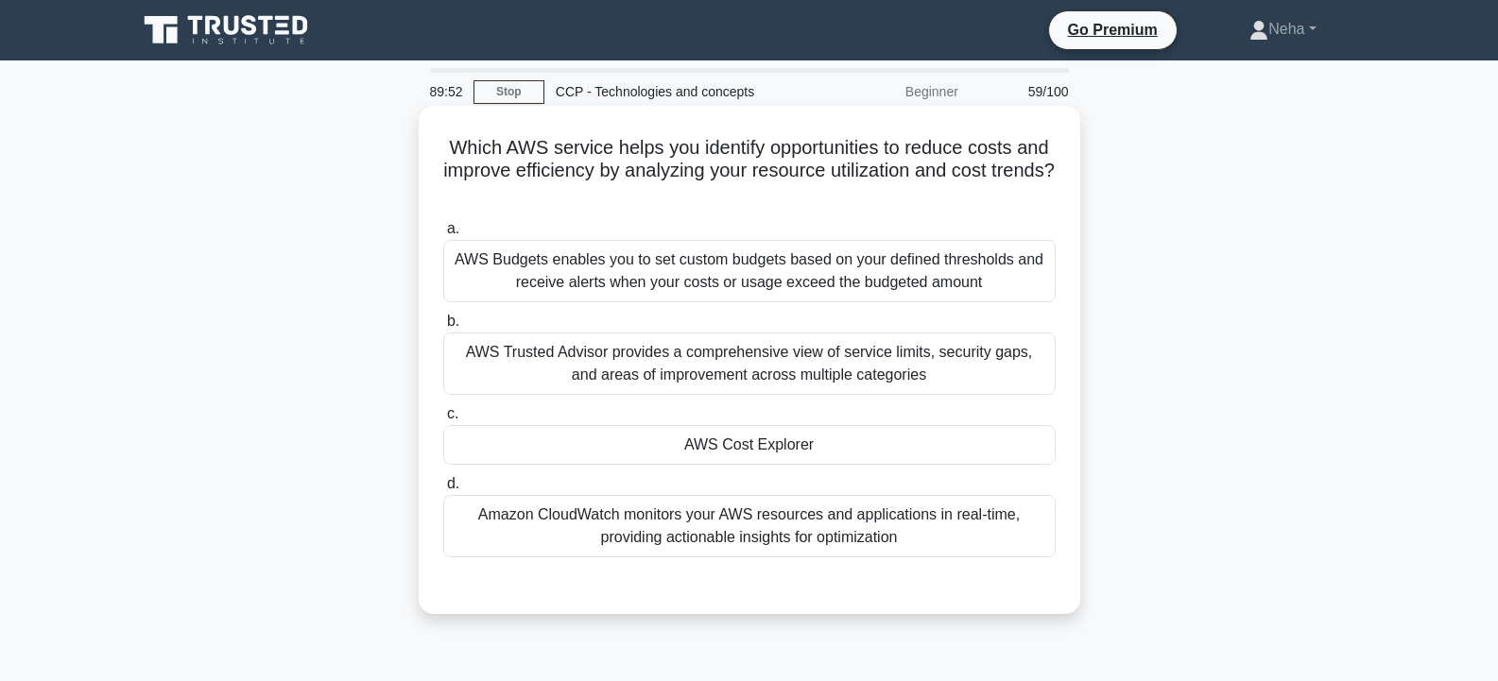
click at [750, 439] on div "AWS Cost Explorer" at bounding box center [749, 445] width 612 height 40
click at [443, 420] on input "c. AWS Cost Explorer" at bounding box center [443, 414] width 0 height 12
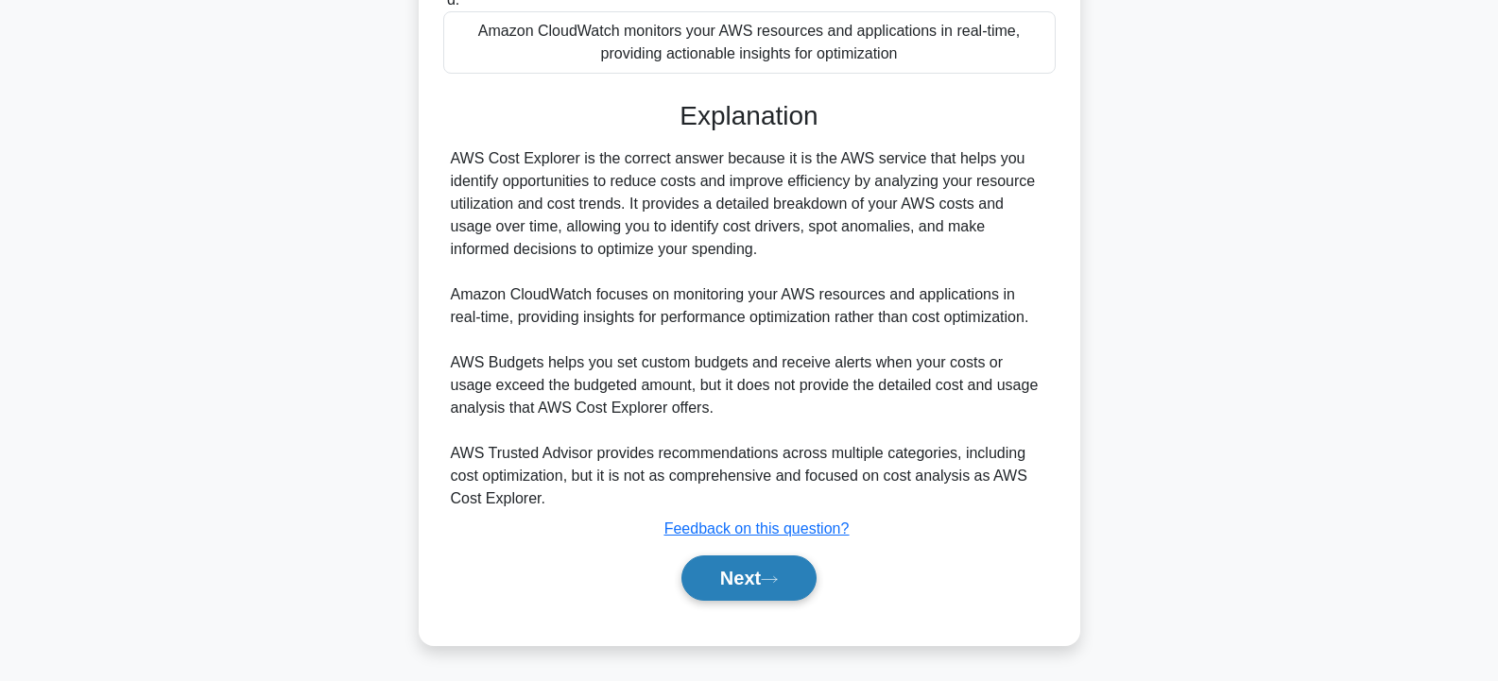
click at [730, 577] on button "Next" at bounding box center [748, 578] width 135 height 45
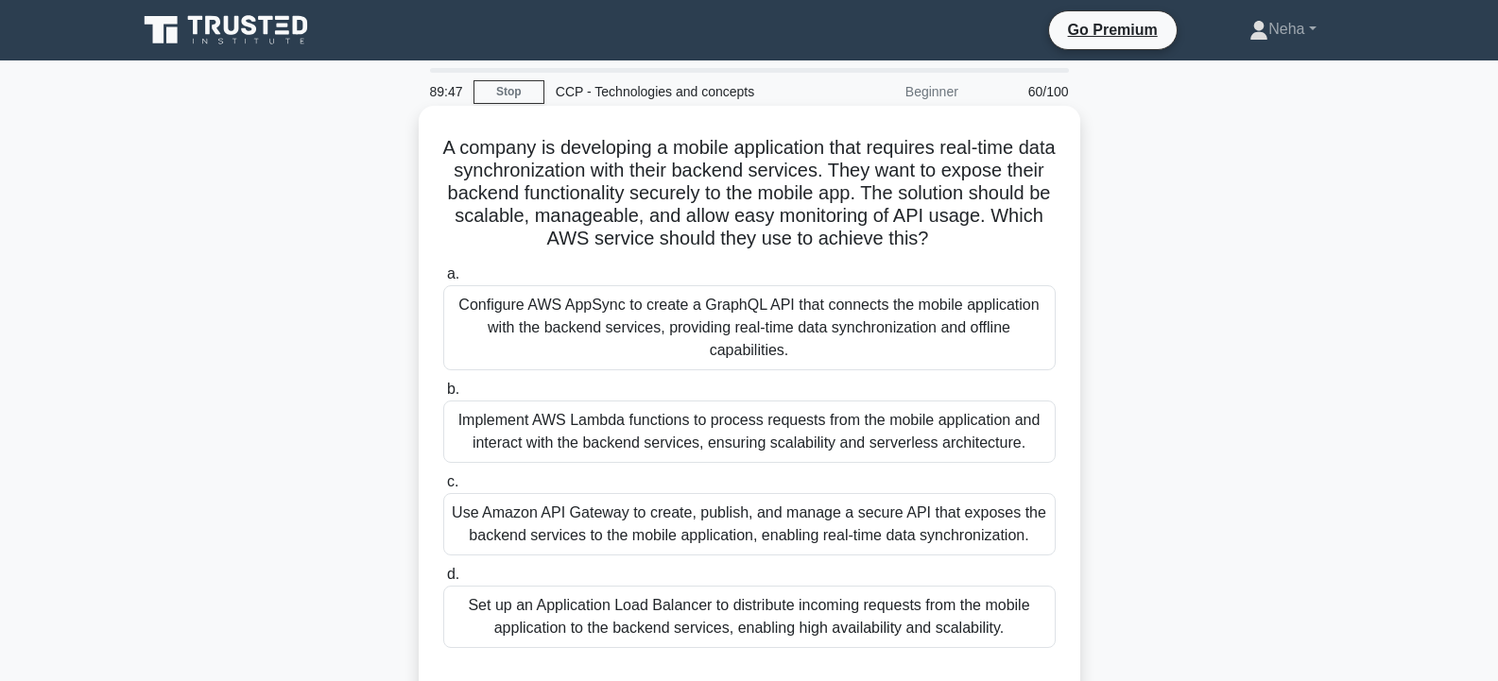
click at [729, 601] on div "Set up an Application Load Balancer to distribute incoming requests from the mo…" at bounding box center [749, 617] width 612 height 62
click at [443, 581] on input "d. Set up an Application Load Balancer to distribute incoming requests from the…" at bounding box center [443, 575] width 0 height 12
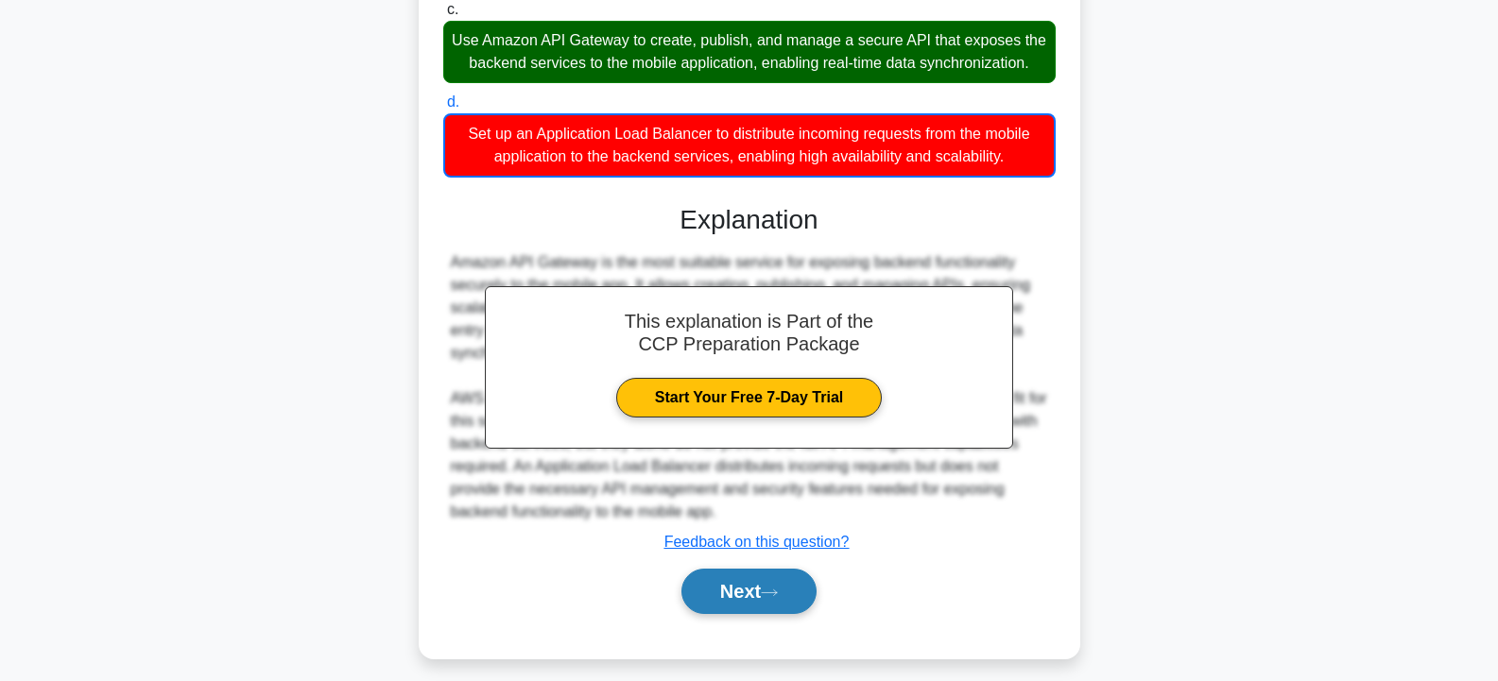
click at [729, 602] on button "Next" at bounding box center [748, 591] width 135 height 45
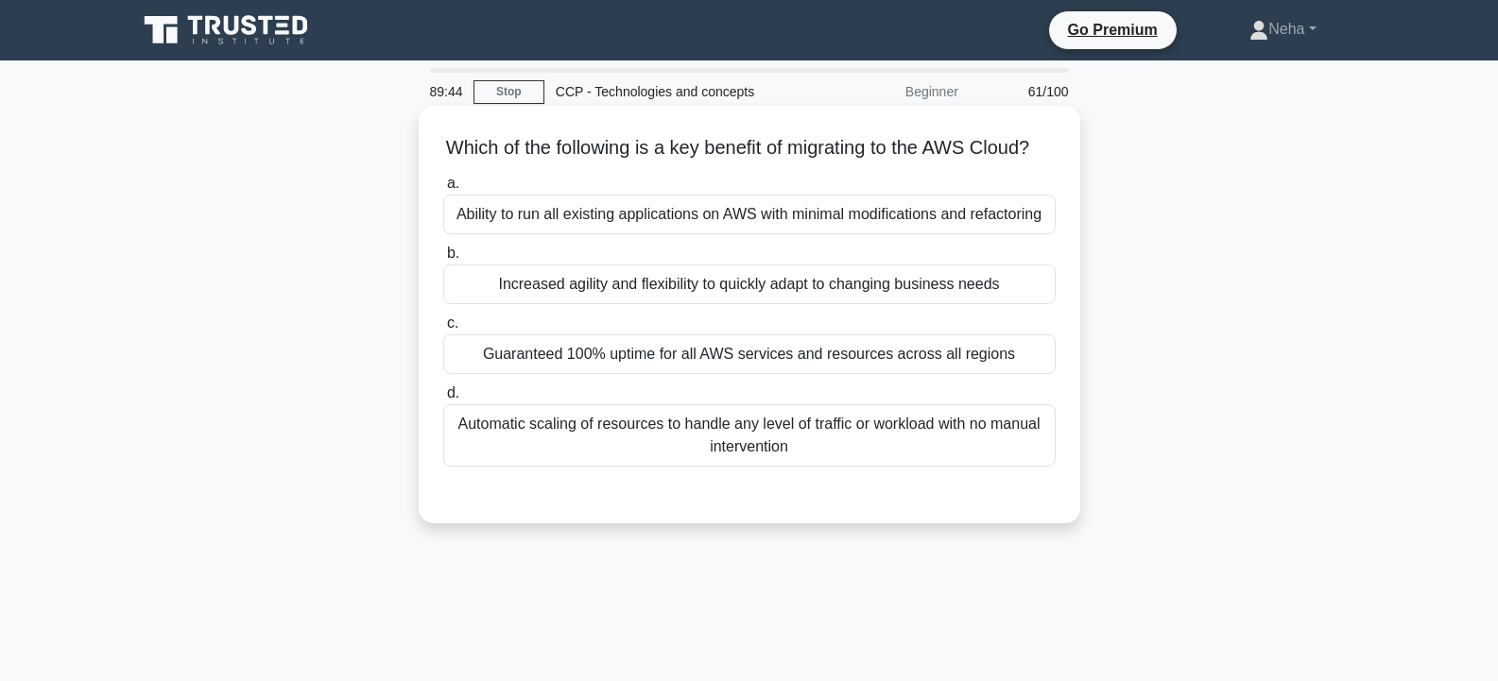
click at [747, 374] on div "Guaranteed 100% uptime for all AWS services and resources across all regions" at bounding box center [749, 354] width 612 height 40
click at [443, 330] on input "c. Guaranteed 100% uptime for all AWS services and resources across all regions" at bounding box center [443, 323] width 0 height 12
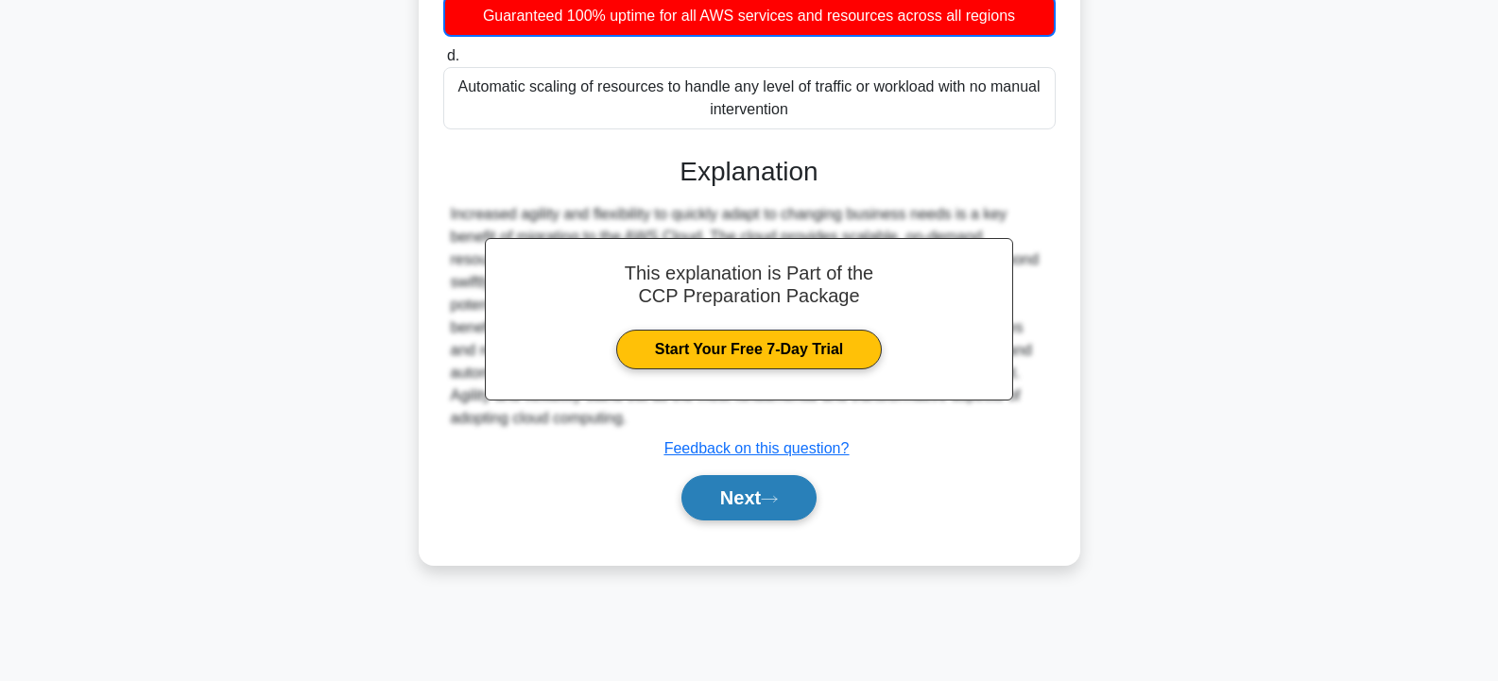
click at [743, 521] on button "Next" at bounding box center [748, 497] width 135 height 45
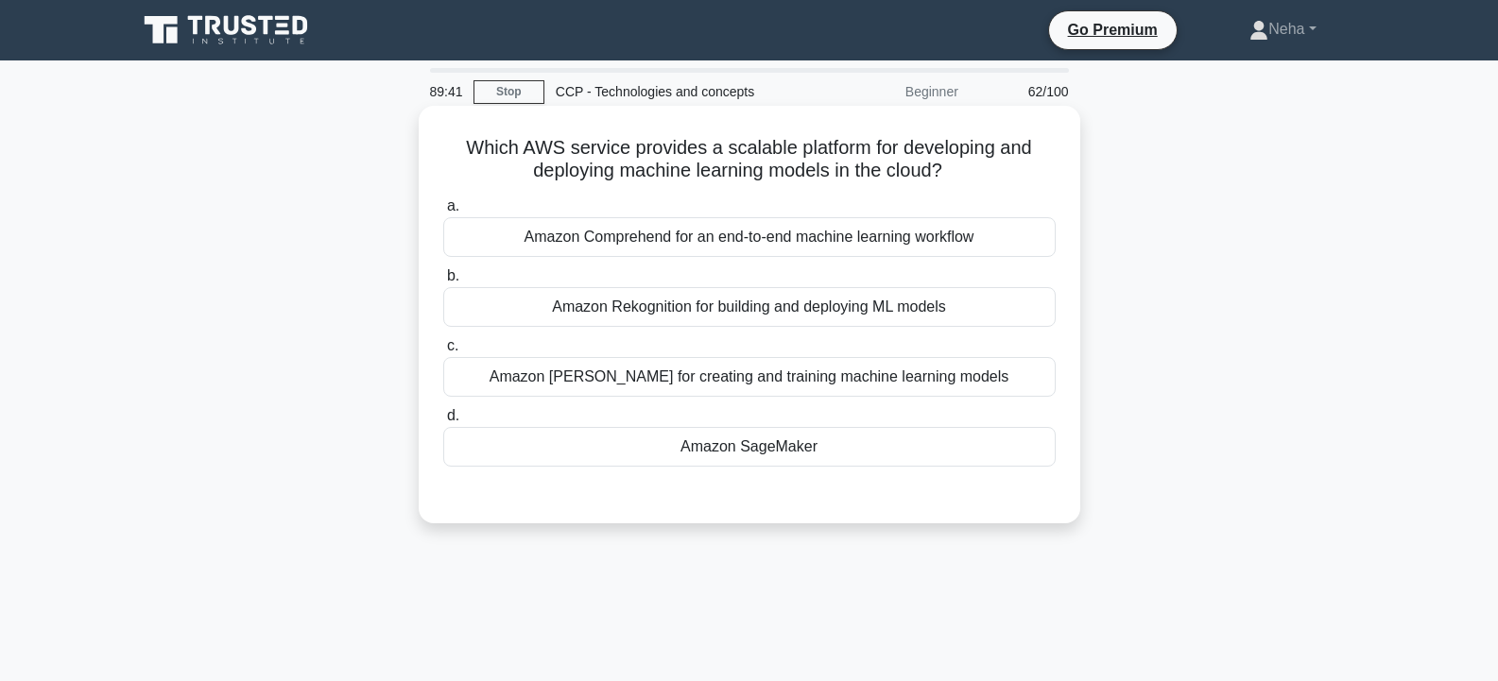
click at [741, 464] on div "Amazon SageMaker" at bounding box center [749, 447] width 612 height 40
click at [443, 422] on input "d. Amazon SageMaker" at bounding box center [443, 416] width 0 height 12
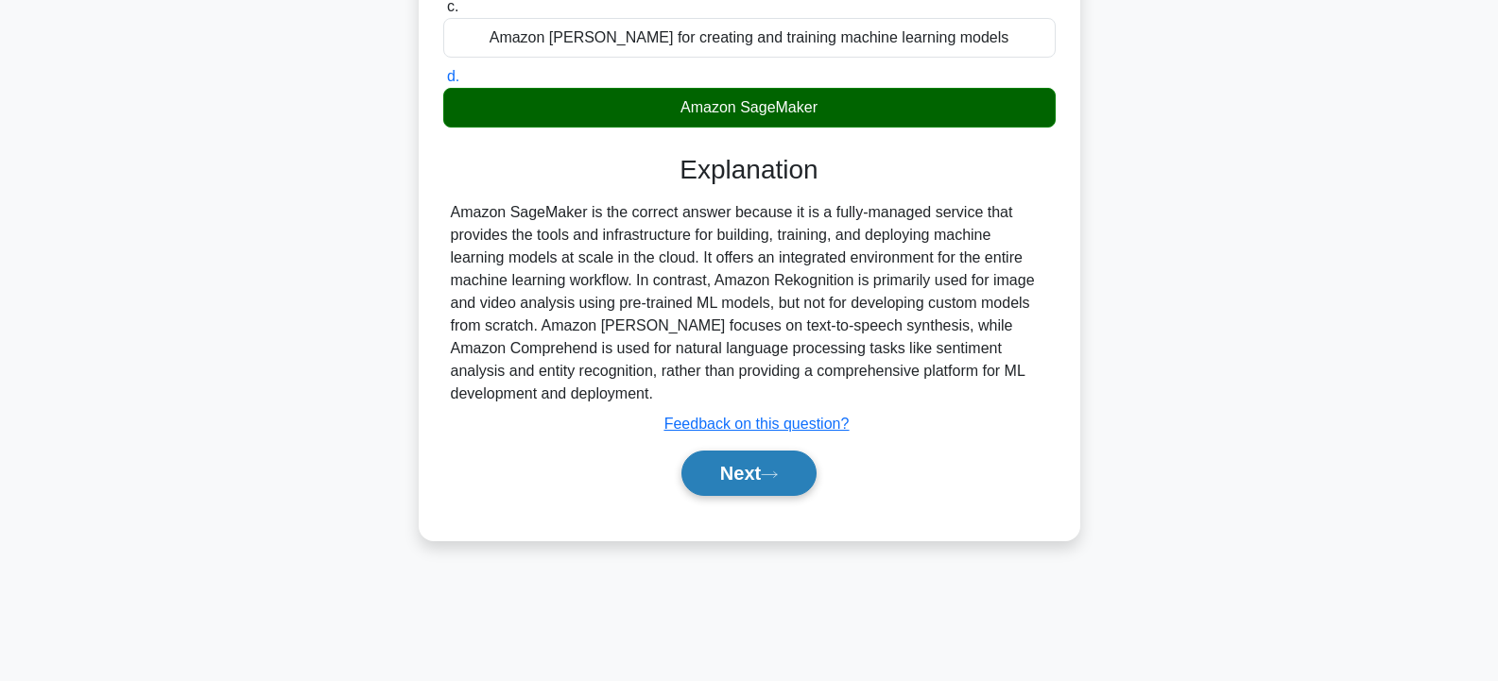
click at [728, 478] on button "Next" at bounding box center [748, 473] width 135 height 45
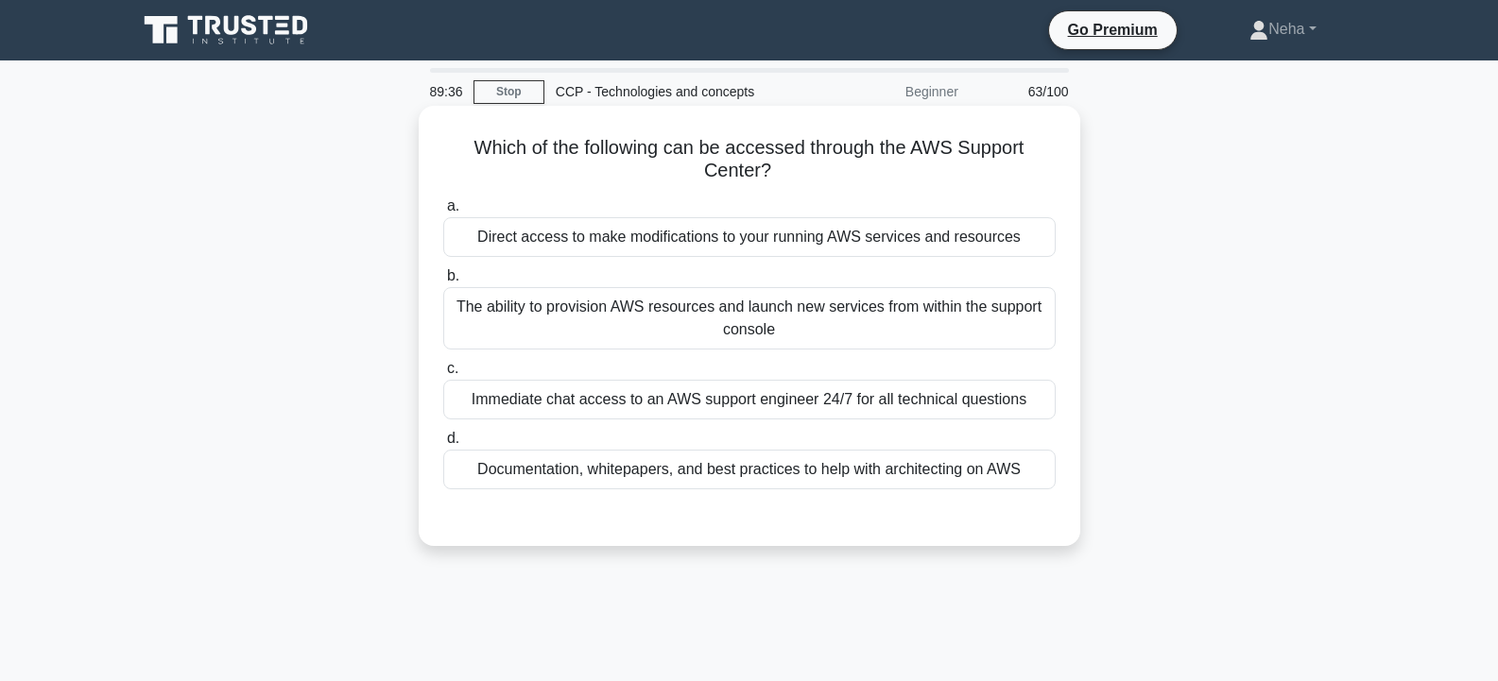
click at [839, 232] on div "Direct access to make modifications to your running AWS services and resources" at bounding box center [749, 237] width 612 height 40
click at [443, 213] on input "a. Direct access to make modifications to your running AWS services and resourc…" at bounding box center [443, 206] width 0 height 12
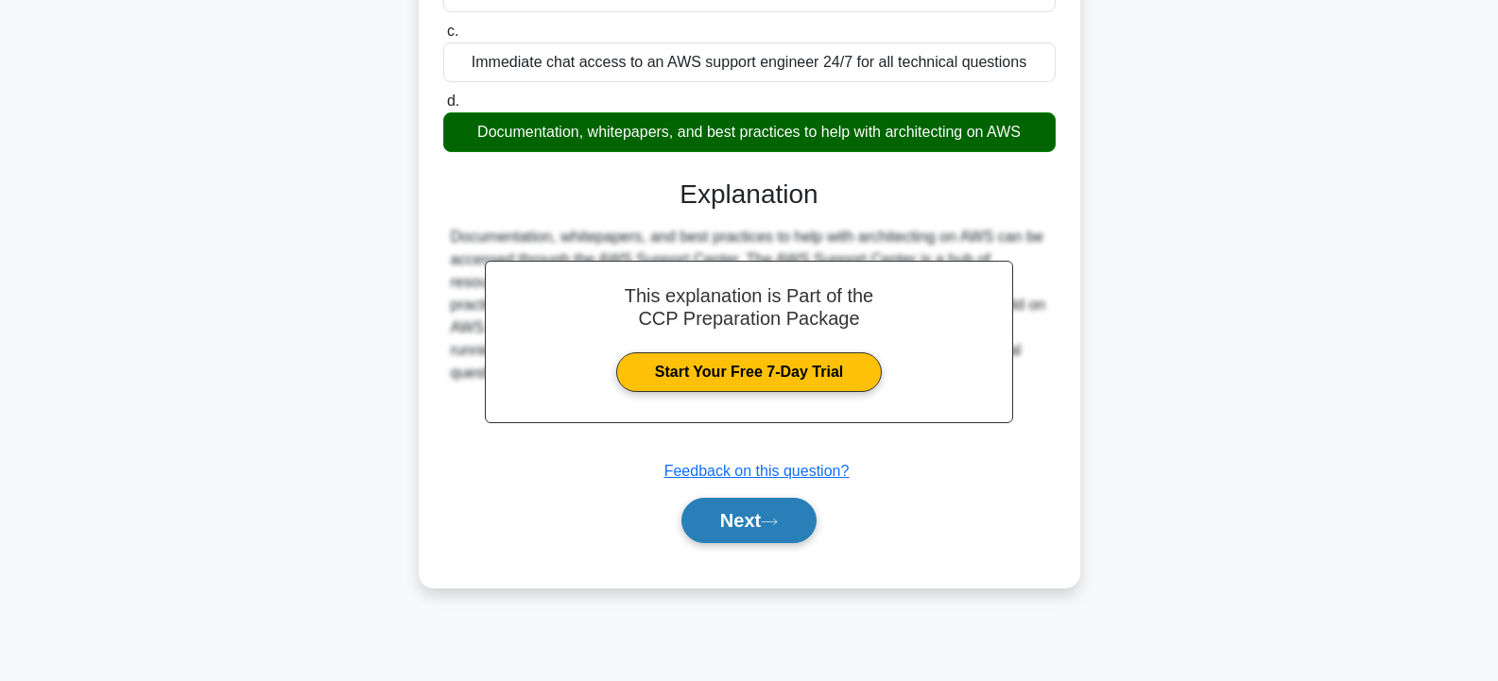
click at [777, 521] on icon at bounding box center [769, 522] width 17 height 10
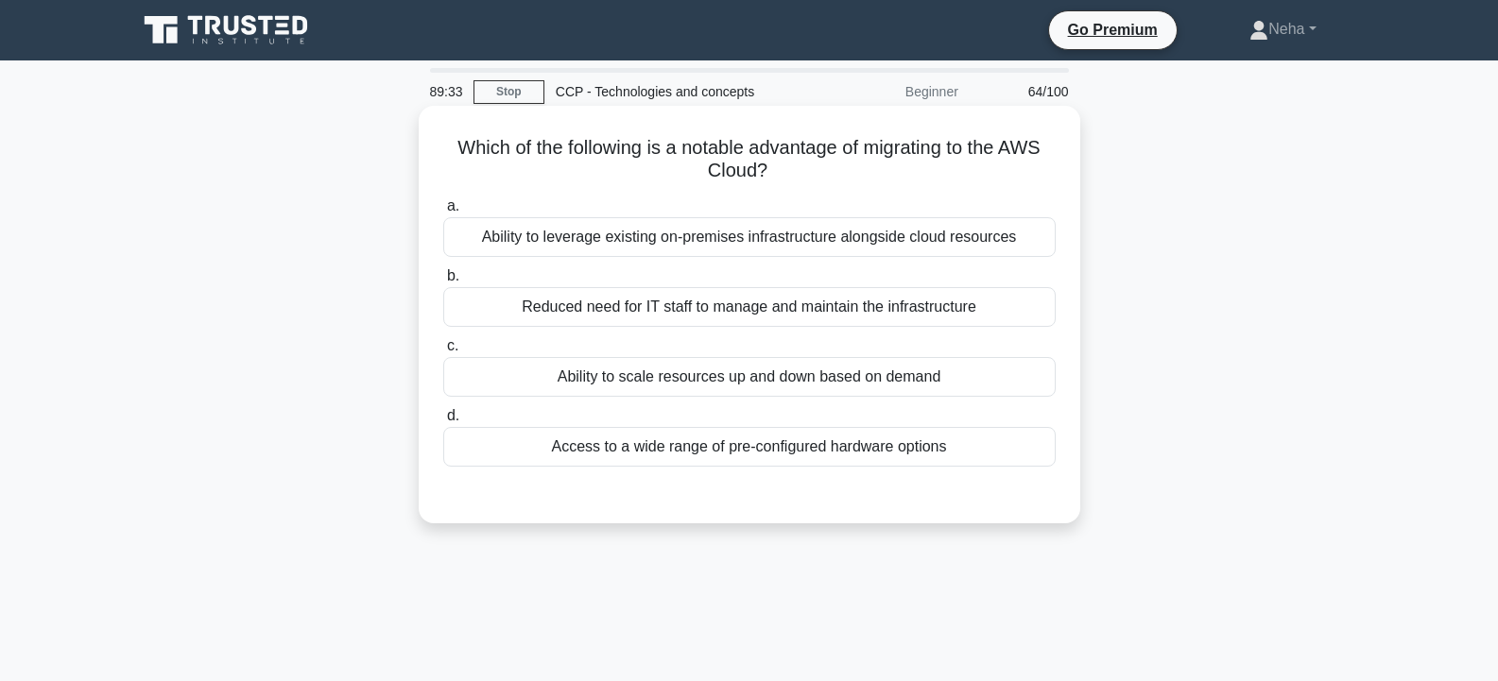
click at [762, 444] on div "Access to a wide range of pre-configured hardware options" at bounding box center [749, 447] width 612 height 40
click at [443, 422] on input "d. Access to a wide range of pre-configured hardware options" at bounding box center [443, 416] width 0 height 12
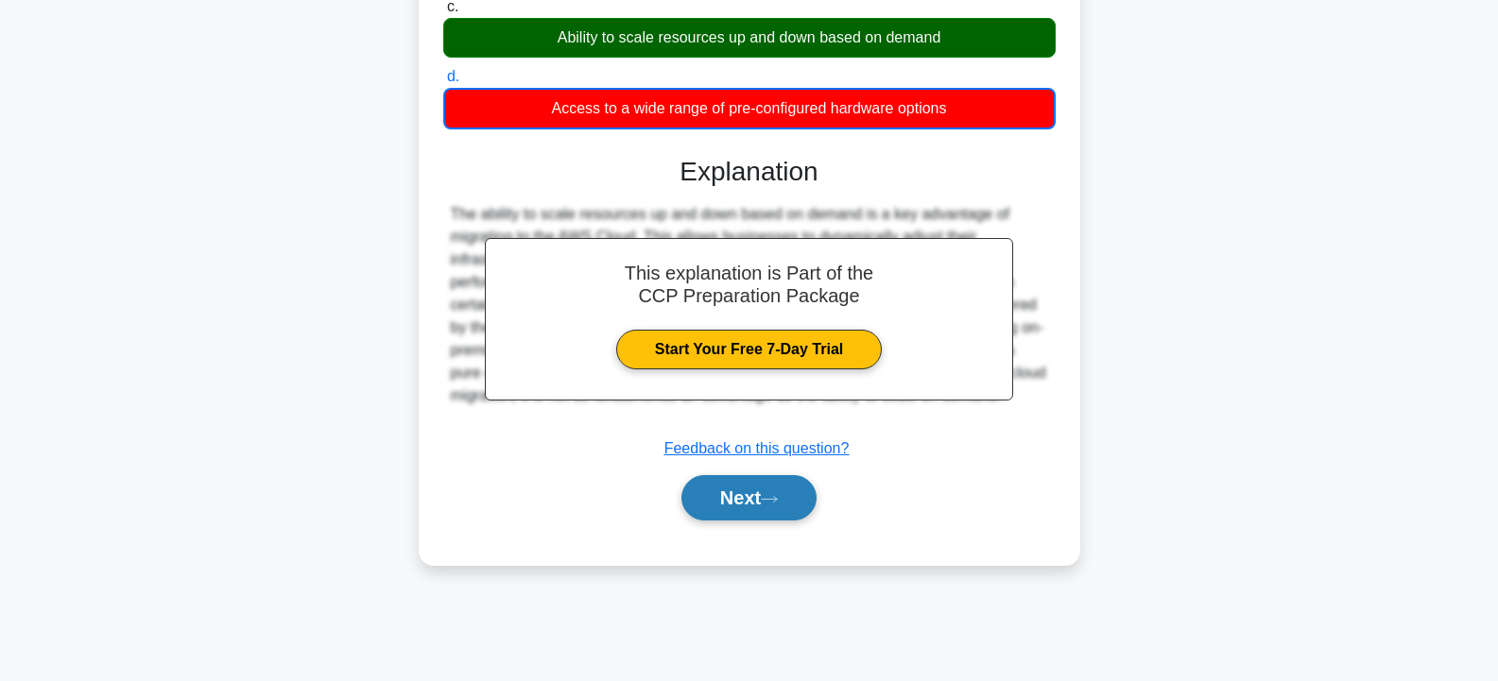
click at [759, 498] on button "Next" at bounding box center [748, 497] width 135 height 45
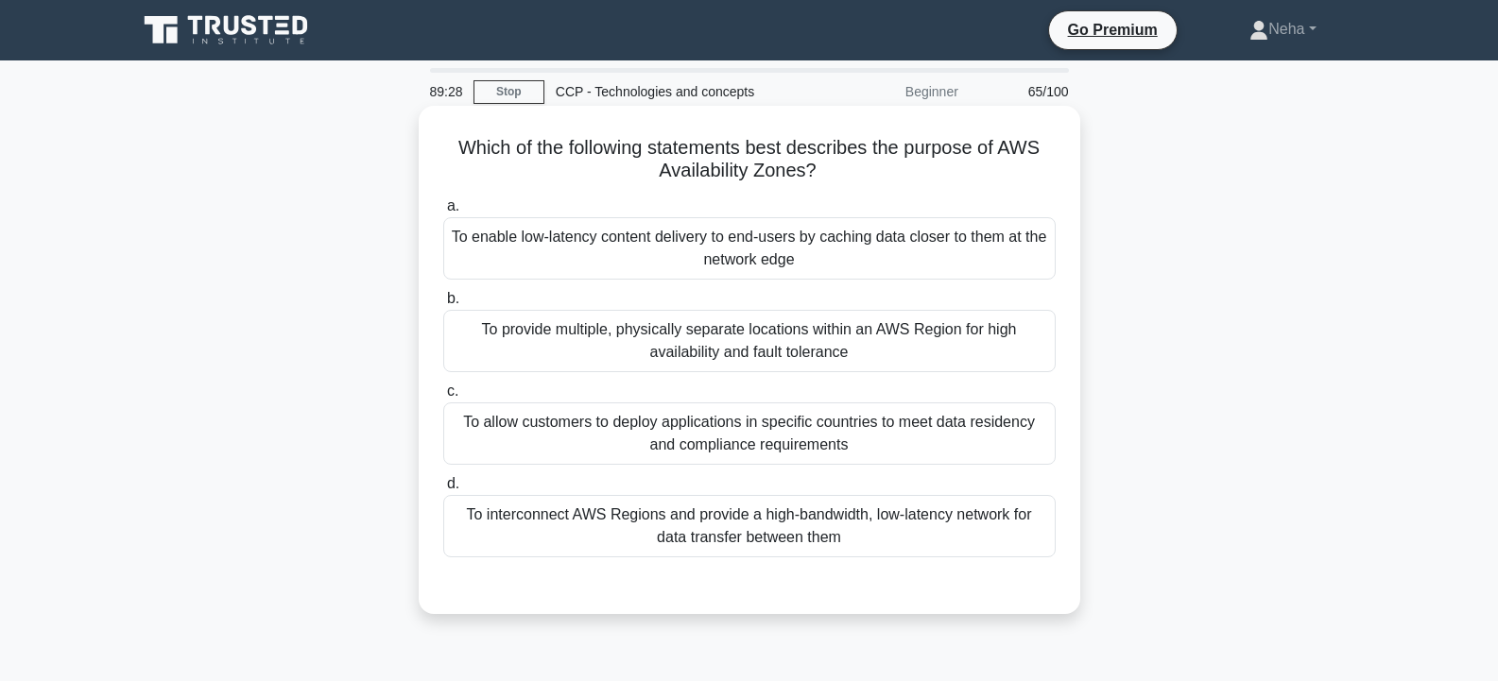
click at [755, 429] on div "To allow customers to deploy applications in specific countries to meet data re…" at bounding box center [749, 433] width 612 height 62
click at [443, 398] on input "c. To allow customers to deploy applications in specific countries to meet data…" at bounding box center [443, 391] width 0 height 12
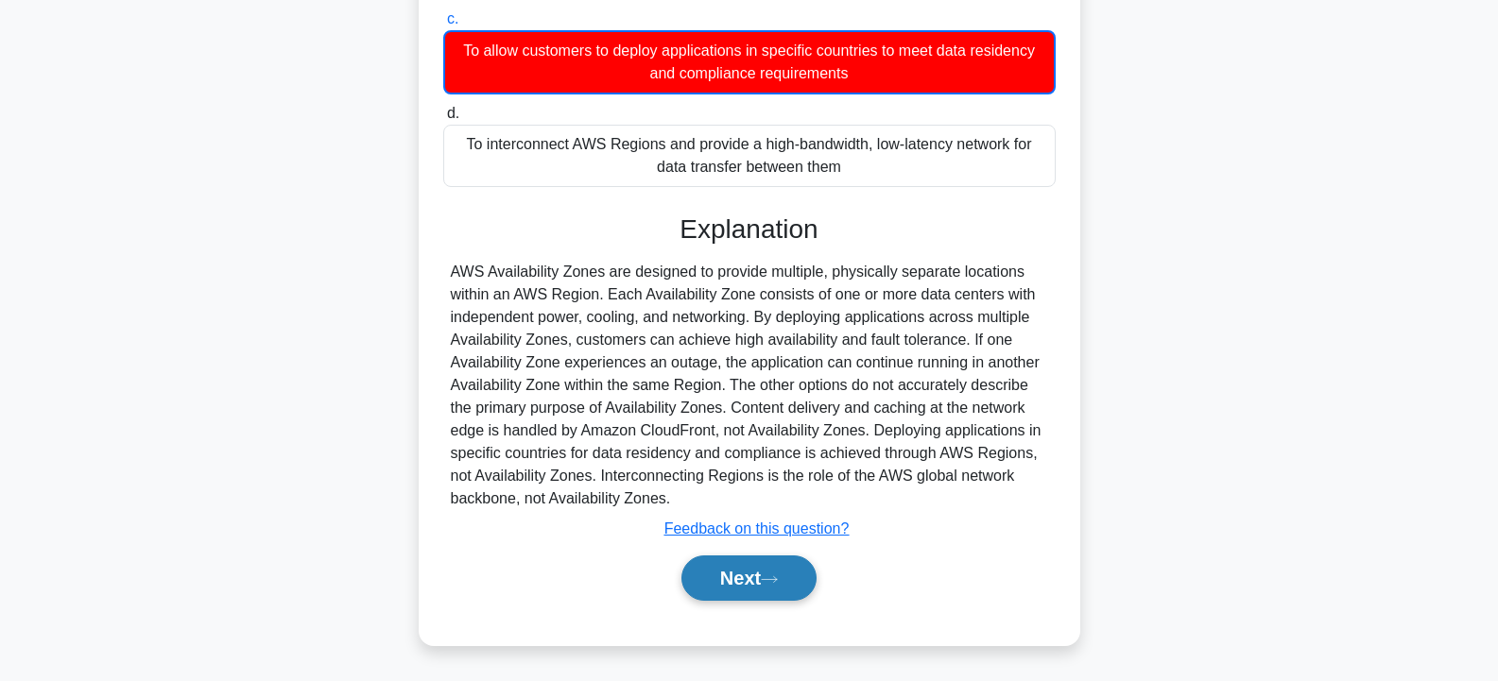
click at [725, 573] on button "Next" at bounding box center [748, 578] width 135 height 45
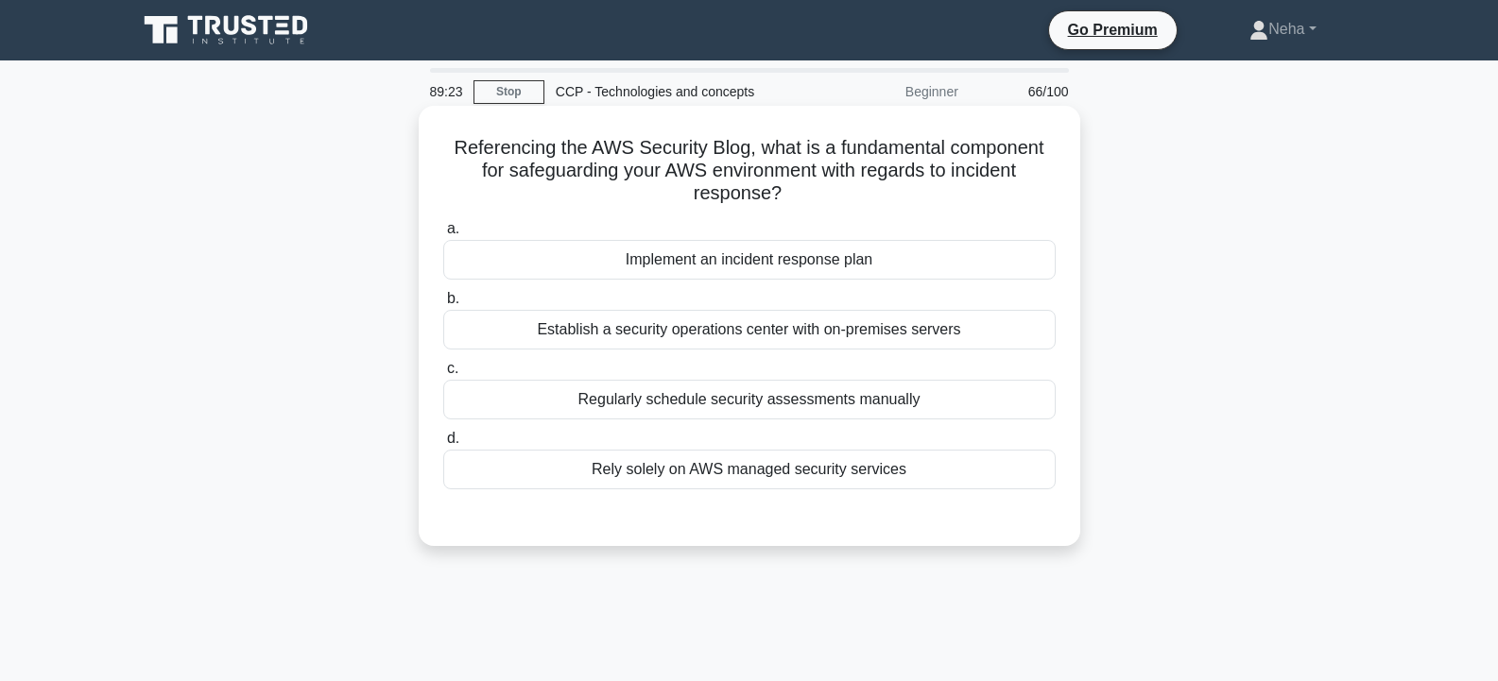
click at [775, 260] on div "Implement an incident response plan" at bounding box center [749, 260] width 612 height 40
click at [443, 235] on input "a. Implement an incident response plan" at bounding box center [443, 229] width 0 height 12
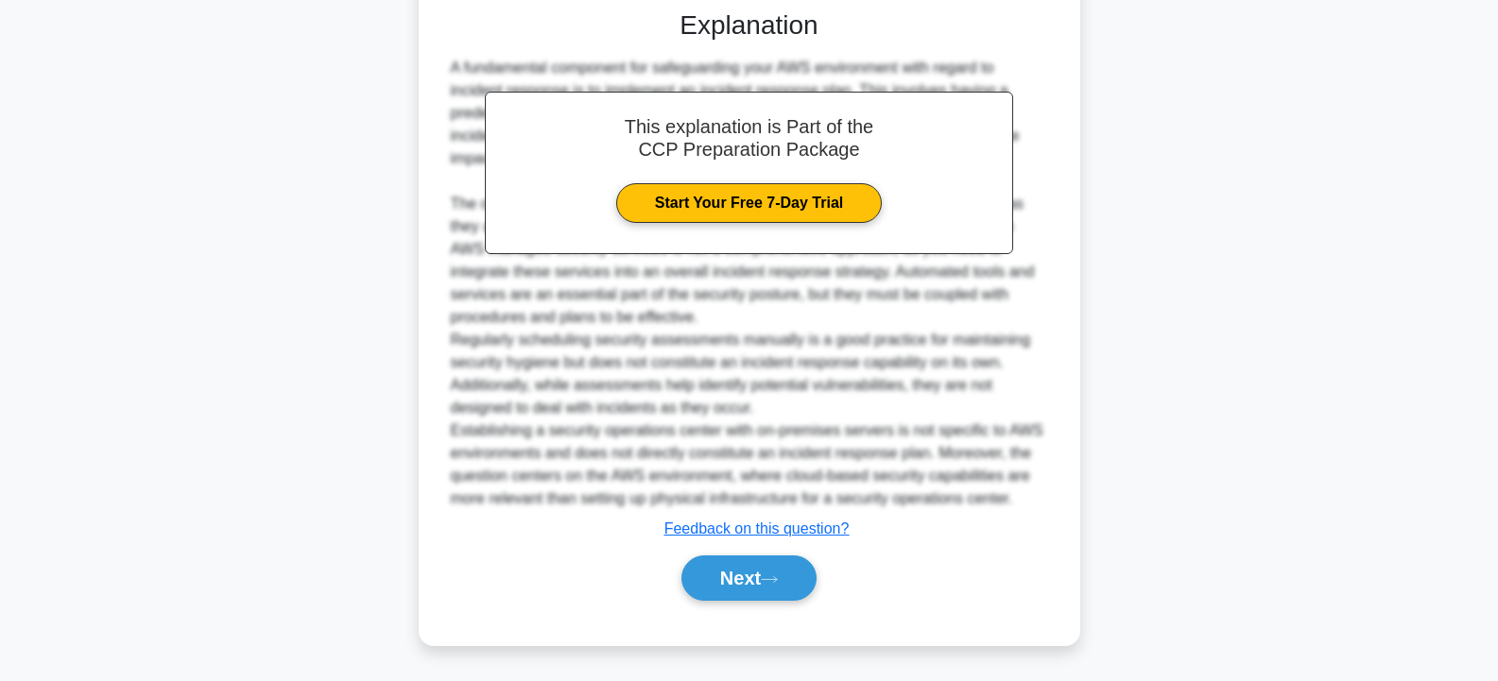
click at [730, 574] on button "Next" at bounding box center [748, 578] width 135 height 45
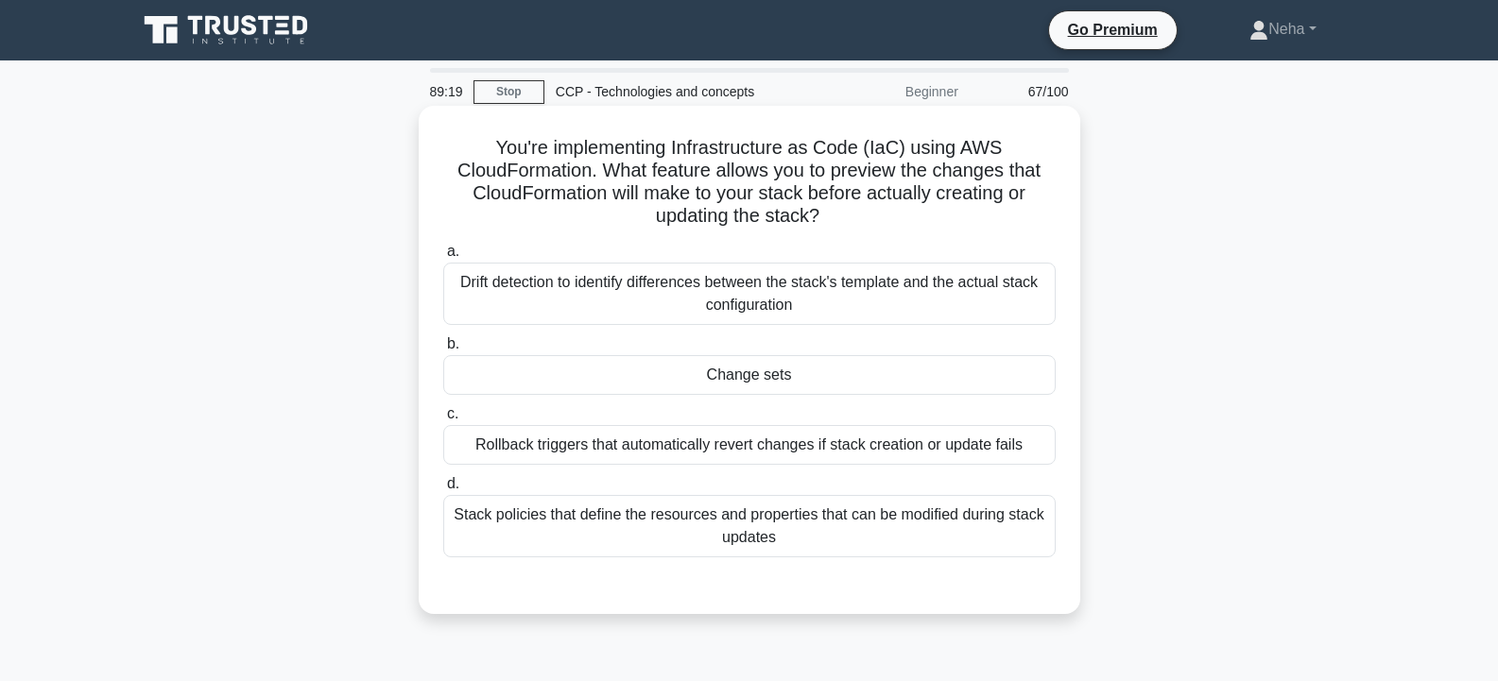
click at [786, 371] on div "Change sets" at bounding box center [749, 375] width 612 height 40
click at [443, 351] on input "b. Change sets" at bounding box center [443, 344] width 0 height 12
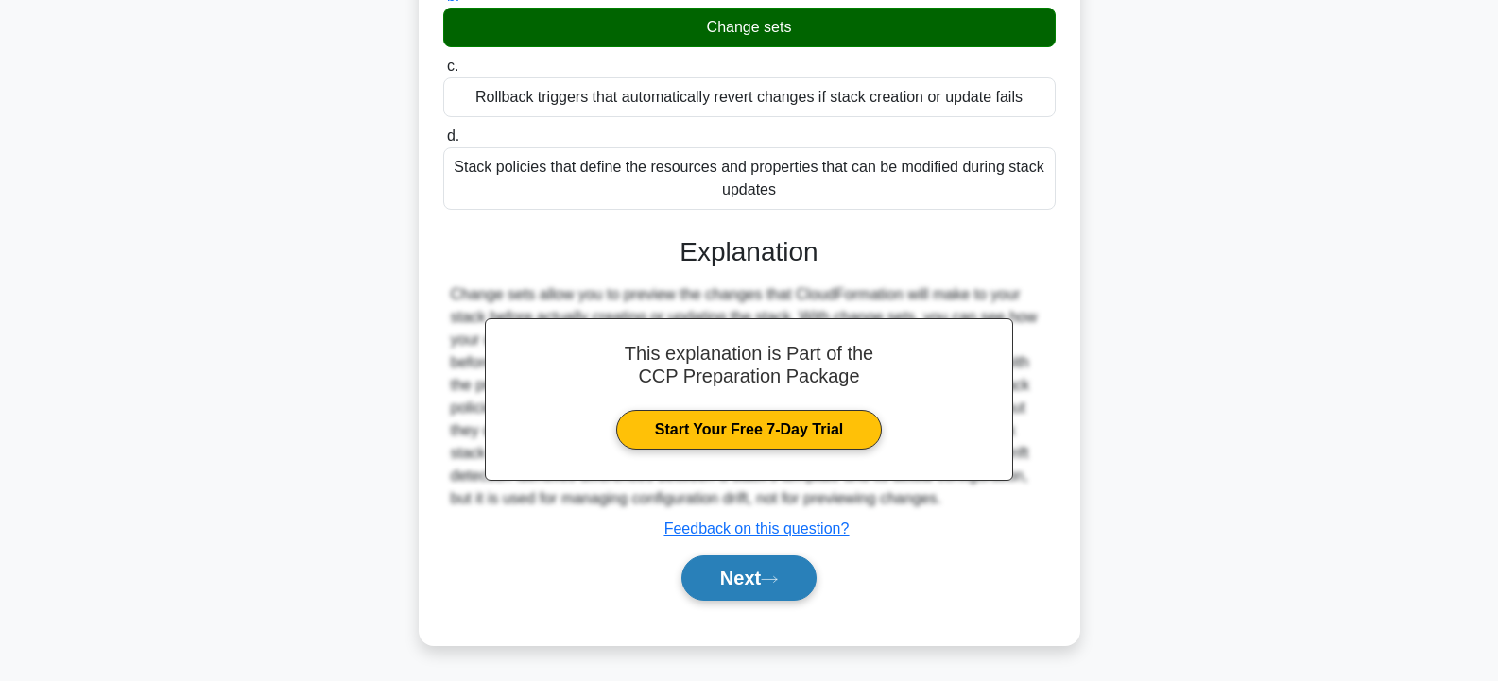
click at [721, 577] on button "Next" at bounding box center [748, 578] width 135 height 45
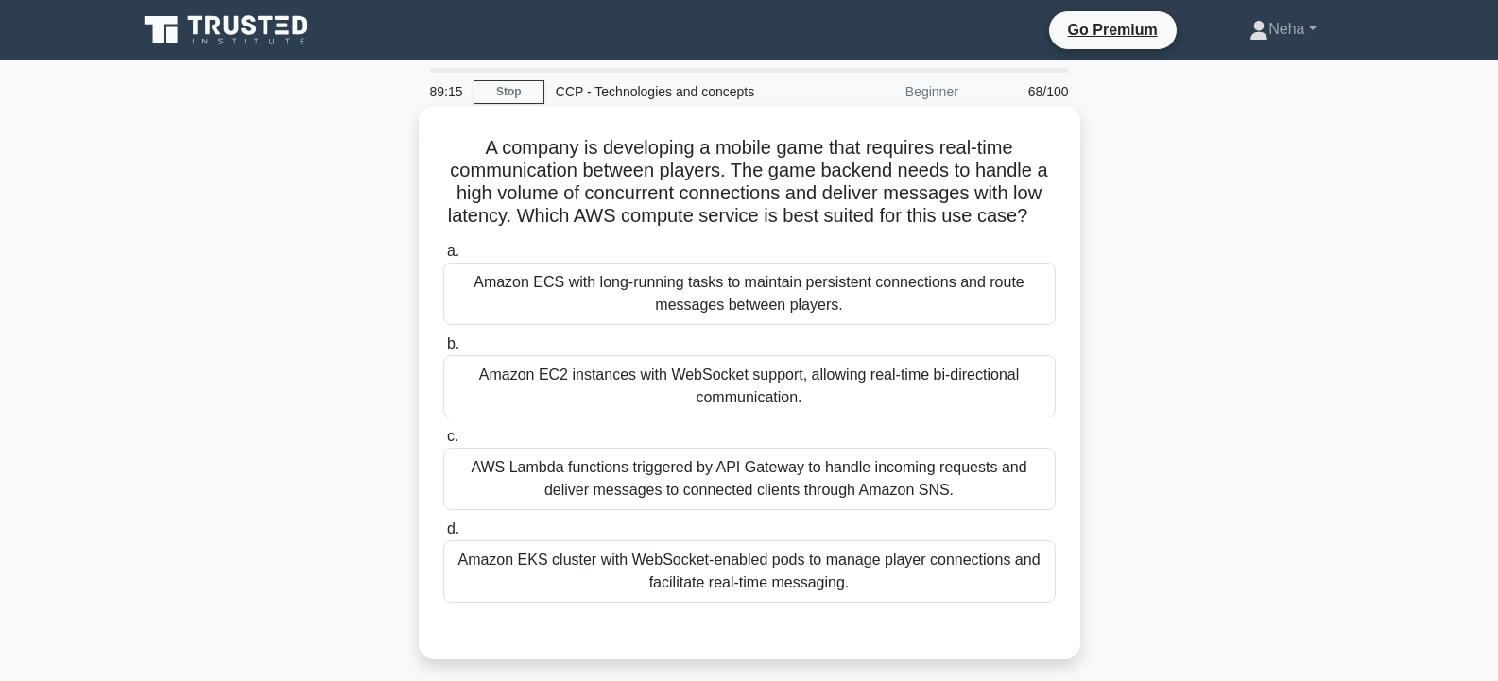
click at [754, 479] on div "AWS Lambda functions triggered by API Gateway to handle incoming requests and d…" at bounding box center [749, 479] width 612 height 62
click at [443, 443] on input "c. AWS Lambda functions triggered by API Gateway to handle incoming requests an…" at bounding box center [443, 437] width 0 height 12
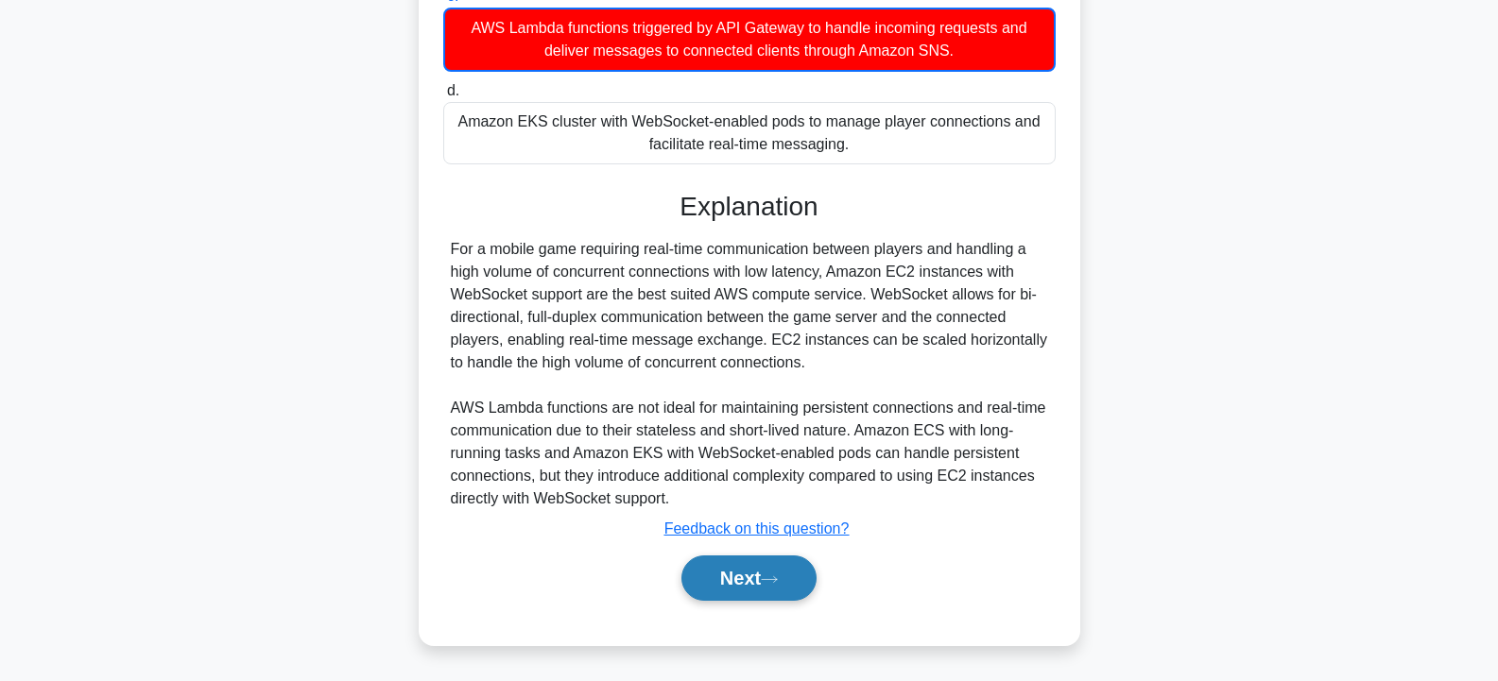
click at [731, 567] on button "Next" at bounding box center [748, 578] width 135 height 45
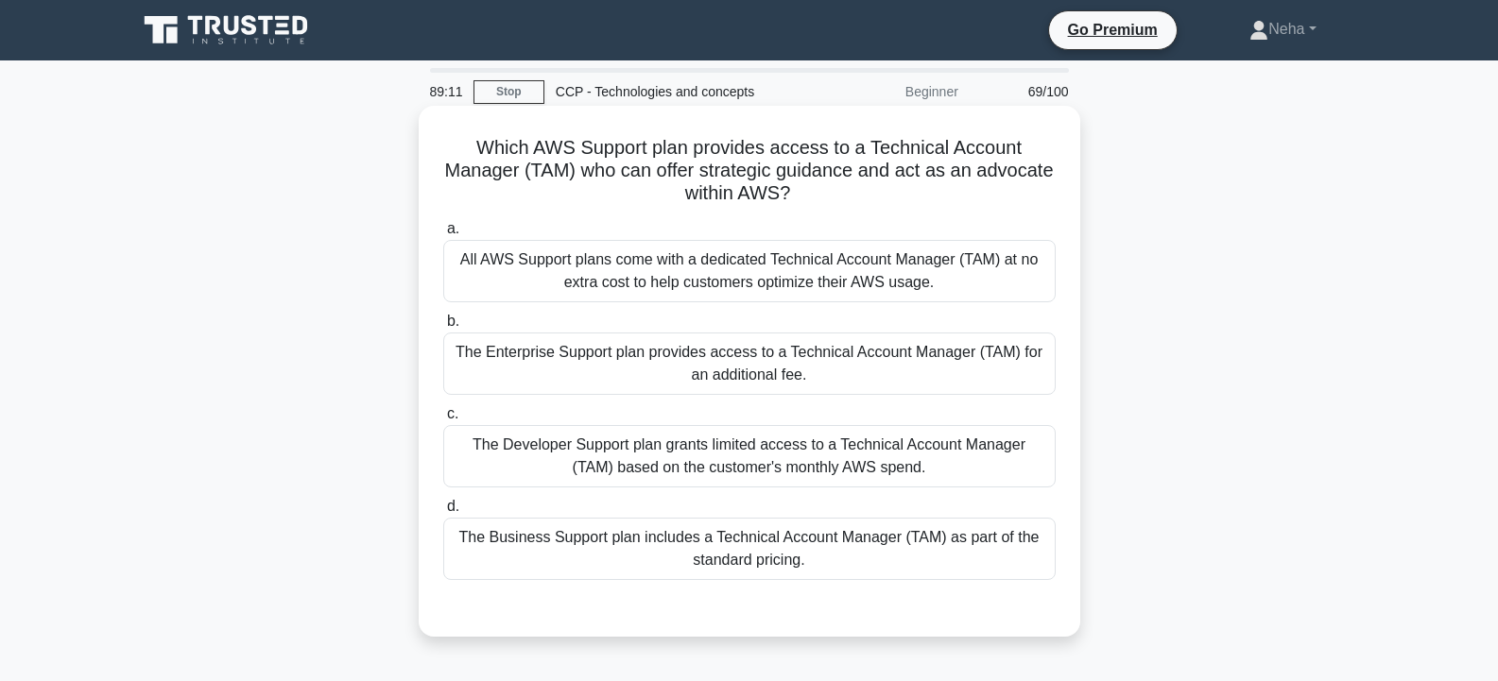
click at [728, 457] on div "The Developer Support plan grants limited access to a Technical Account Manager…" at bounding box center [749, 456] width 612 height 62
click at [443, 420] on input "c. The Developer Support plan grants limited access to a Technical Account Mana…" at bounding box center [443, 414] width 0 height 12
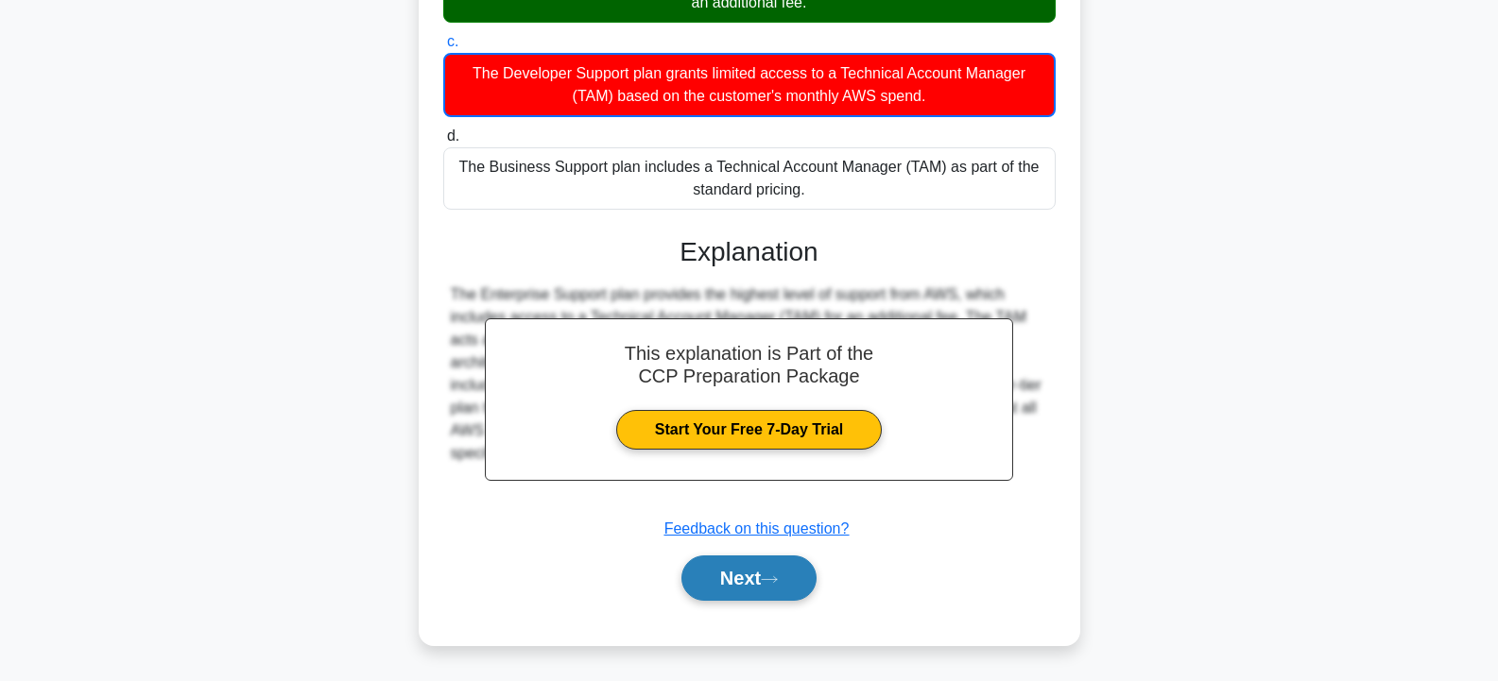
click at [713, 562] on button "Next" at bounding box center [748, 578] width 135 height 45
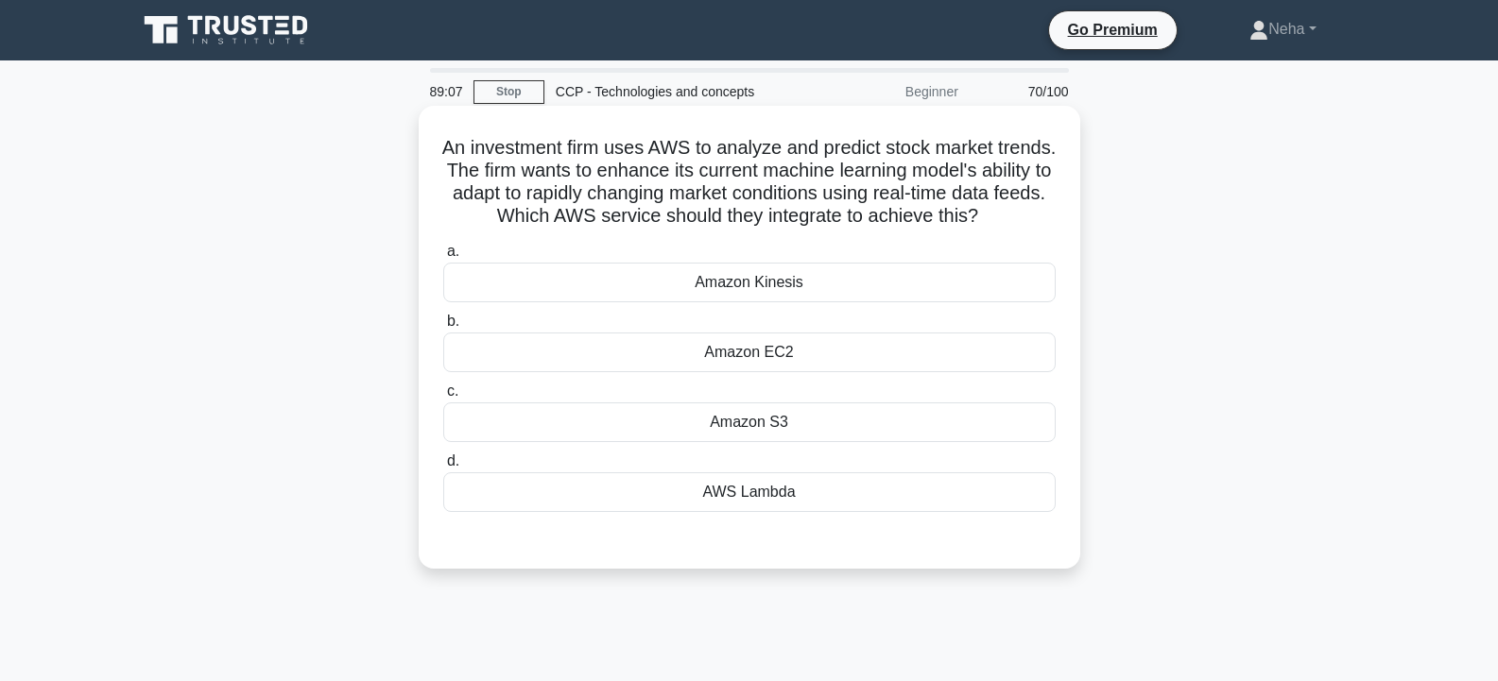
click at [744, 442] on div "Amazon S3" at bounding box center [749, 422] width 612 height 40
click at [443, 398] on input "c. Amazon S3" at bounding box center [443, 391] width 0 height 12
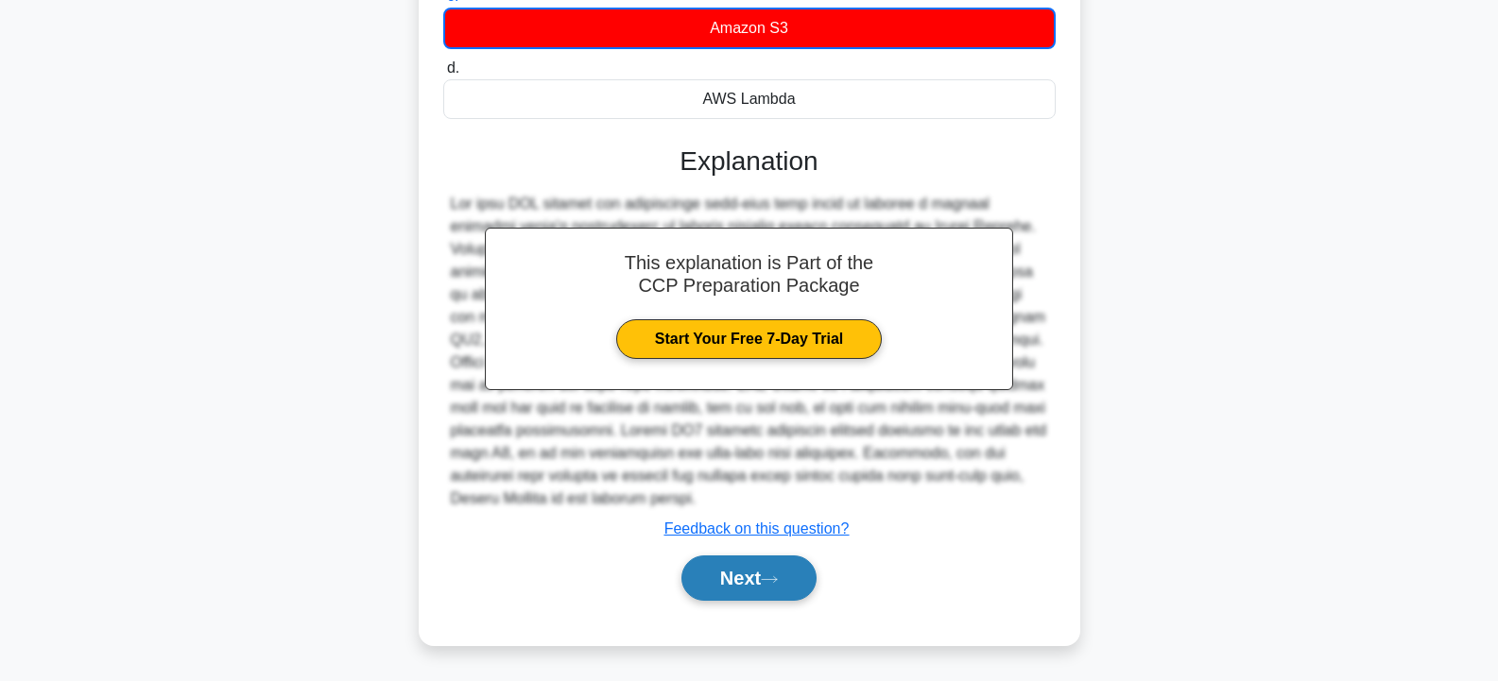
click at [726, 569] on button "Next" at bounding box center [748, 578] width 135 height 45
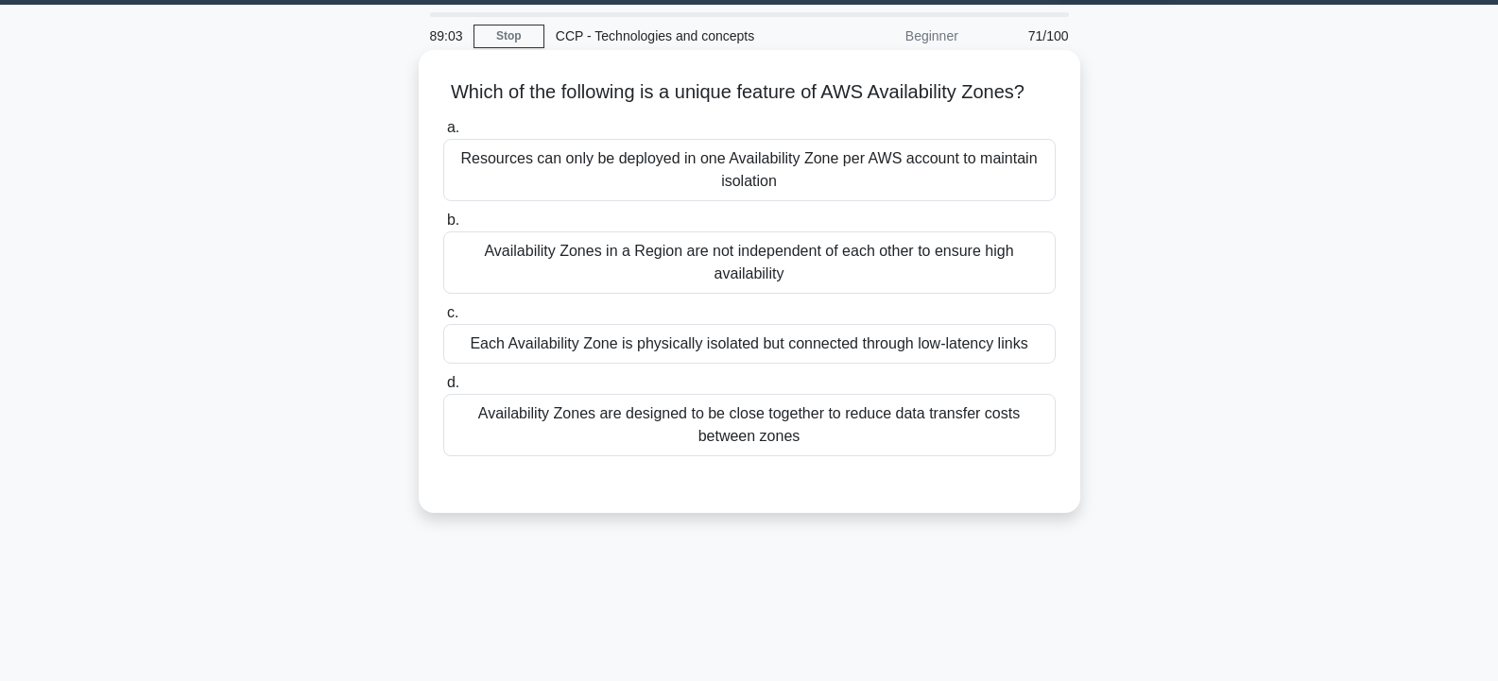
click at [813, 358] on div "Each Availability Zone is physically isolated but connected through low-latency…" at bounding box center [749, 344] width 612 height 40
click at [443, 319] on input "c. Each Availability Zone is physically isolated but connected through low-late…" at bounding box center [443, 313] width 0 height 12
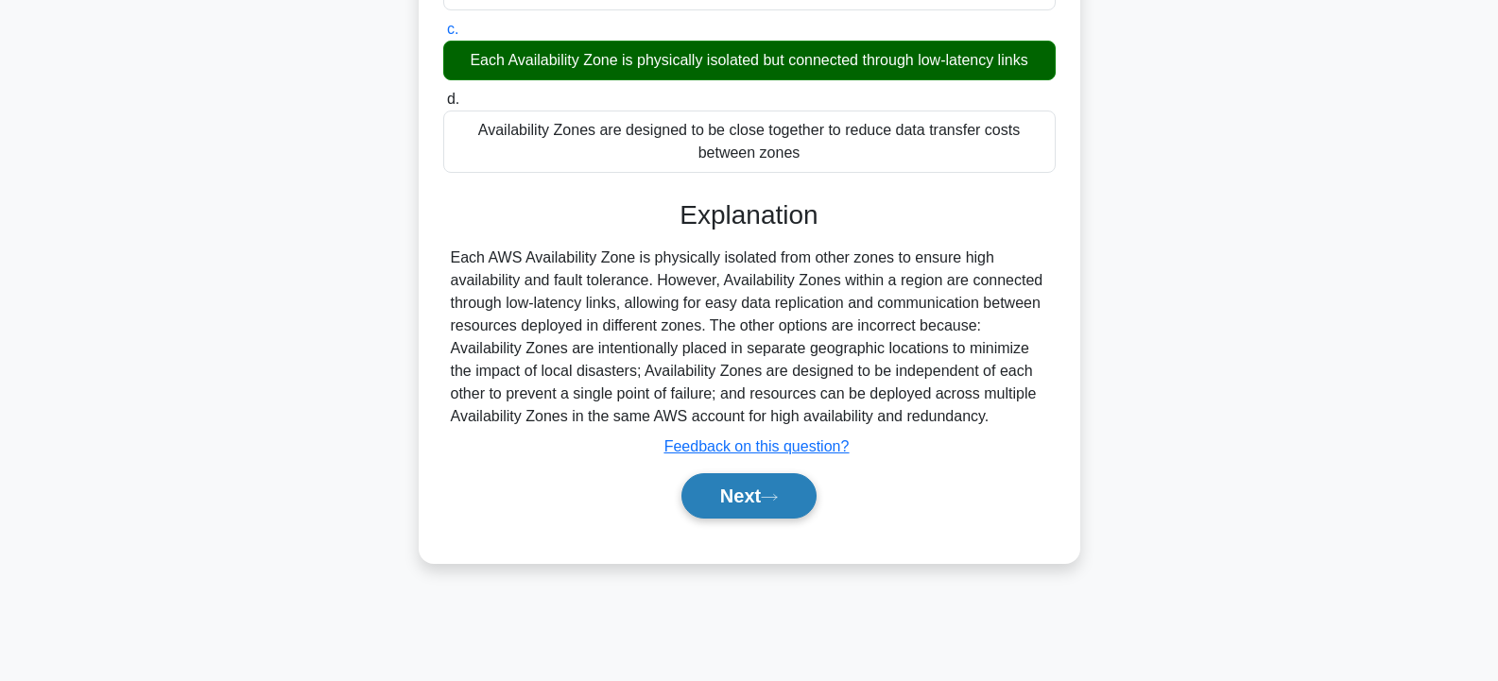
click at [763, 513] on button "Next" at bounding box center [748, 495] width 135 height 45
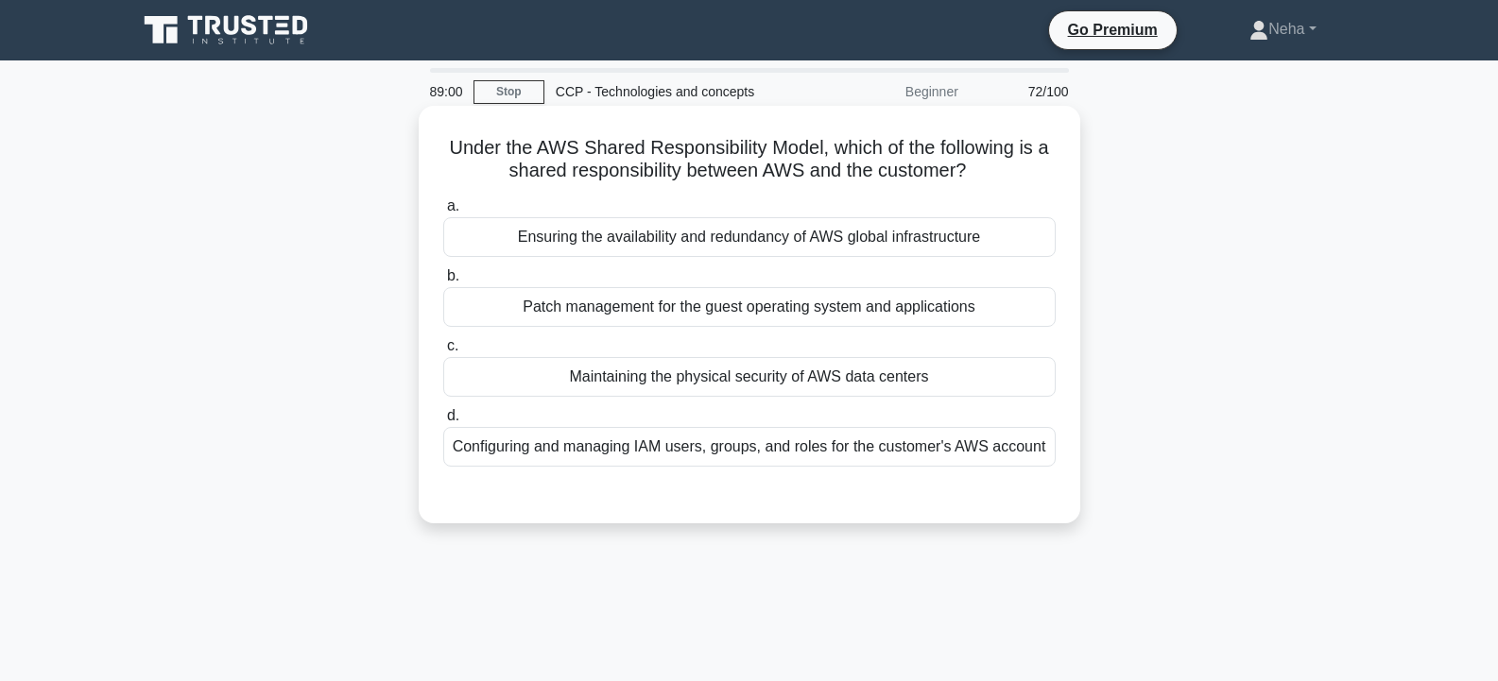
click at [816, 369] on div "Maintaining the physical security of AWS data centers" at bounding box center [749, 377] width 612 height 40
click at [443, 352] on input "c. Maintaining the physical security of AWS data centers" at bounding box center [443, 346] width 0 height 12
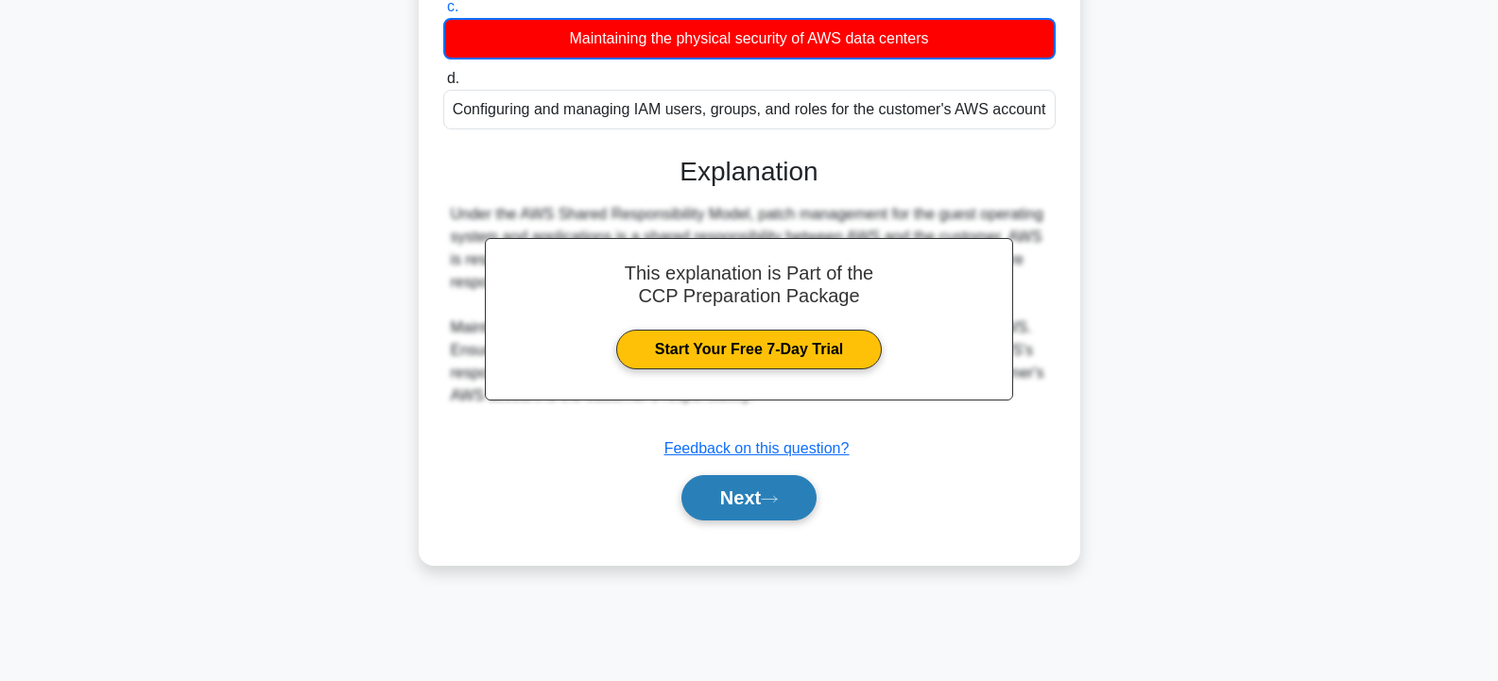
click at [771, 488] on button "Next" at bounding box center [748, 497] width 135 height 45
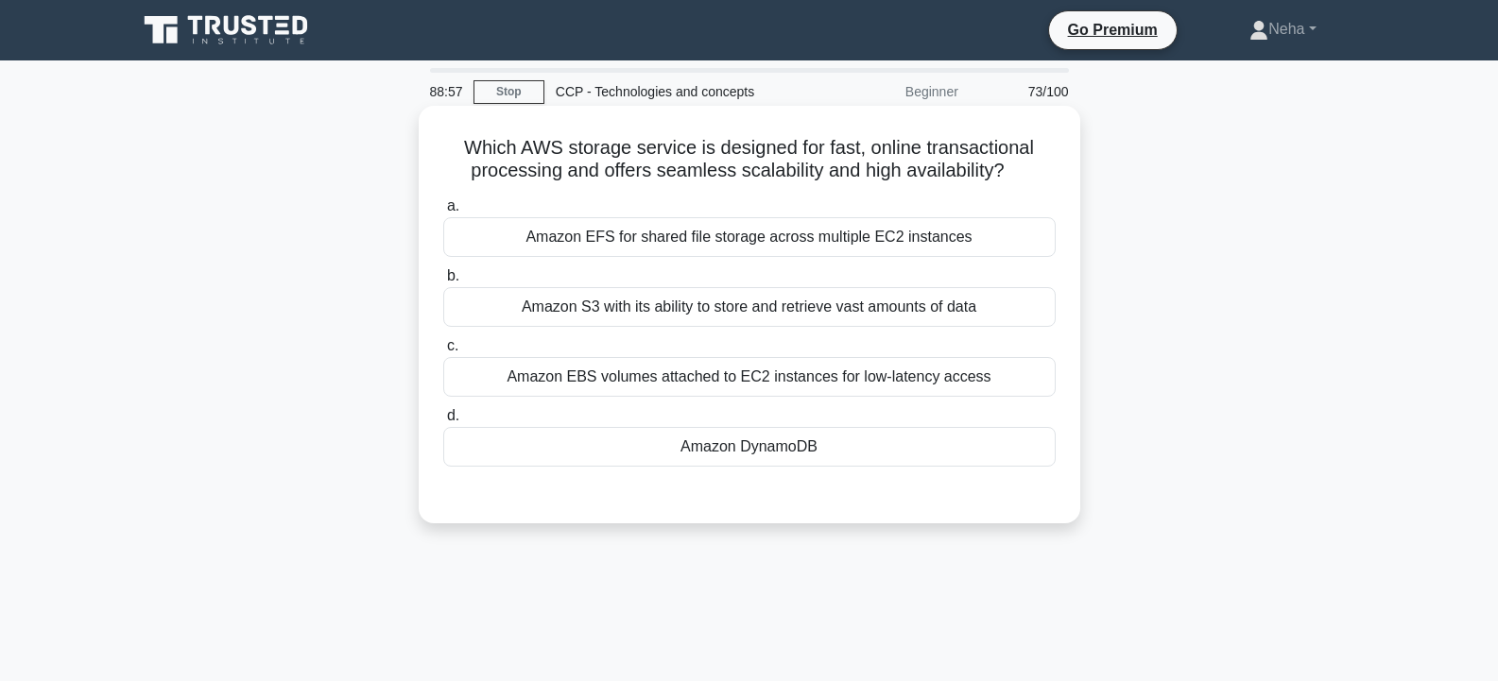
click at [767, 462] on div "Amazon DynamoDB" at bounding box center [749, 447] width 612 height 40
click at [443, 422] on input "d. Amazon DynamoDB" at bounding box center [443, 416] width 0 height 12
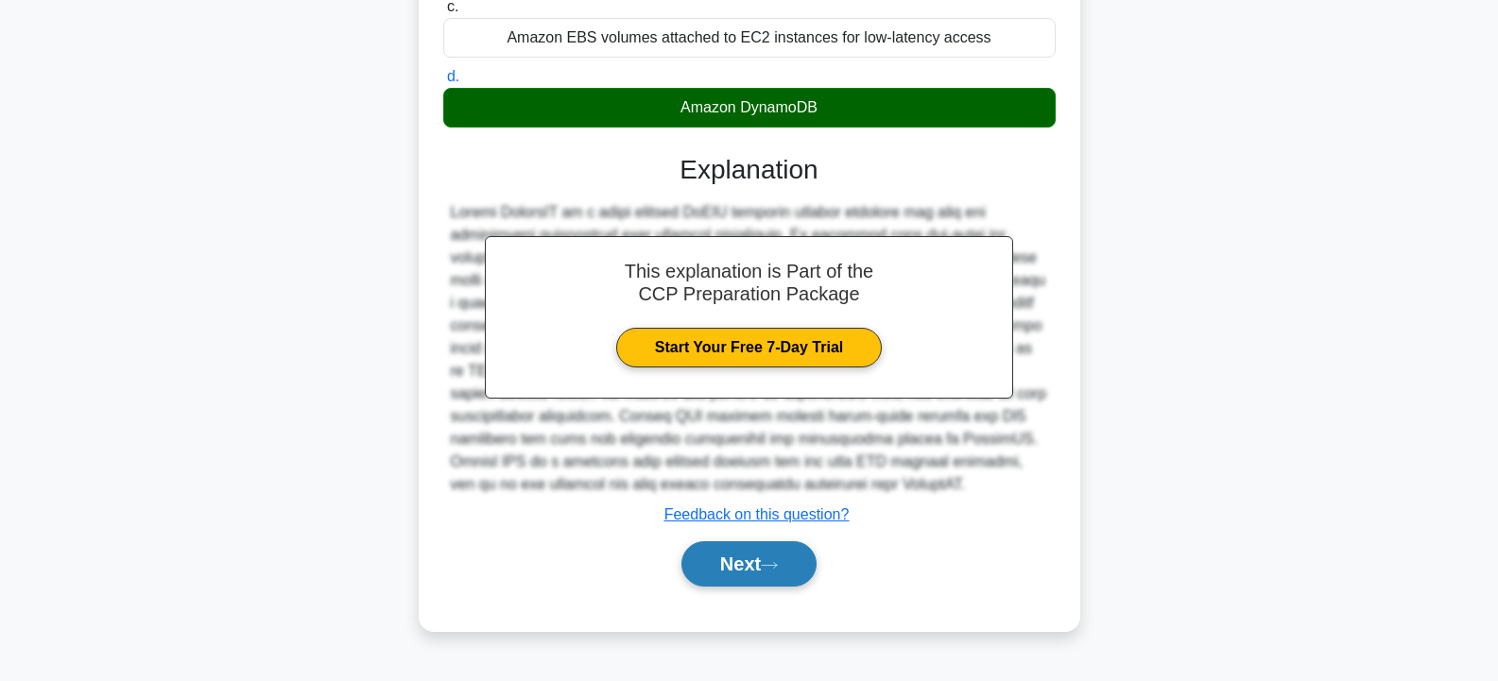
click at [739, 566] on button "Next" at bounding box center [748, 563] width 135 height 45
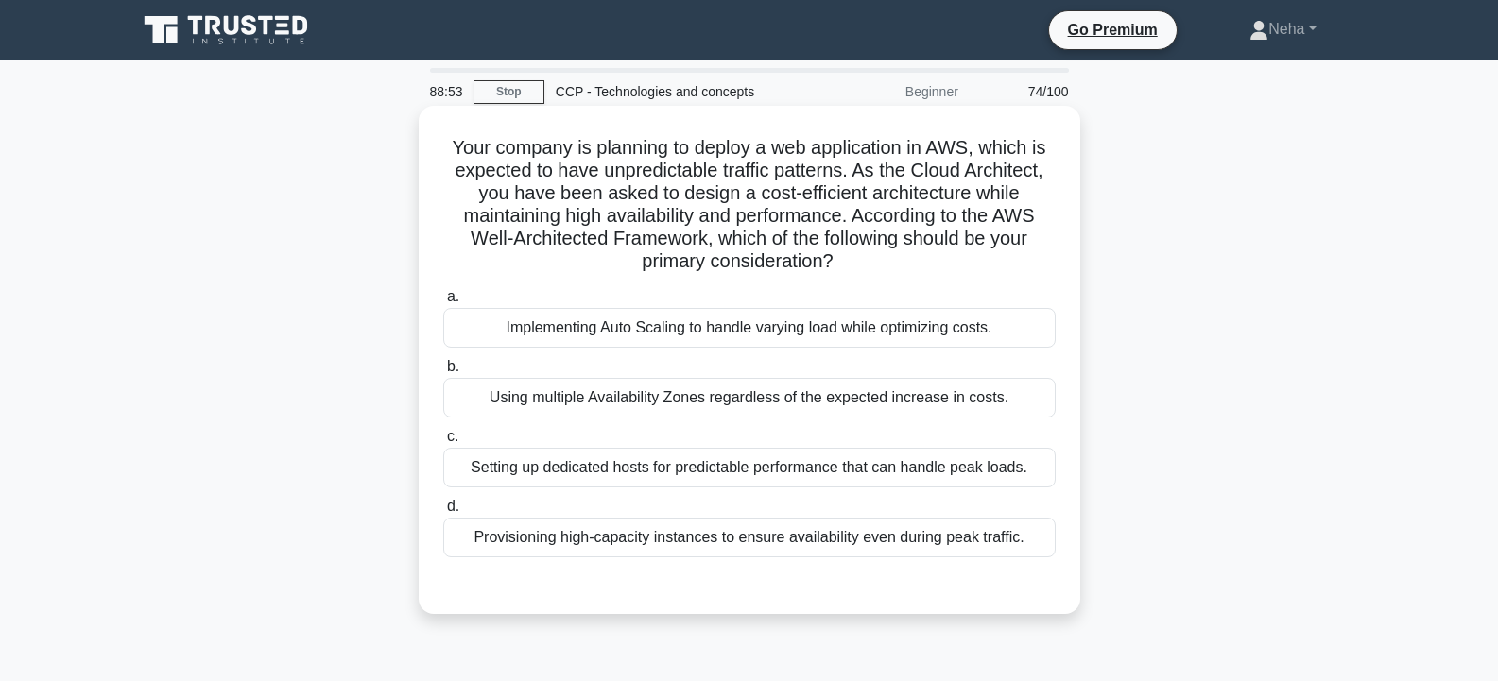
click at [825, 335] on div "Implementing Auto Scaling to handle varying load while optimizing costs." at bounding box center [749, 328] width 612 height 40
click at [443, 303] on input "a. Implementing Auto Scaling to handle varying load while optimizing costs." at bounding box center [443, 297] width 0 height 12
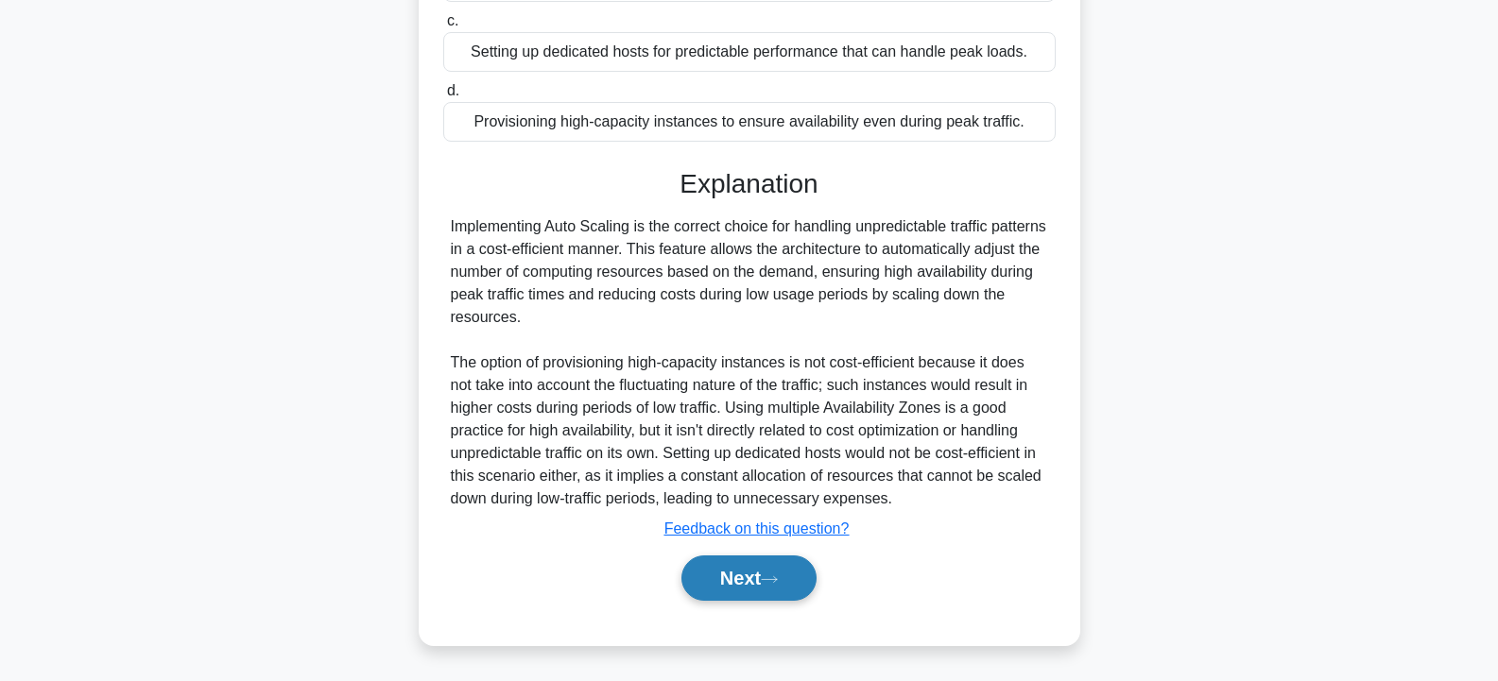
click at [756, 567] on button "Next" at bounding box center [748, 578] width 135 height 45
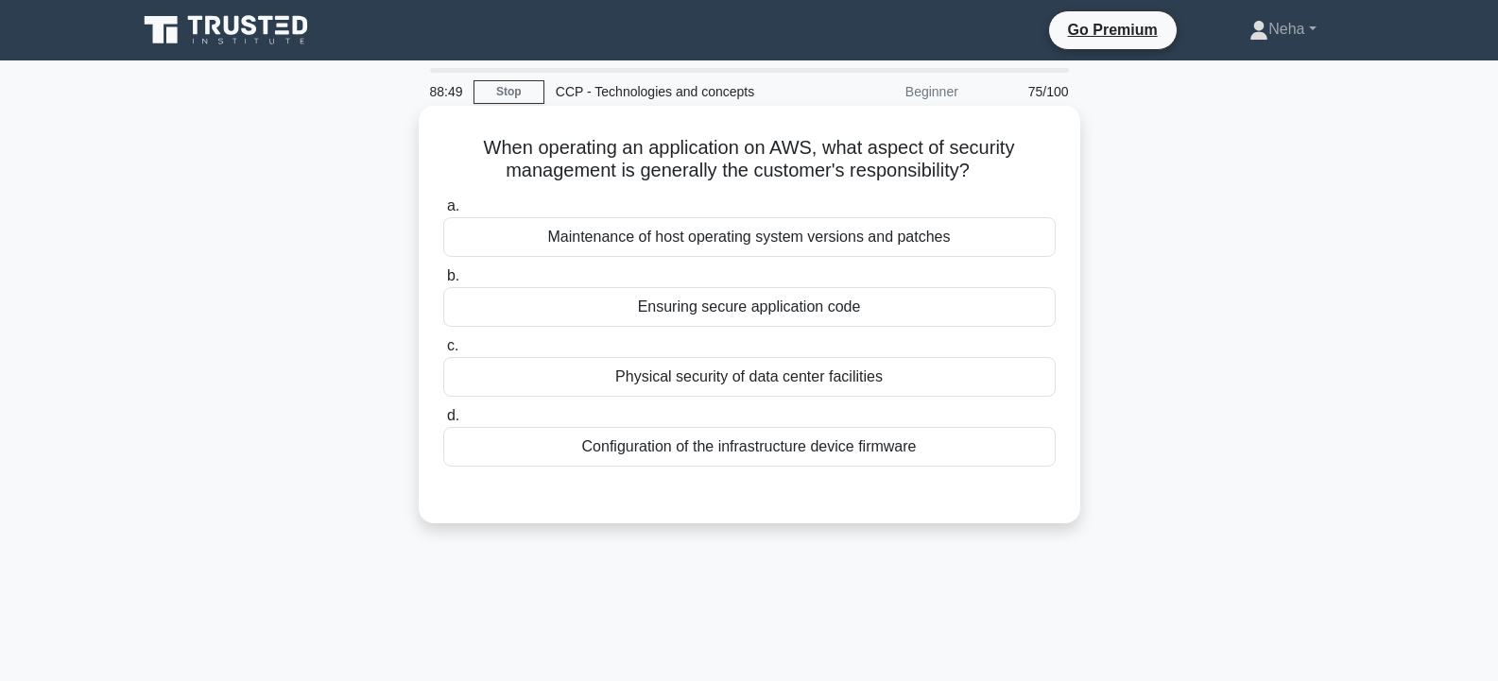
click at [820, 321] on div "Ensuring secure application code" at bounding box center [749, 307] width 612 height 40
click at [443, 283] on input "b. Ensuring secure application code" at bounding box center [443, 276] width 0 height 12
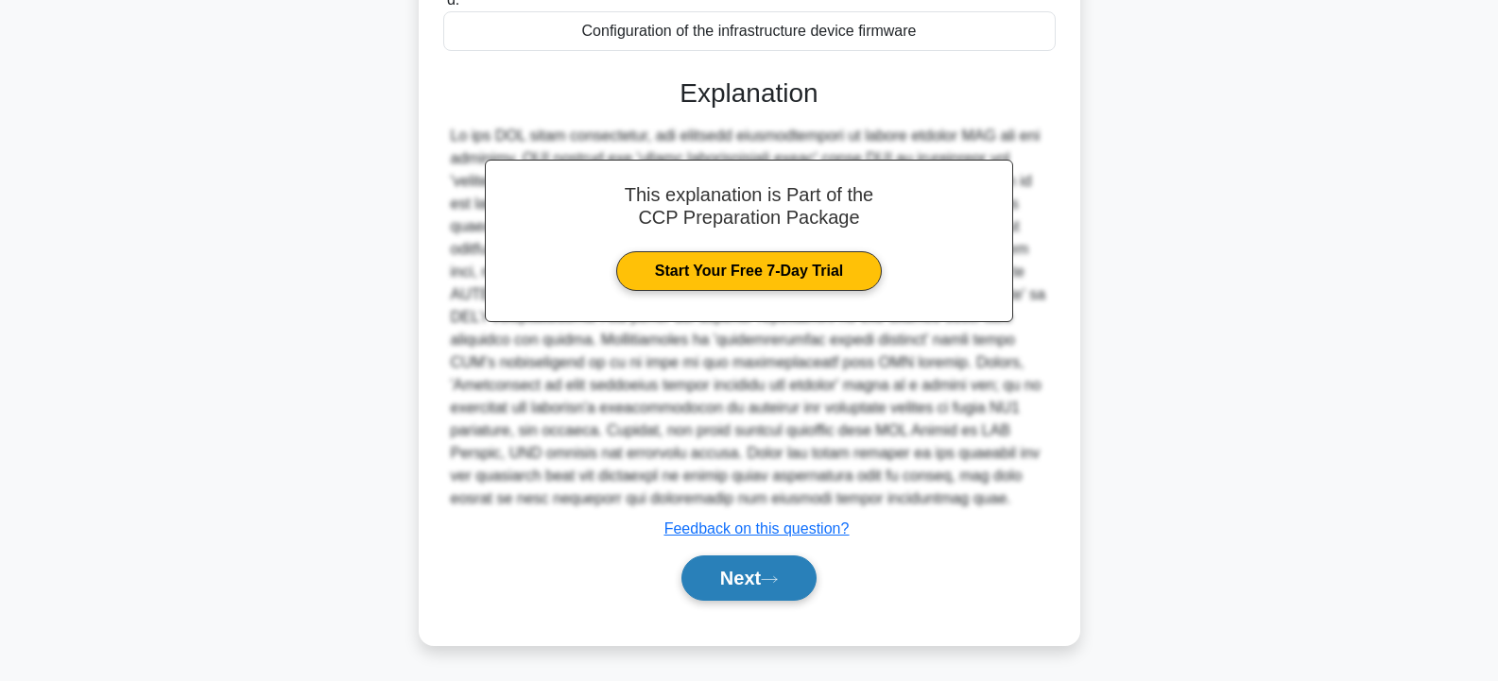
click at [742, 569] on button "Next" at bounding box center [748, 578] width 135 height 45
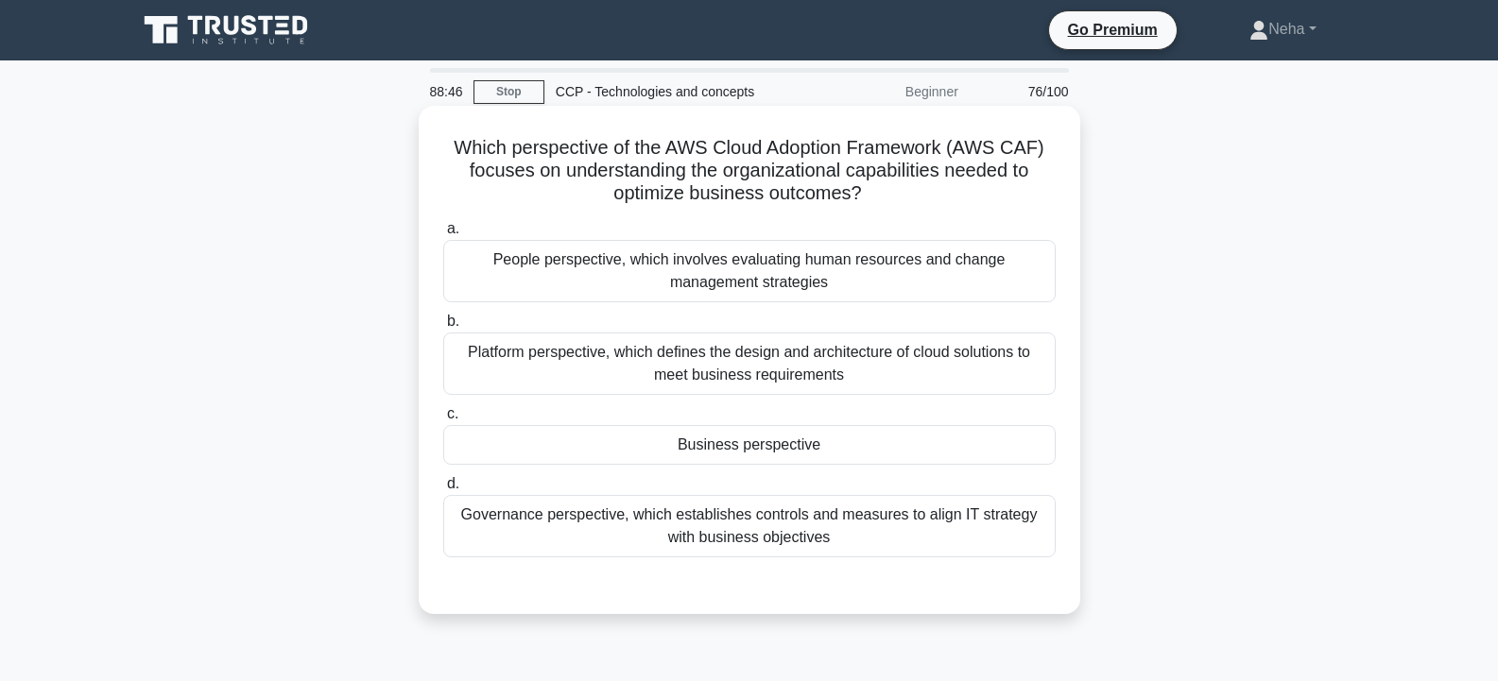
click at [785, 440] on div "Business perspective" at bounding box center [749, 445] width 612 height 40
click at [443, 420] on input "c. Business perspective" at bounding box center [443, 414] width 0 height 12
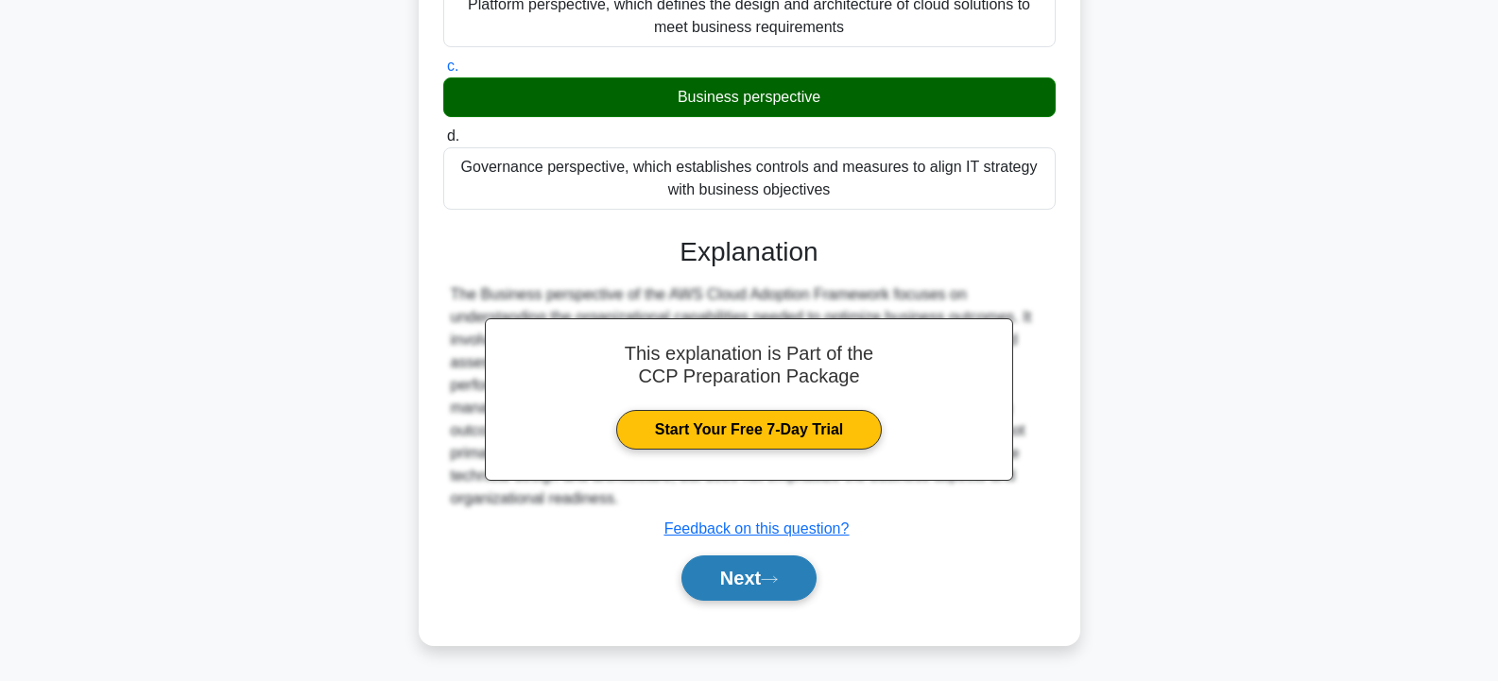
click at [738, 572] on button "Next" at bounding box center [748, 578] width 135 height 45
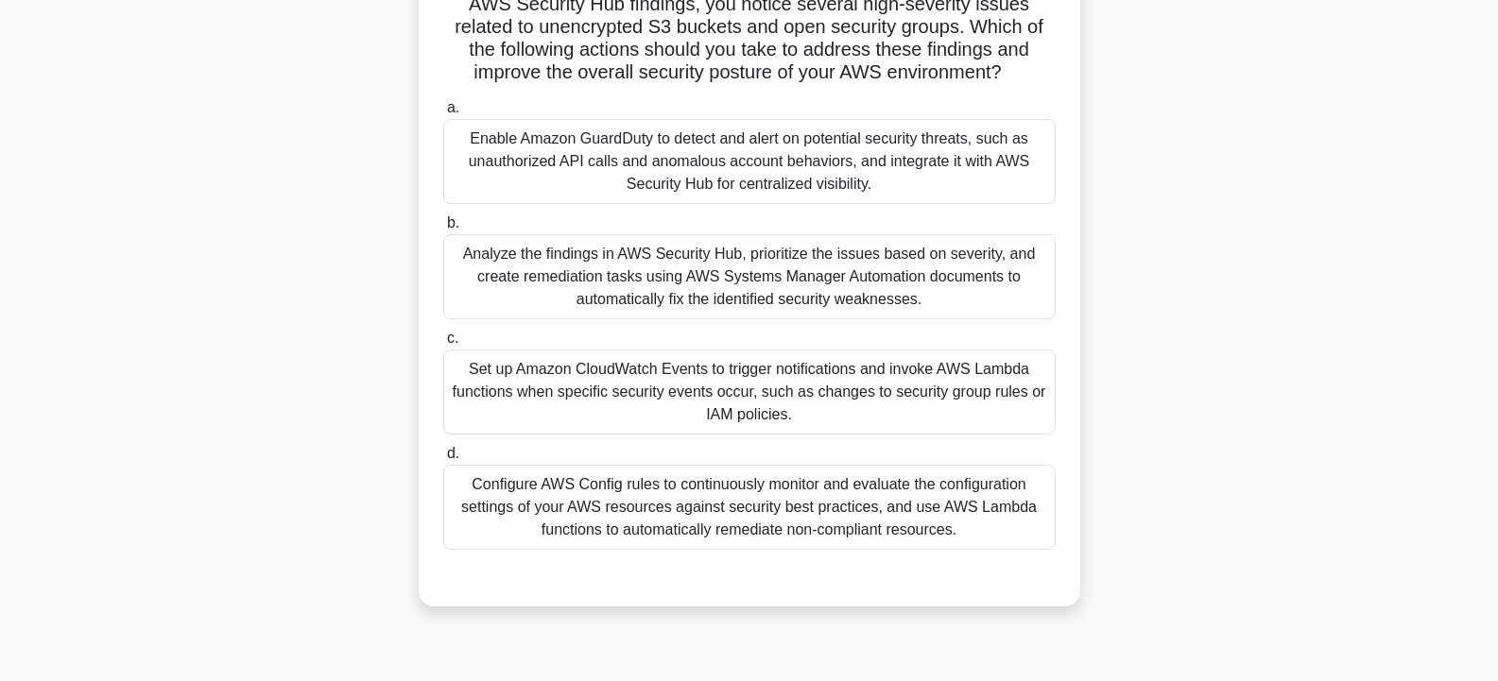
click at [772, 485] on div "Configure AWS Config rules to continuously monitor and evaluate the configurati…" at bounding box center [749, 507] width 612 height 85
click at [443, 460] on input "d. Configure AWS Config rules to continuously monitor and evaluate the configur…" at bounding box center [443, 454] width 0 height 12
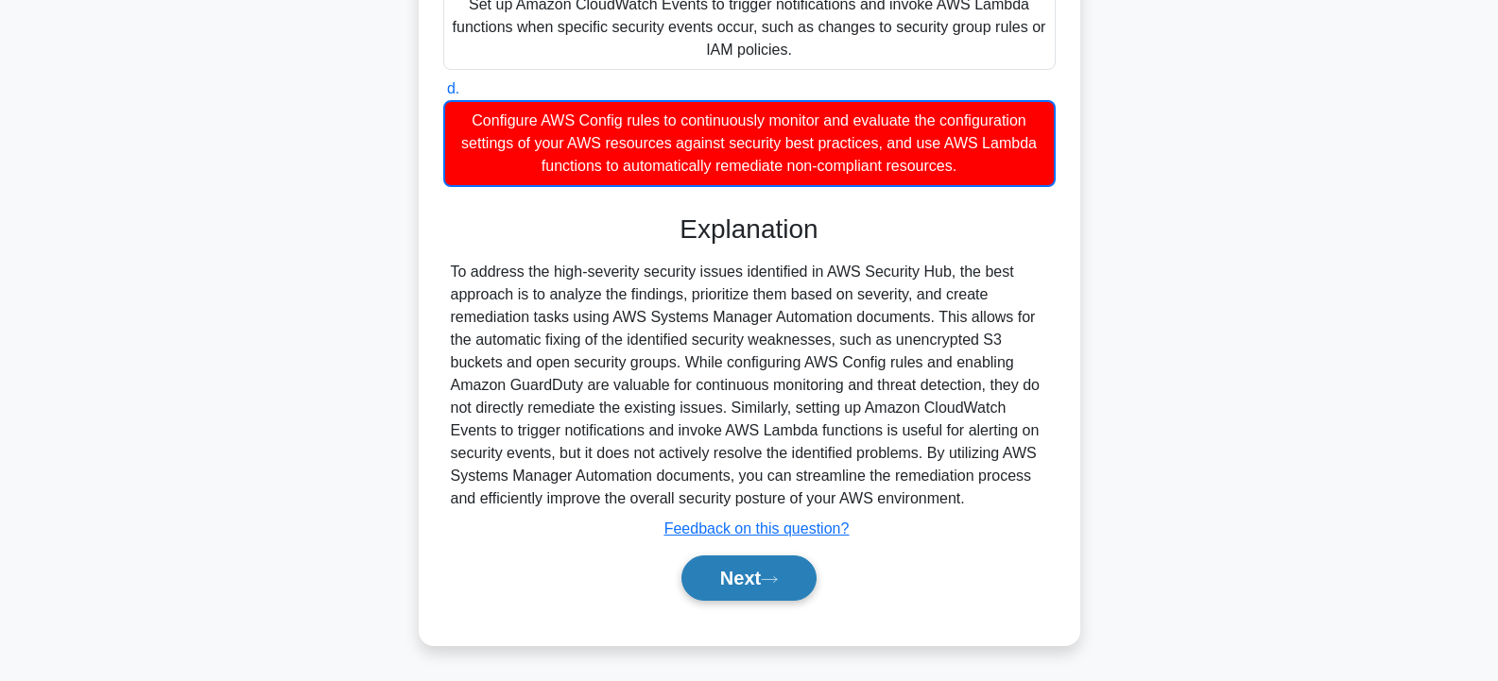
click at [755, 563] on button "Next" at bounding box center [748, 578] width 135 height 45
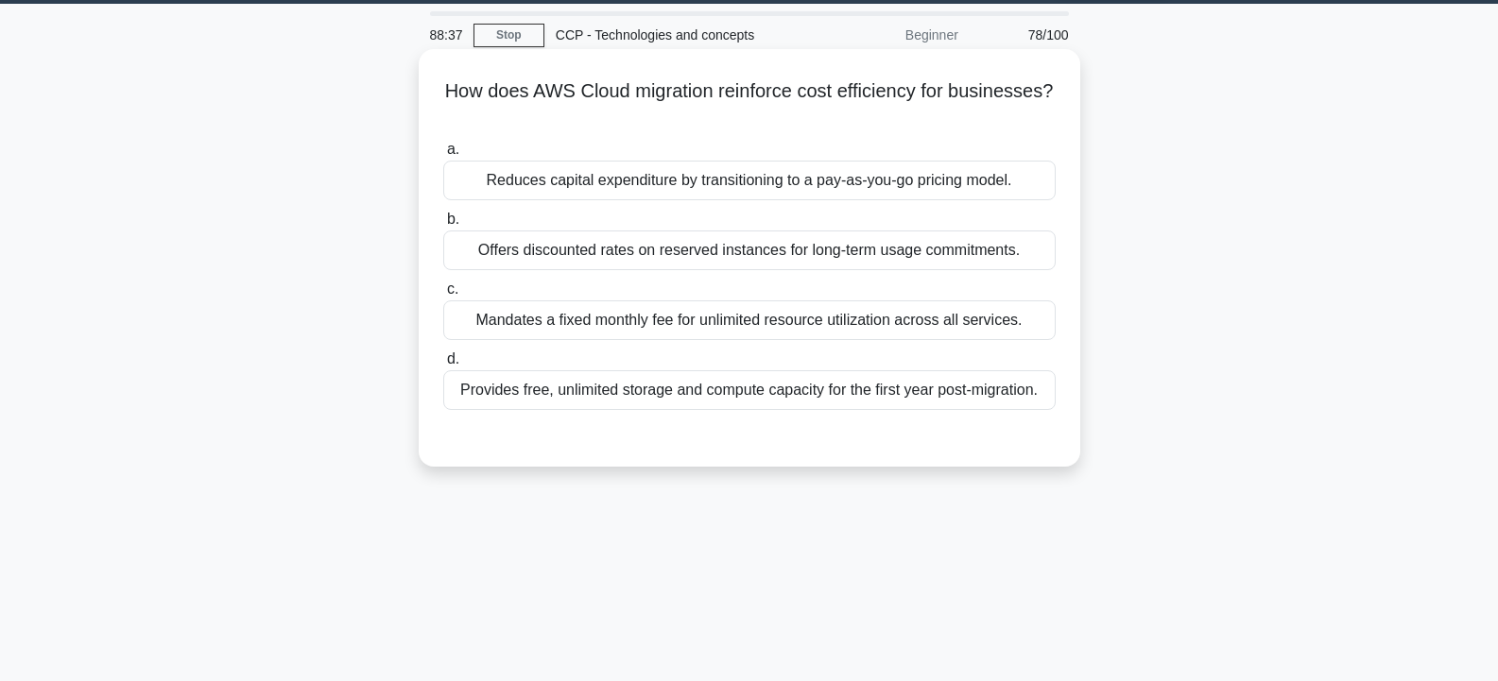
click at [832, 185] on div "Reduces capital expenditure by transitioning to a pay-as-you-go pricing model." at bounding box center [749, 181] width 612 height 40
click at [443, 156] on input "a. Reduces capital expenditure by transitioning to a pay-as-you-go pricing mode…" at bounding box center [443, 150] width 0 height 12
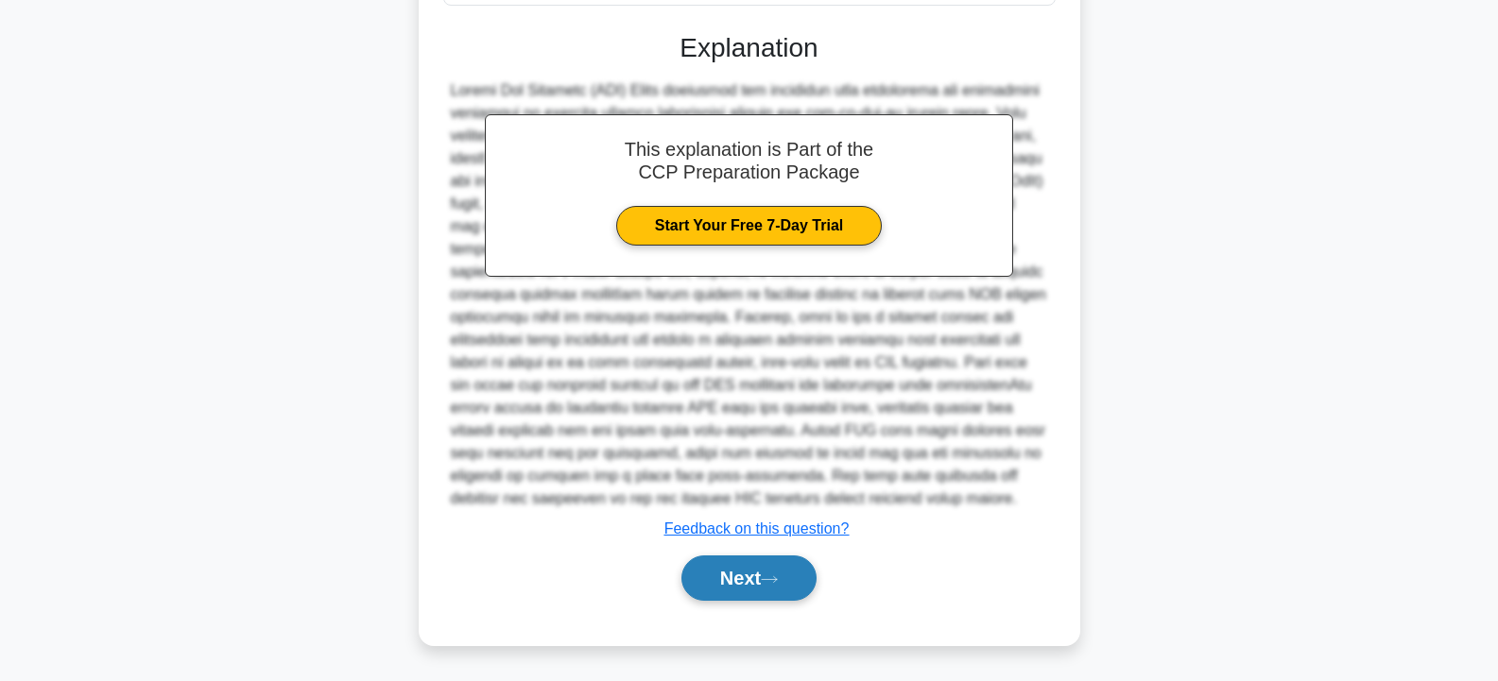
click at [728, 577] on button "Next" at bounding box center [748, 578] width 135 height 45
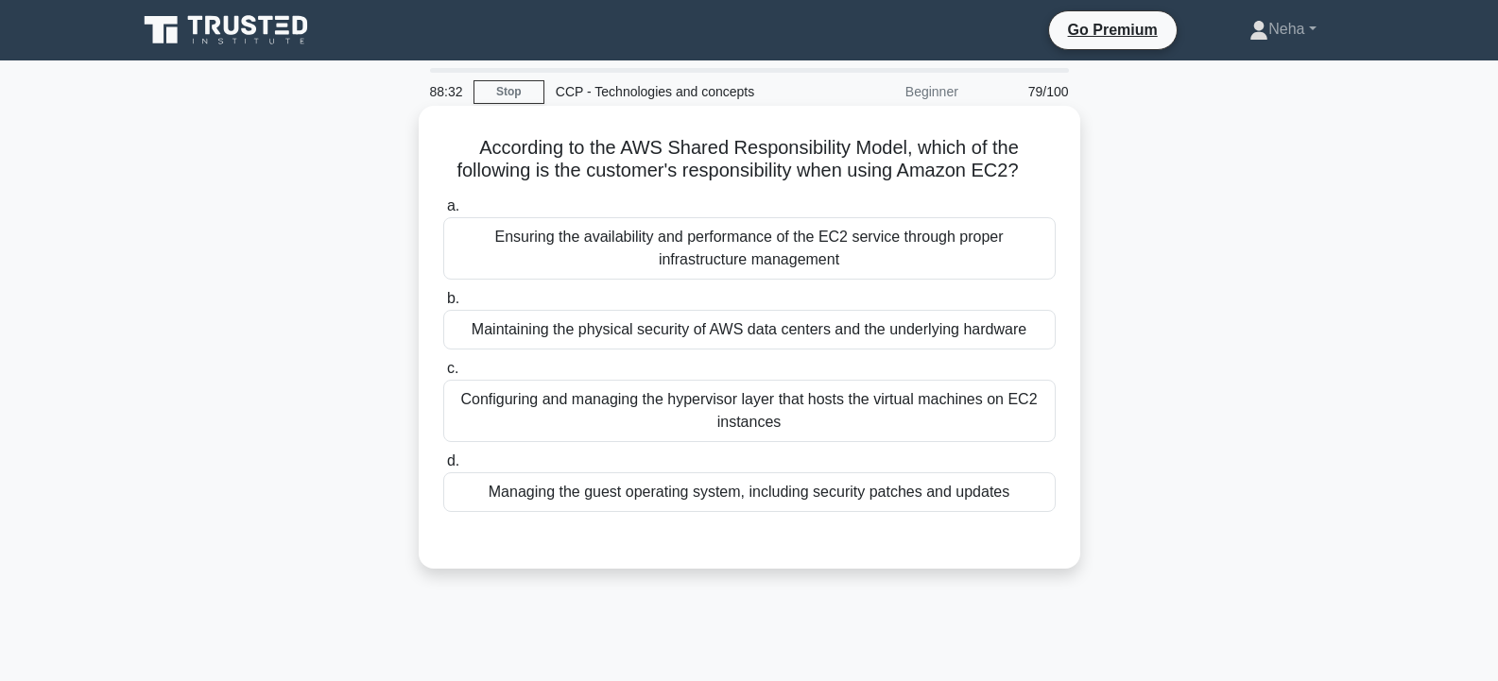
click at [782, 500] on div "Managing the guest operating system, including security patches and updates" at bounding box center [749, 492] width 612 height 40
click at [443, 468] on input "d. Managing the guest operating system, including security patches and updates" at bounding box center [443, 461] width 0 height 12
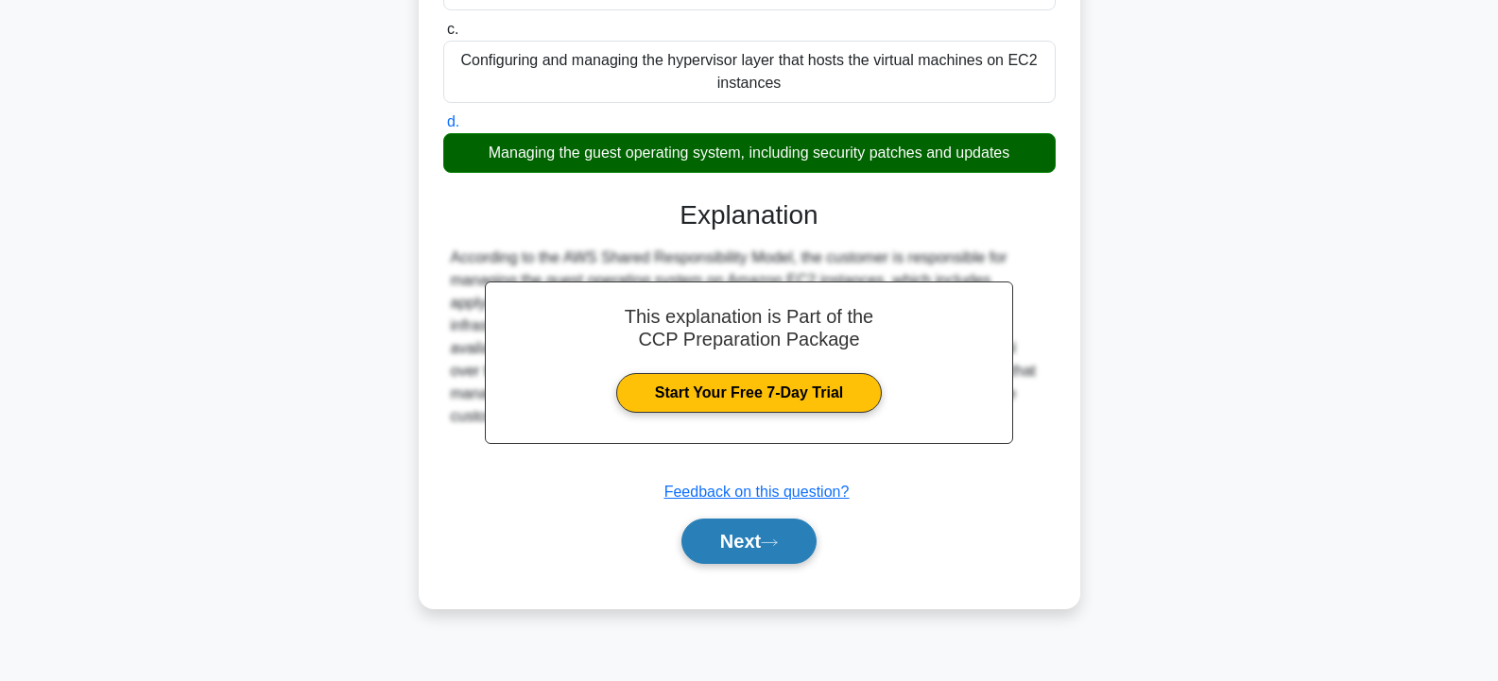
click at [769, 545] on icon at bounding box center [769, 543] width 17 height 10
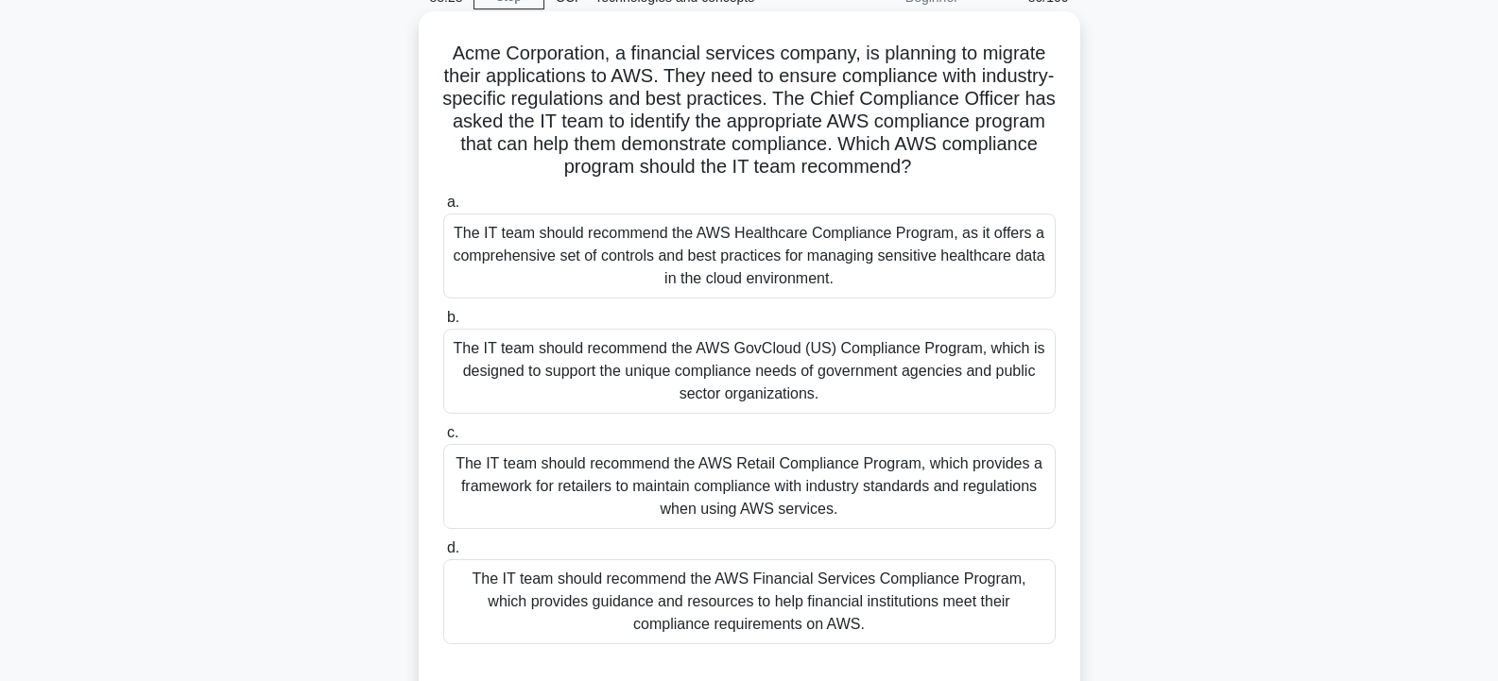
click at [736, 589] on div "The IT team should recommend the AWS Financial Services Compliance Program, whi…" at bounding box center [749, 601] width 612 height 85
click at [443, 555] on input "d. The IT team should recommend the AWS Financial Services Compliance Program, …" at bounding box center [443, 548] width 0 height 12
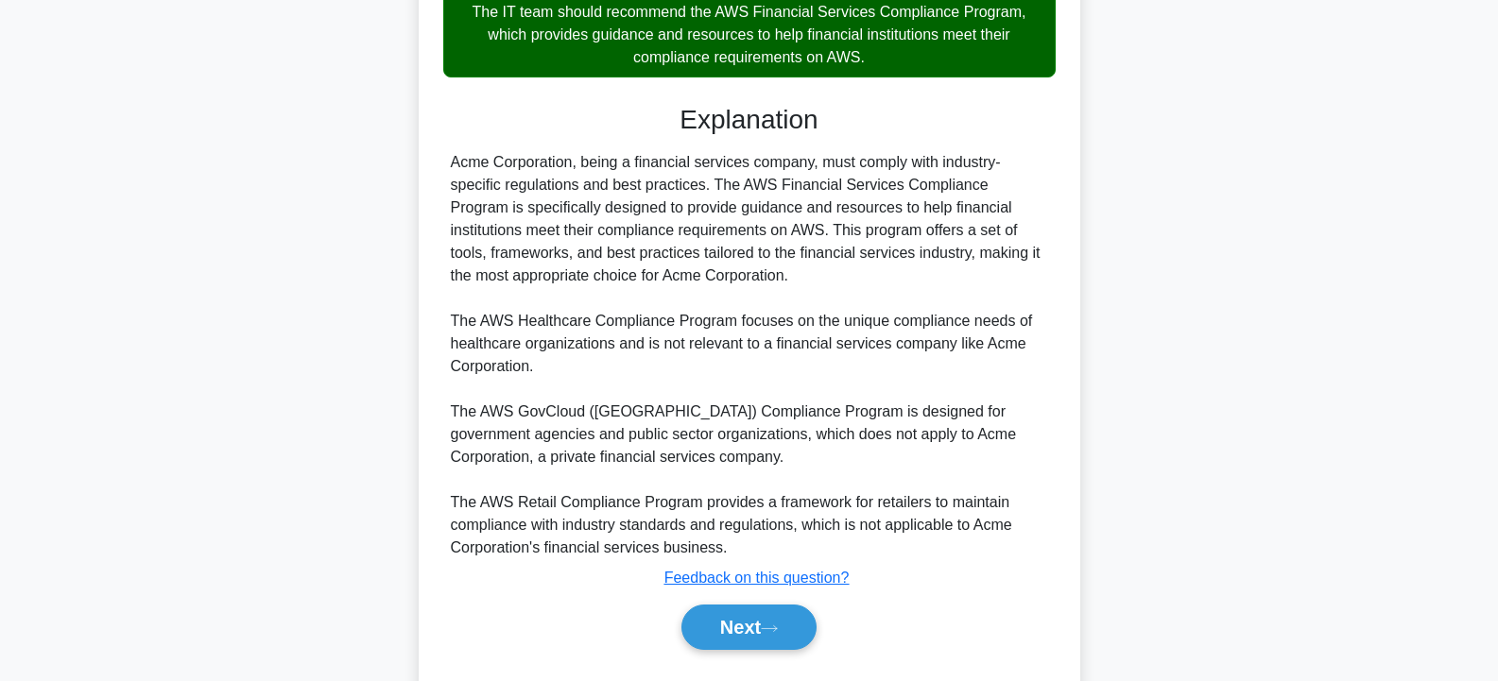
click at [732, 621] on button "Next" at bounding box center [748, 627] width 135 height 45
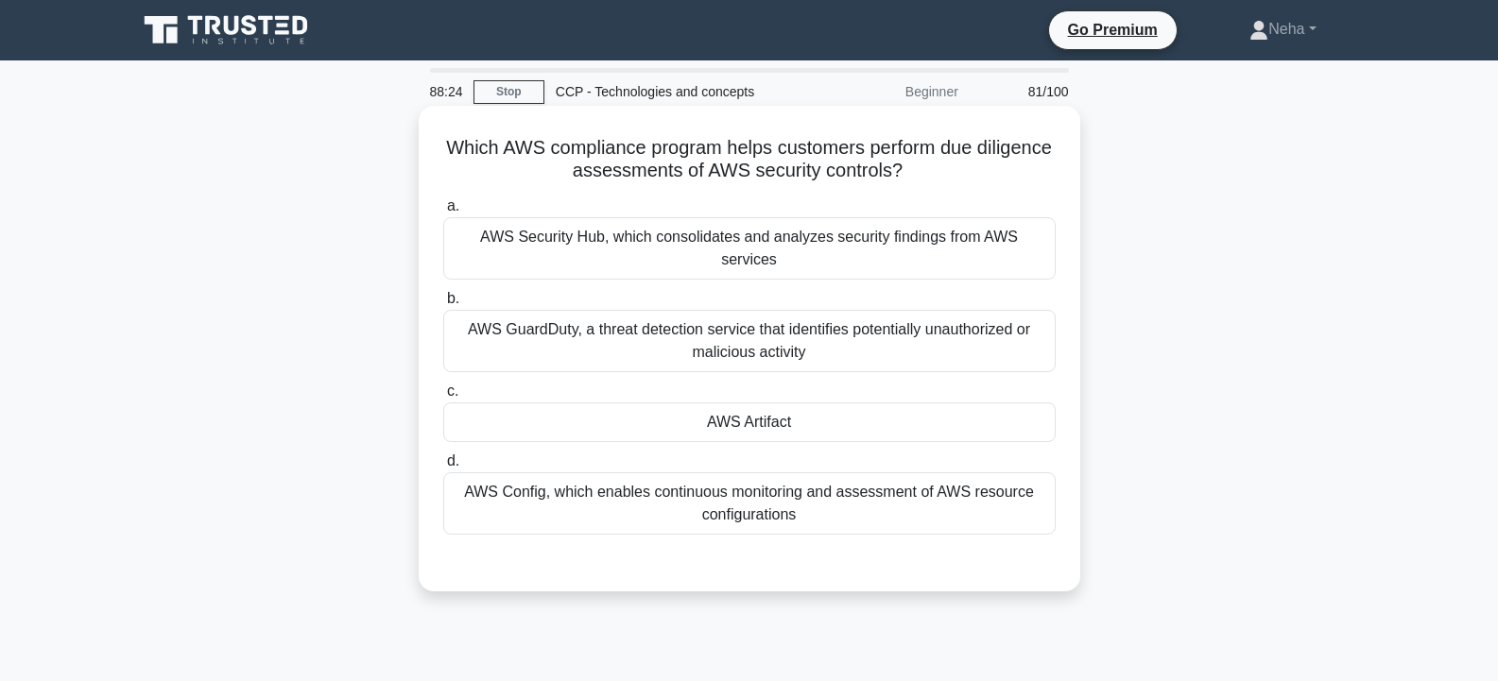
click at [790, 402] on div "AWS Artifact" at bounding box center [749, 422] width 612 height 40
click at [443, 394] on input "c. AWS Artifact" at bounding box center [443, 391] width 0 height 12
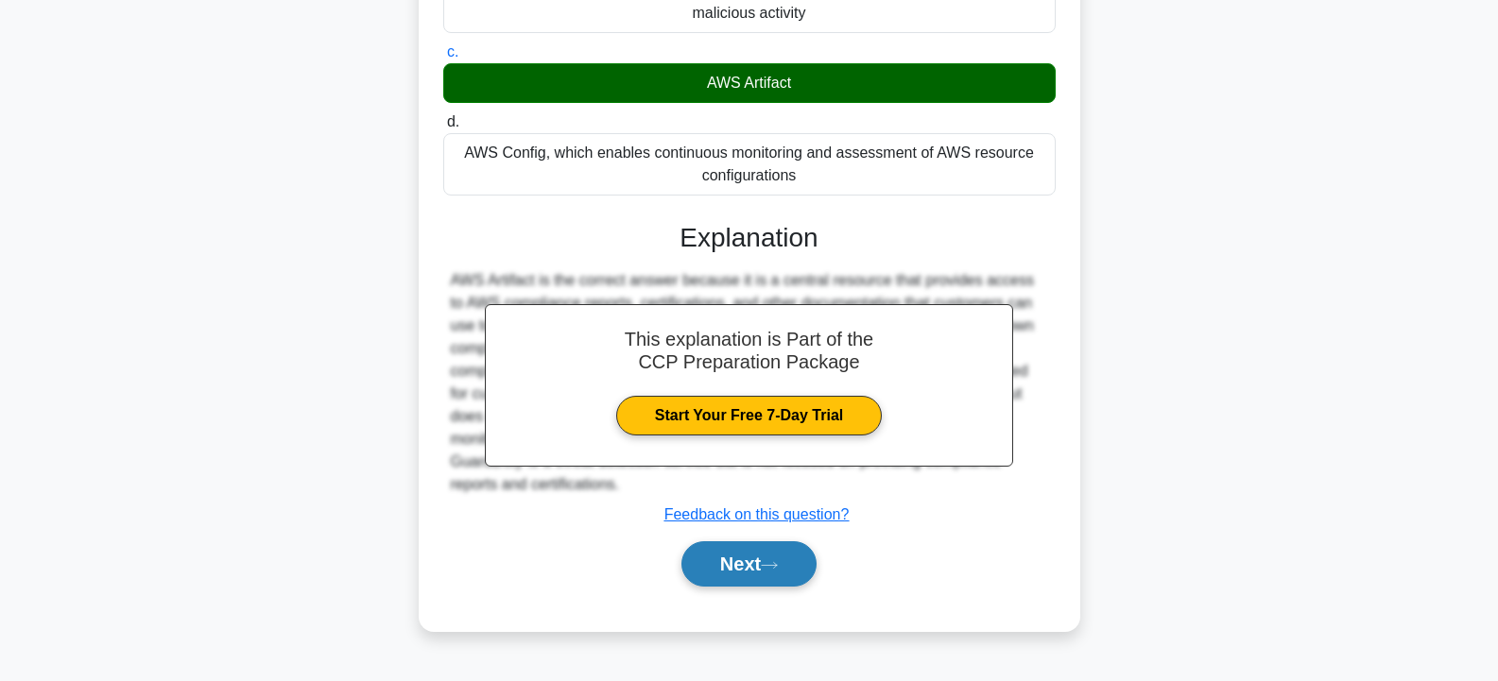
click at [750, 546] on button "Next" at bounding box center [748, 563] width 135 height 45
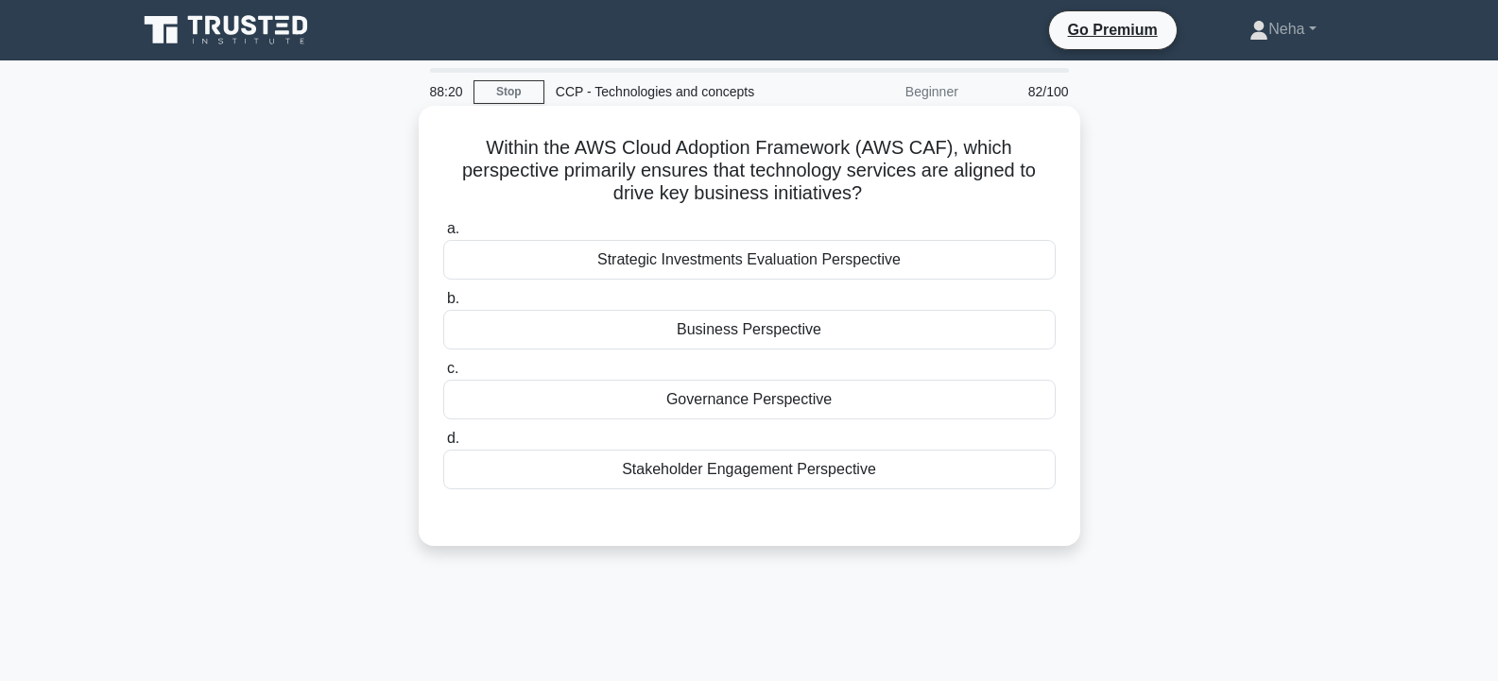
click at [802, 330] on div "Business Perspective" at bounding box center [749, 330] width 612 height 40
click at [443, 305] on input "b. Business Perspective" at bounding box center [443, 299] width 0 height 12
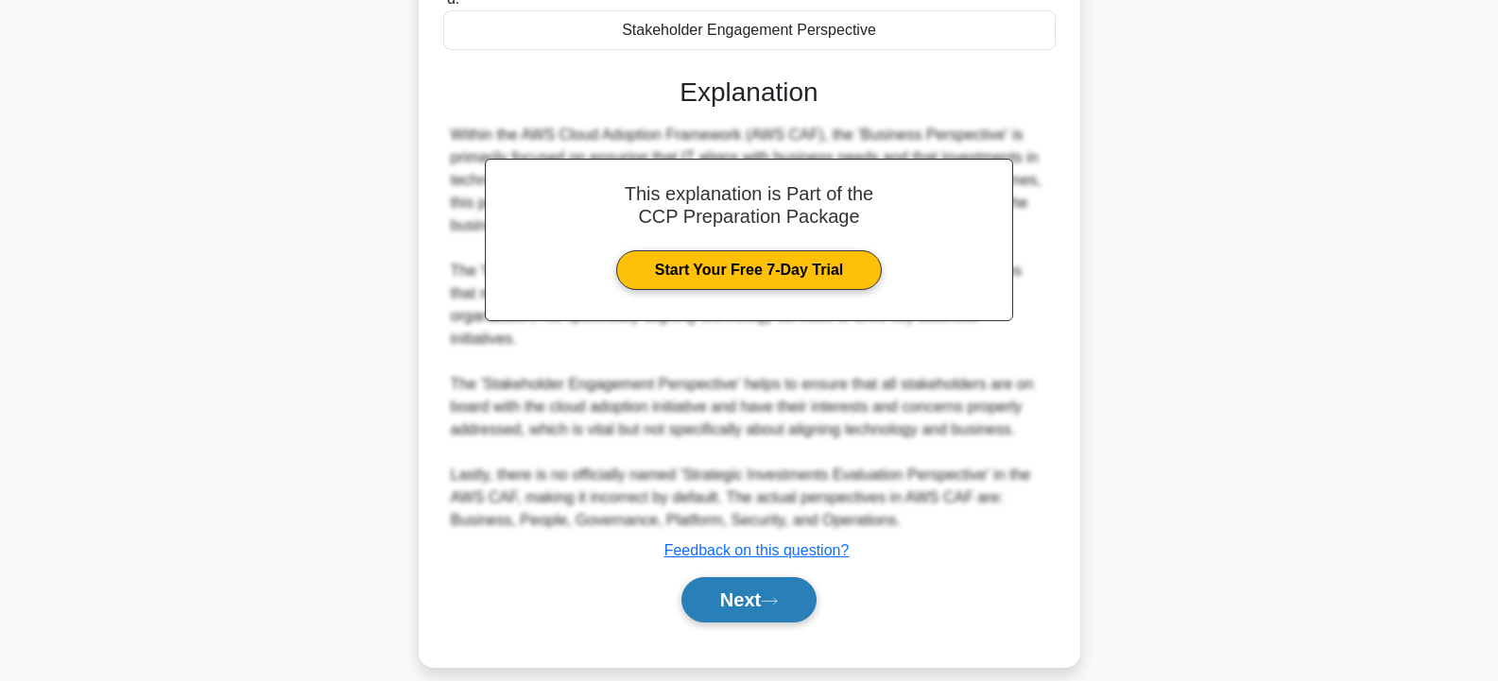
click at [728, 587] on button "Next" at bounding box center [748, 599] width 135 height 45
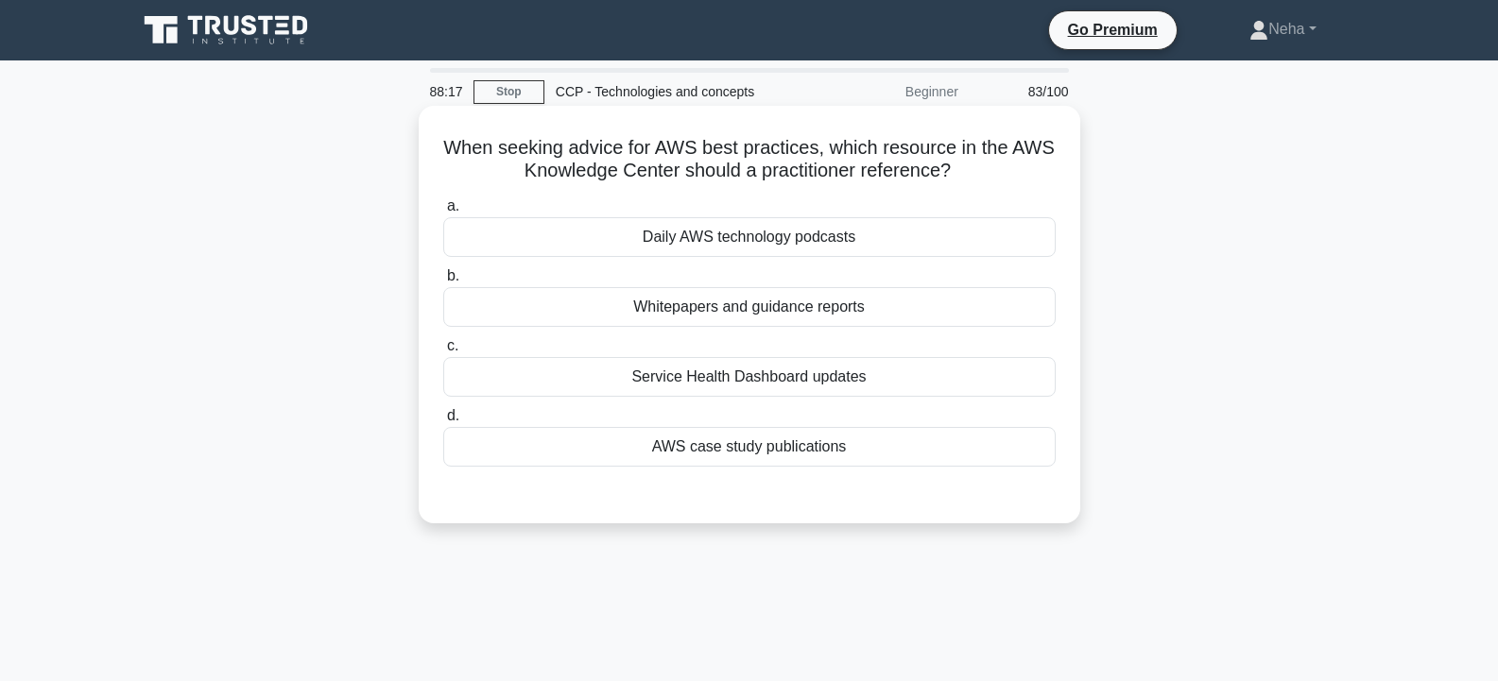
click at [752, 453] on div "AWS case study publications" at bounding box center [749, 447] width 612 height 40
click at [443, 422] on input "d. AWS case study publications" at bounding box center [443, 416] width 0 height 12
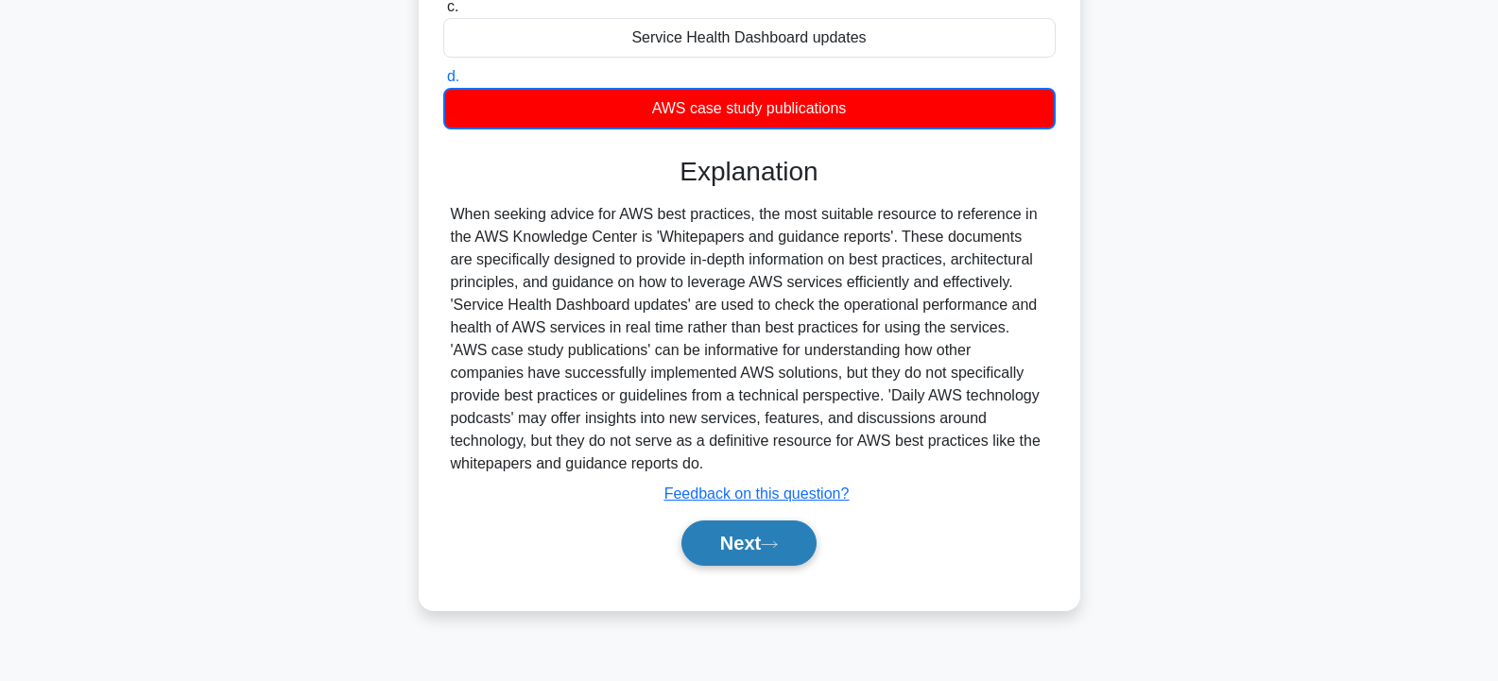
click at [724, 555] on button "Next" at bounding box center [748, 543] width 135 height 45
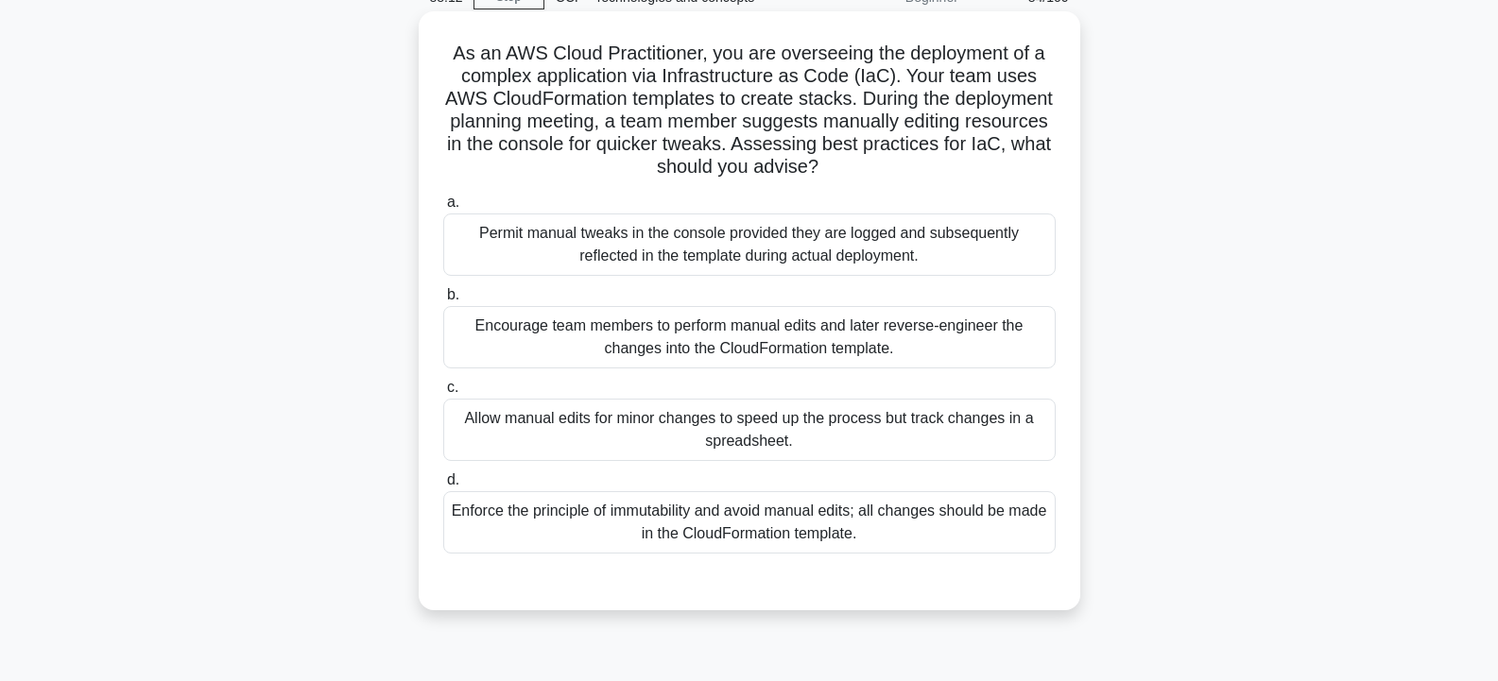
click at [744, 453] on div "Allow manual edits for minor changes to speed up the process but track changes …" at bounding box center [749, 430] width 612 height 62
click at [443, 394] on input "c. Allow manual edits for minor changes to speed up the process but track chang…" at bounding box center [443, 388] width 0 height 12
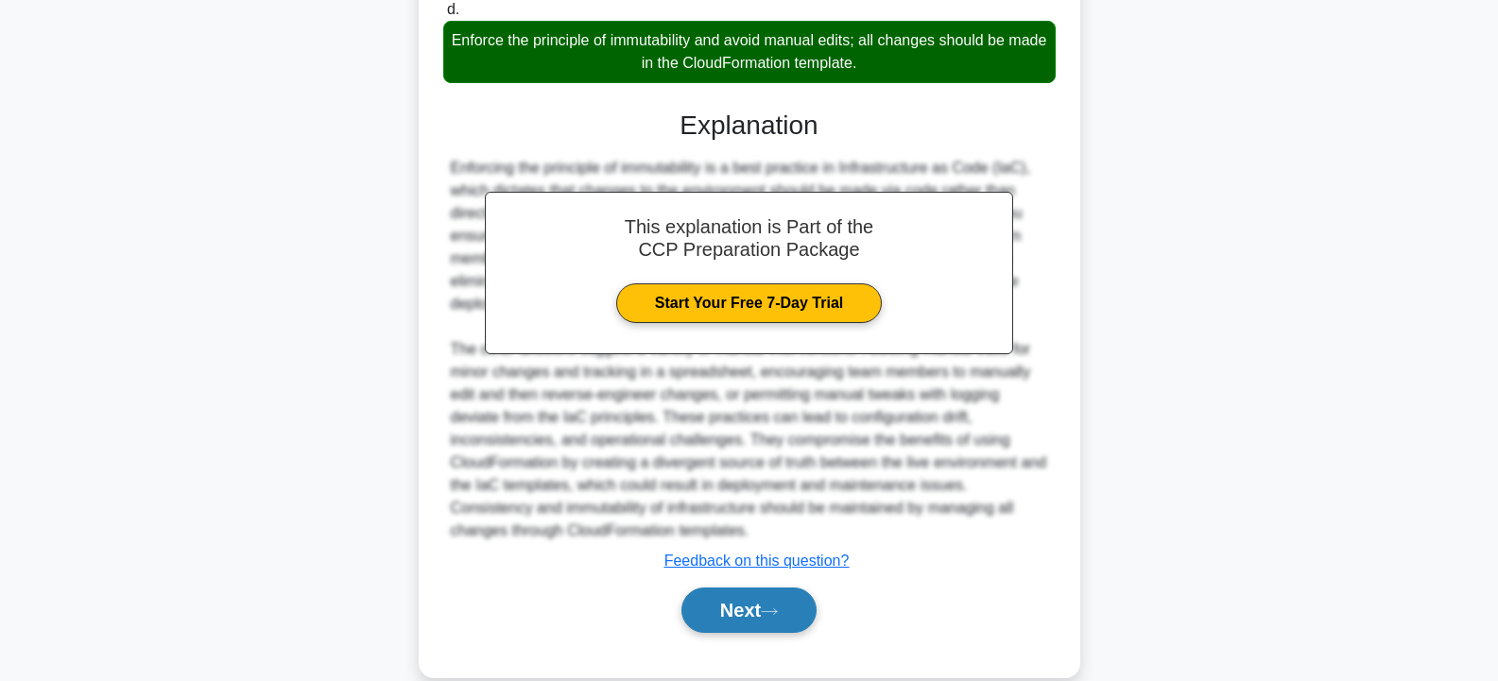
click at [711, 594] on button "Next" at bounding box center [748, 610] width 135 height 45
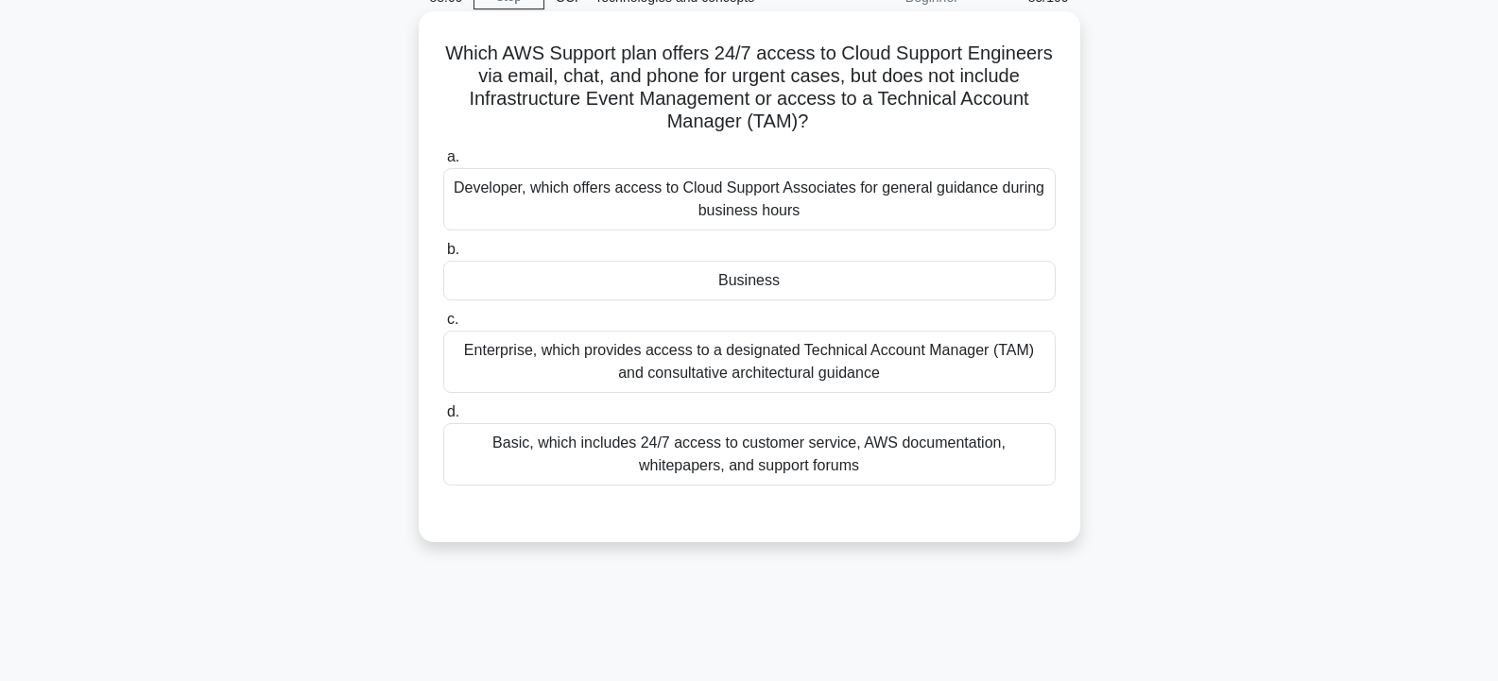
click at [810, 289] on div "Business" at bounding box center [749, 281] width 612 height 40
click at [443, 256] on input "b. Business" at bounding box center [443, 250] width 0 height 12
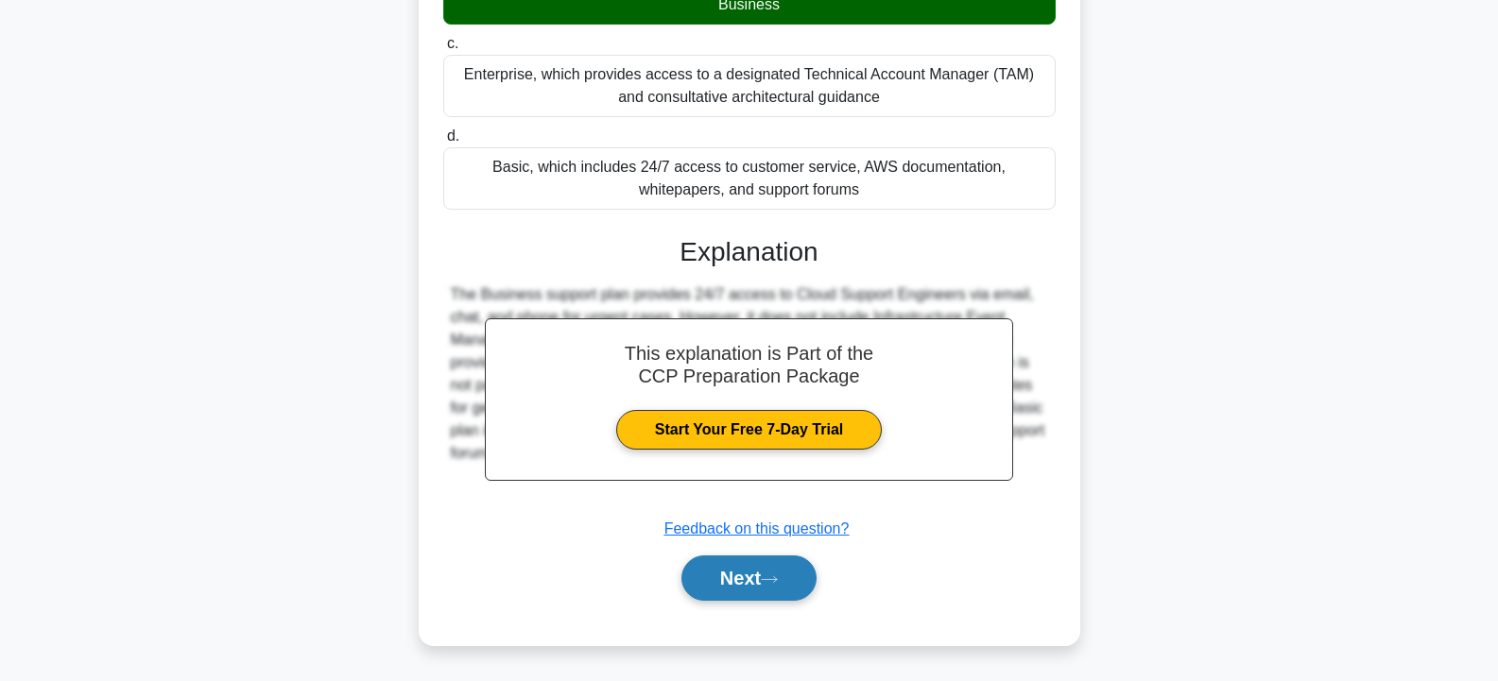
click at [732, 574] on button "Next" at bounding box center [748, 578] width 135 height 45
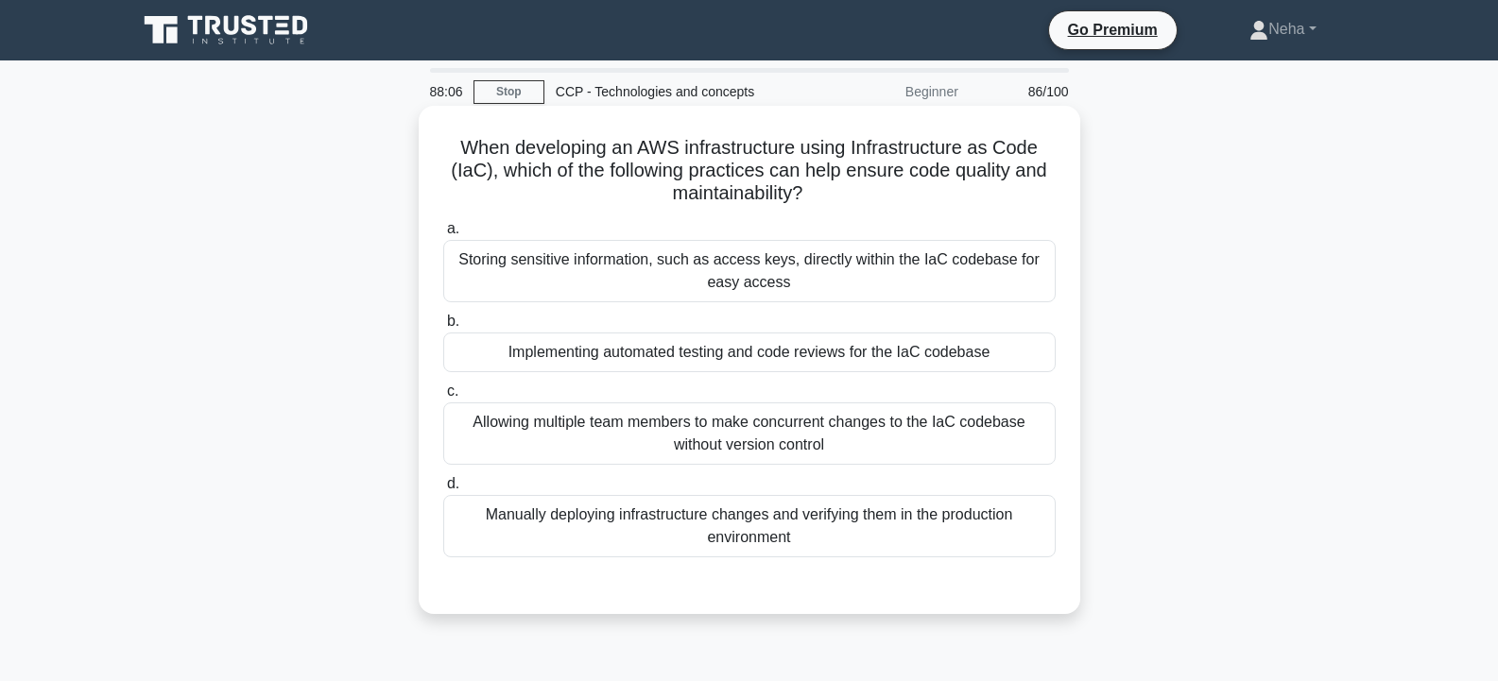
click at [774, 338] on div "Implementing automated testing and code reviews for the IaC codebase" at bounding box center [749, 353] width 612 height 40
click at [443, 328] on input "b. Implementing automated testing and code reviews for the IaC codebase" at bounding box center [443, 322] width 0 height 12
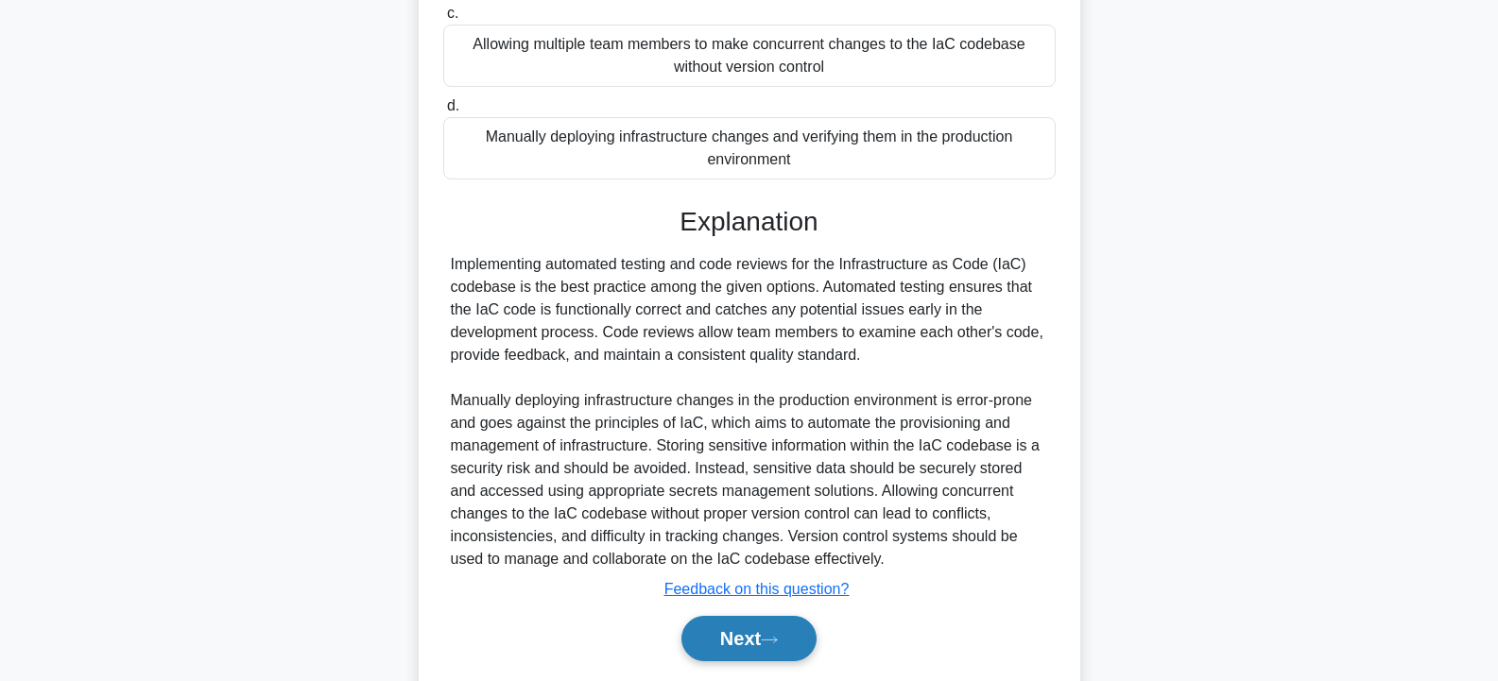
click at [719, 620] on button "Next" at bounding box center [748, 638] width 135 height 45
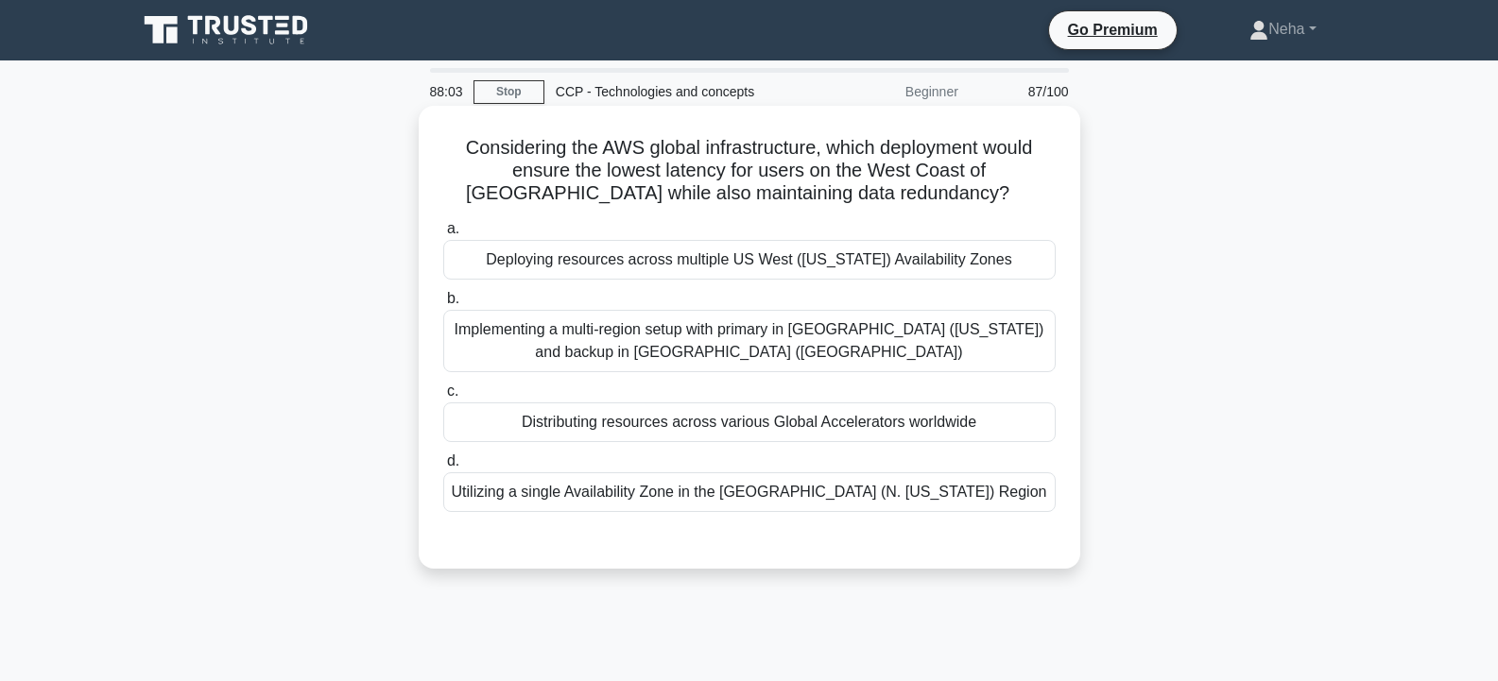
click at [760, 416] on div "Distributing resources across various Global Accelerators worldwide" at bounding box center [749, 422] width 612 height 40
click at [443, 398] on input "c. Distributing resources across various Global Accelerators worldwide" at bounding box center [443, 391] width 0 height 12
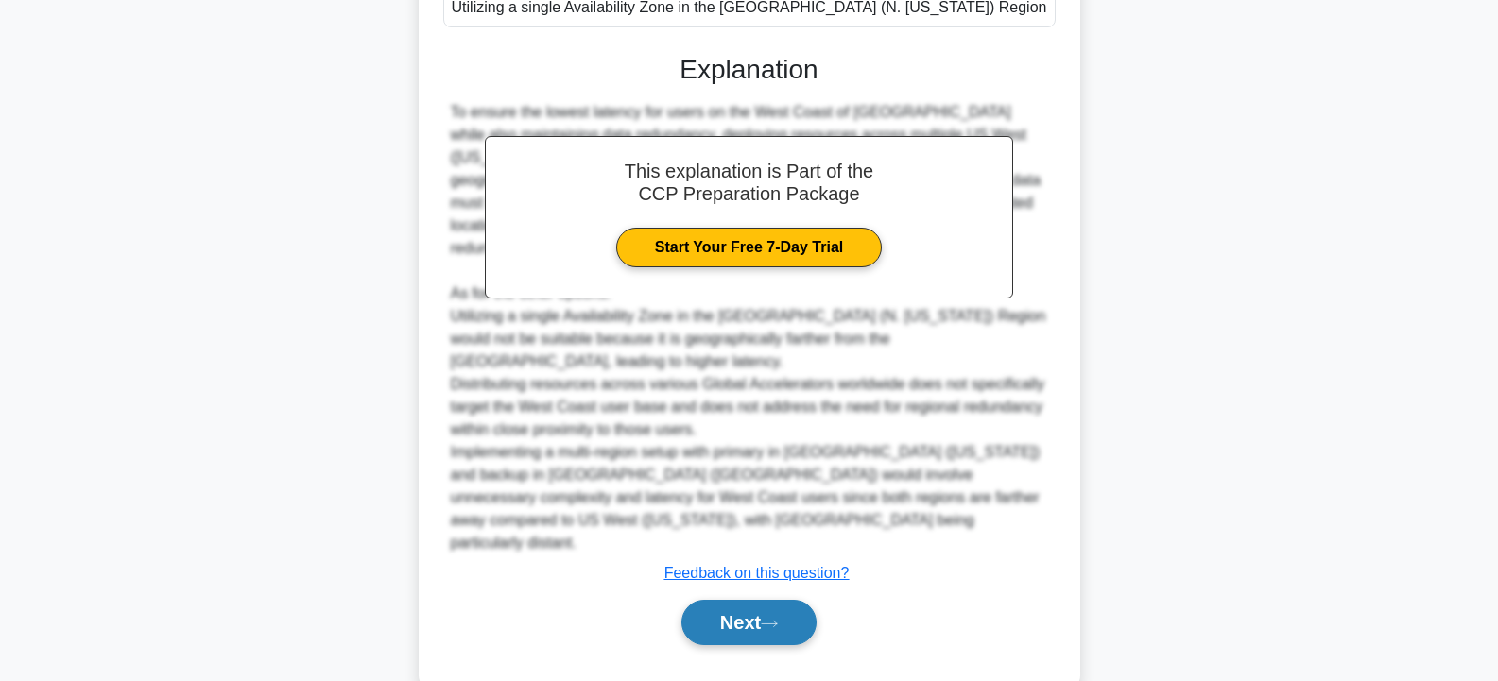
click at [717, 600] on button "Next" at bounding box center [748, 622] width 135 height 45
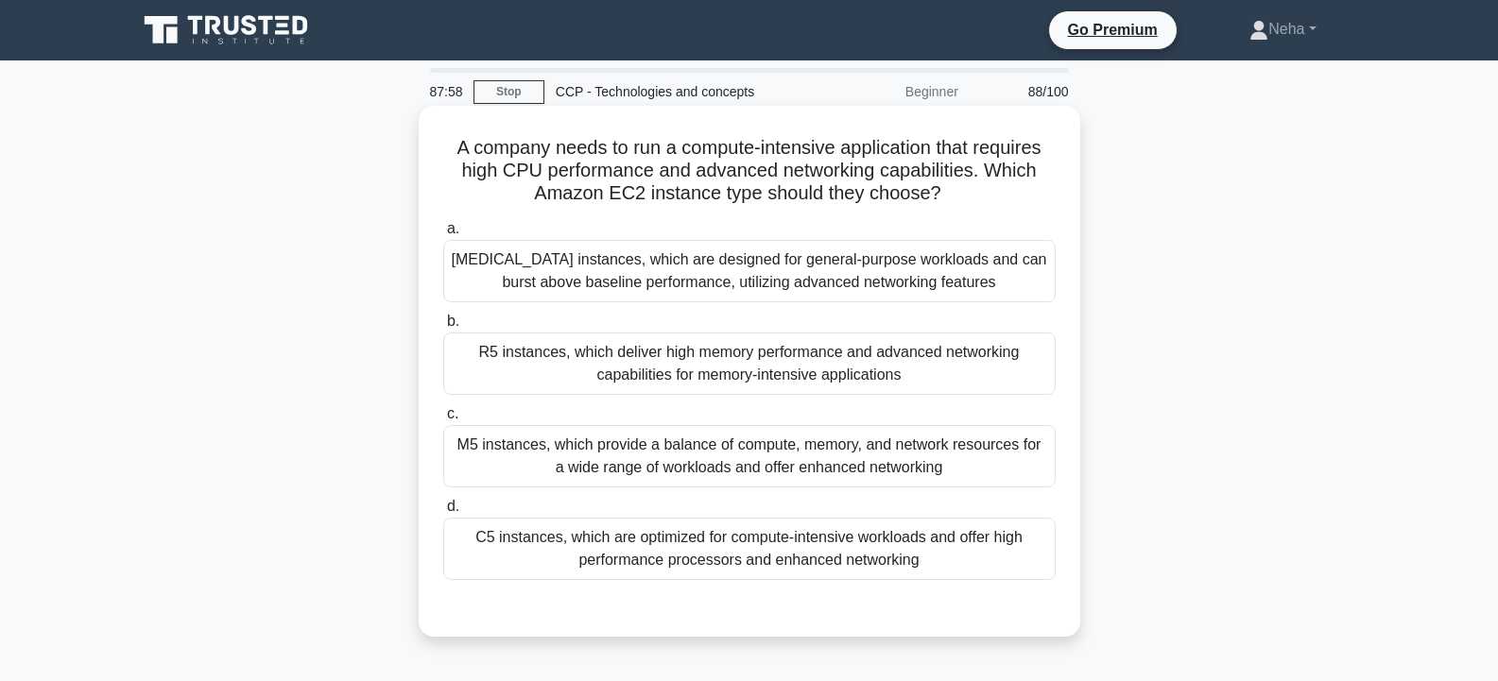
click at [886, 298] on div "T3 instances, which are designed for general-purpose workloads and can burst ab…" at bounding box center [749, 271] width 612 height 62
click at [443, 235] on input "a. T3 instances, which are designed for general-purpose workloads and can burst…" at bounding box center [443, 229] width 0 height 12
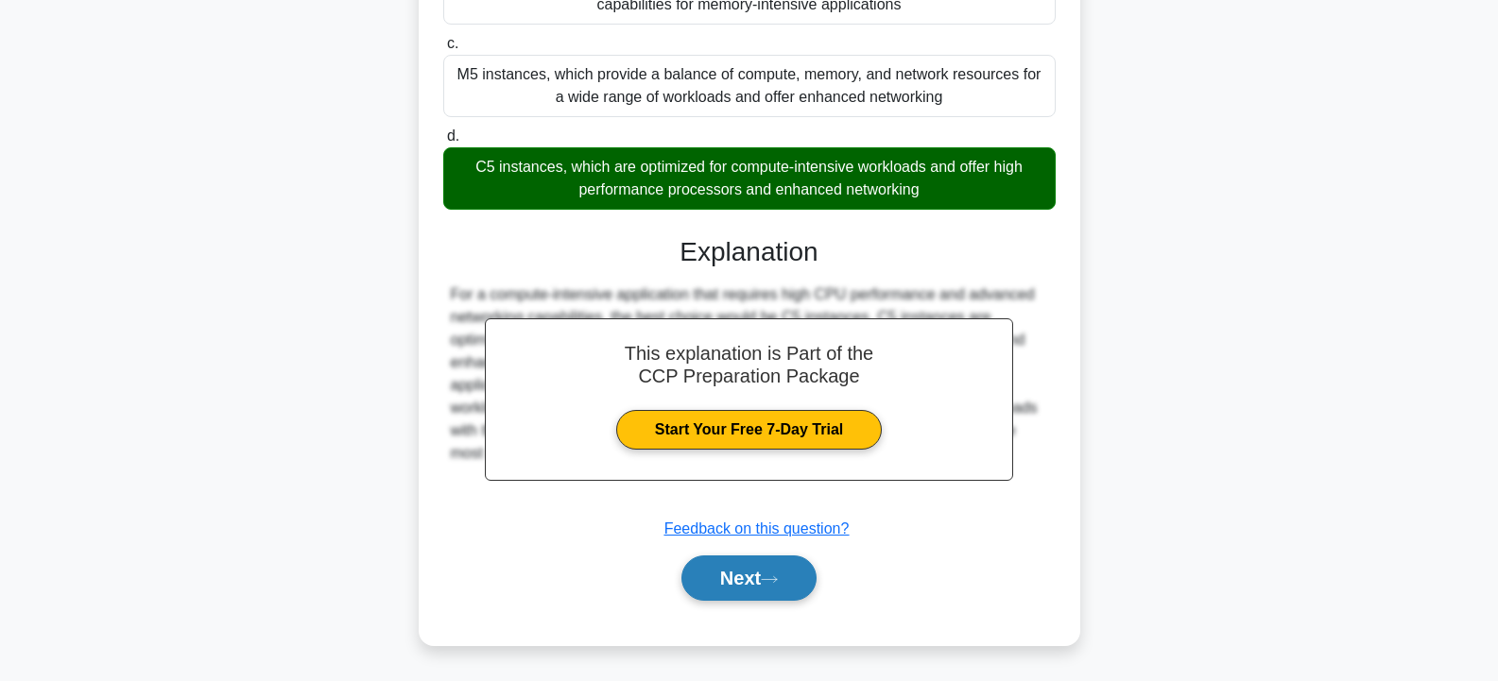
click at [736, 580] on button "Next" at bounding box center [748, 578] width 135 height 45
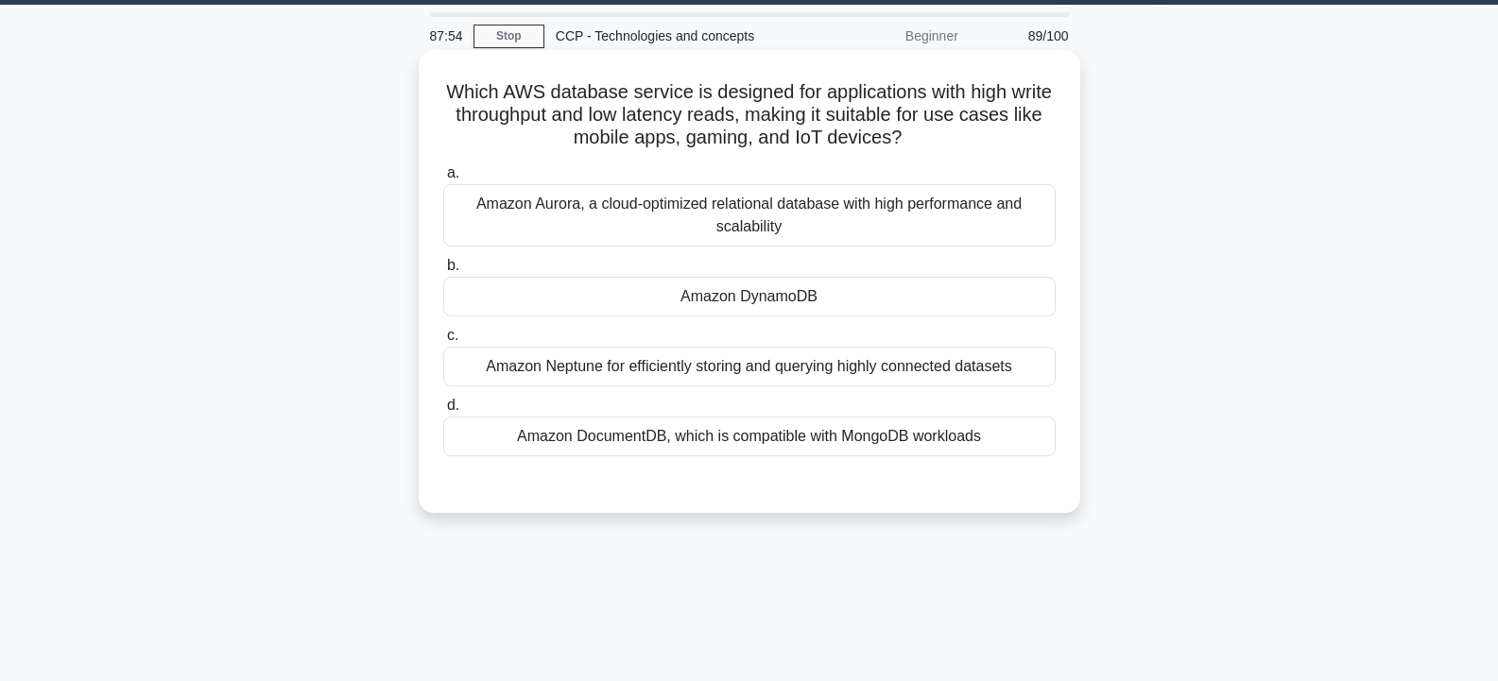
click at [830, 300] on div "Amazon DynamoDB" at bounding box center [749, 297] width 612 height 40
click at [443, 272] on input "b. Amazon DynamoDB" at bounding box center [443, 266] width 0 height 12
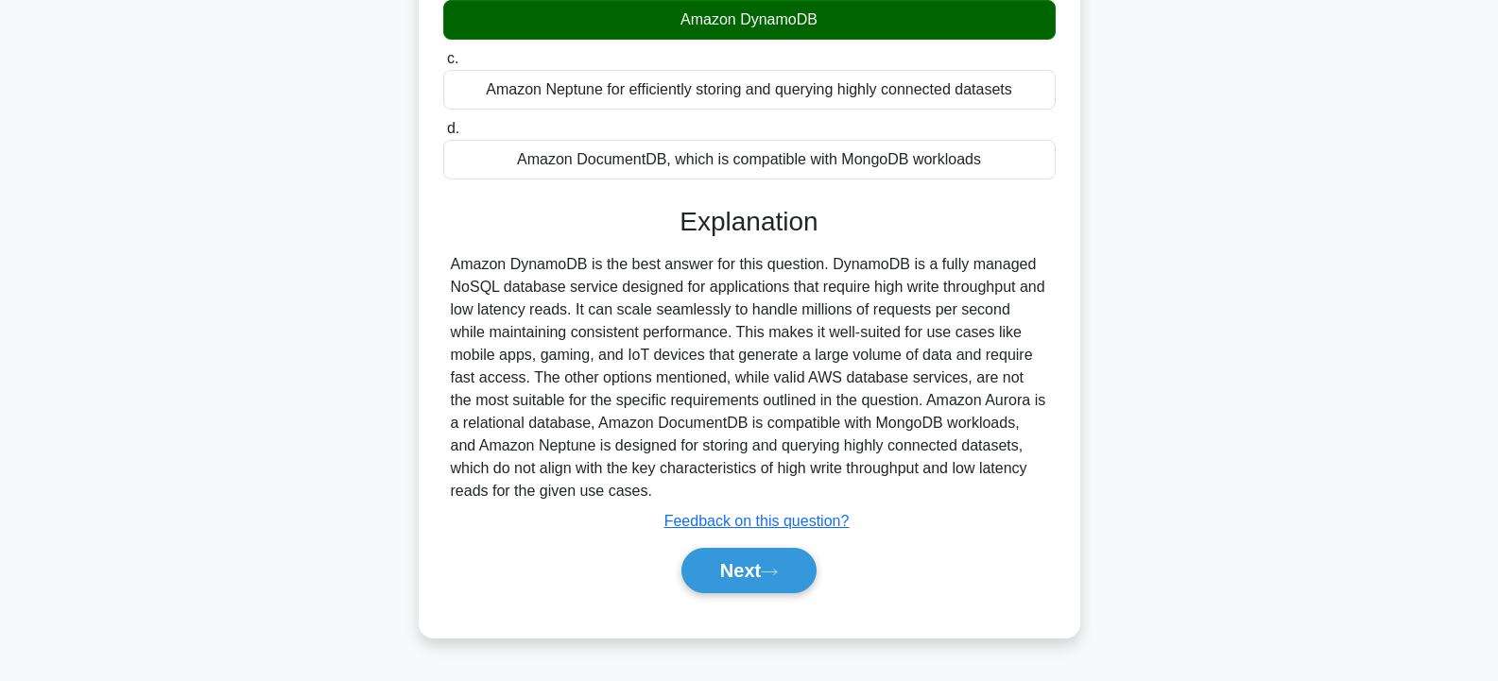
scroll to position [339, 0]
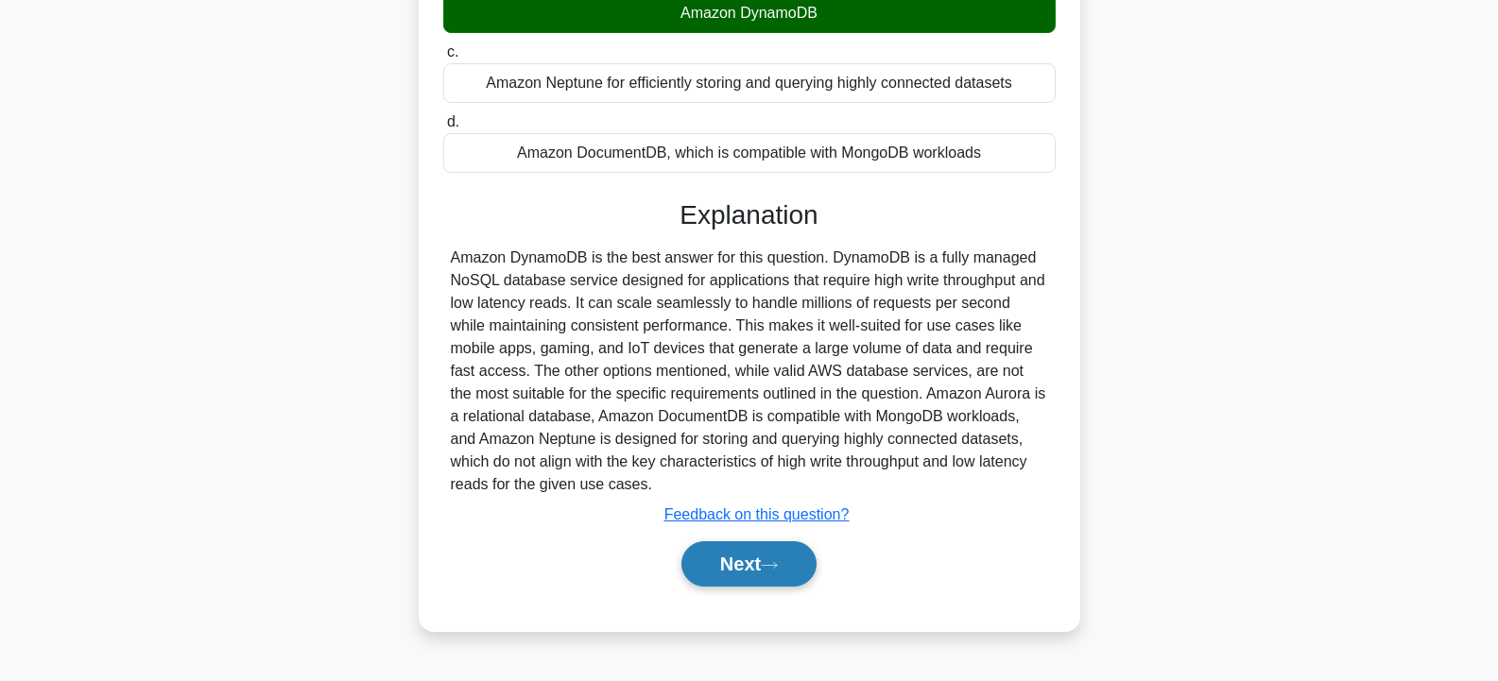
click at [711, 561] on button "Next" at bounding box center [748, 563] width 135 height 45
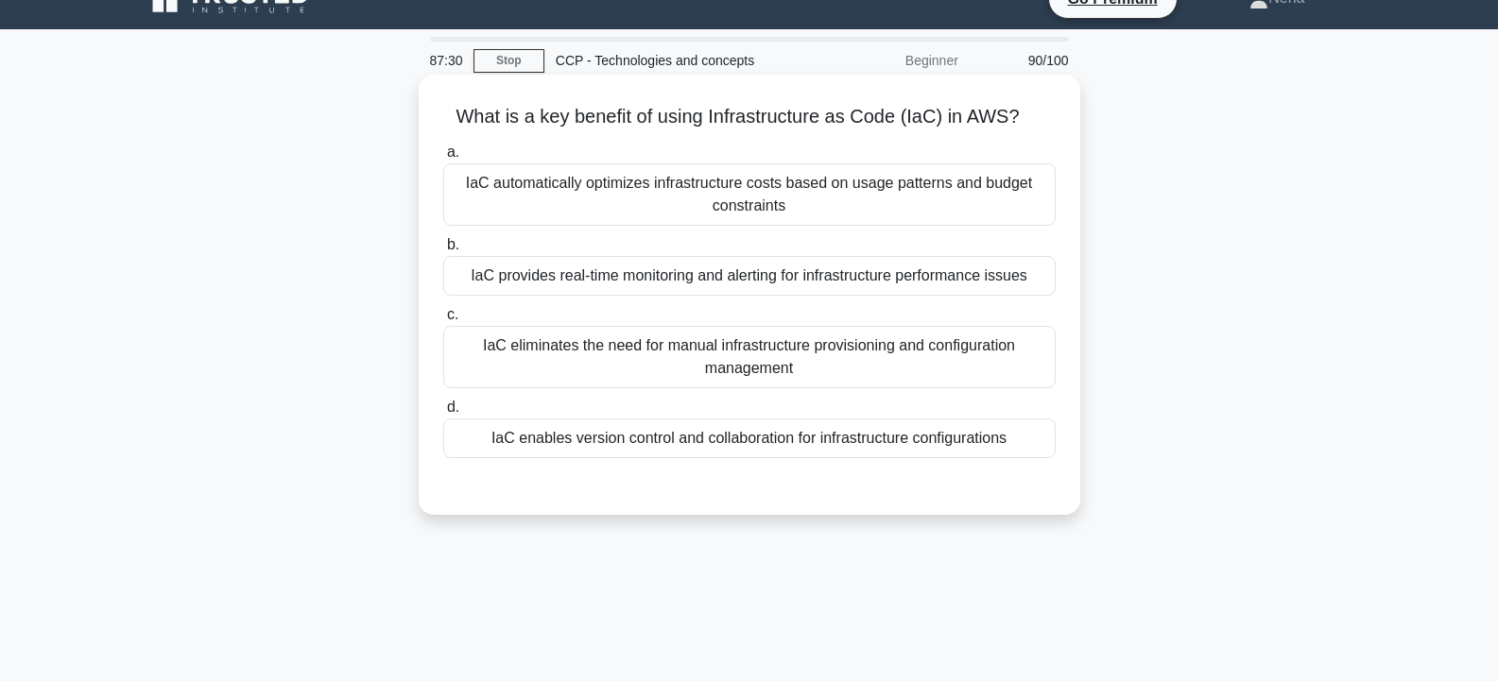
scroll to position [0, 0]
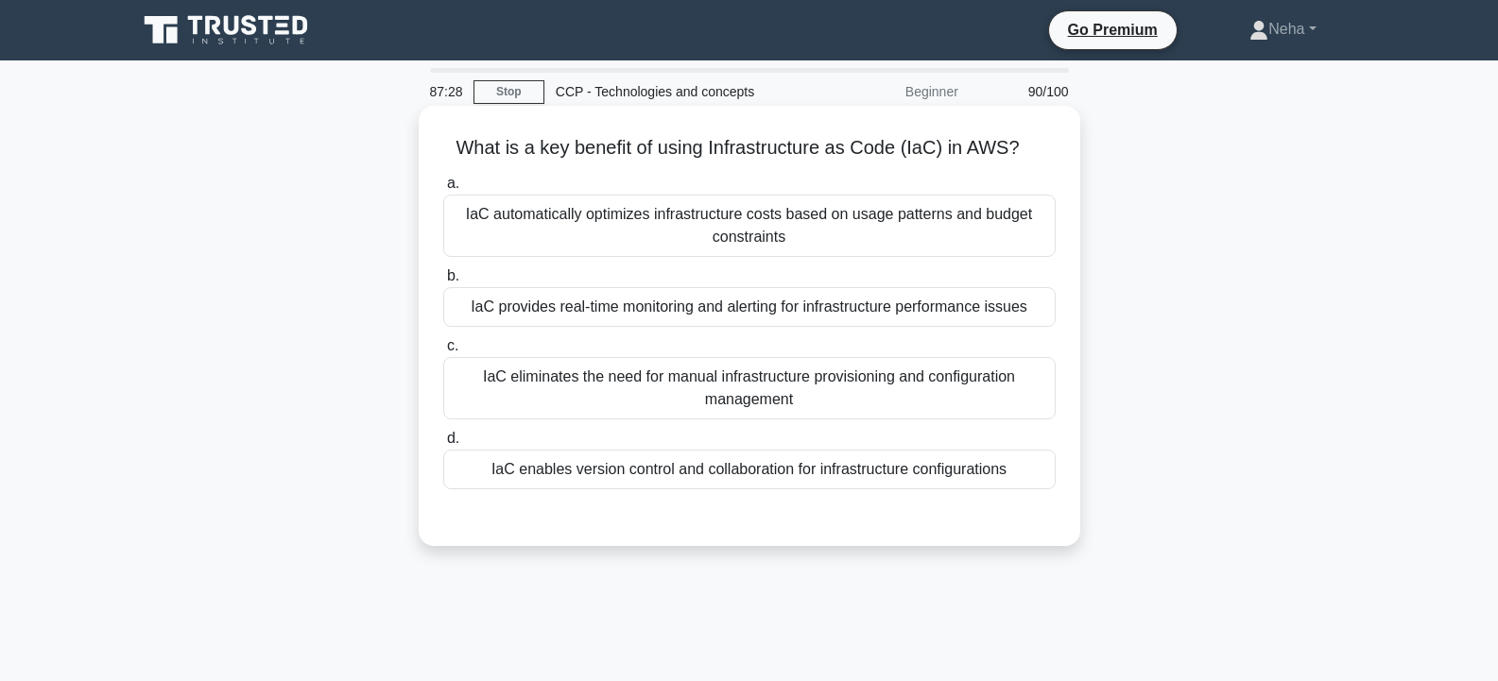
click at [807, 464] on div "IaC enables version control and collaboration for infrastructure configurations" at bounding box center [749, 470] width 612 height 40
click at [443, 445] on input "d. IaC enables version control and collaboration for infrastructure configurati…" at bounding box center [443, 439] width 0 height 12
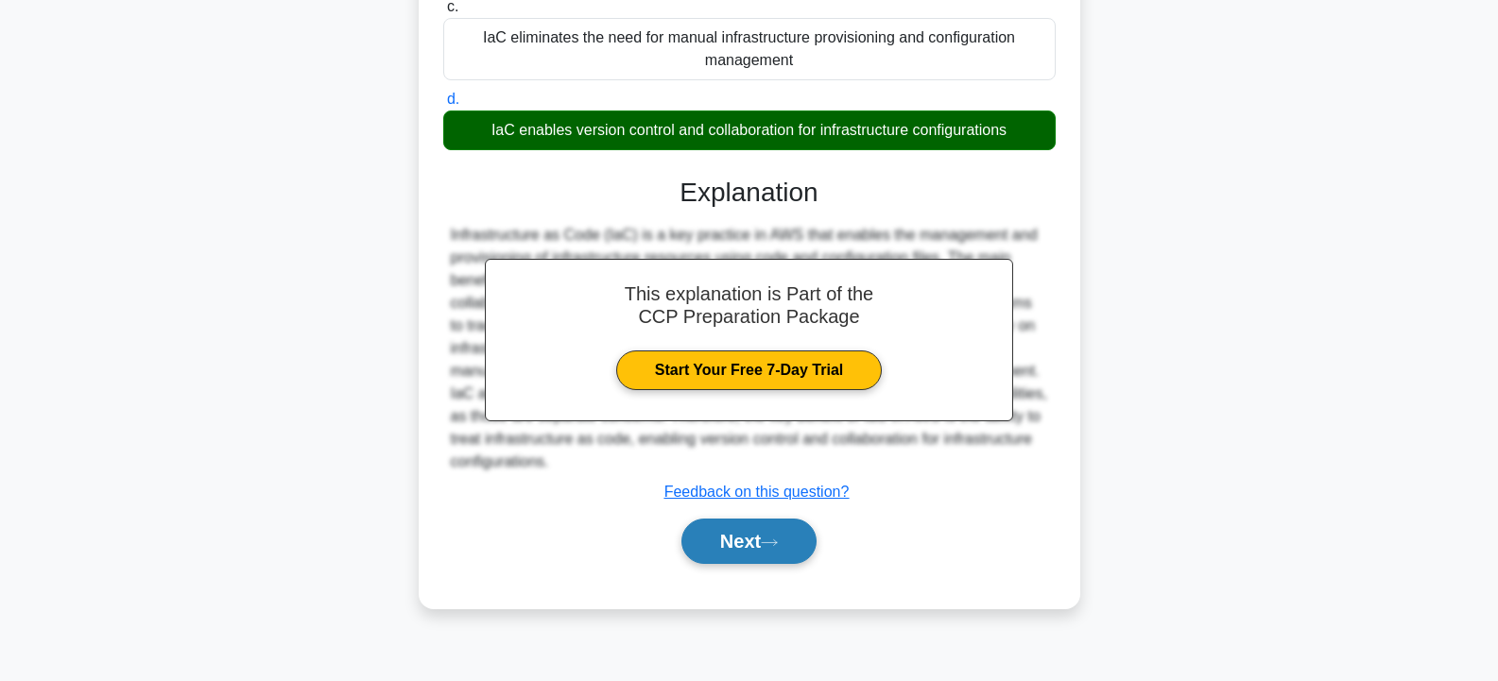
click at [774, 540] on icon at bounding box center [769, 543] width 17 height 10
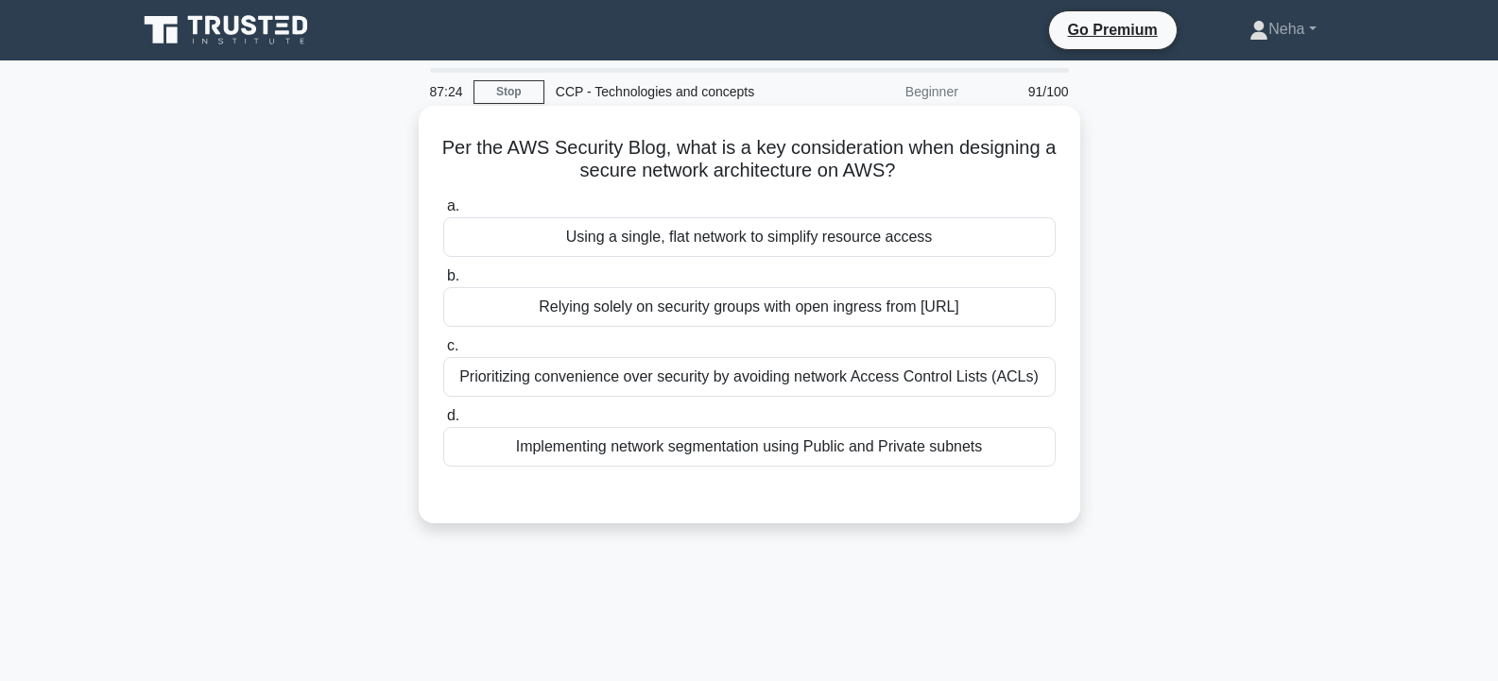
click at [813, 244] on div "Using a single, flat network to simplify resource access" at bounding box center [749, 237] width 612 height 40
click at [443, 213] on input "a. Using a single, flat network to simplify resource access" at bounding box center [443, 206] width 0 height 12
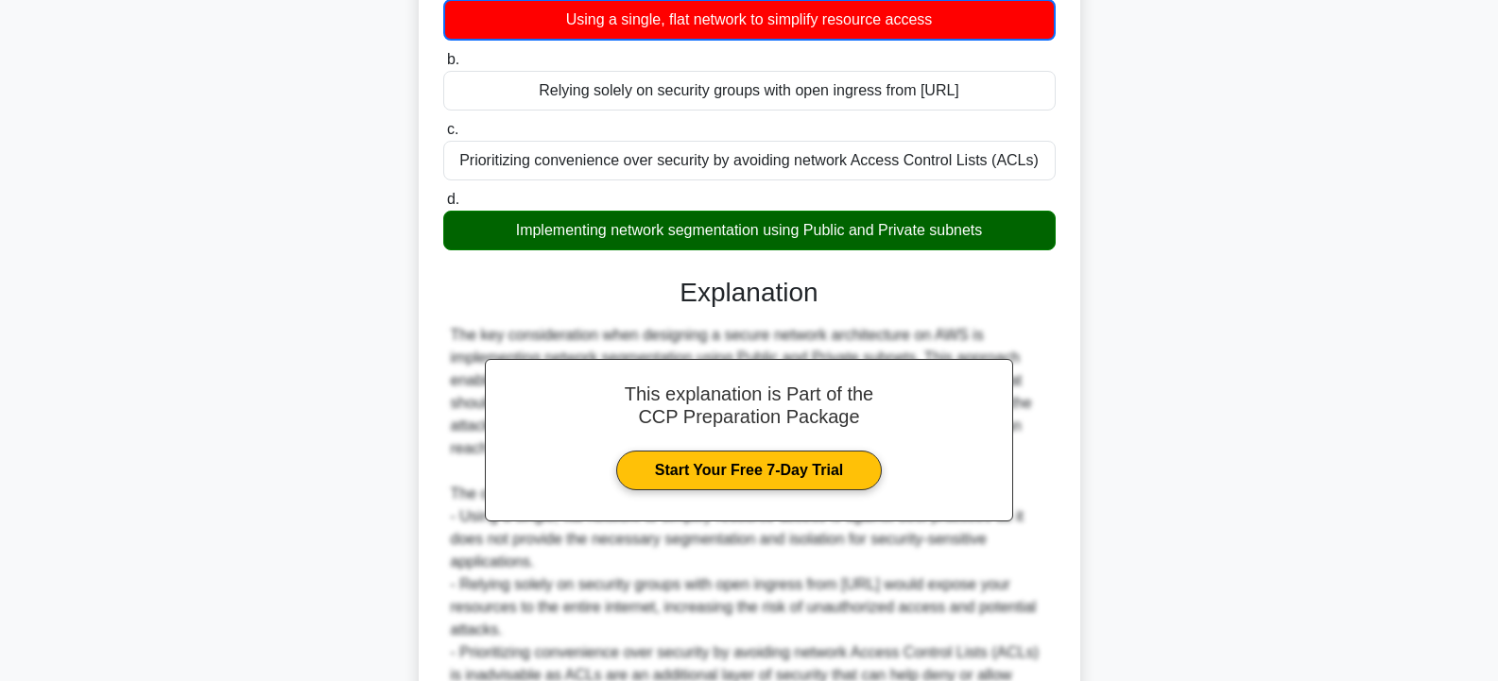
scroll to position [441, 0]
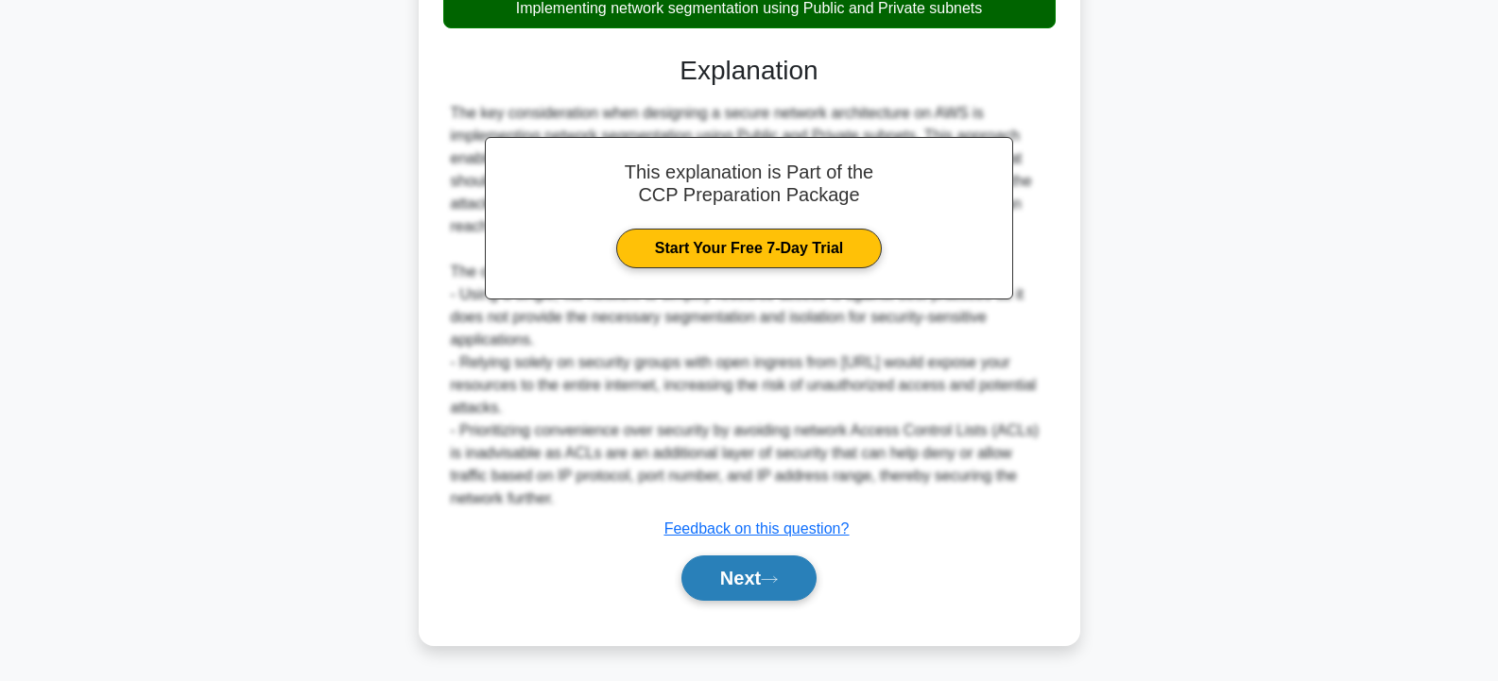
click at [702, 576] on button "Next" at bounding box center [748, 578] width 135 height 45
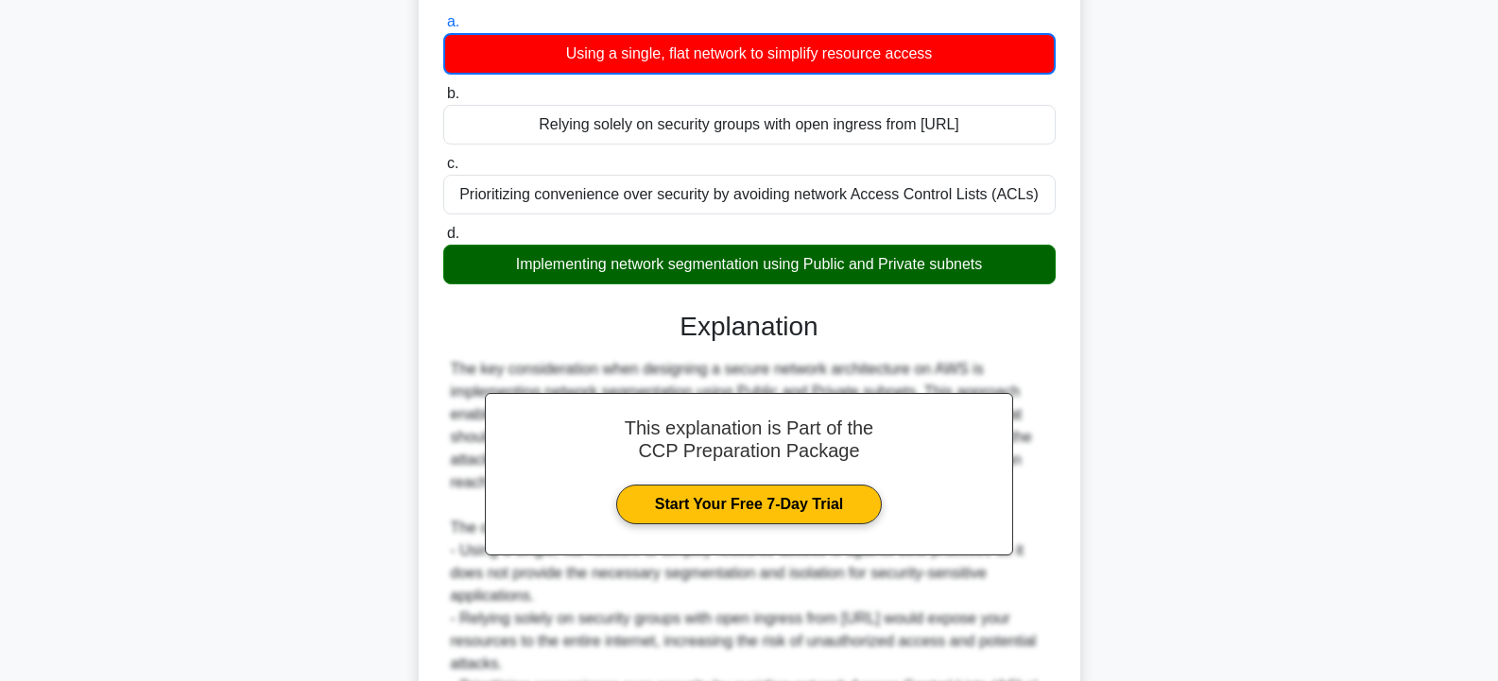
scroll to position [0, 0]
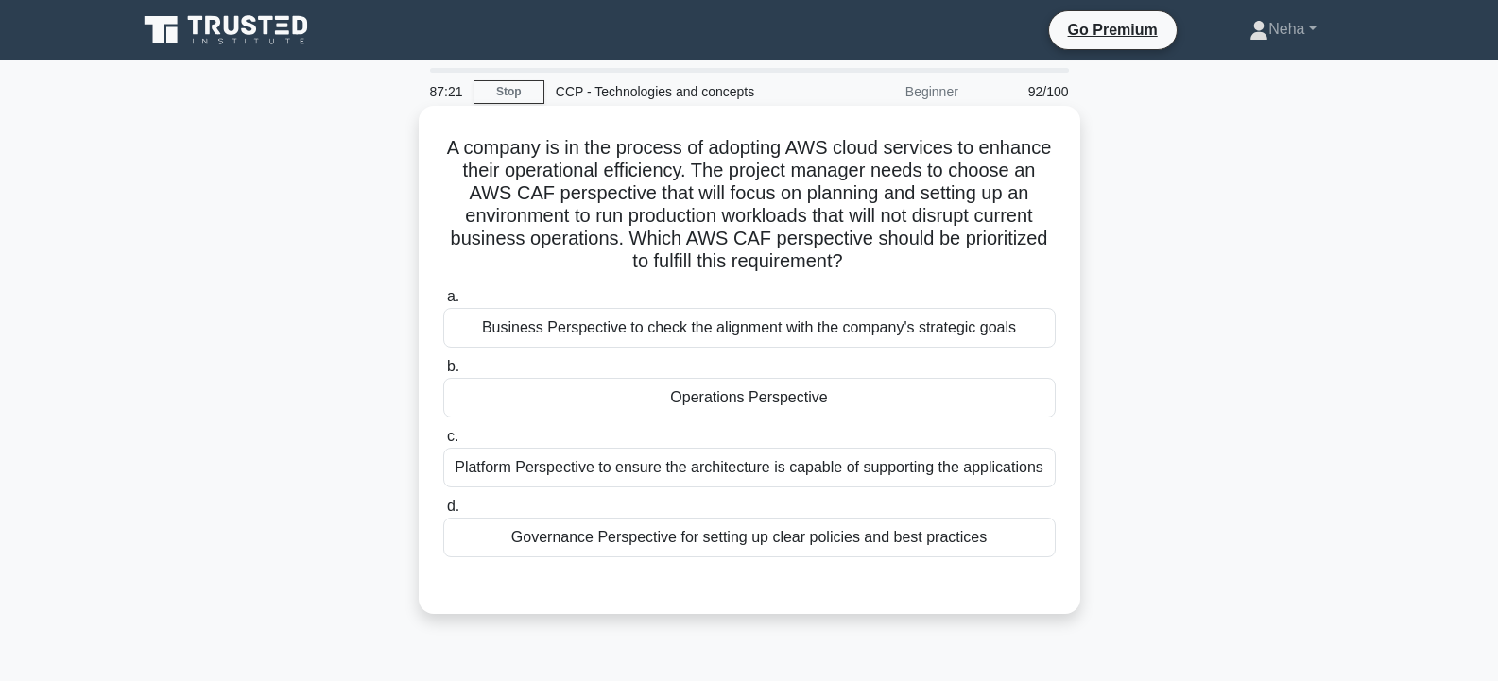
click at [742, 392] on div "Operations Perspective" at bounding box center [749, 398] width 612 height 40
click at [443, 373] on input "b. Operations Perspective" at bounding box center [443, 367] width 0 height 12
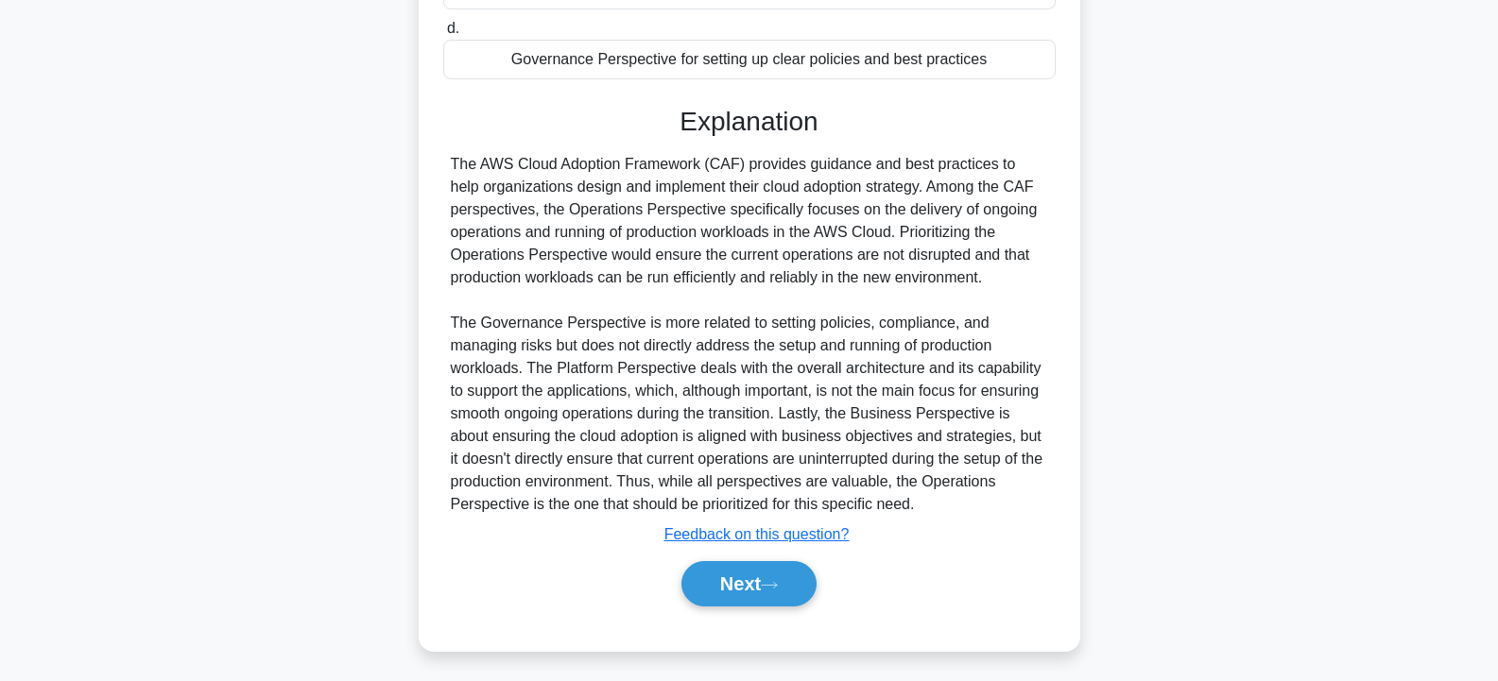
scroll to position [485, 0]
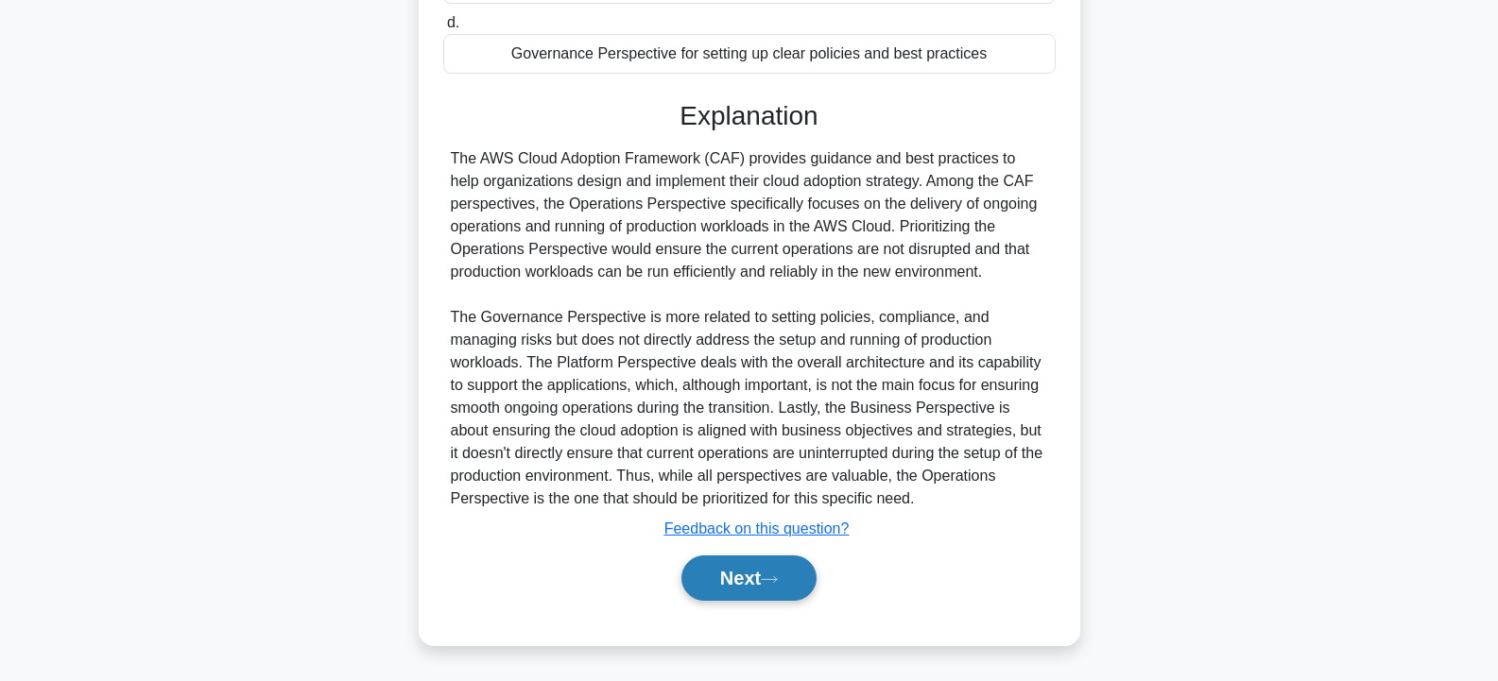
click at [713, 566] on button "Next" at bounding box center [748, 578] width 135 height 45
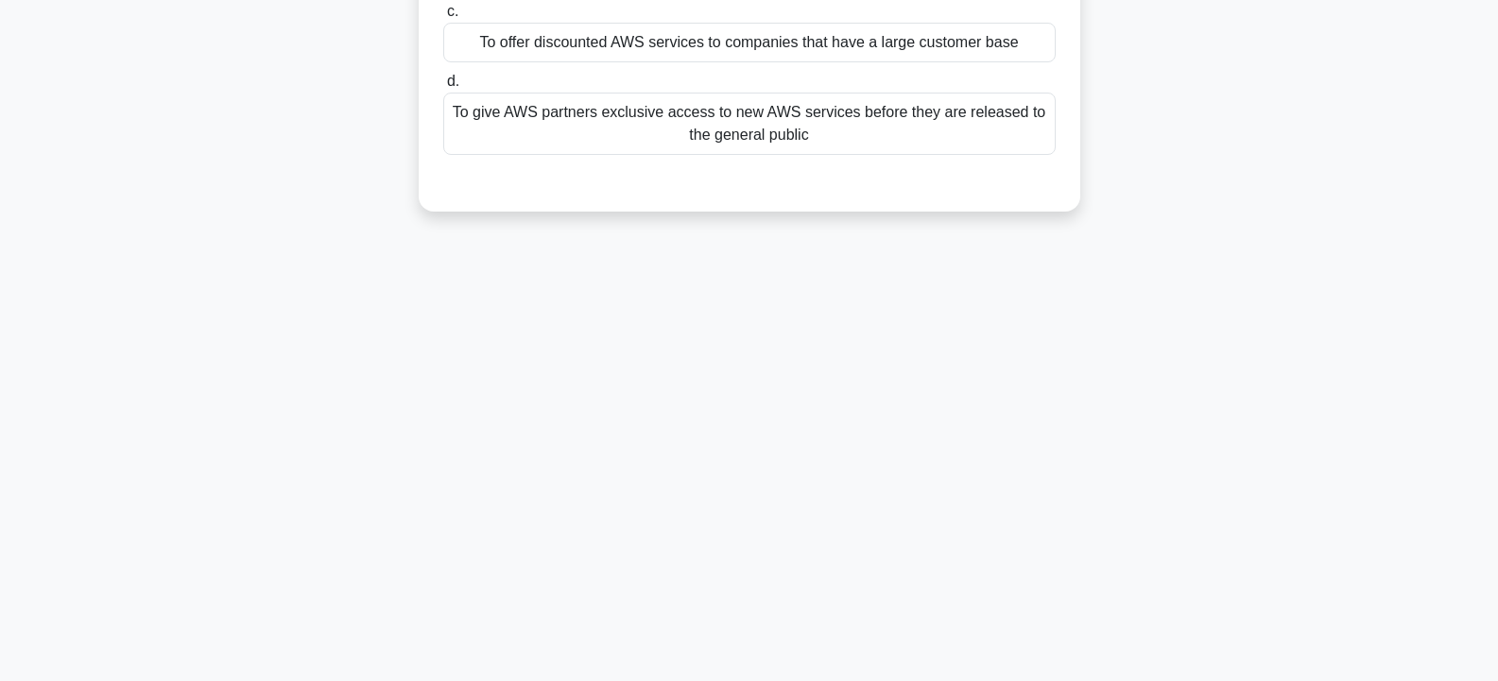
scroll to position [0, 0]
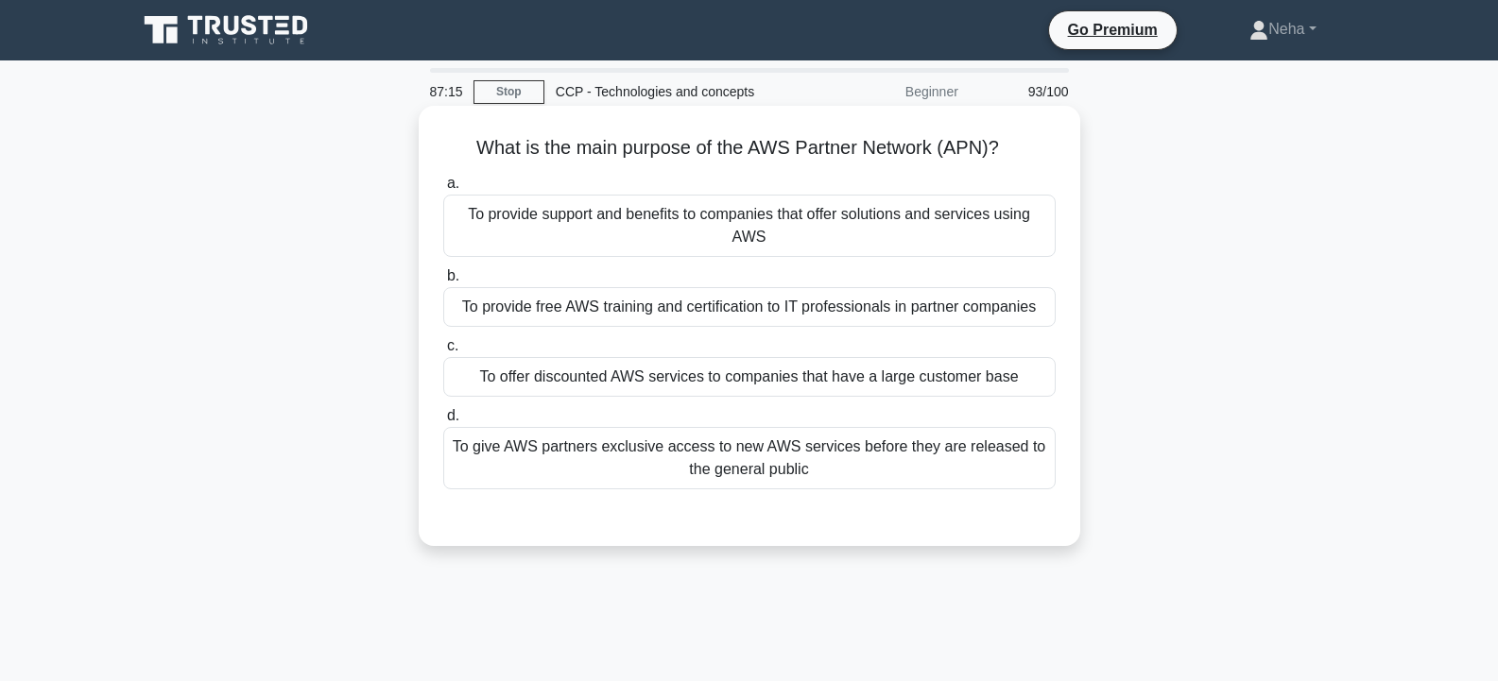
click at [779, 381] on div "To offer discounted AWS services to companies that have a large customer base" at bounding box center [749, 377] width 612 height 40
click at [443, 352] on input "c. To offer discounted AWS services to companies that have a large customer base" at bounding box center [443, 346] width 0 height 12
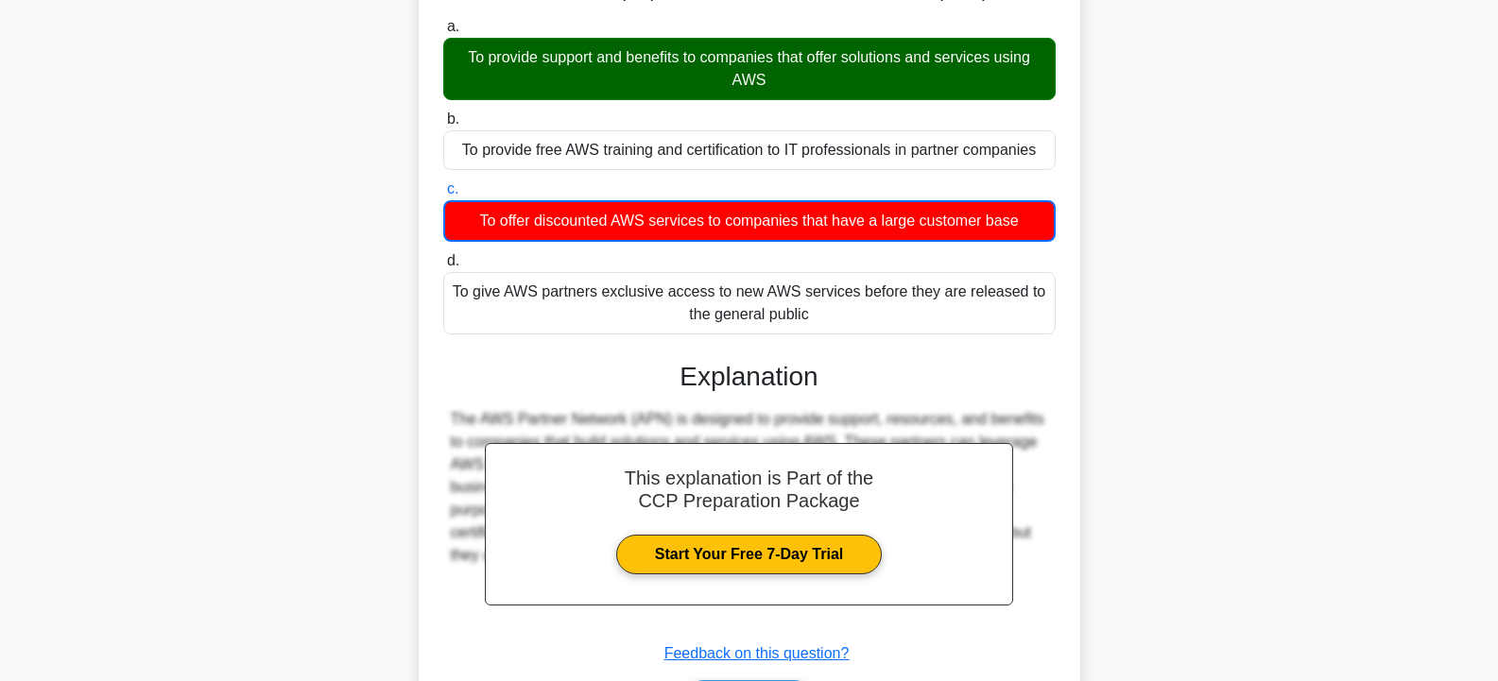
scroll to position [339, 0]
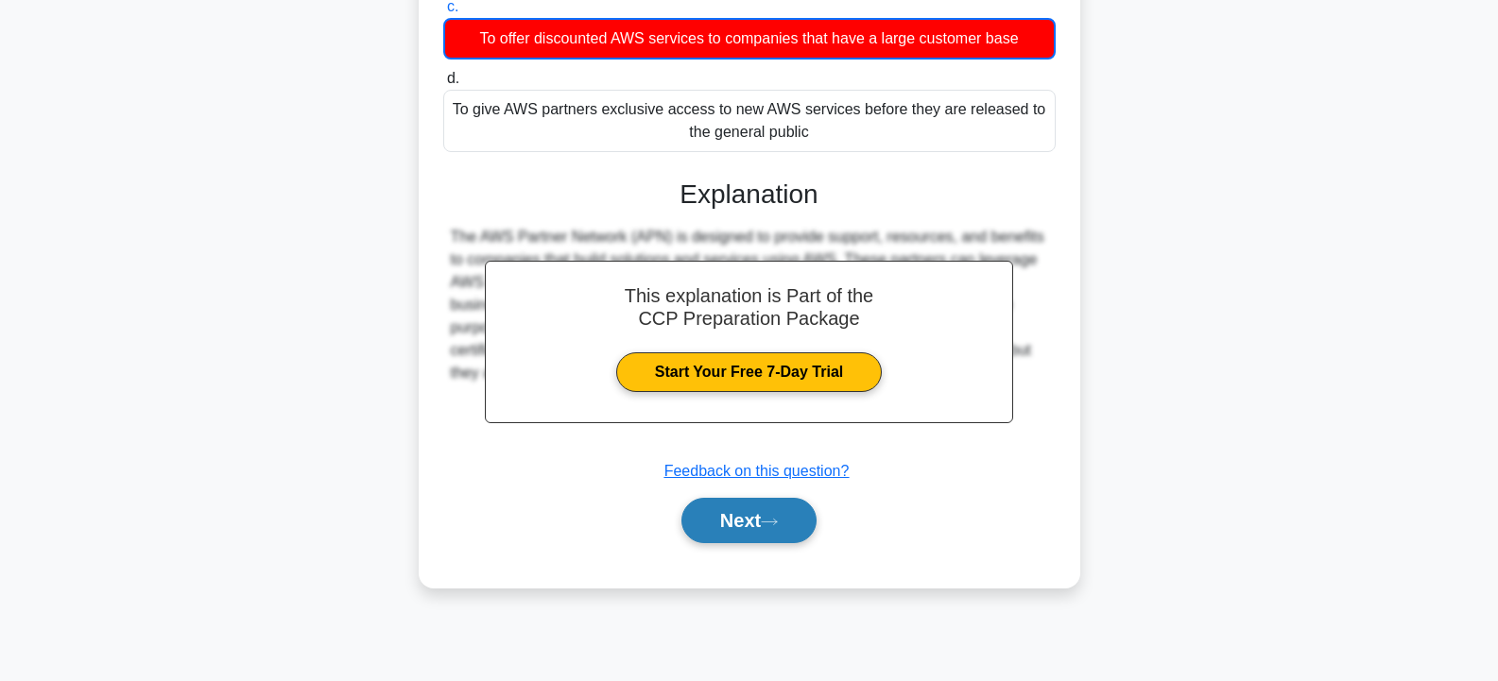
click at [726, 522] on button "Next" at bounding box center [748, 520] width 135 height 45
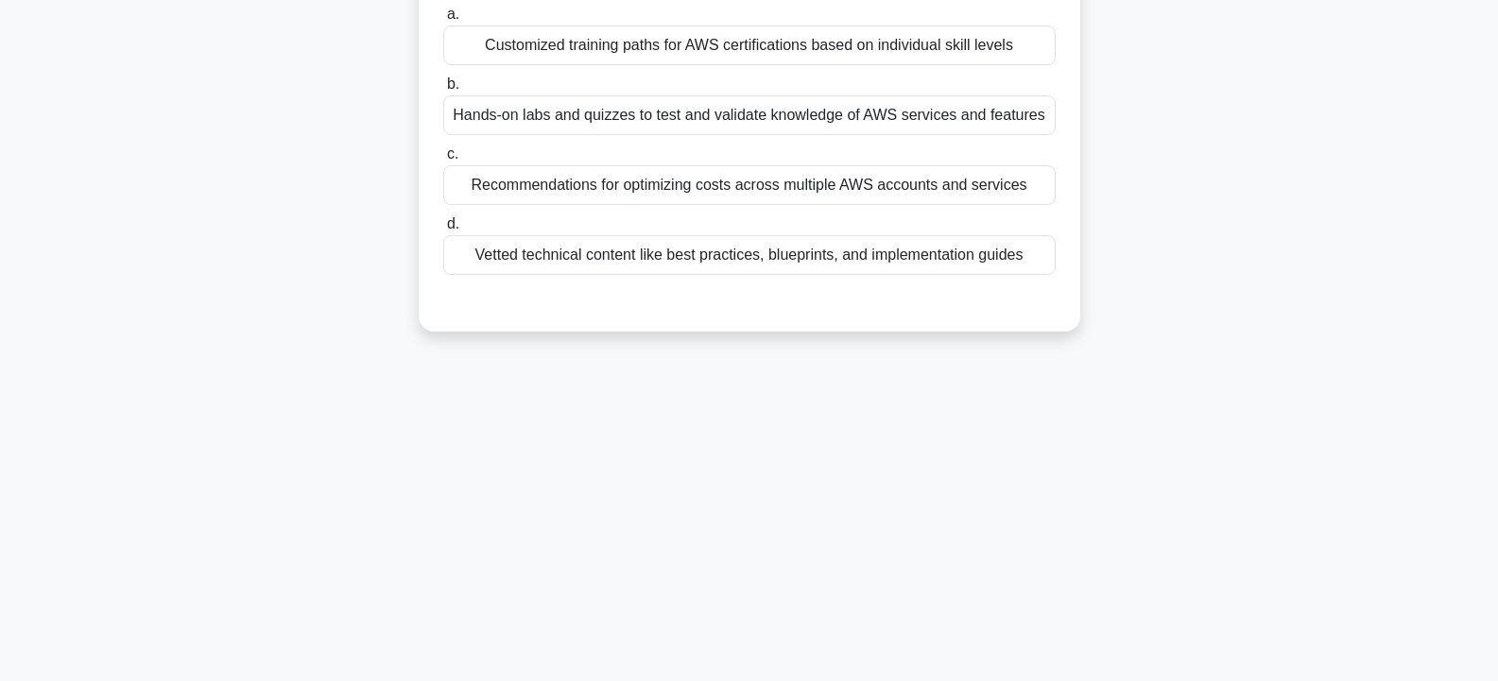
scroll to position [0, 0]
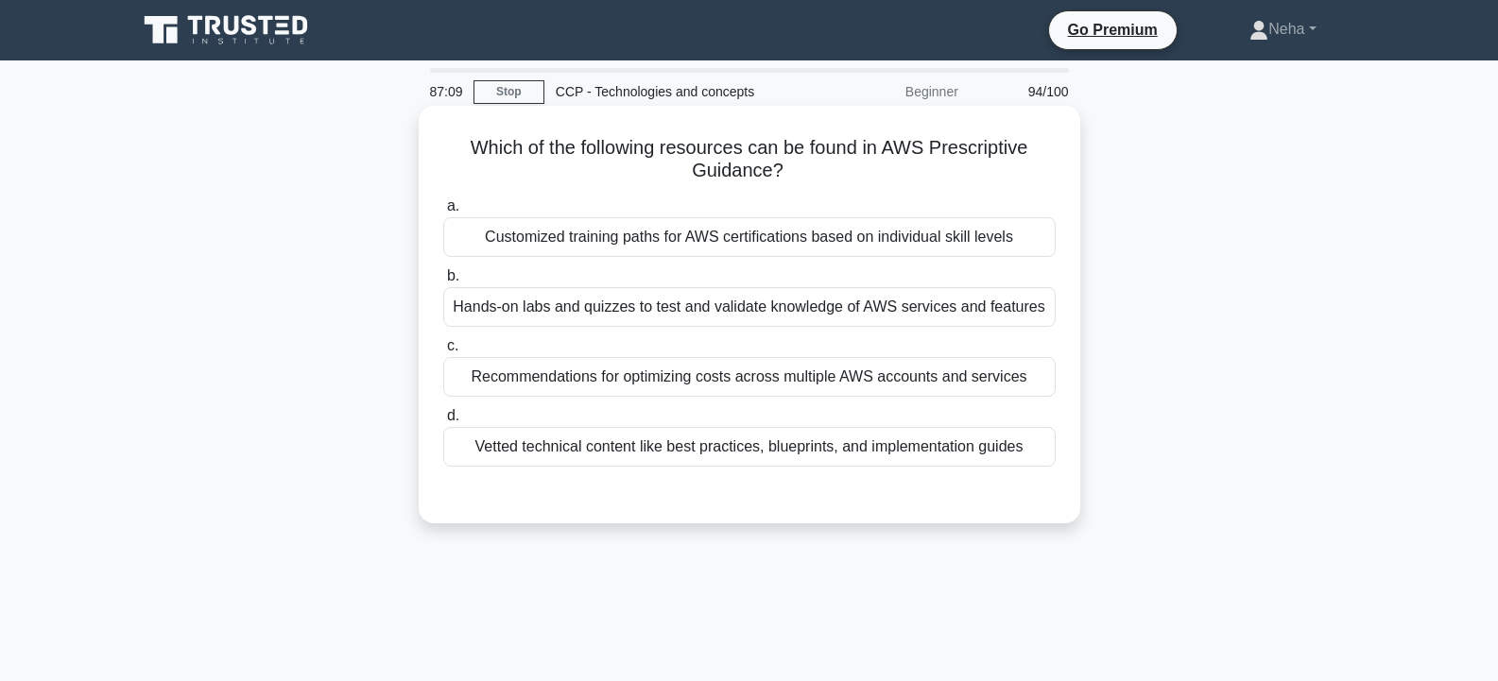
click at [813, 248] on div "Customized training paths for AWS certifications based on individual skill leve…" at bounding box center [749, 237] width 612 height 40
click at [443, 213] on input "a. Customized training paths for AWS certifications based on individual skill l…" at bounding box center [443, 206] width 0 height 12
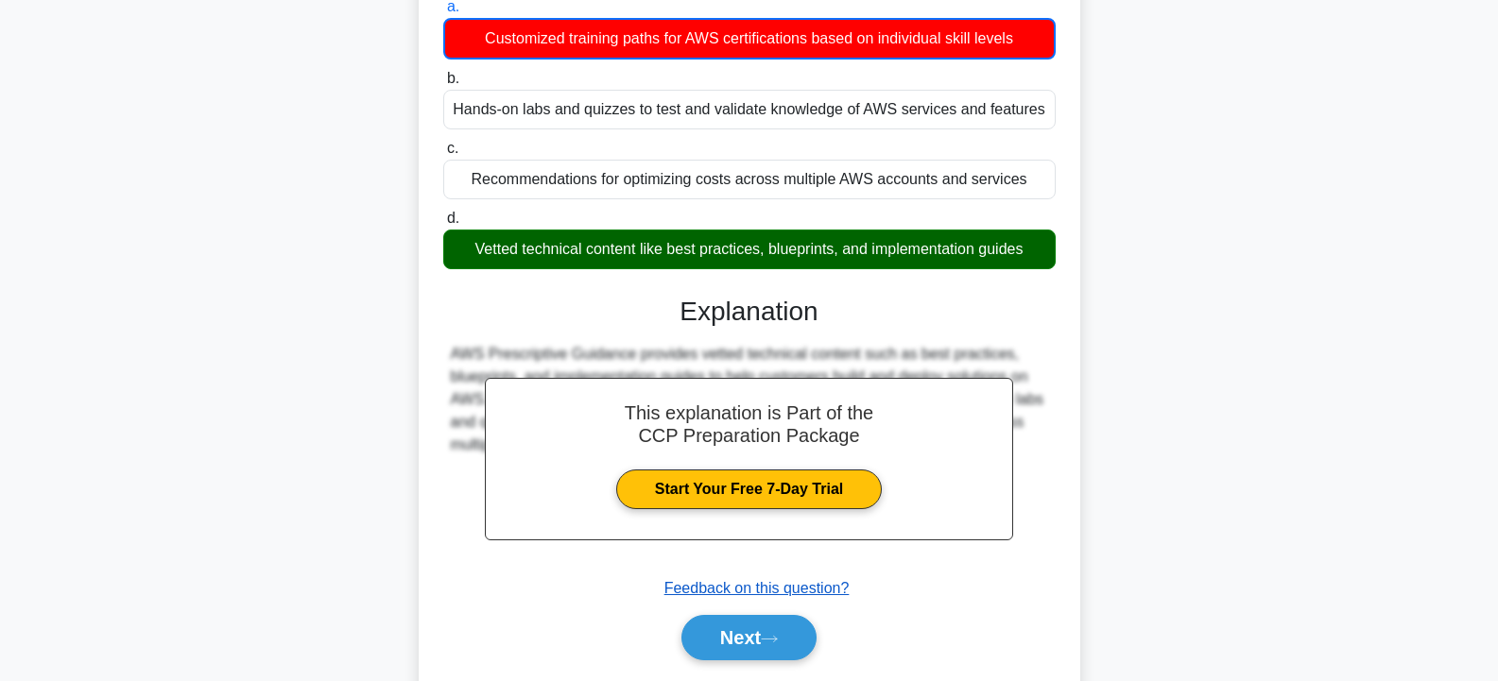
scroll to position [339, 0]
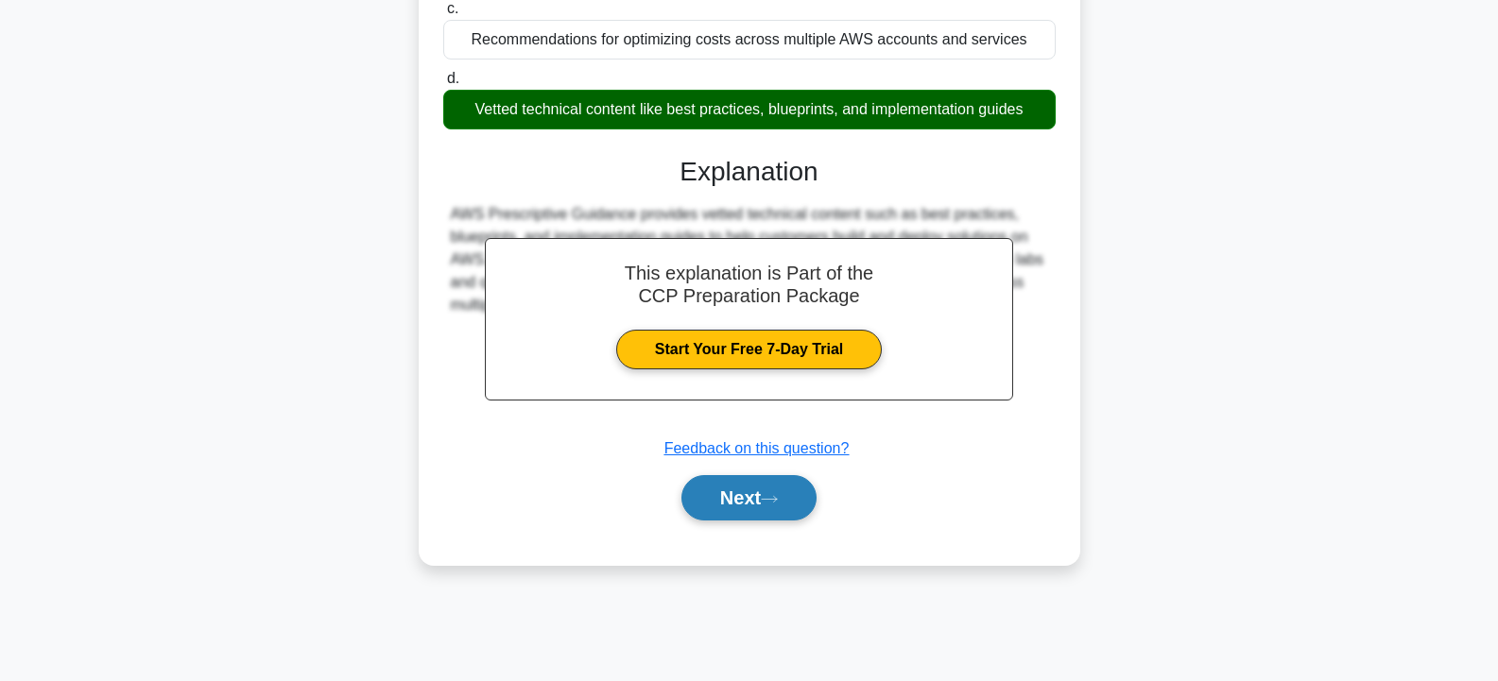
click at [742, 492] on button "Next" at bounding box center [748, 497] width 135 height 45
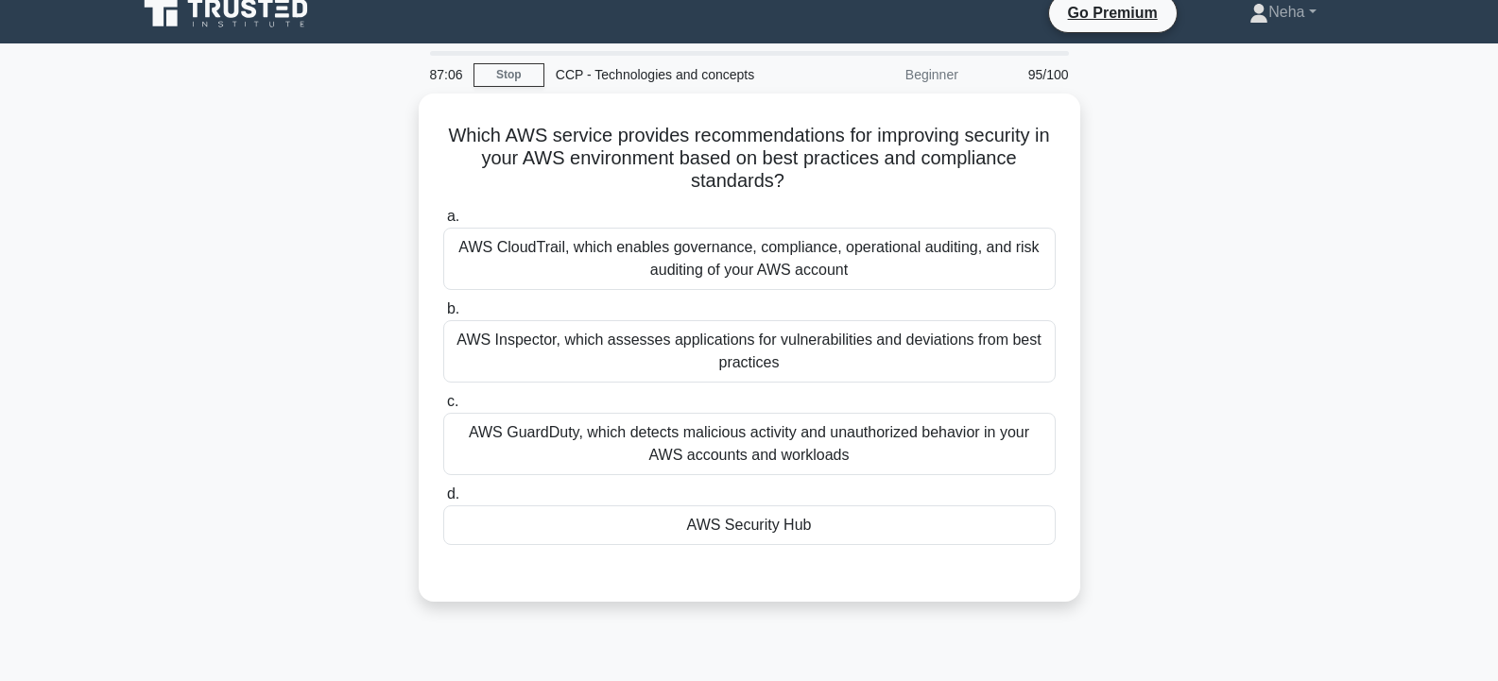
scroll to position [0, 0]
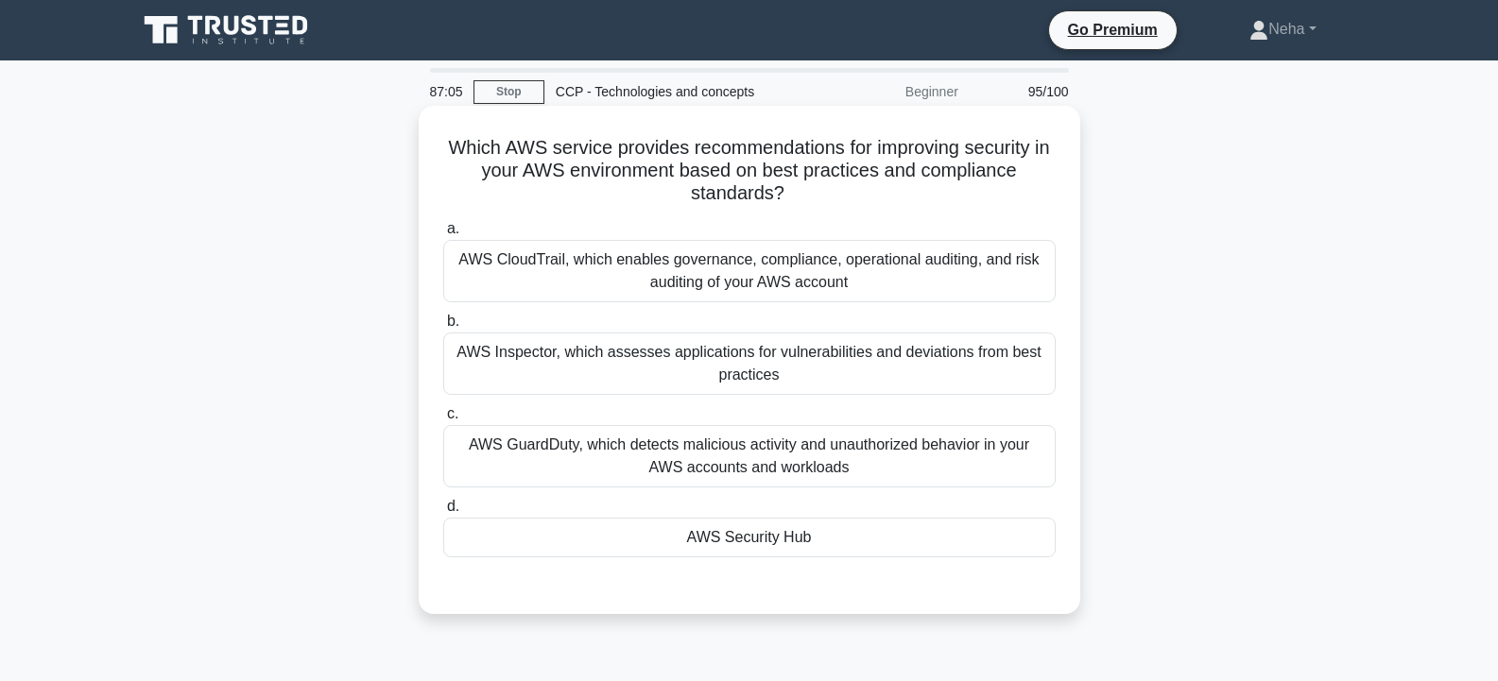
click at [711, 527] on div "AWS Security Hub" at bounding box center [749, 538] width 612 height 40
click at [443, 513] on input "d. AWS Security Hub" at bounding box center [443, 507] width 0 height 12
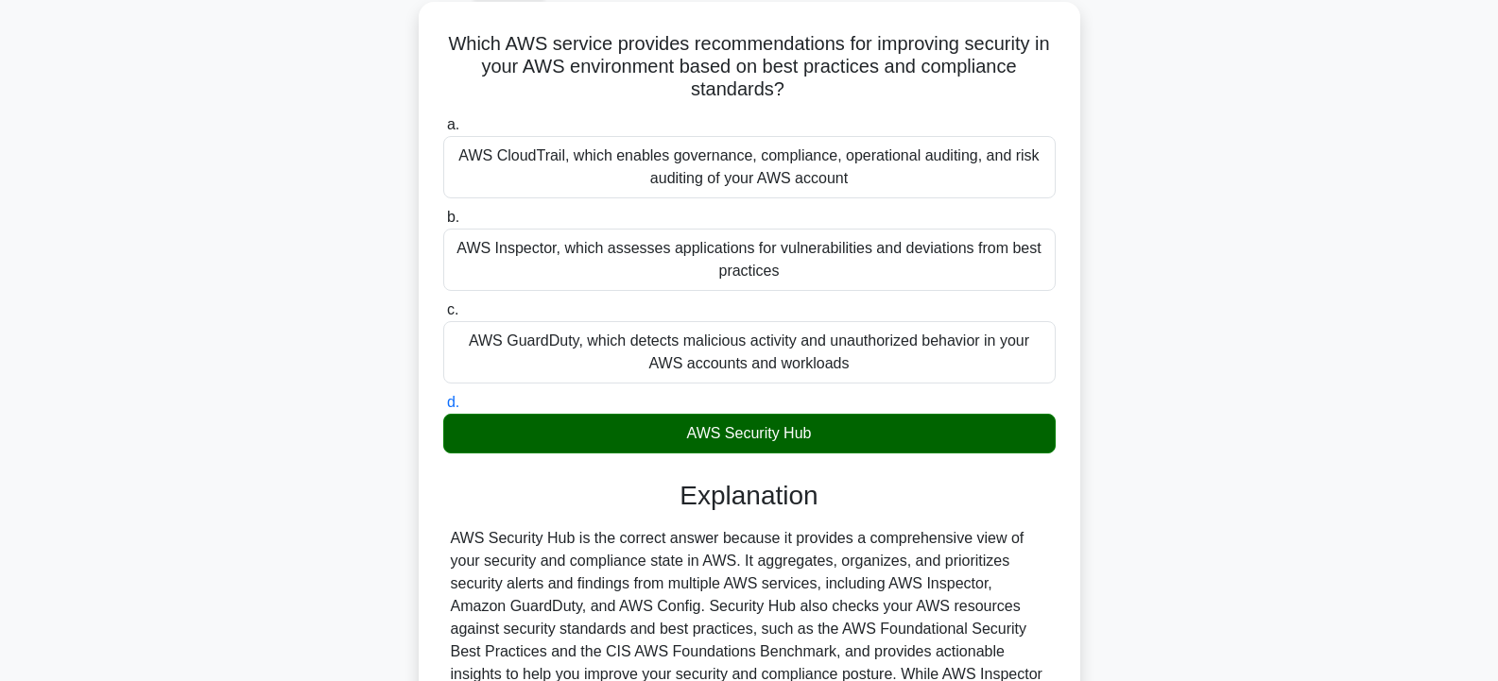
scroll to position [349, 0]
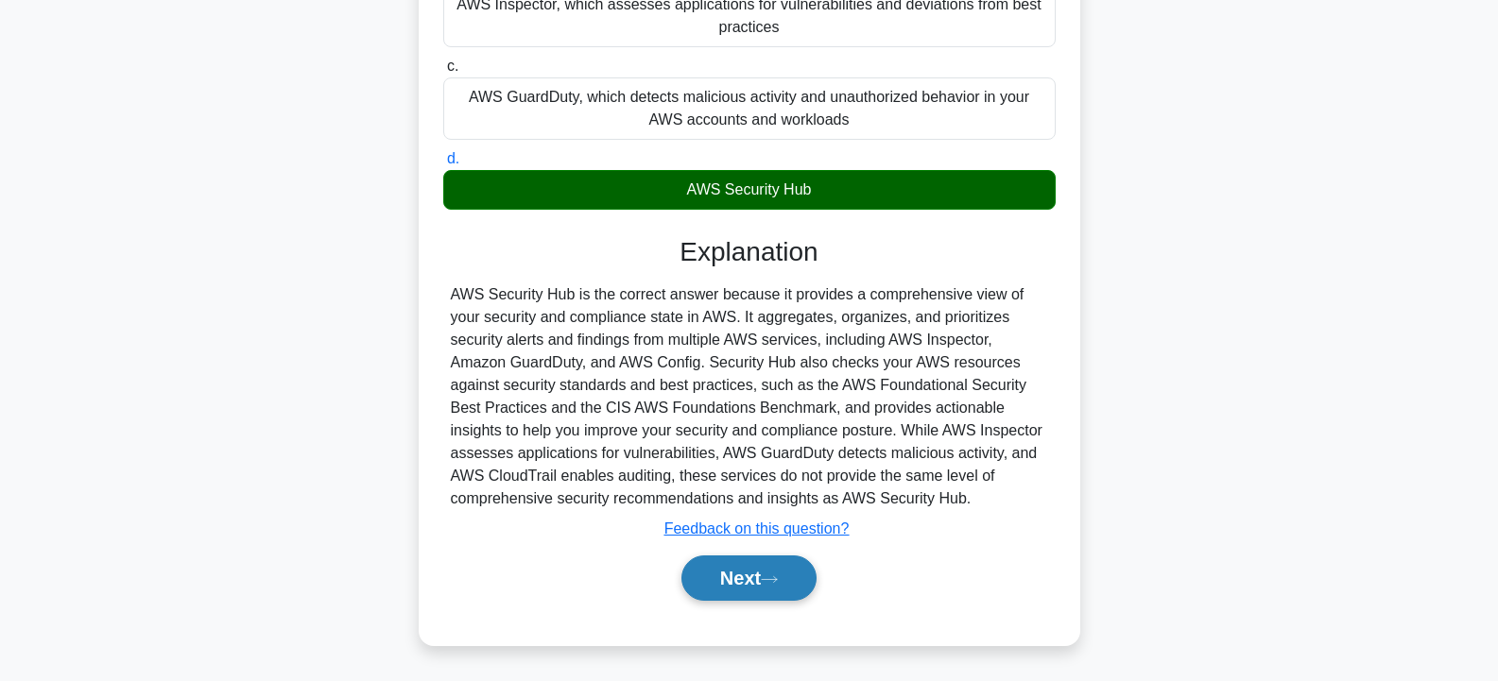
click at [710, 565] on button "Next" at bounding box center [748, 578] width 135 height 45
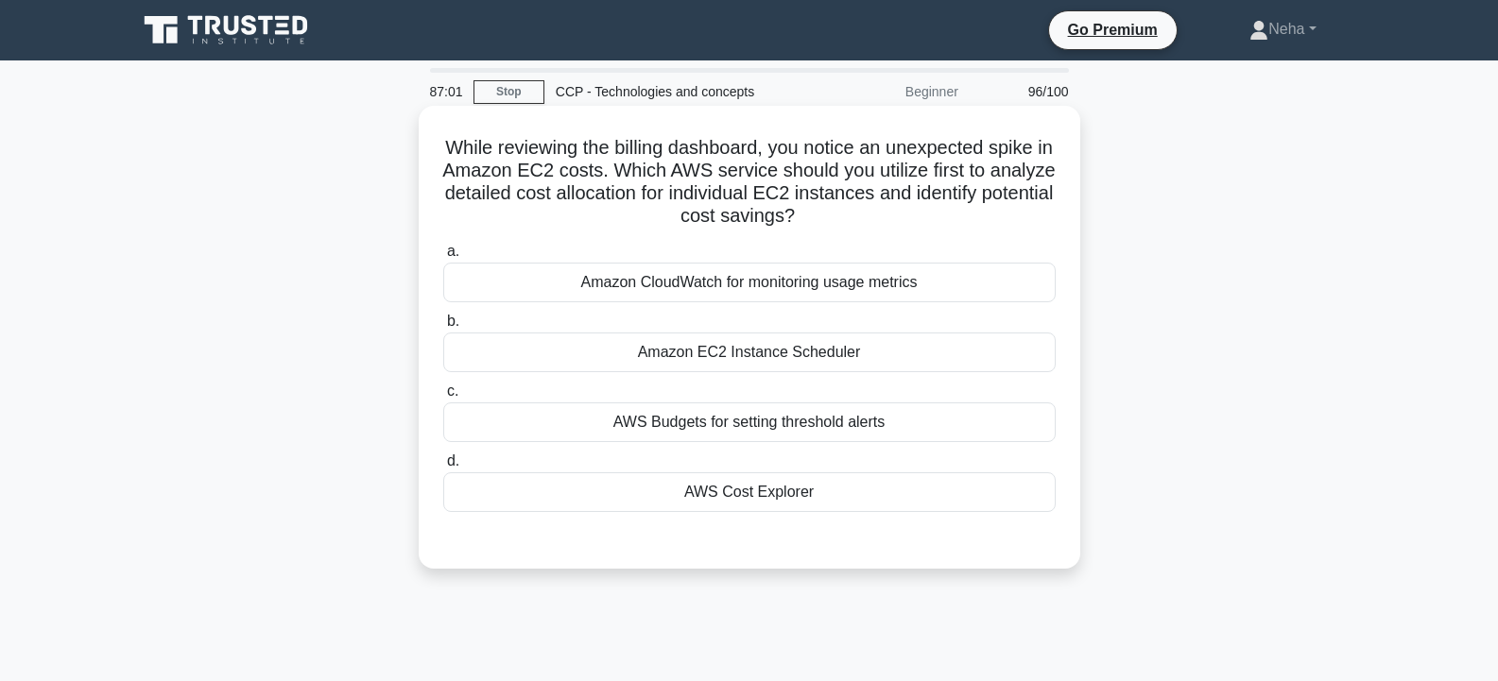
click at [717, 501] on div "AWS Cost Explorer" at bounding box center [749, 492] width 612 height 40
click at [443, 468] on input "d. AWS Cost Explorer" at bounding box center [443, 461] width 0 height 12
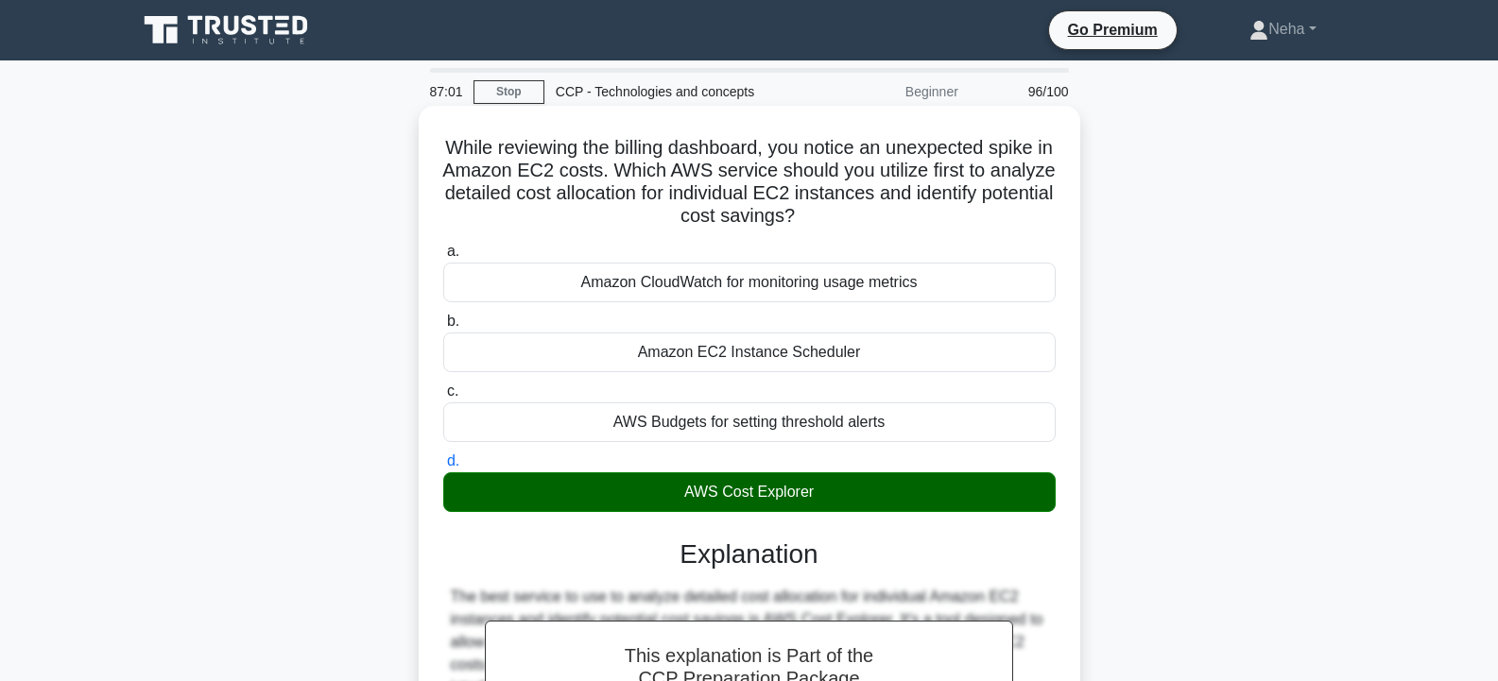
scroll to position [439, 0]
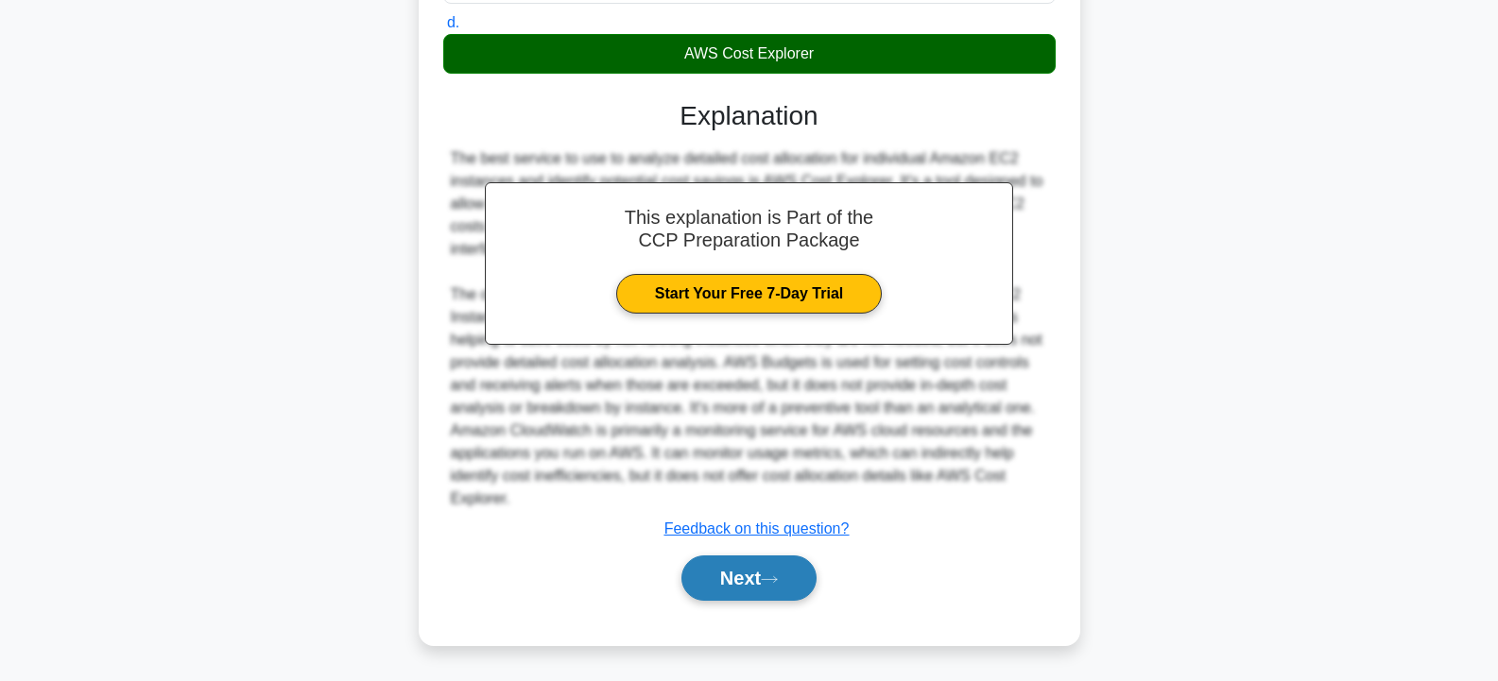
click at [715, 570] on button "Next" at bounding box center [748, 578] width 135 height 45
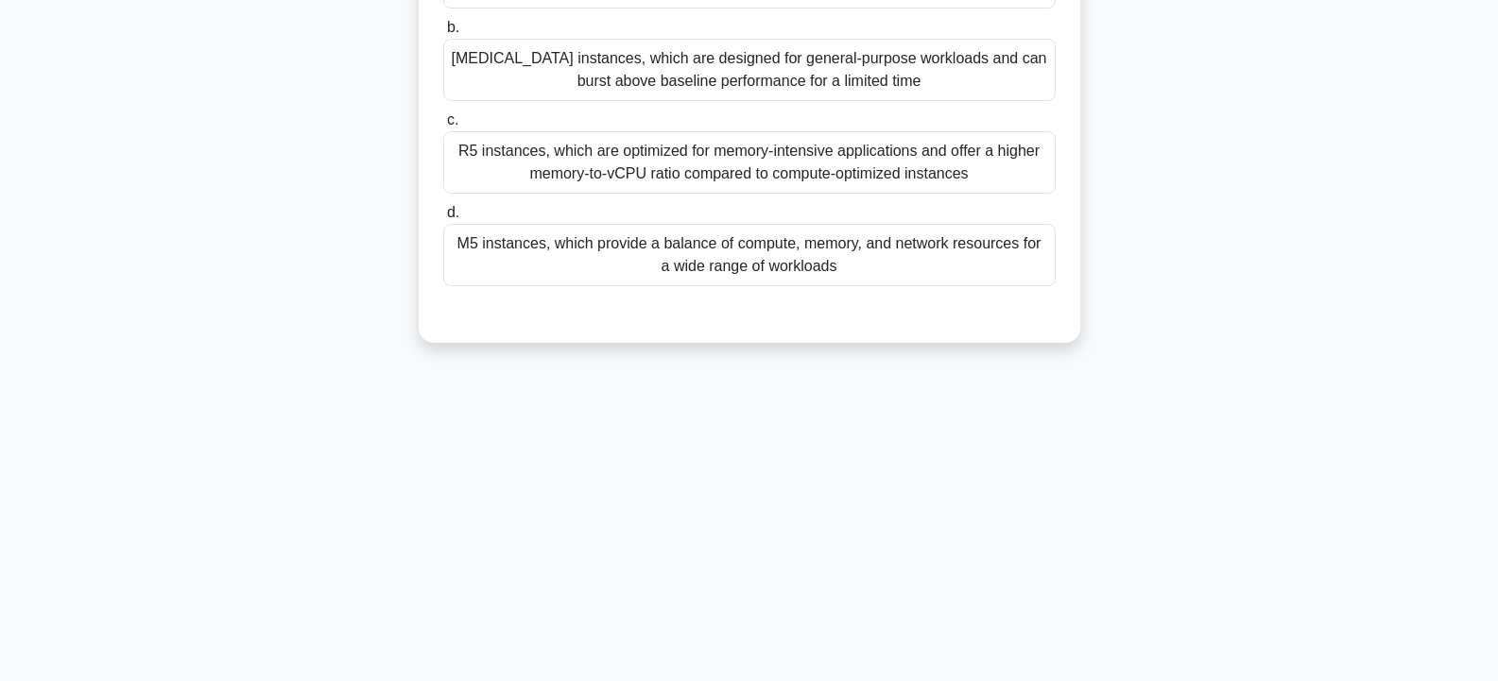
scroll to position [0, 0]
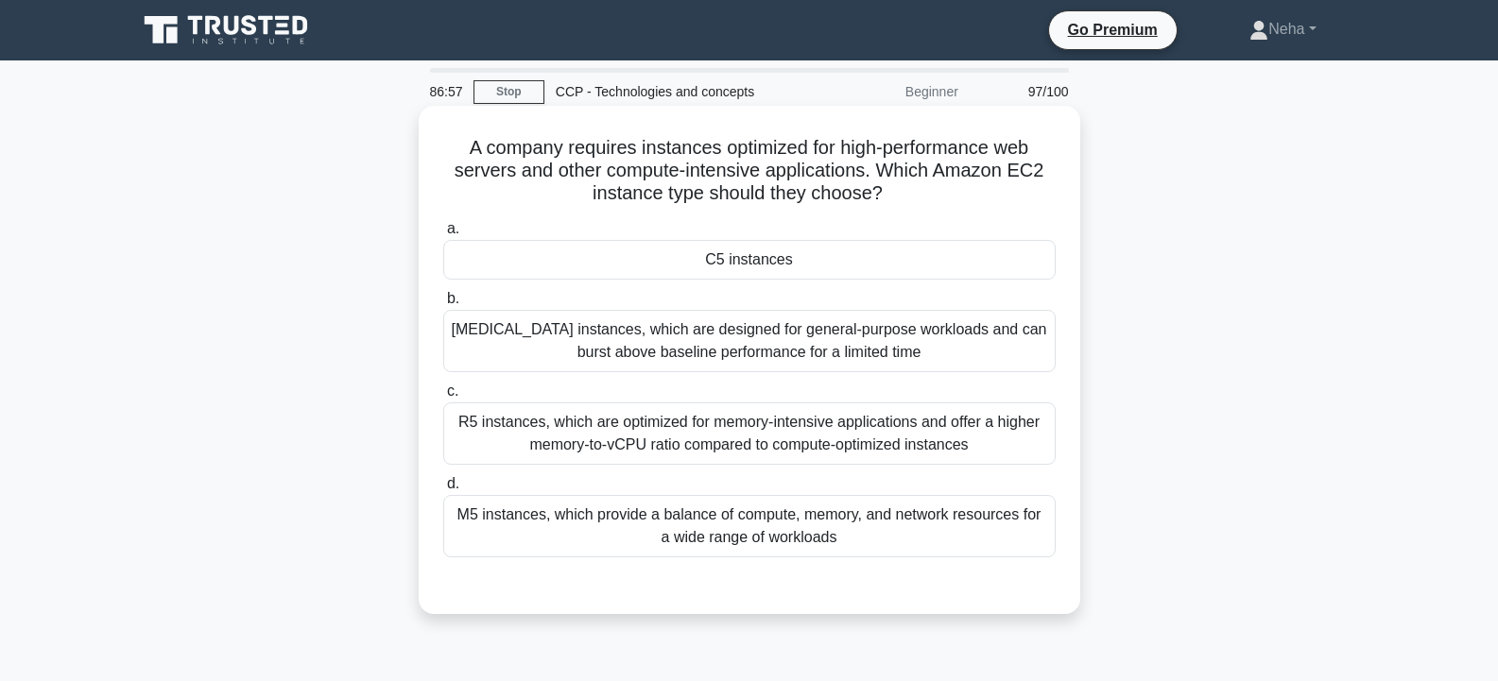
click at [844, 272] on div "C5 instances" at bounding box center [749, 260] width 612 height 40
click at [443, 235] on input "a. C5 instances" at bounding box center [443, 229] width 0 height 12
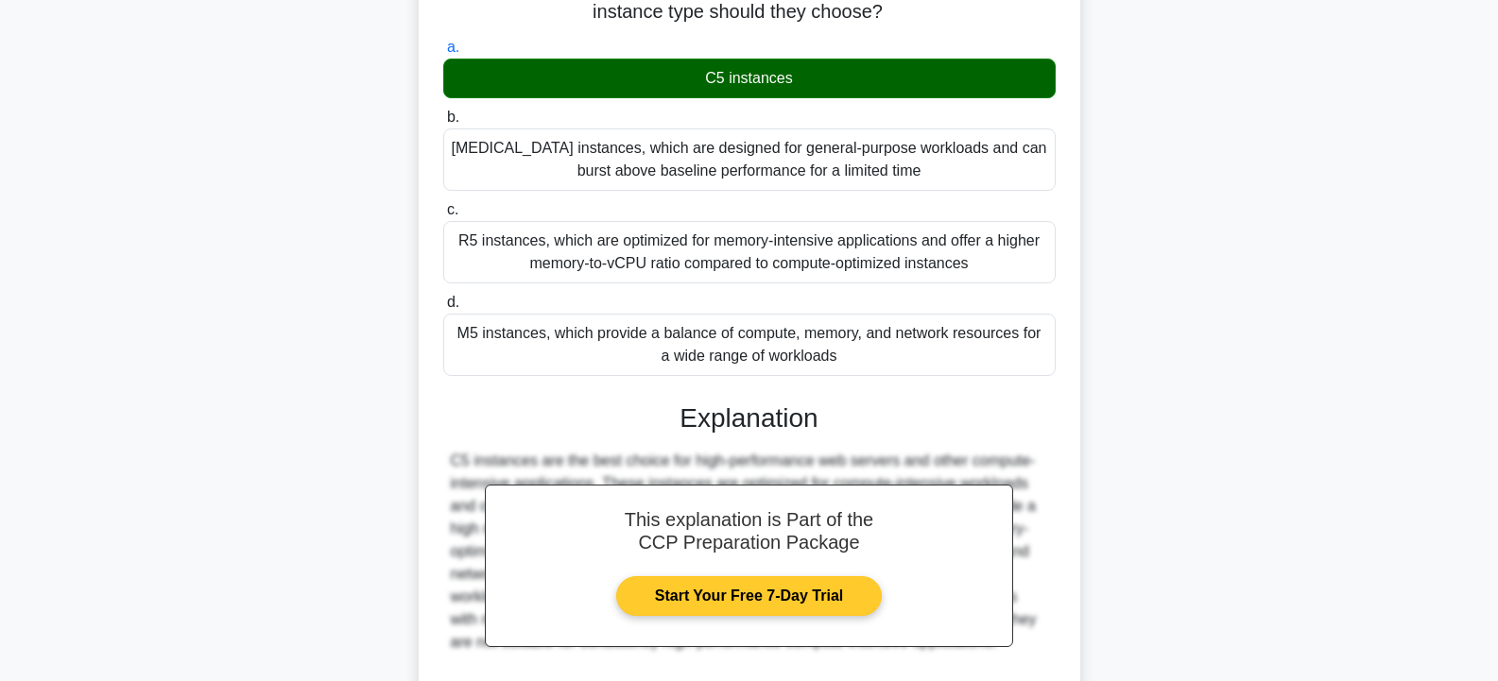
scroll to position [349, 0]
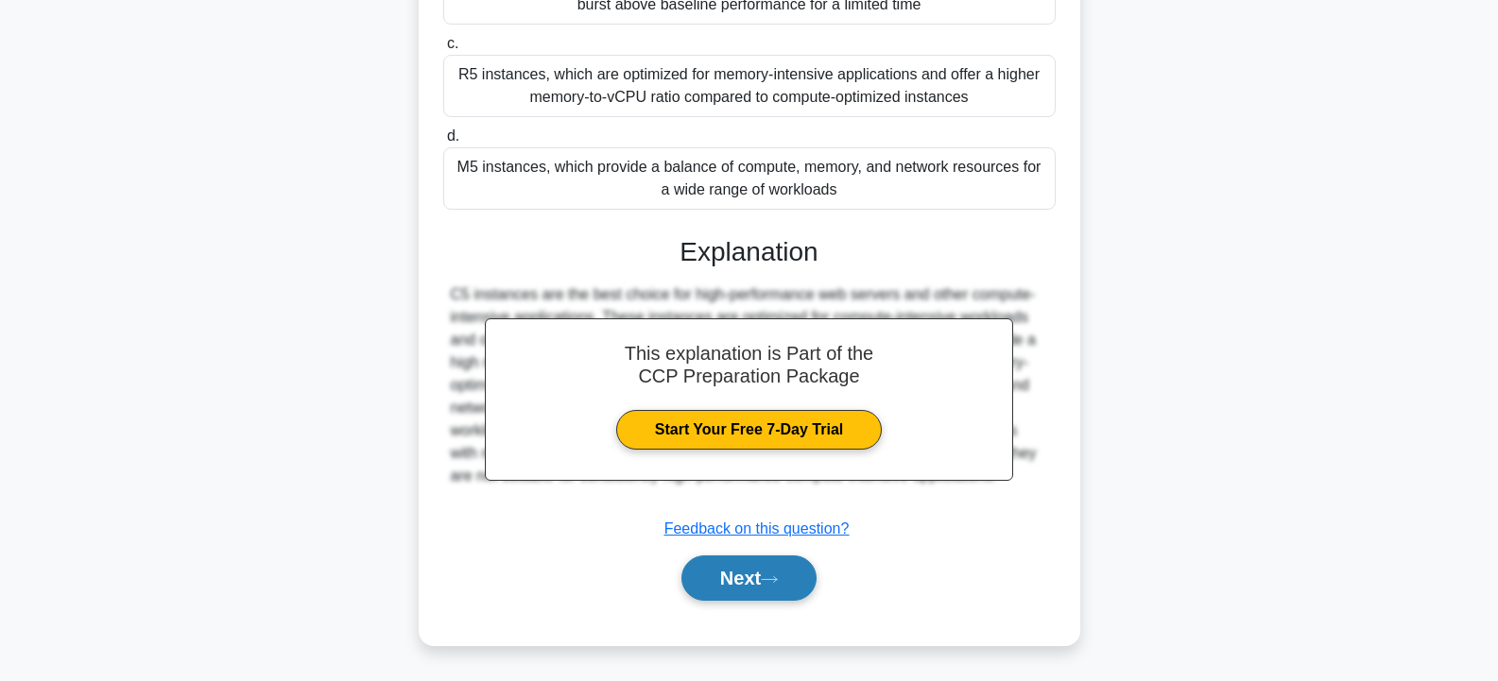
click at [732, 570] on button "Next" at bounding box center [748, 578] width 135 height 45
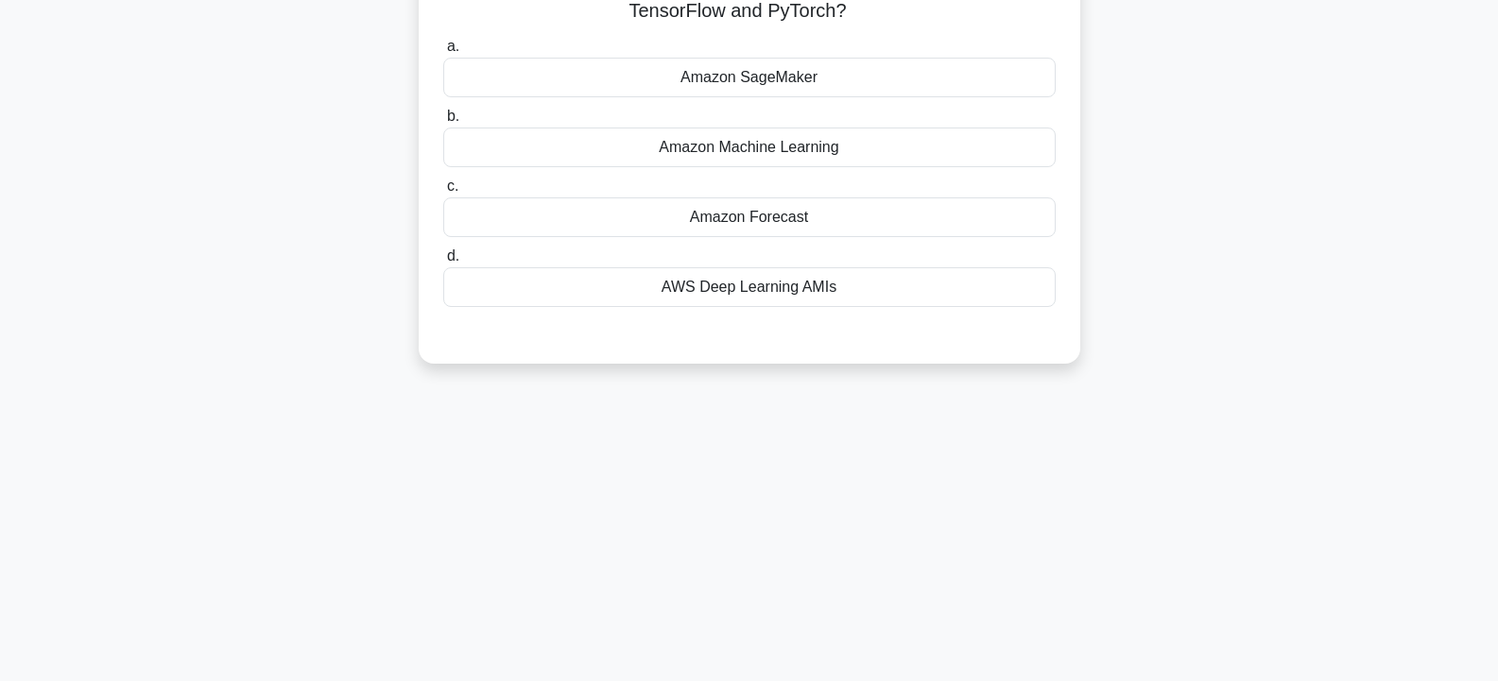
scroll to position [0, 0]
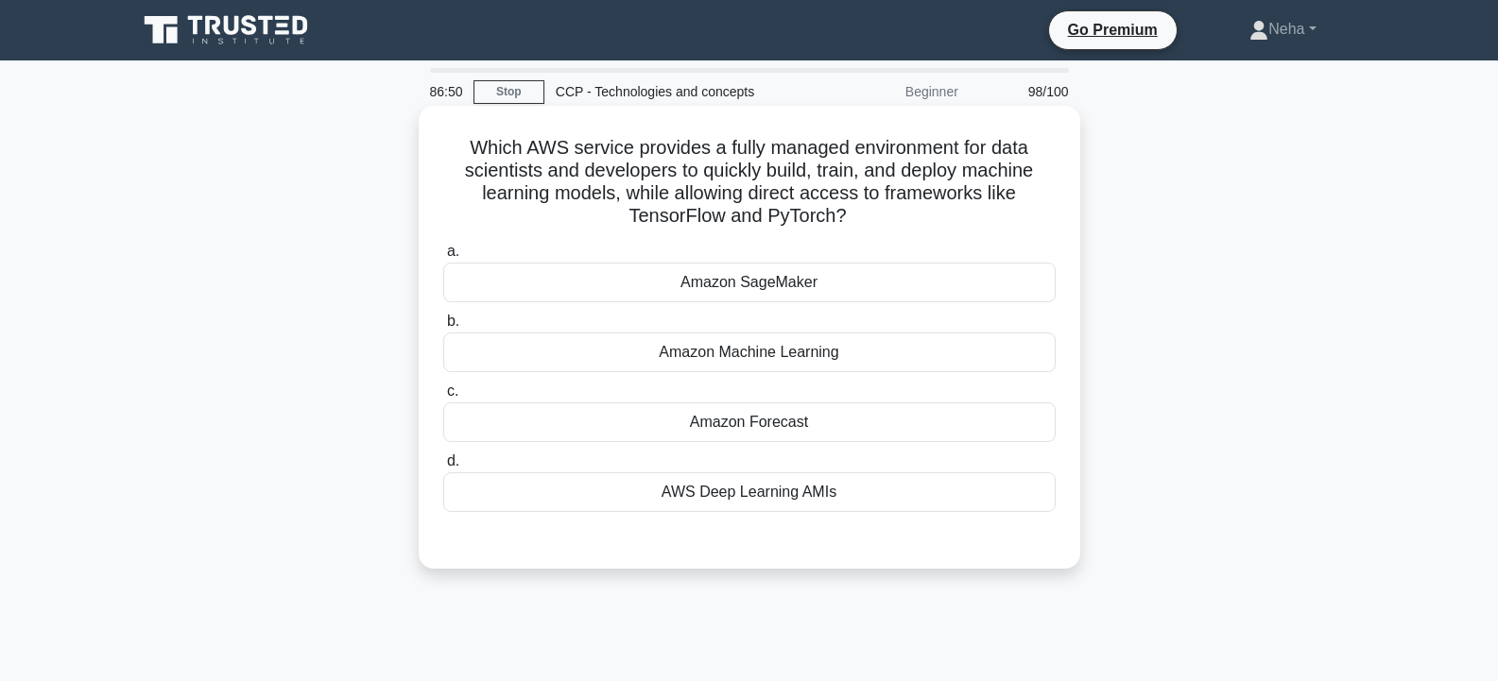
click at [804, 358] on div "Amazon Machine Learning" at bounding box center [749, 353] width 612 height 40
click at [443, 328] on input "b. Amazon Machine Learning" at bounding box center [443, 322] width 0 height 12
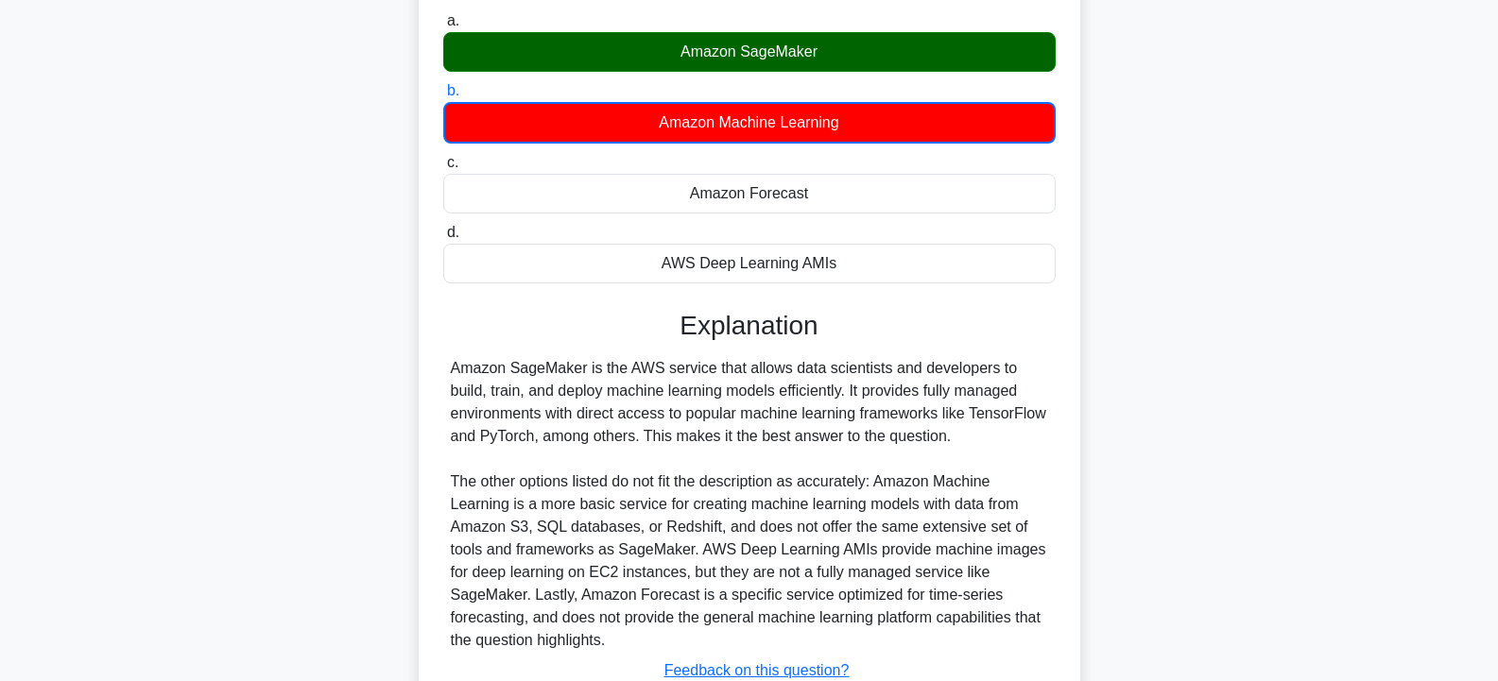
scroll to position [373, 0]
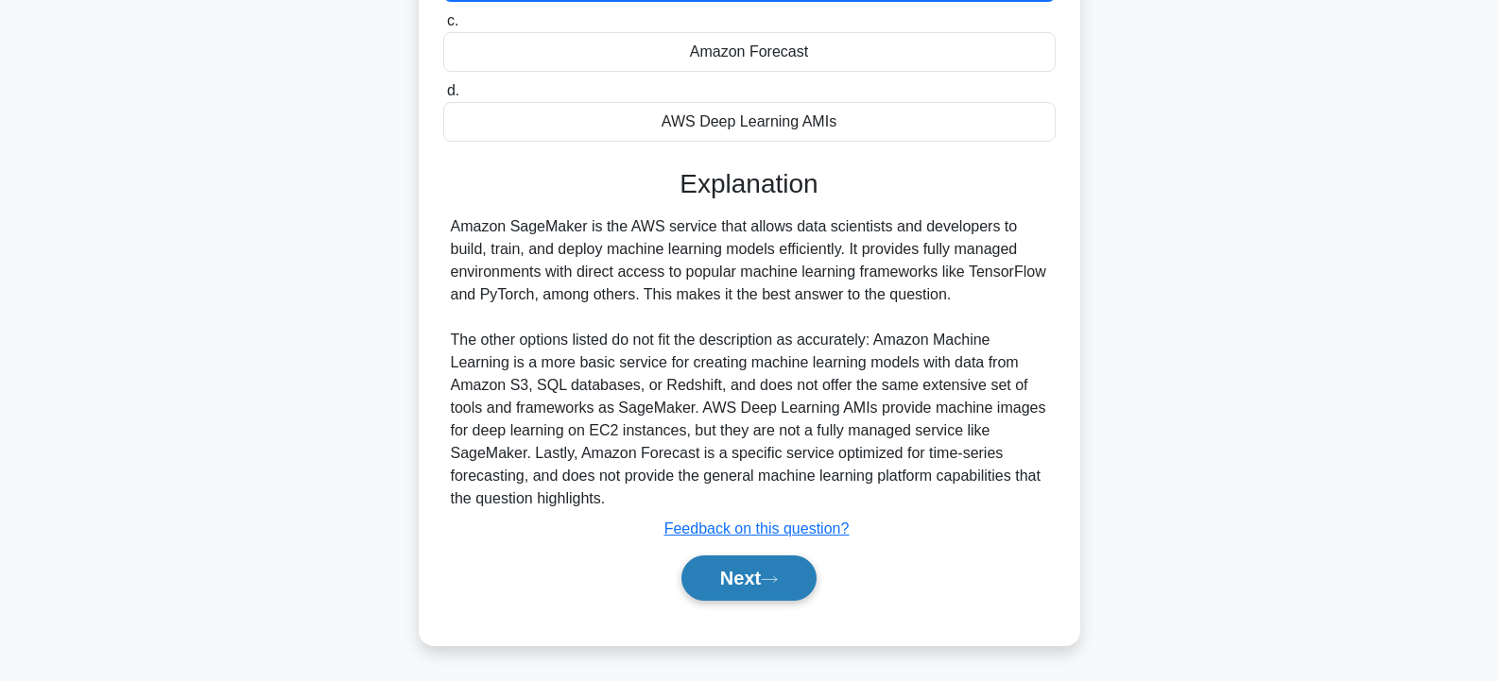
click at [712, 567] on button "Next" at bounding box center [748, 578] width 135 height 45
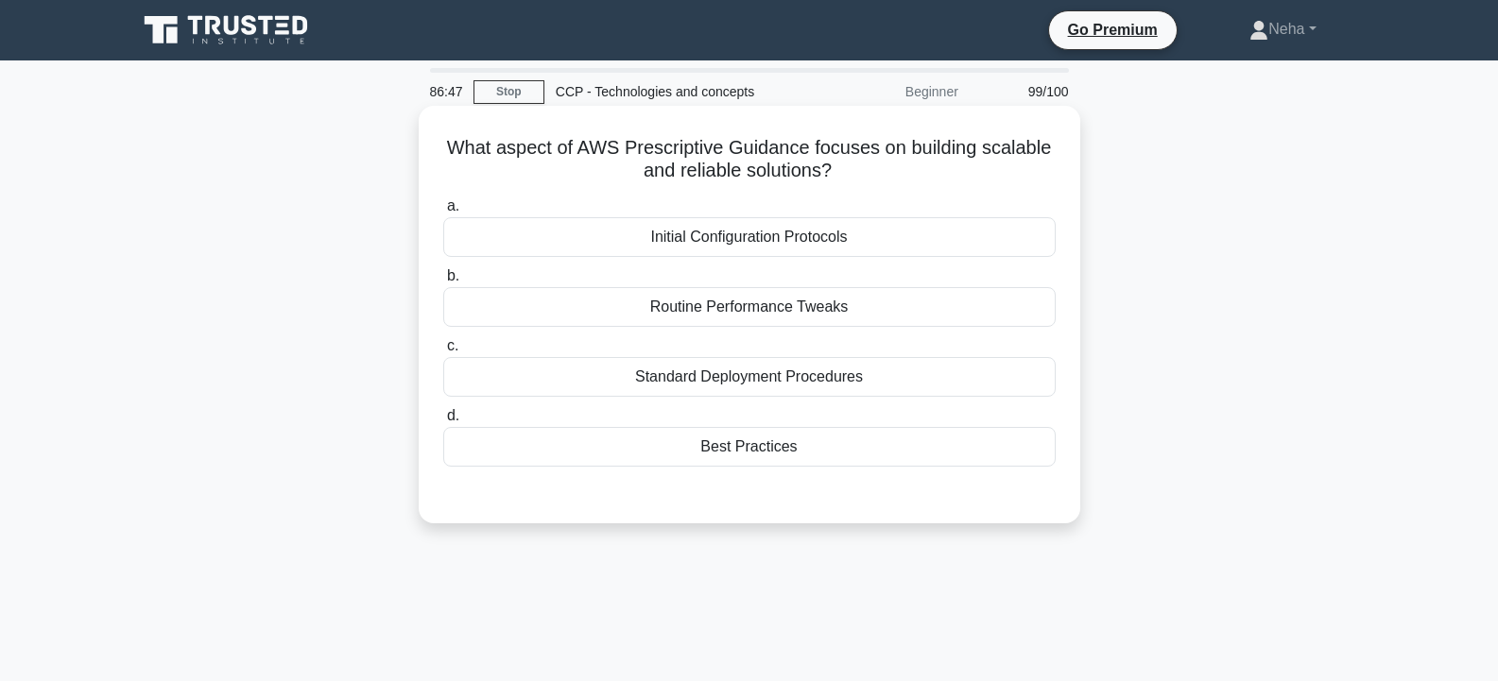
click at [738, 449] on div "Best Practices" at bounding box center [749, 447] width 612 height 40
click at [443, 422] on input "d. Best Practices" at bounding box center [443, 416] width 0 height 12
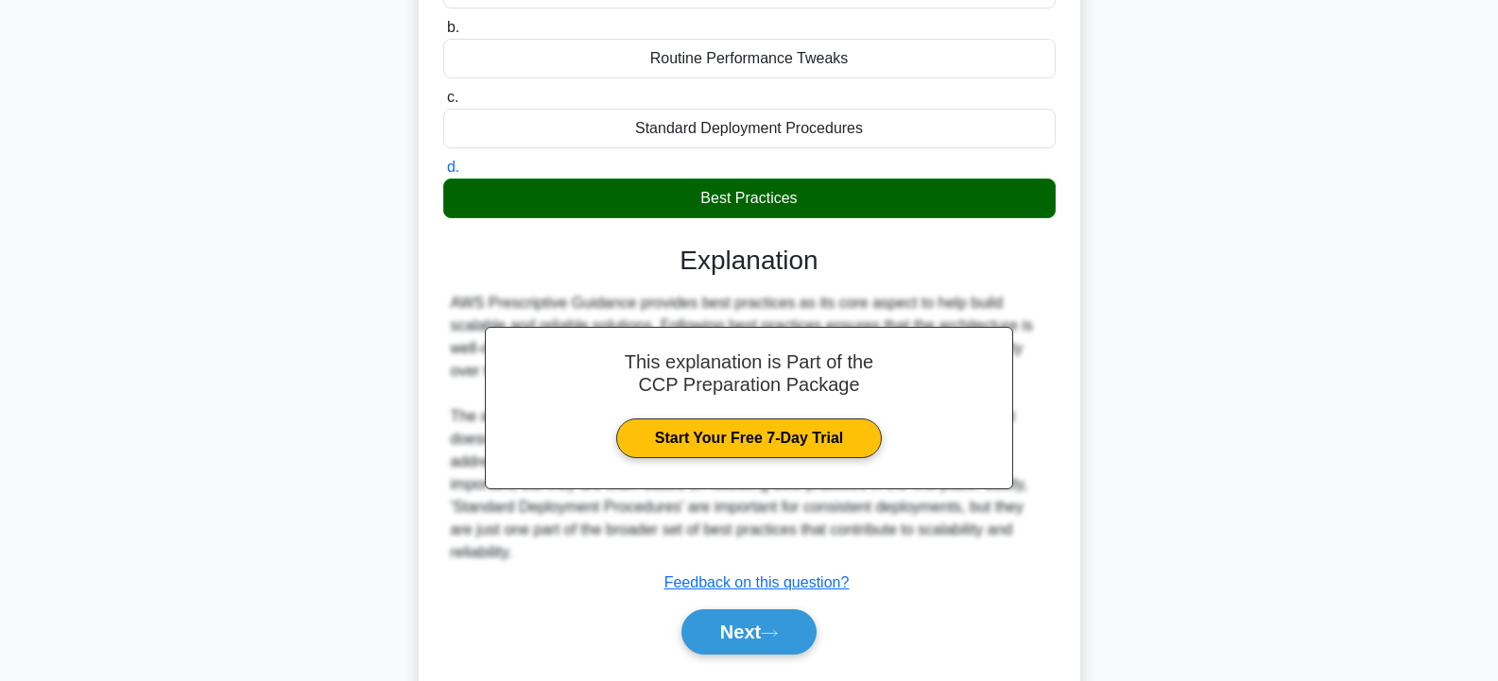
scroll to position [339, 0]
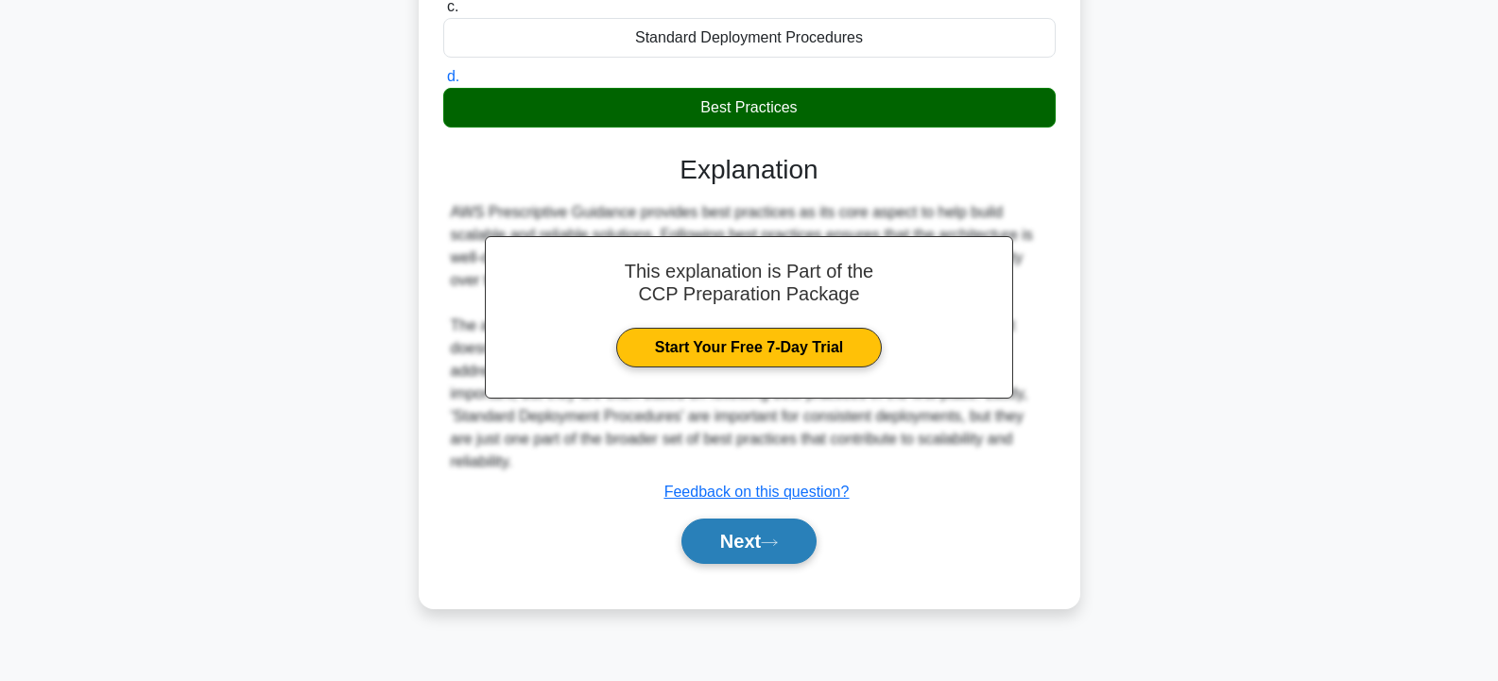
click at [738, 543] on button "Next" at bounding box center [748, 541] width 135 height 45
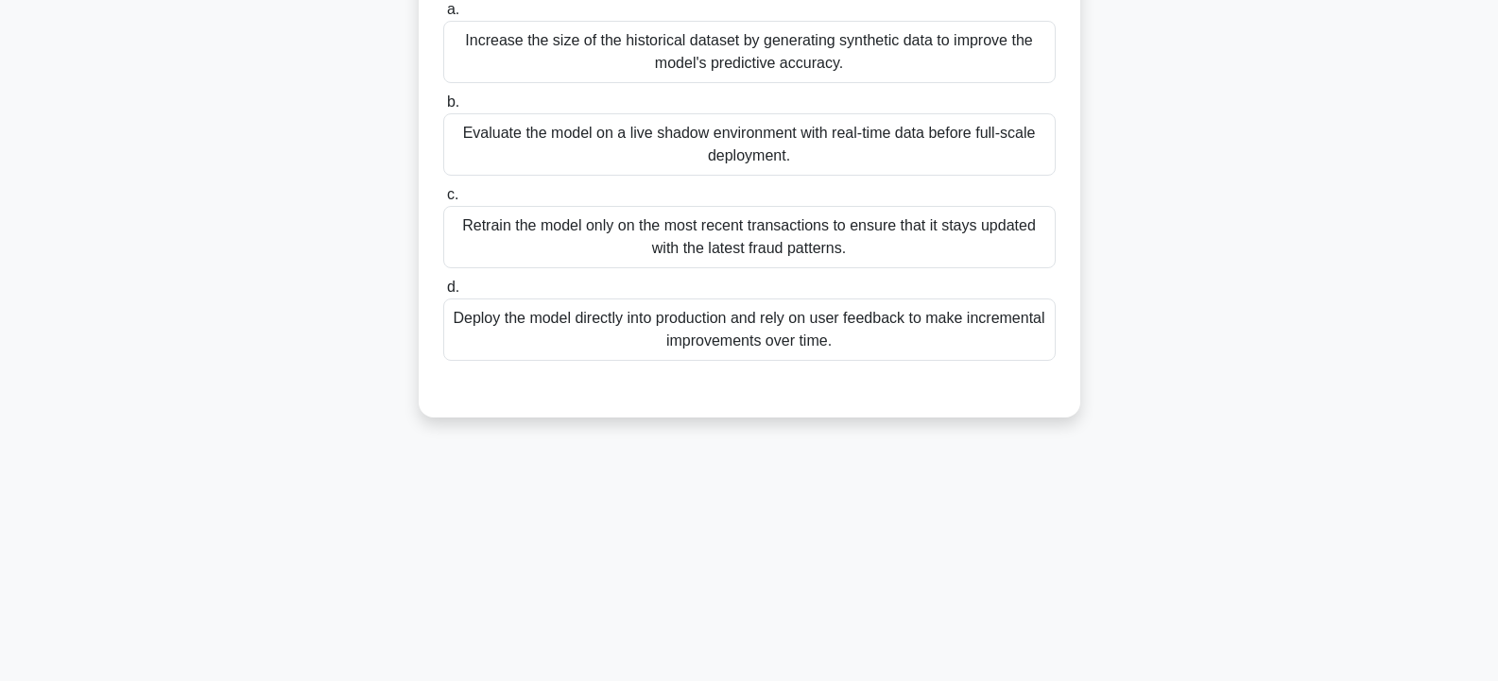
scroll to position [0, 0]
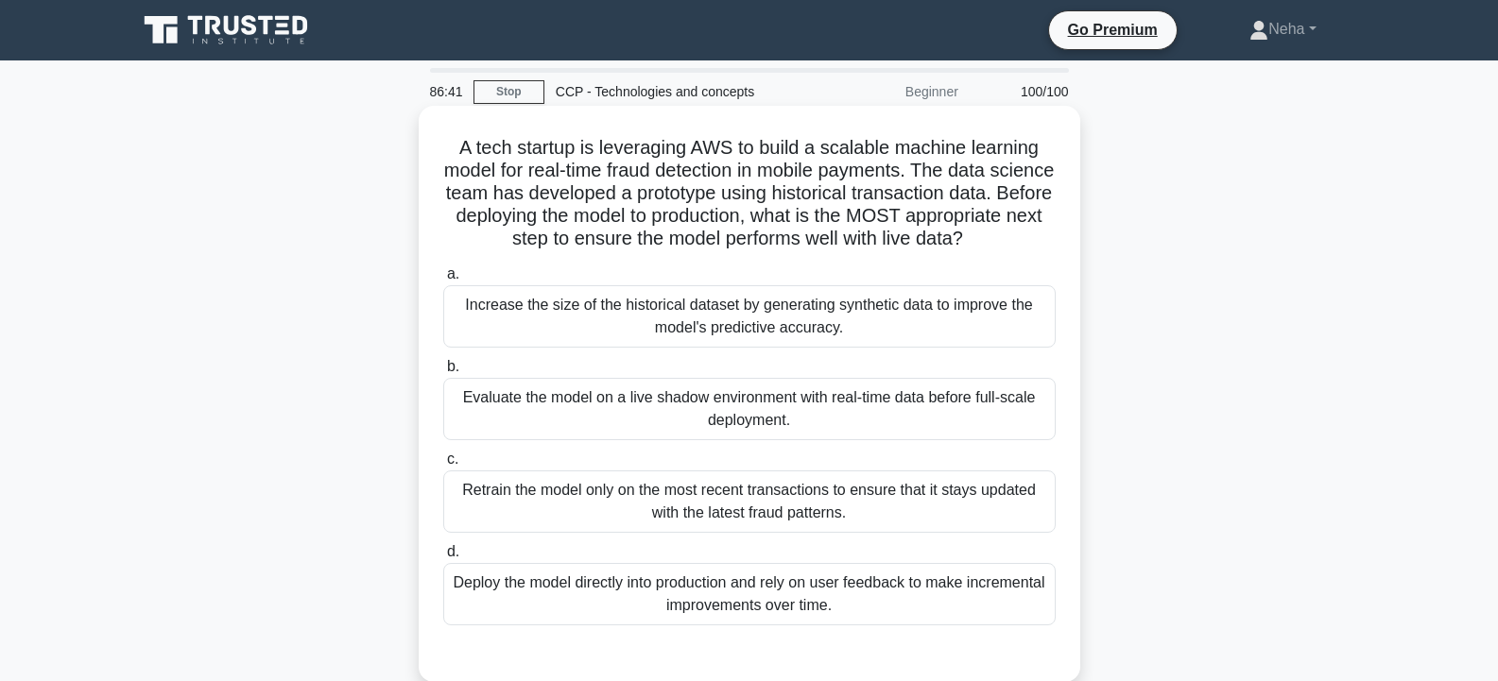
click at [727, 610] on div "Deploy the model directly into production and rely on user feedback to make inc…" at bounding box center [749, 594] width 612 height 62
click at [443, 558] on input "d. Deploy the model directly into production and rely on user feedback to make …" at bounding box center [443, 552] width 0 height 12
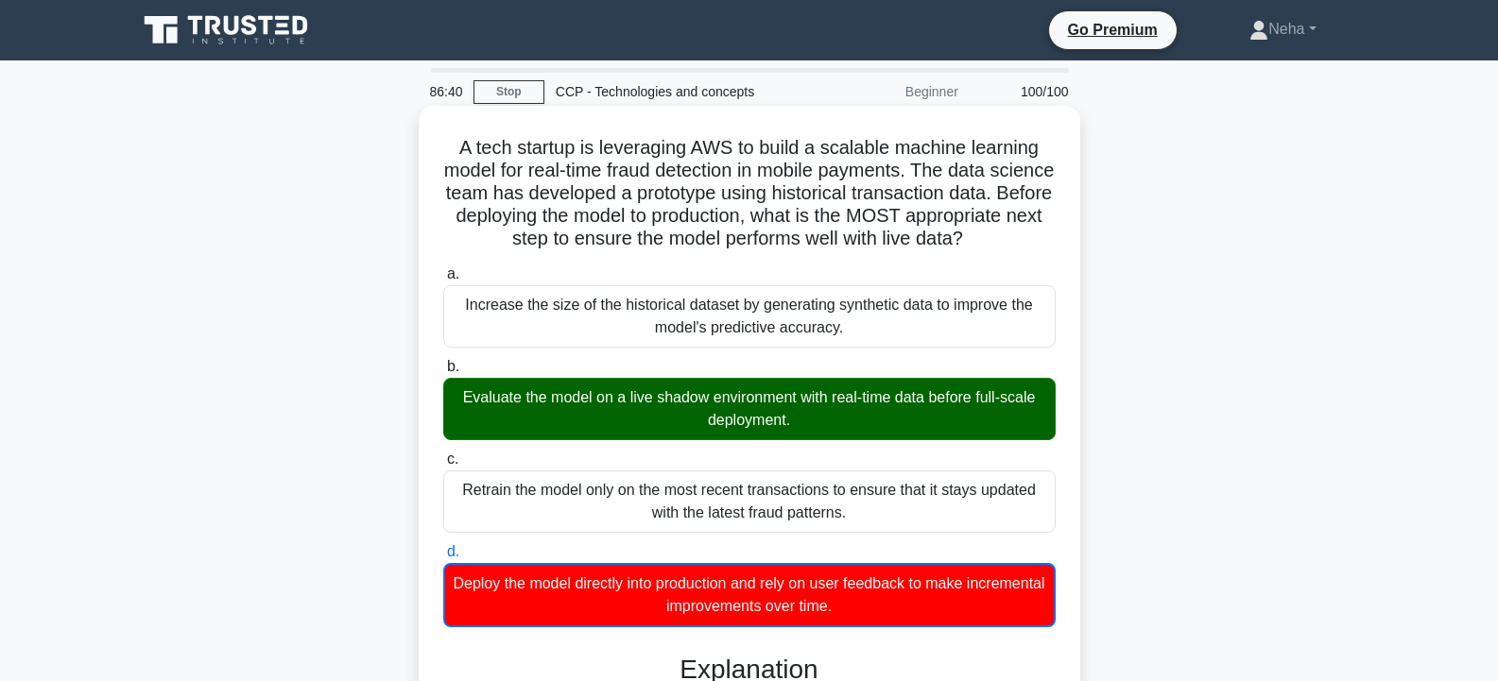
scroll to position [472, 0]
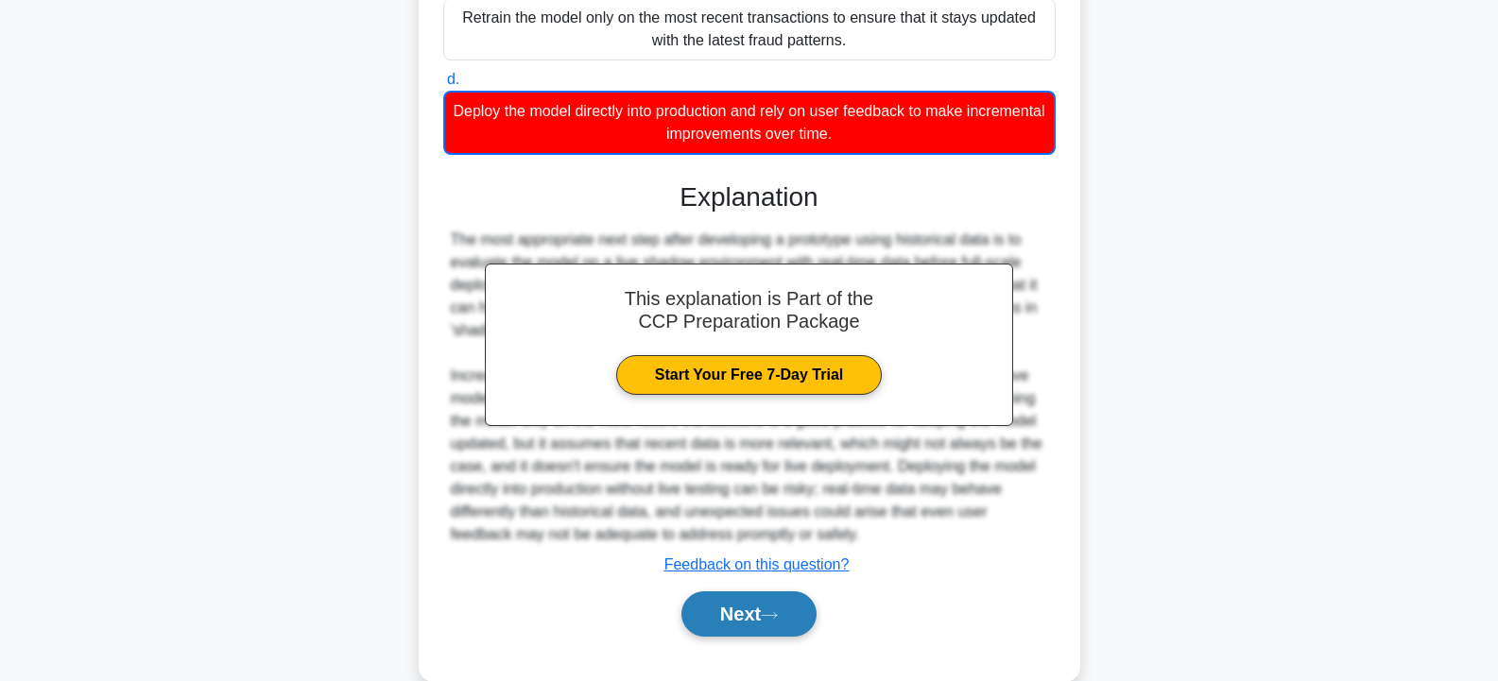
click at [728, 625] on button "Next" at bounding box center [748, 613] width 135 height 45
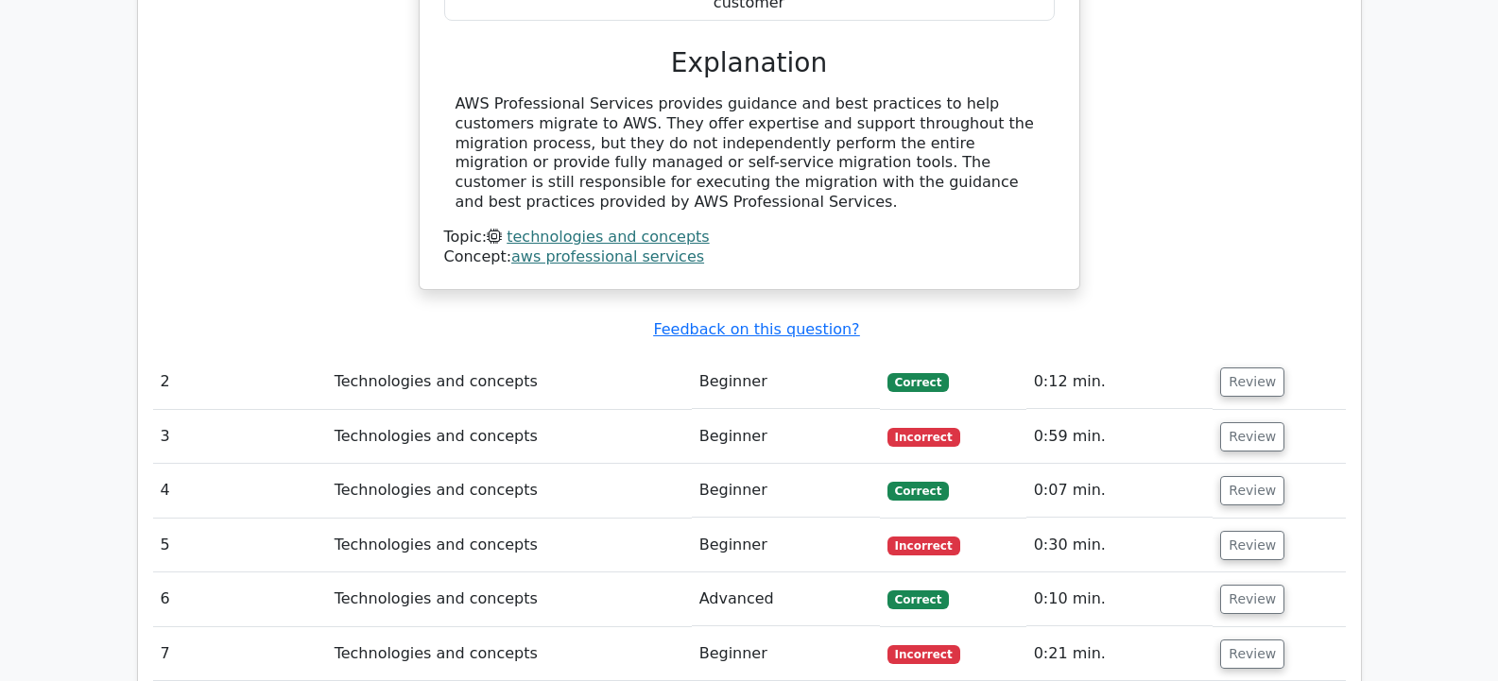
scroll to position [1943, 0]
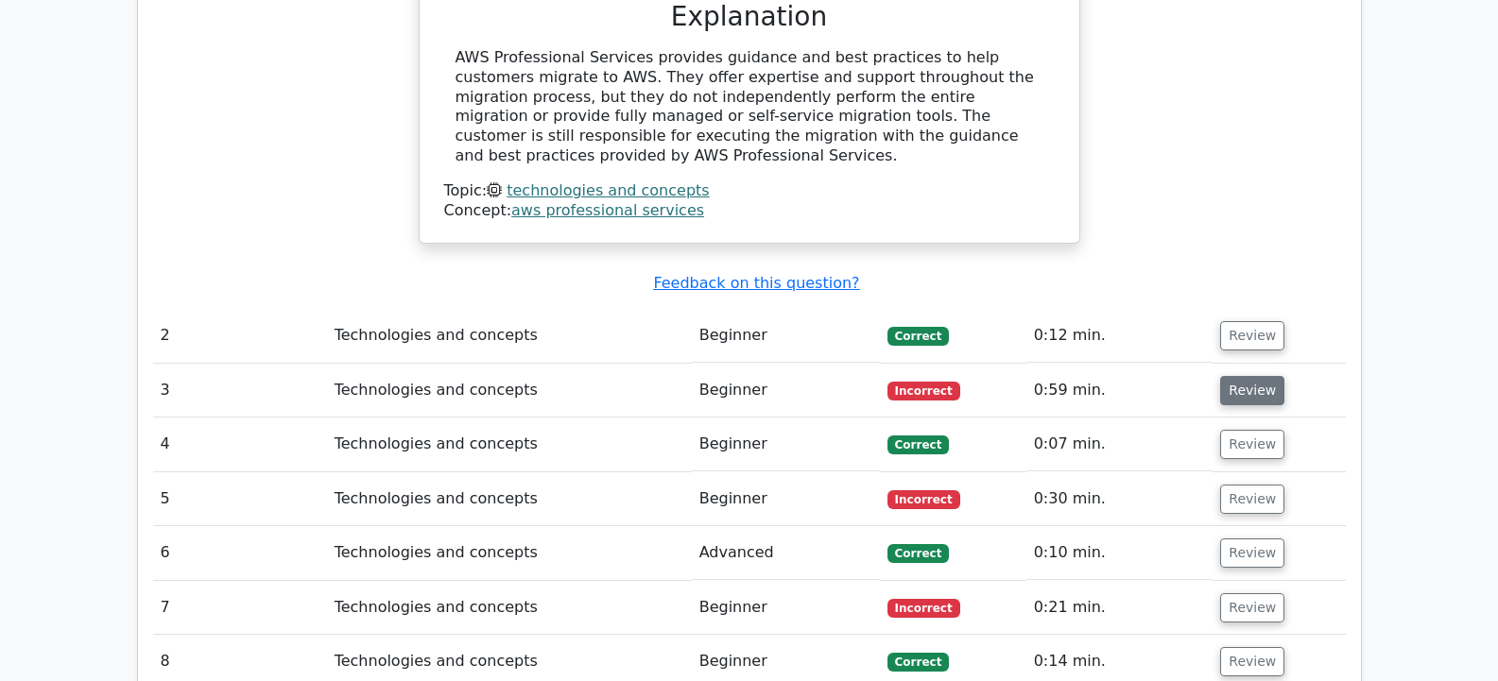
click at [1264, 376] on button "Review" at bounding box center [1252, 390] width 64 height 29
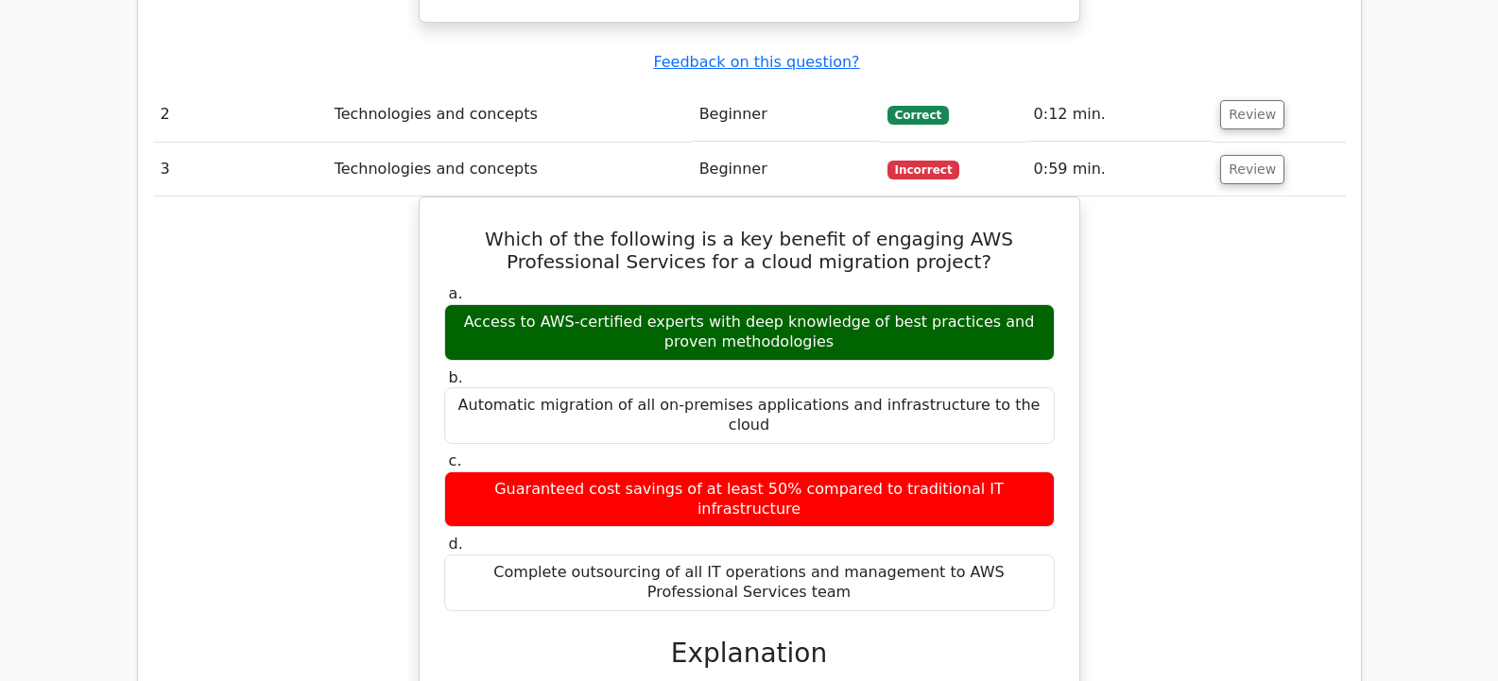
scroll to position [2132, 0]
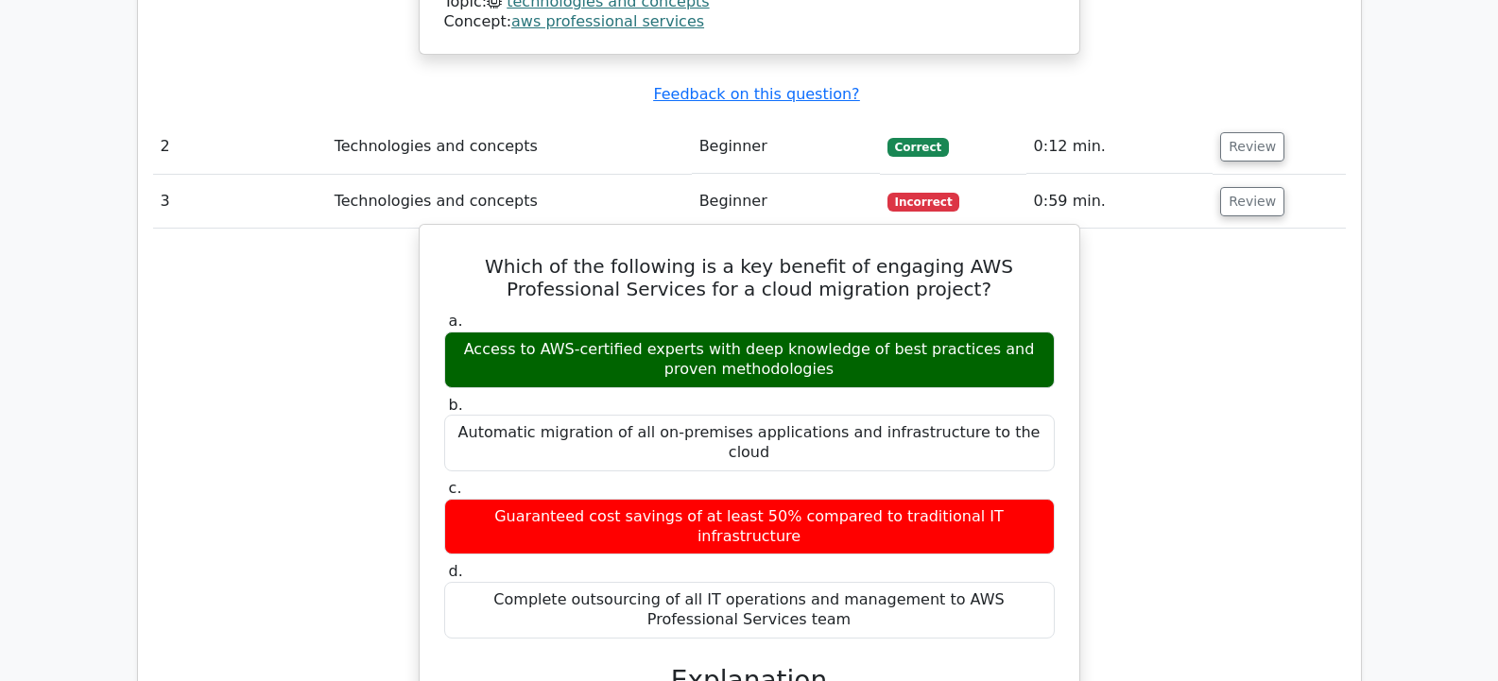
drag, startPoint x: 486, startPoint y: 395, endPoint x: 534, endPoint y: 406, distance: 49.5
click at [534, 582] on div "Complete outsourcing of all IT operations and management to AWS Professional Se…" at bounding box center [749, 610] width 610 height 57
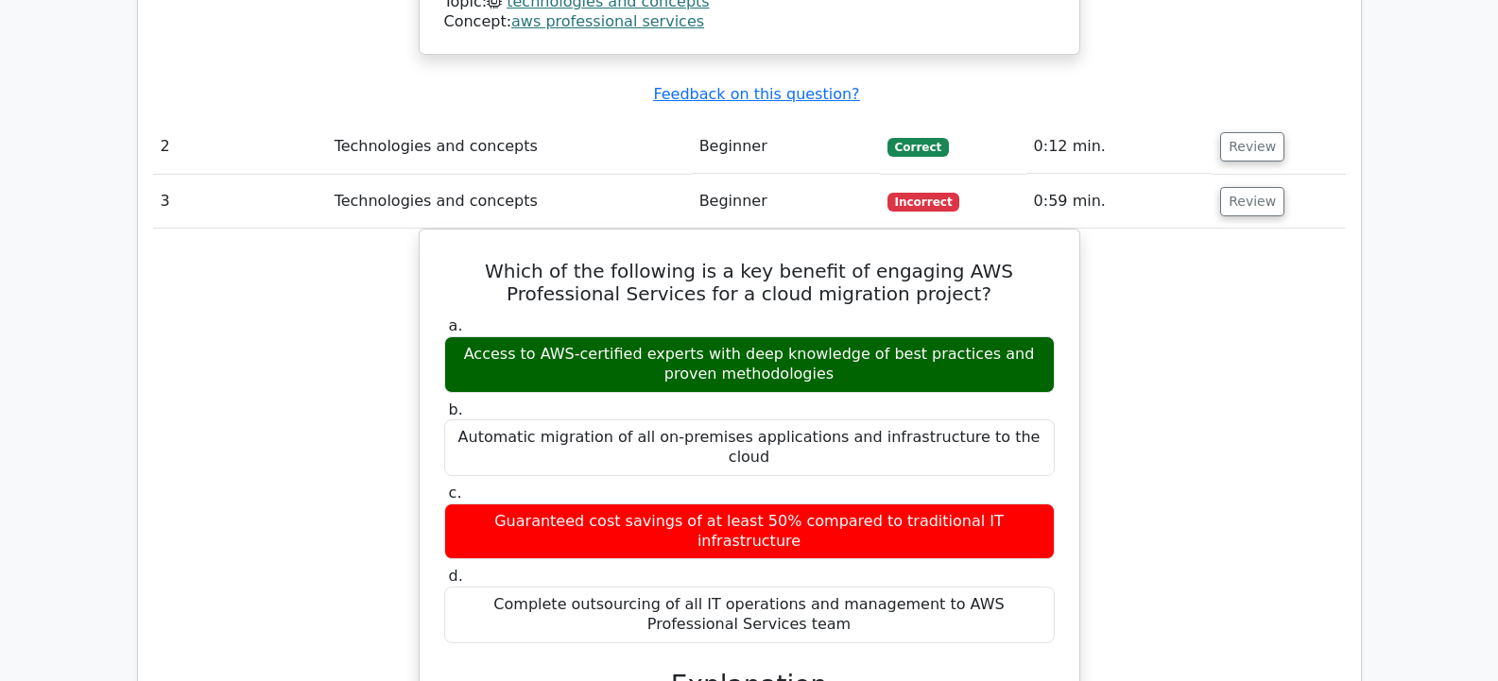
click at [370, 383] on div "Which of the following is a key benefit of engaging AWS Professional Services f…" at bounding box center [749, 628] width 1192 height 798
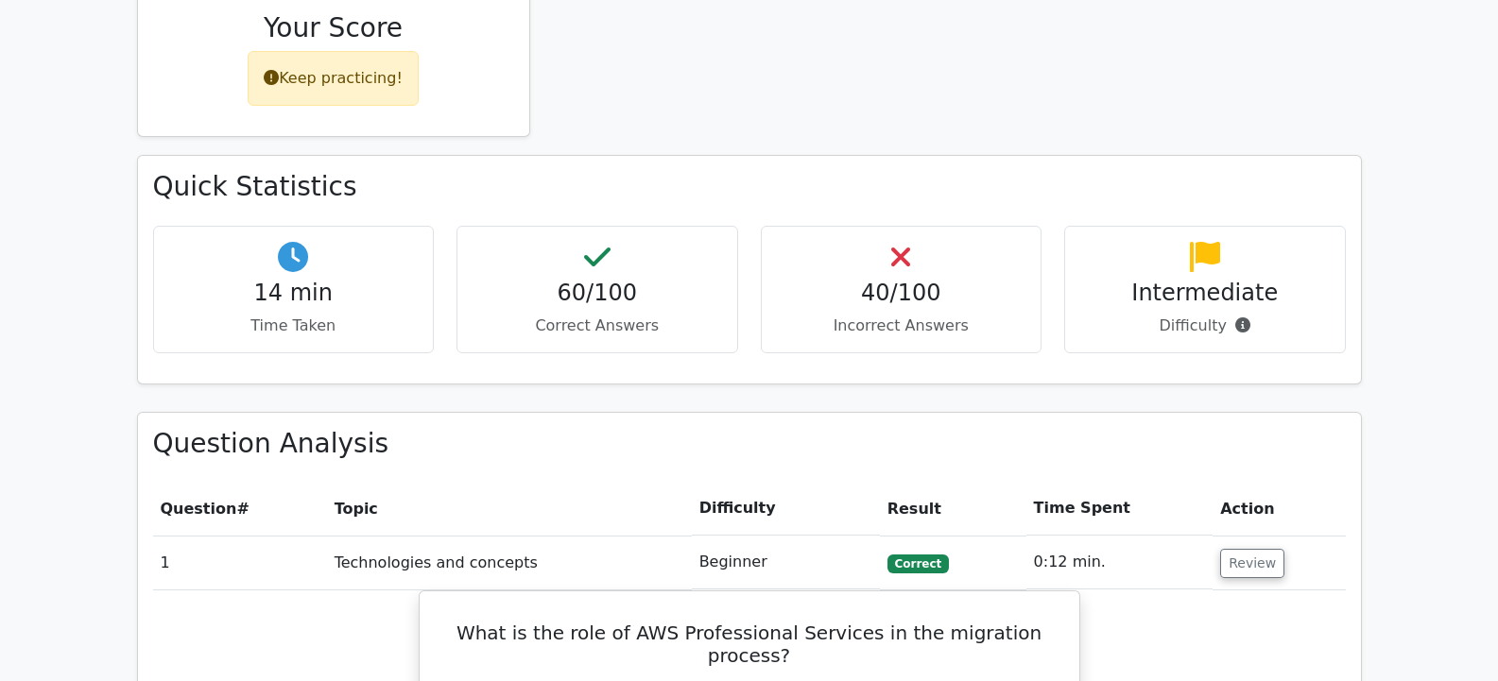
scroll to position [903, 0]
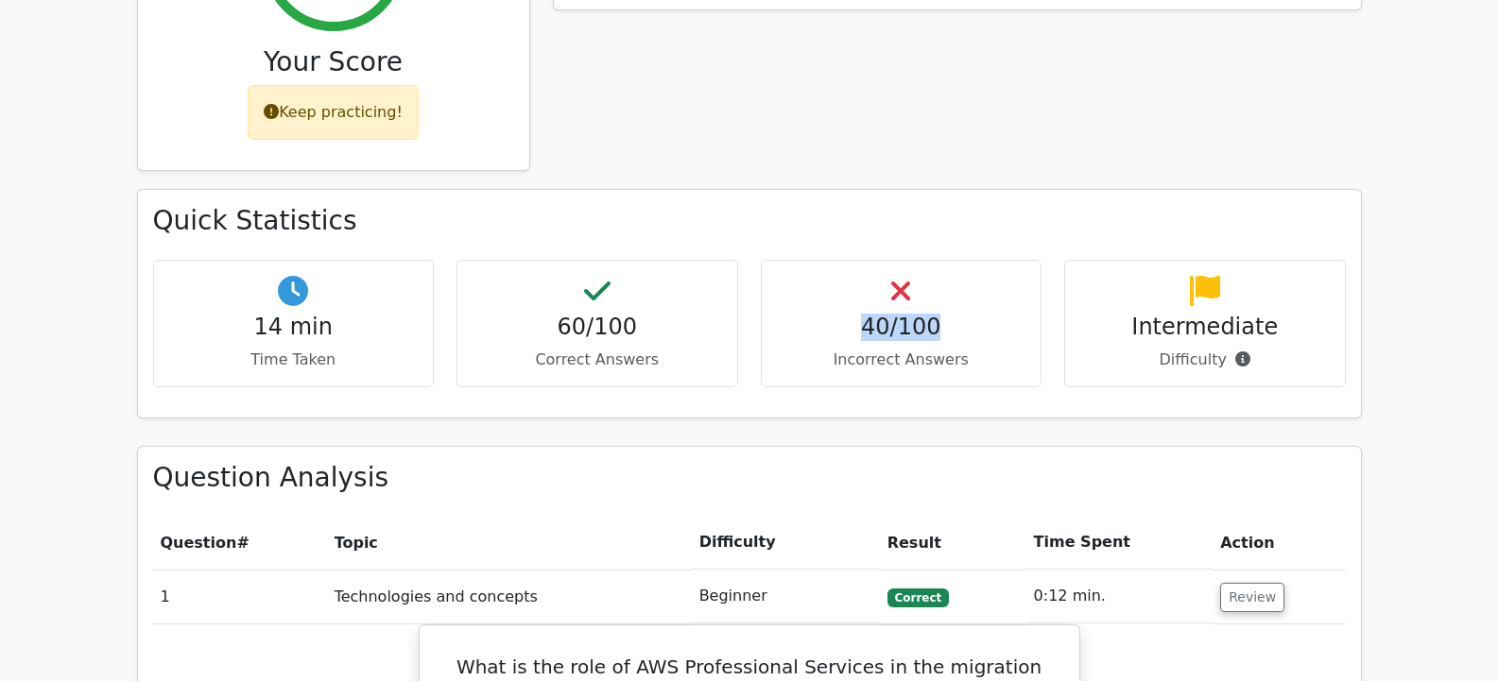
drag, startPoint x: 859, startPoint y: 245, endPoint x: 942, endPoint y: 242, distance: 83.2
click at [942, 314] on h4 "40/100" at bounding box center [901, 327] width 249 height 27
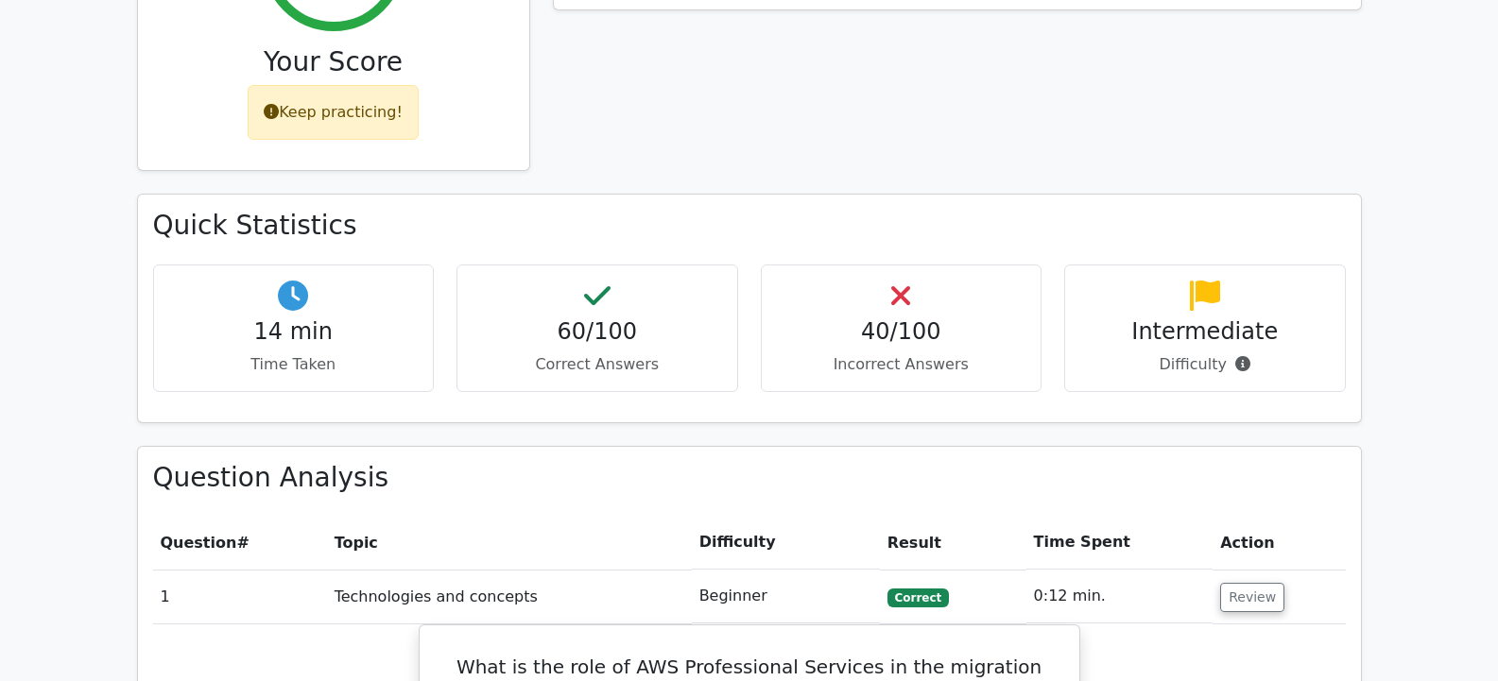
drag, startPoint x: 919, startPoint y: 240, endPoint x: 849, endPoint y: 354, distance: 134.0
click at [849, 354] on div "Quick Statistics 14 min Time Taken 60/100 Correct Answers 40/100 Incorrect Answ…" at bounding box center [749, 319] width 1247 height 251
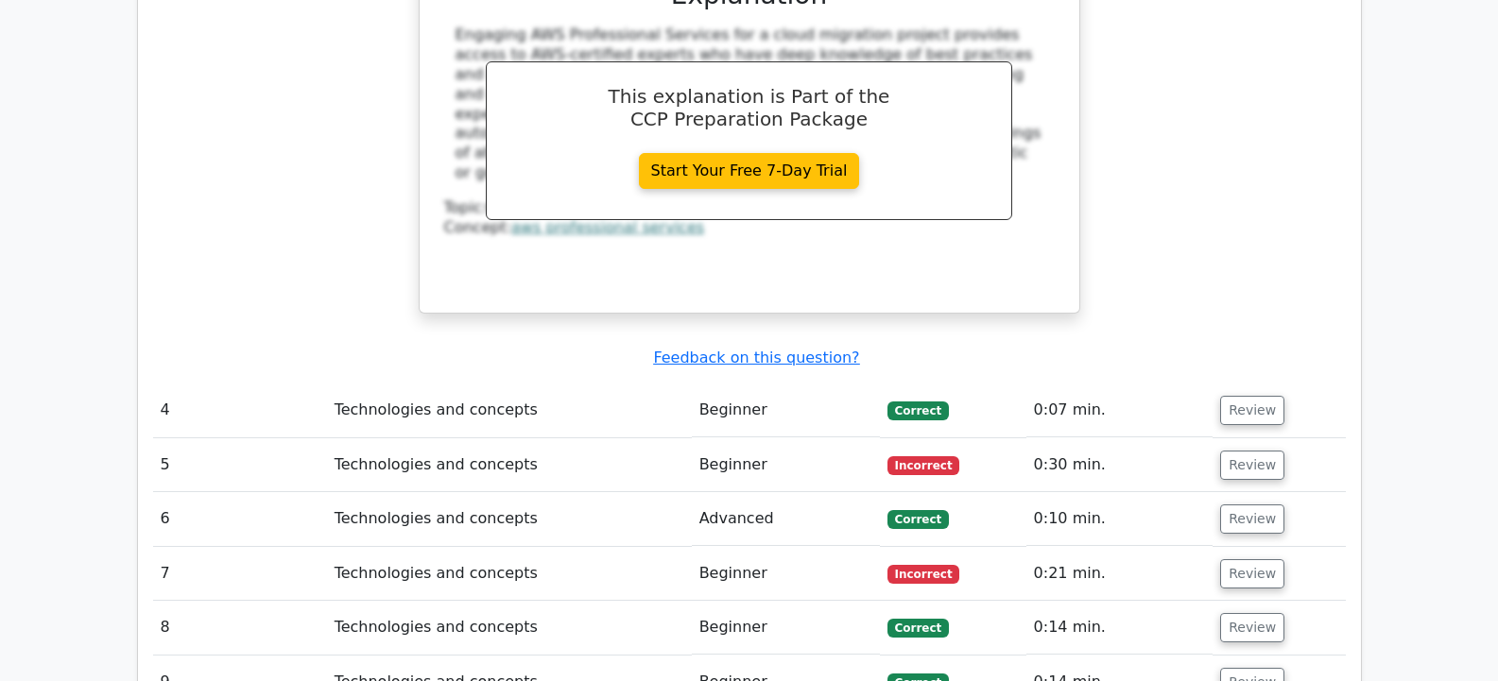
scroll to position [2834, 0]
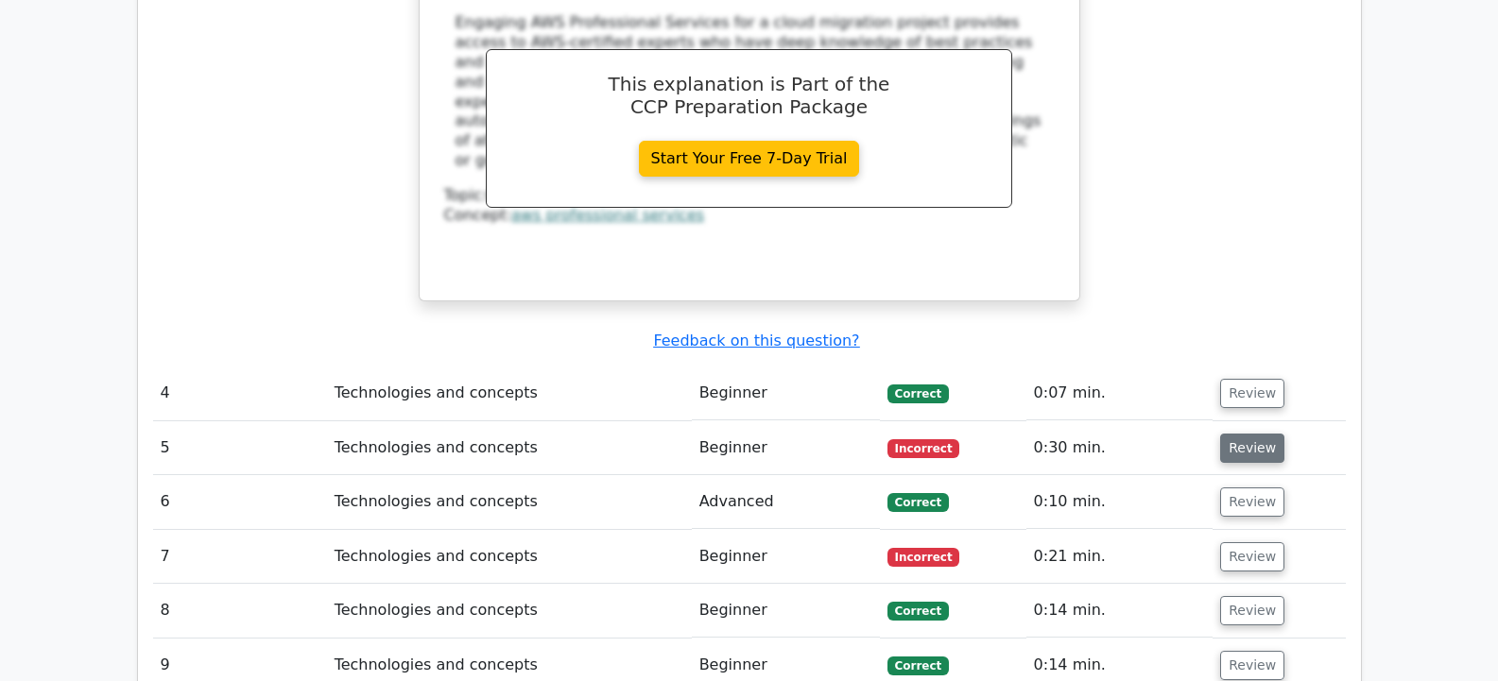
click at [1231, 434] on button "Review" at bounding box center [1252, 448] width 64 height 29
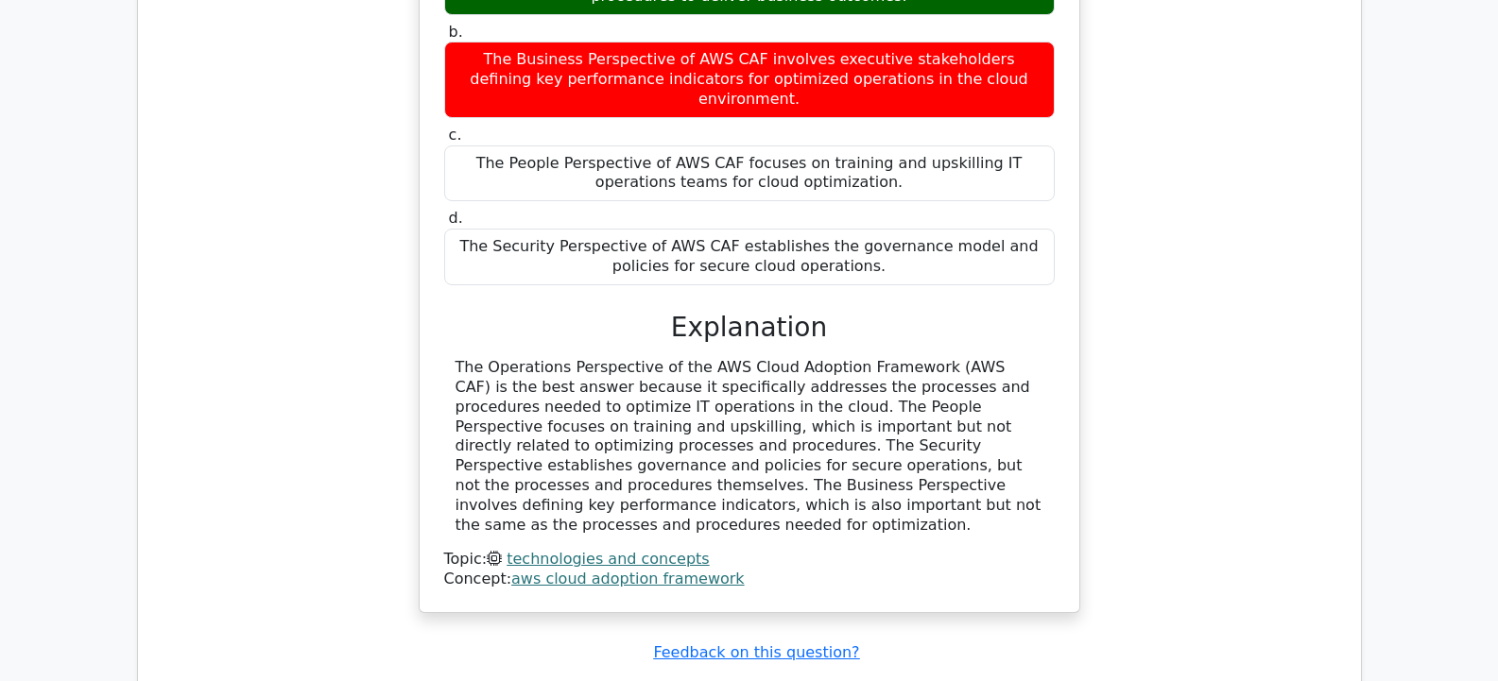
scroll to position [3590, 0]
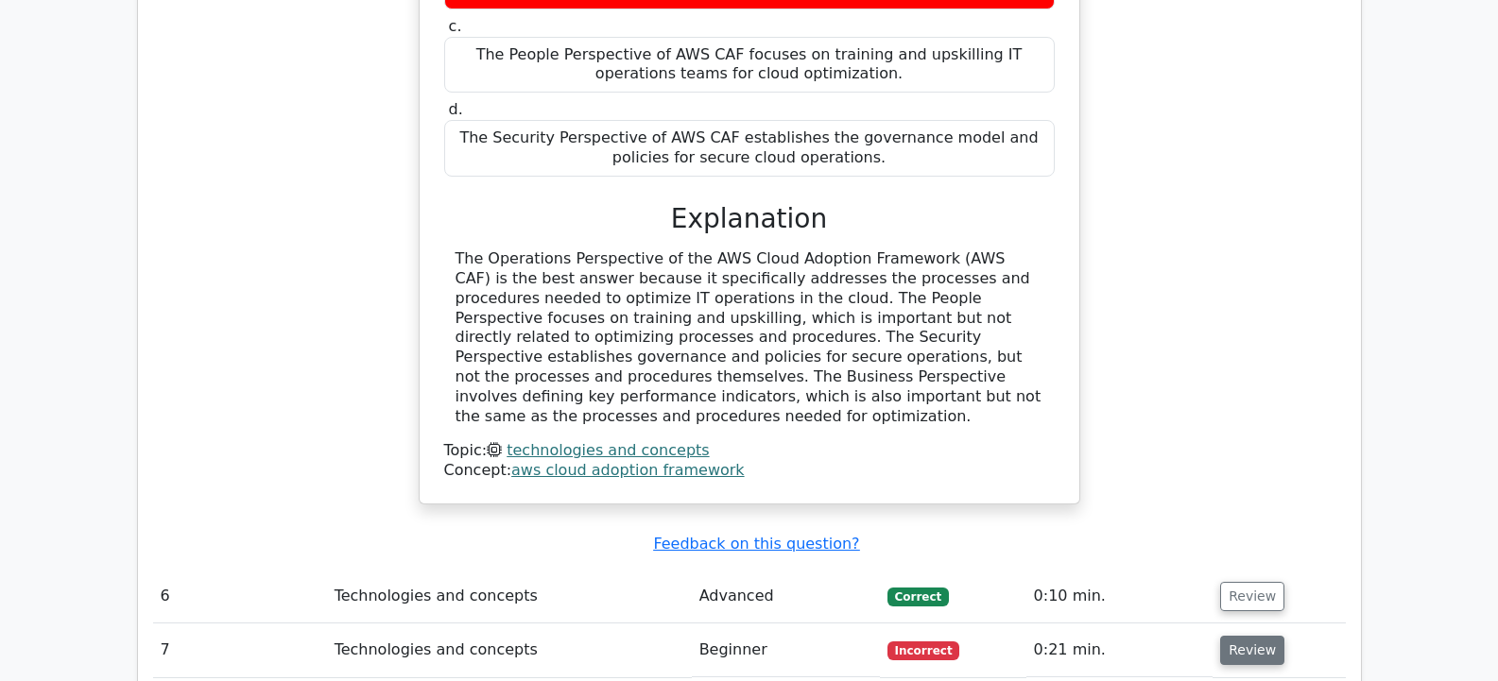
click at [1253, 636] on button "Review" at bounding box center [1252, 650] width 64 height 29
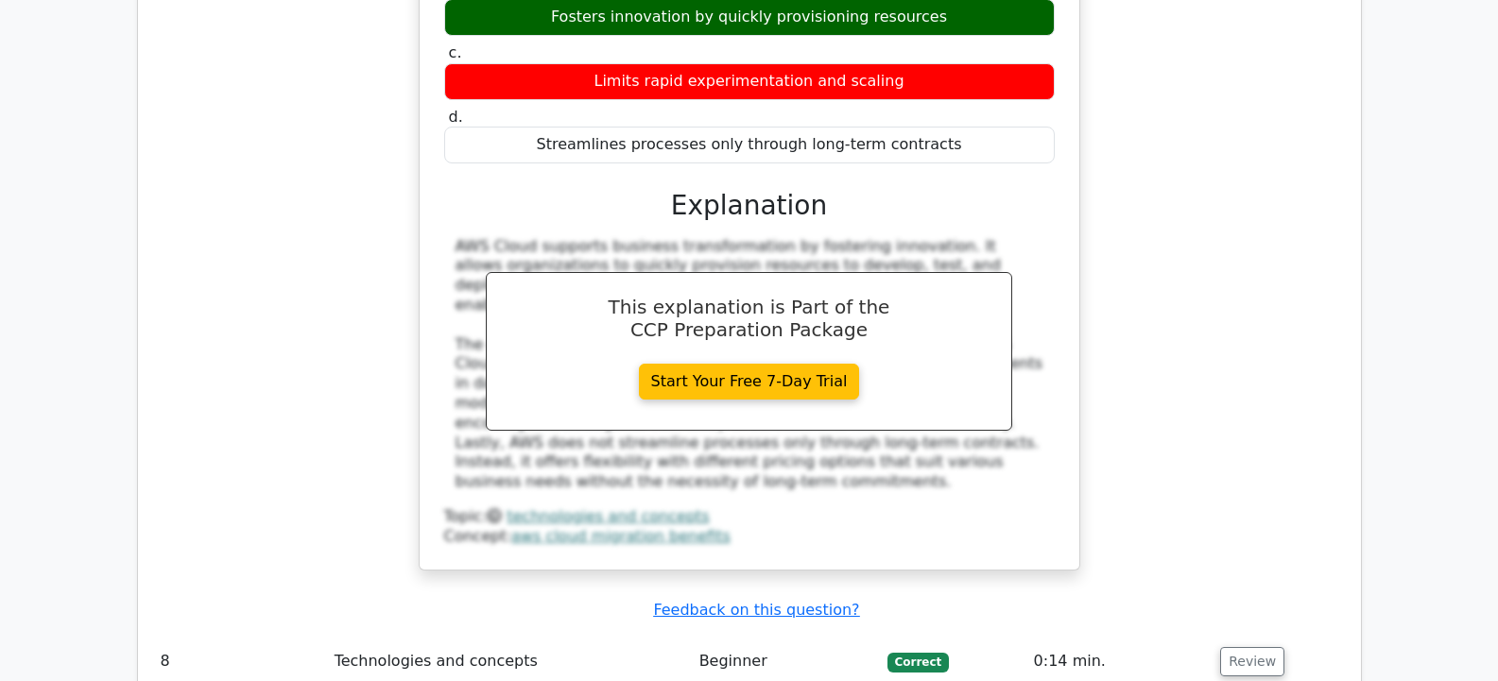
scroll to position [4535, 0]
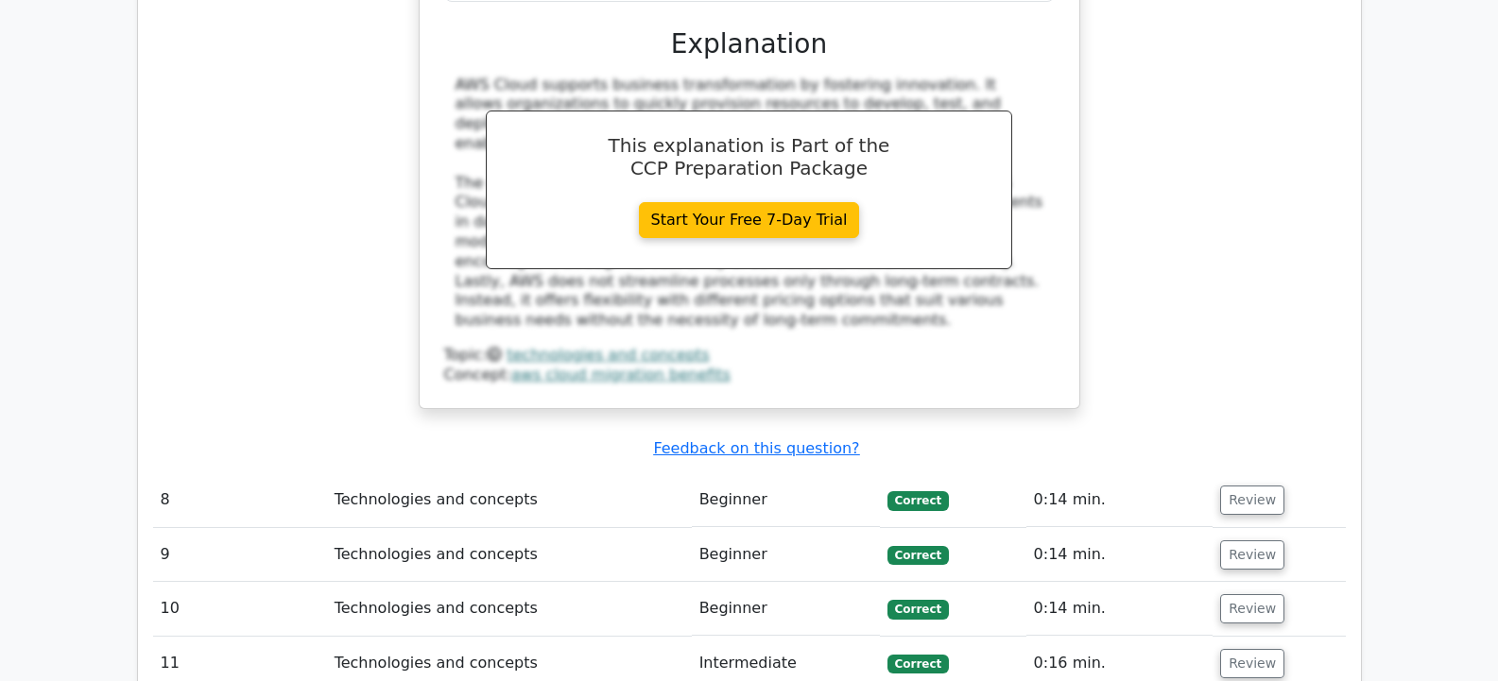
scroll to position [4724, 0]
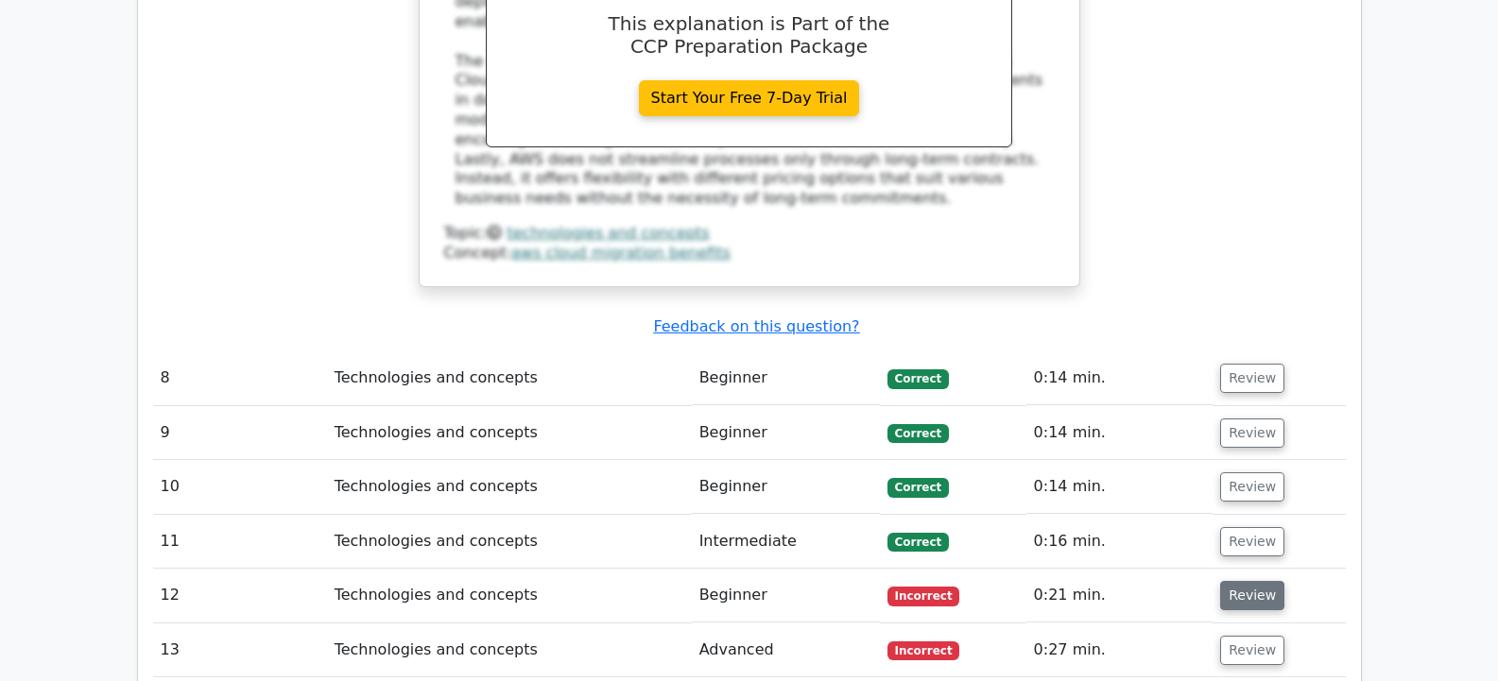
click at [1243, 581] on button "Review" at bounding box center [1252, 595] width 64 height 29
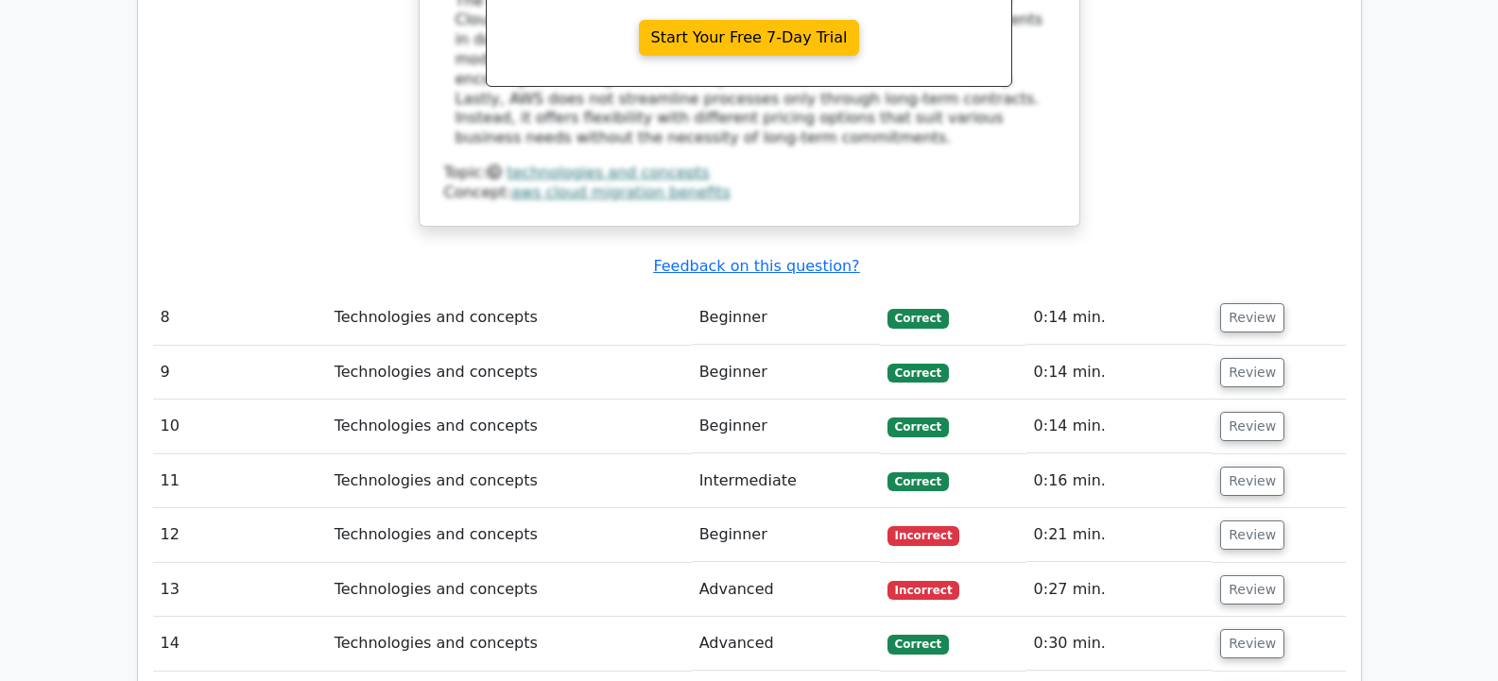
scroll to position [4819, 0]
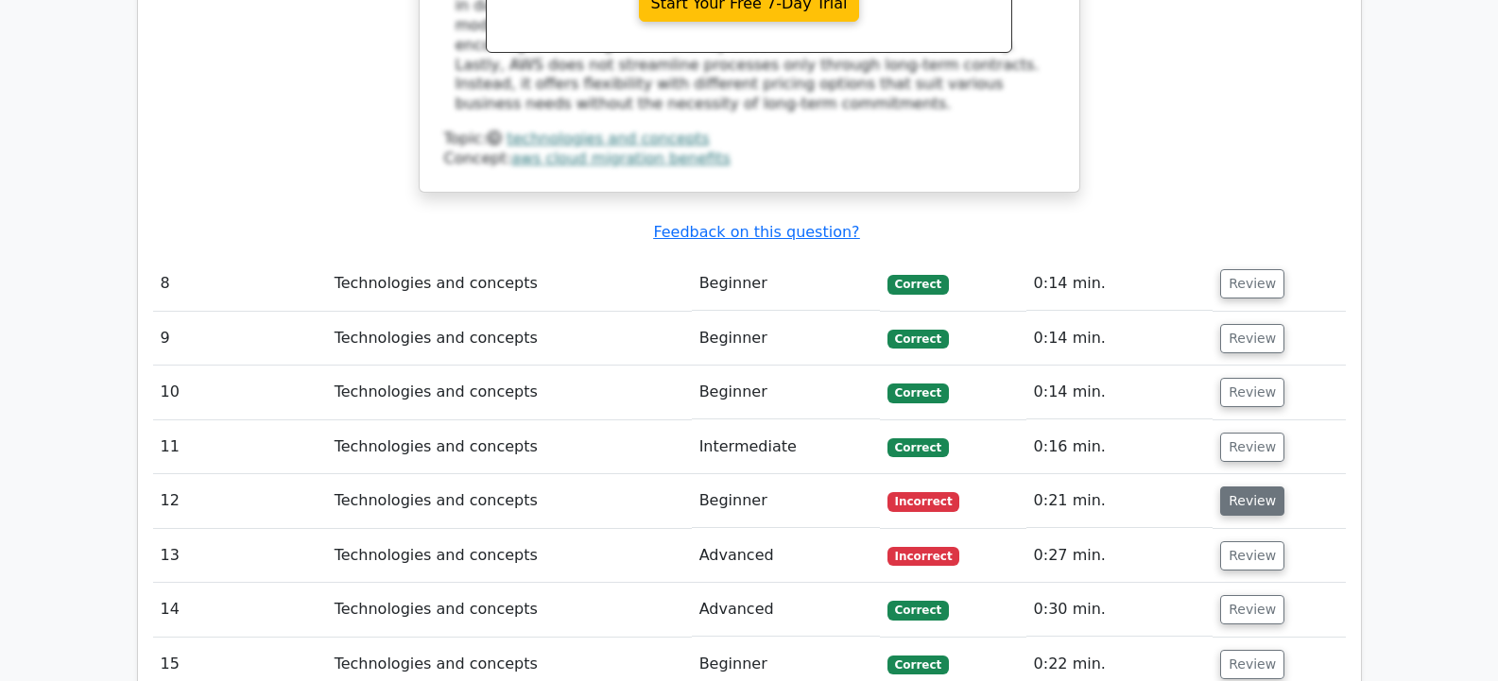
click at [1250, 487] on button "Review" at bounding box center [1252, 501] width 64 height 29
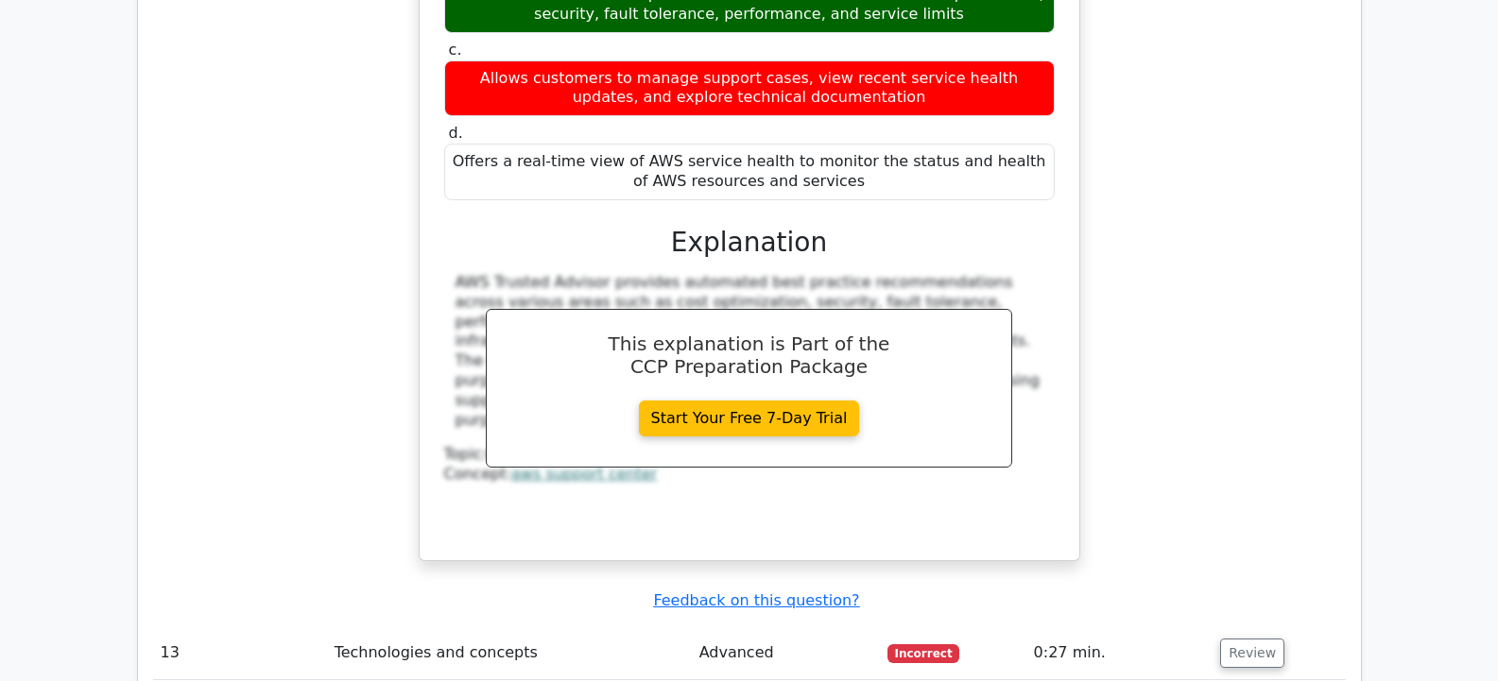
scroll to position [5669, 0]
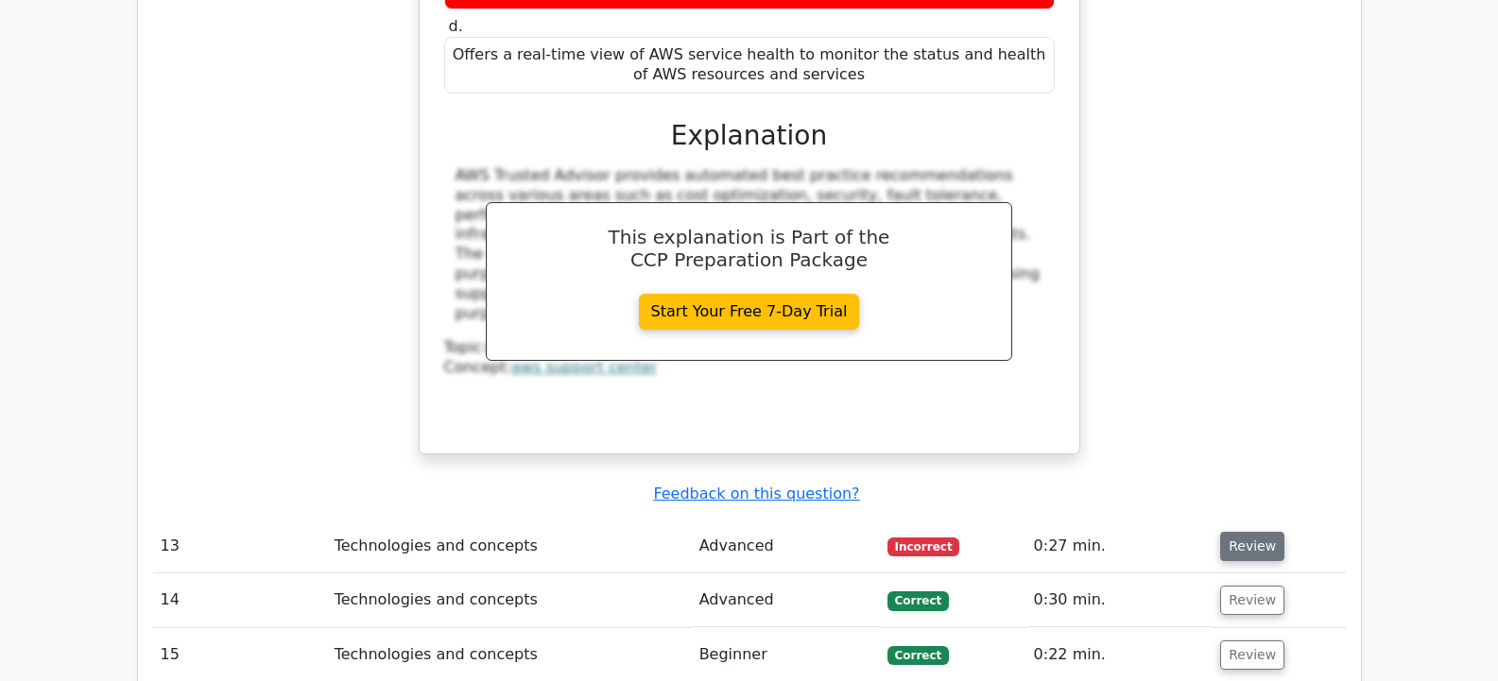
click at [1262, 532] on button "Review" at bounding box center [1252, 546] width 64 height 29
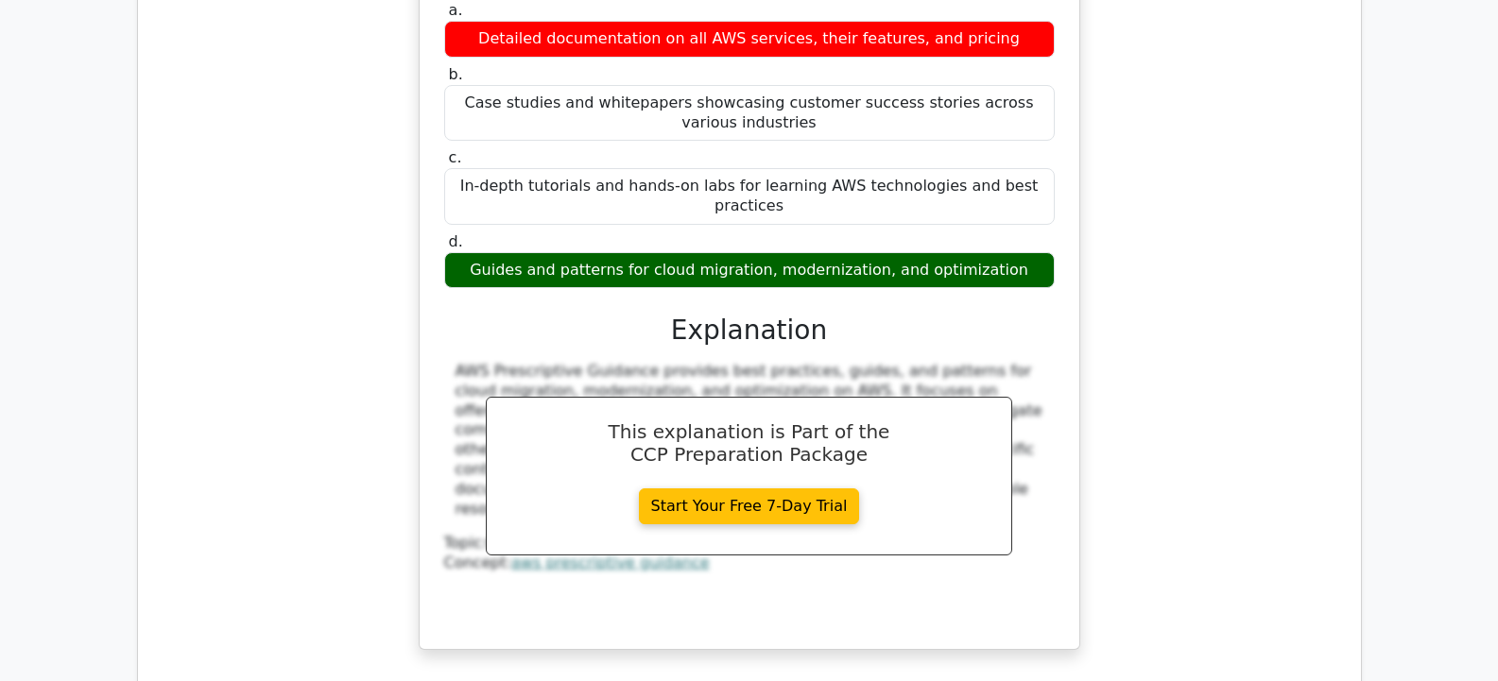
scroll to position [6519, 0]
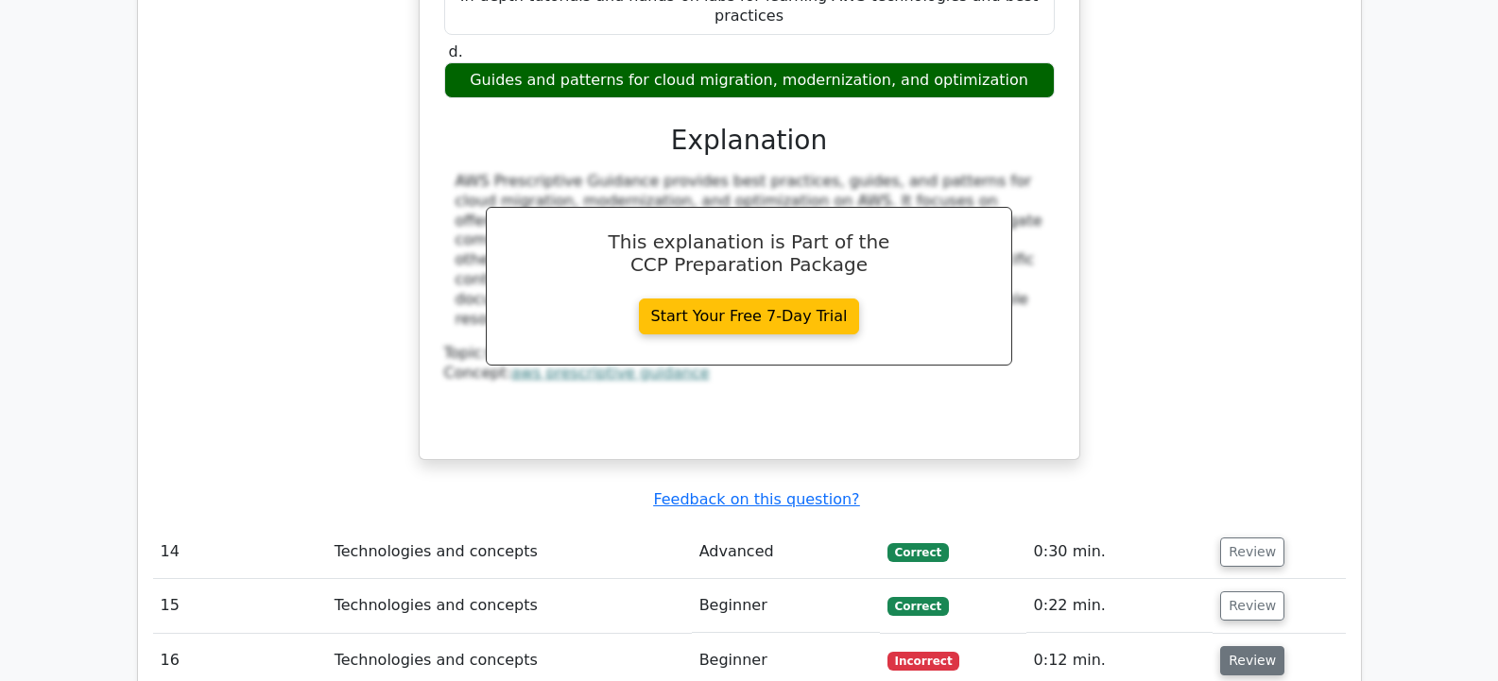
click at [1248, 646] on button "Review" at bounding box center [1252, 660] width 64 height 29
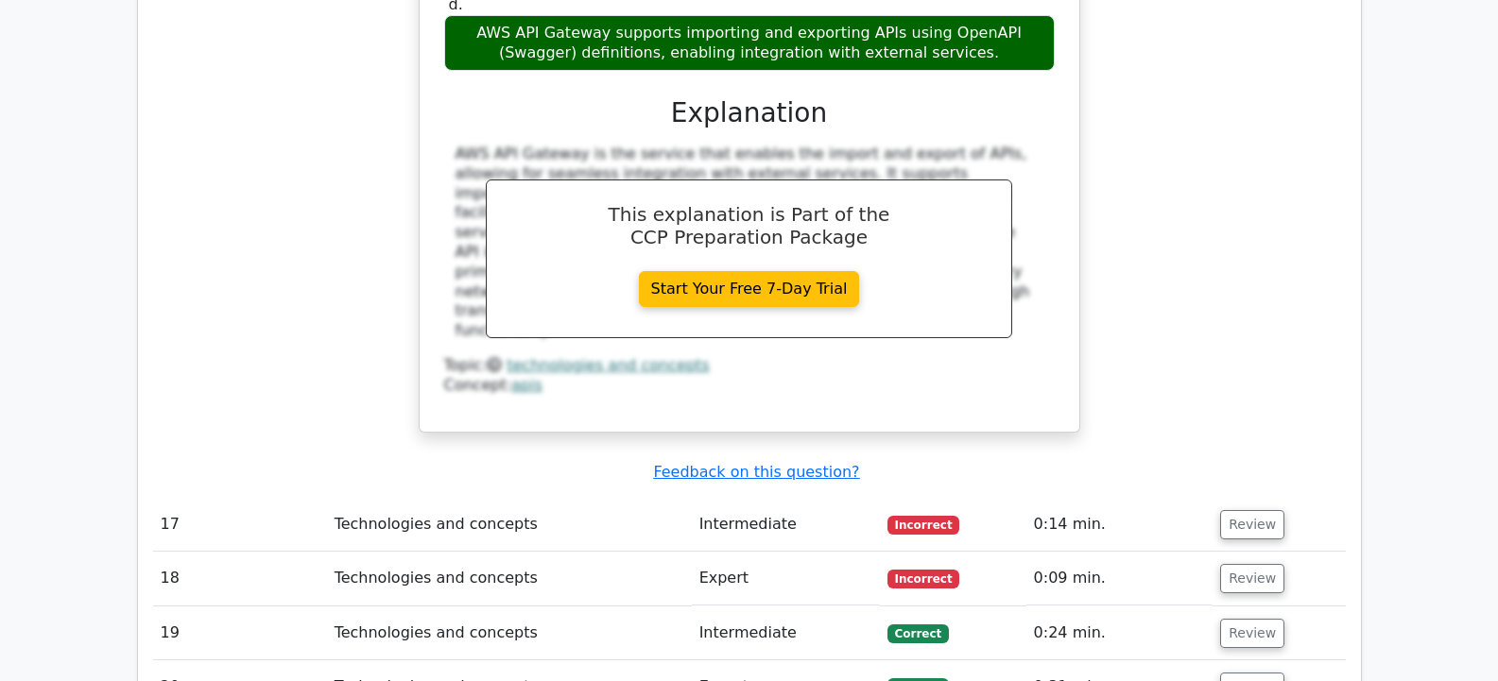
scroll to position [7596, 0]
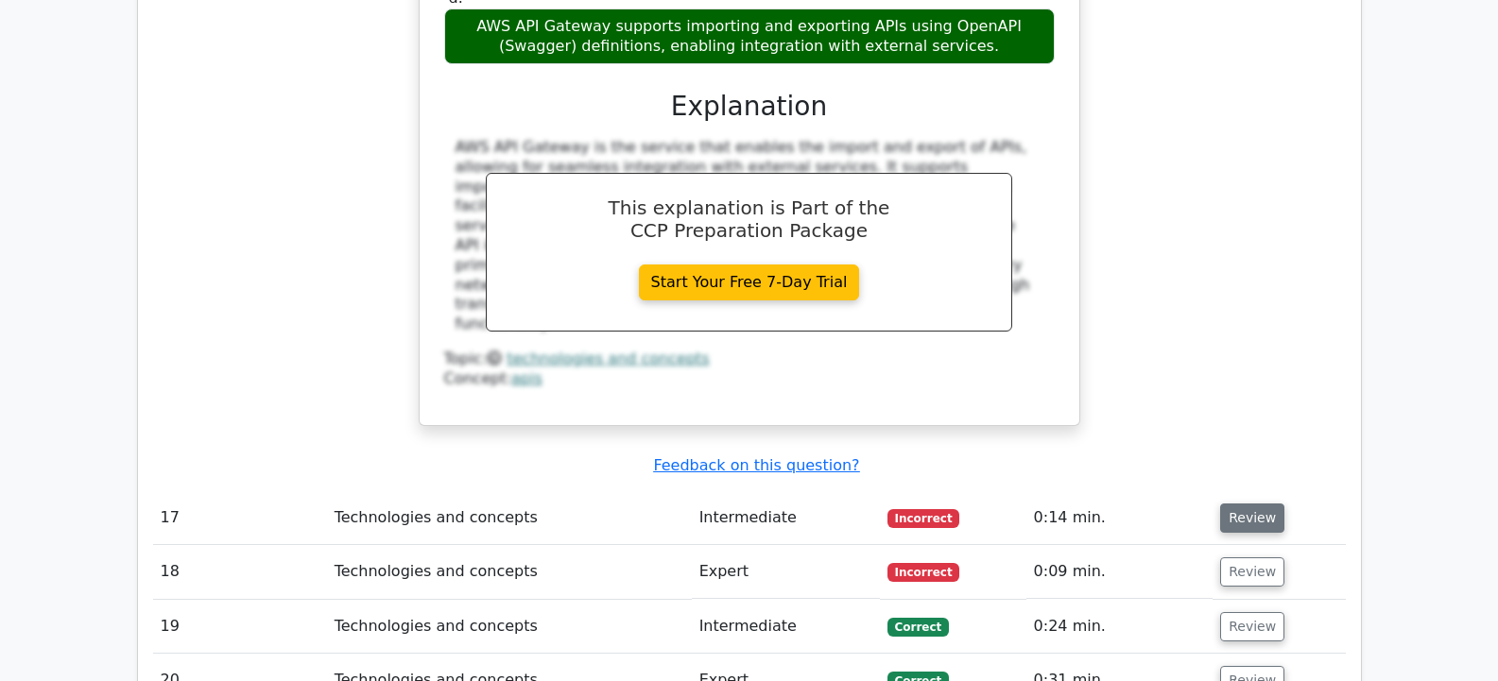
click at [1244, 504] on button "Review" at bounding box center [1252, 518] width 64 height 29
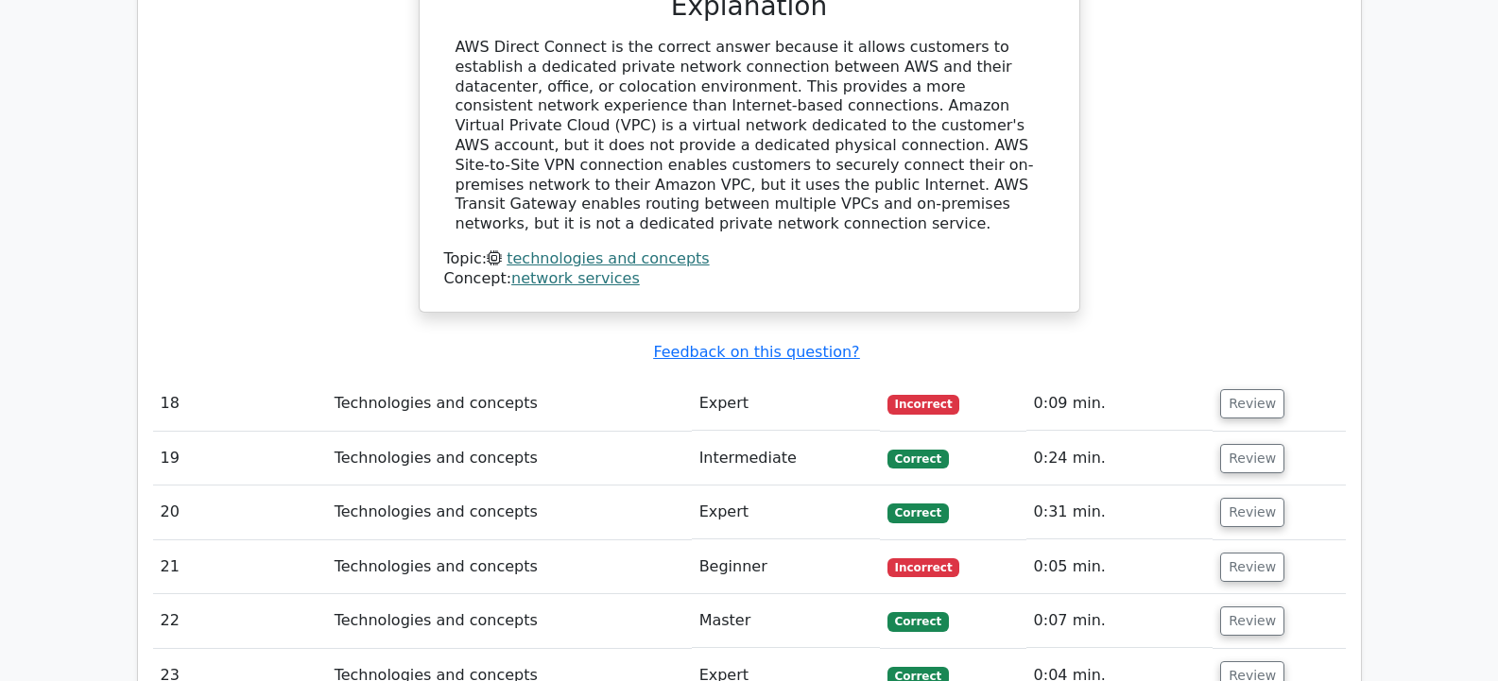
scroll to position [8447, 0]
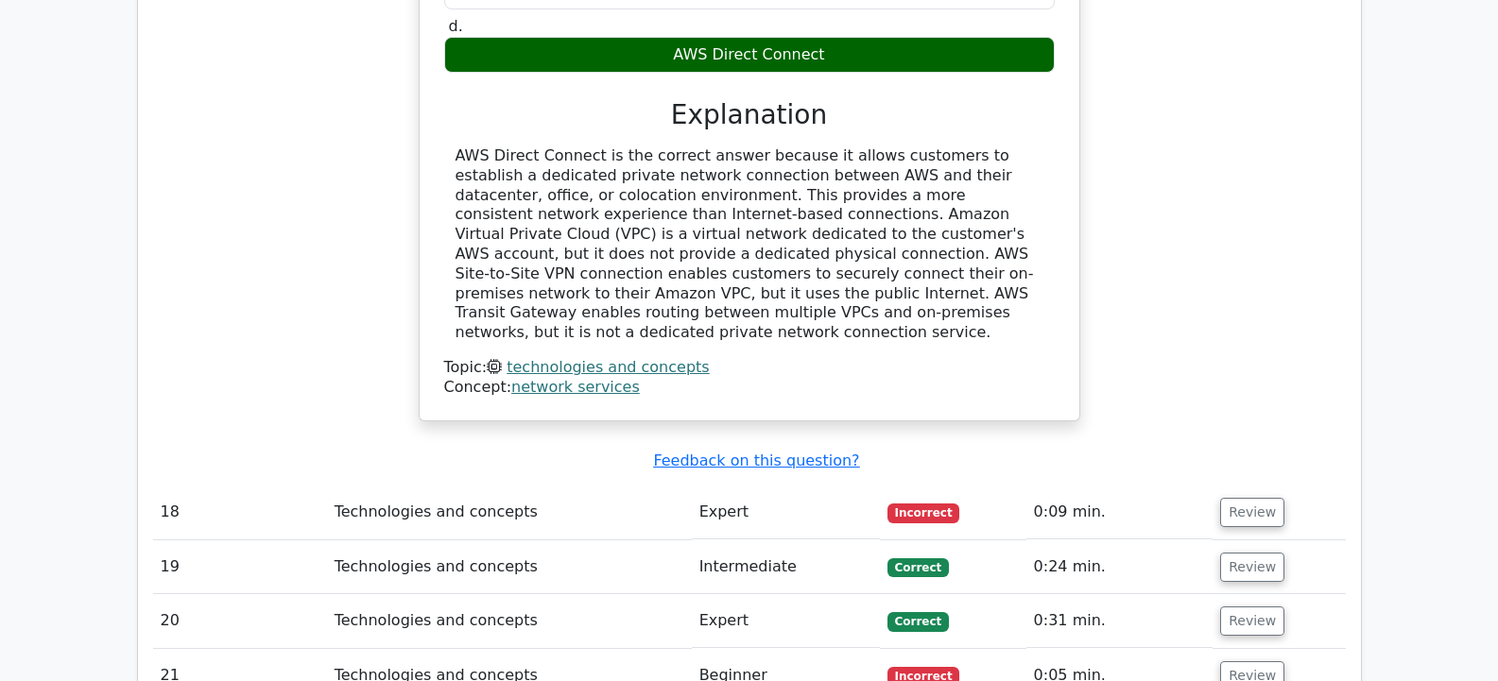
click at [1274, 486] on td "Review" at bounding box center [1278, 513] width 132 height 54
click at [1251, 498] on button "Review" at bounding box center [1252, 512] width 64 height 29
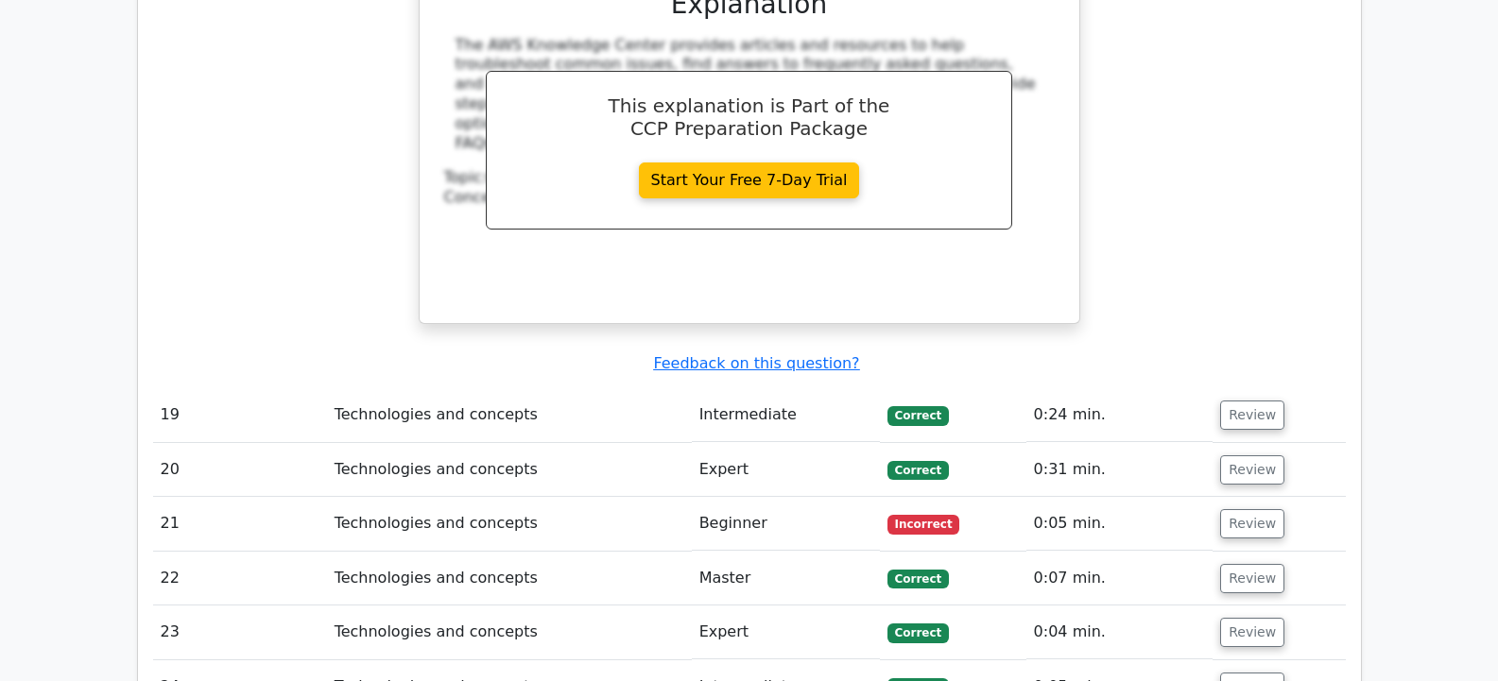
scroll to position [9391, 0]
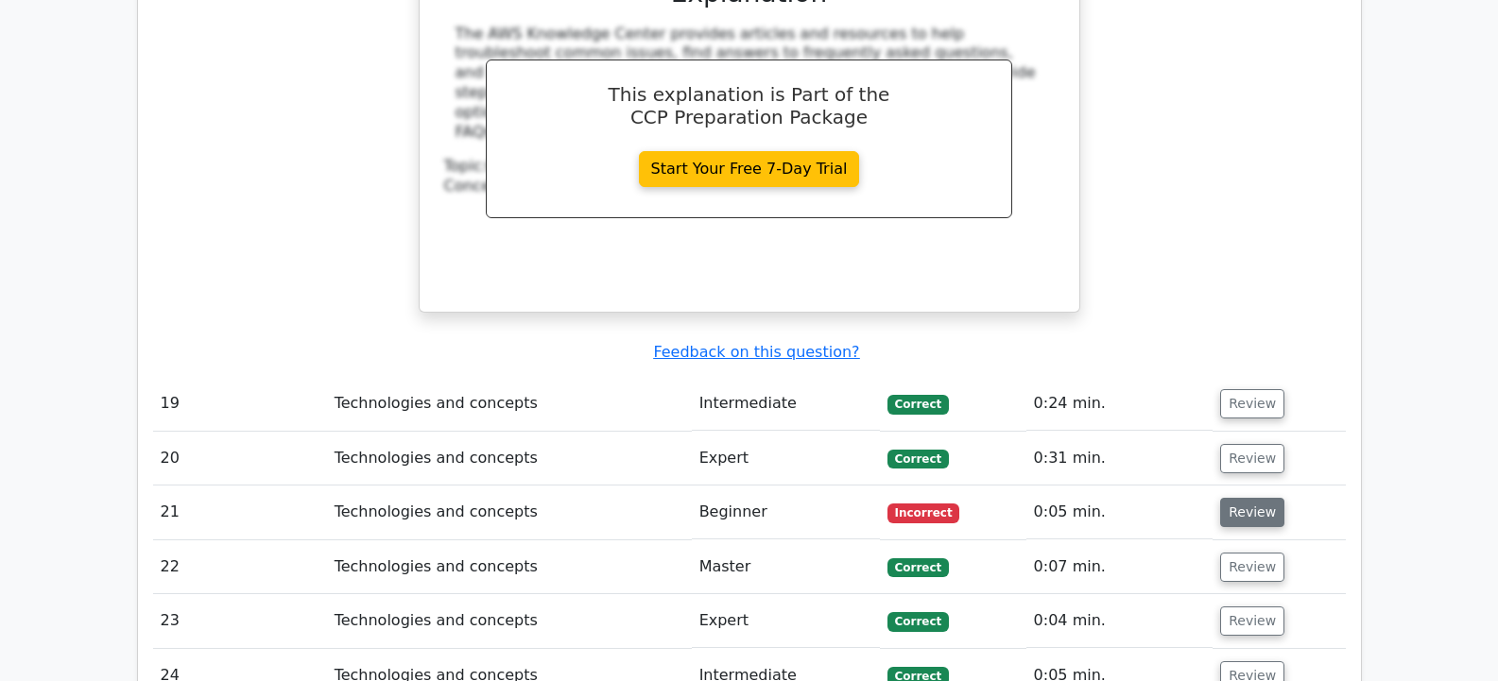
click at [1243, 498] on button "Review" at bounding box center [1252, 512] width 64 height 29
